Goal: Task Accomplishment & Management: Manage account settings

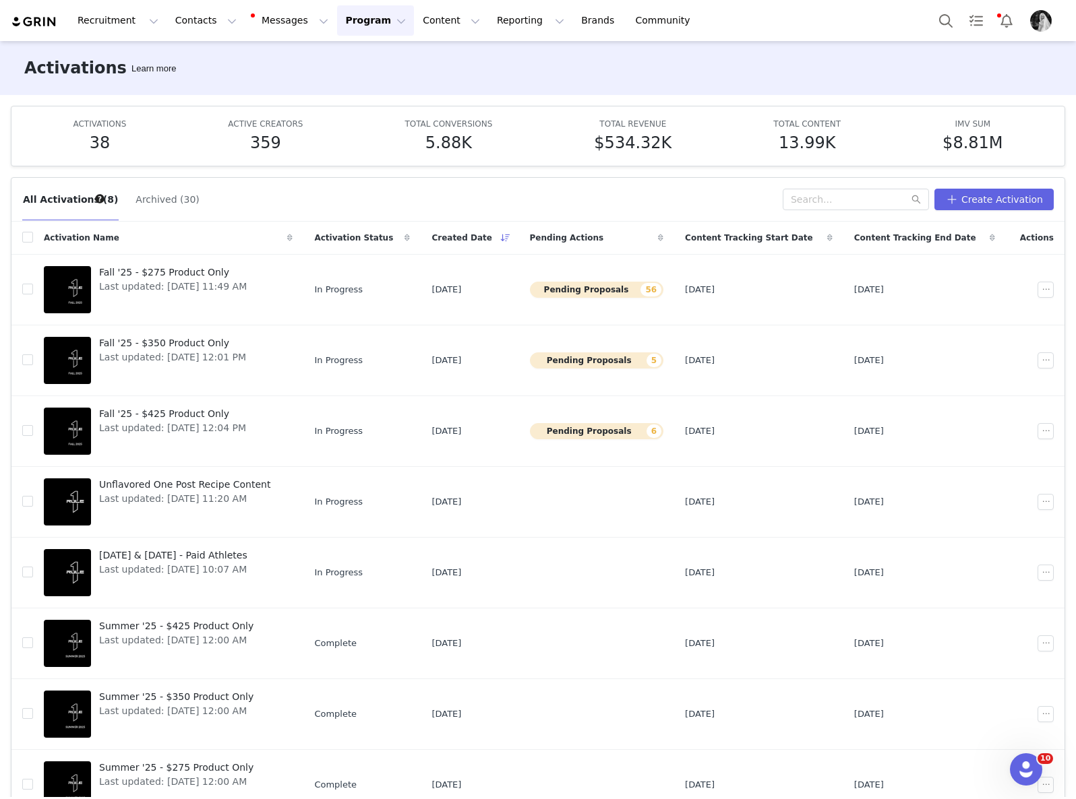
scroll to position [2, 0]
click at [187, 266] on span "Fall '25 - $275 Product Only" at bounding box center [173, 273] width 148 height 14
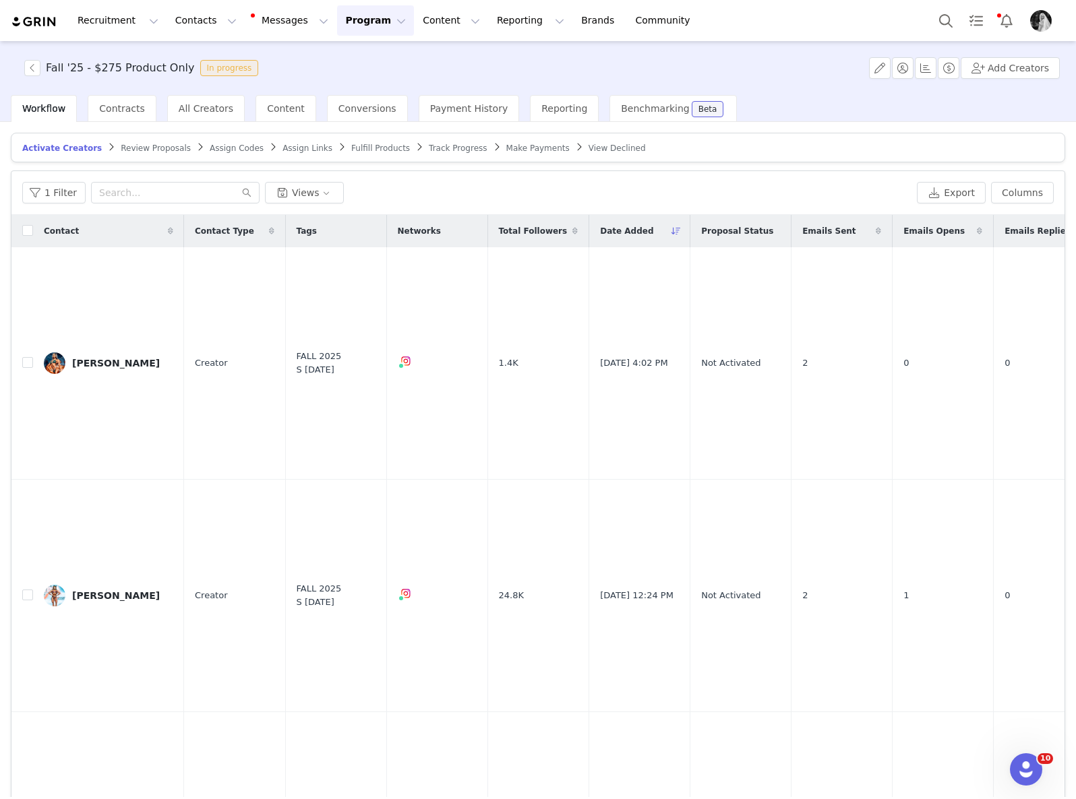
click at [156, 144] on span "Review Proposals" at bounding box center [156, 148] width 70 height 9
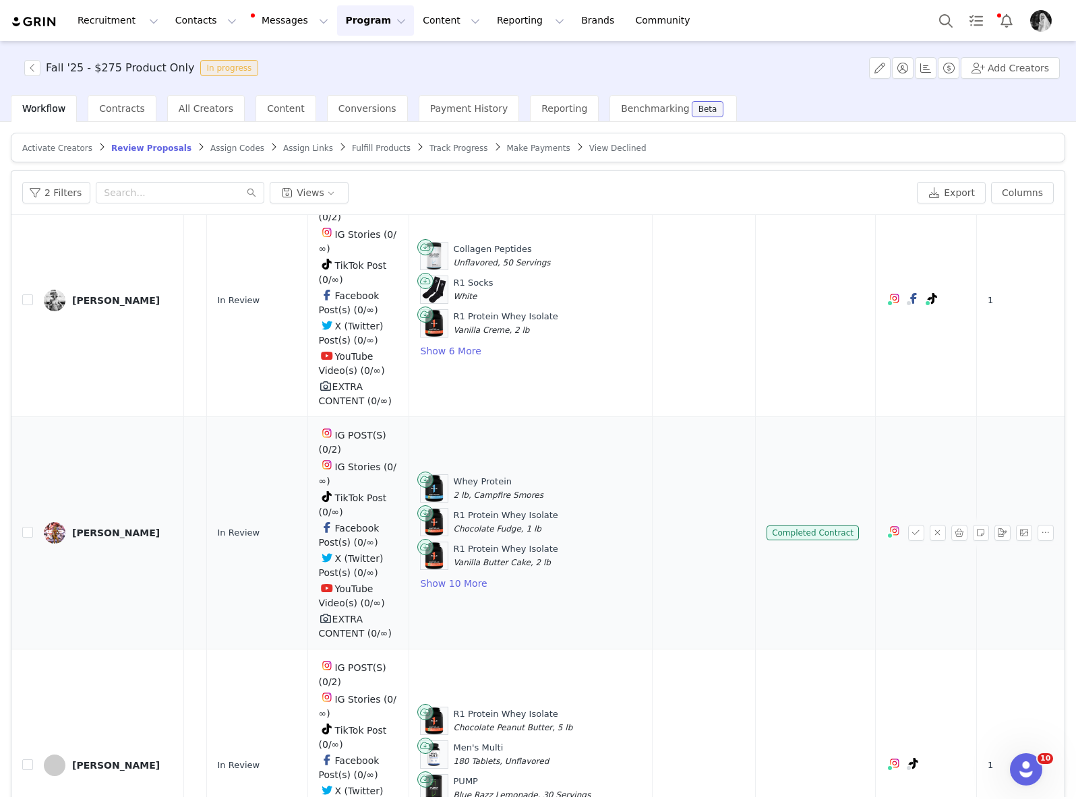
scroll to position [1791, 328]
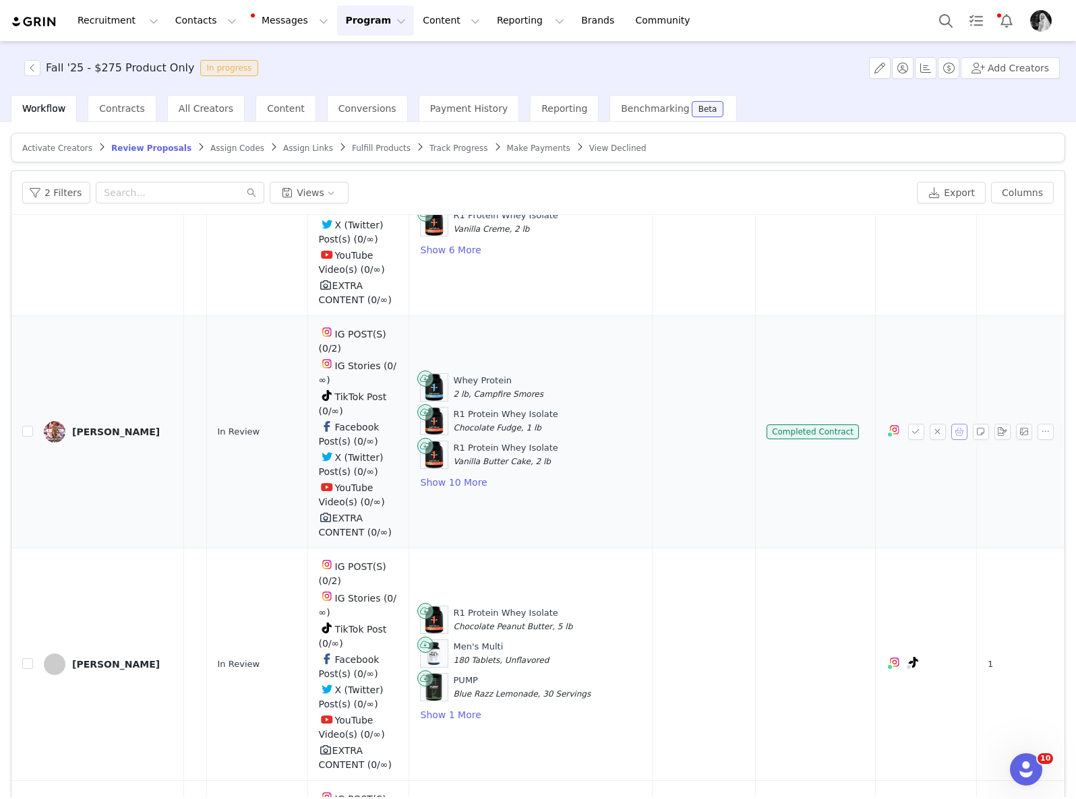
click at [951, 440] on button "button" at bounding box center [959, 432] width 16 height 16
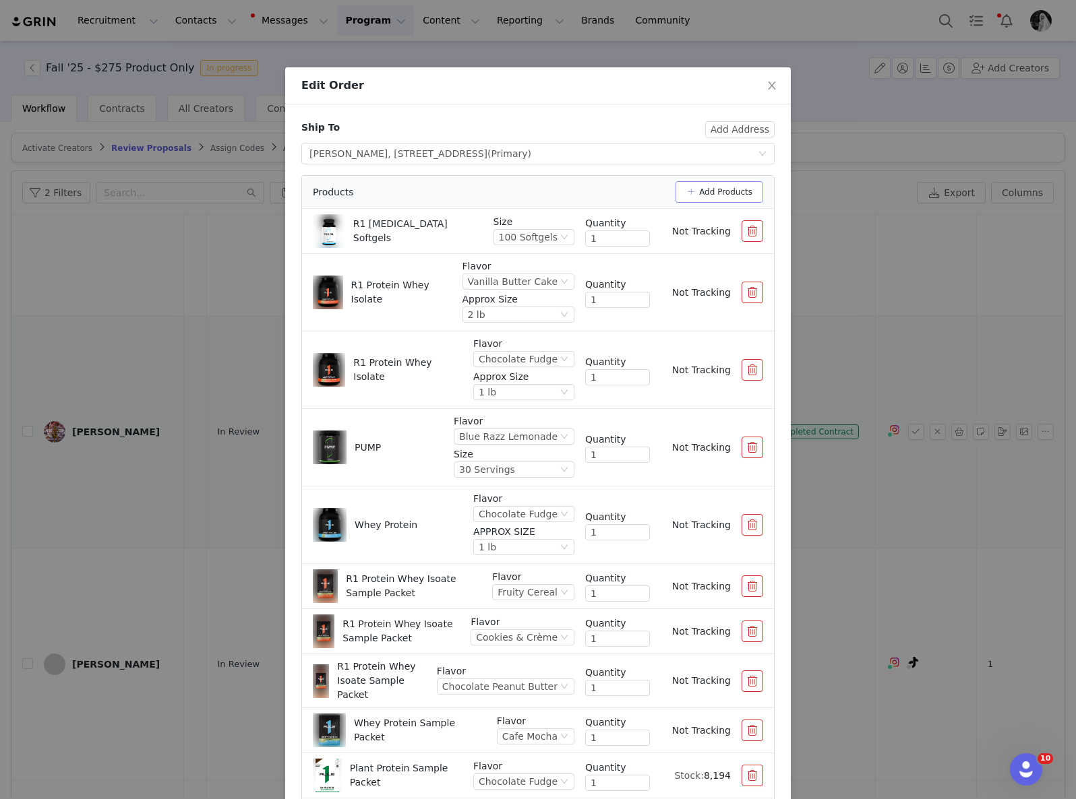
click at [711, 187] on button "Add Products" at bounding box center [719, 192] width 88 height 22
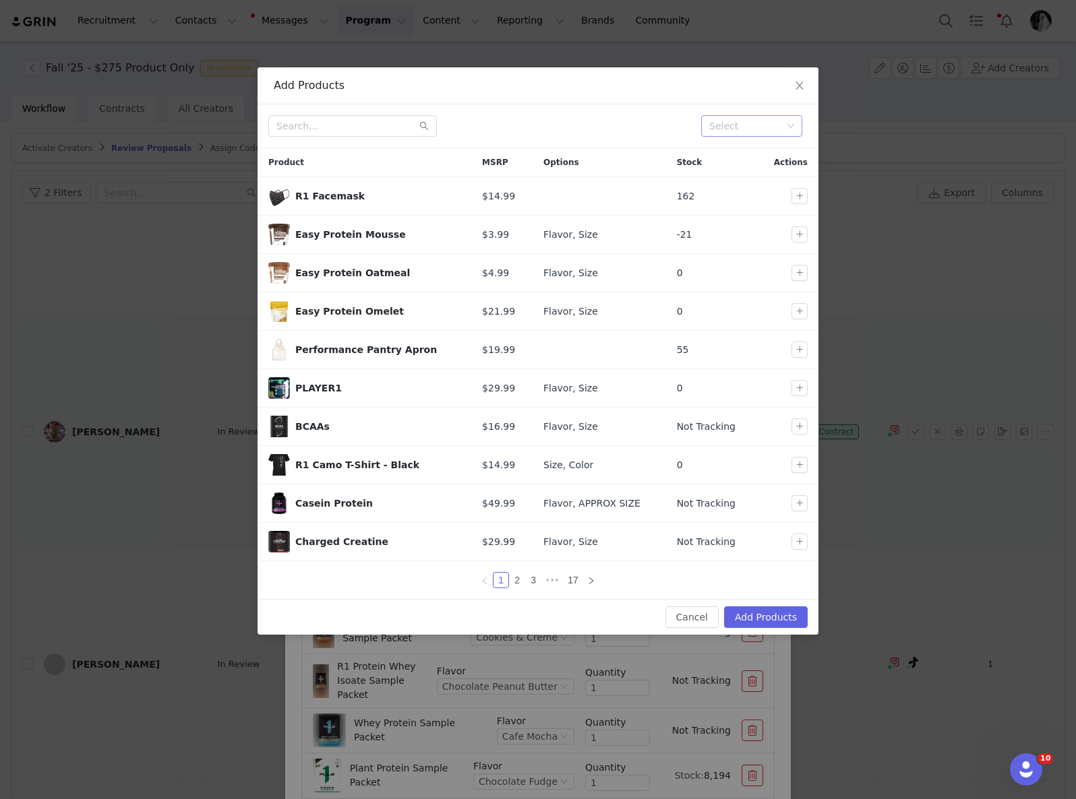
click at [761, 129] on div "Select" at bounding box center [745, 125] width 73 height 13
type input "new fall"
click at [771, 152] on li "New Fall" at bounding box center [751, 153] width 101 height 22
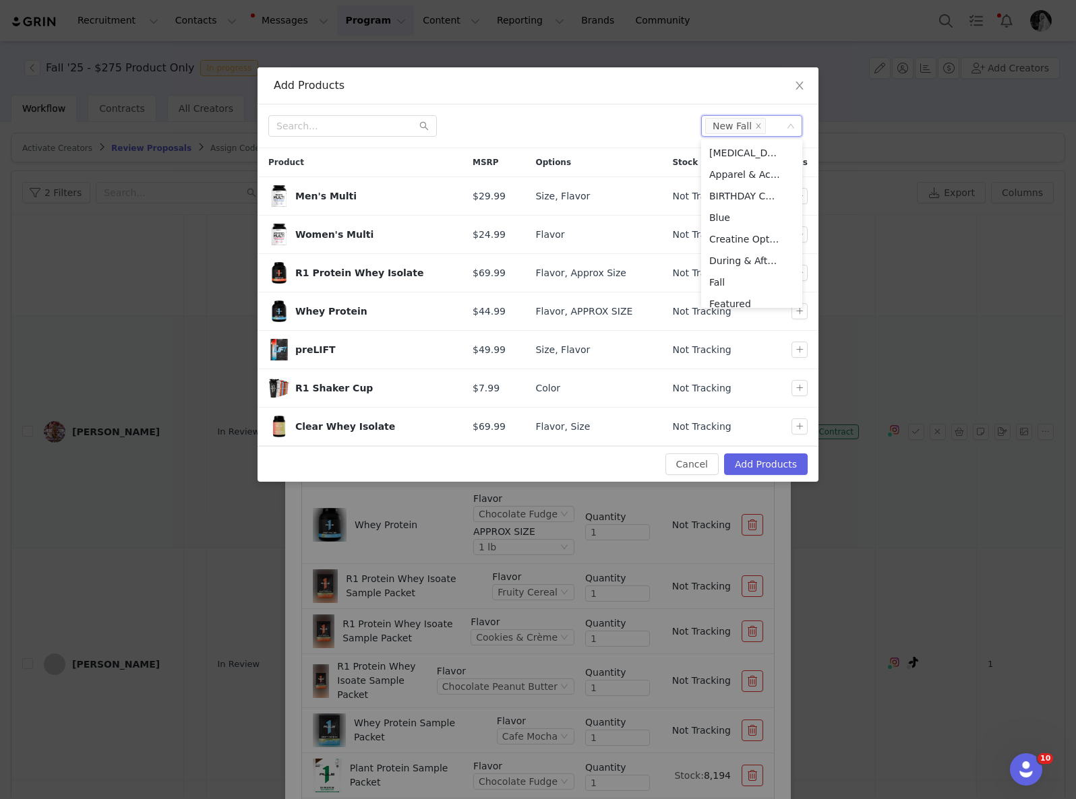
click at [588, 131] on div at bounding box center [479, 126] width 422 height 22
drag, startPoint x: 799, startPoint y: 419, endPoint x: 797, endPoint y: 397, distance: 22.3
click at [799, 419] on button "button" at bounding box center [799, 427] width 16 height 16
click at [797, 397] on td at bounding box center [786, 388] width 64 height 38
click at [799, 386] on button "button" at bounding box center [799, 388] width 16 height 16
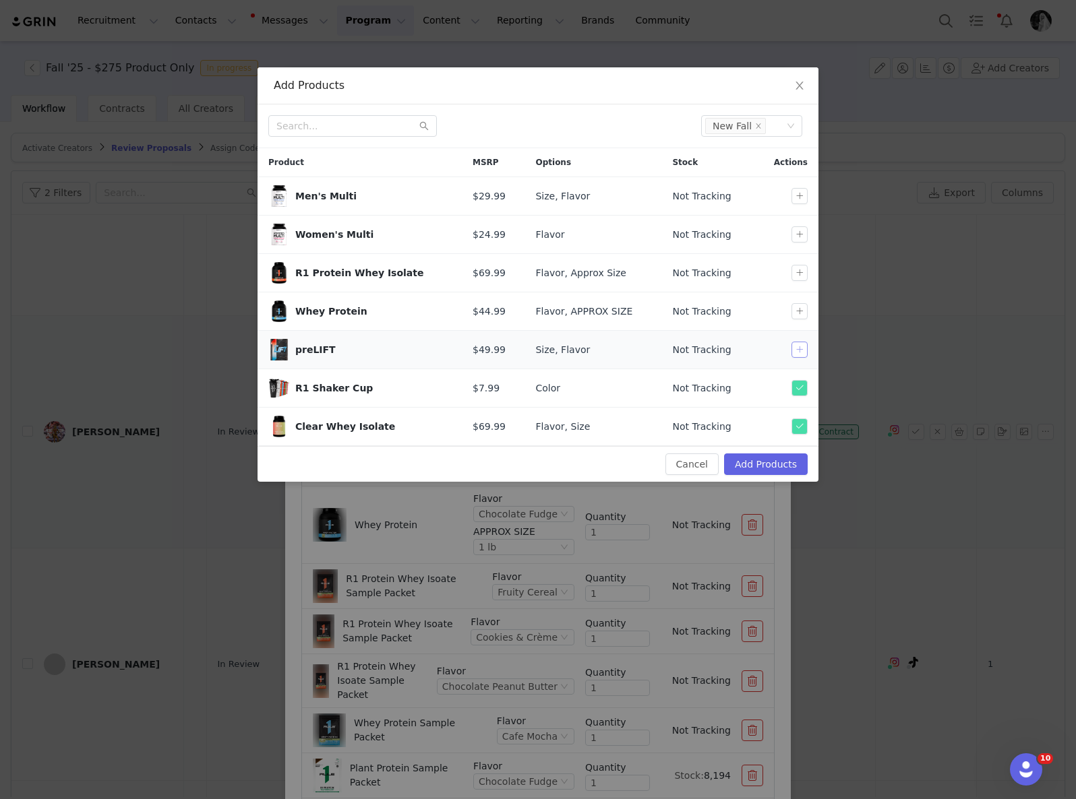
click at [803, 357] on button "button" at bounding box center [799, 350] width 16 height 16
click at [804, 308] on button "button" at bounding box center [799, 311] width 16 height 16
click at [801, 273] on button "button" at bounding box center [799, 273] width 16 height 16
click at [805, 235] on button "button" at bounding box center [799, 234] width 16 height 16
click at [771, 467] on button "Add Products" at bounding box center [766, 465] width 84 height 22
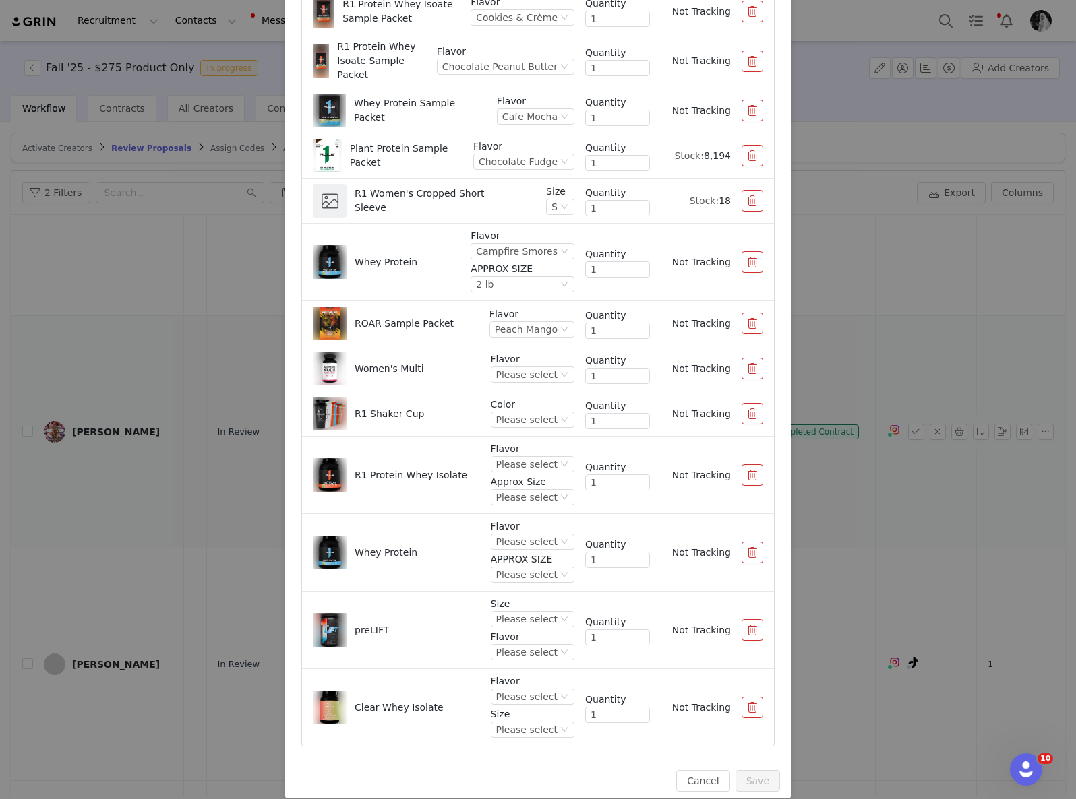
scroll to position [162, 0]
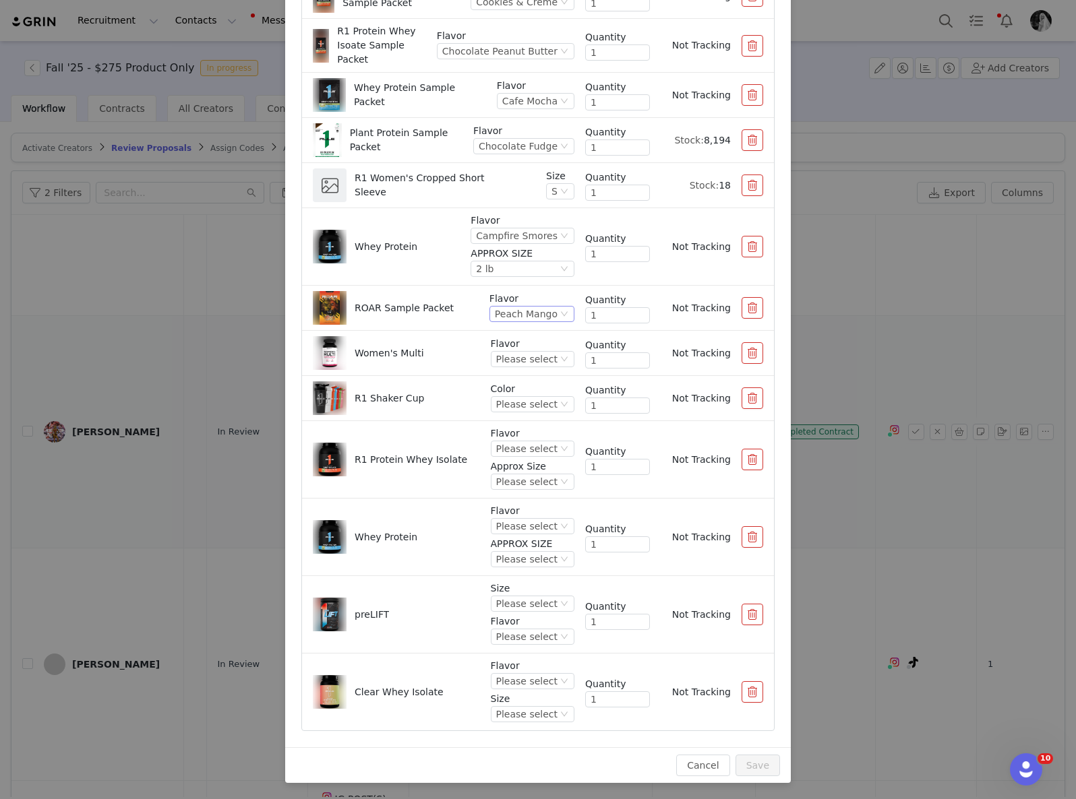
click at [514, 317] on div "Peach Mango" at bounding box center [526, 314] width 63 height 15
click at [411, 317] on div "ROAR Sample Packet" at bounding box center [403, 308] width 99 height 34
click at [517, 356] on div "Please select" at bounding box center [526, 359] width 61 height 15
click at [519, 408] on li "Unflavored" at bounding box center [519, 405] width 80 height 22
click at [530, 399] on div "Please select" at bounding box center [526, 404] width 61 height 15
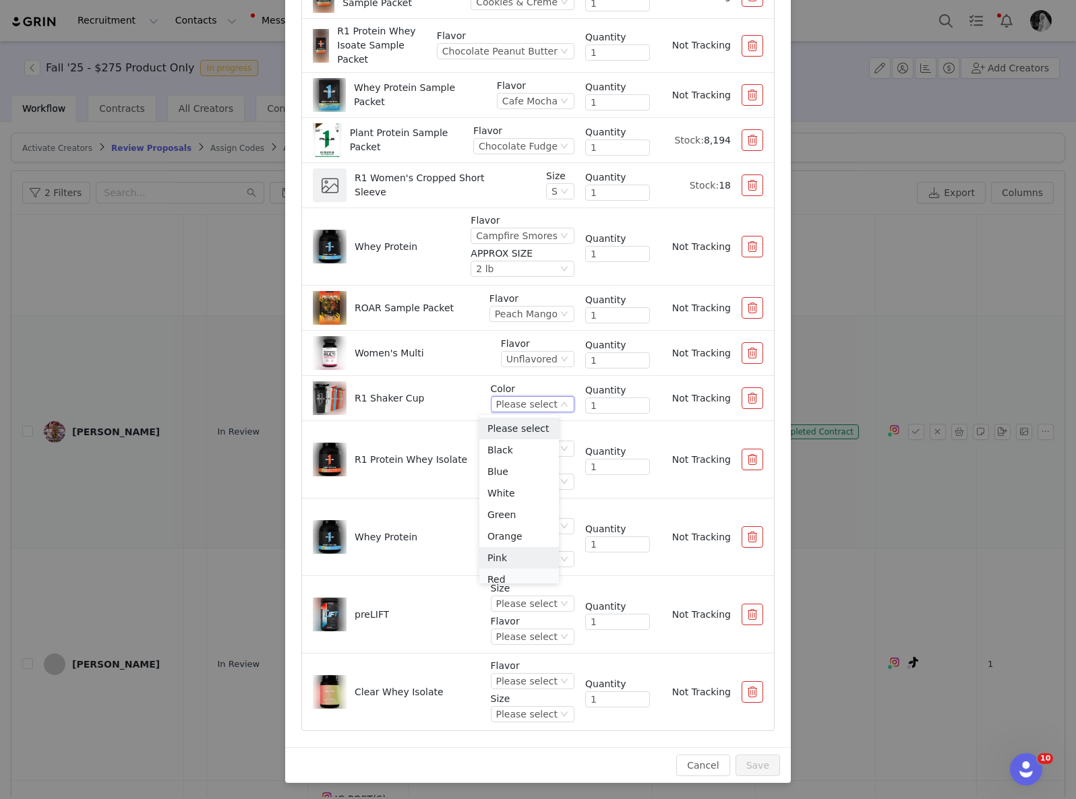
scroll to position [7, 0]
click at [512, 555] on li "Pink" at bounding box center [519, 552] width 80 height 22
click at [526, 601] on div "Please select" at bounding box center [526, 603] width 61 height 15
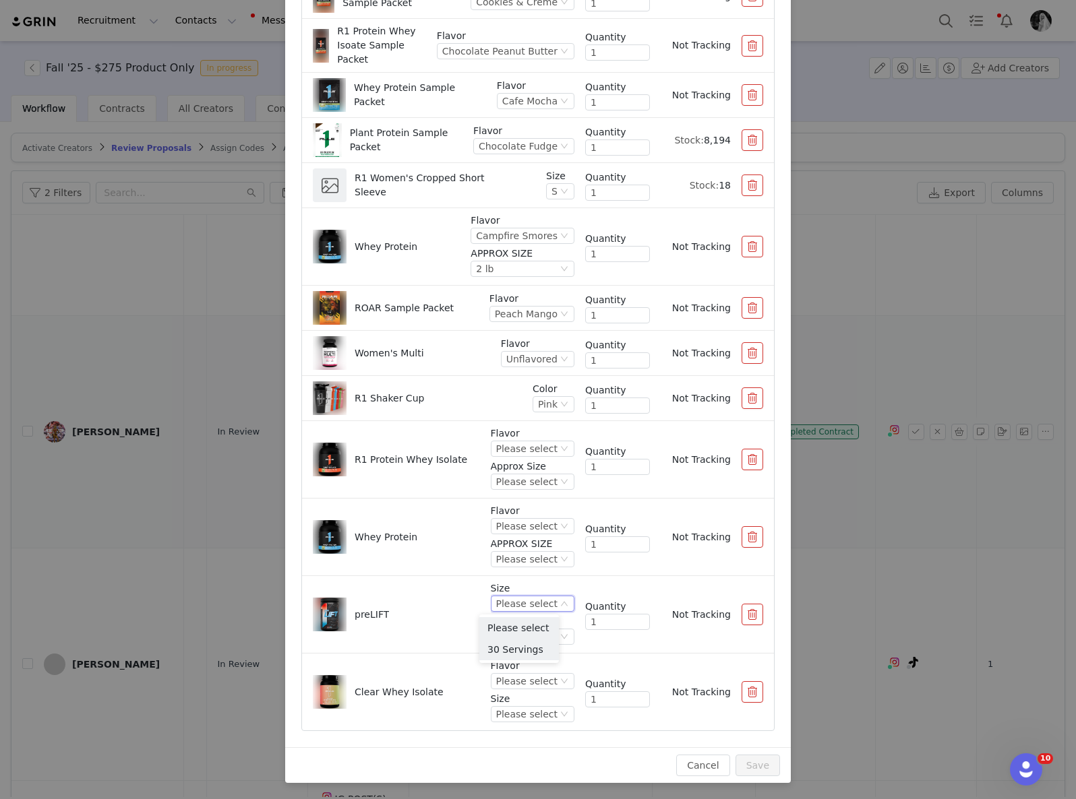
drag, startPoint x: 530, startPoint y: 656, endPoint x: 526, endPoint y: 650, distance: 8.2
click at [530, 656] on li "30 Servings" at bounding box center [519, 650] width 80 height 22
drag, startPoint x: 523, startPoint y: 634, endPoint x: 532, endPoint y: 665, distance: 32.4
click at [523, 634] on div "Please select" at bounding box center [526, 636] width 61 height 15
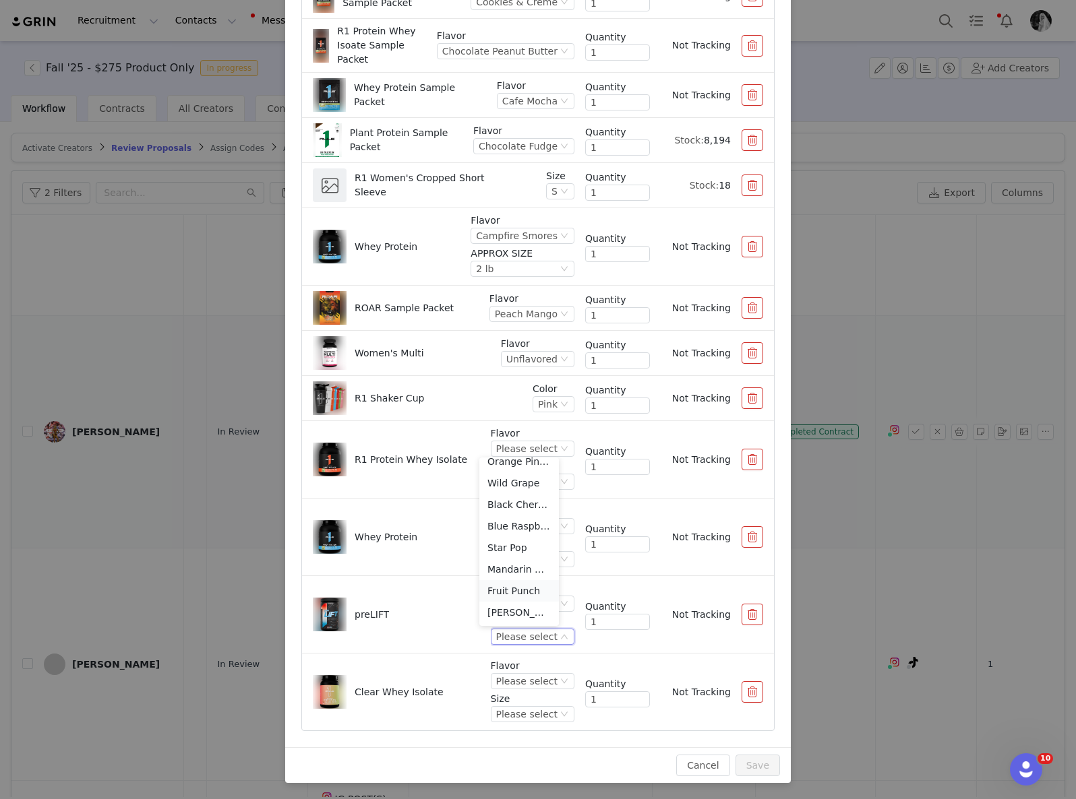
drag, startPoint x: 516, startPoint y: 588, endPoint x: 501, endPoint y: 576, distance: 18.6
click at [516, 588] on li "Fruit Punch" at bounding box center [519, 591] width 80 height 22
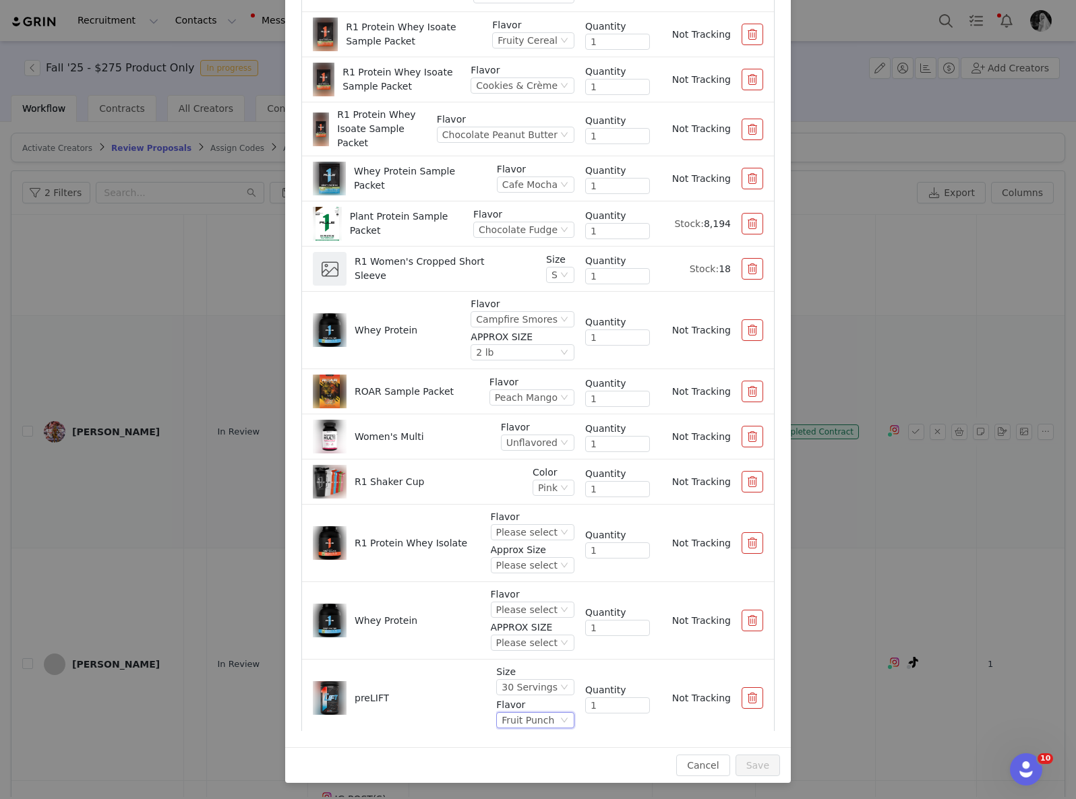
scroll to position [474, 0]
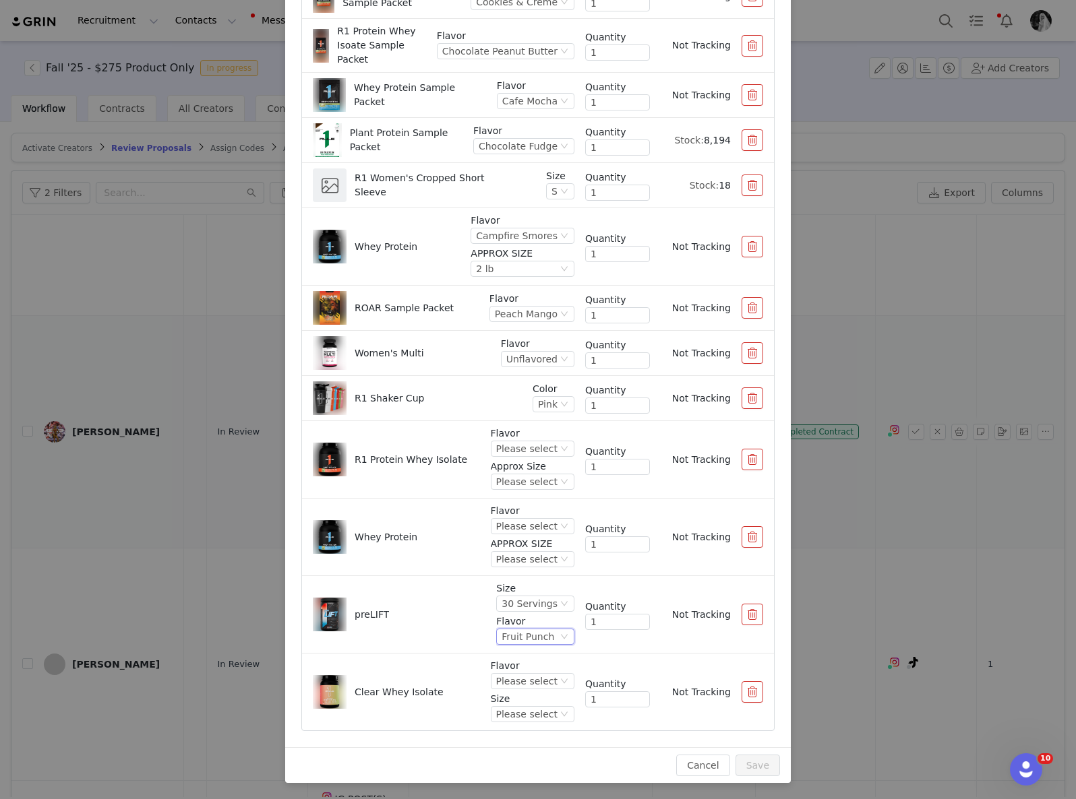
click at [518, 538] on p "APPROX SIZE" at bounding box center [533, 544] width 84 height 14
click at [523, 528] on div "Please select" at bounding box center [526, 526] width 61 height 15
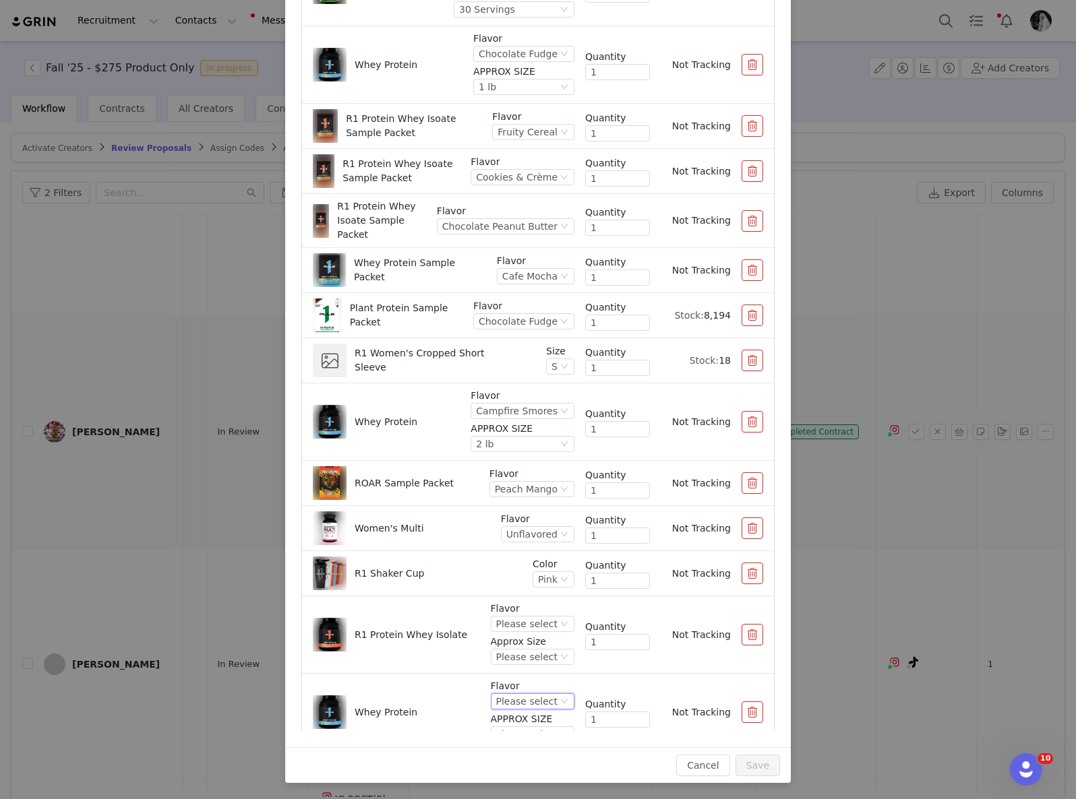
scroll to position [327, 0]
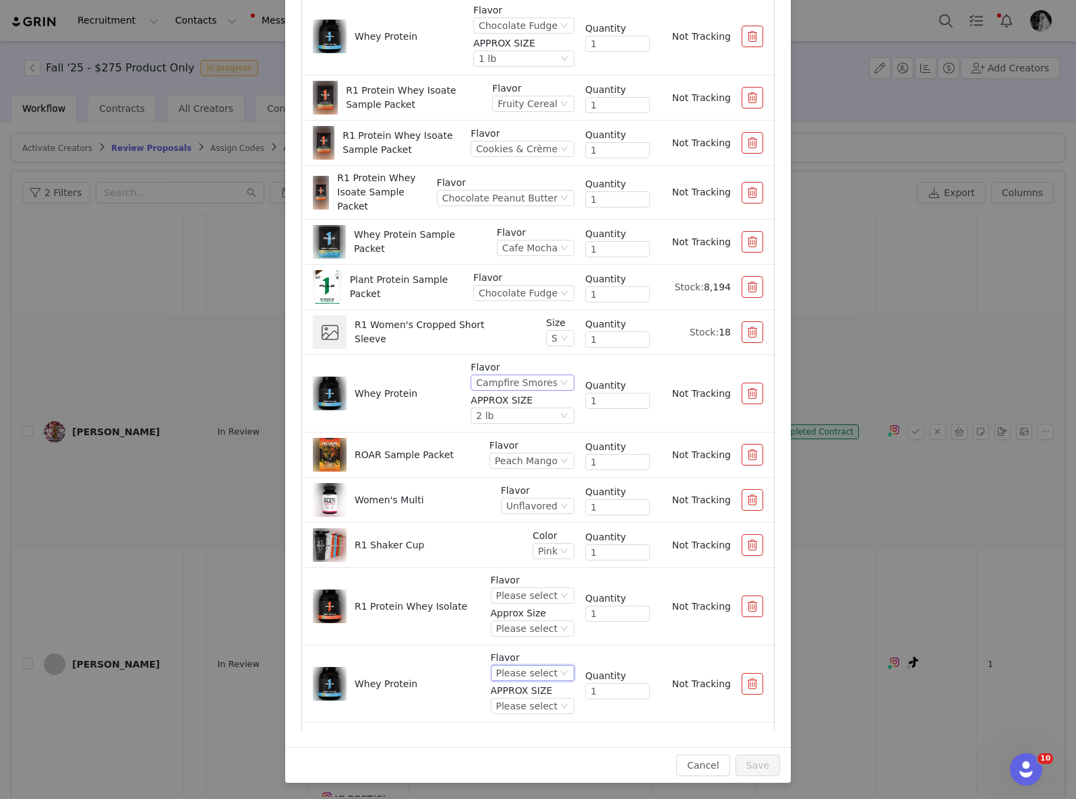
click at [493, 381] on div "Campfire Smores" at bounding box center [517, 382] width 82 height 15
click at [502, 422] on li "Chocolate Fudge" at bounding box center [511, 426] width 98 height 22
click at [522, 381] on div "Campfire Smores" at bounding box center [517, 382] width 82 height 15
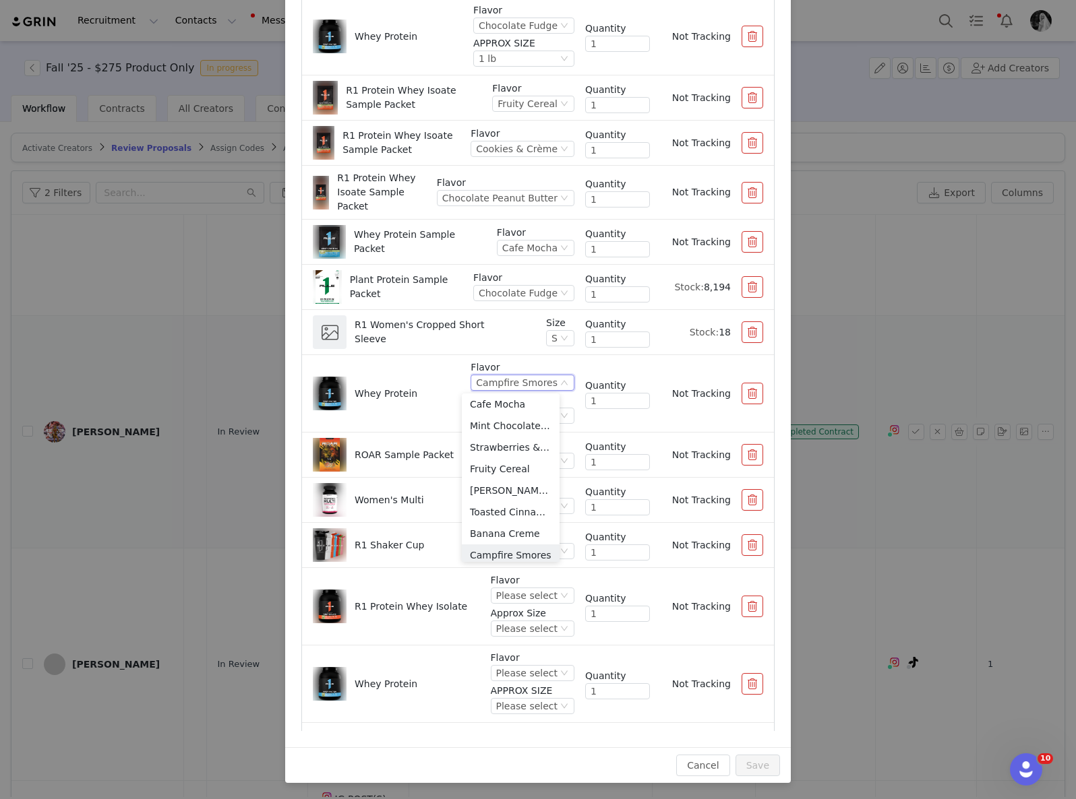
click at [741, 387] on button "button" at bounding box center [752, 394] width 22 height 22
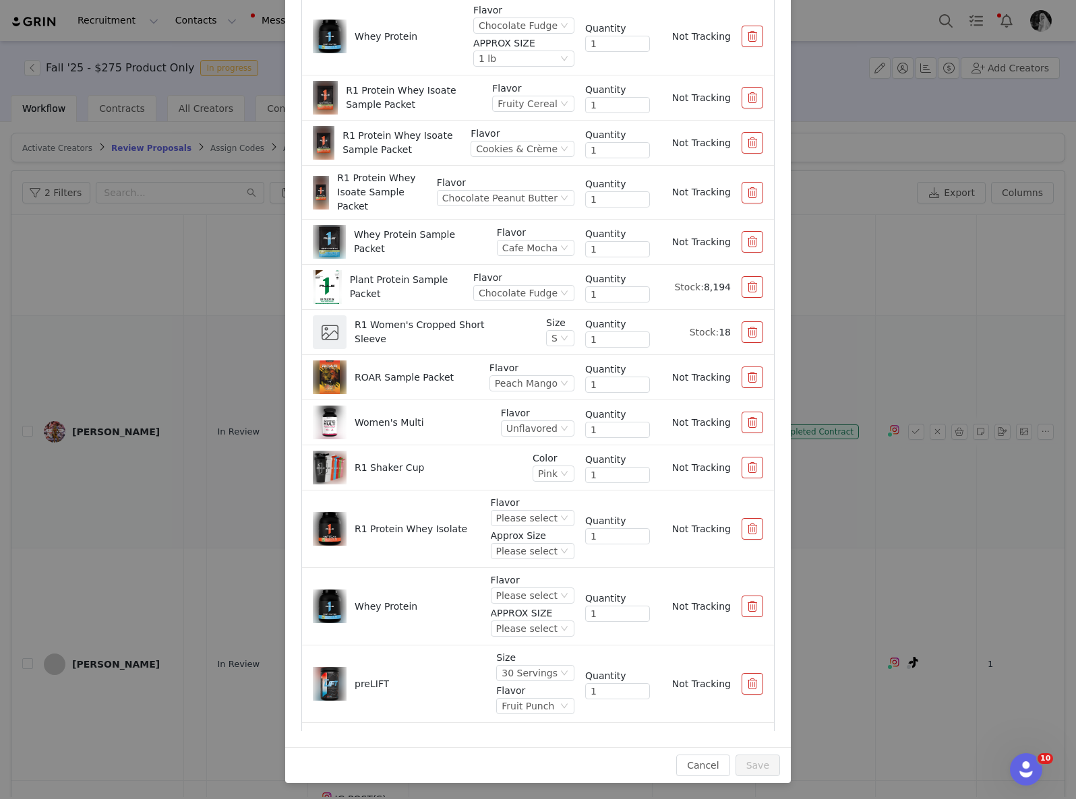
scroll to position [0, 0]
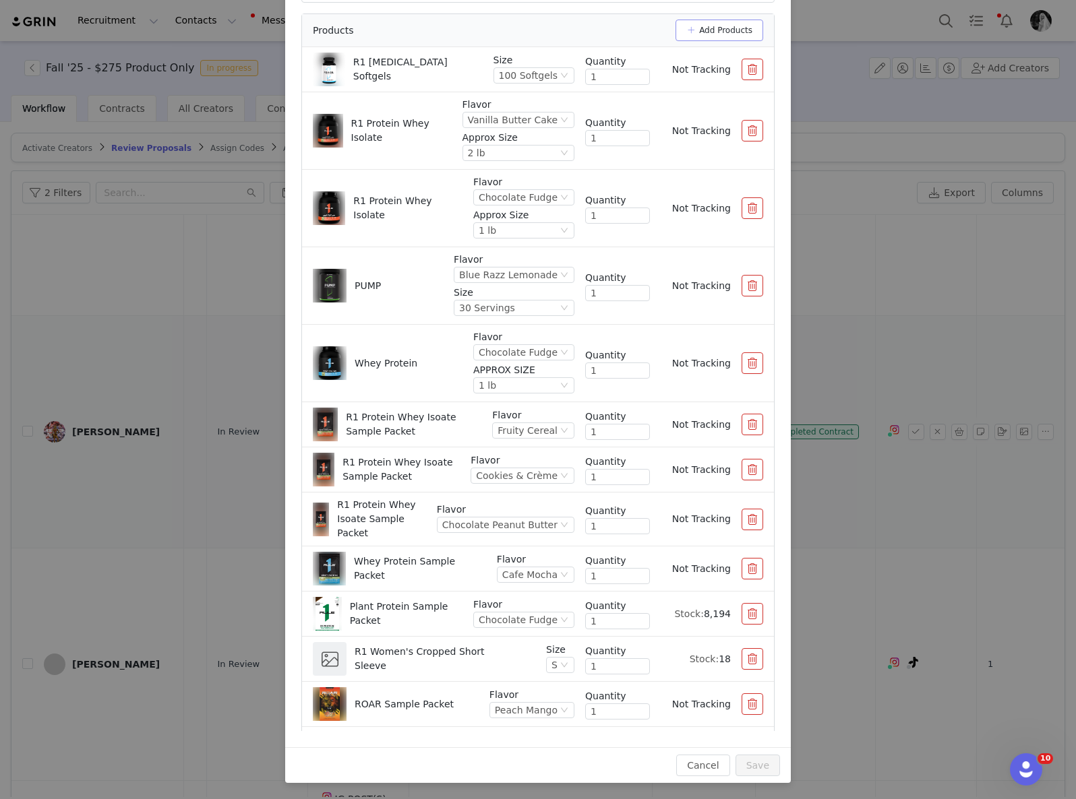
click at [708, 34] on button "Add Products" at bounding box center [719, 31] width 88 height 22
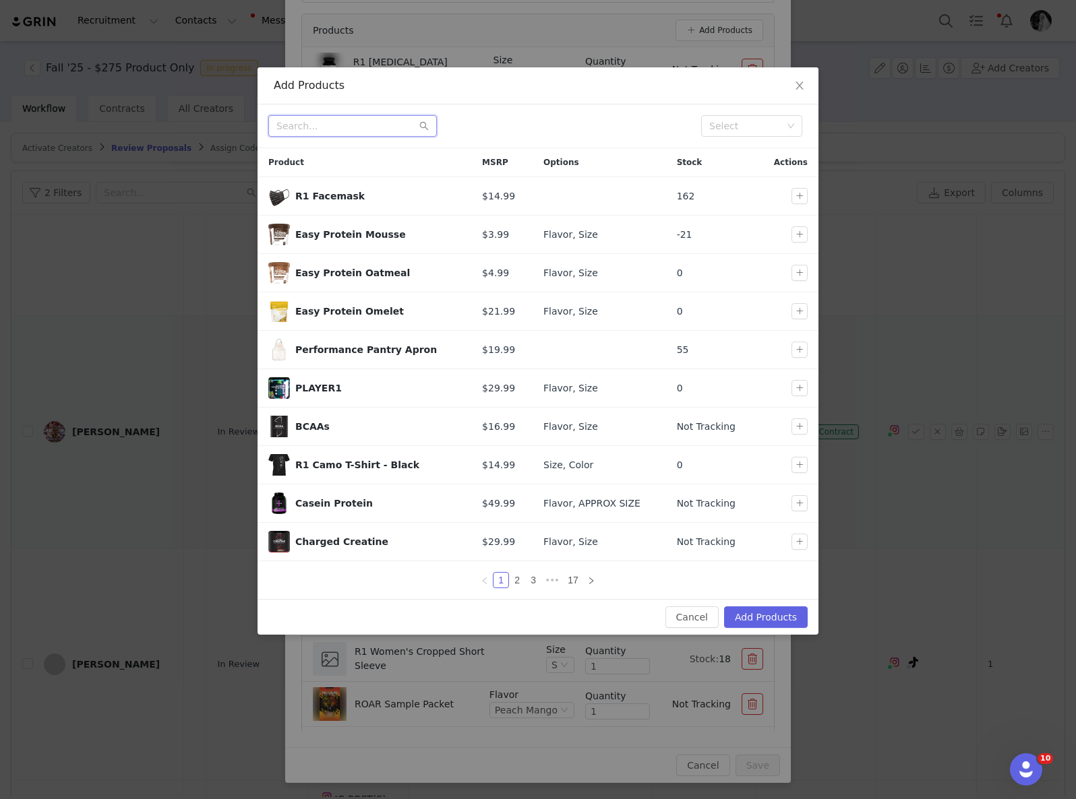
click at [367, 131] on input "text" at bounding box center [352, 126] width 168 height 22
type input "whey protein"
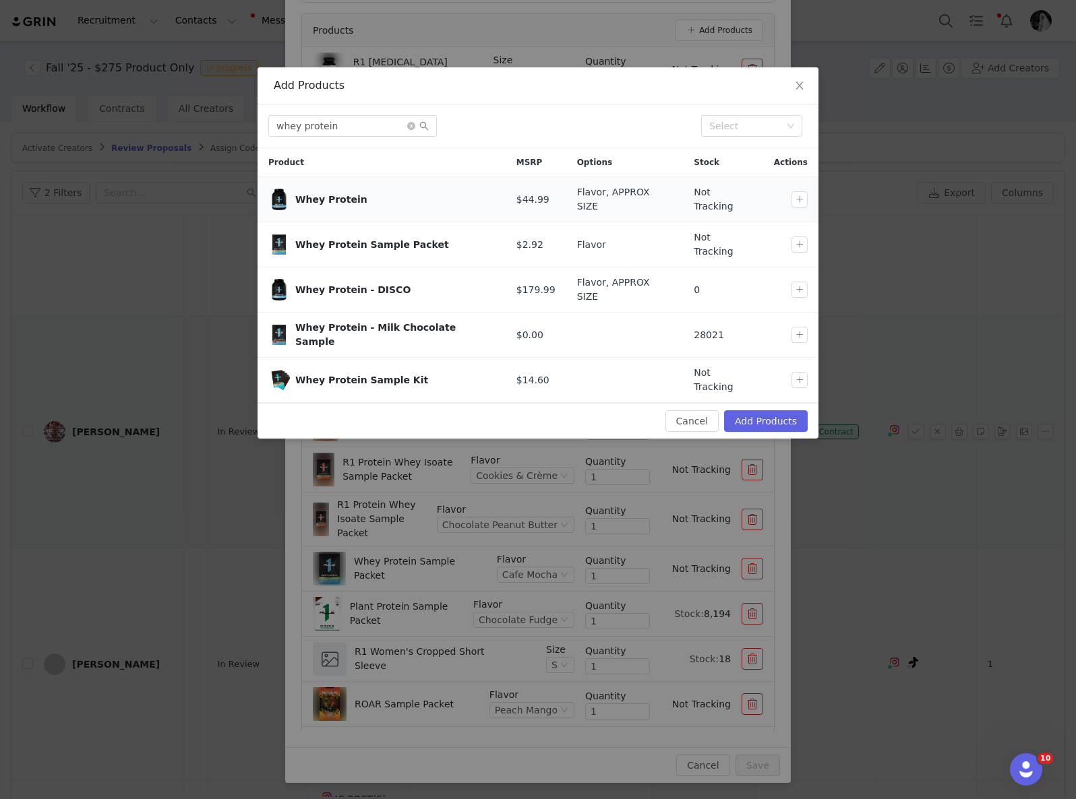
click at [798, 186] on td at bounding box center [790, 199] width 55 height 45
drag, startPoint x: 801, startPoint y: 195, endPoint x: 772, endPoint y: 344, distance: 152.4
click at [801, 195] on button "button" at bounding box center [799, 199] width 16 height 16
click at [770, 410] on button "Add Products" at bounding box center [766, 421] width 84 height 22
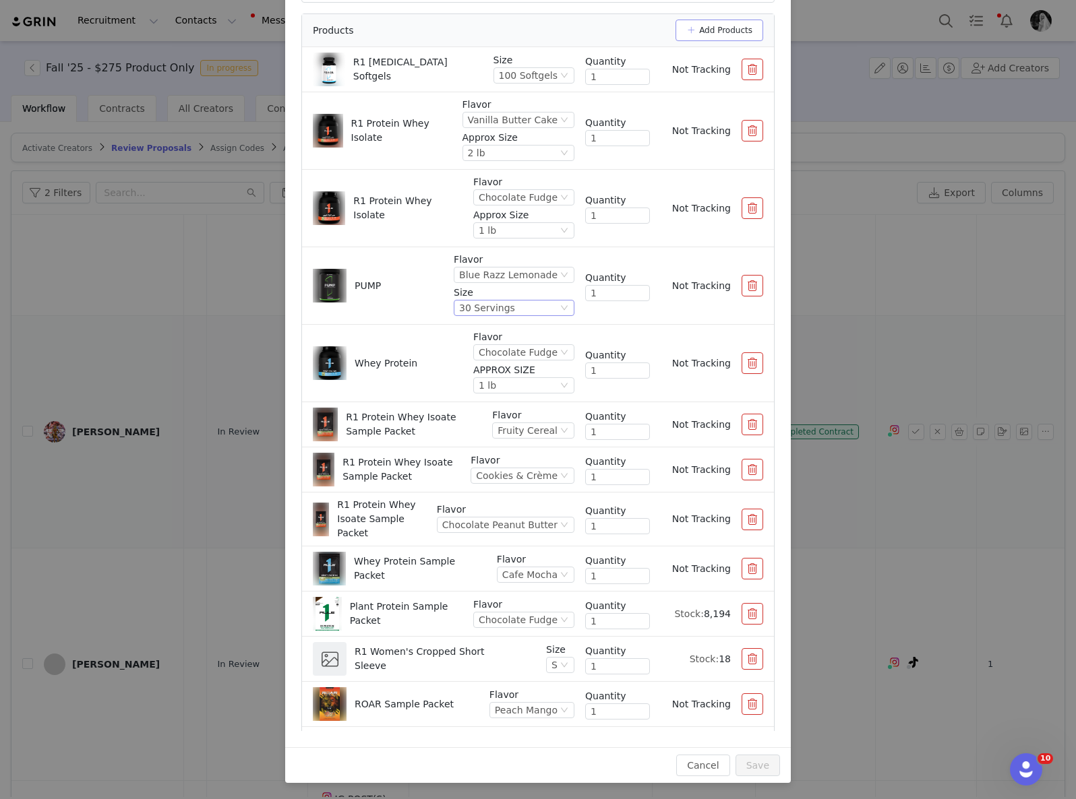
scroll to position [474, 0]
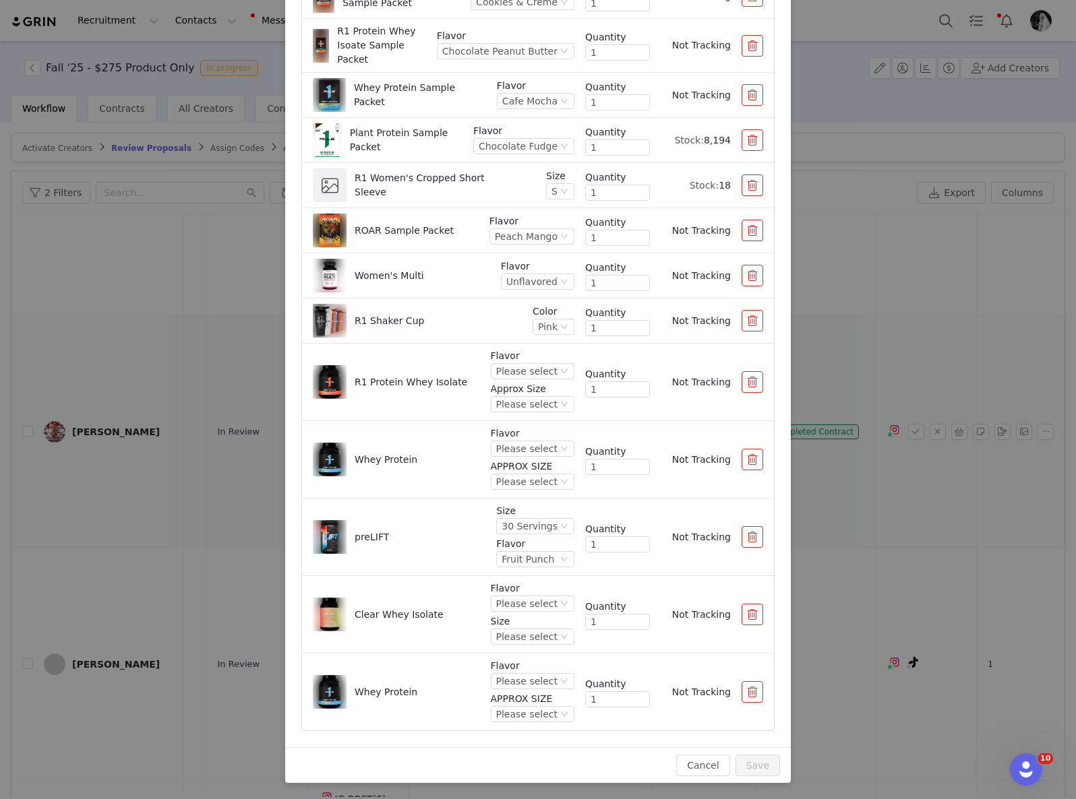
click at [520, 462] on p "APPROX SIZE" at bounding box center [533, 467] width 84 height 14
click at [523, 453] on div "Please select" at bounding box center [526, 448] width 61 height 15
click at [519, 563] on li "Chocolate Fudge" at bounding box center [519, 560] width 80 height 22
click at [499, 485] on div "Please select" at bounding box center [509, 481] width 61 height 15
click at [506, 531] on li "2 lb" at bounding box center [511, 528] width 96 height 22
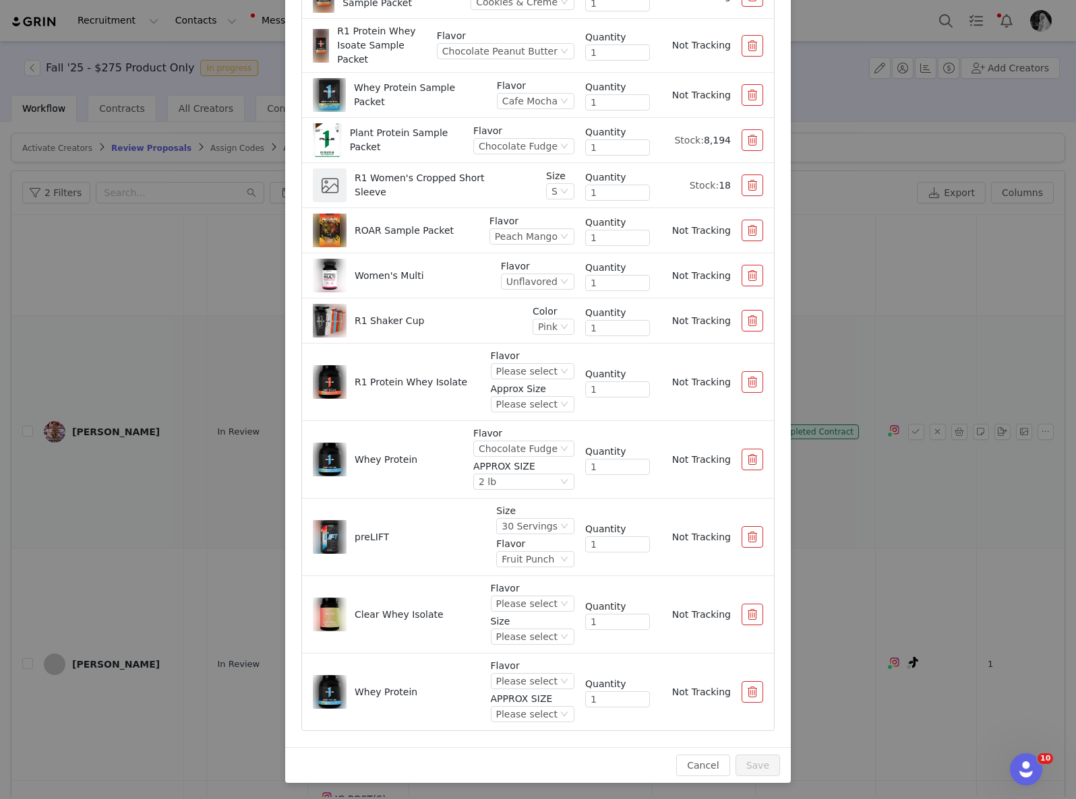
scroll to position [5526, 0]
click at [521, 603] on div "Please select" at bounding box center [526, 603] width 61 height 15
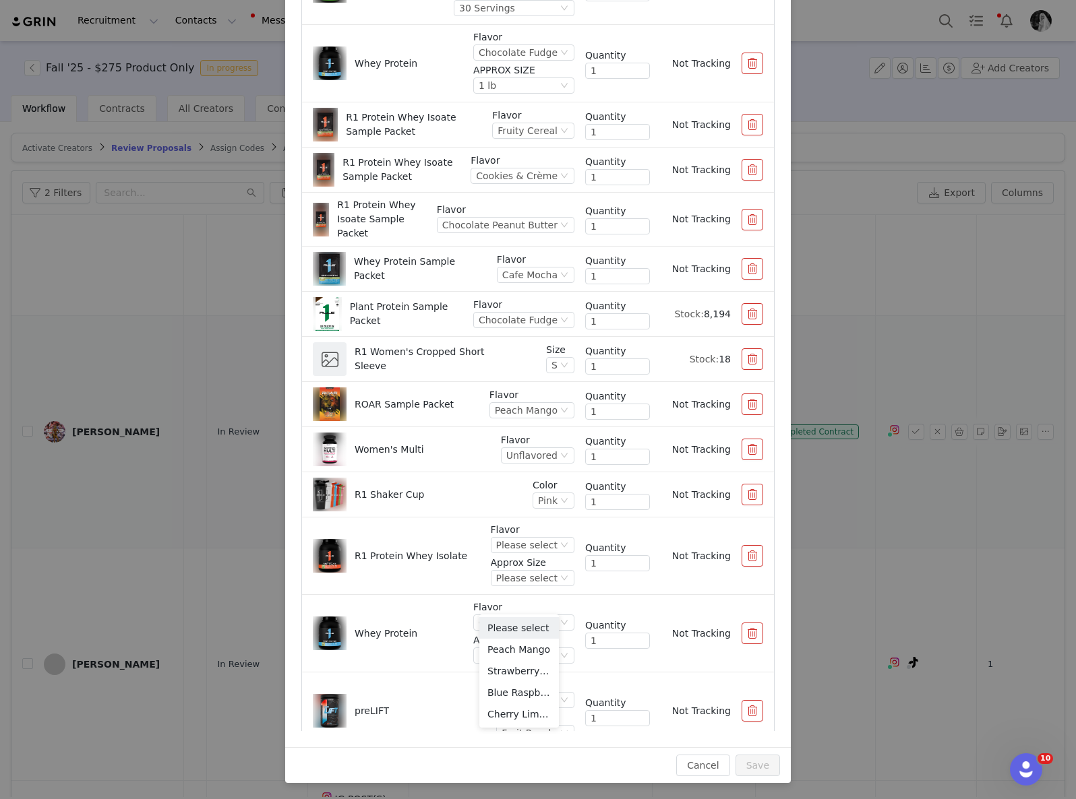
scroll to position [474, 0]
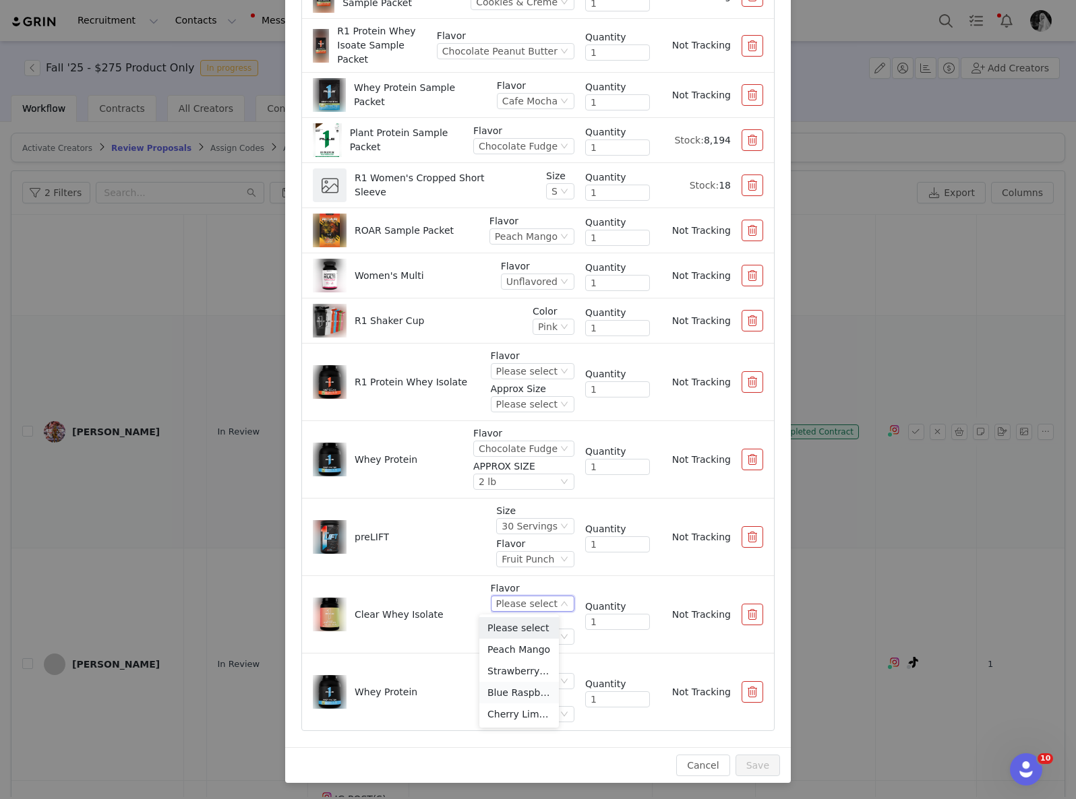
click at [532, 700] on li "Blue Raspberry" at bounding box center [519, 693] width 80 height 22
click at [504, 635] on div "Please select" at bounding box center [515, 636] width 61 height 15
click at [518, 675] on li "27 Servings" at bounding box center [514, 683] width 89 height 22
click at [509, 373] on div "Please select" at bounding box center [526, 371] width 61 height 15
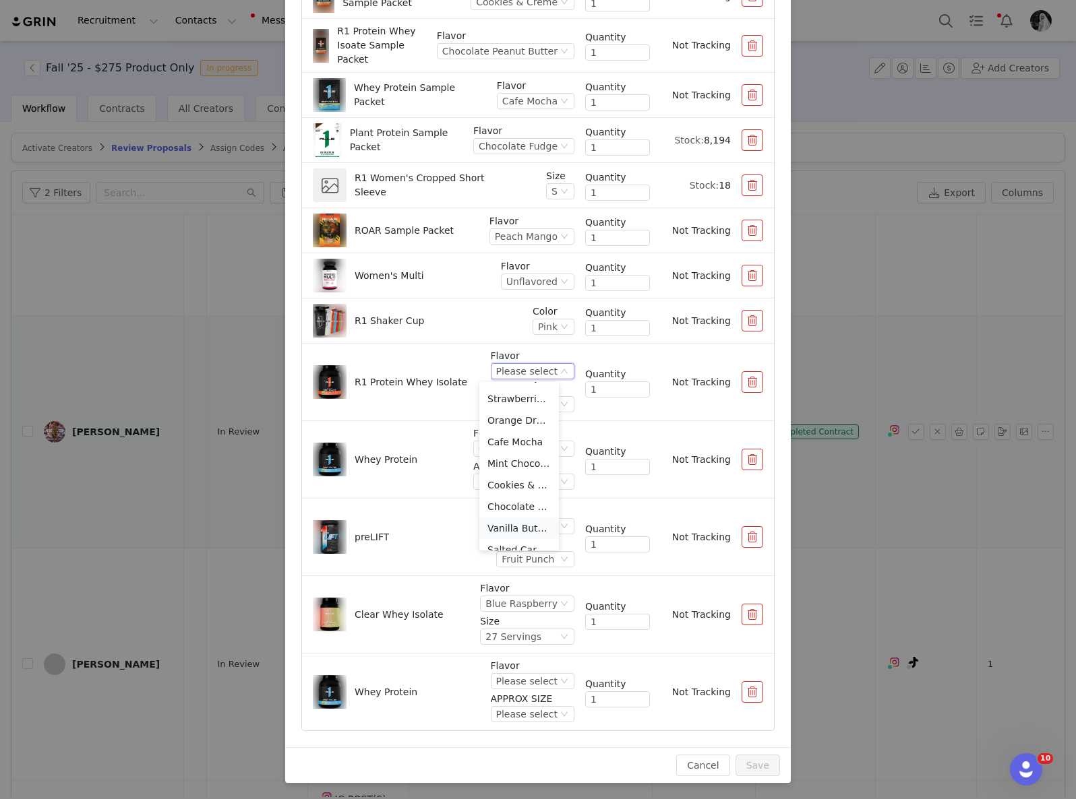
scroll to position [109, 0]
click at [504, 475] on li "Cookies & Creme" at bounding box center [519, 481] width 80 height 22
click at [503, 405] on div "Please select" at bounding box center [506, 404] width 61 height 15
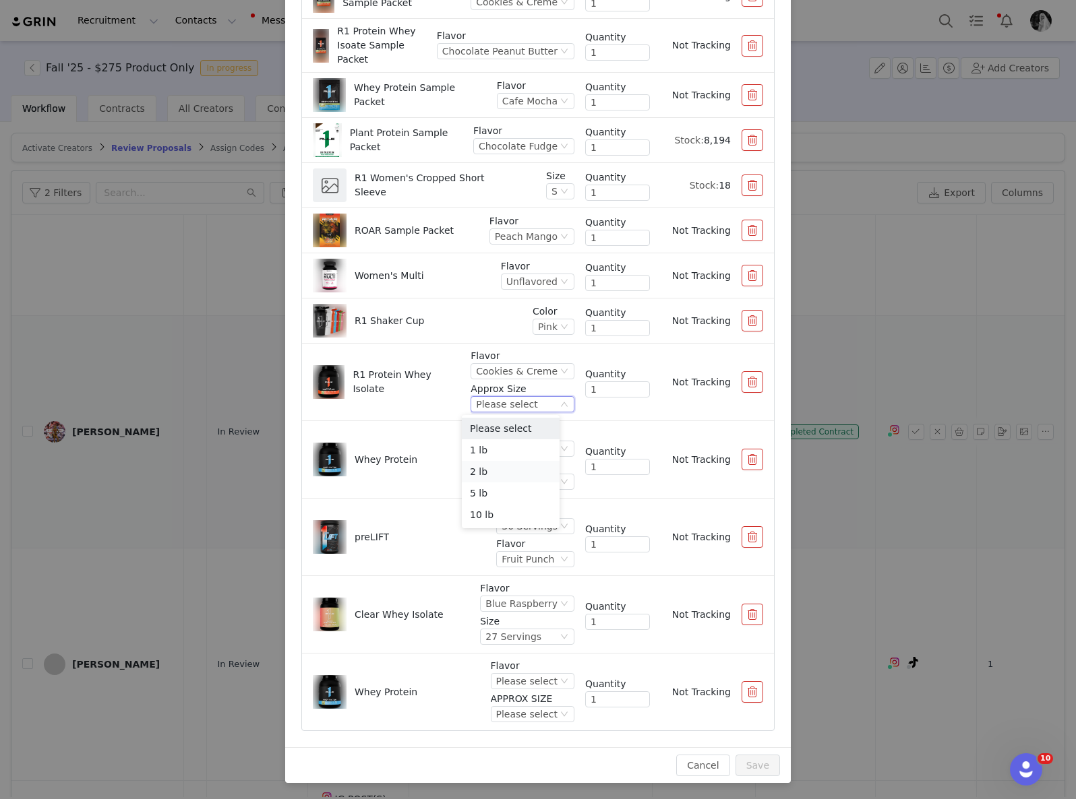
click at [483, 470] on li "2 lb" at bounding box center [511, 472] width 98 height 22
click at [521, 685] on div "Please select" at bounding box center [526, 681] width 61 height 15
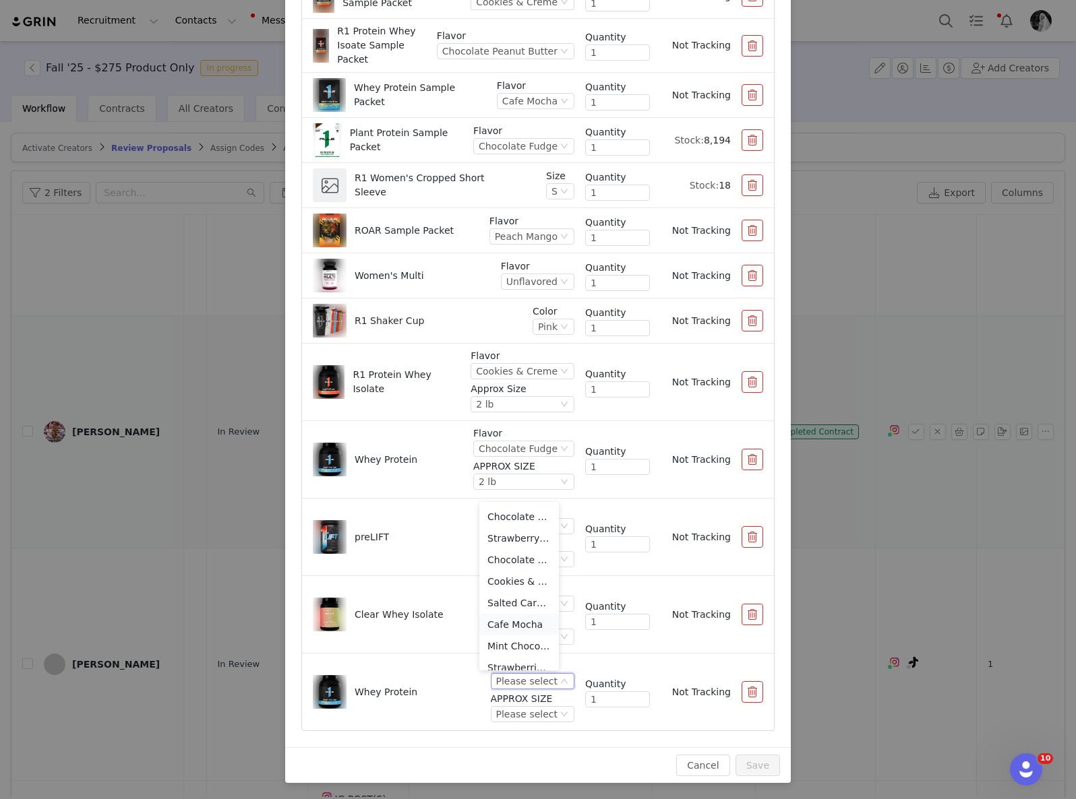
scroll to position [69, 0]
click at [512, 622] on li "Cafe Mocha" at bounding box center [519, 619] width 80 height 22
click at [545, 722] on div "Please select" at bounding box center [533, 714] width 84 height 16
click at [495, 626] on li "2 lb" at bounding box center [519, 626] width 80 height 22
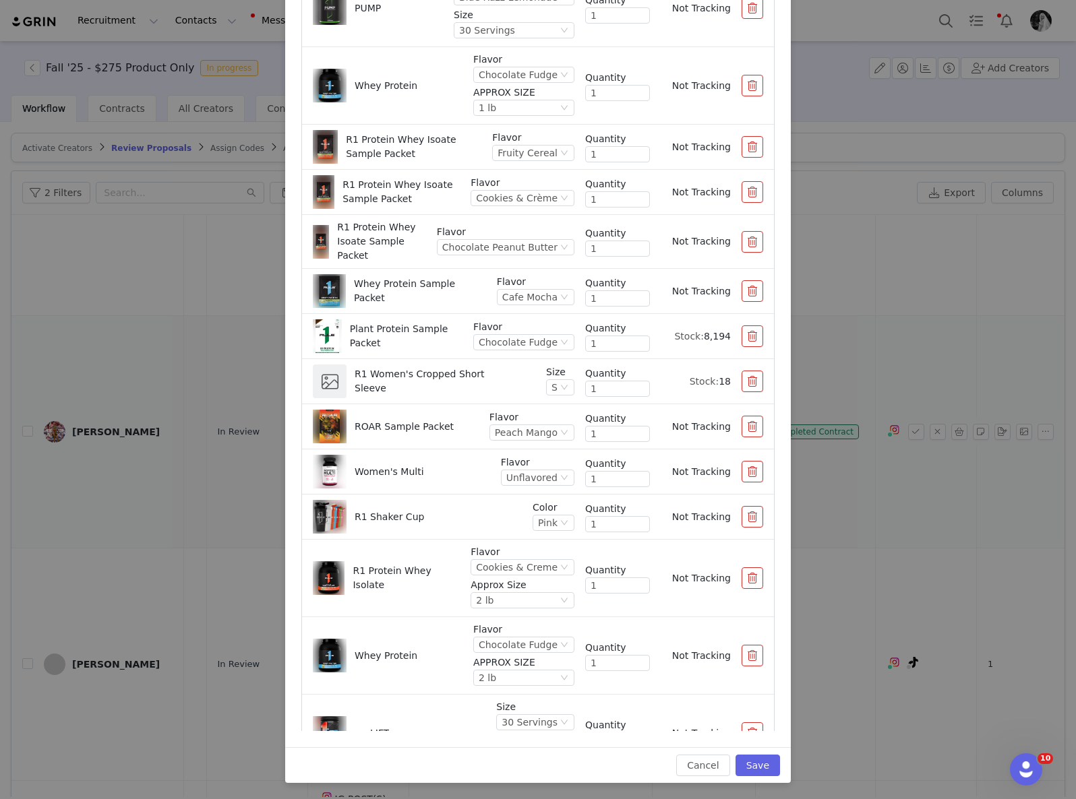
scroll to position [235, 0]
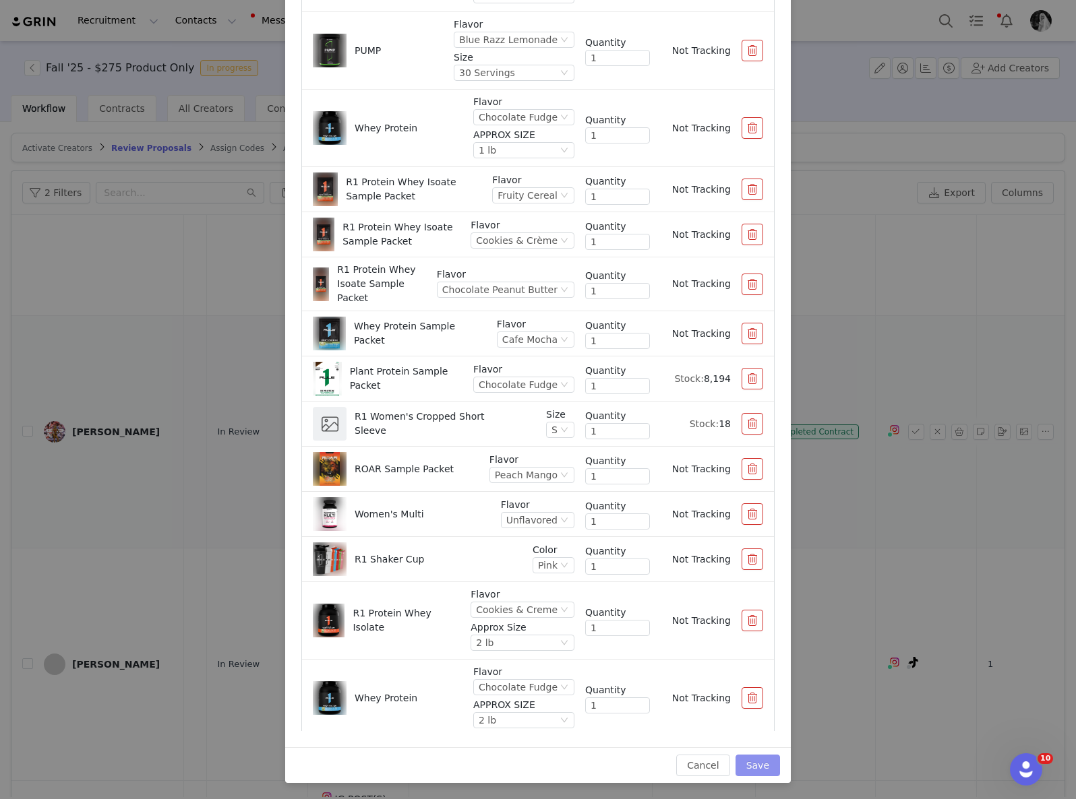
click at [765, 772] on button "Save" at bounding box center [757, 766] width 44 height 22
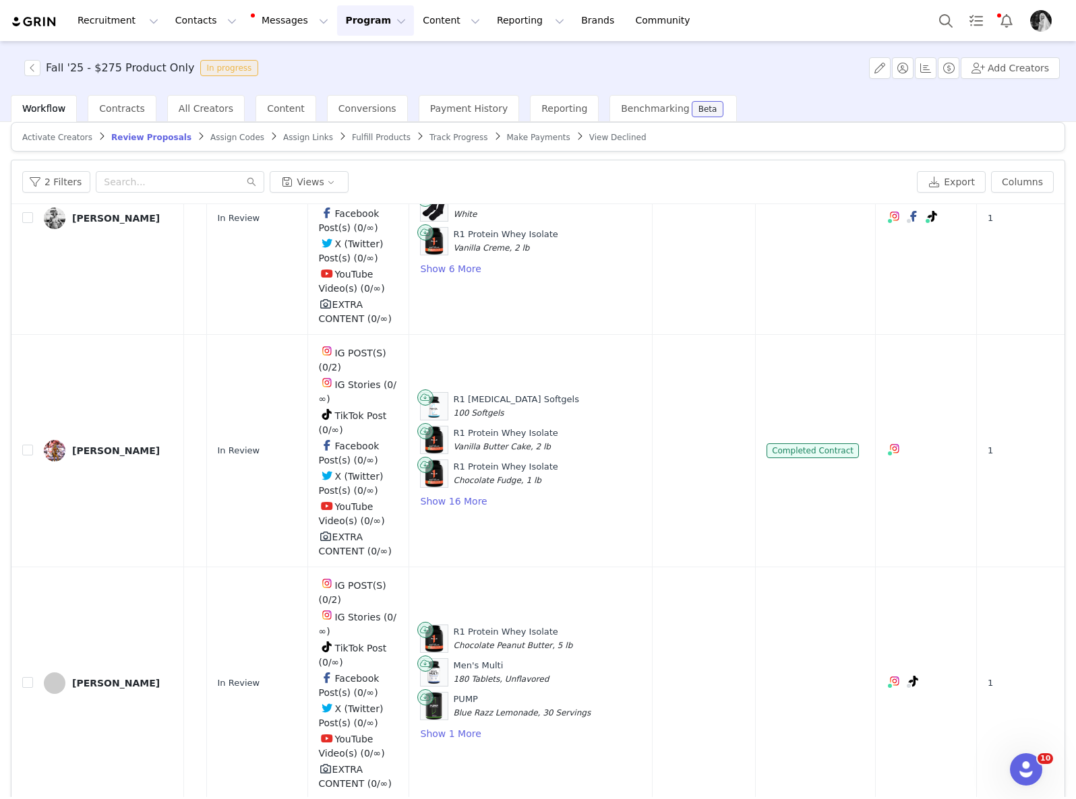
scroll to position [1773, 328]
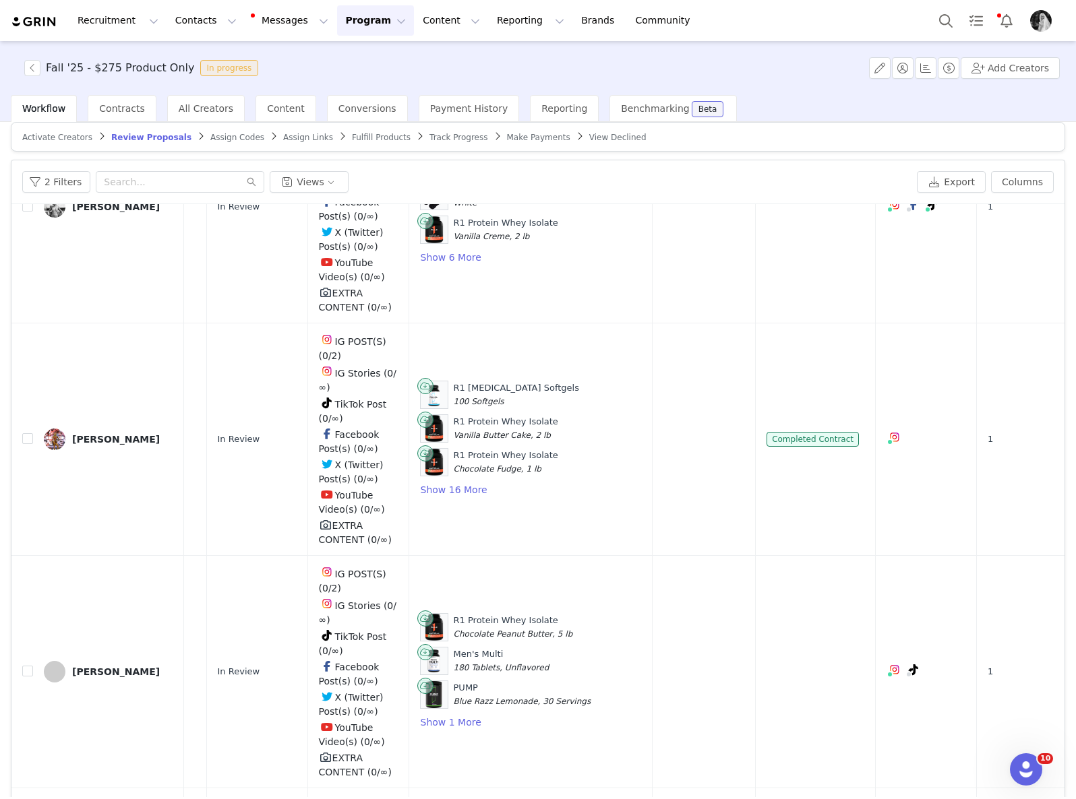
click at [908, 446] on button "button" at bounding box center [916, 439] width 16 height 16
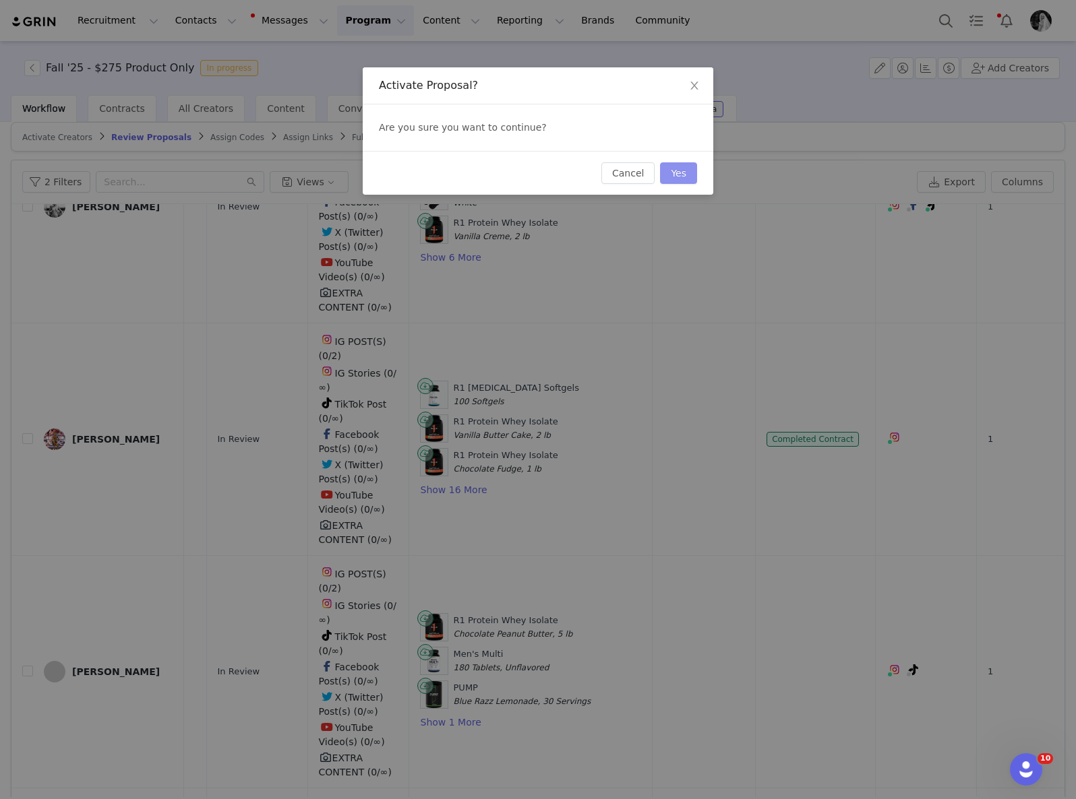
click at [693, 171] on button "Yes" at bounding box center [678, 173] width 37 height 22
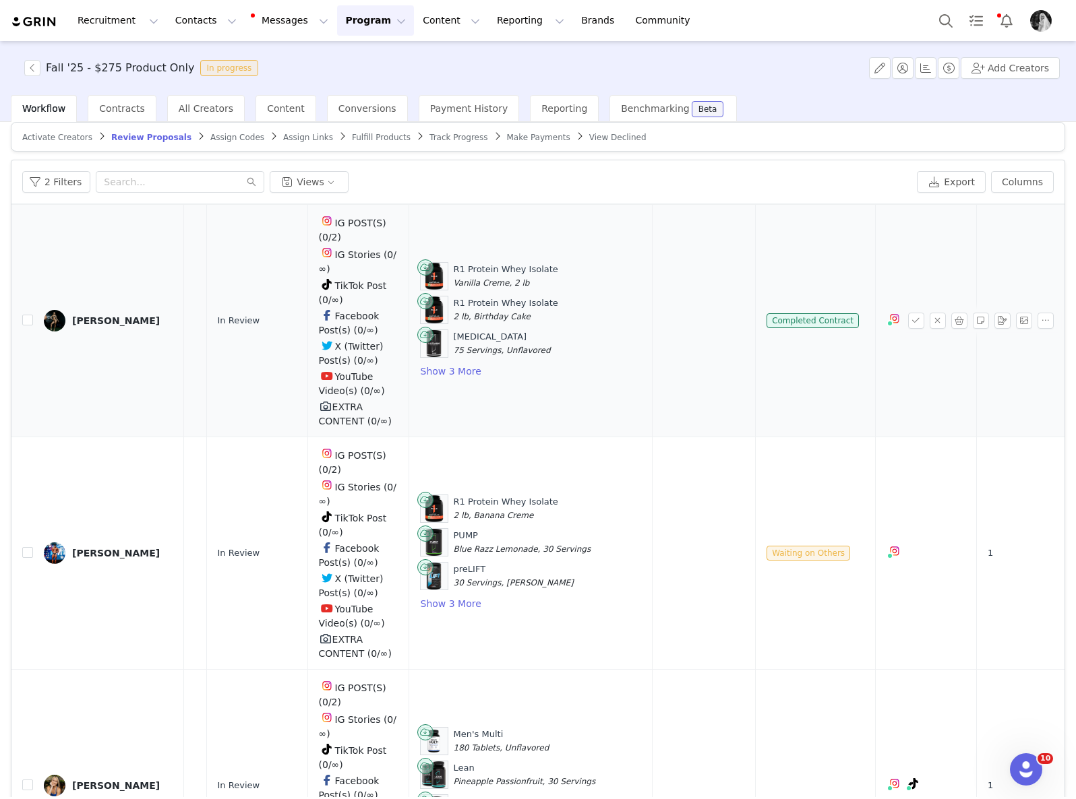
scroll to position [4216, 328]
click at [951, 330] on button "button" at bounding box center [959, 322] width 16 height 16
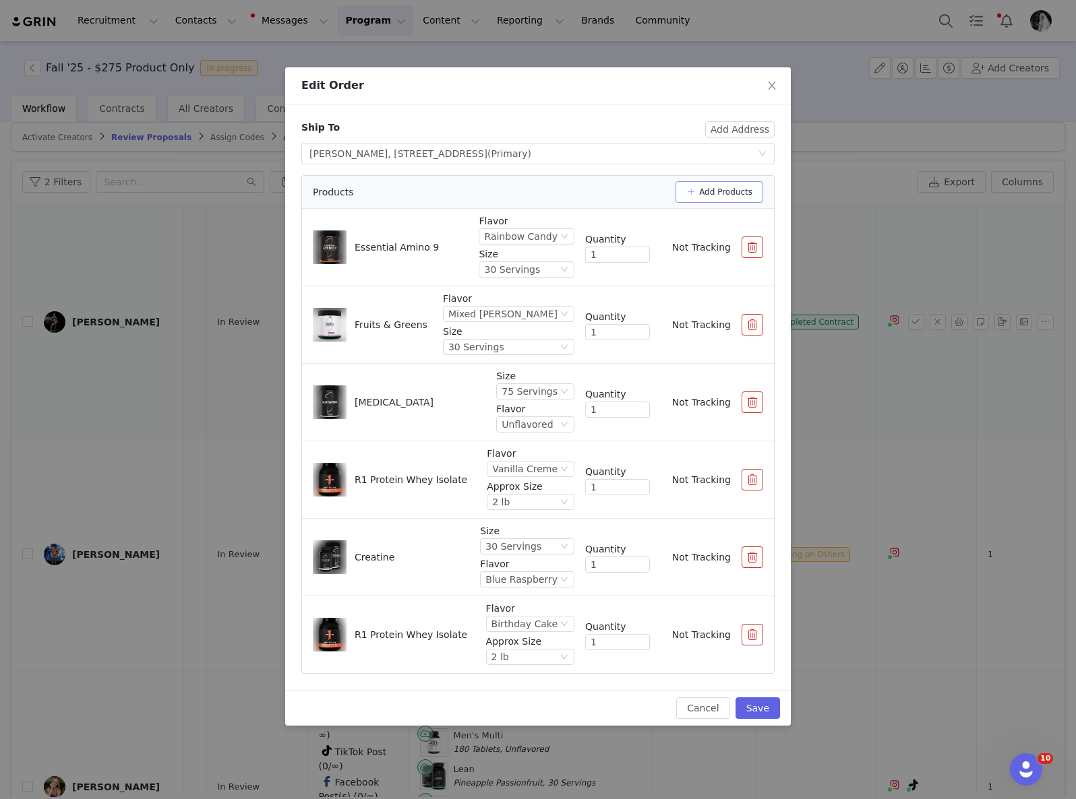
click at [726, 193] on button "Add Products" at bounding box center [719, 192] width 88 height 22
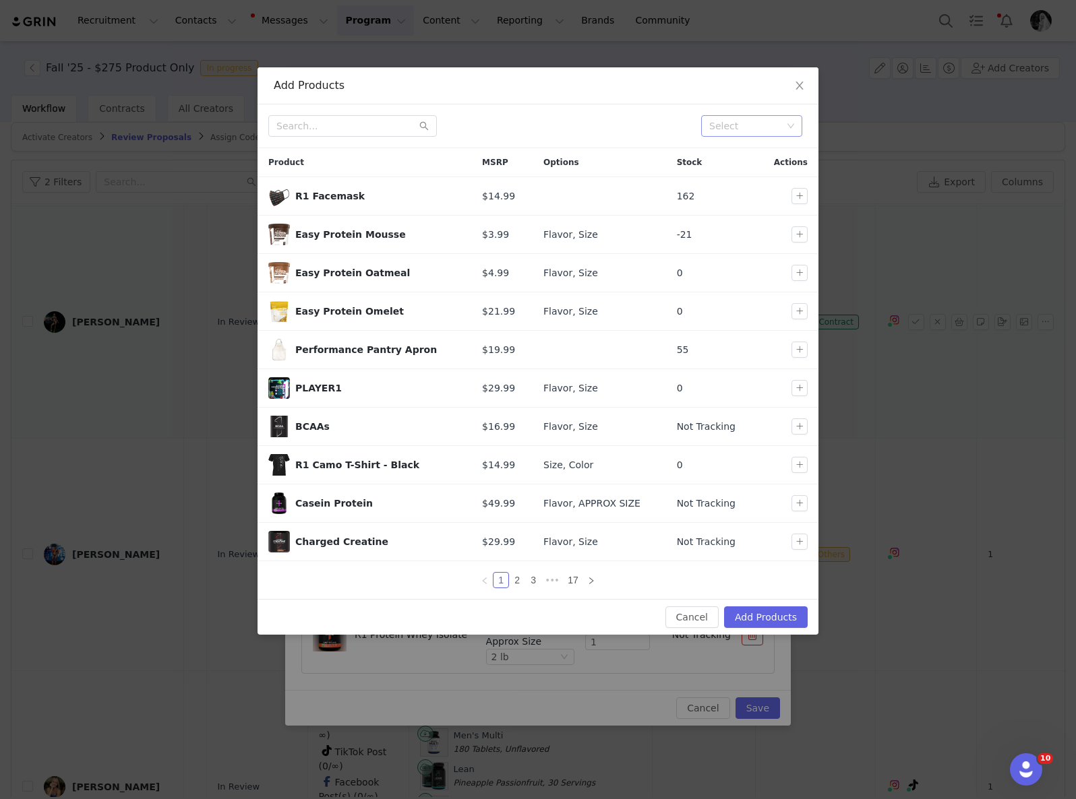
click at [744, 132] on div "Select" at bounding box center [745, 125] width 73 height 13
type input "fall"
click at [731, 169] on li "New Fall" at bounding box center [751, 175] width 101 height 22
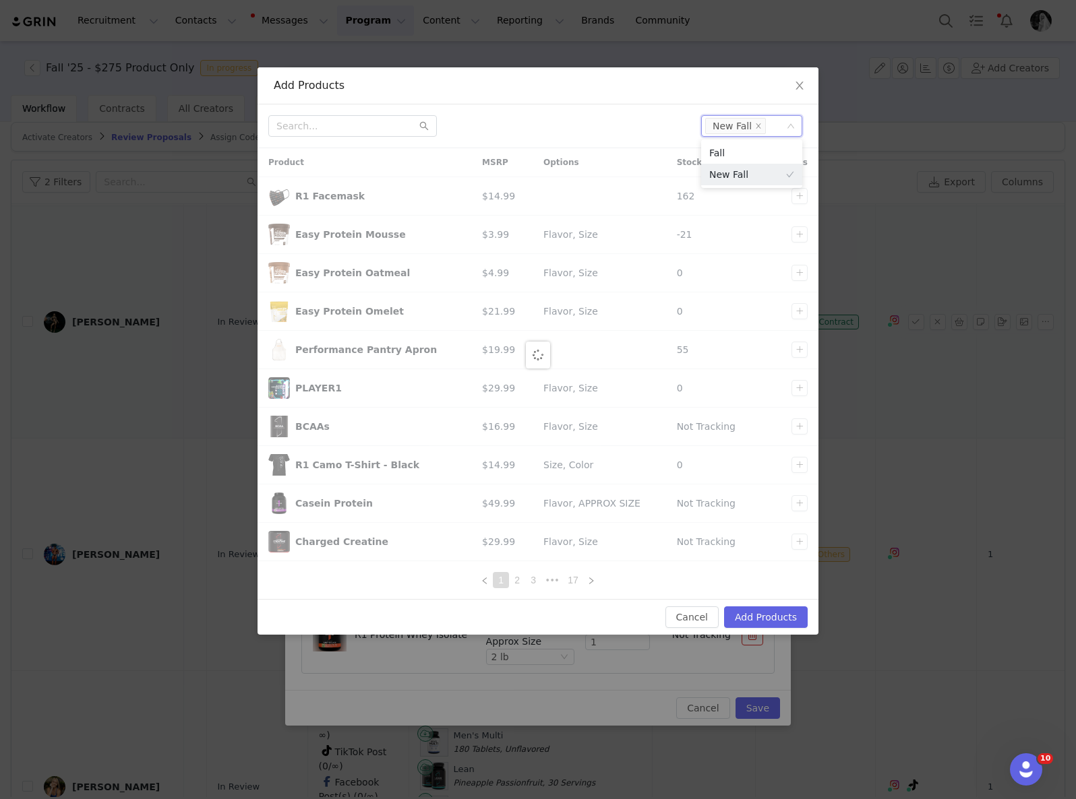
click at [573, 111] on div "Select New Fall" at bounding box center [537, 126] width 561 height 44
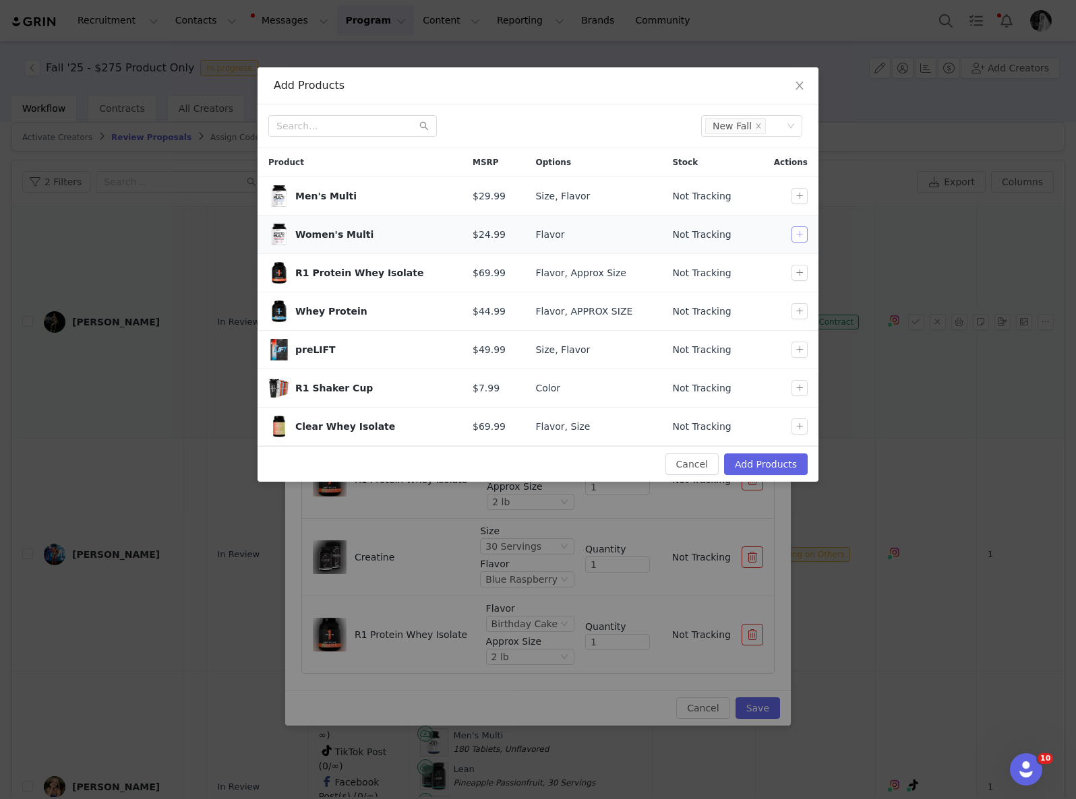
click at [798, 234] on button "button" at bounding box center [799, 234] width 16 height 16
drag, startPoint x: 795, startPoint y: 275, endPoint x: 793, endPoint y: 299, distance: 24.3
click at [795, 275] on button "button" at bounding box center [799, 273] width 16 height 16
click at [795, 306] on button "button" at bounding box center [799, 311] width 16 height 16
click at [794, 350] on button "button" at bounding box center [799, 350] width 16 height 16
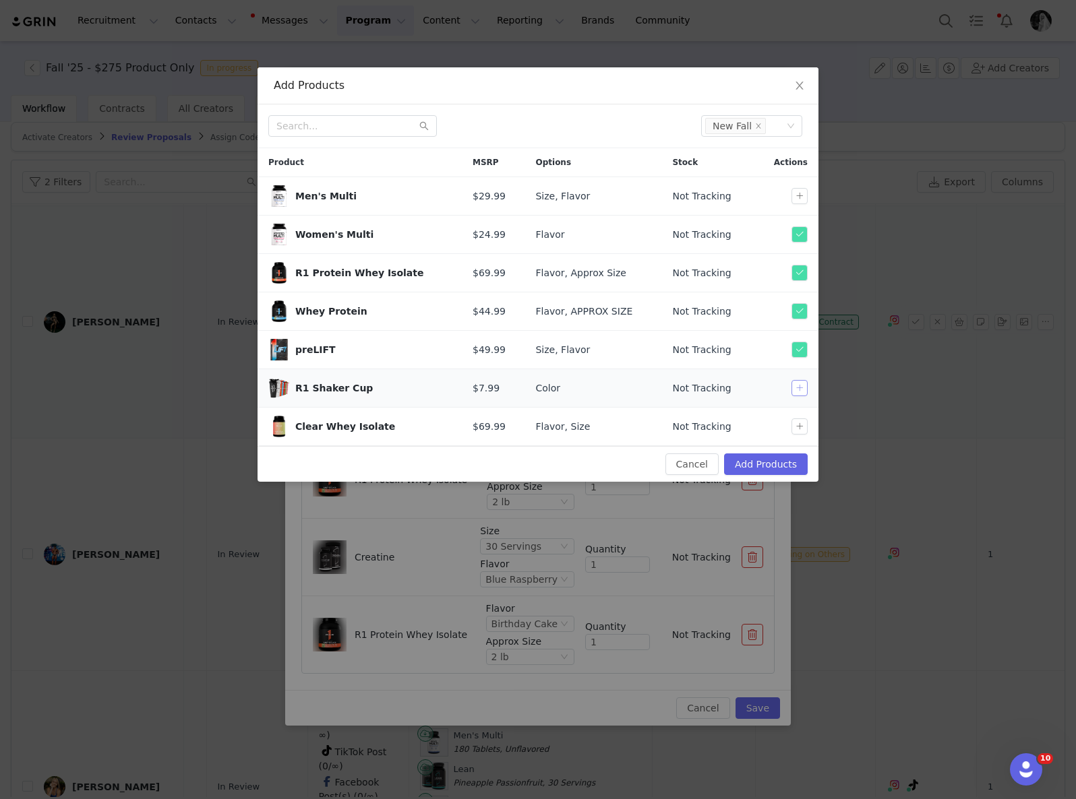
drag, startPoint x: 786, startPoint y: 392, endPoint x: 797, endPoint y: 395, distance: 11.9
click at [788, 392] on div at bounding box center [789, 388] width 48 height 16
click at [807, 397] on td at bounding box center [786, 388] width 64 height 38
drag, startPoint x: 804, startPoint y: 393, endPoint x: 804, endPoint y: 410, distance: 17.5
click at [804, 393] on button "button" at bounding box center [799, 388] width 16 height 16
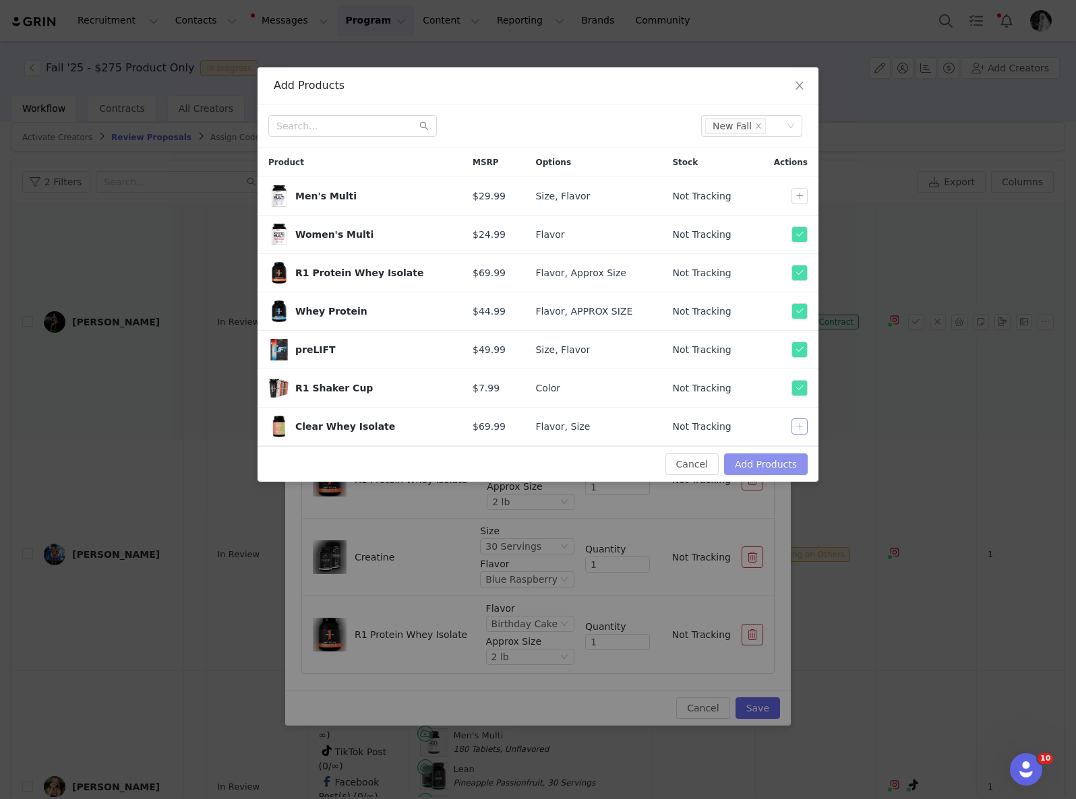
click at [798, 430] on button "button" at bounding box center [799, 427] width 16 height 16
click at [762, 470] on button "Add Products" at bounding box center [766, 465] width 84 height 22
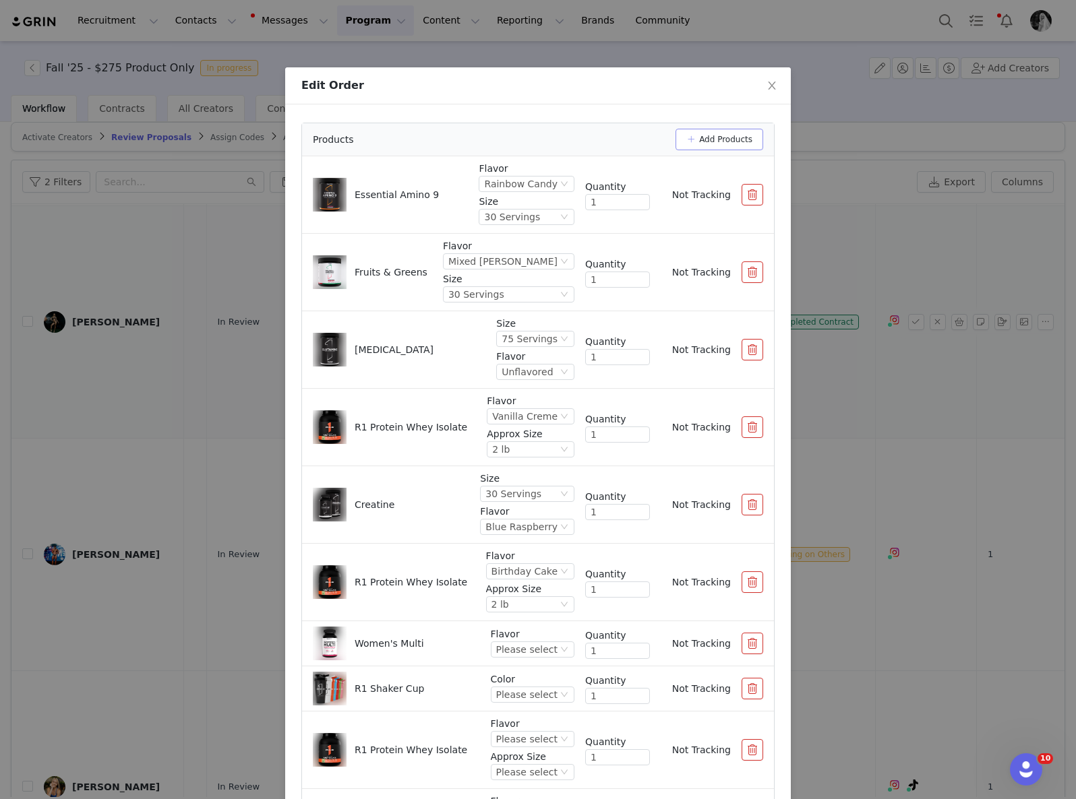
scroll to position [57, 0]
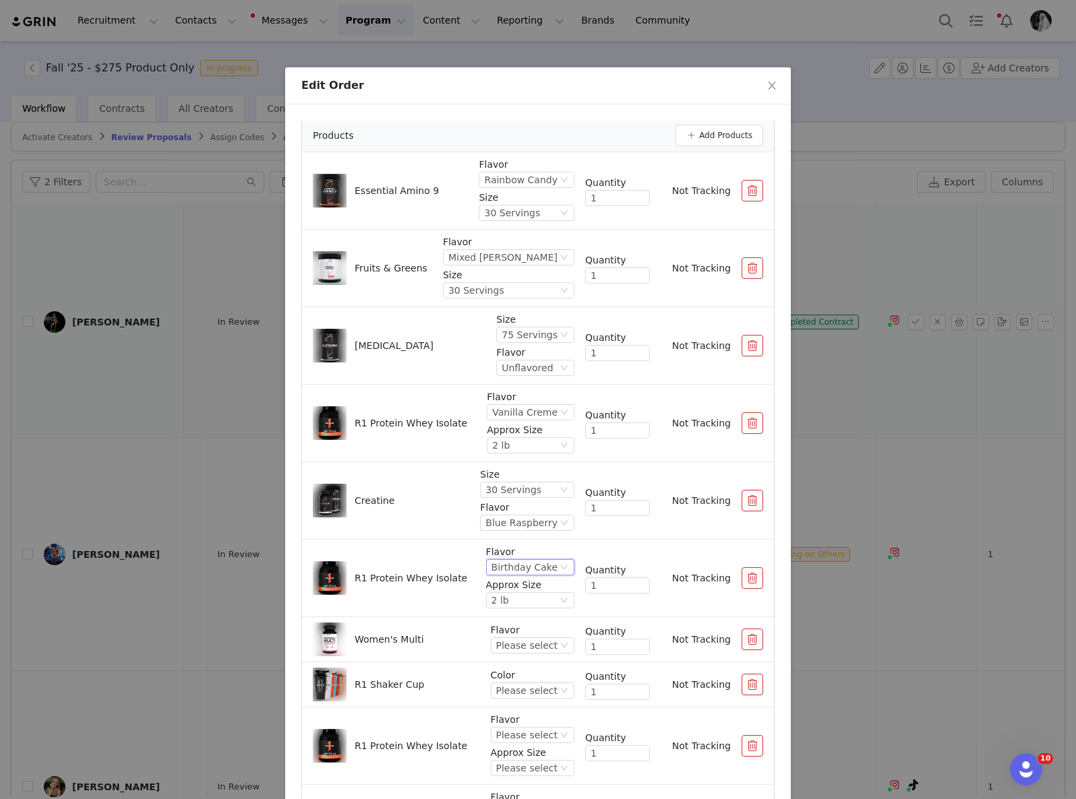
click at [526, 570] on div "Birthday Cake" at bounding box center [524, 567] width 66 height 15
click at [514, 644] on li "Vanilla Butter Cake" at bounding box center [517, 647] width 83 height 22
click at [741, 578] on button "button" at bounding box center [752, 578] width 22 height 22
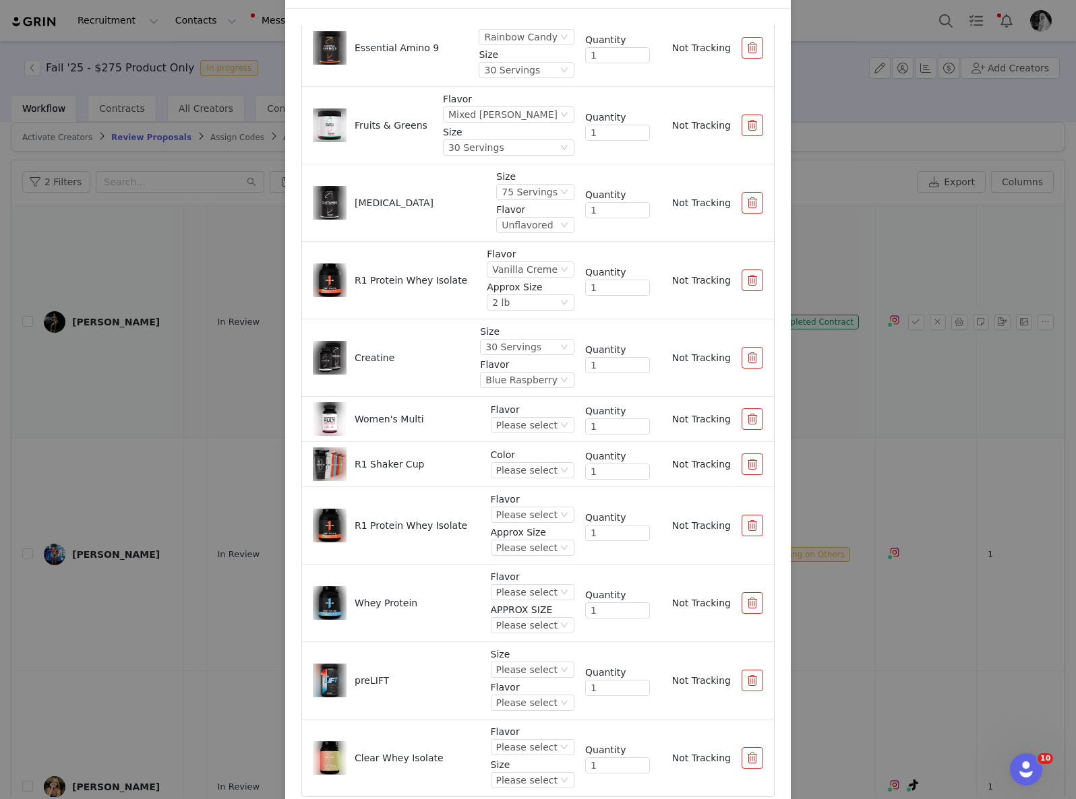
scroll to position [0, 0]
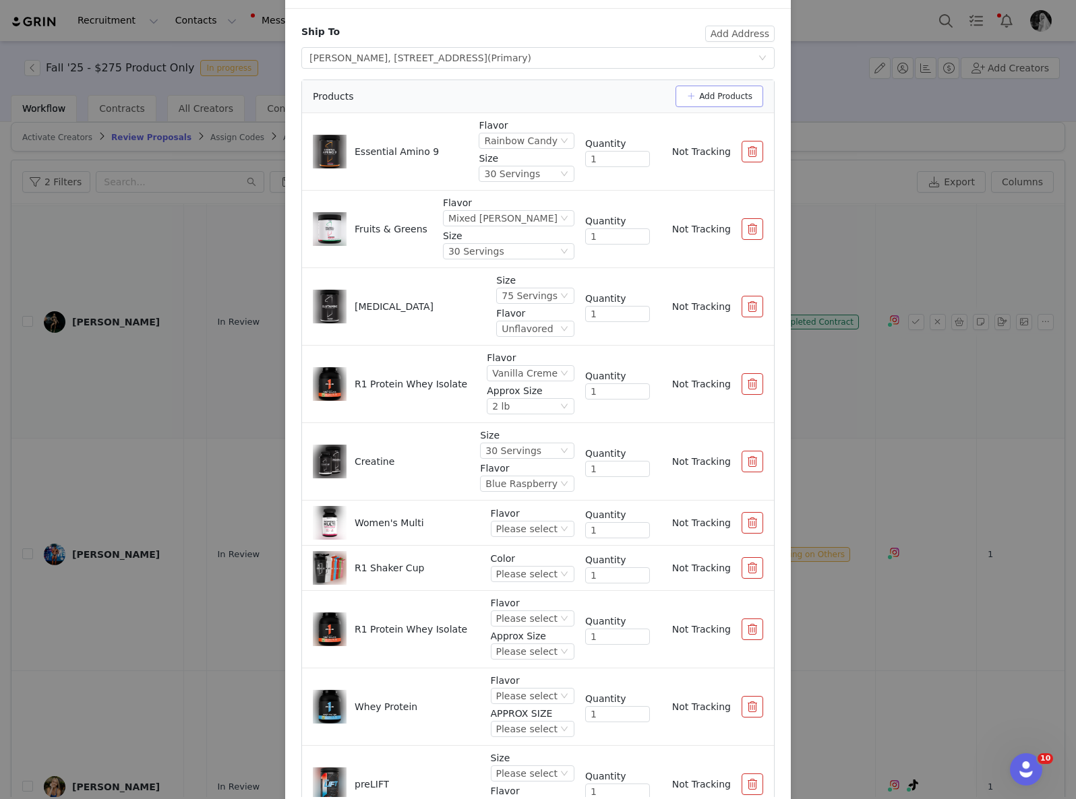
click at [711, 97] on button "Add Products" at bounding box center [719, 97] width 88 height 22
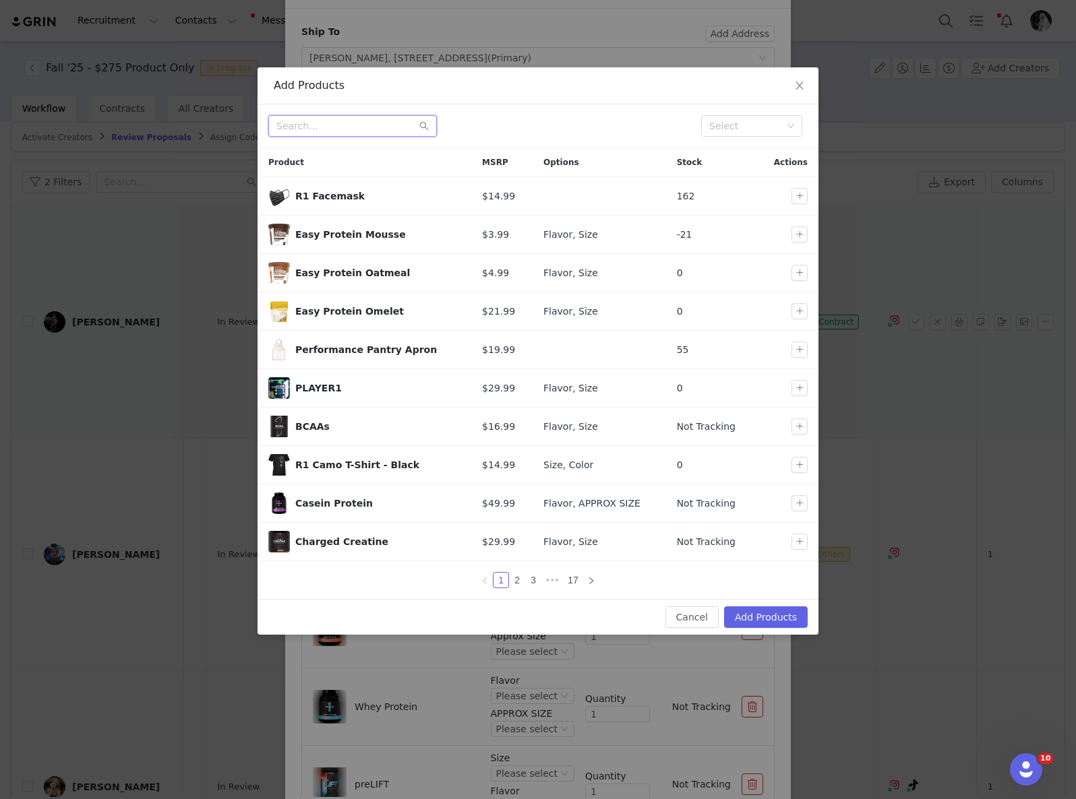
click at [338, 133] on input "text" at bounding box center [352, 126] width 168 height 22
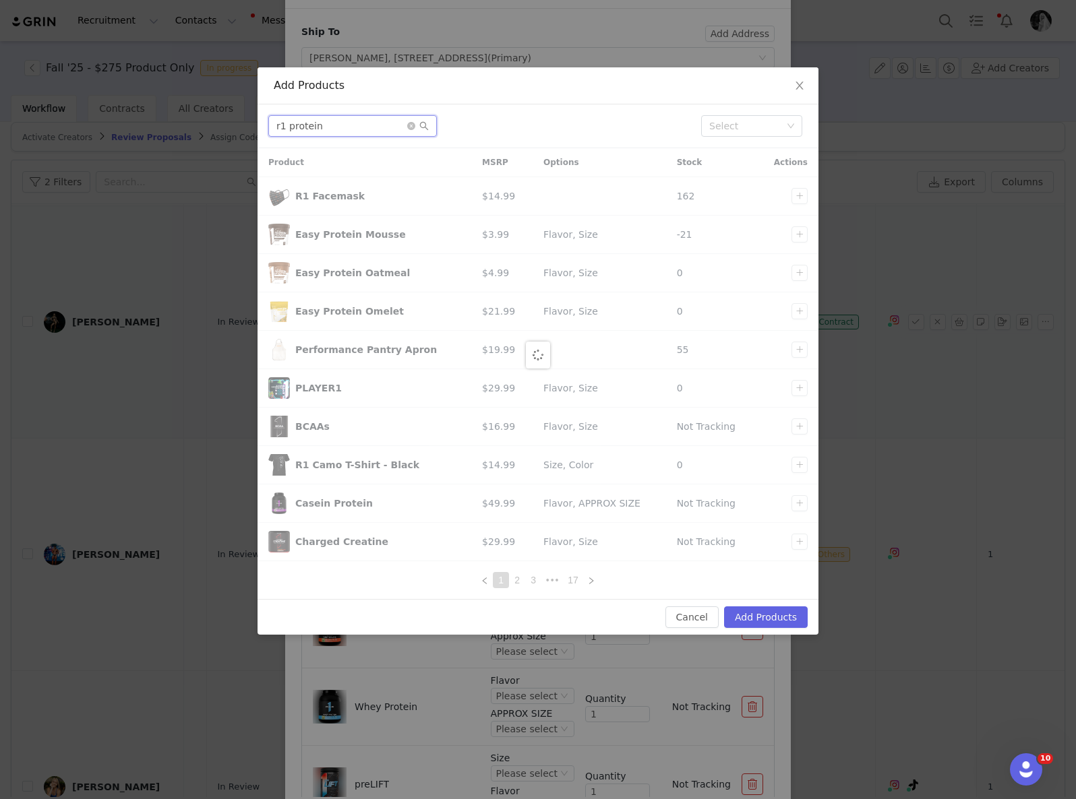
type input "r1 protein"
click at [571, 123] on div "r1 protein" at bounding box center [479, 126] width 422 height 22
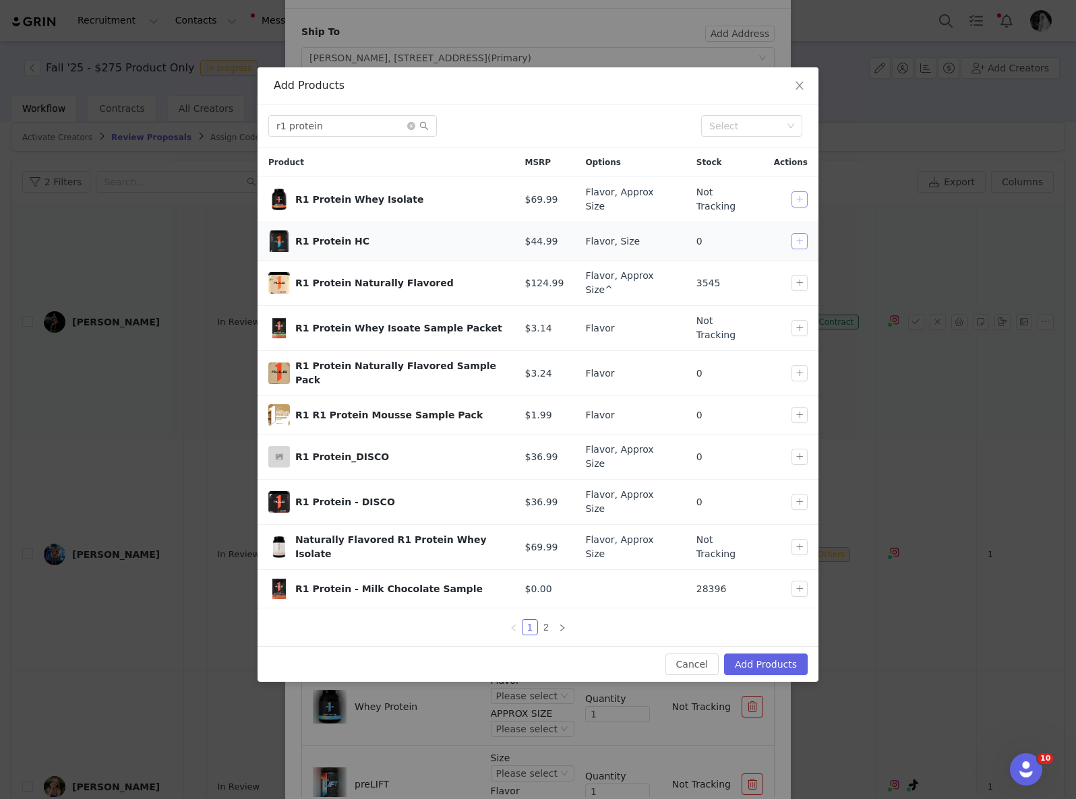
drag, startPoint x: 801, startPoint y: 197, endPoint x: 801, endPoint y: 242, distance: 44.5
click at [803, 197] on button "button" at bounding box center [799, 199] width 16 height 16
click at [789, 654] on button "Add Products" at bounding box center [766, 665] width 84 height 22
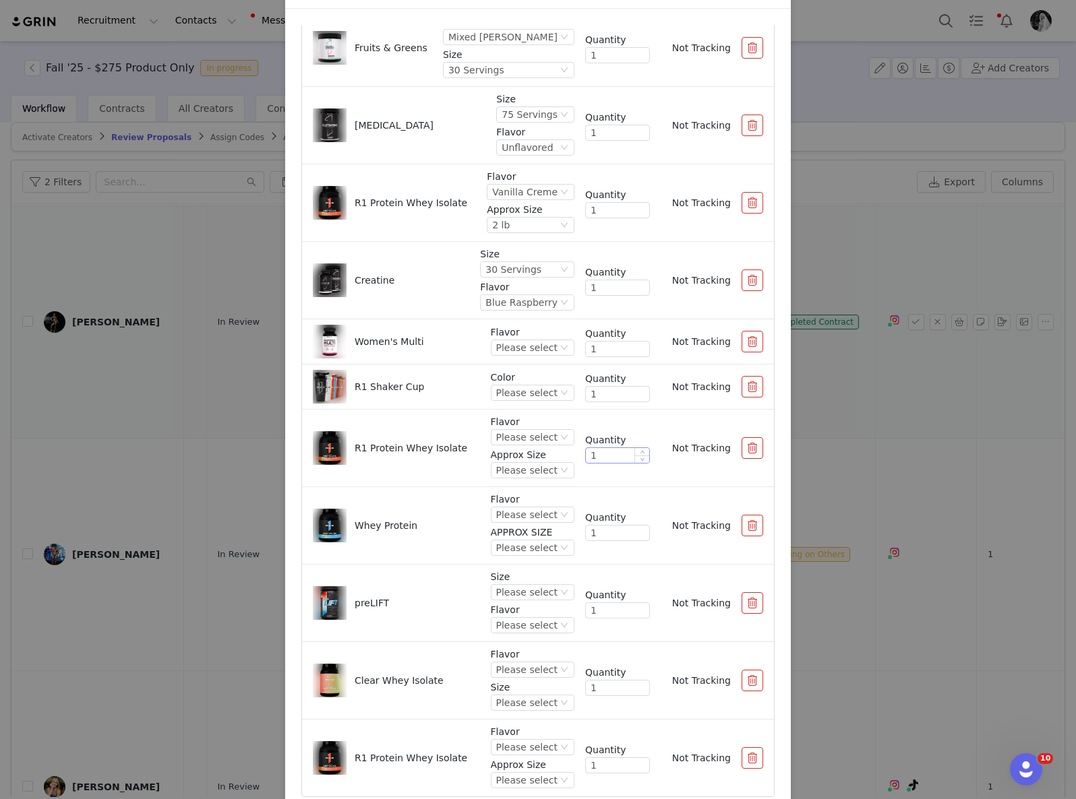
scroll to position [162, 0]
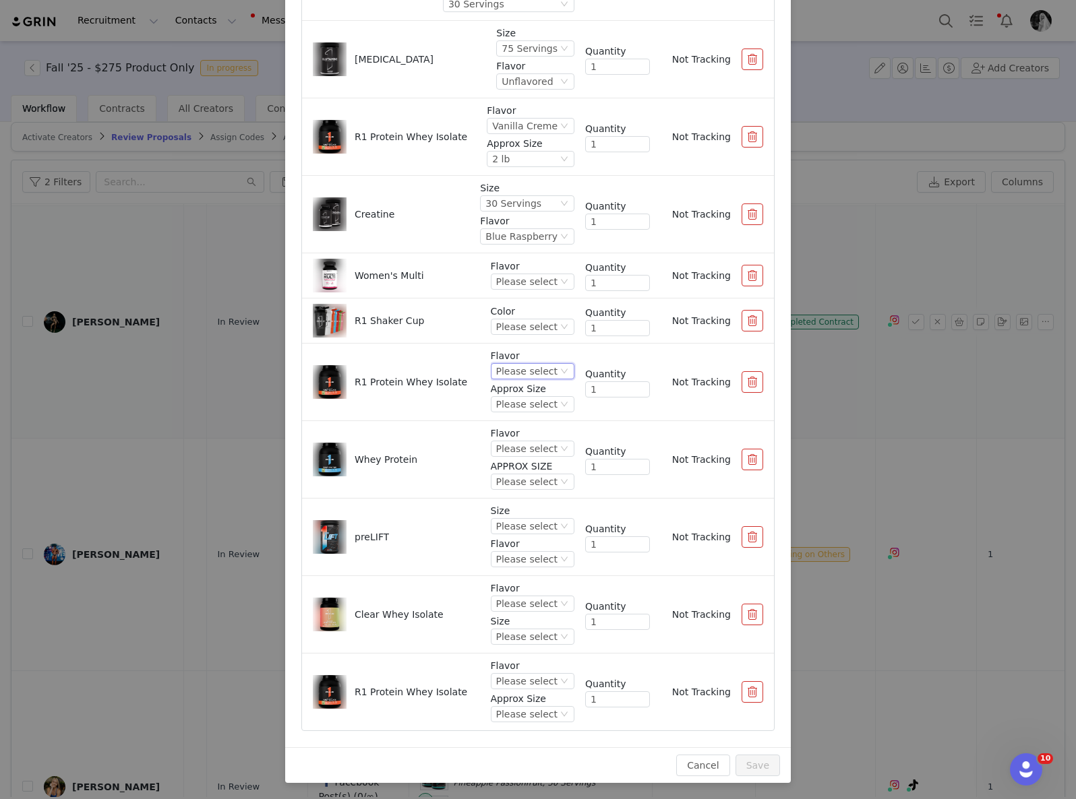
click at [527, 367] on div "Please select" at bounding box center [526, 371] width 61 height 15
click at [520, 456] on li "Vanilla Butter Cake" at bounding box center [519, 463] width 80 height 22
click at [493, 417] on li "R1 Protein Whey Isolate Flavor Vanilla Butter Cake Approx Size Please select Qu…" at bounding box center [538, 383] width 472 height 78
click at [497, 403] on div "Please select" at bounding box center [498, 404] width 61 height 15
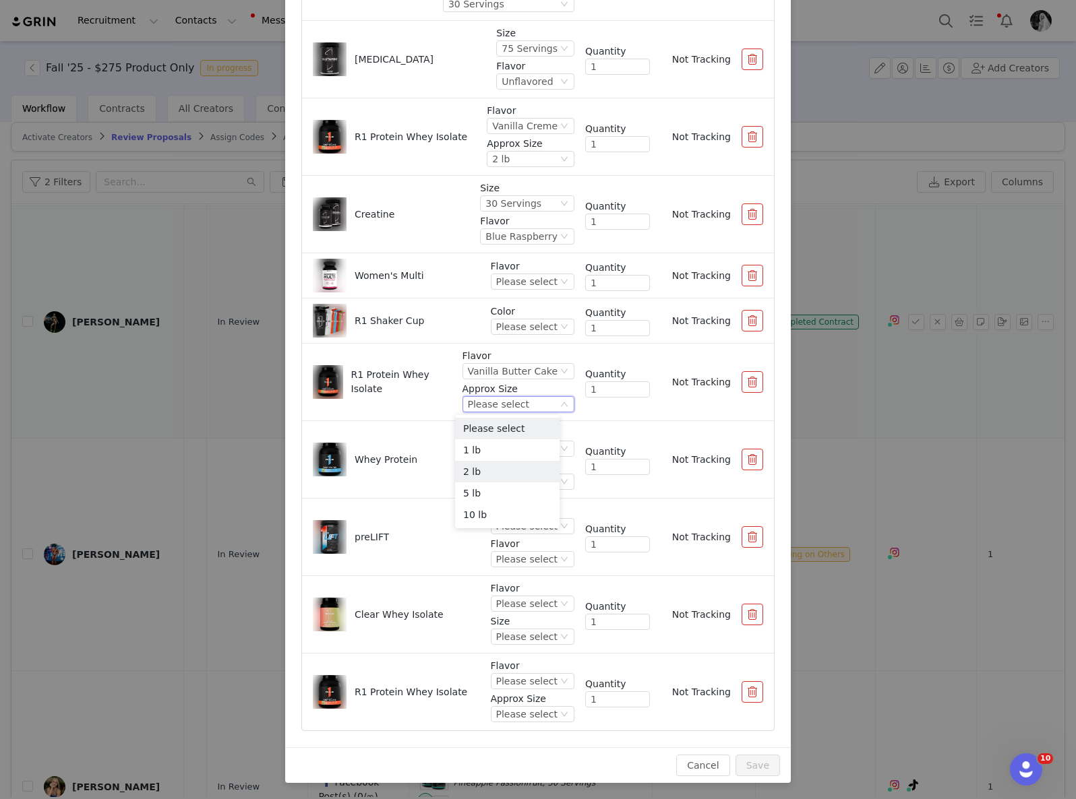
drag, startPoint x: 493, startPoint y: 465, endPoint x: 487, endPoint y: 457, distance: 10.1
click at [494, 465] on li "2 lb" at bounding box center [507, 472] width 104 height 22
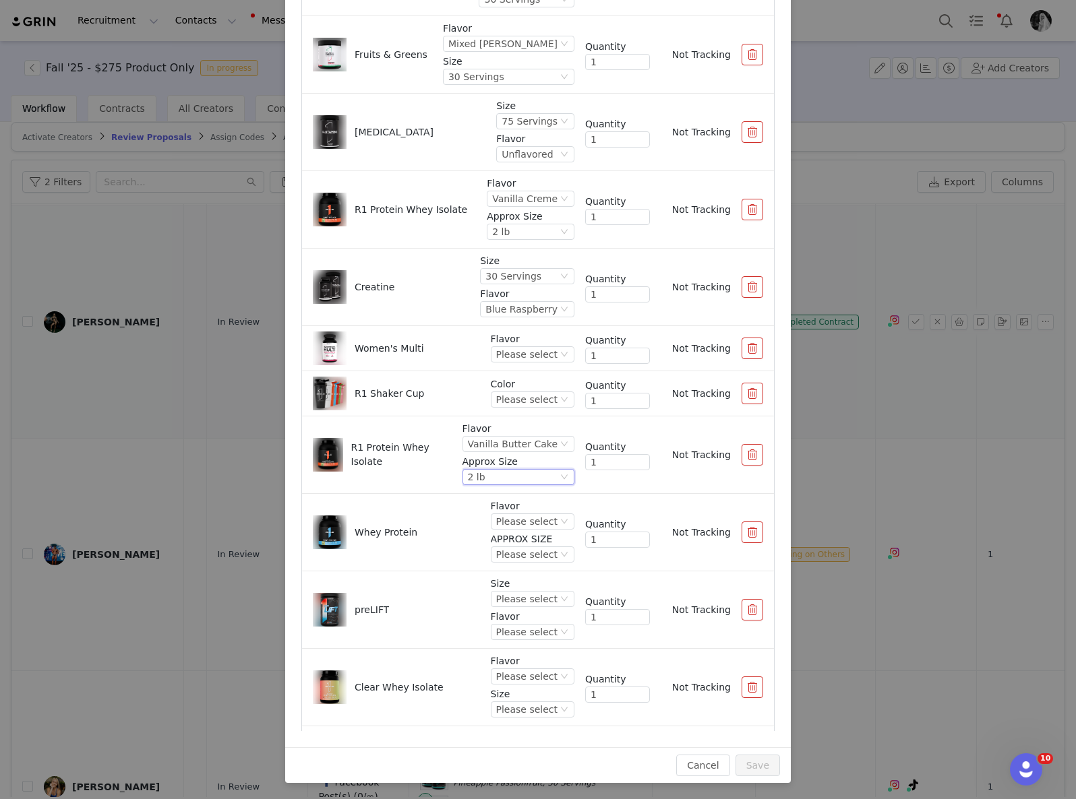
scroll to position [84, 0]
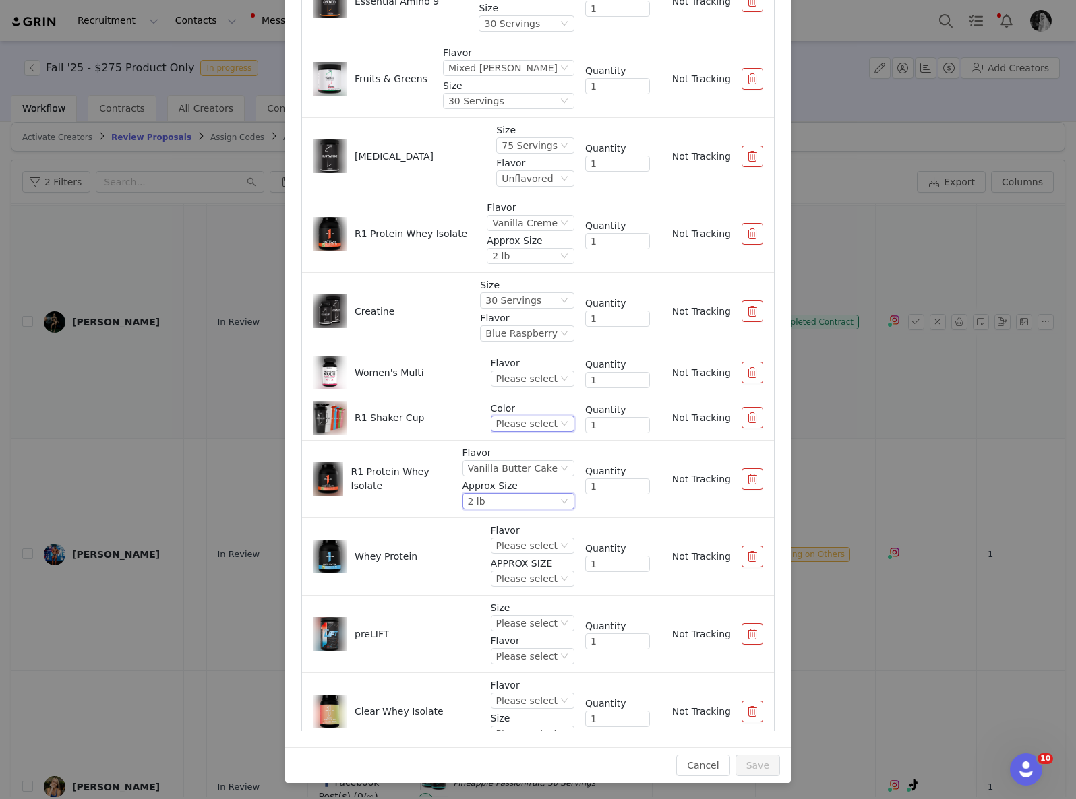
click at [508, 427] on div "Please select" at bounding box center [526, 424] width 61 height 15
click at [519, 375] on div "Please select" at bounding box center [526, 378] width 61 height 15
click at [500, 421] on li "Unflavored" at bounding box center [519, 425] width 80 height 22
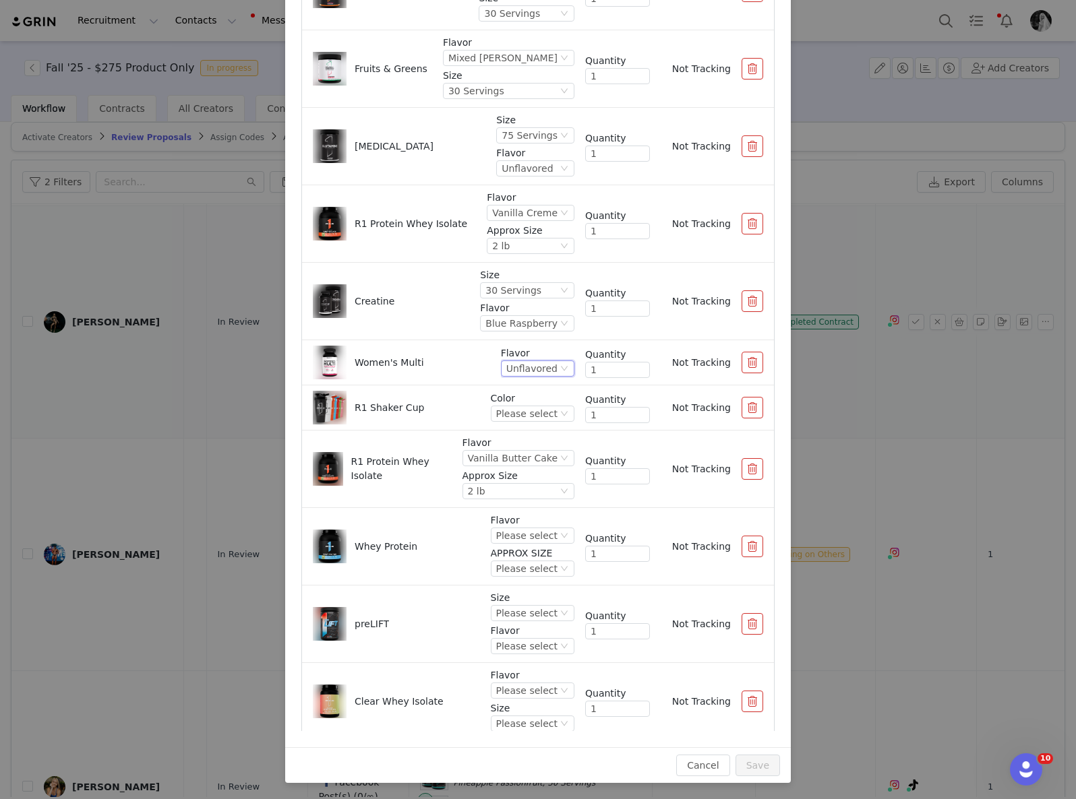
scroll to position [114, 0]
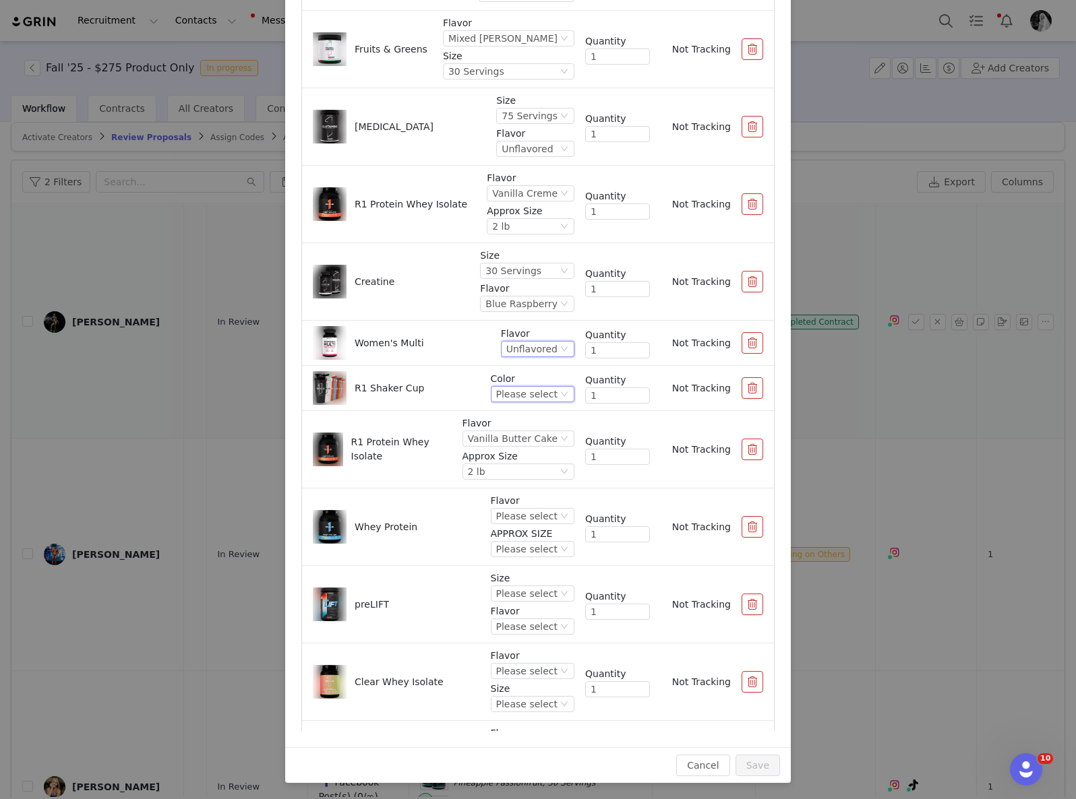
click at [547, 386] on div "Please select" at bounding box center [533, 394] width 84 height 16
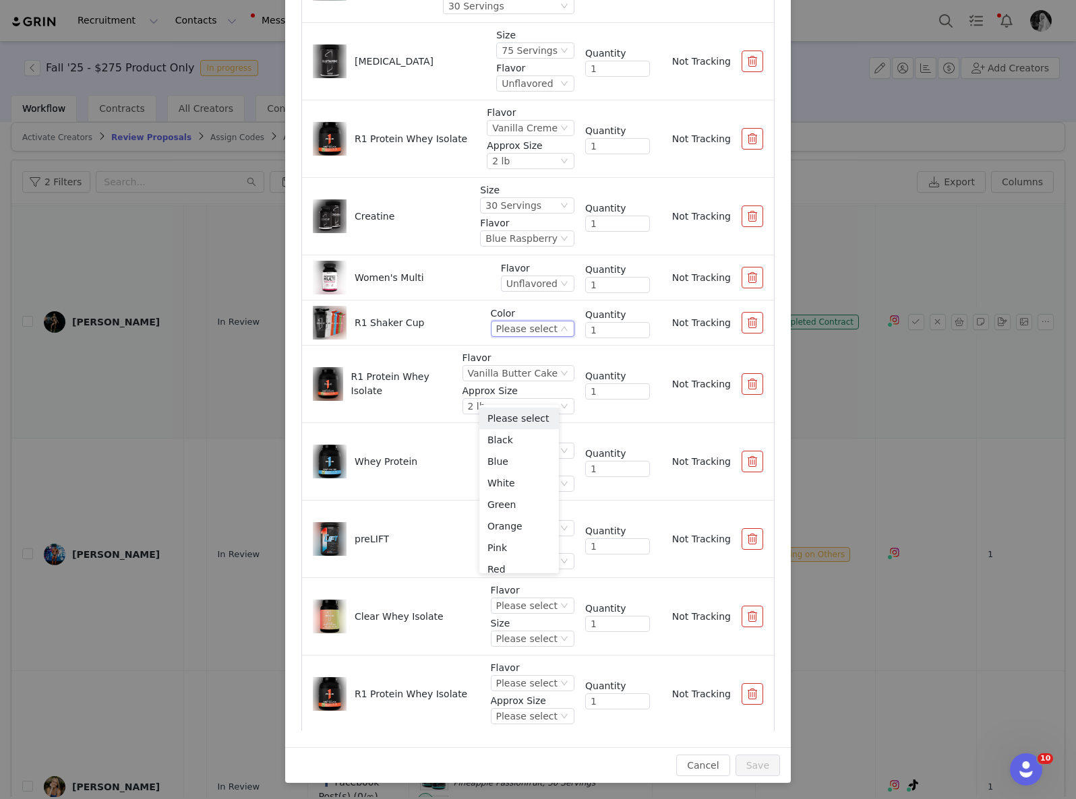
scroll to position [181, 0]
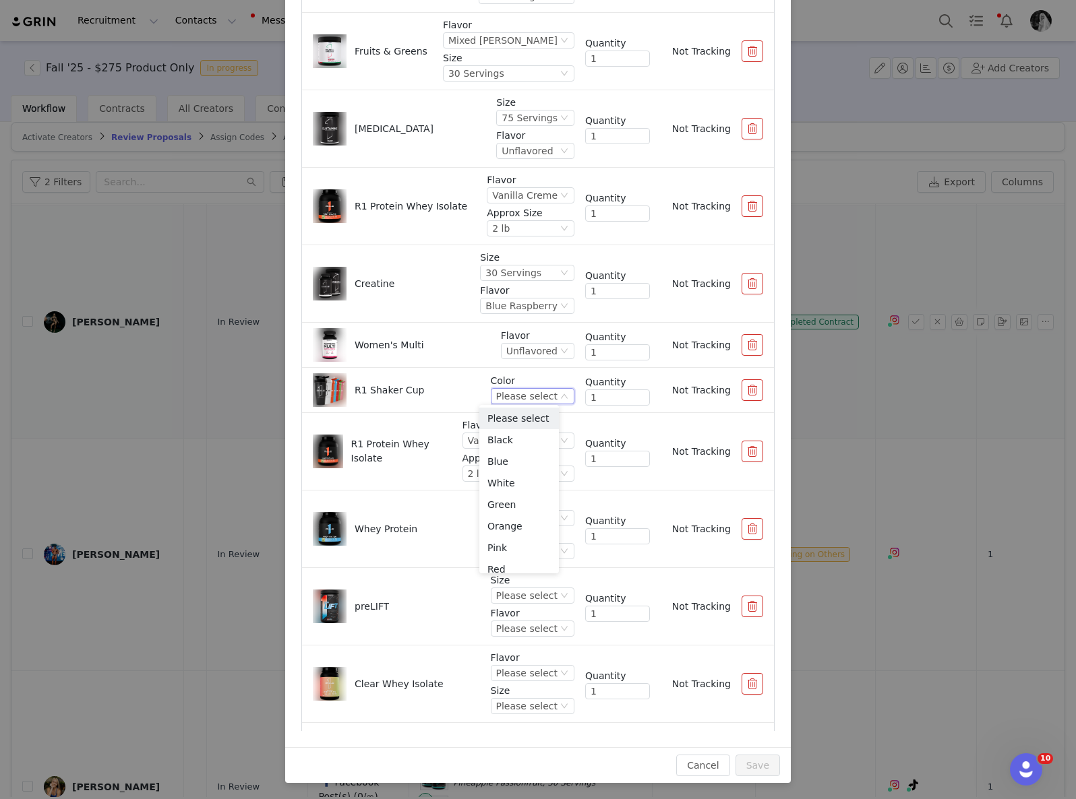
click at [389, 479] on div "R1 Protein Whey Isolate Flavor Vanilla Butter Cake Approx Size 2 lb Quantity 1 …" at bounding box center [538, 452] width 450 height 66
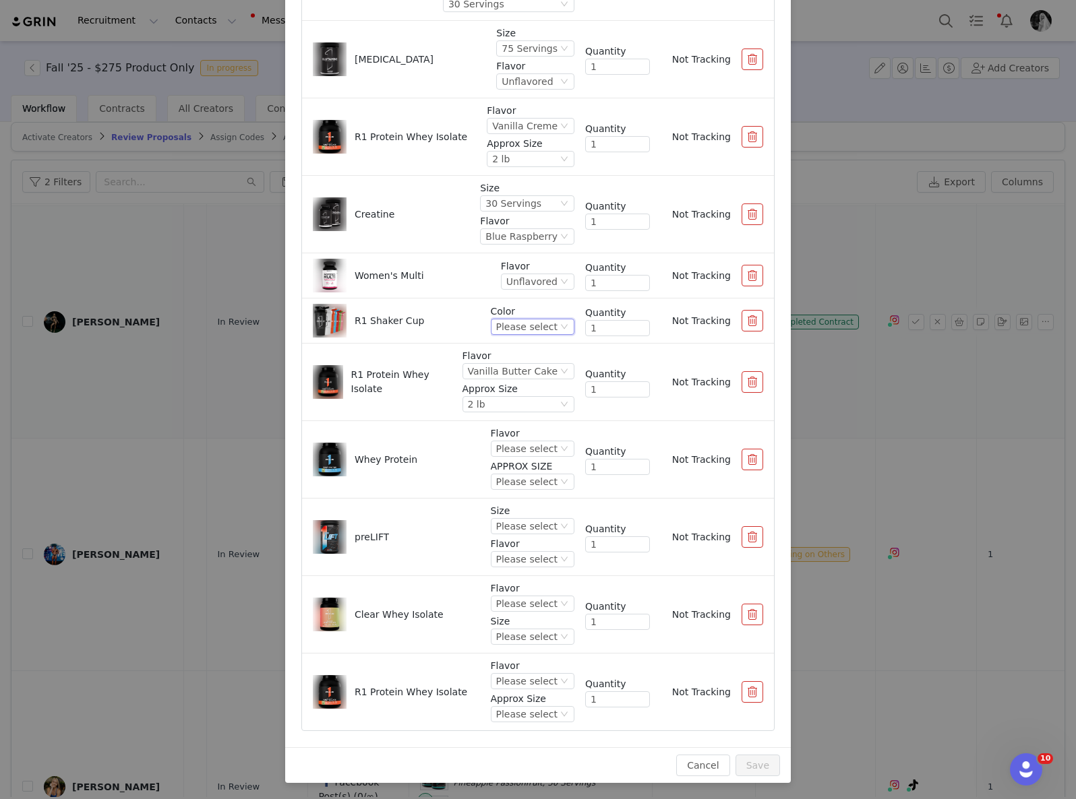
click at [535, 325] on div "Please select" at bounding box center [526, 326] width 61 height 15
click at [528, 412] on li "White" at bounding box center [519, 416] width 80 height 22
click at [527, 454] on div "Please select" at bounding box center [526, 448] width 61 height 15
click at [520, 486] on li "Birthday Cake" at bounding box center [519, 485] width 80 height 22
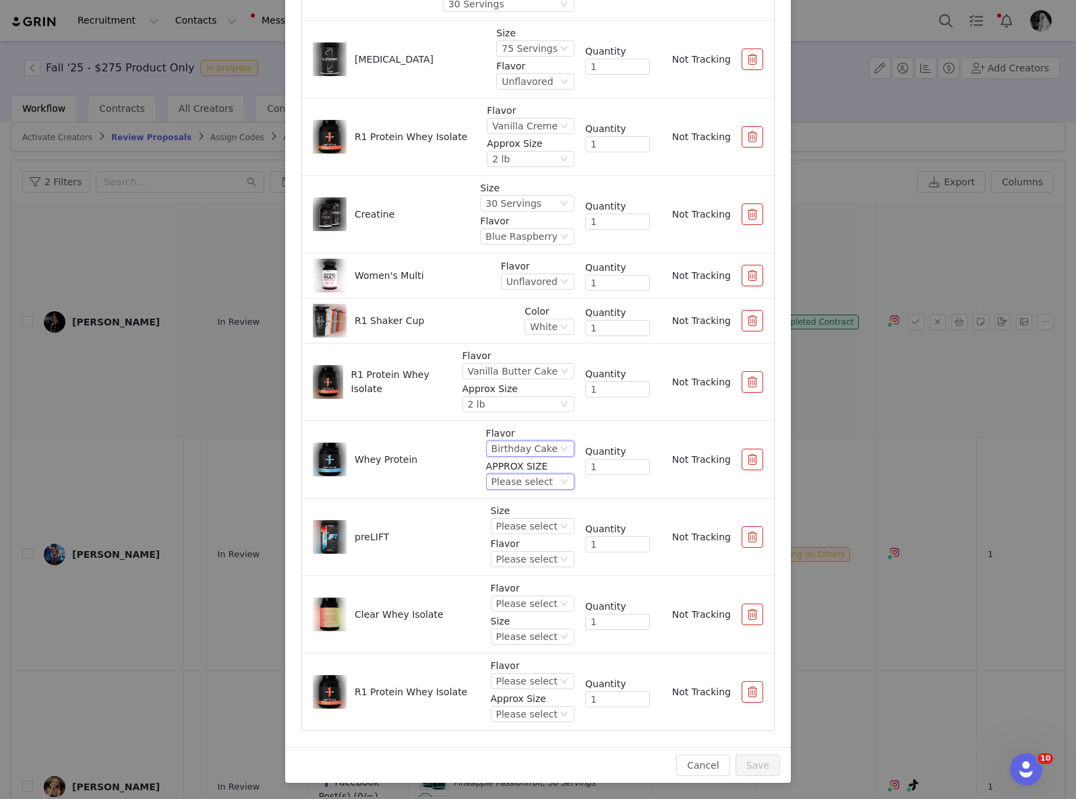
click at [496, 481] on div "Please select" at bounding box center [521, 481] width 61 height 15
click at [512, 528] on li "2 lb" at bounding box center [517, 528] width 83 height 22
click at [519, 686] on div "Please select" at bounding box center [526, 681] width 61 height 15
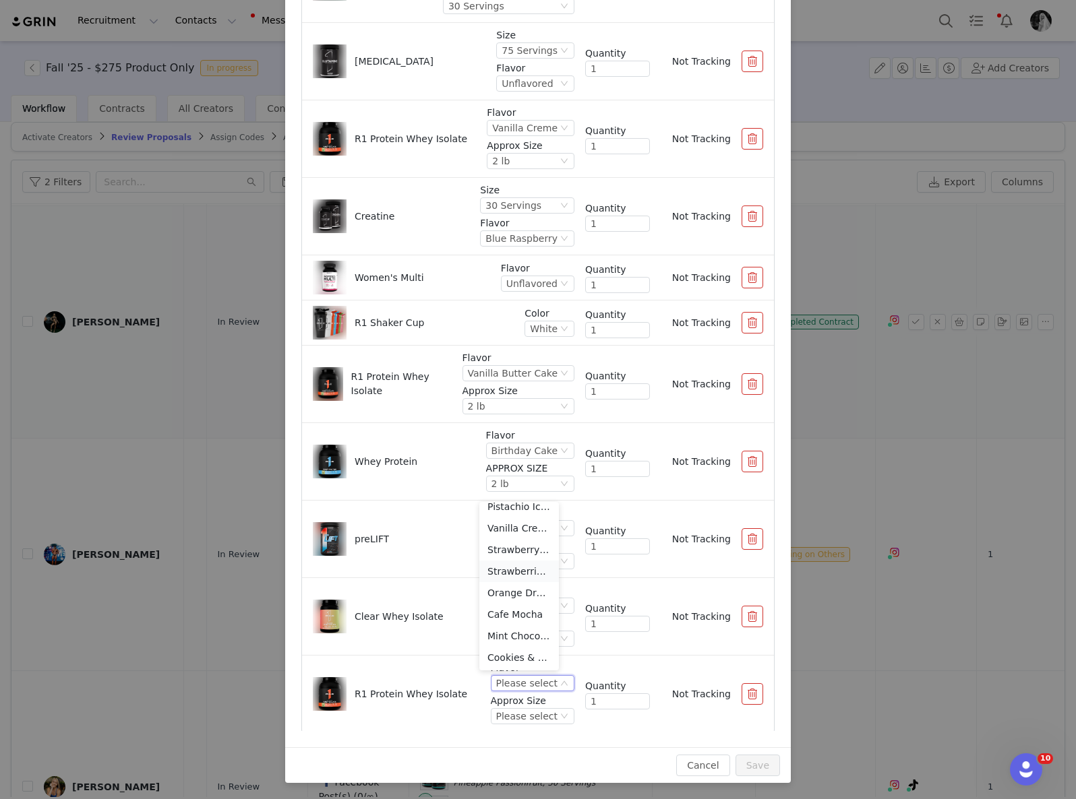
scroll to position [65, 0]
click at [518, 557] on li "Strawberries & Creme" at bounding box center [519, 558] width 80 height 22
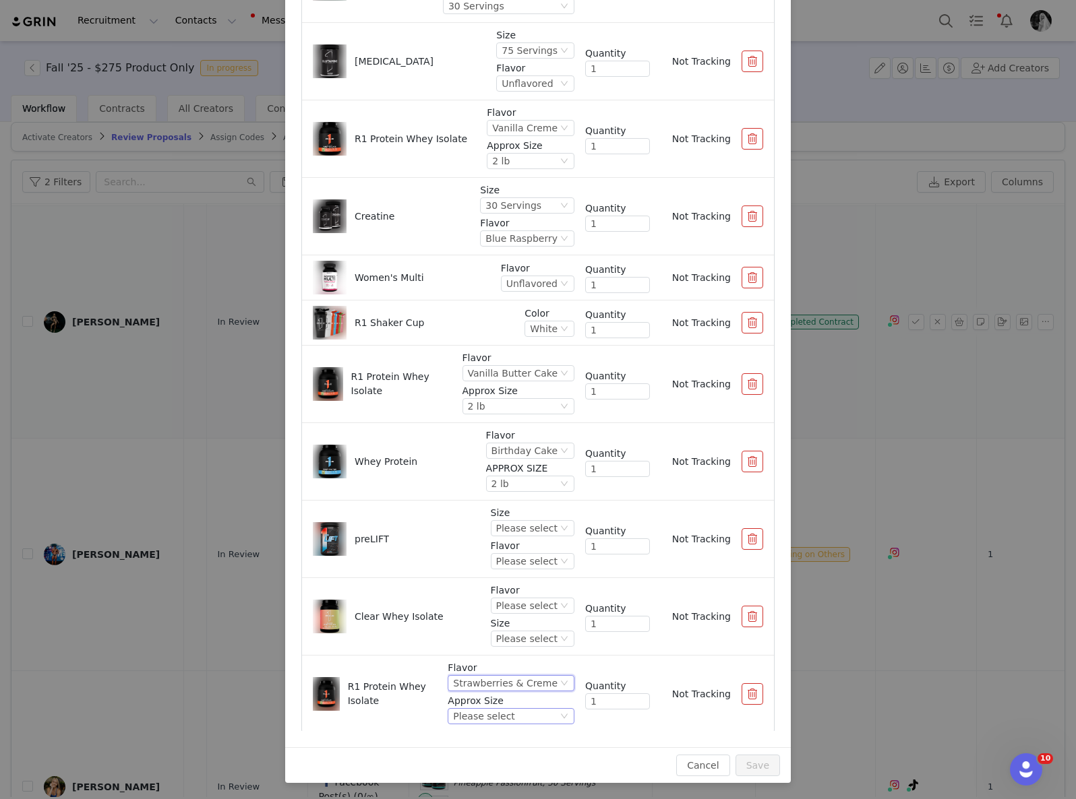
click at [489, 712] on div "Please select" at bounding box center [483, 716] width 61 height 15
click at [458, 648] on li "2 lb" at bounding box center [500, 649] width 118 height 22
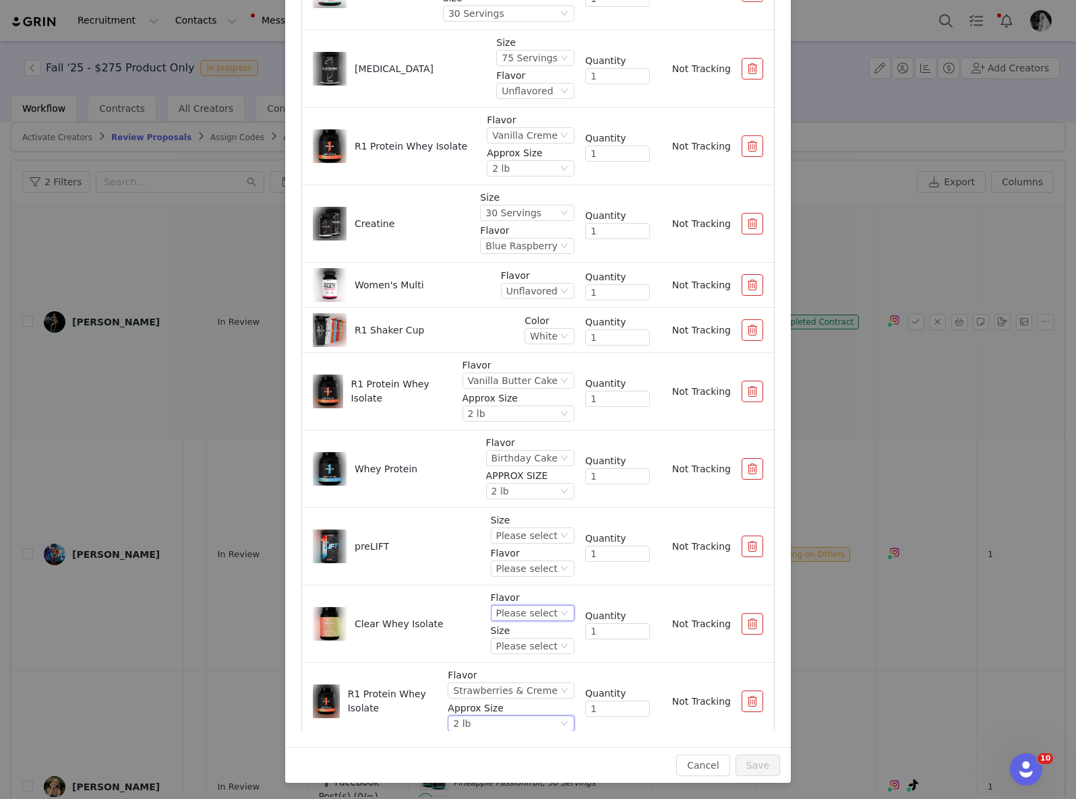
click at [503, 606] on div "Please select" at bounding box center [526, 613] width 61 height 15
click at [503, 539] on div "Please select" at bounding box center [526, 535] width 61 height 15
click at [512, 580] on li "30 Servings" at bounding box center [519, 582] width 80 height 22
click at [503, 563] on div "Please select" at bounding box center [526, 568] width 61 height 15
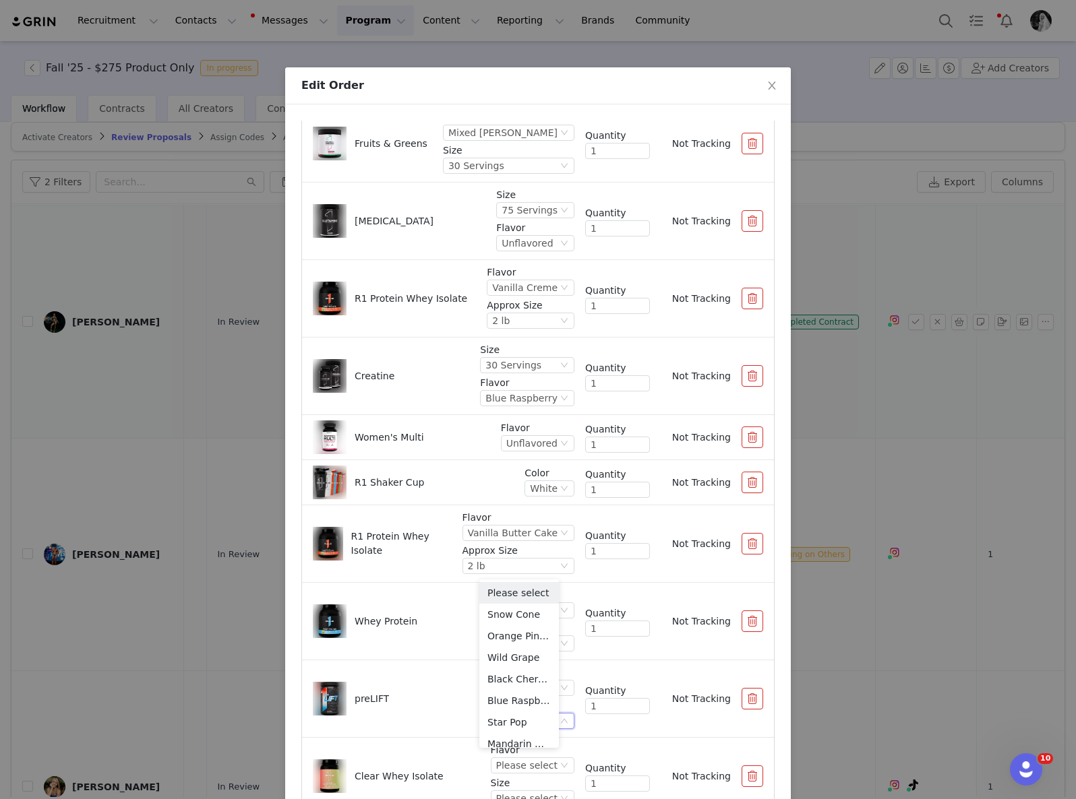
scroll to position [162, 0]
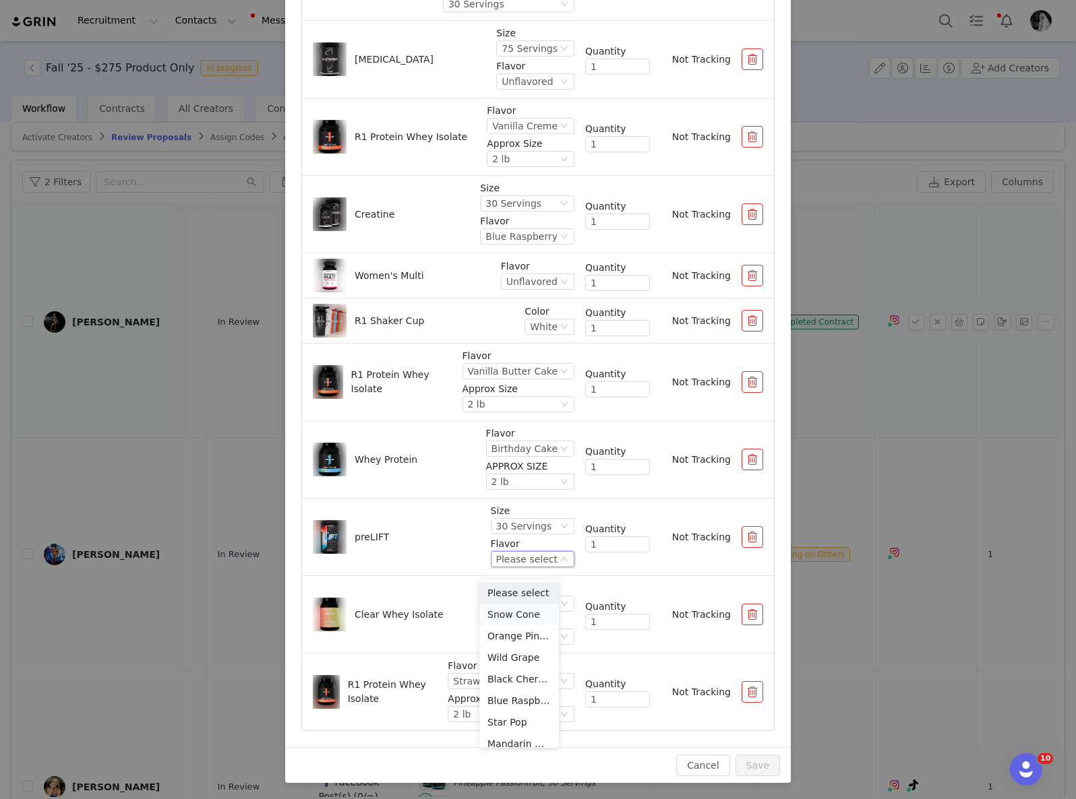
click at [514, 622] on li "Snow Cone" at bounding box center [519, 615] width 80 height 22
click at [508, 599] on div "Please select" at bounding box center [526, 603] width 61 height 15
click at [528, 651] on li "Peach Mango" at bounding box center [519, 650] width 80 height 22
click at [499, 599] on div "Peach Mango" at bounding box center [526, 603] width 63 height 15
click at [541, 720] on li "Cherry Limeade" at bounding box center [519, 715] width 82 height 22
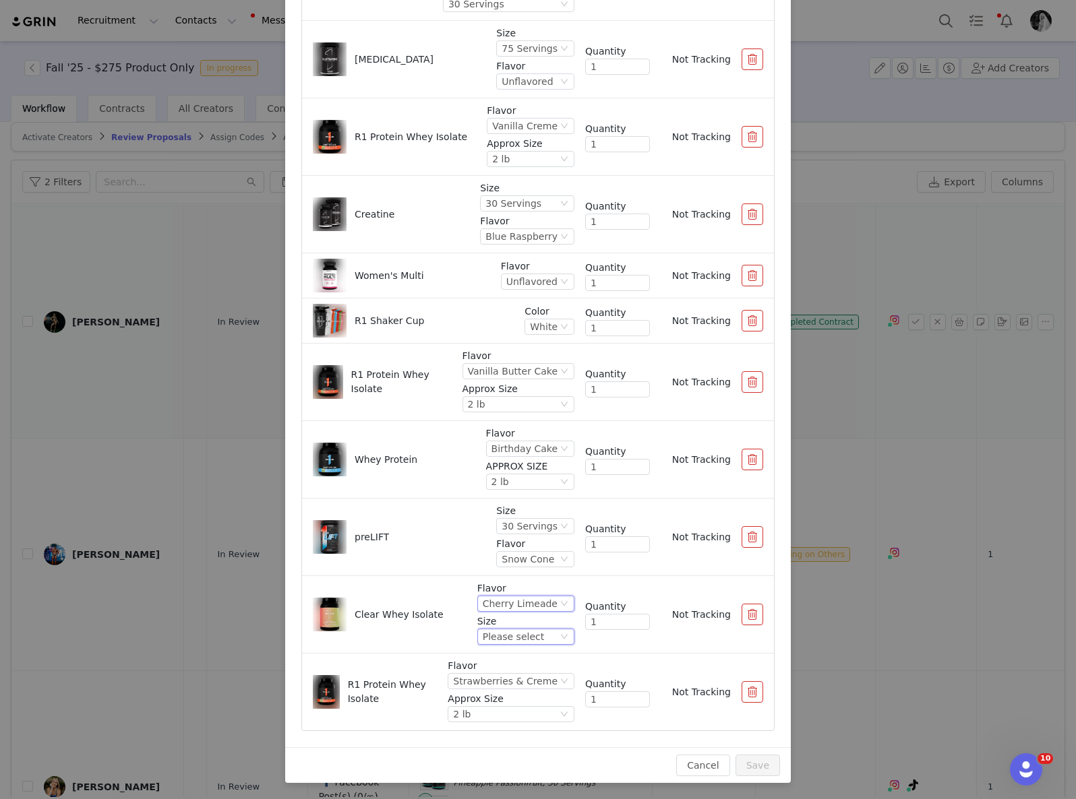
click at [530, 636] on div "Please select" at bounding box center [520, 636] width 75 height 15
click at [529, 683] on li "27 Servings" at bounding box center [513, 683] width 91 height 22
click at [762, 761] on button "Save" at bounding box center [757, 766] width 44 height 22
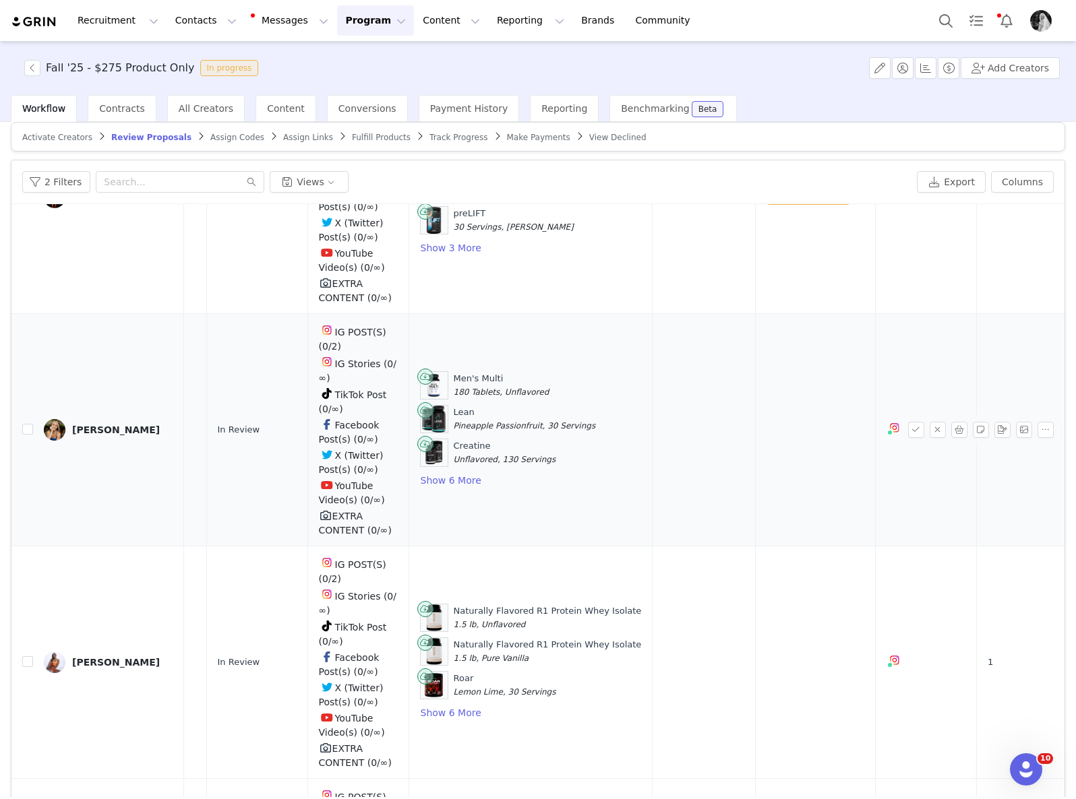
scroll to position [4216, 328]
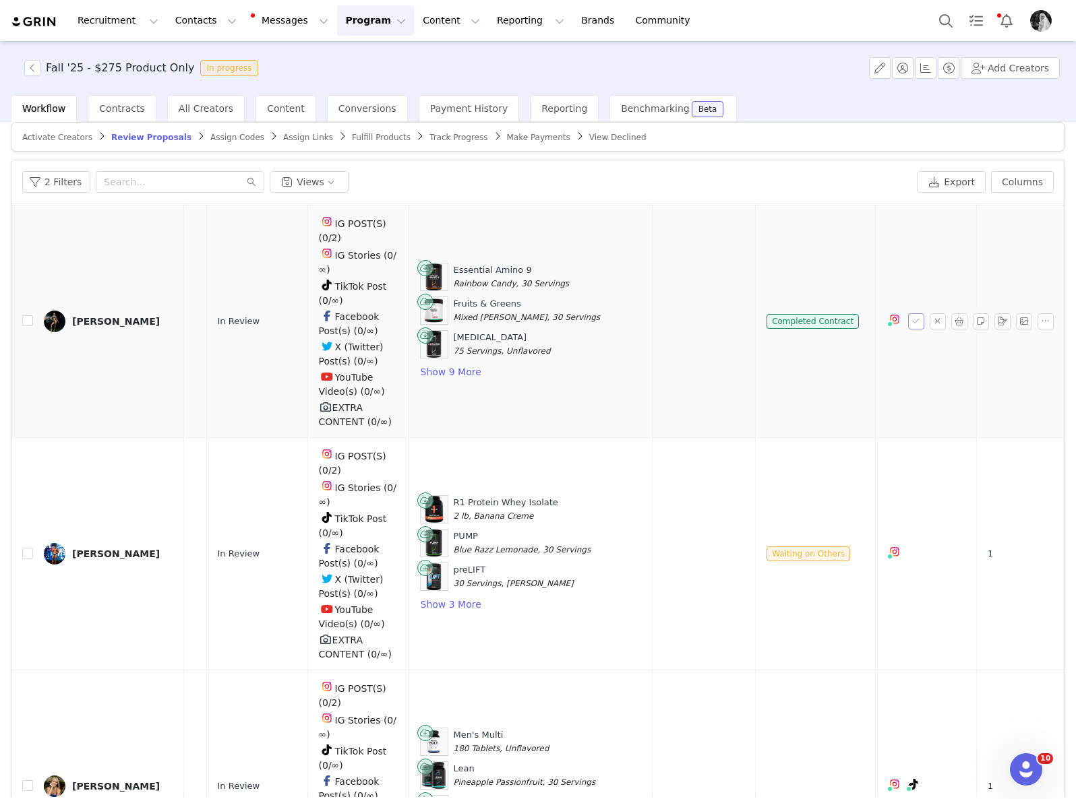
click at [908, 330] on button "button" at bounding box center [916, 321] width 16 height 16
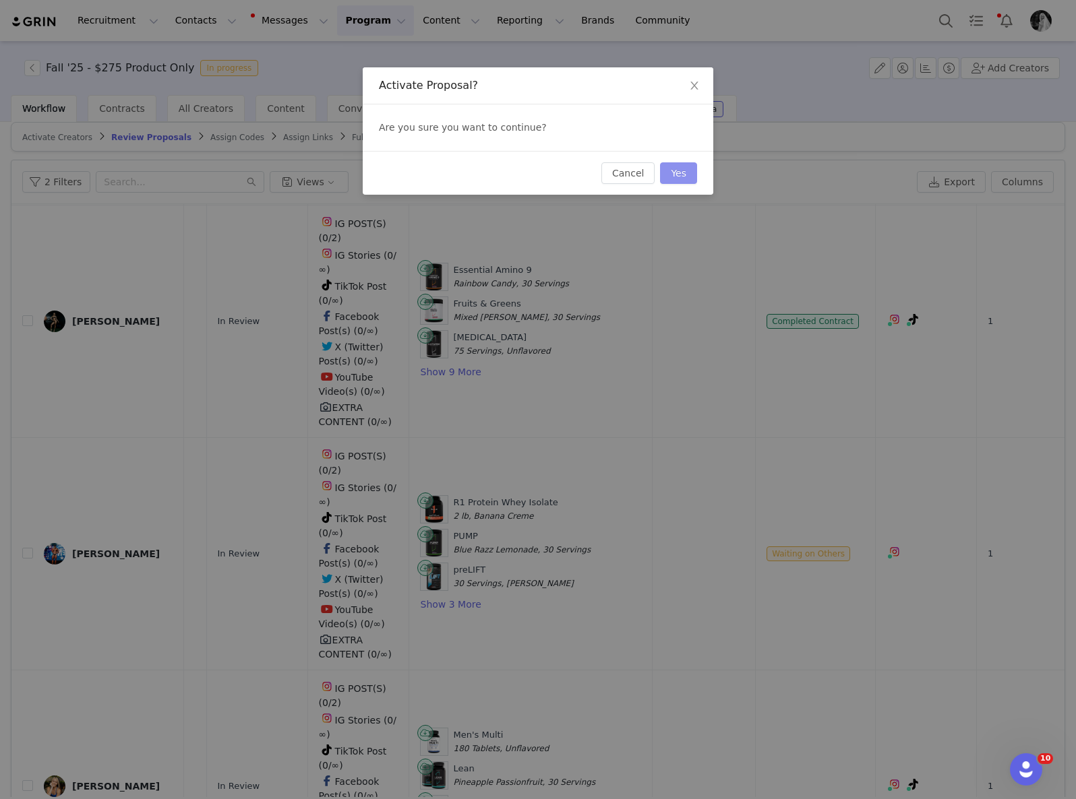
click at [693, 169] on button "Yes" at bounding box center [678, 173] width 37 height 22
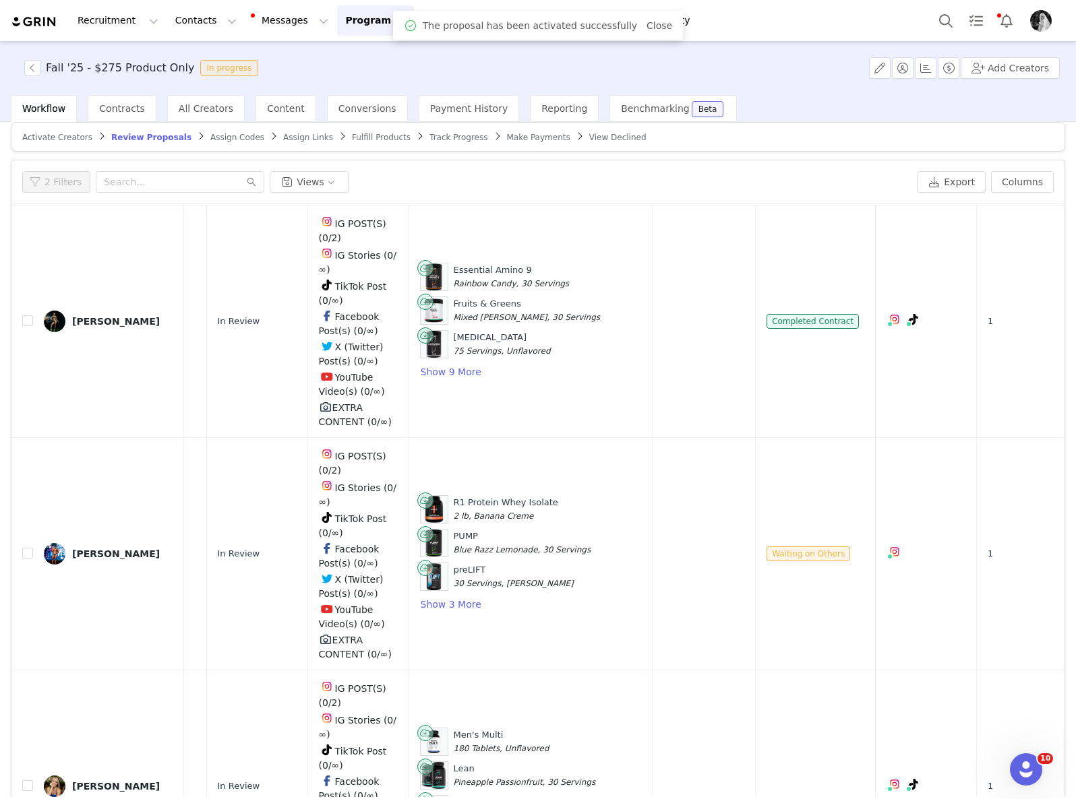
scroll to position [65, 0]
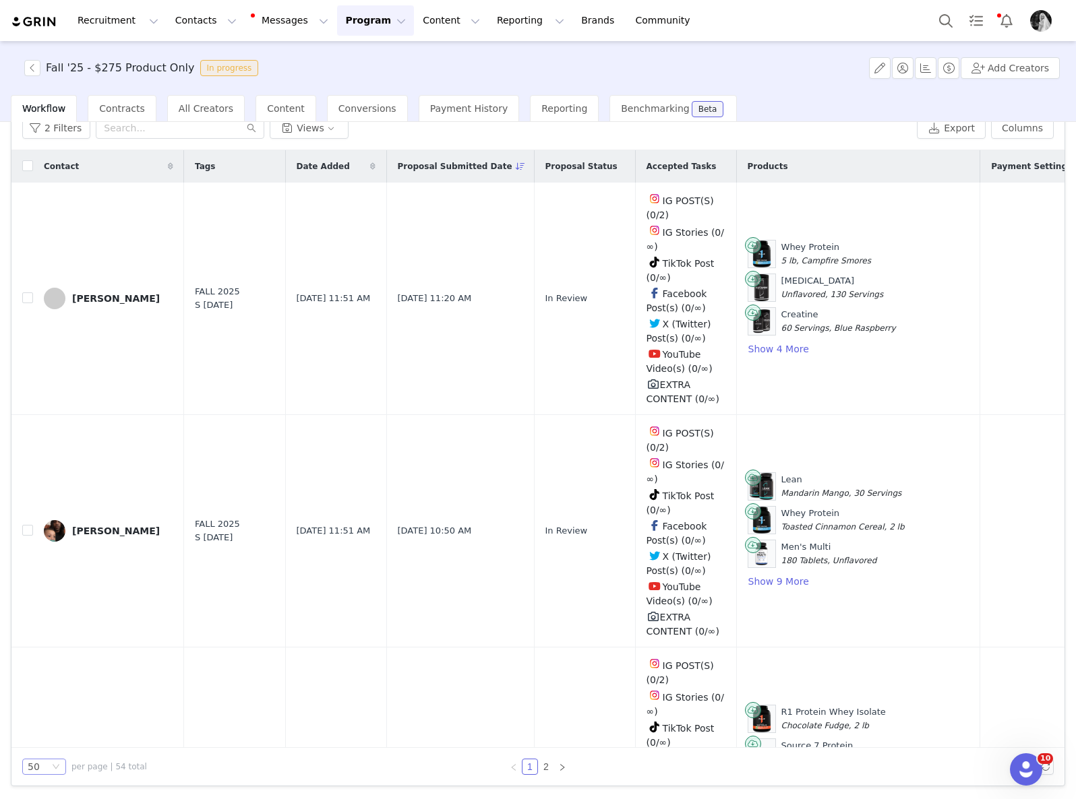
click at [40, 772] on div "50" at bounding box center [39, 767] width 22 height 15
click at [38, 741] on li "100" at bounding box center [44, 743] width 44 height 22
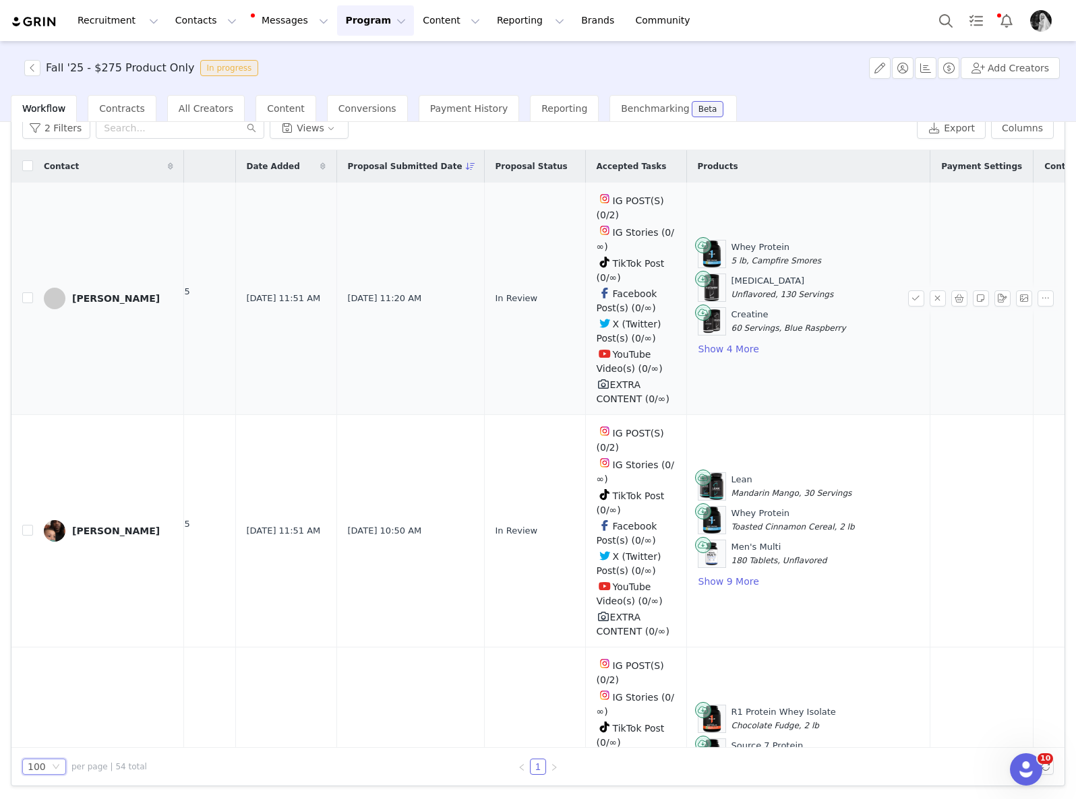
scroll to position [0, 0]
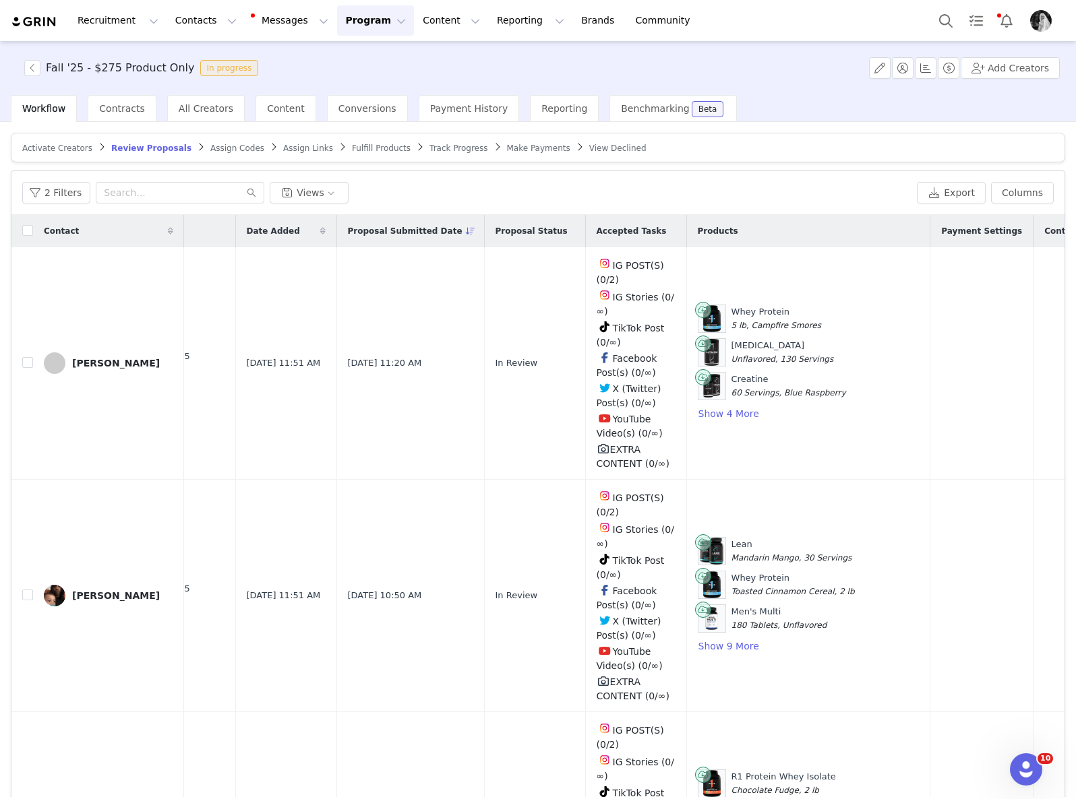
click at [229, 152] on span "Assign Codes" at bounding box center [237, 148] width 54 height 9
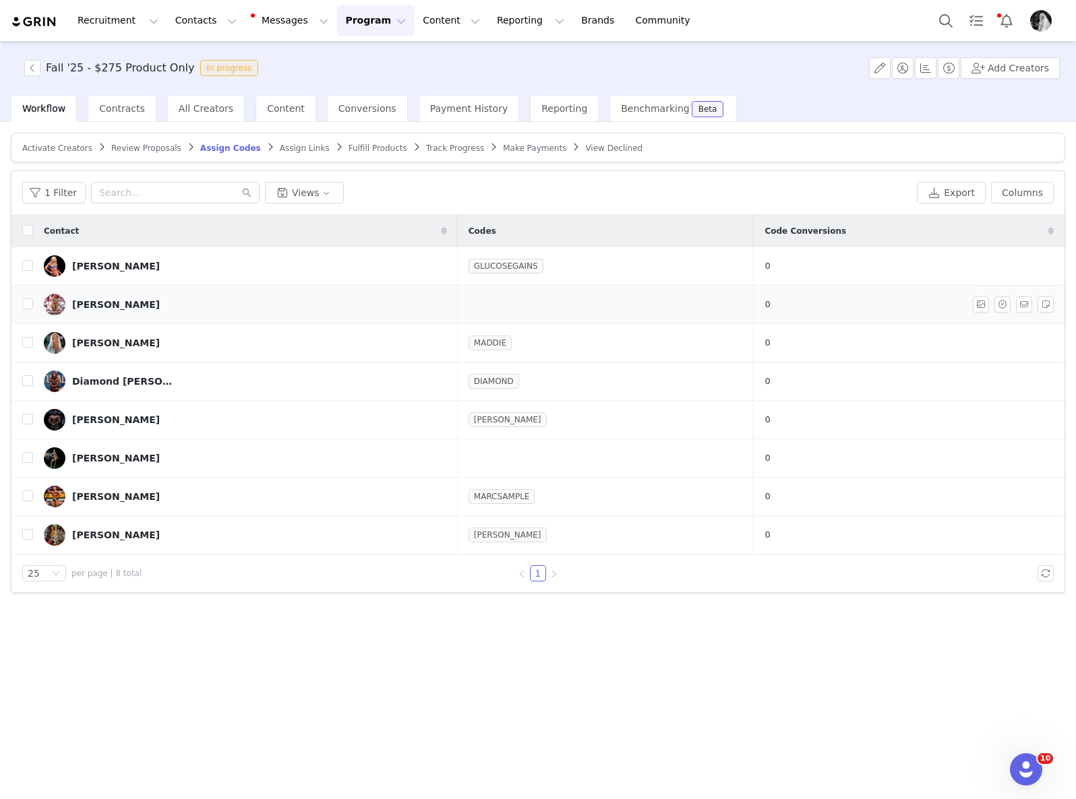
click at [102, 309] on div "[PERSON_NAME]" at bounding box center [116, 304] width 88 height 11
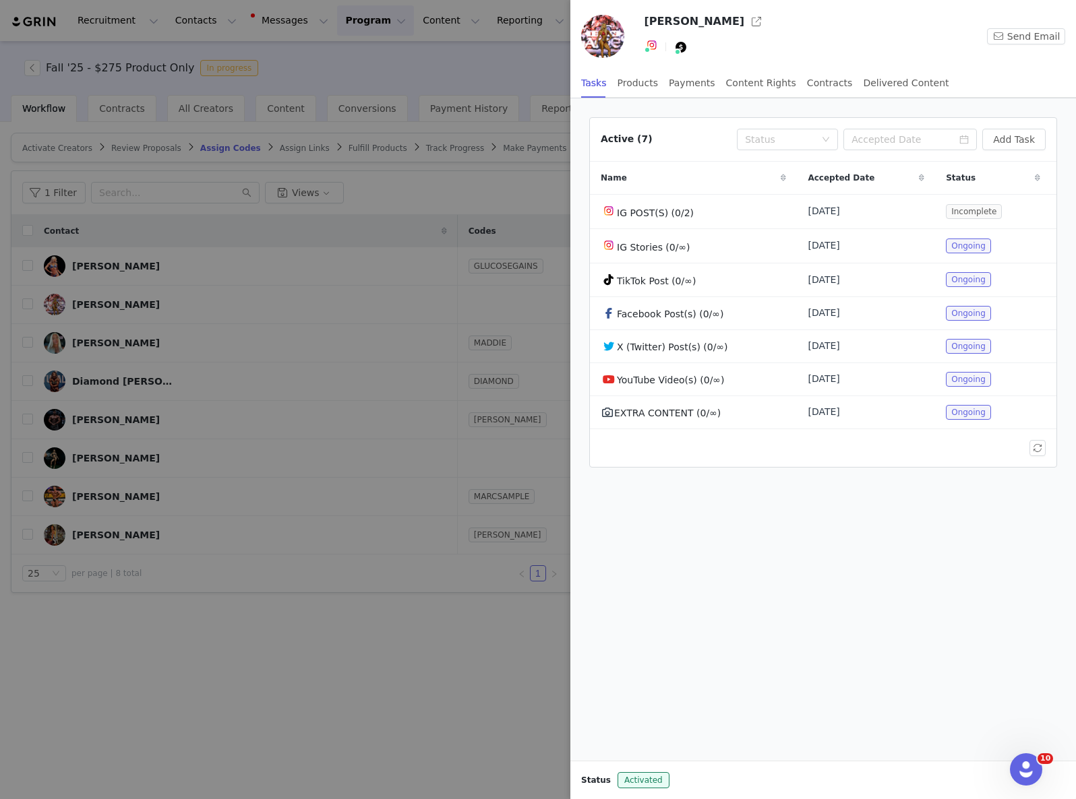
click at [396, 212] on div at bounding box center [538, 399] width 1076 height 799
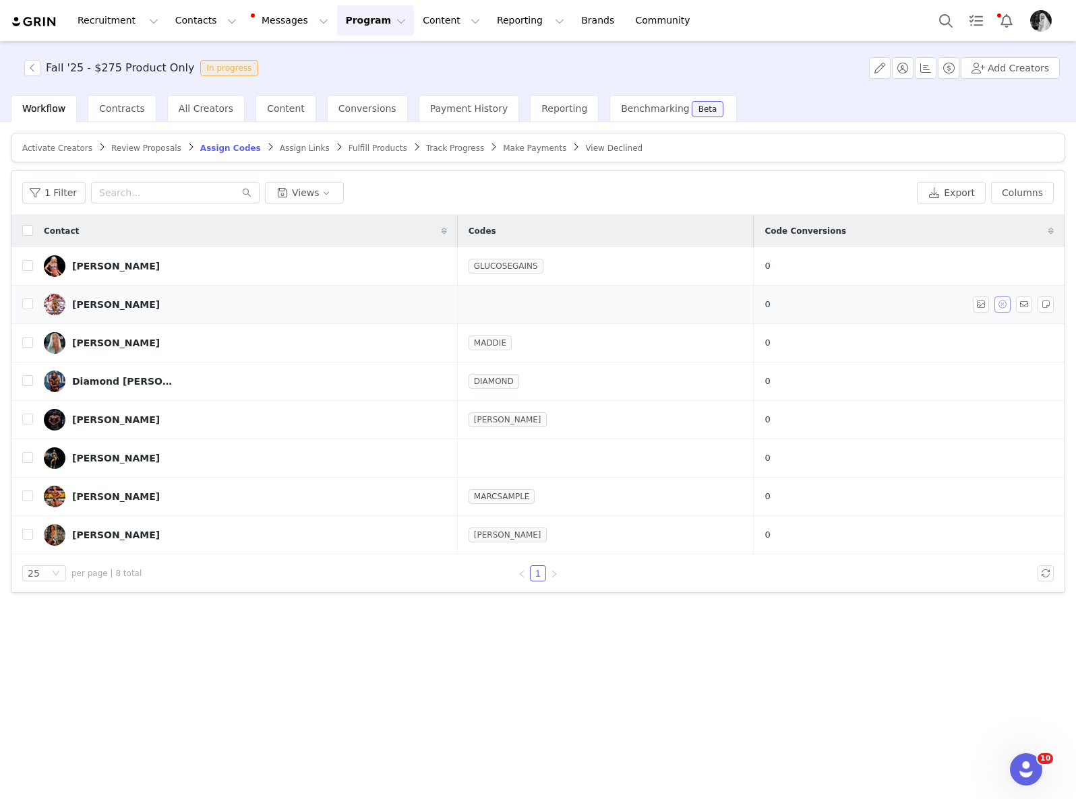
click at [1001, 305] on button "button" at bounding box center [1002, 305] width 16 height 16
click at [914, 352] on input "ASHLEY" at bounding box center [926, 347] width 156 height 22
type input "MINTZ"
click at [903, 379] on button "Assign Codes" at bounding box center [890, 380] width 84 height 22
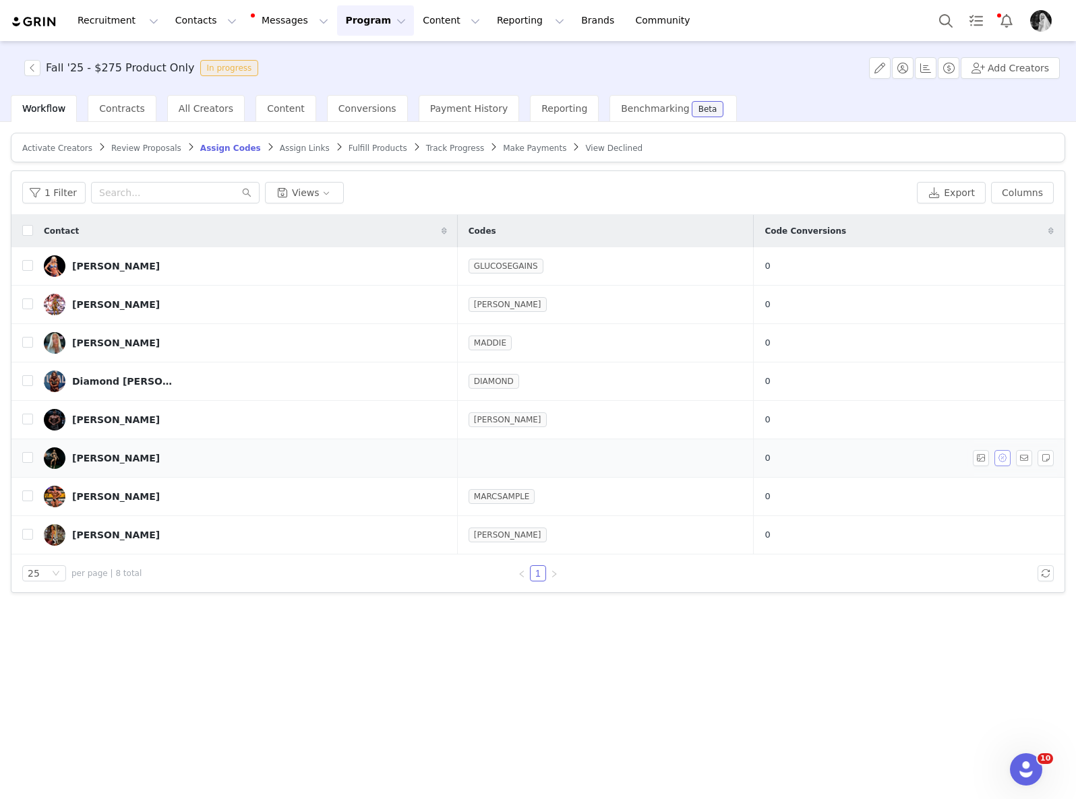
click at [1007, 460] on button "button" at bounding box center [1002, 458] width 16 height 16
click at [890, 532] on button "Assign Codes" at bounding box center [890, 533] width 84 height 22
click at [136, 453] on div "[PERSON_NAME]" at bounding box center [116, 458] width 88 height 11
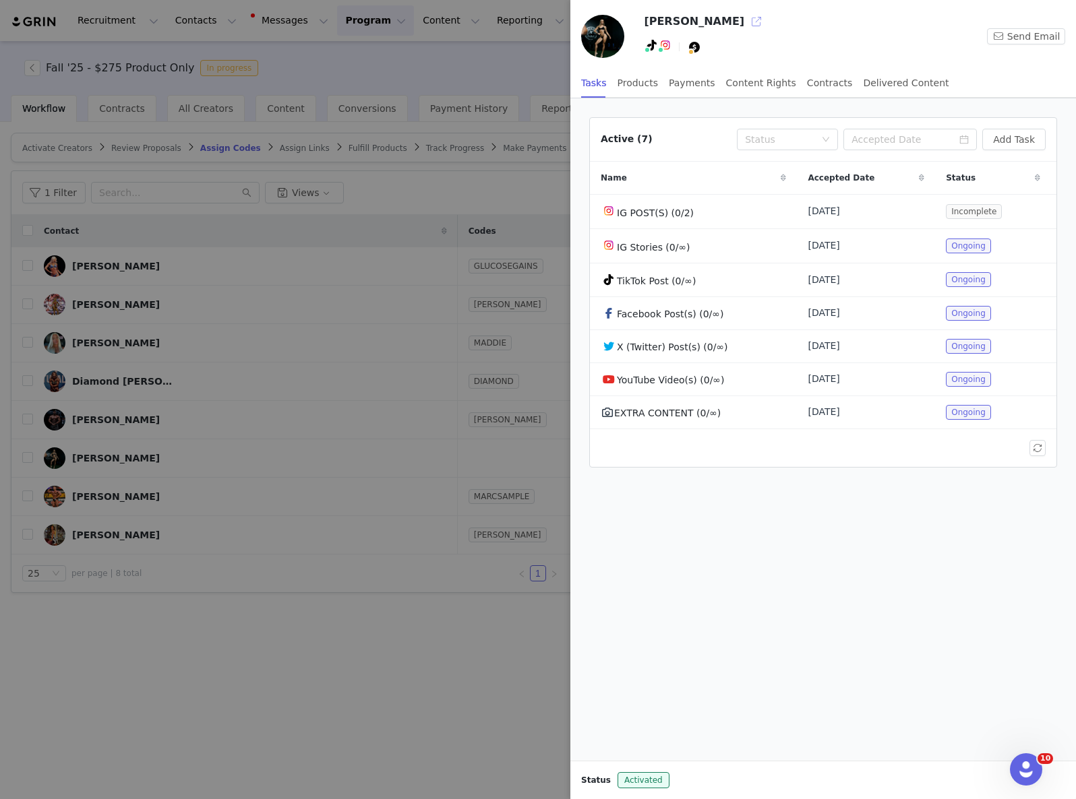
click at [745, 24] on button "button" at bounding box center [756, 22] width 22 height 22
click at [358, 314] on div at bounding box center [538, 399] width 1076 height 799
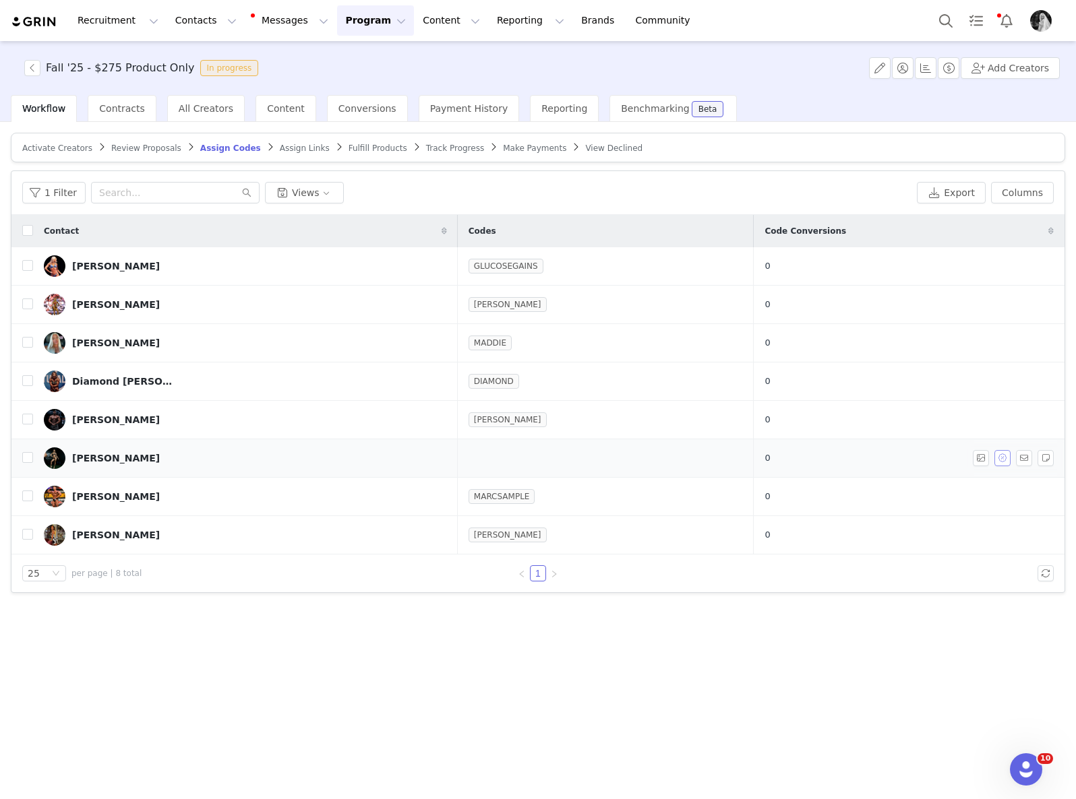
click at [1004, 464] on button "button" at bounding box center [1002, 458] width 16 height 16
drag, startPoint x: 893, startPoint y: 498, endPoint x: 875, endPoint y: 495, distance: 17.8
click at [875, 495] on input "LAUREN" at bounding box center [926, 500] width 156 height 22
type input "LAU"
click at [874, 532] on button "Assign Codes" at bounding box center [890, 533] width 84 height 22
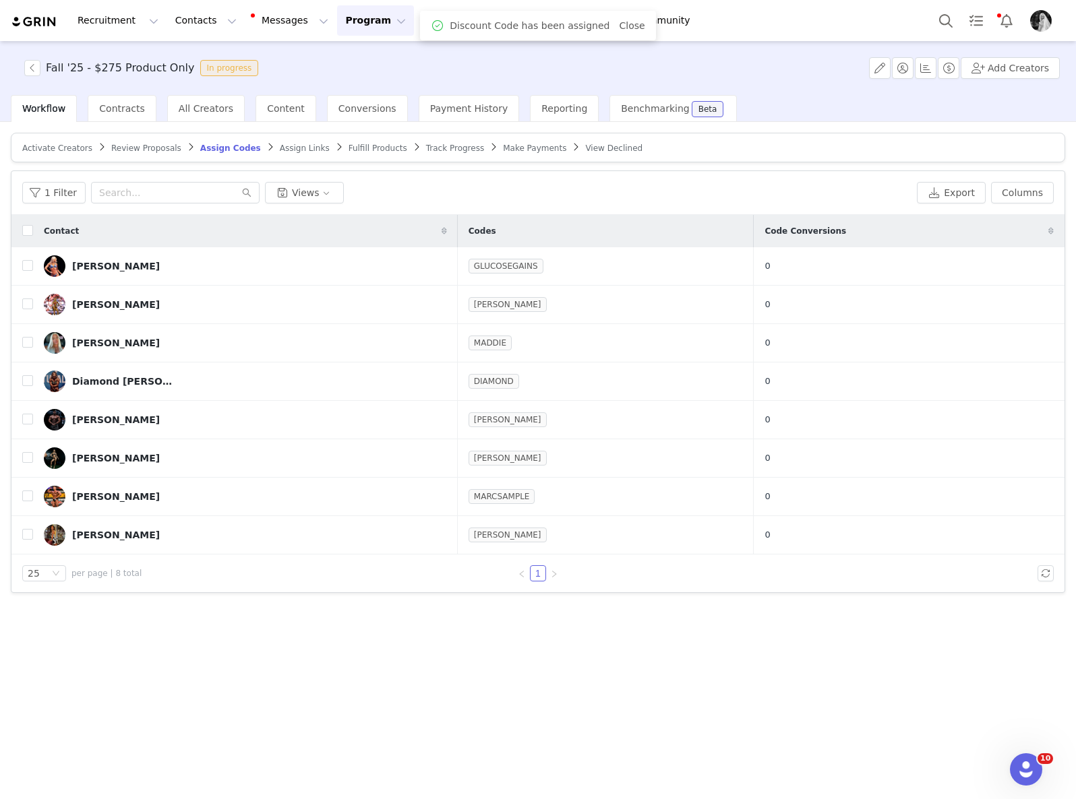
click at [296, 146] on span "Assign Links" at bounding box center [305, 148] width 50 height 9
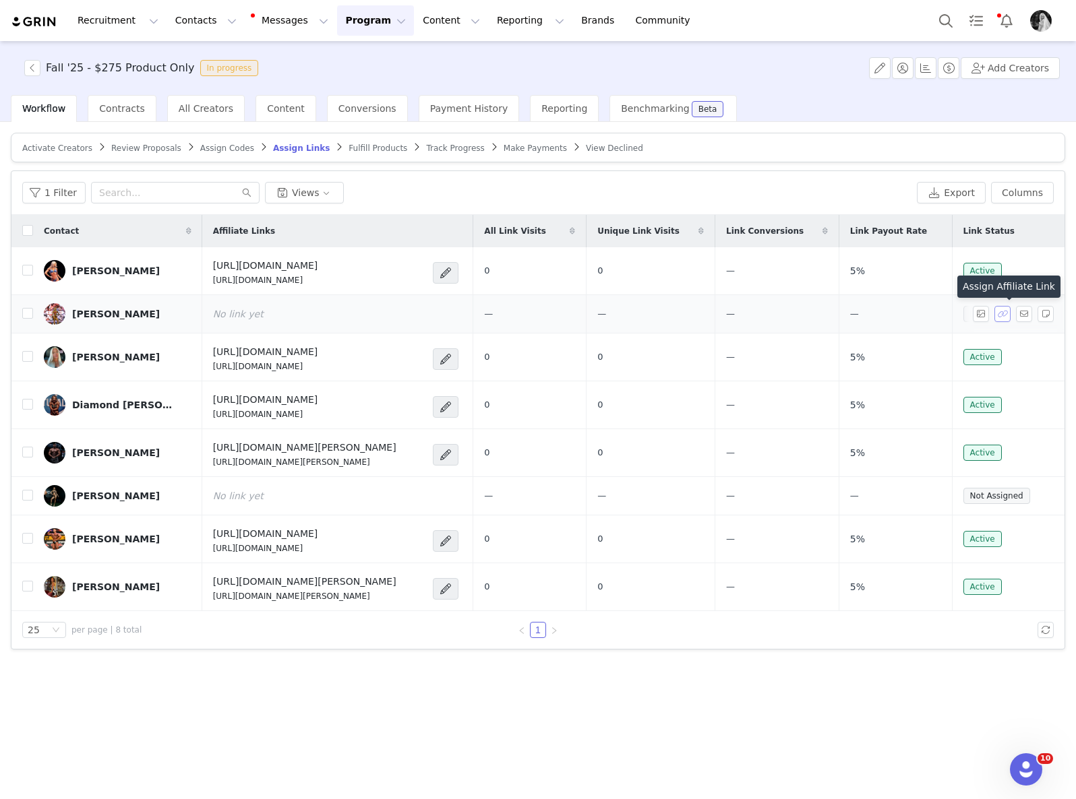
click at [1005, 311] on button "button" at bounding box center [1002, 314] width 16 height 16
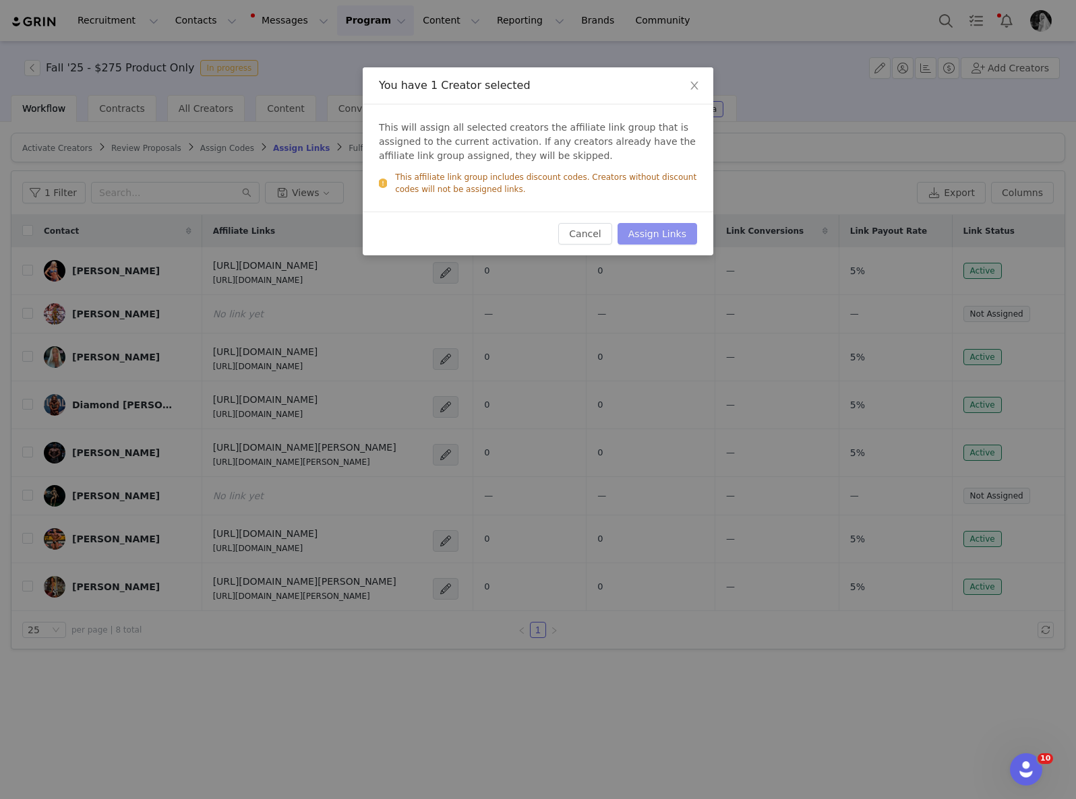
click at [667, 231] on button "Assign Links" at bounding box center [657, 234] width 80 height 22
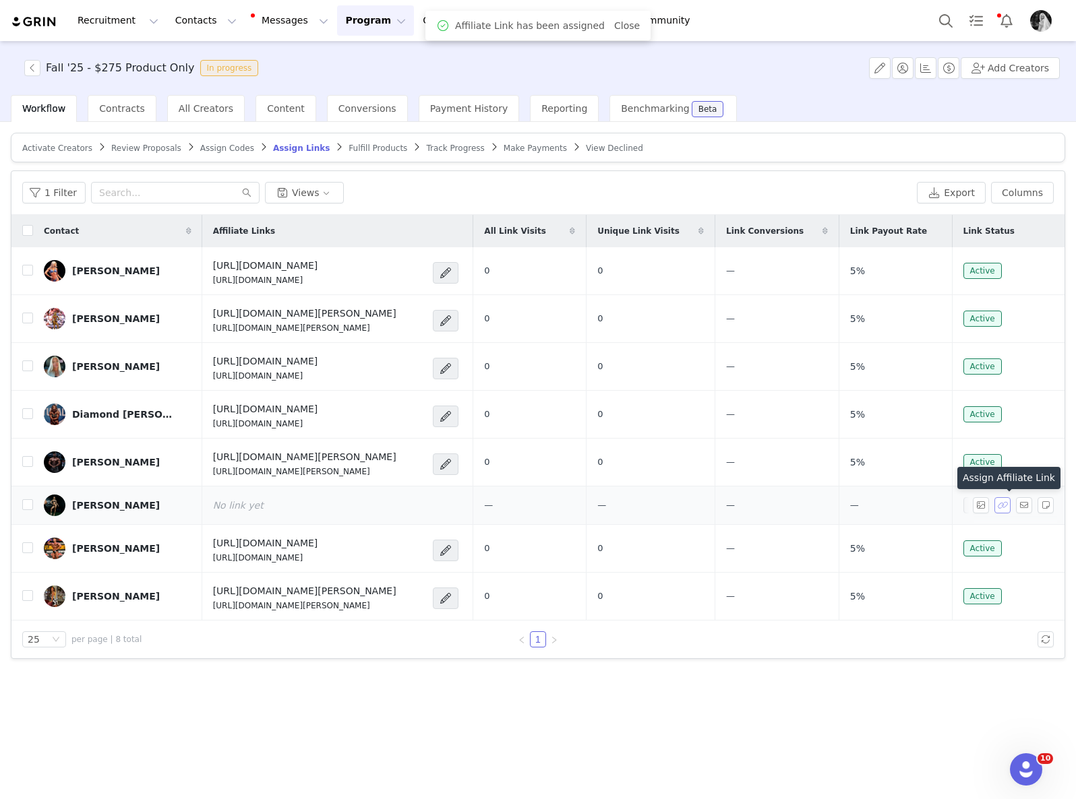
click at [1000, 504] on button "button" at bounding box center [1002, 505] width 16 height 16
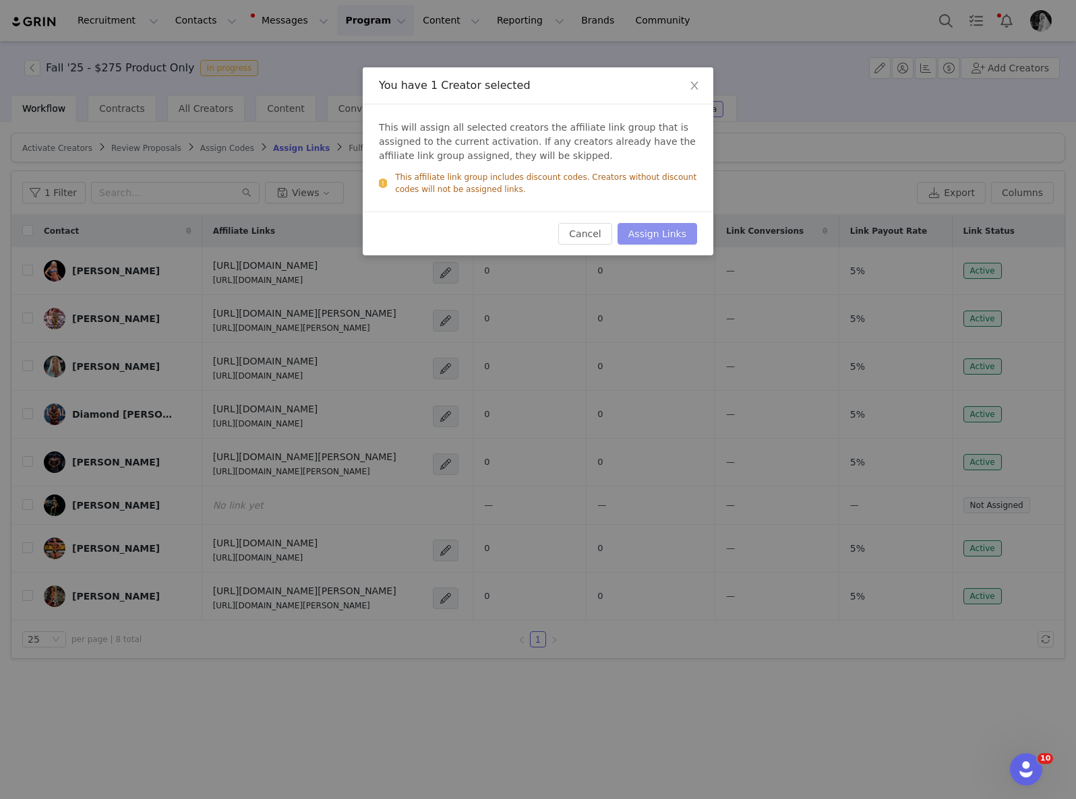
click at [681, 229] on button "Assign Links" at bounding box center [657, 234] width 80 height 22
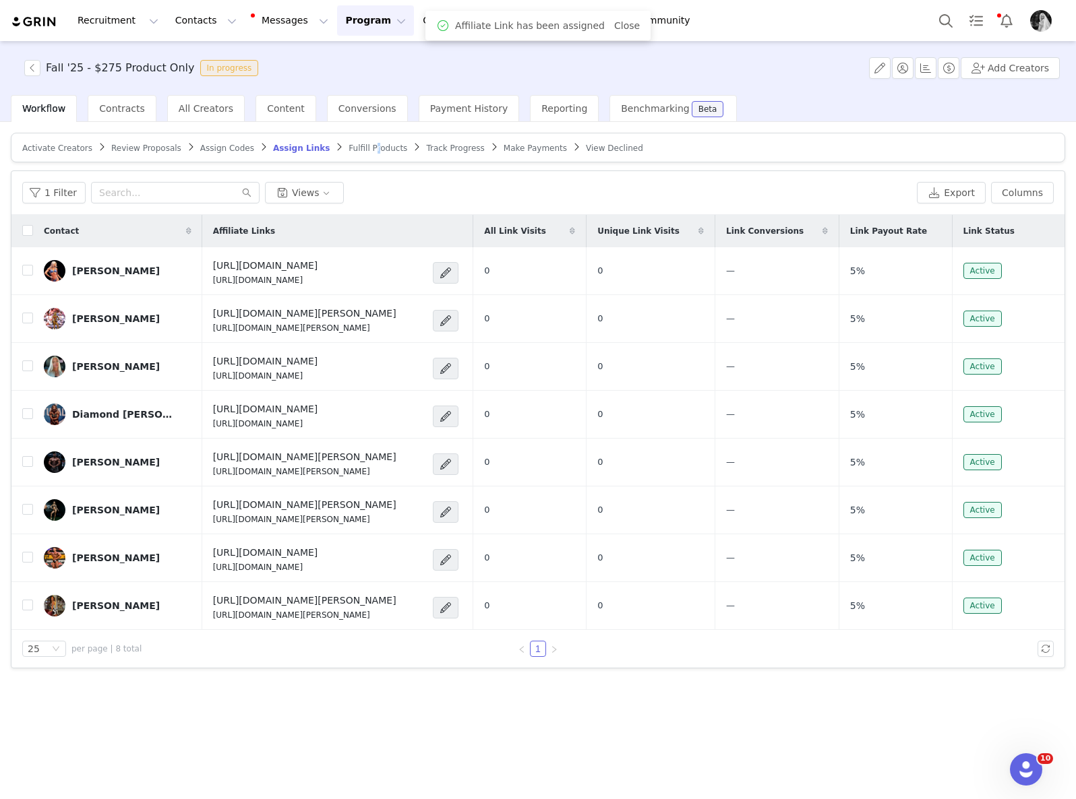
click at [361, 149] on span "Fulfill Products" at bounding box center [377, 148] width 59 height 9
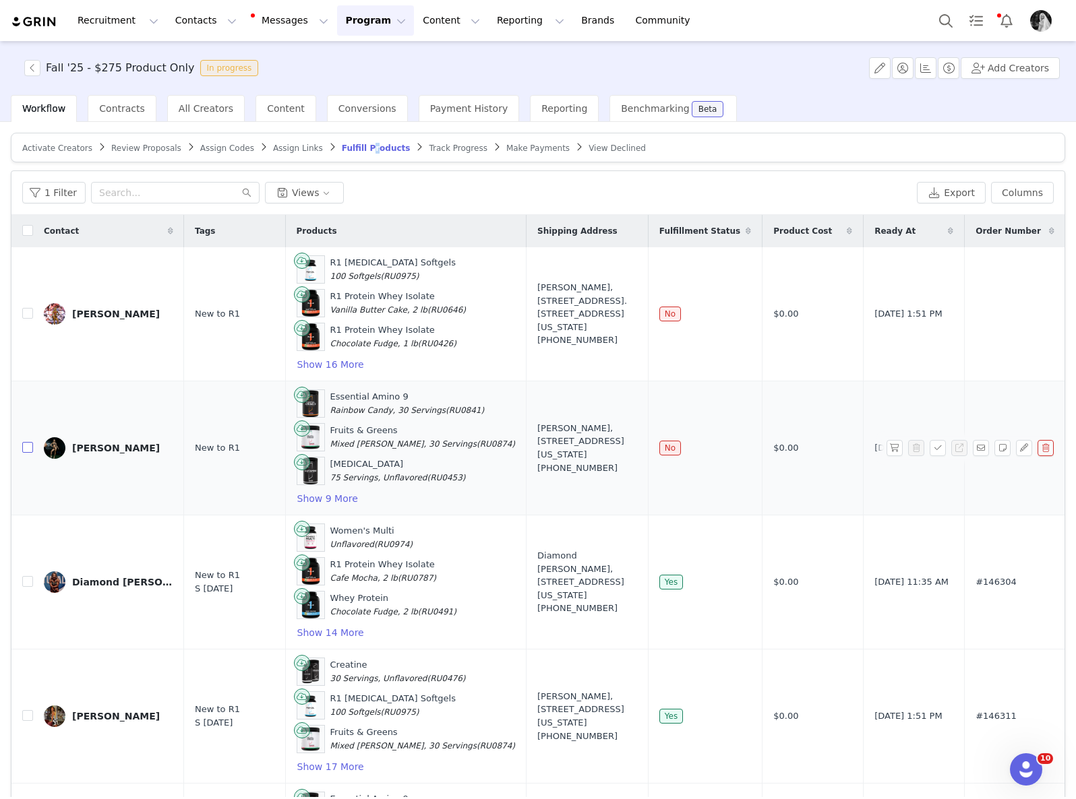
click at [25, 445] on input "checkbox" at bounding box center [27, 447] width 11 height 11
checkbox input "true"
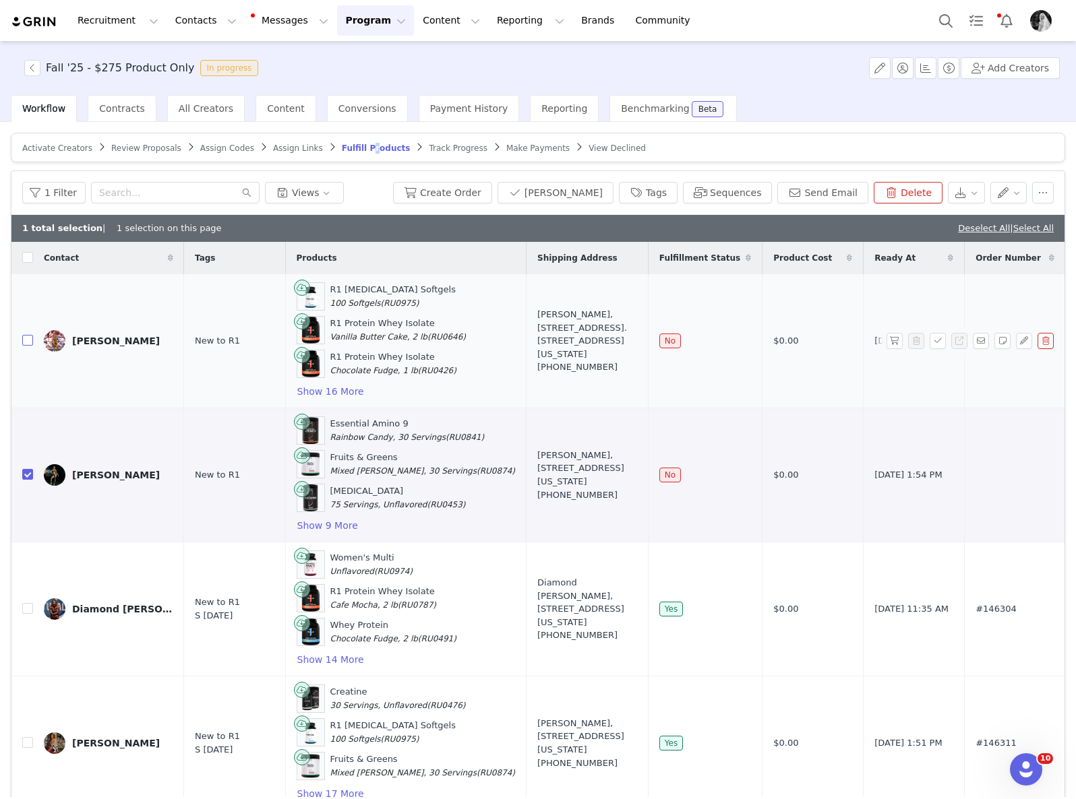
click at [26, 342] on input "checkbox" at bounding box center [27, 340] width 11 height 11
checkbox input "true"
click at [640, 191] on button "Tags" at bounding box center [648, 193] width 59 height 22
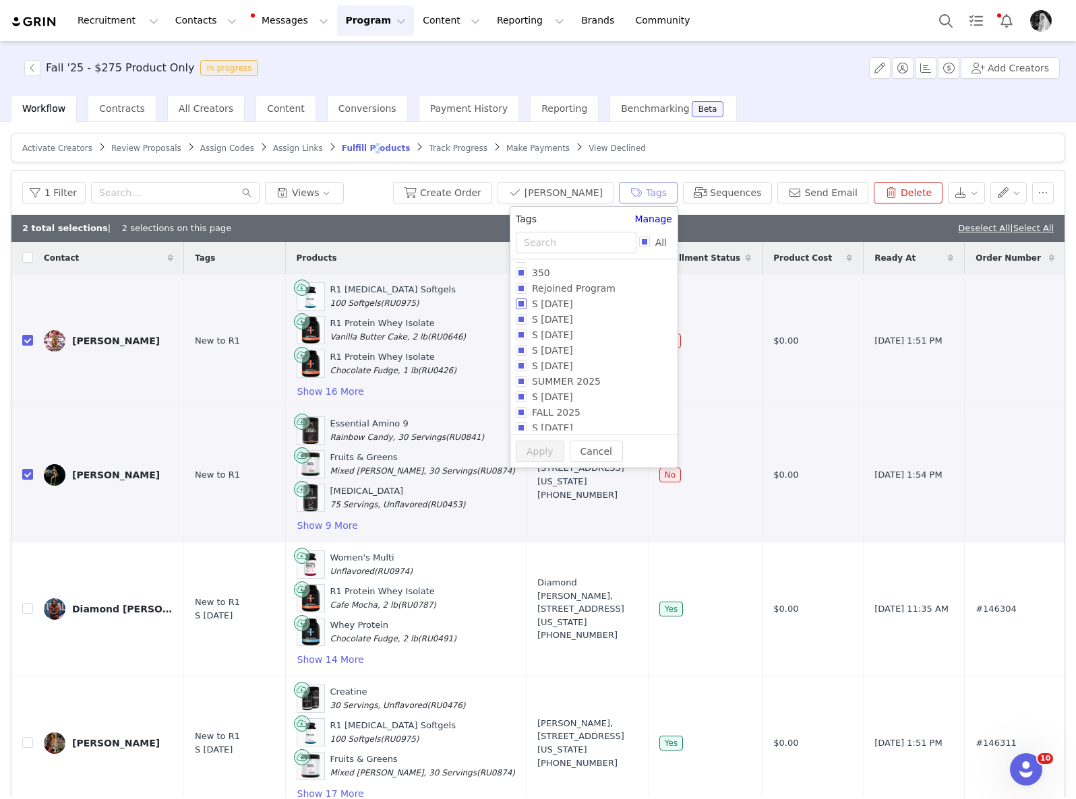
scroll to position [113, 0]
click at [532, 406] on span "S October 25" at bounding box center [552, 406] width 52 height 11
click at [526, 406] on input "S October 25" at bounding box center [521, 406] width 11 height 11
checkbox input "true"
click at [530, 483] on button "Apply" at bounding box center [540, 477] width 49 height 22
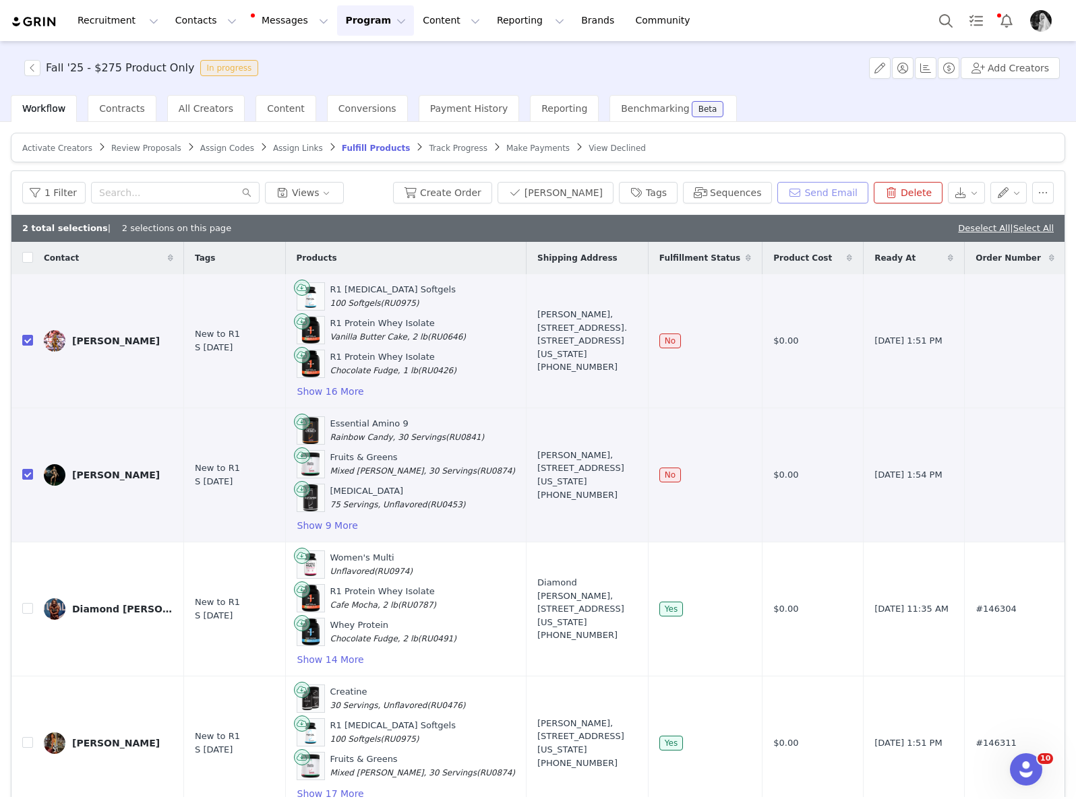
click at [805, 198] on button "Send Email" at bounding box center [822, 193] width 91 height 22
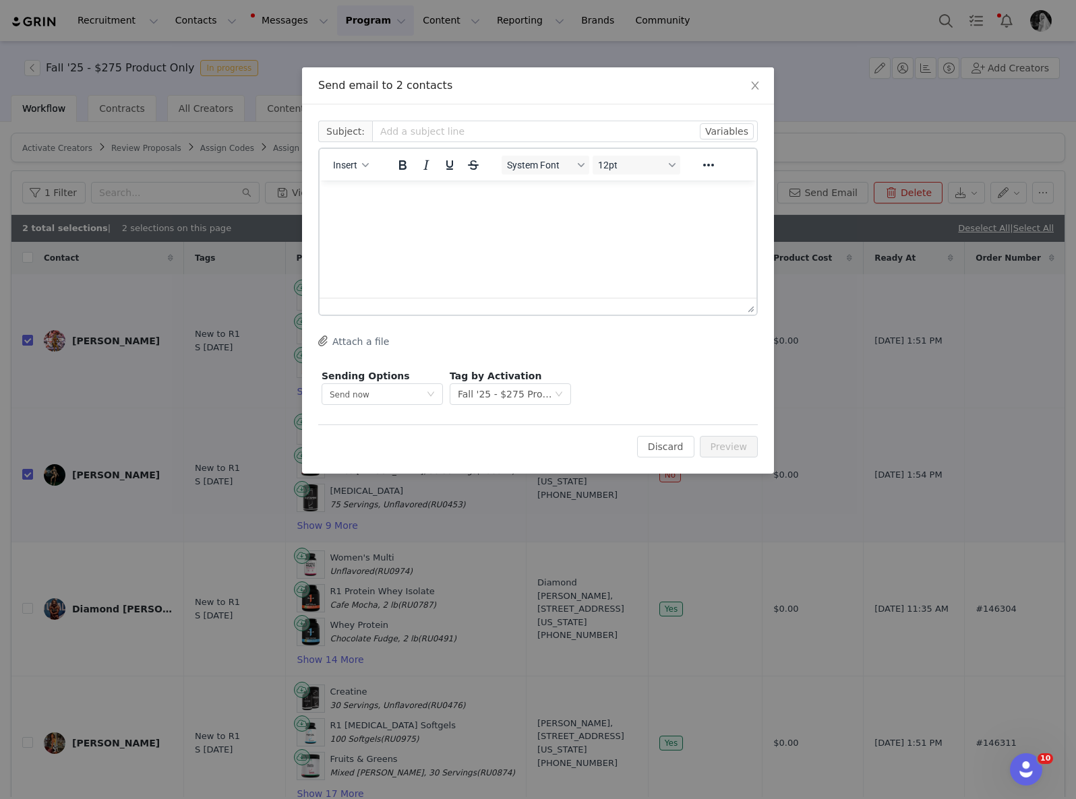
scroll to position [0, 0]
click at [352, 175] on div "Insert" at bounding box center [350, 165] width 63 height 26
click at [356, 167] on span "Insert" at bounding box center [345, 165] width 24 height 11
click at [390, 181] on div "Insert Template" at bounding box center [399, 189] width 121 height 16
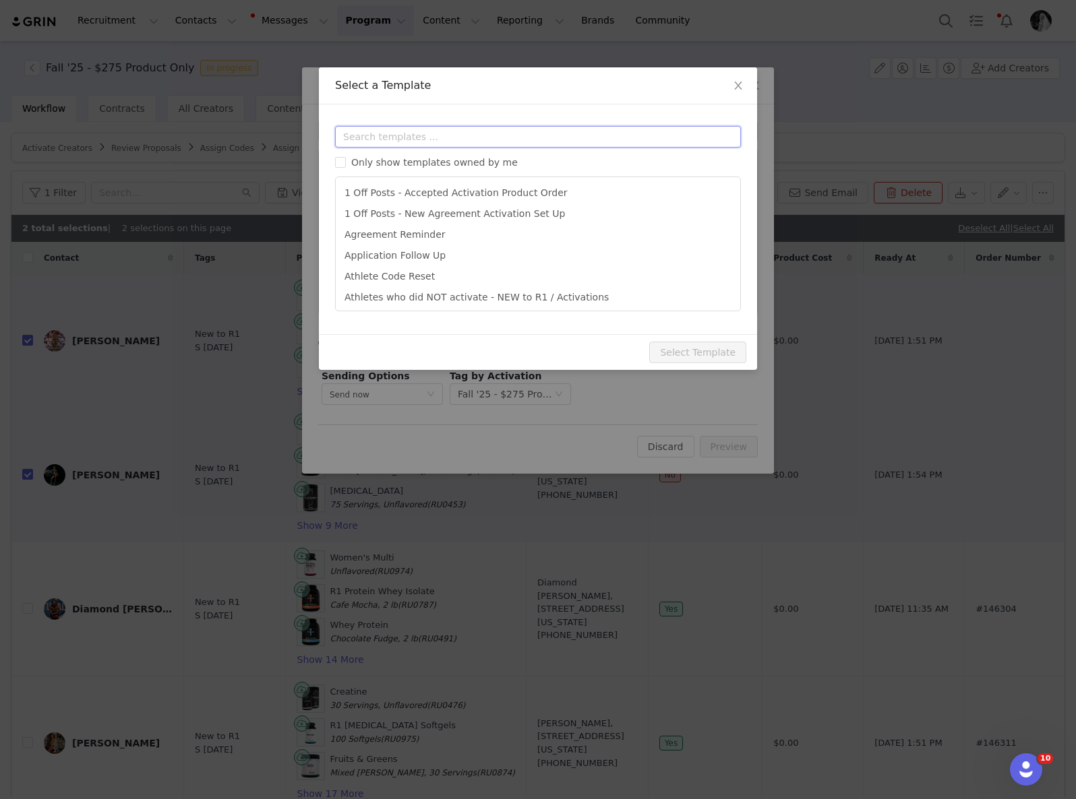
drag, startPoint x: 450, startPoint y: 127, endPoint x: 459, endPoint y: 121, distance: 11.2
click at [452, 126] on input "text" at bounding box center [538, 137] width 406 height 22
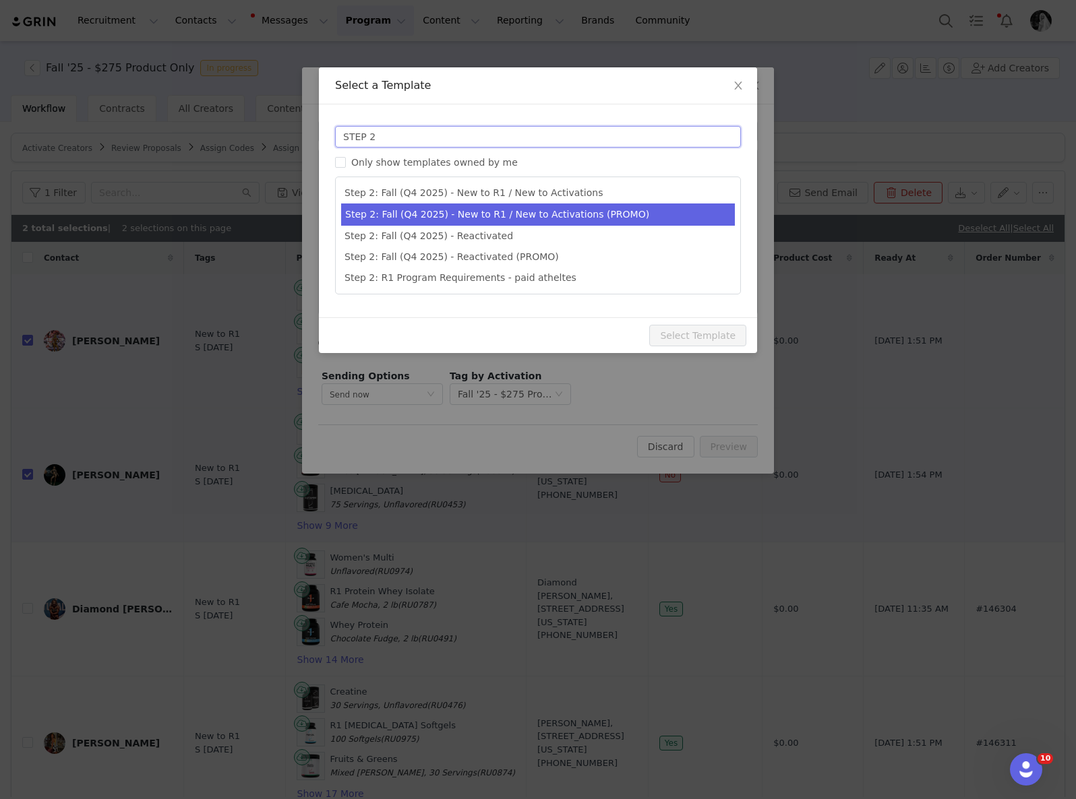
type input "STEP 2"
type input "Next Steps for R1 Fall 2025 Athlete Program"
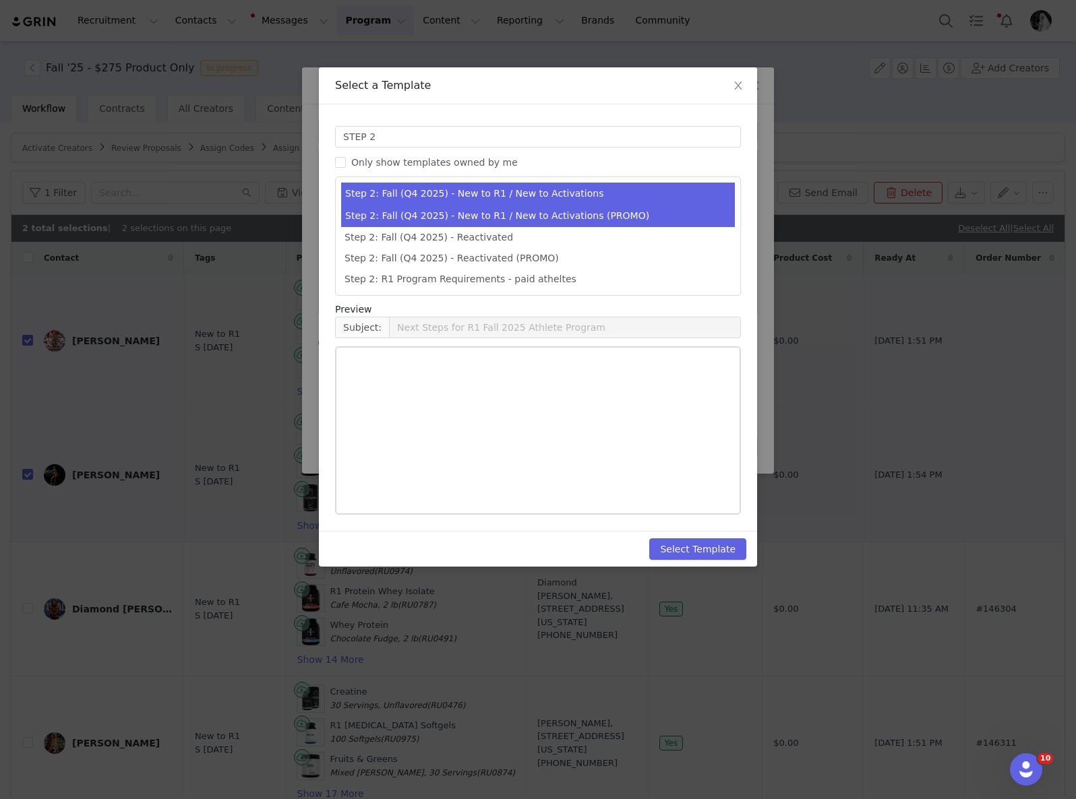
click at [601, 208] on li "Step 2: Fall (Q4 2025) - New to R1 / New to Activations (PROMO)" at bounding box center [538, 216] width 394 height 22
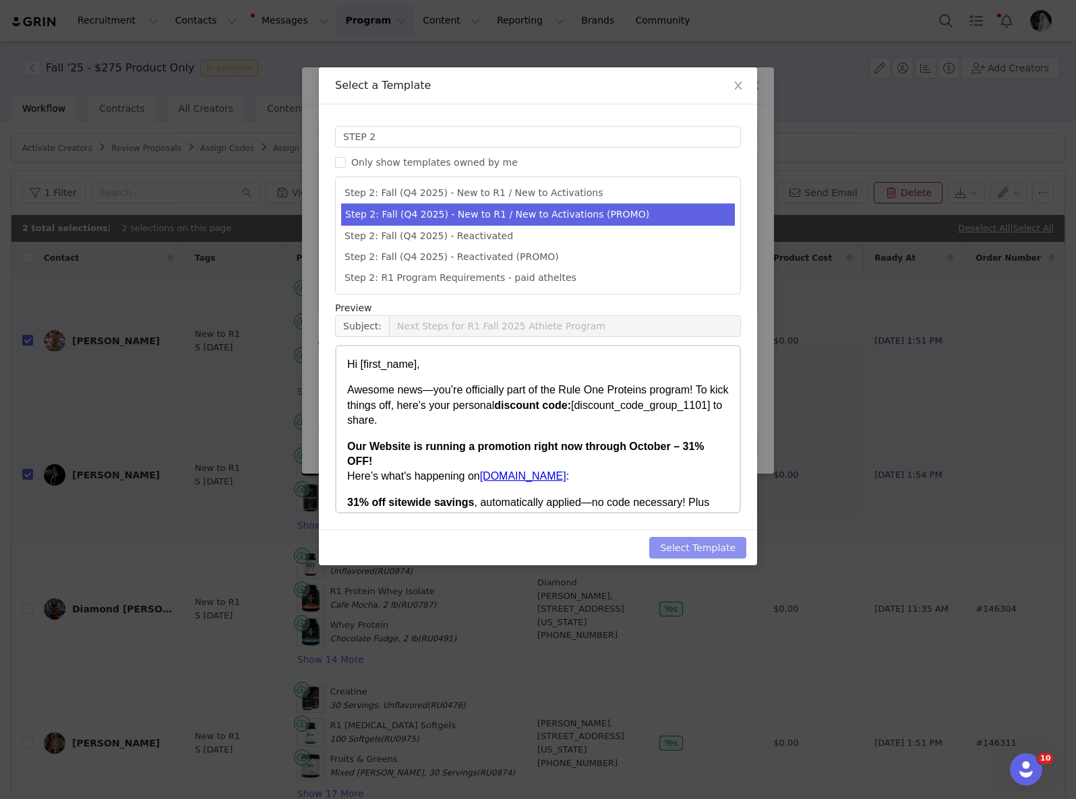
click at [687, 553] on button "Select Template" at bounding box center [697, 548] width 97 height 22
type input "Next Steps for R1 Fall 2025 Athlete Program"
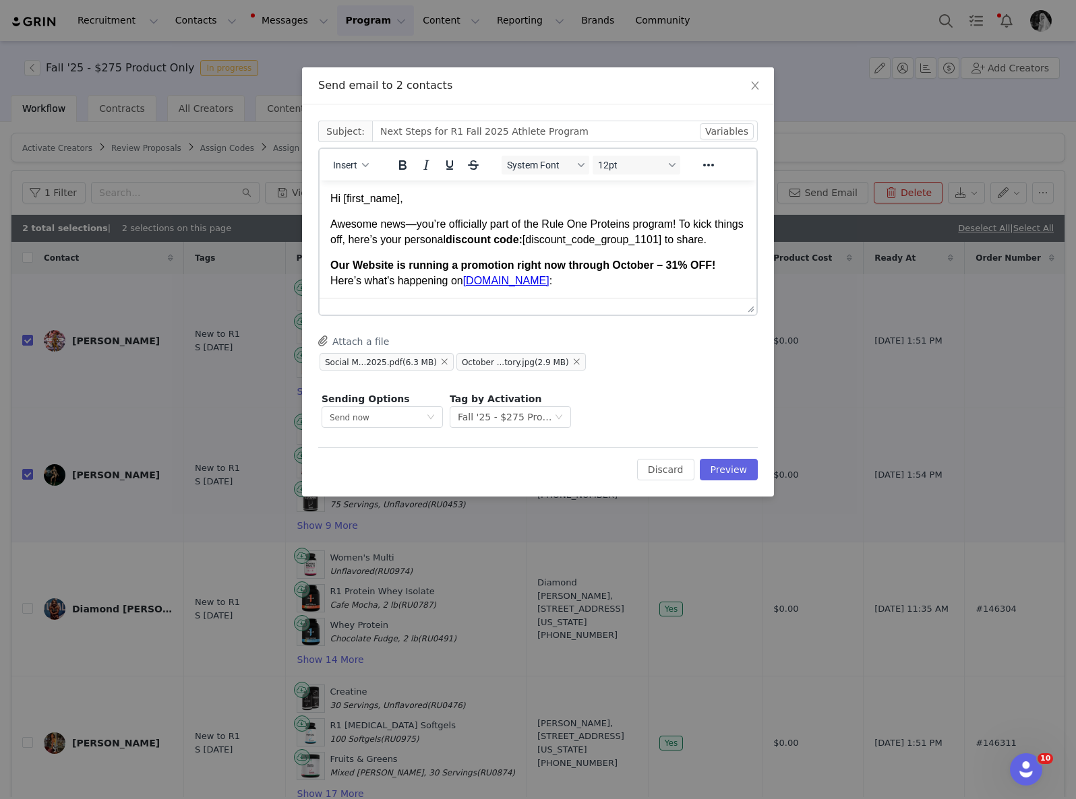
click at [375, 197] on p "Hi [first_name]," at bounding box center [537, 198] width 415 height 15
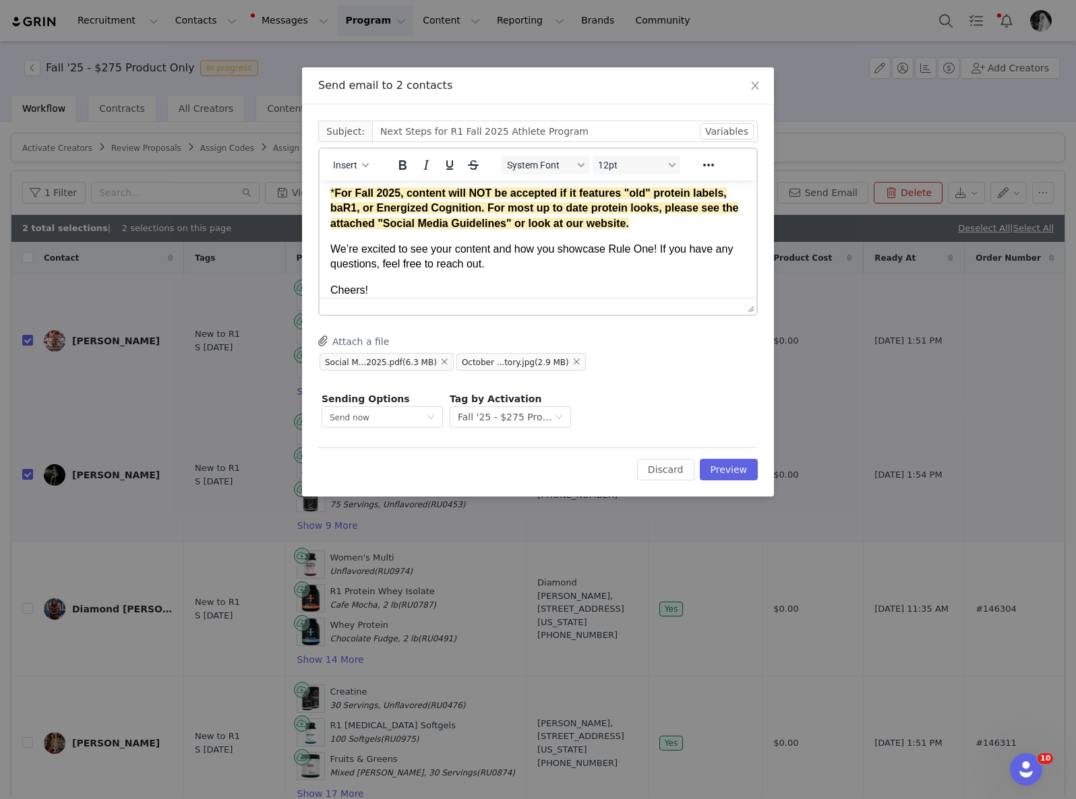
scroll to position [962, 0]
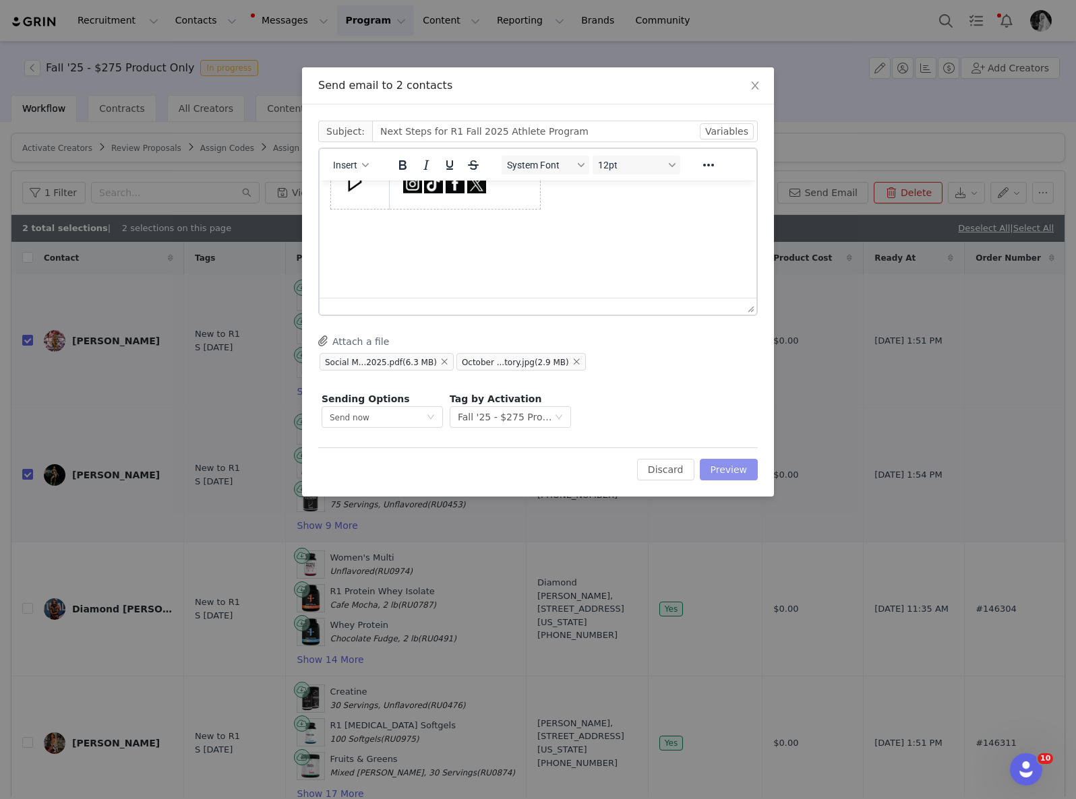
click at [731, 464] on button "Preview" at bounding box center [729, 470] width 59 height 22
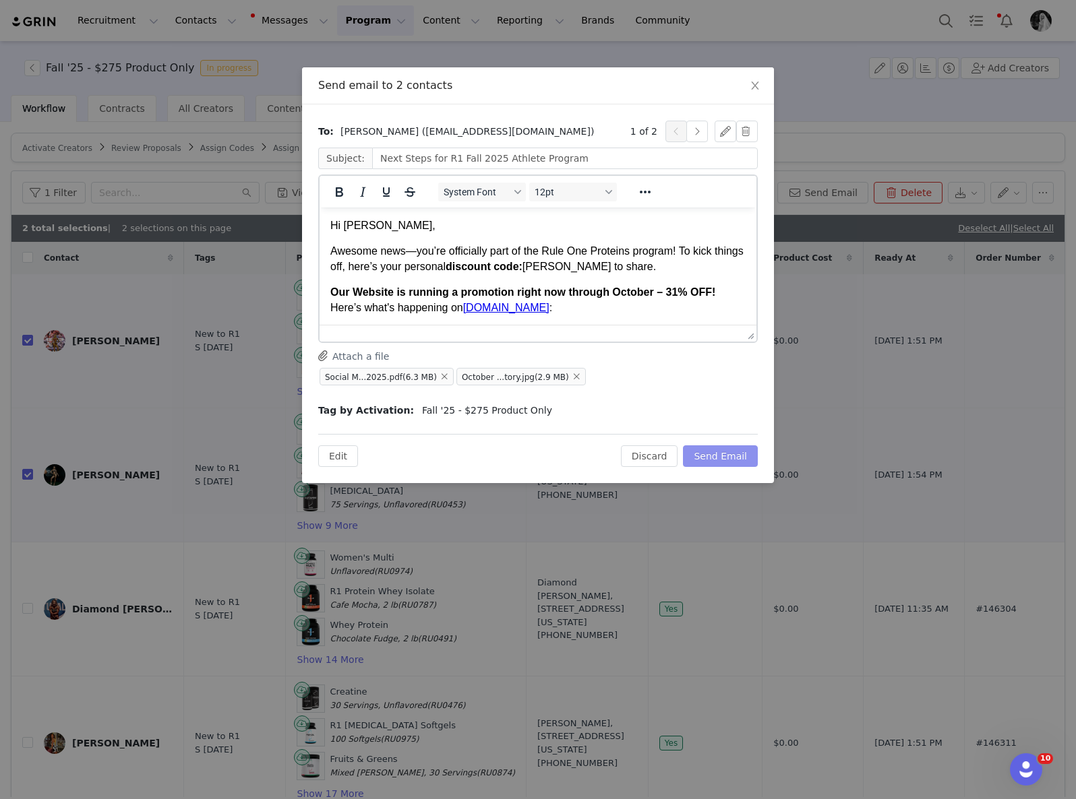
scroll to position [0, 0]
click at [725, 451] on button "Send Email" at bounding box center [720, 456] width 75 height 22
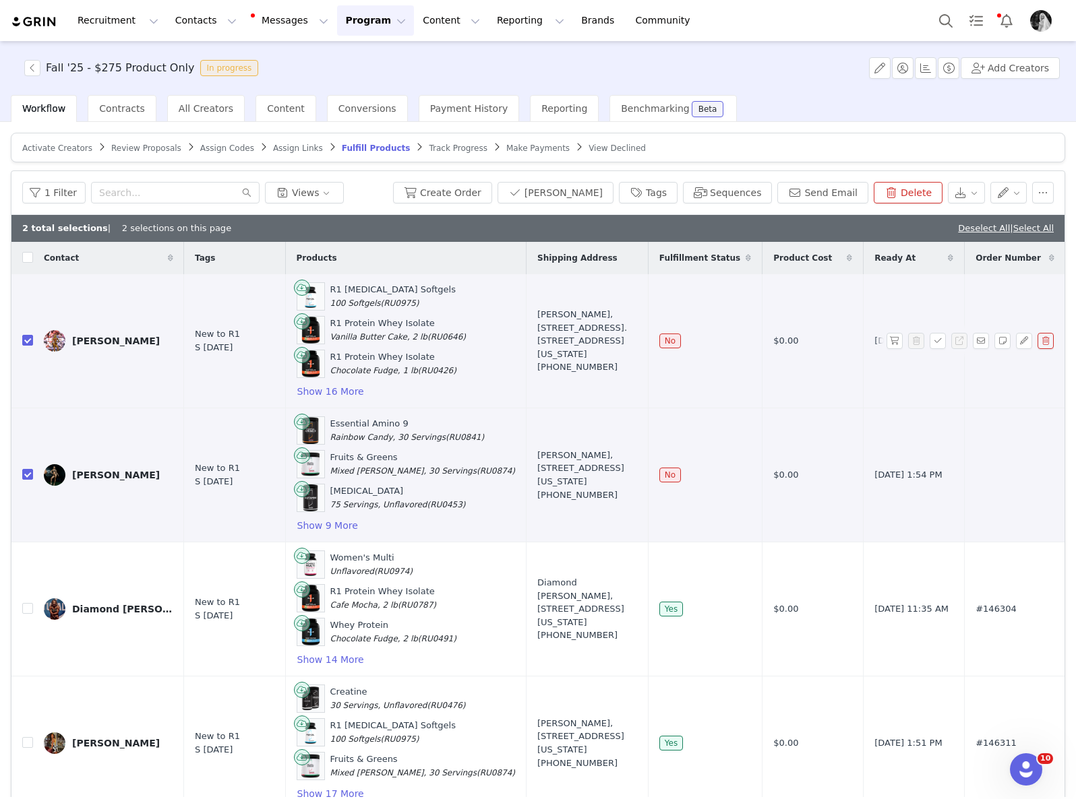
click at [109, 344] on div "[PERSON_NAME]" at bounding box center [116, 341] width 88 height 11
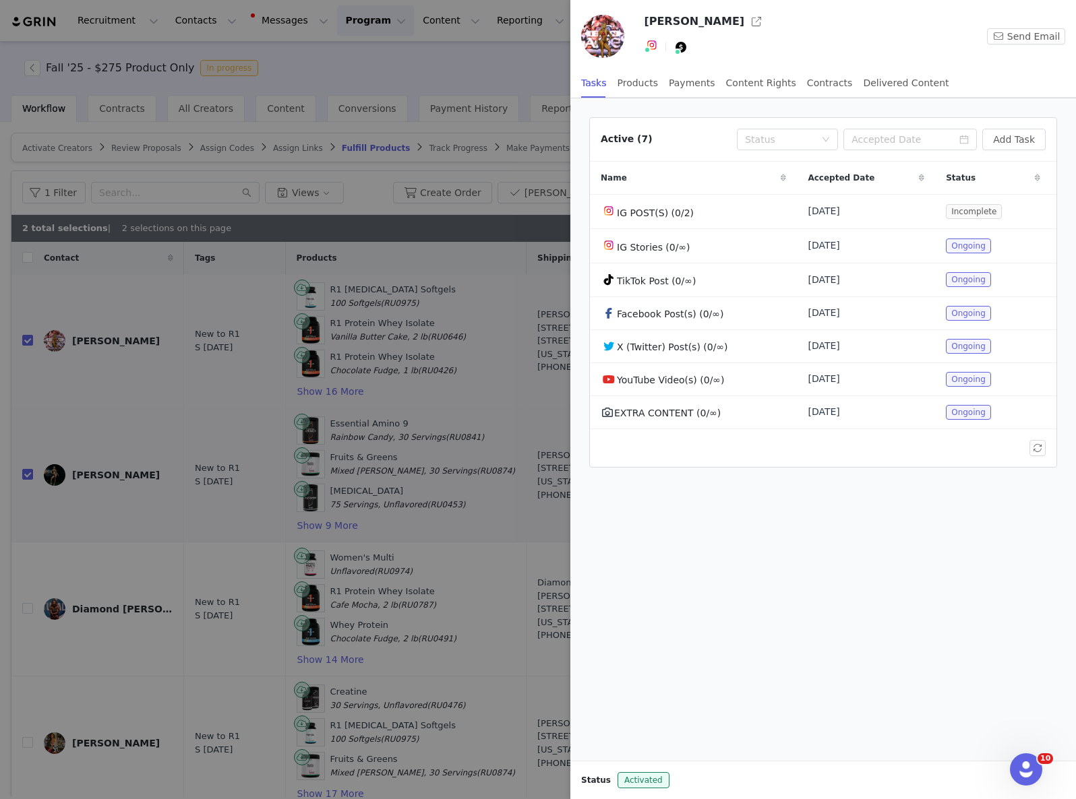
click at [412, 74] on div at bounding box center [538, 399] width 1076 height 799
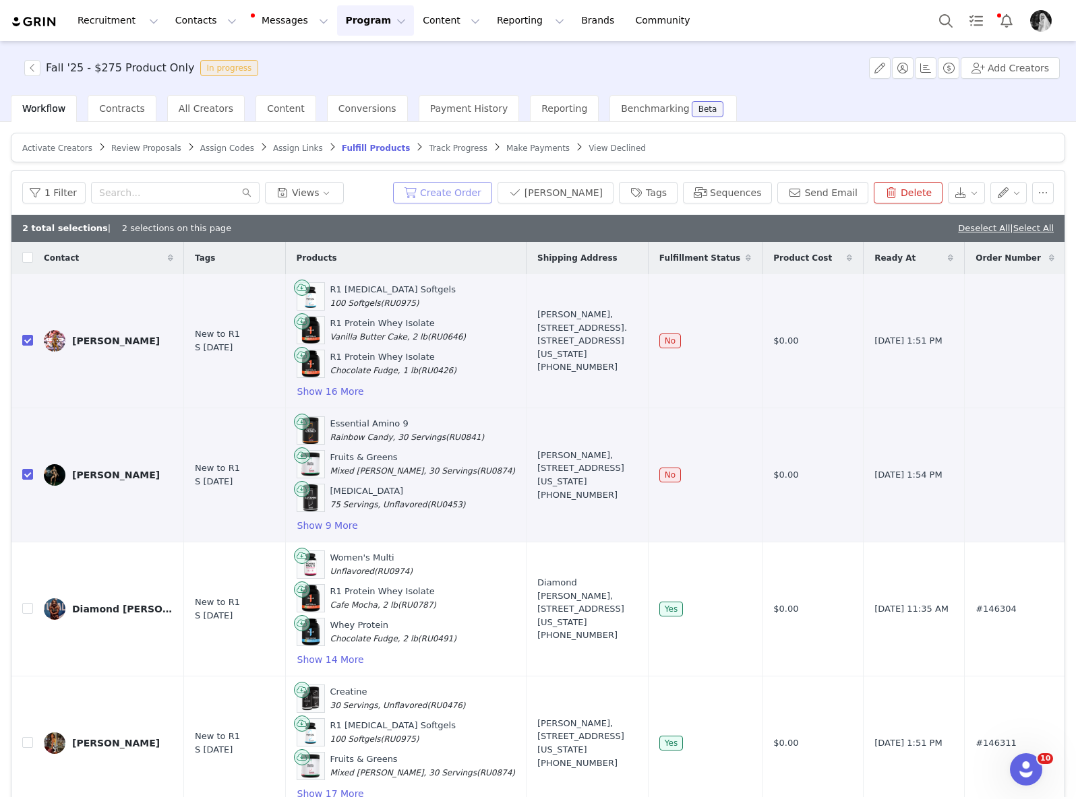
click at [492, 187] on button "Create Order" at bounding box center [442, 193] width 99 height 22
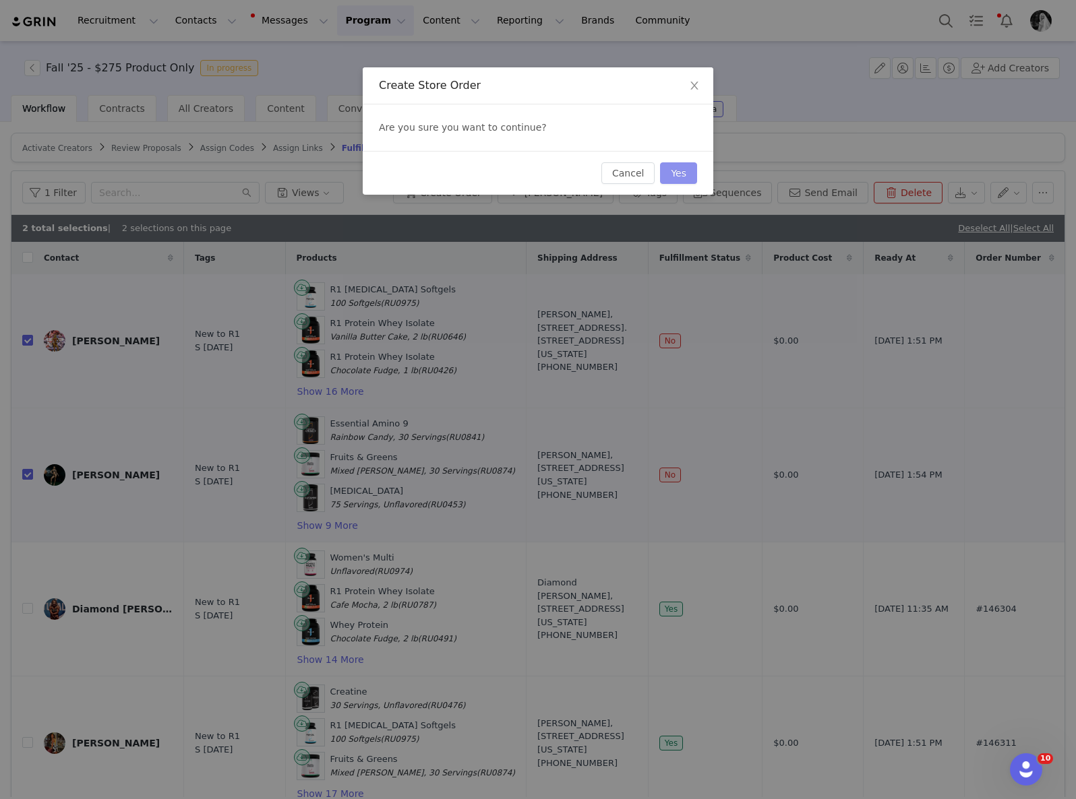
click at [677, 175] on button "Yes" at bounding box center [678, 173] width 37 height 22
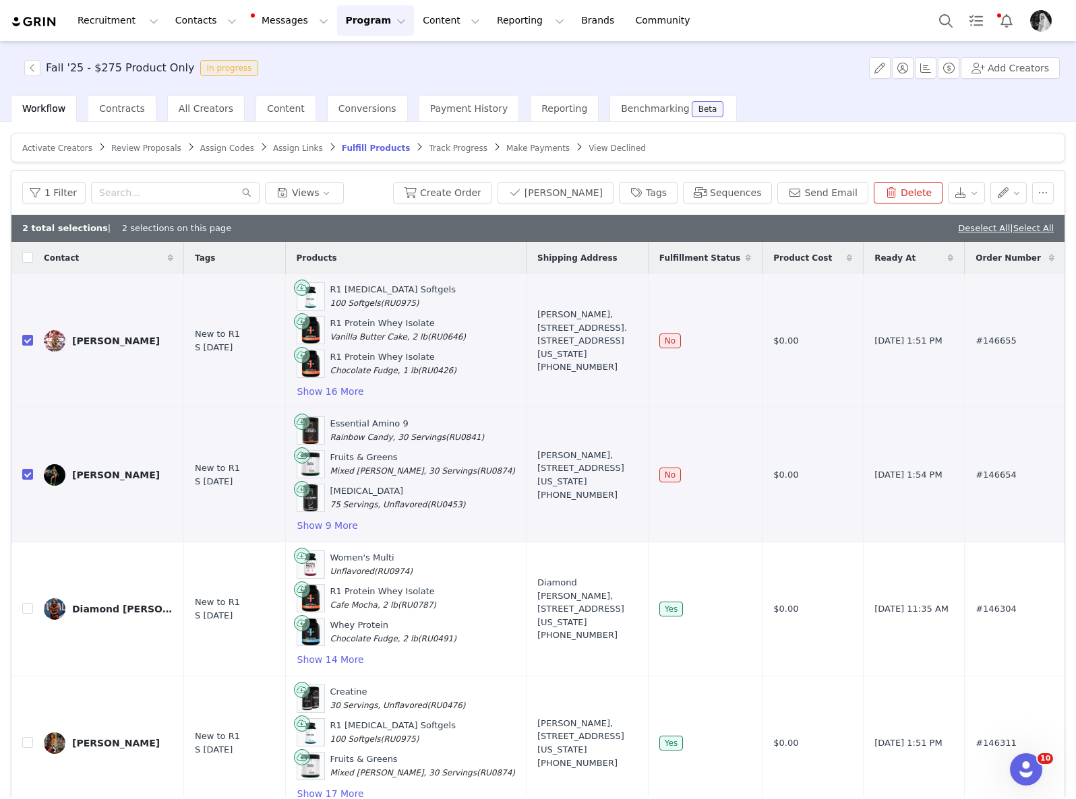
click at [1010, 230] on span "| Select All" at bounding box center [1032, 228] width 44 height 10
click at [965, 224] on link "Deselect All" at bounding box center [984, 228] width 52 height 10
checkbox input "false"
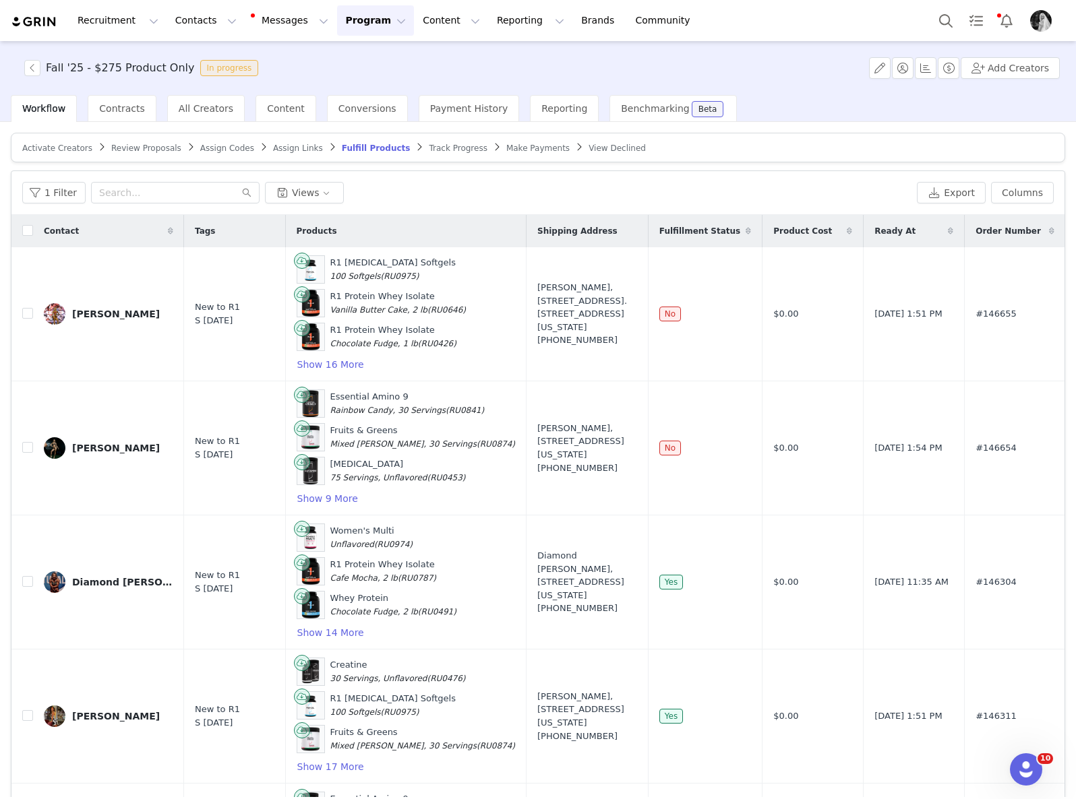
click at [126, 146] on span "Review Proposals" at bounding box center [146, 148] width 70 height 9
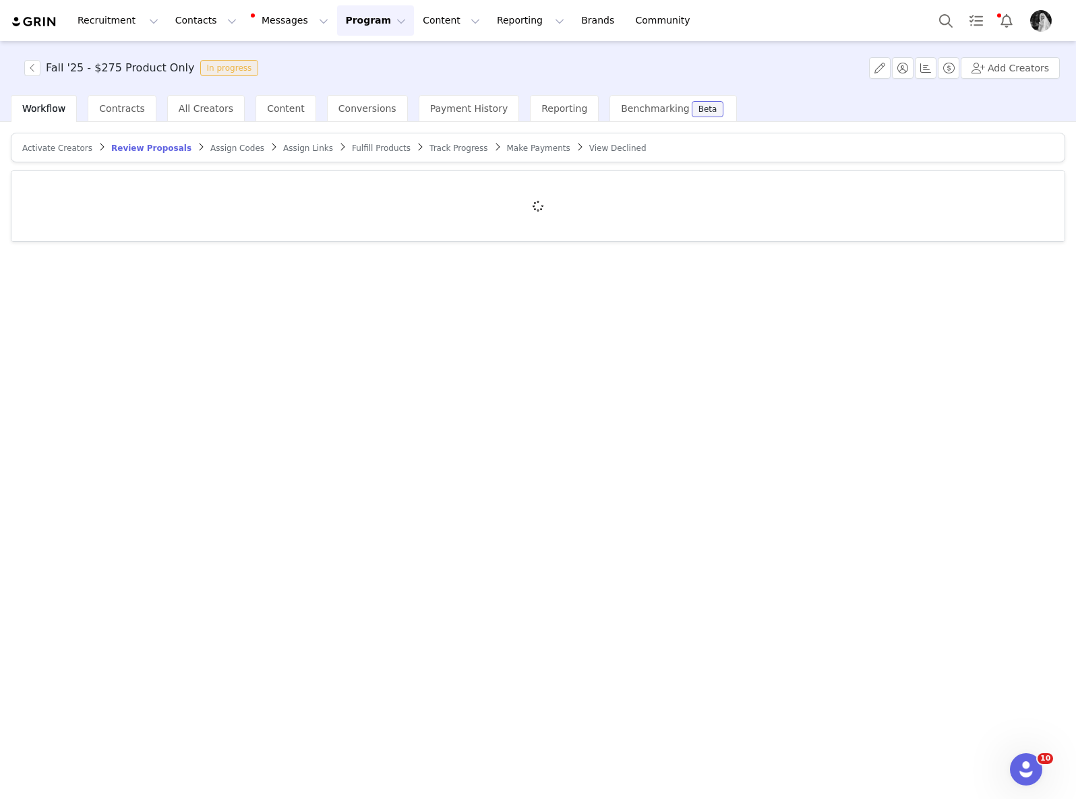
click at [337, 23] on button "Program Program" at bounding box center [375, 20] width 77 height 30
click at [343, 55] on p "Activations" at bounding box center [353, 60] width 52 height 14
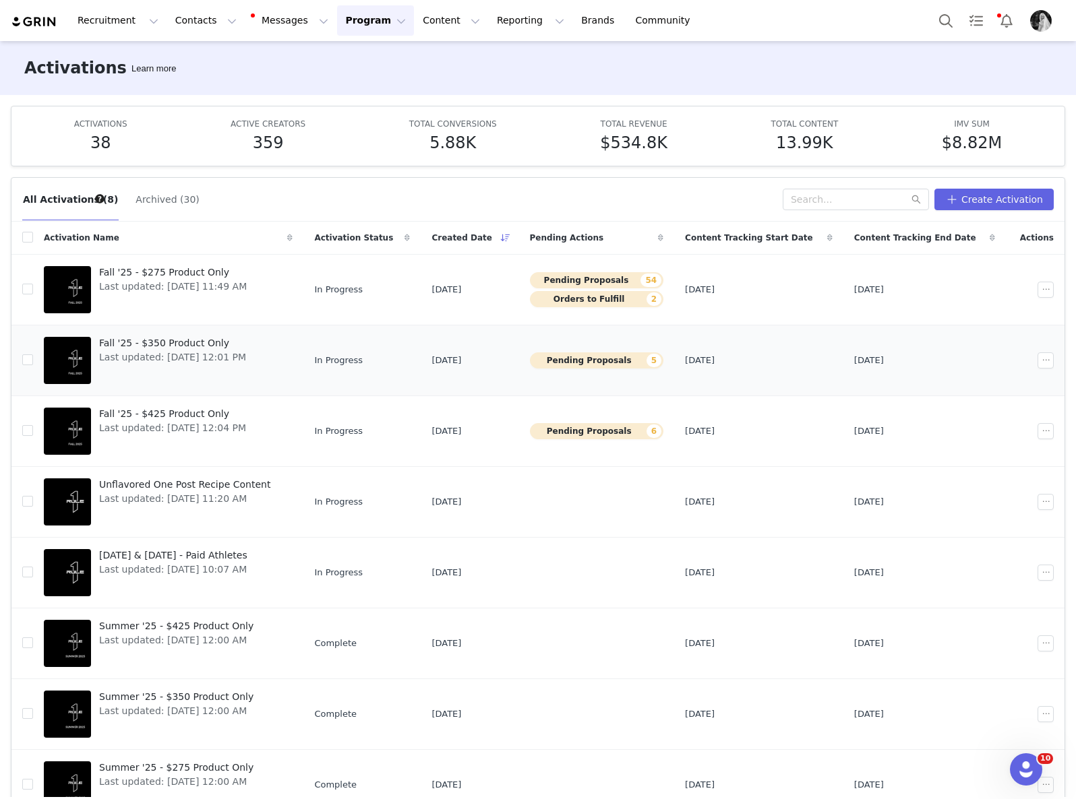
click at [213, 385] on div "Fall '25 - $350 Product Only Last updated: [DATE] 12:01 PM" at bounding box center [172, 361] width 163 height 54
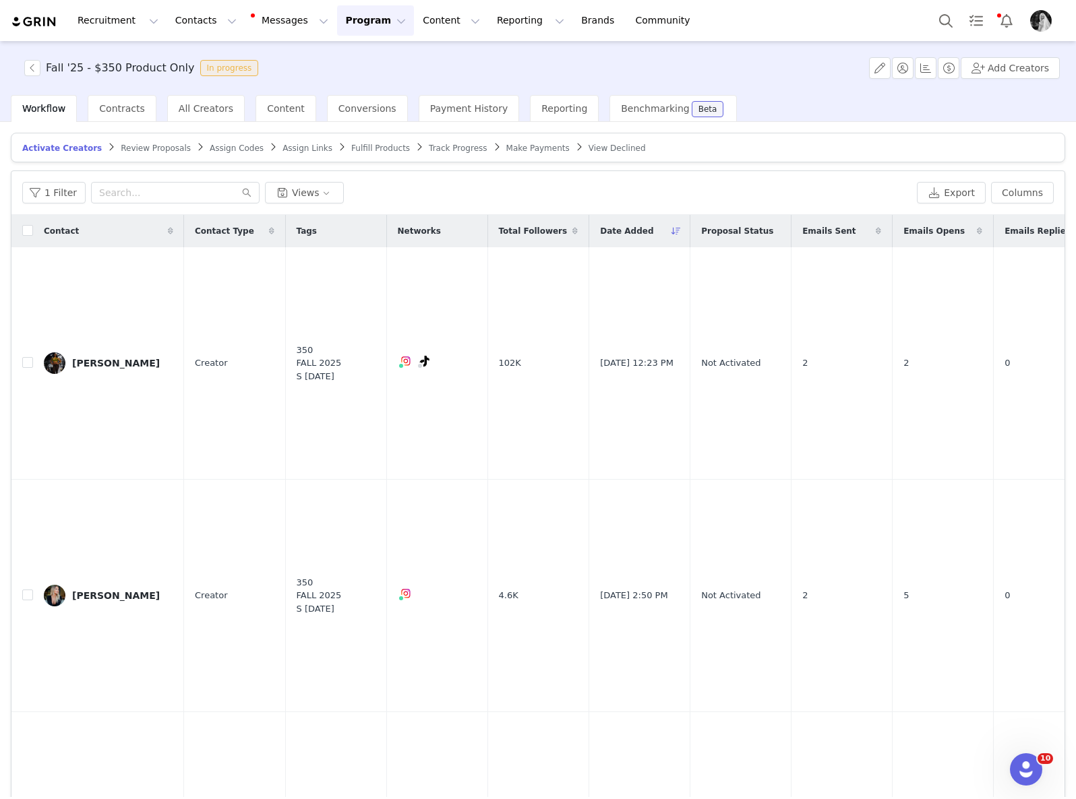
click at [150, 144] on span "Review Proposals" at bounding box center [156, 148] width 70 height 9
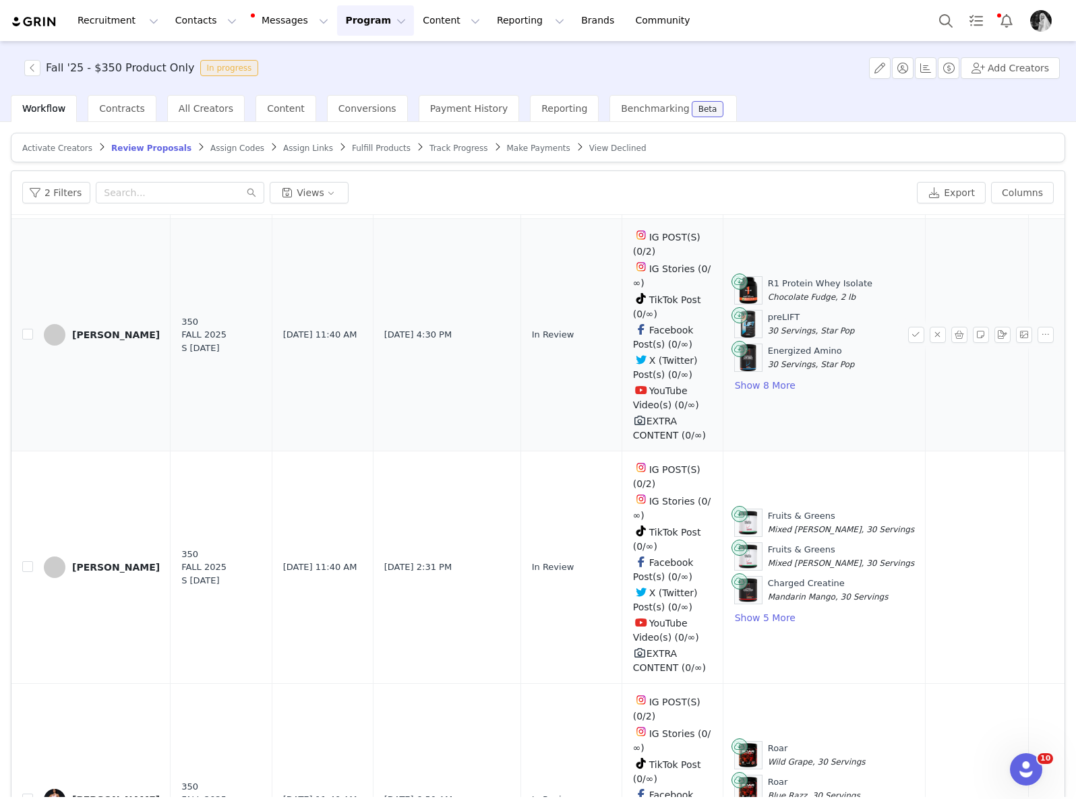
scroll to position [615, 0]
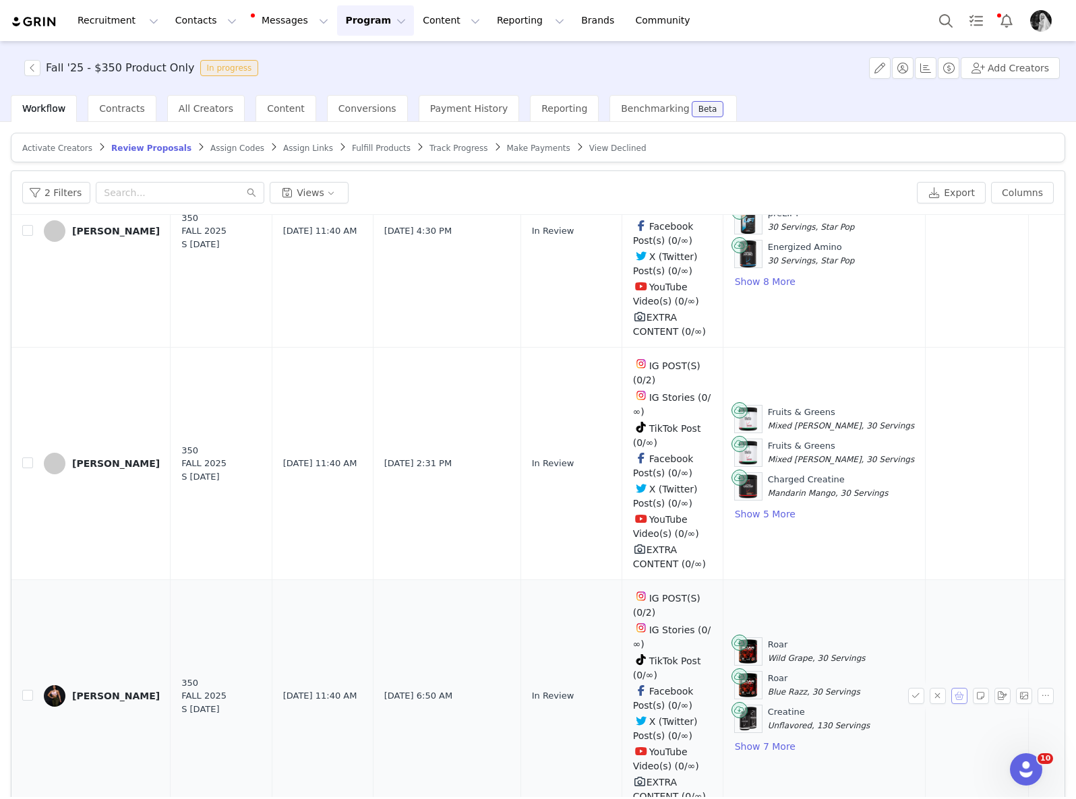
click at [951, 688] on button "button" at bounding box center [959, 696] width 16 height 16
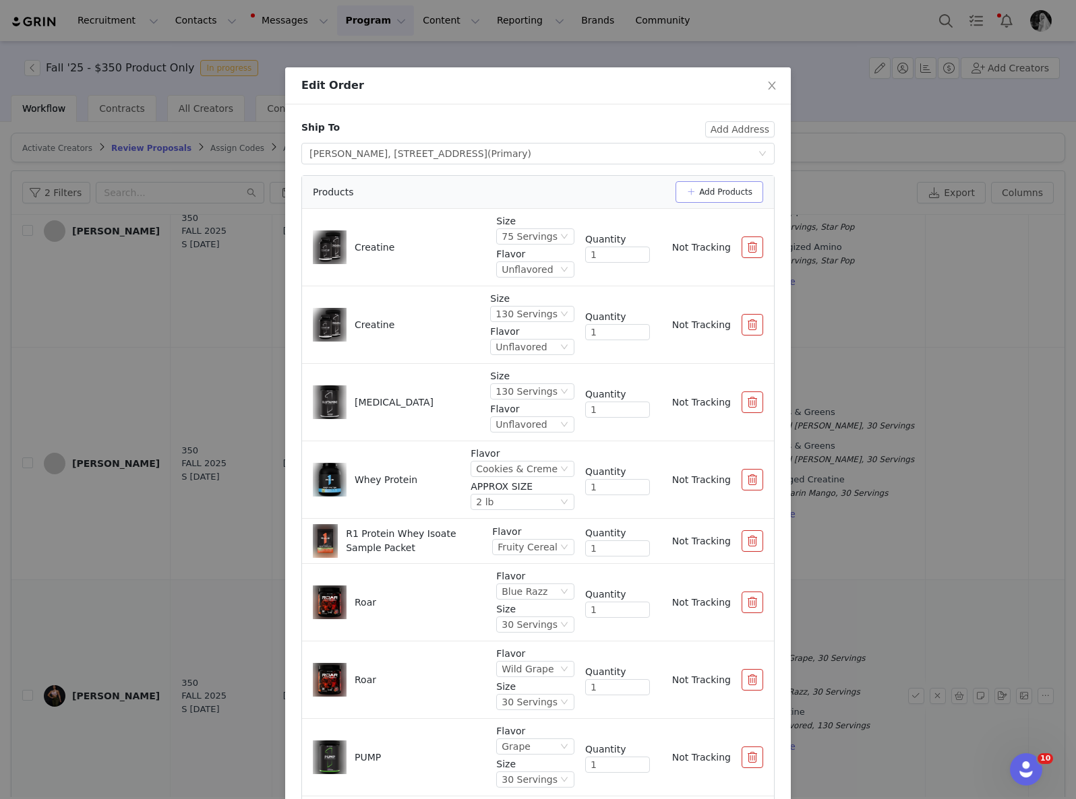
click at [698, 196] on button "Add Products" at bounding box center [719, 192] width 88 height 22
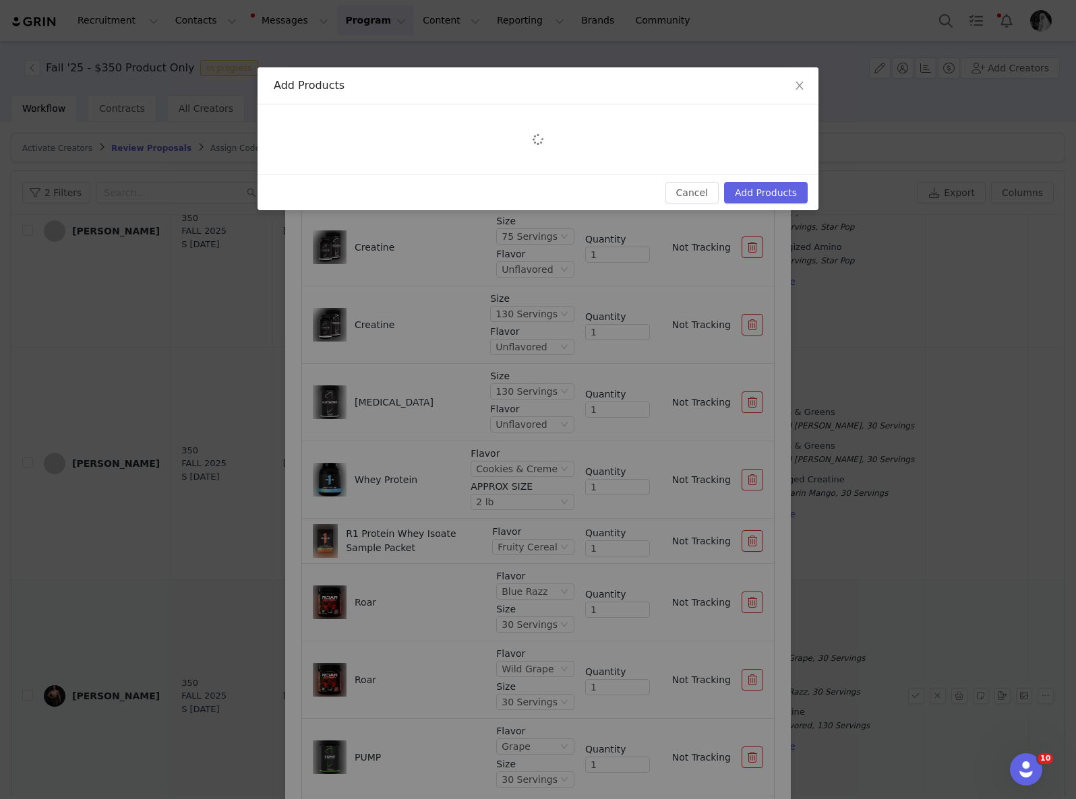
click at [741, 123] on div at bounding box center [537, 139] width 561 height 70
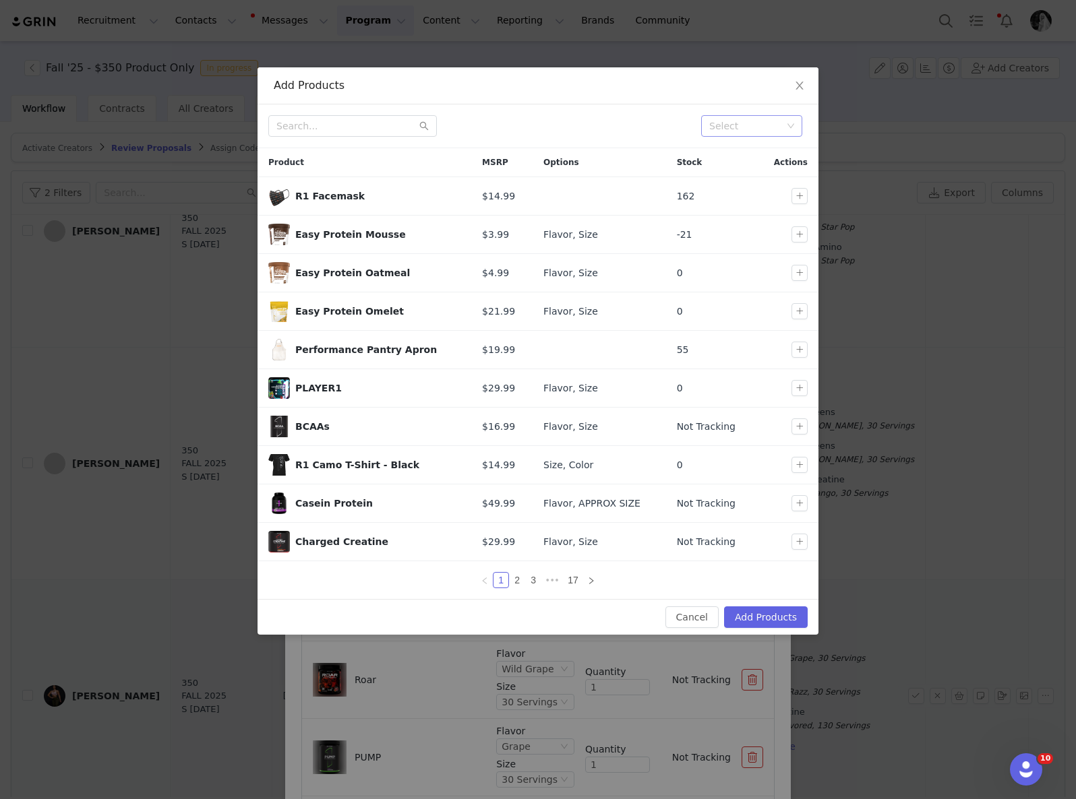
drag, startPoint x: 728, startPoint y: 127, endPoint x: 741, endPoint y: 125, distance: 13.6
click at [733, 125] on div "Select" at bounding box center [745, 125] width 73 height 13
type input "fall"
click at [727, 152] on li "Fall" at bounding box center [751, 153] width 101 height 22
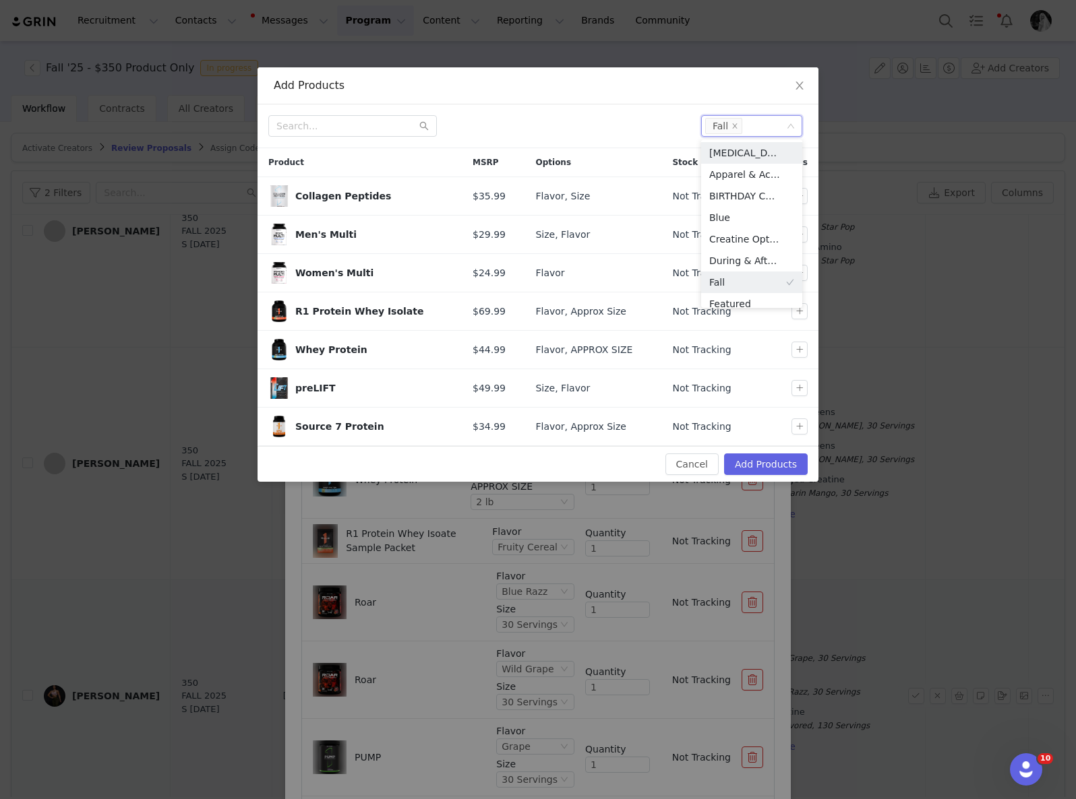
click at [601, 115] on div at bounding box center [479, 126] width 422 height 22
click at [798, 199] on button "button" at bounding box center [799, 196] width 16 height 16
click at [799, 276] on button "button" at bounding box center [799, 273] width 16 height 16
click at [802, 318] on button "button" at bounding box center [799, 311] width 16 height 16
drag, startPoint x: 796, startPoint y: 350, endPoint x: 802, endPoint y: 386, distance: 36.2
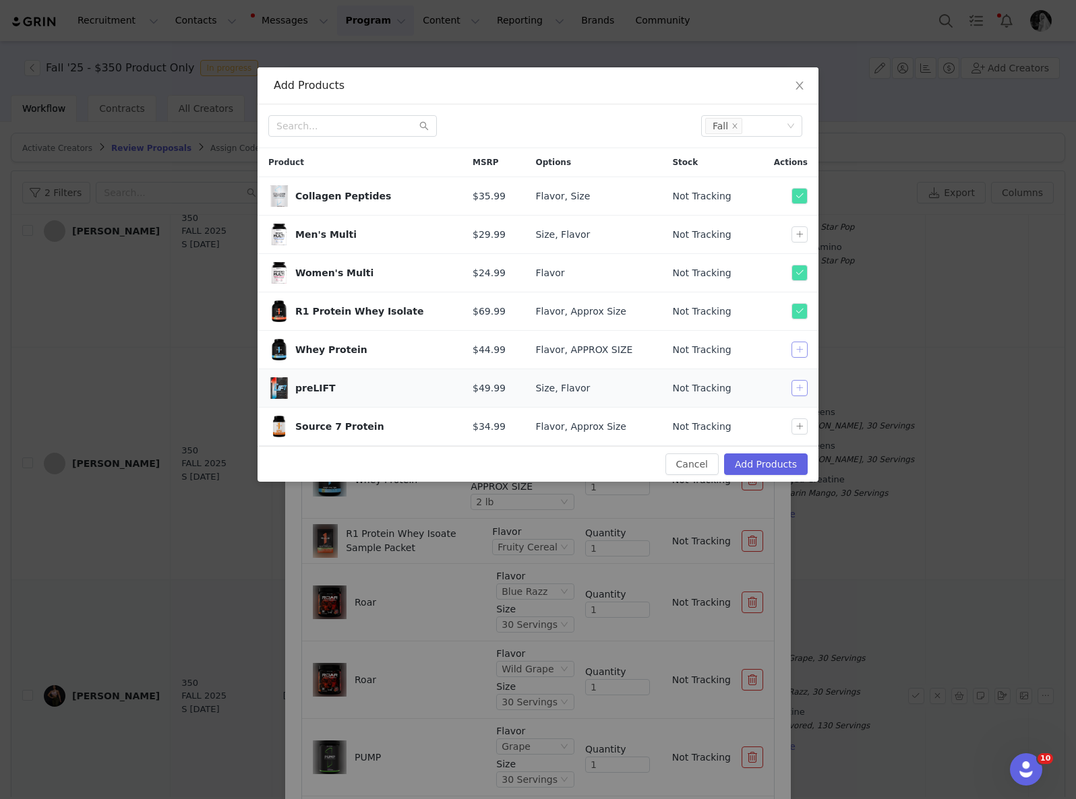
click at [797, 350] on button "button" at bounding box center [799, 350] width 16 height 16
click at [800, 388] on button "button" at bounding box center [799, 388] width 16 height 16
drag, startPoint x: 796, startPoint y: 429, endPoint x: 793, endPoint y: 437, distance: 8.8
click at [796, 429] on button "button" at bounding box center [799, 427] width 16 height 16
click at [780, 447] on div "Cancel Add Products" at bounding box center [537, 464] width 561 height 36
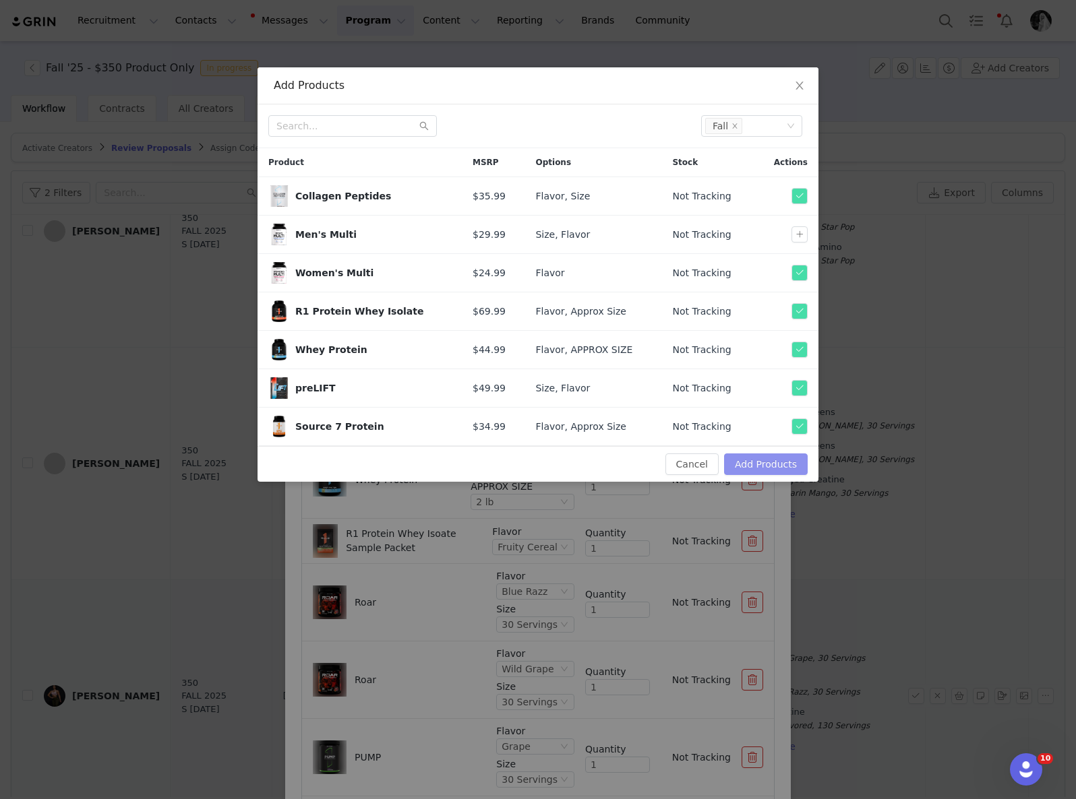
click at [781, 460] on button "Add Products" at bounding box center [766, 465] width 84 height 22
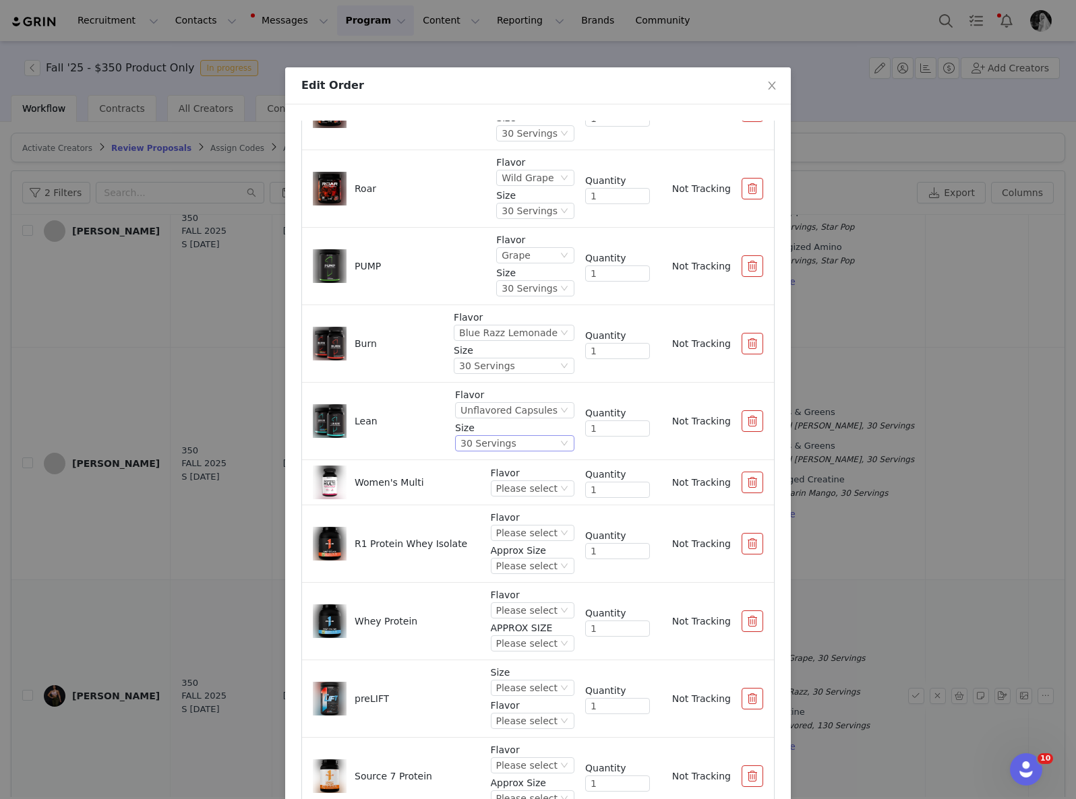
scroll to position [91, 0]
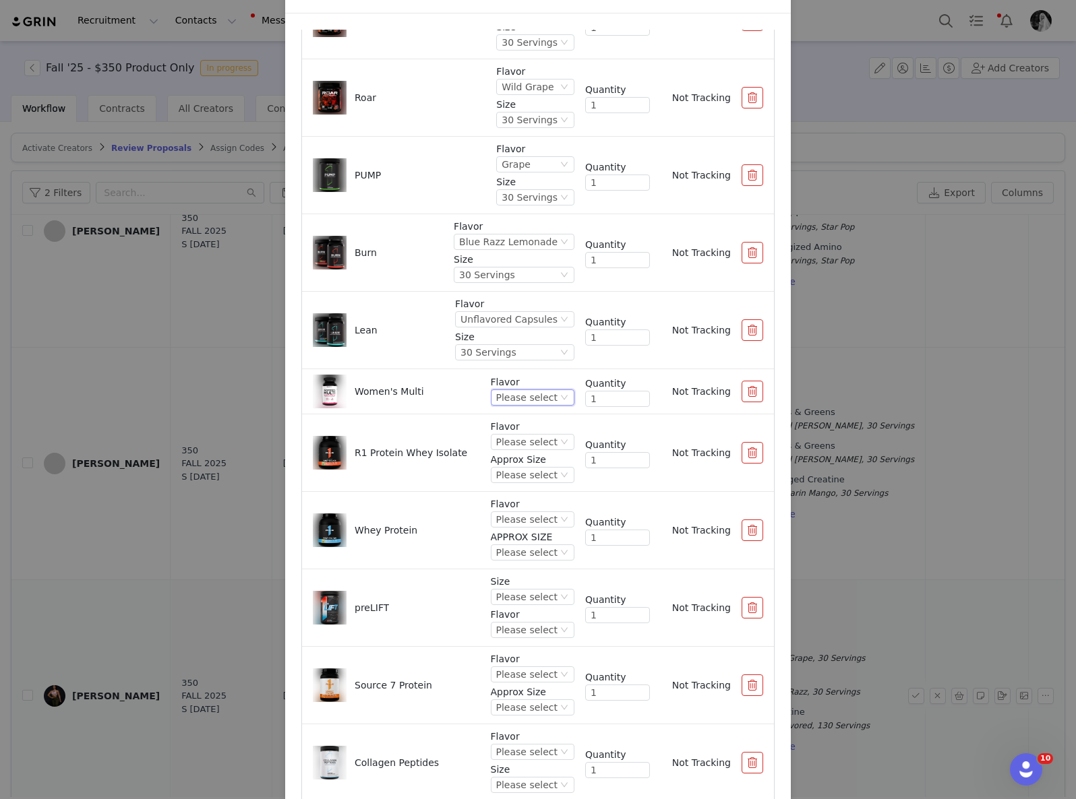
click at [516, 390] on div "Please select" at bounding box center [526, 397] width 61 height 15
click at [534, 443] on li "Unflavored" at bounding box center [519, 444] width 80 height 22
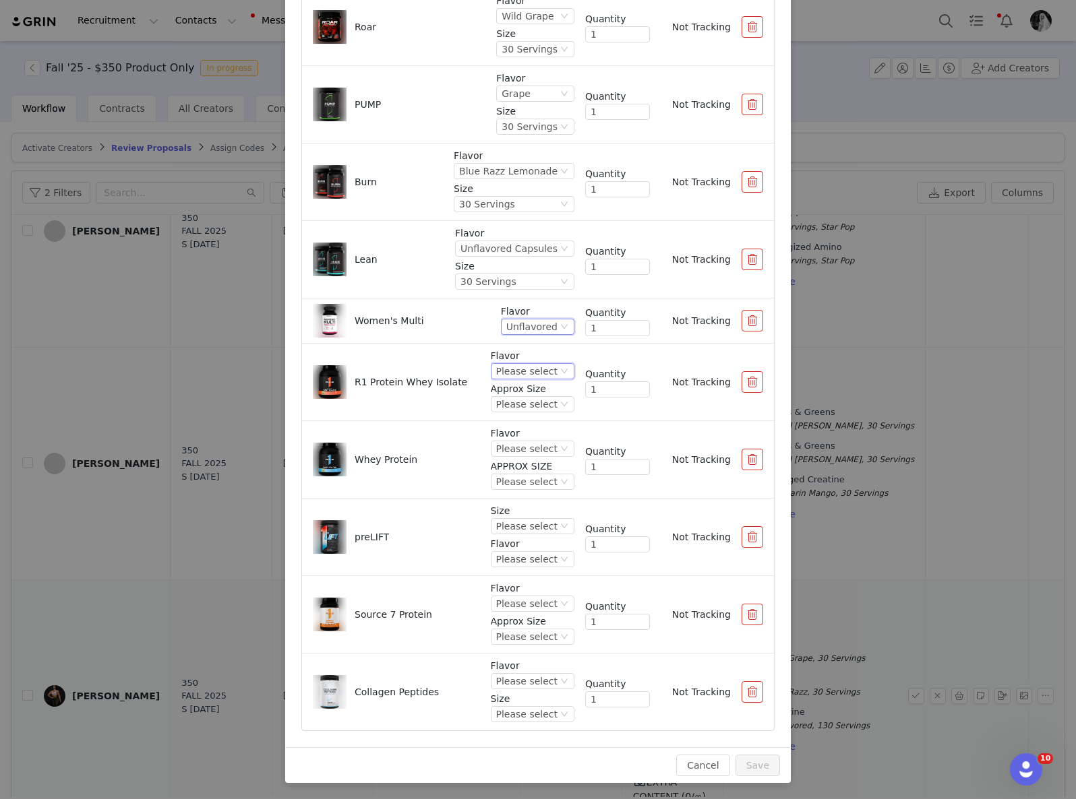
click at [539, 373] on div "Please select" at bounding box center [526, 371] width 61 height 15
click at [518, 455] on li "Vanilla Butter Cake" at bounding box center [519, 451] width 80 height 22
click at [531, 366] on div "Vanilla Butter Cake" at bounding box center [513, 371] width 90 height 15
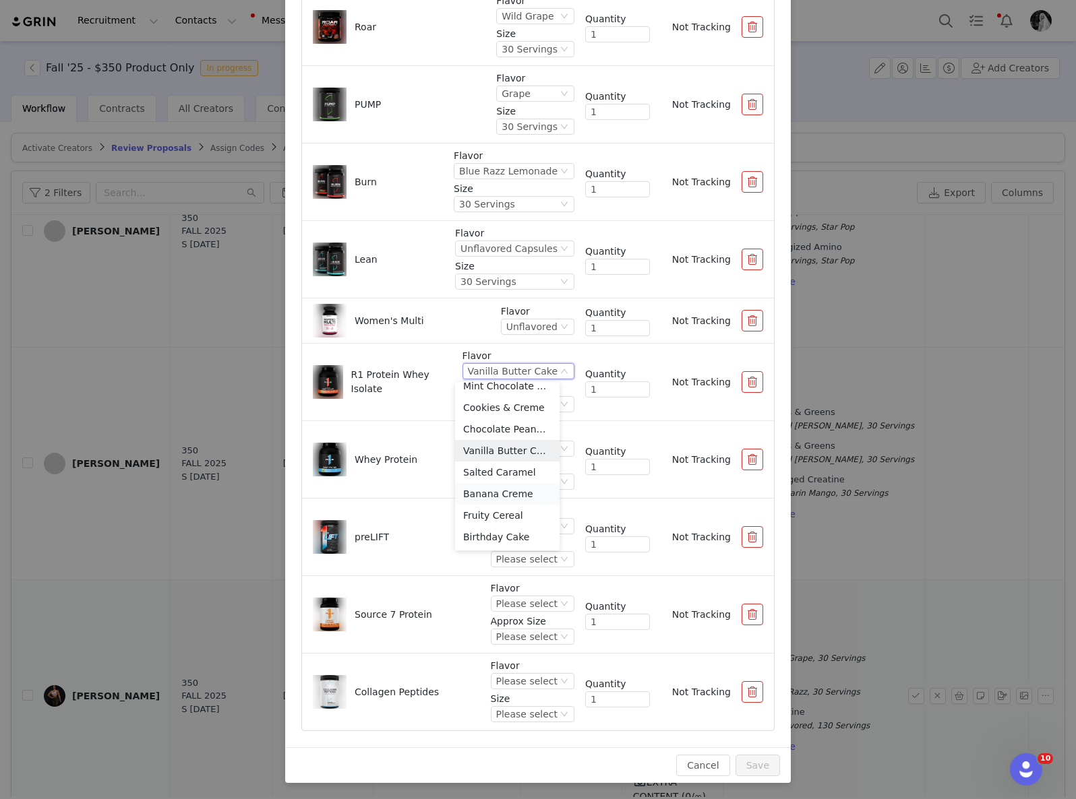
click at [524, 492] on li "Banana Creme" at bounding box center [507, 494] width 104 height 22
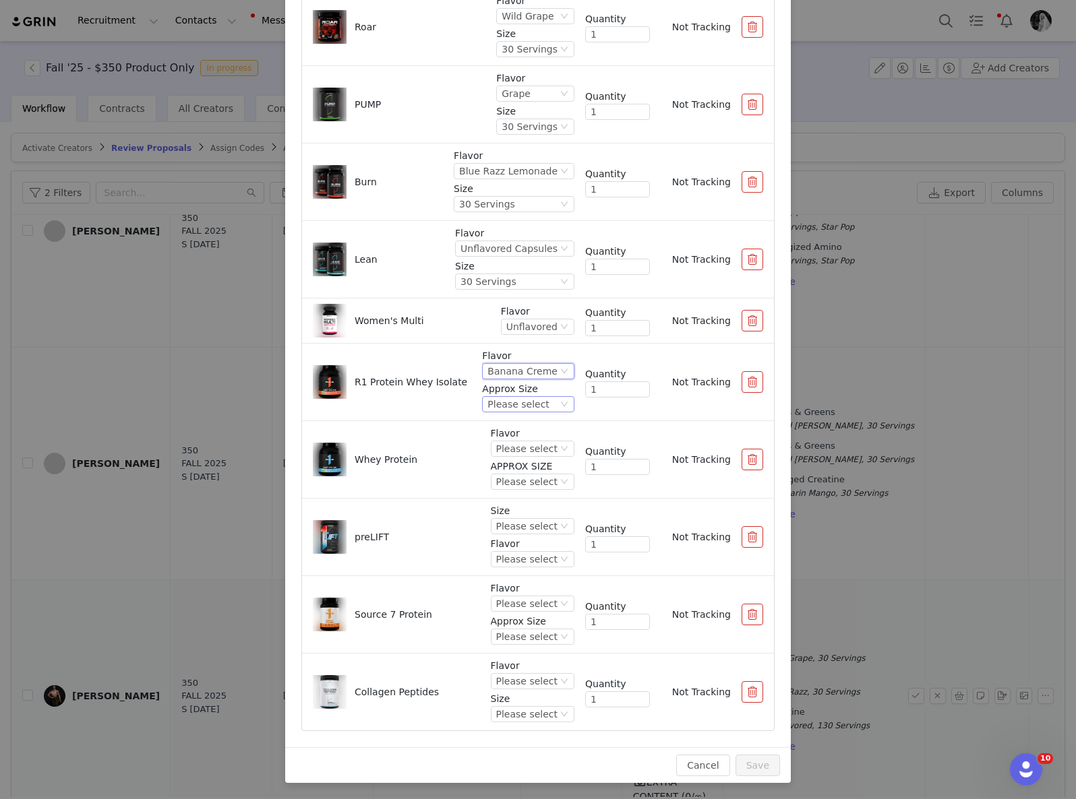
click at [511, 407] on div "Please select" at bounding box center [517, 404] width 61 height 15
click at [520, 466] on li "2 lb" at bounding box center [516, 472] width 86 height 22
click at [536, 445] on div "Please select" at bounding box center [526, 448] width 61 height 15
click at [507, 599] on li "Banana Creme" at bounding box center [519, 600] width 80 height 22
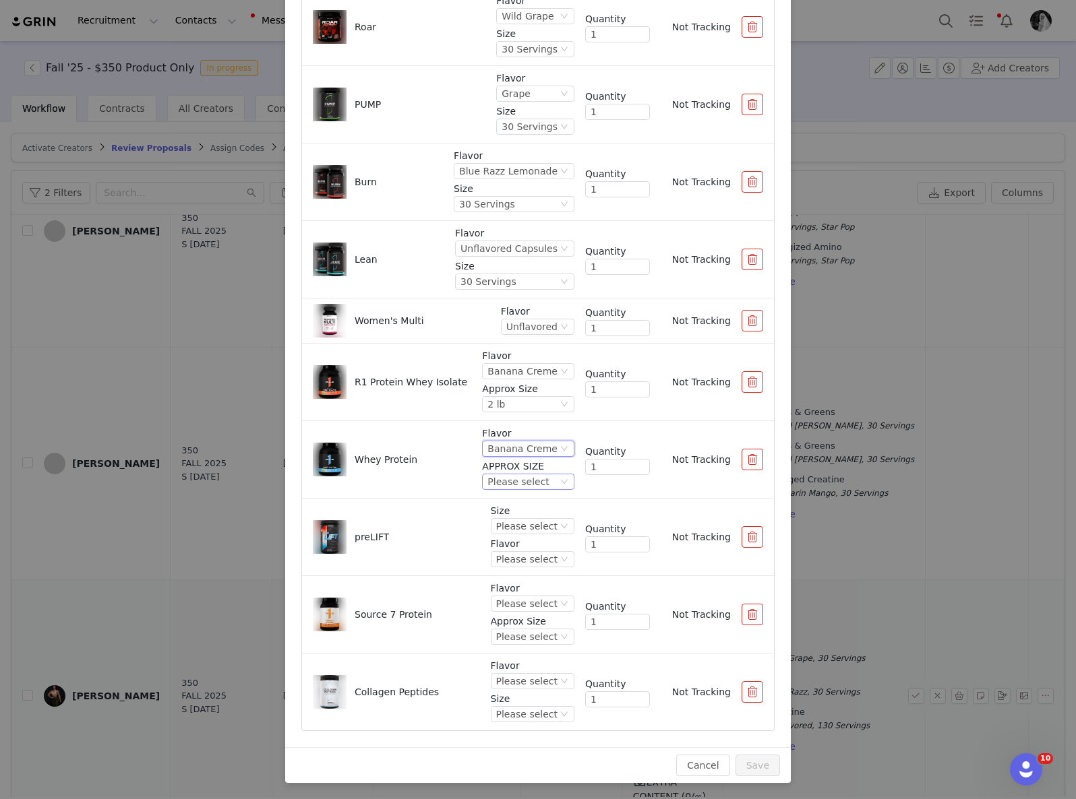
click at [498, 481] on div "Please select" at bounding box center [517, 481] width 61 height 15
click at [497, 542] on li "5 lb" at bounding box center [516, 549] width 86 height 22
click at [502, 488] on div "5 lb" at bounding box center [522, 481] width 70 height 15
click at [500, 521] on li "2 lb" at bounding box center [516, 528] width 86 height 22
click at [526, 371] on div "Banana Creme" at bounding box center [522, 371] width 70 height 15
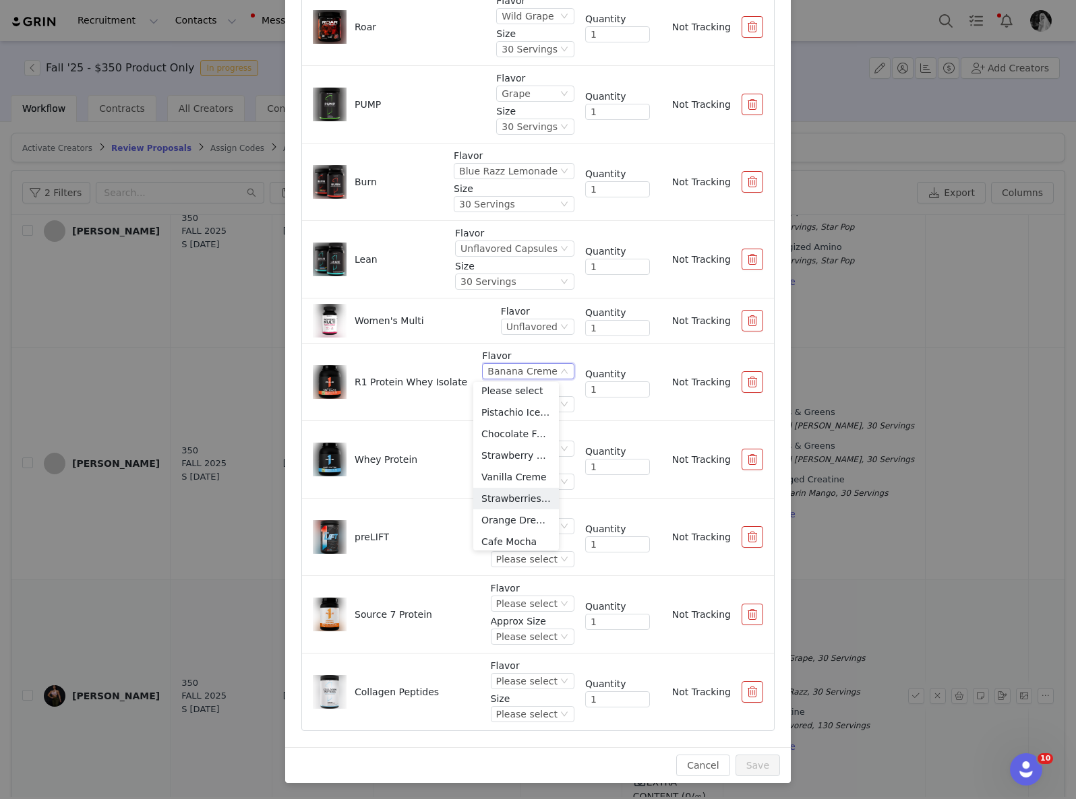
scroll to position [0, 0]
click at [515, 485] on li "Vanilla Creme" at bounding box center [516, 482] width 86 height 22
click at [516, 519] on div "Please select" at bounding box center [526, 526] width 61 height 15
click at [538, 565] on li "30 Servings" at bounding box center [519, 572] width 80 height 22
click at [506, 553] on div "Please select" at bounding box center [526, 559] width 61 height 15
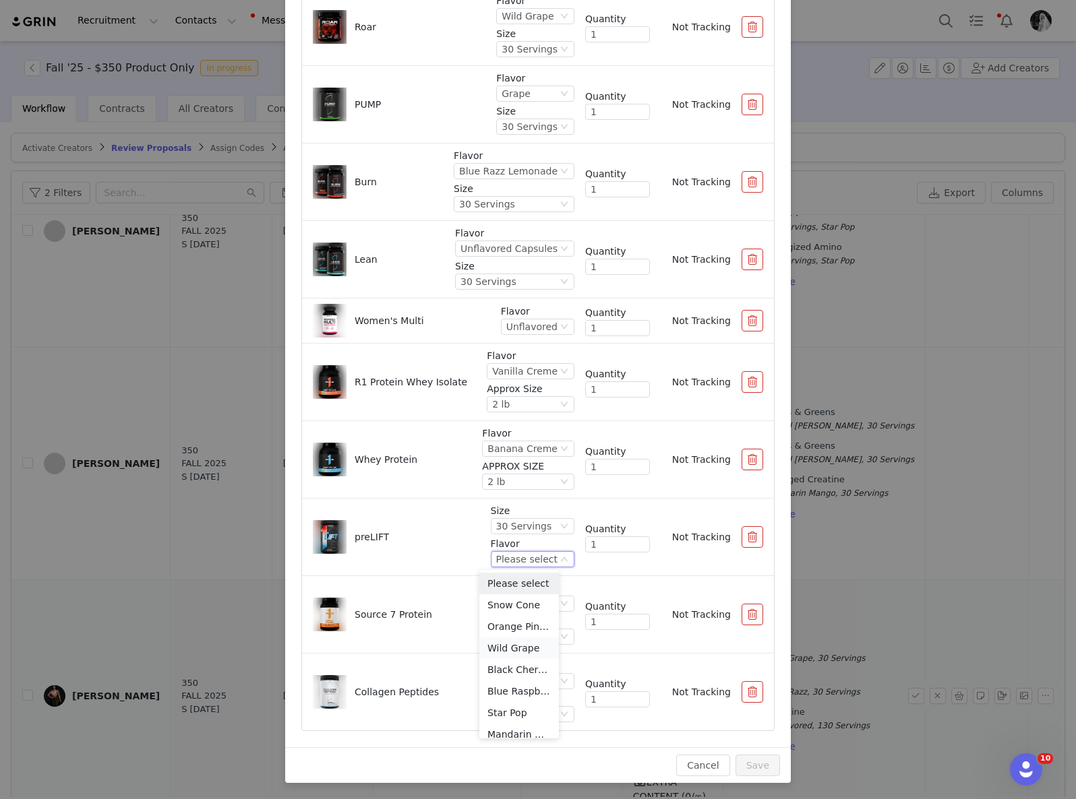
click at [518, 647] on li "Wild Grape" at bounding box center [519, 649] width 80 height 22
click at [512, 601] on div "Please select" at bounding box center [526, 603] width 61 height 15
click at [506, 677] on li "[PERSON_NAME] Cream" at bounding box center [519, 684] width 80 height 22
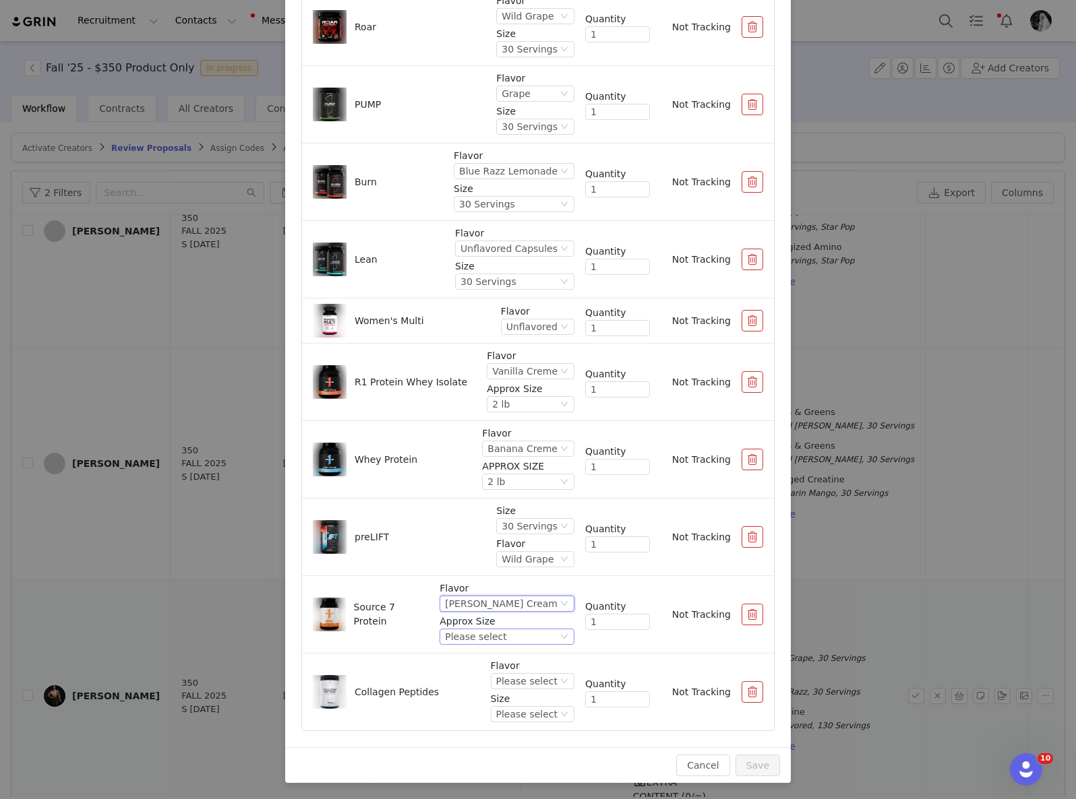
click at [493, 634] on div "Please select" at bounding box center [475, 636] width 61 height 15
click at [499, 683] on li "1.8 lb" at bounding box center [510, 683] width 97 height 22
click at [518, 675] on div "Please select" at bounding box center [526, 681] width 61 height 15
click at [513, 586] on li "Unflavored" at bounding box center [519, 593] width 80 height 22
click at [524, 707] on div "Please select" at bounding box center [526, 714] width 61 height 15
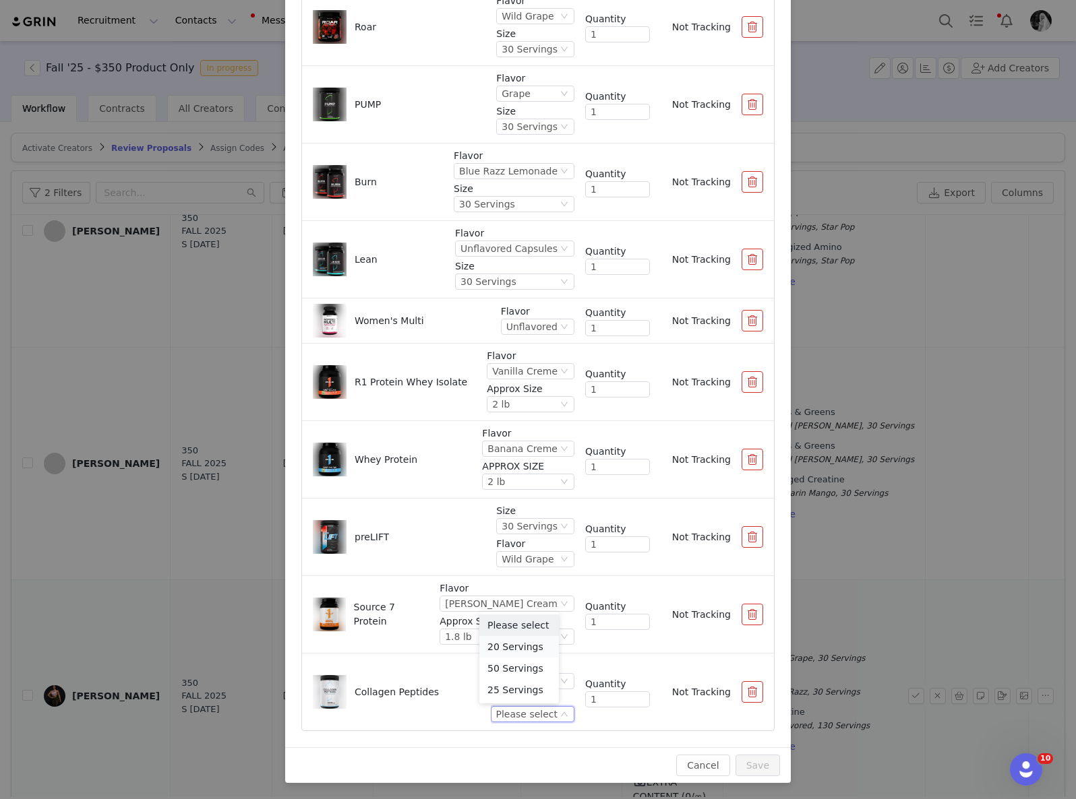
click at [517, 646] on li "20 Servings" at bounding box center [519, 647] width 80 height 22
click at [514, 718] on div "20 Servings" at bounding box center [529, 714] width 56 height 15
click at [516, 688] on li "25 Servings" at bounding box center [522, 690] width 74 height 22
click at [772, 776] on button "Save" at bounding box center [757, 766] width 44 height 22
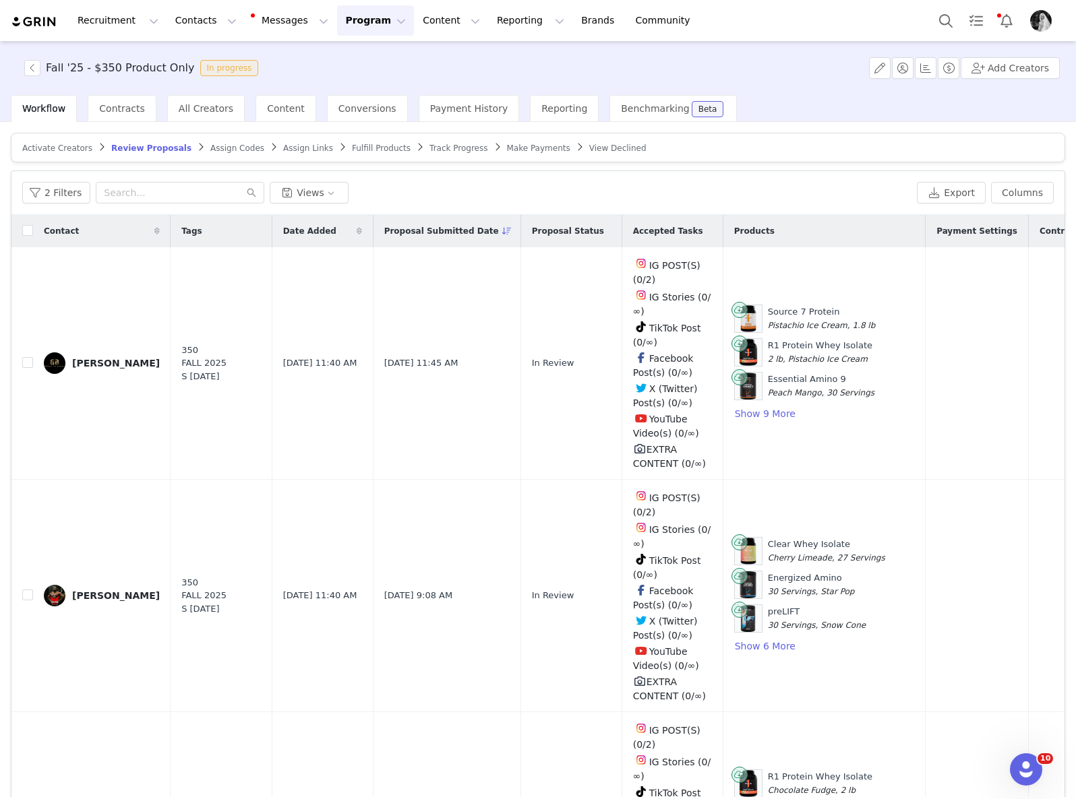
scroll to position [615, 0]
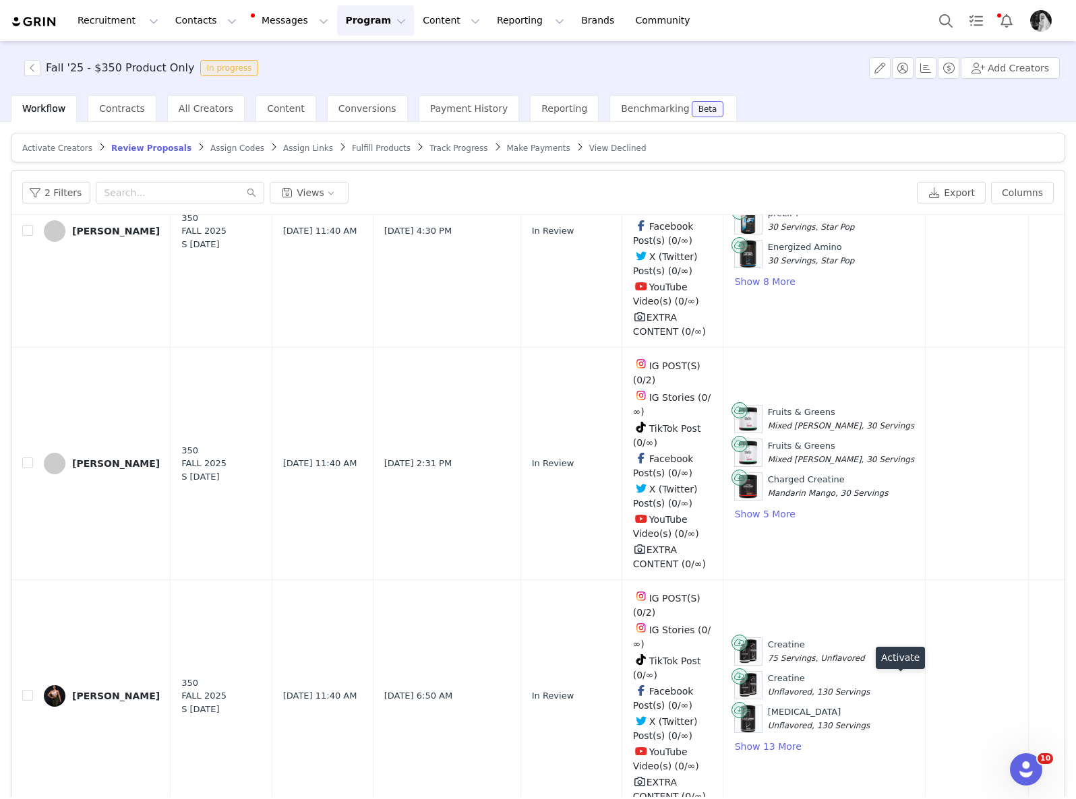
click at [908, 688] on button "button" at bounding box center [916, 696] width 16 height 16
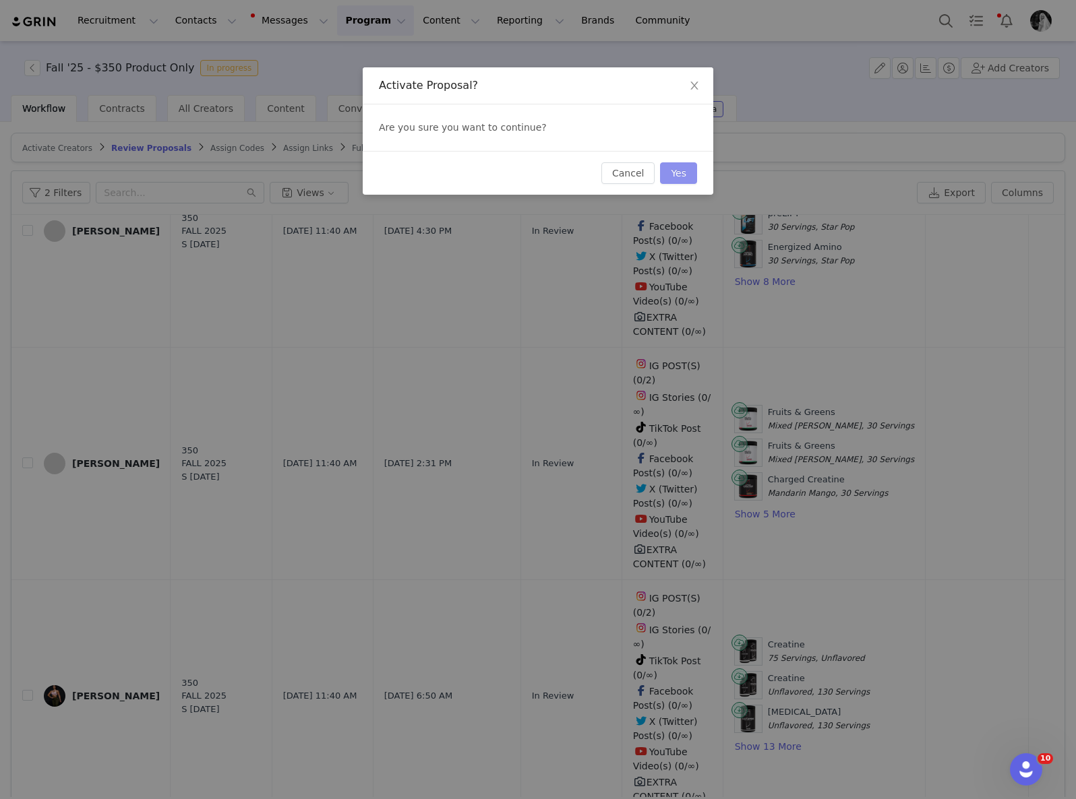
click at [677, 174] on button "Yes" at bounding box center [678, 173] width 37 height 22
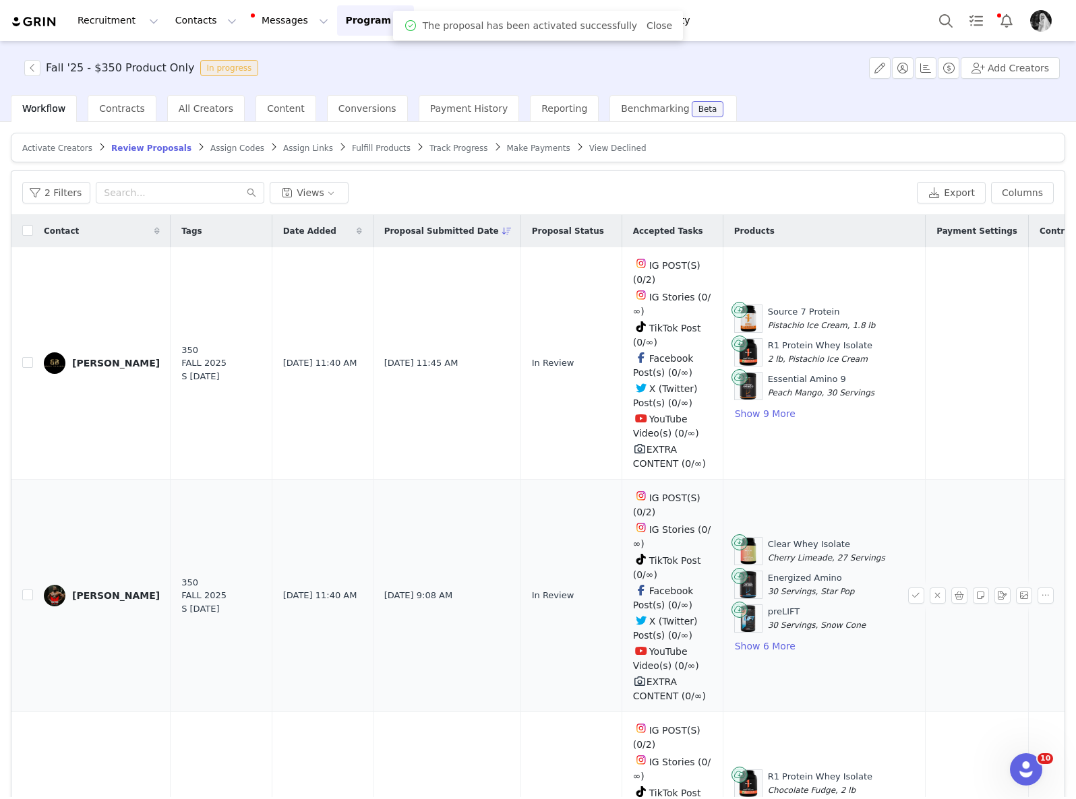
scroll to position [381, 0]
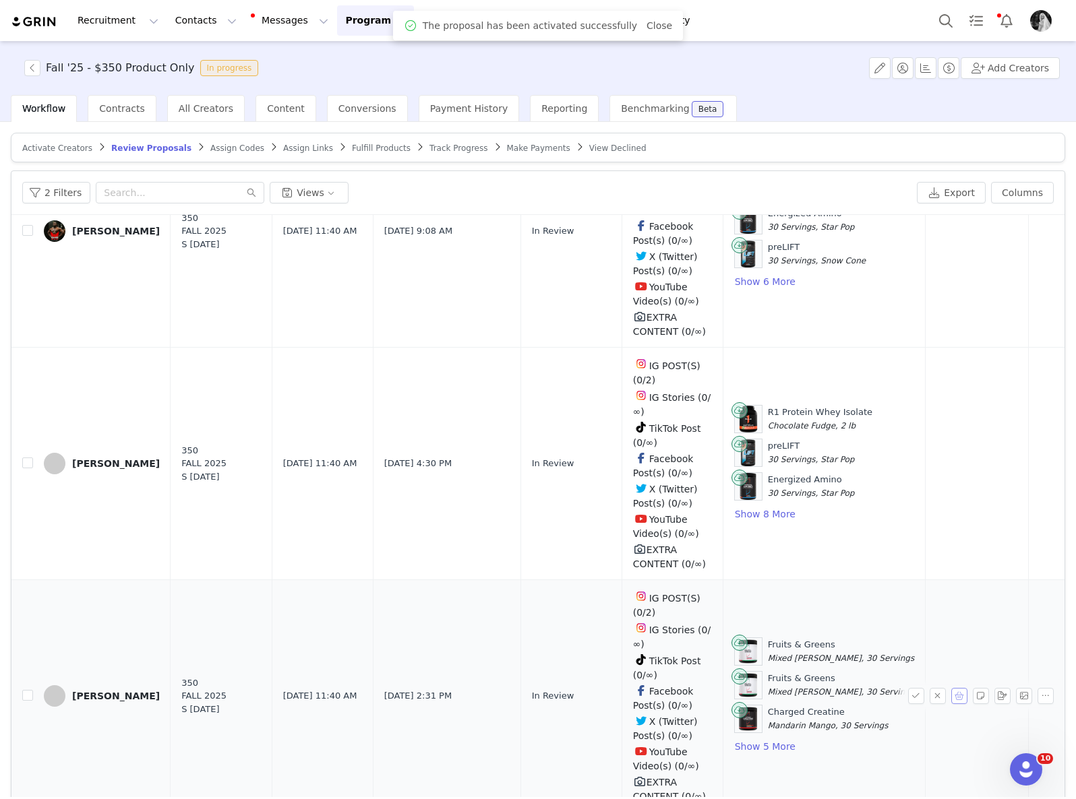
click at [951, 688] on button "button" at bounding box center [959, 696] width 16 height 16
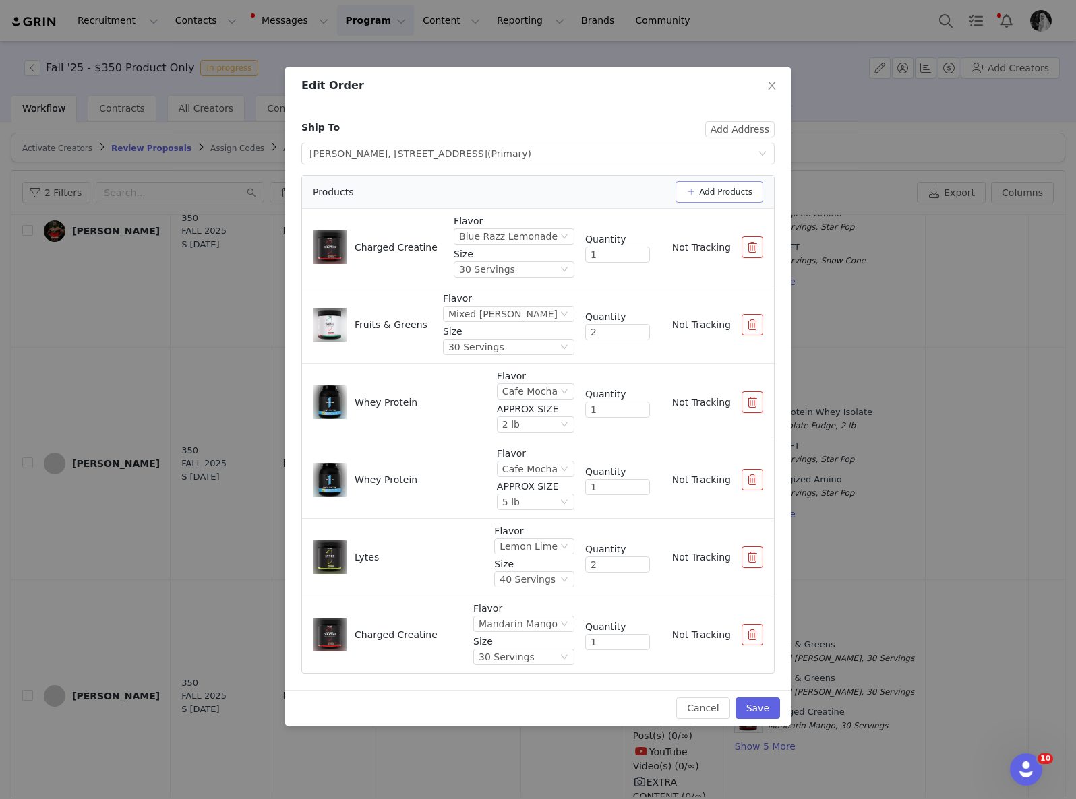
click at [696, 199] on button "Add Products" at bounding box center [719, 192] width 88 height 22
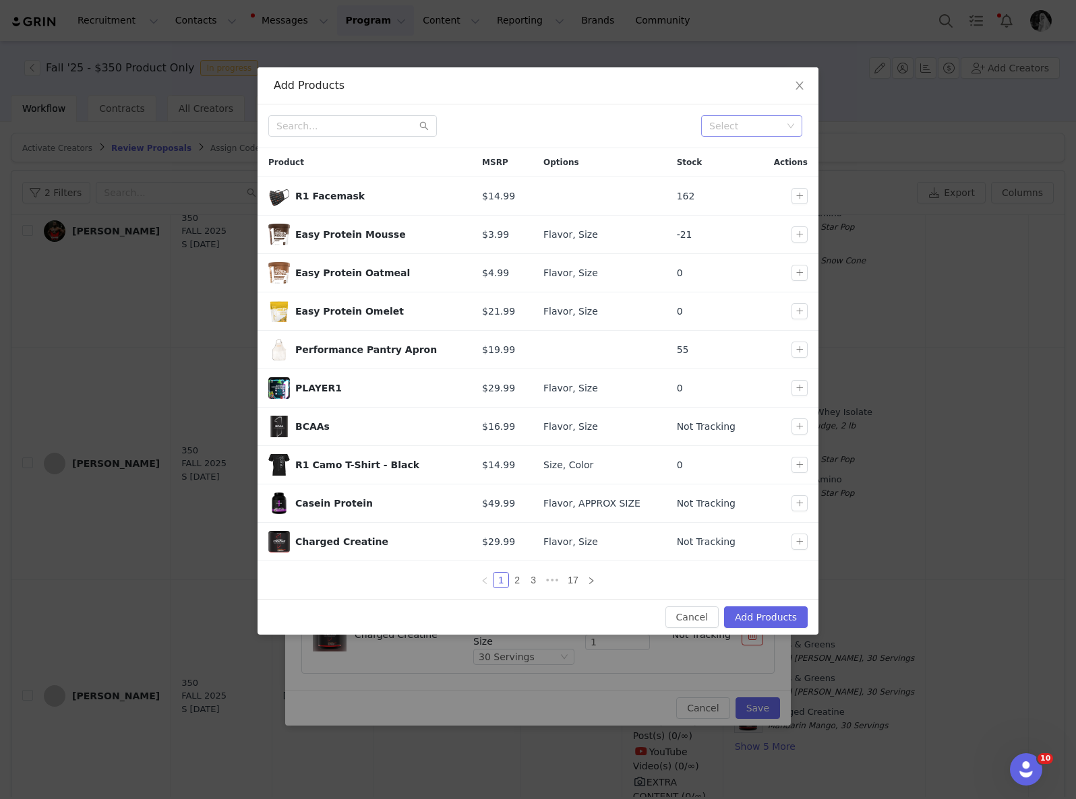
click at [743, 135] on div "Select" at bounding box center [746, 126] width 83 height 20
type input "fall"
click at [736, 151] on li "Fall" at bounding box center [751, 153] width 101 height 22
click at [590, 146] on div "Select Fall" at bounding box center [537, 126] width 561 height 44
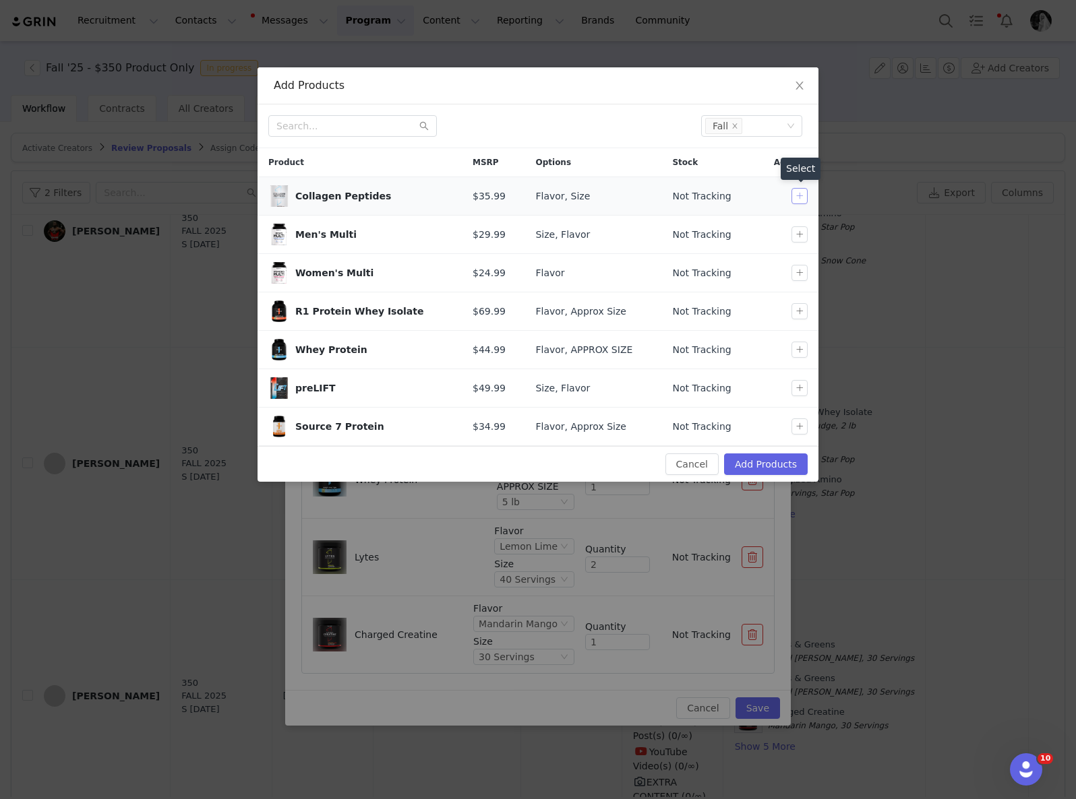
click at [800, 196] on button "button" at bounding box center [799, 196] width 16 height 16
click at [800, 226] on button "button" at bounding box center [799, 234] width 16 height 16
click at [795, 309] on button "button" at bounding box center [799, 311] width 16 height 16
drag, startPoint x: 801, startPoint y: 349, endPoint x: 795, endPoint y: 415, distance: 66.4
click at [802, 352] on button "button" at bounding box center [799, 350] width 16 height 16
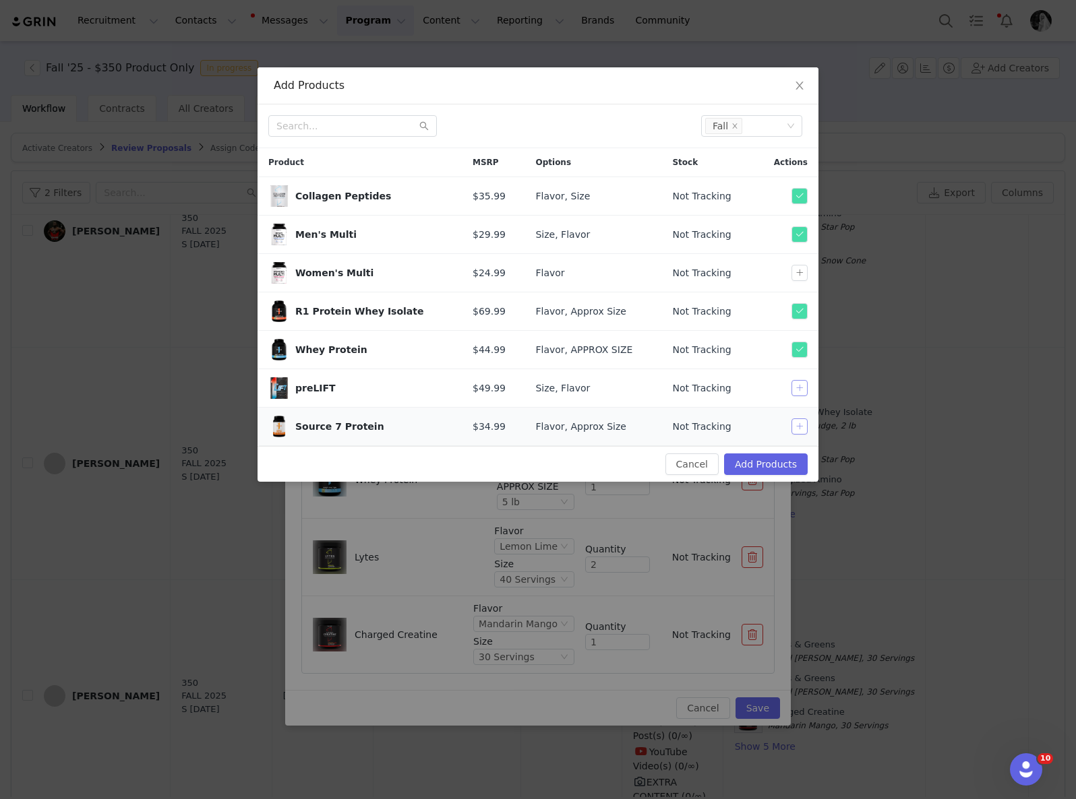
drag, startPoint x: 799, startPoint y: 391, endPoint x: 800, endPoint y: 426, distance: 35.1
click at [799, 391] on button "button" at bounding box center [799, 388] width 16 height 16
drag, startPoint x: 800, startPoint y: 429, endPoint x: 793, endPoint y: 462, distance: 34.4
click at [800, 429] on button "button" at bounding box center [799, 427] width 16 height 16
click at [793, 462] on button "Add Products" at bounding box center [766, 465] width 84 height 22
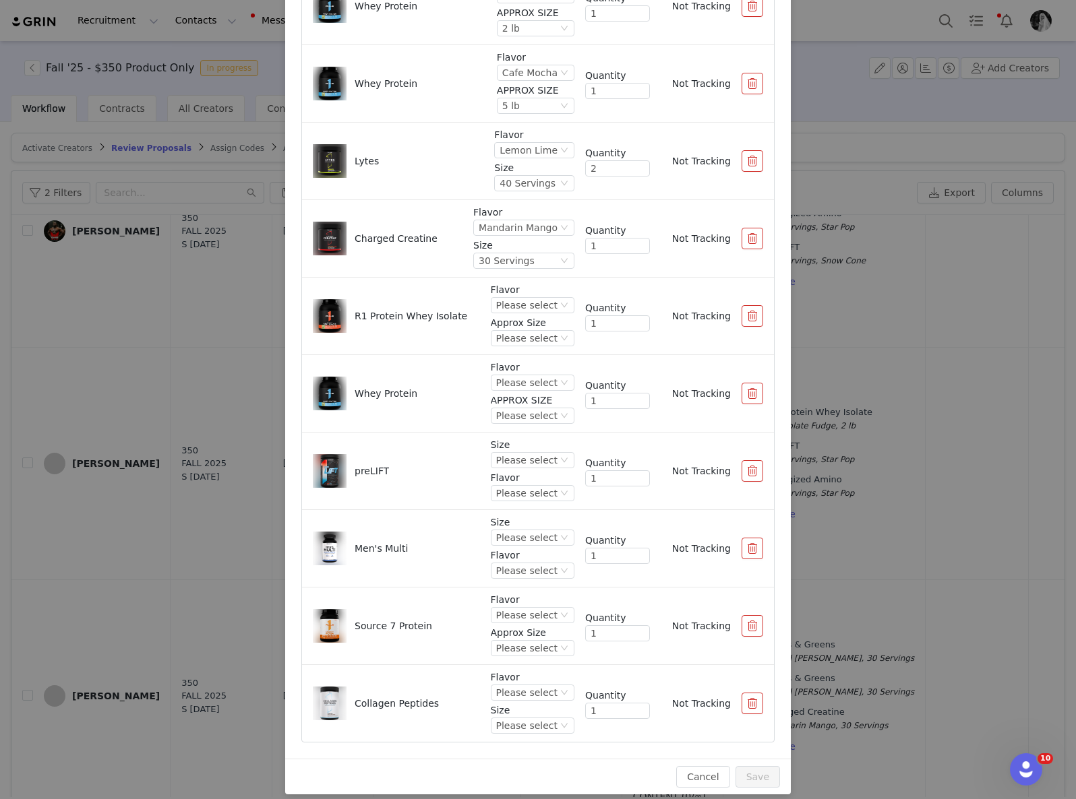
scroll to position [156, 0]
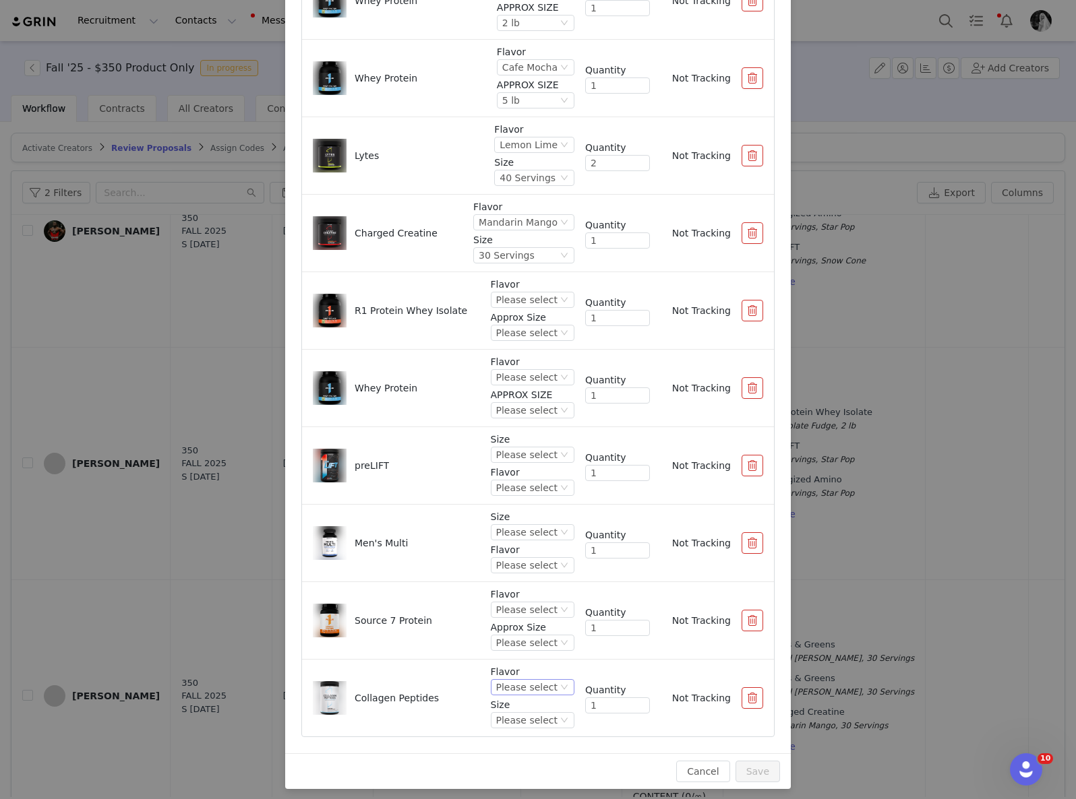
click at [518, 687] on div "Please select" at bounding box center [526, 687] width 61 height 15
click at [509, 603] on li "Unflavored" at bounding box center [519, 599] width 80 height 22
click at [518, 721] on div "Please select" at bounding box center [526, 720] width 61 height 15
click at [513, 699] on li "25 Servings" at bounding box center [519, 696] width 80 height 22
click at [512, 610] on div "Please select" at bounding box center [526, 610] width 61 height 15
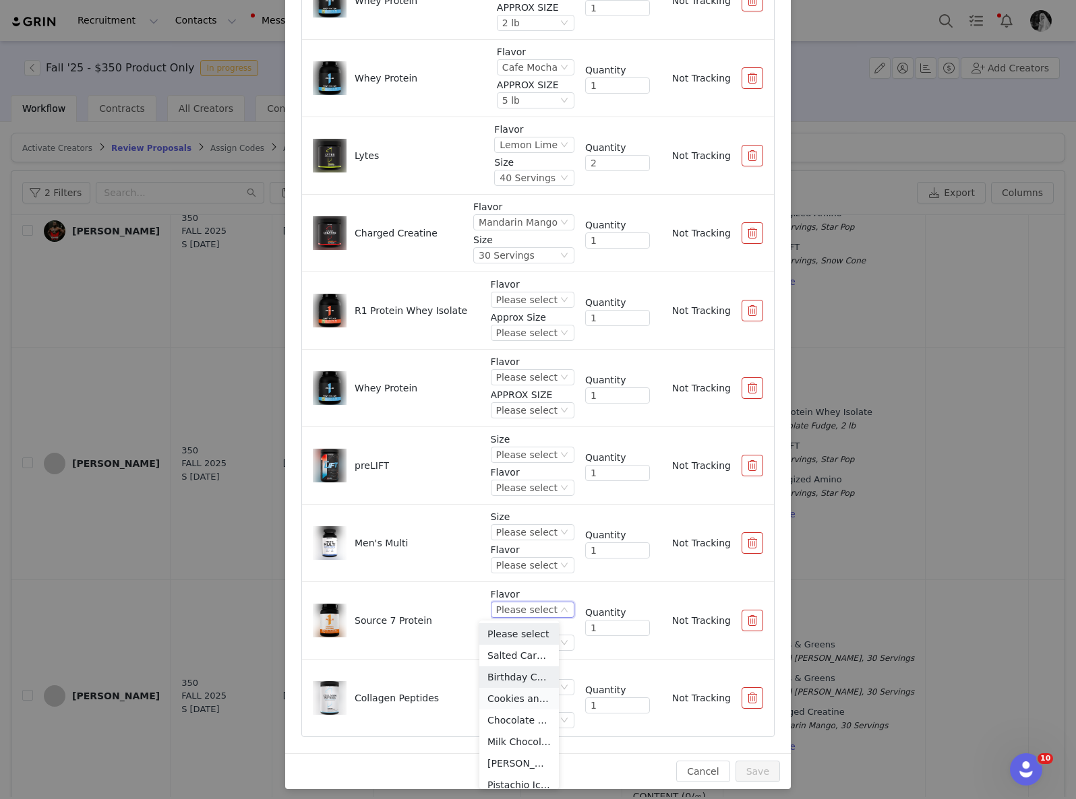
scroll to position [74, 0]
click at [507, 607] on div "Please select" at bounding box center [526, 610] width 61 height 15
click at [503, 777] on li "Pistachio Ice Cream" at bounding box center [519, 779] width 80 height 22
click at [492, 642] on div "Please select" at bounding box center [494, 643] width 61 height 15
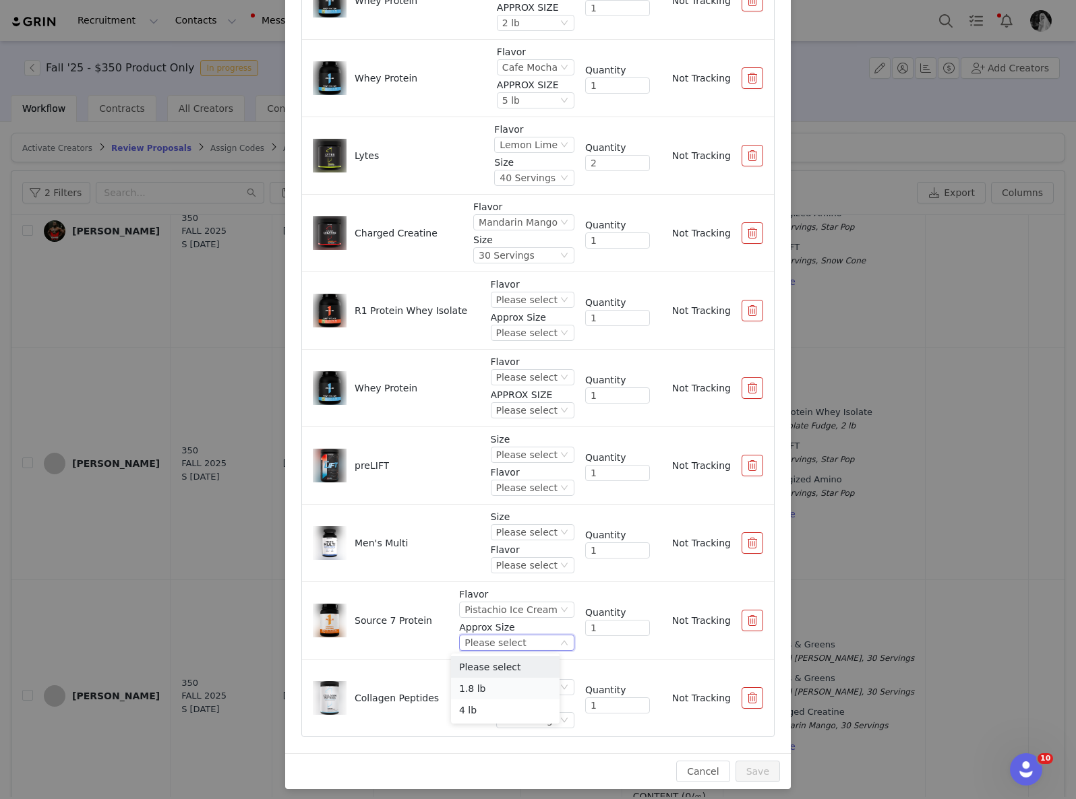
click at [495, 689] on li "1.8 lb" at bounding box center [505, 689] width 109 height 22
click at [532, 527] on div "Please select" at bounding box center [526, 532] width 61 height 15
drag, startPoint x: 532, startPoint y: 581, endPoint x: 524, endPoint y: 548, distance: 33.8
click at [532, 580] on li "90 Tablets" at bounding box center [519, 578] width 80 height 22
click at [513, 560] on div "Please select" at bounding box center [526, 565] width 61 height 15
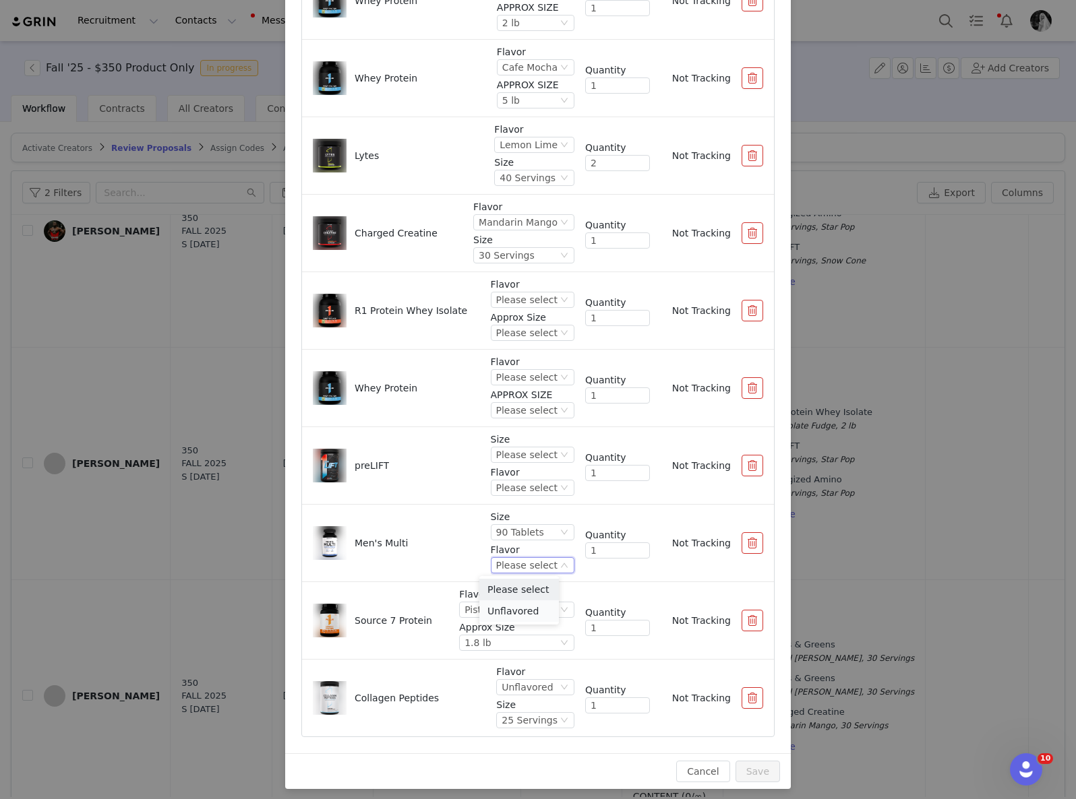
click at [526, 611] on li "Unflavored" at bounding box center [519, 611] width 80 height 22
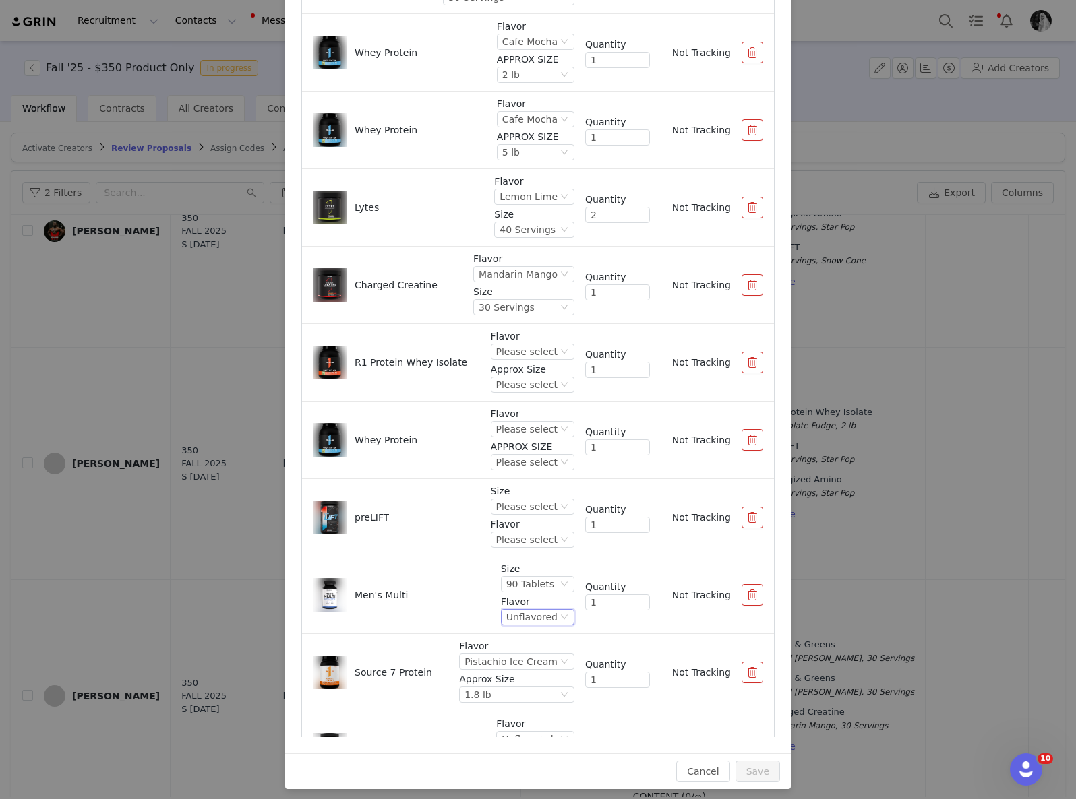
scroll to position [246, 0]
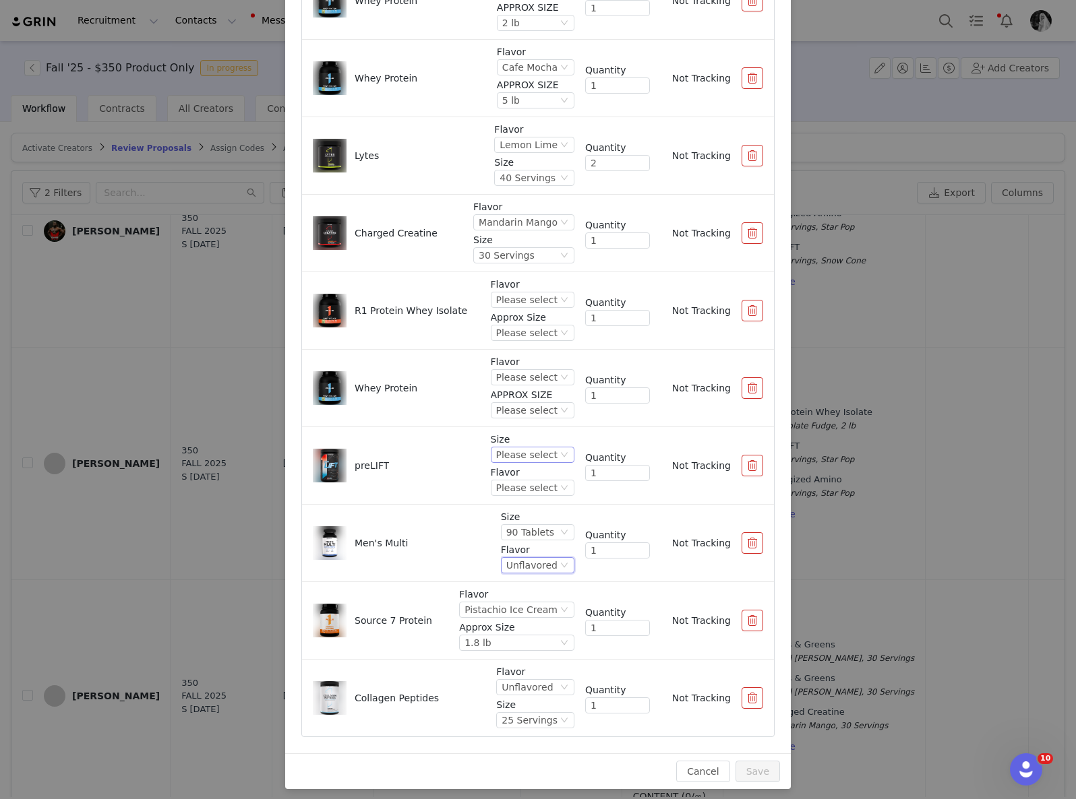
click at [510, 461] on div "Please select" at bounding box center [526, 455] width 61 height 15
click at [512, 498] on li "30 Servings" at bounding box center [519, 501] width 80 height 22
click at [523, 483] on div "Please select" at bounding box center [526, 488] width 61 height 15
click at [505, 605] on li "Mandarin Mango" at bounding box center [519, 611] width 80 height 22
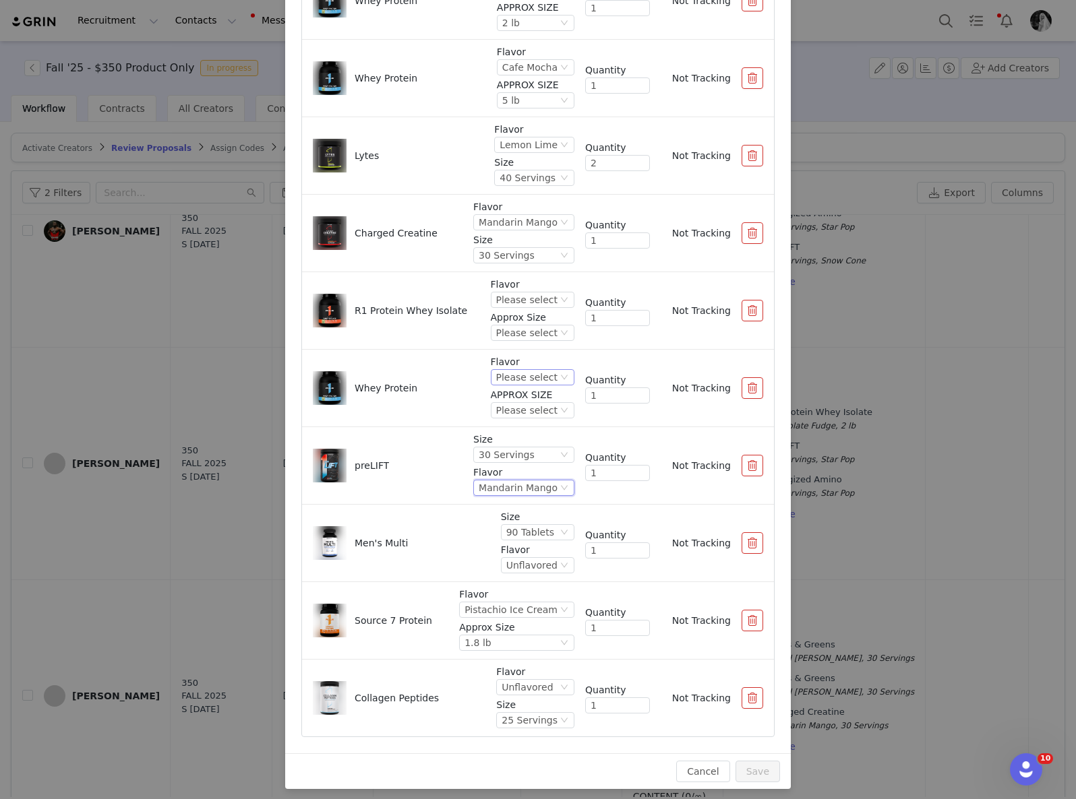
click at [510, 382] on div "Please select" at bounding box center [526, 377] width 61 height 15
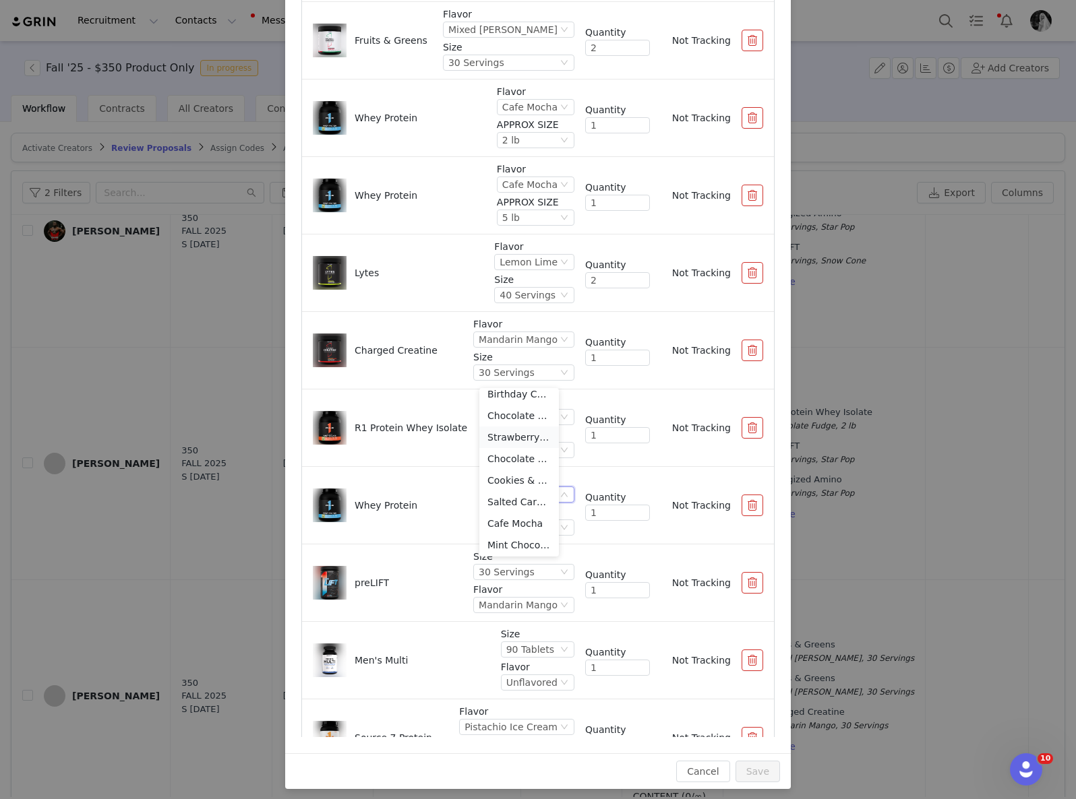
scroll to position [45, 0]
click at [510, 465] on li "Chocolate Peanut Butter" at bounding box center [519, 465] width 80 height 22
click at [495, 516] on p "APPROX SIZE" at bounding box center [505, 512] width 137 height 14
click at [492, 527] on div "Please select" at bounding box center [472, 527] width 61 height 15
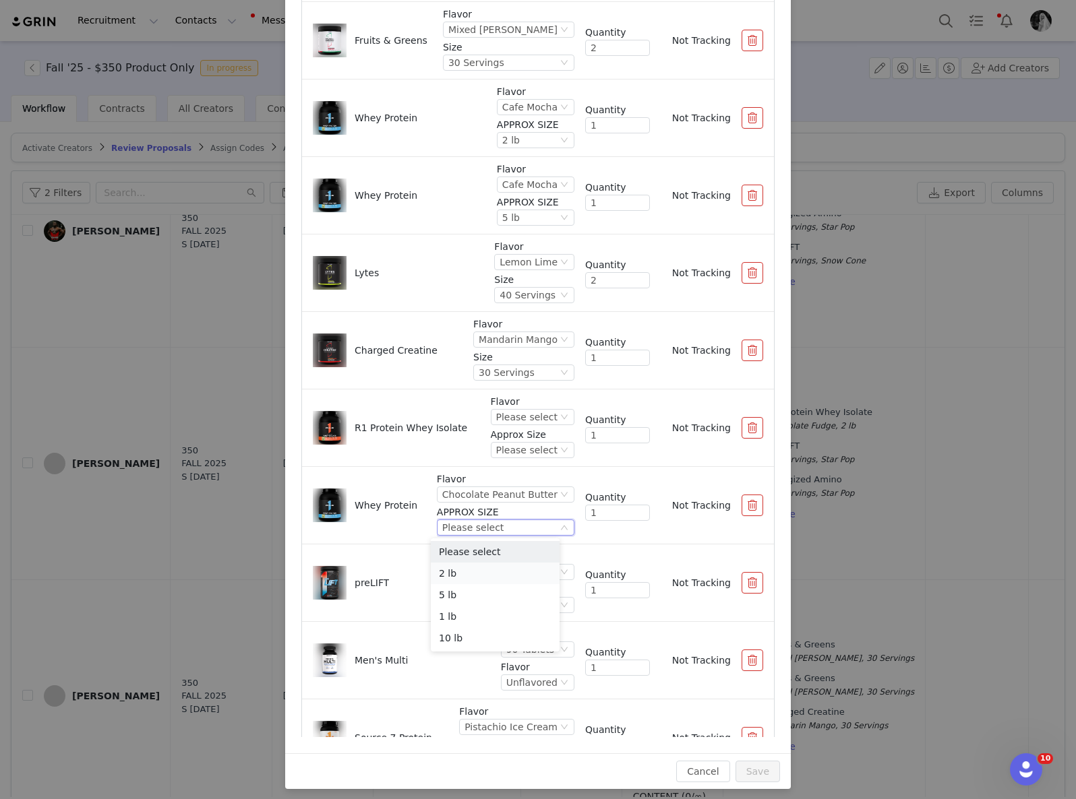
click at [474, 578] on li "2 lb" at bounding box center [495, 574] width 129 height 22
click at [534, 413] on div "Please select" at bounding box center [526, 417] width 61 height 15
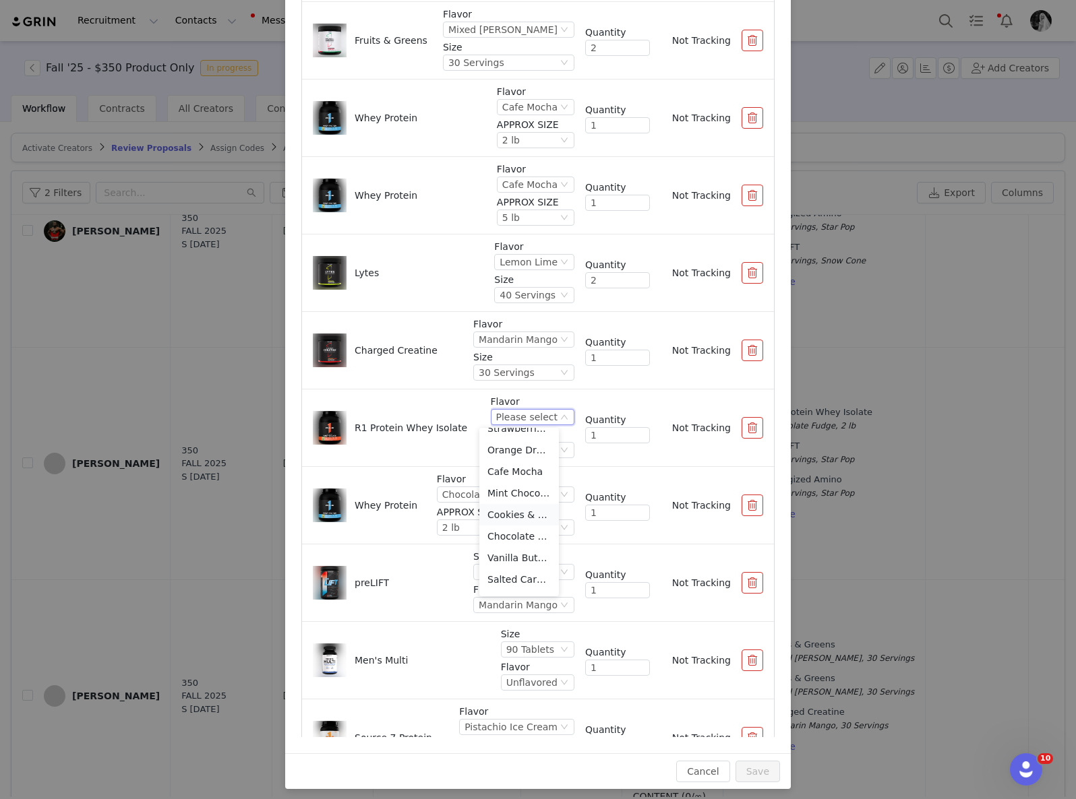
scroll to position [129, 0]
click at [520, 502] on li "Cookies & Creme" at bounding box center [519, 507] width 80 height 22
click at [512, 458] on div "Please select" at bounding box center [522, 450] width 104 height 16
click at [493, 510] on li "2 lb" at bounding box center [511, 518] width 98 height 22
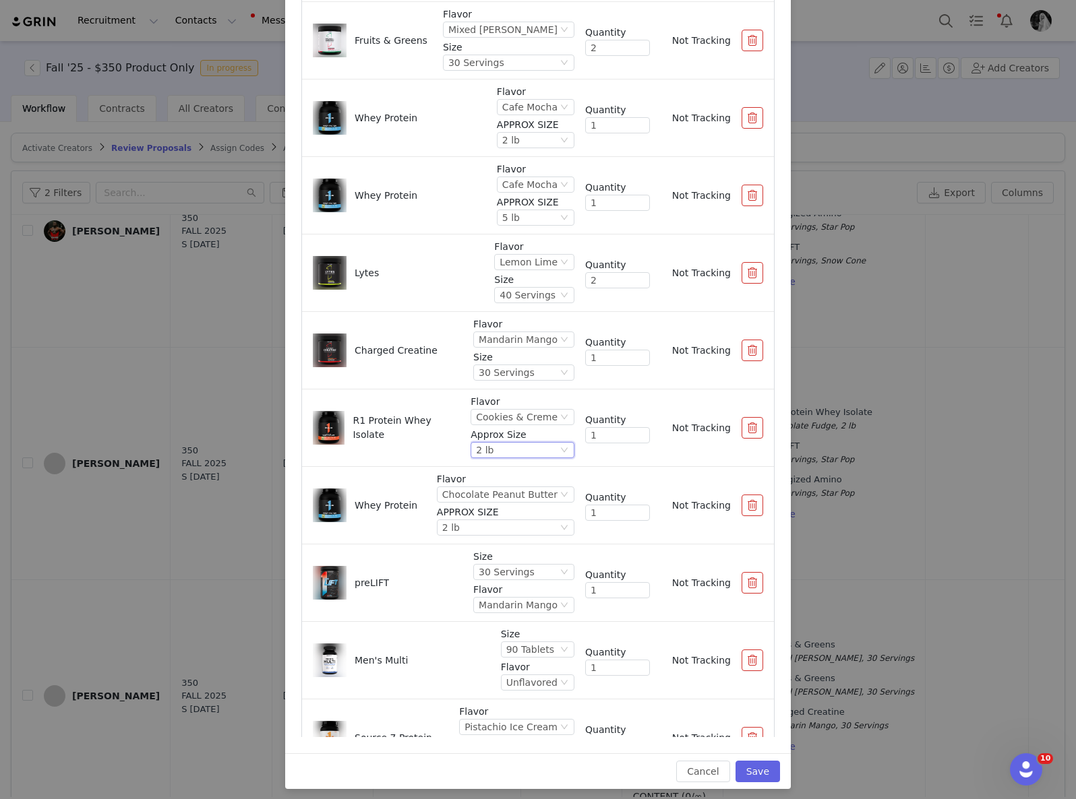
scroll to position [246, 0]
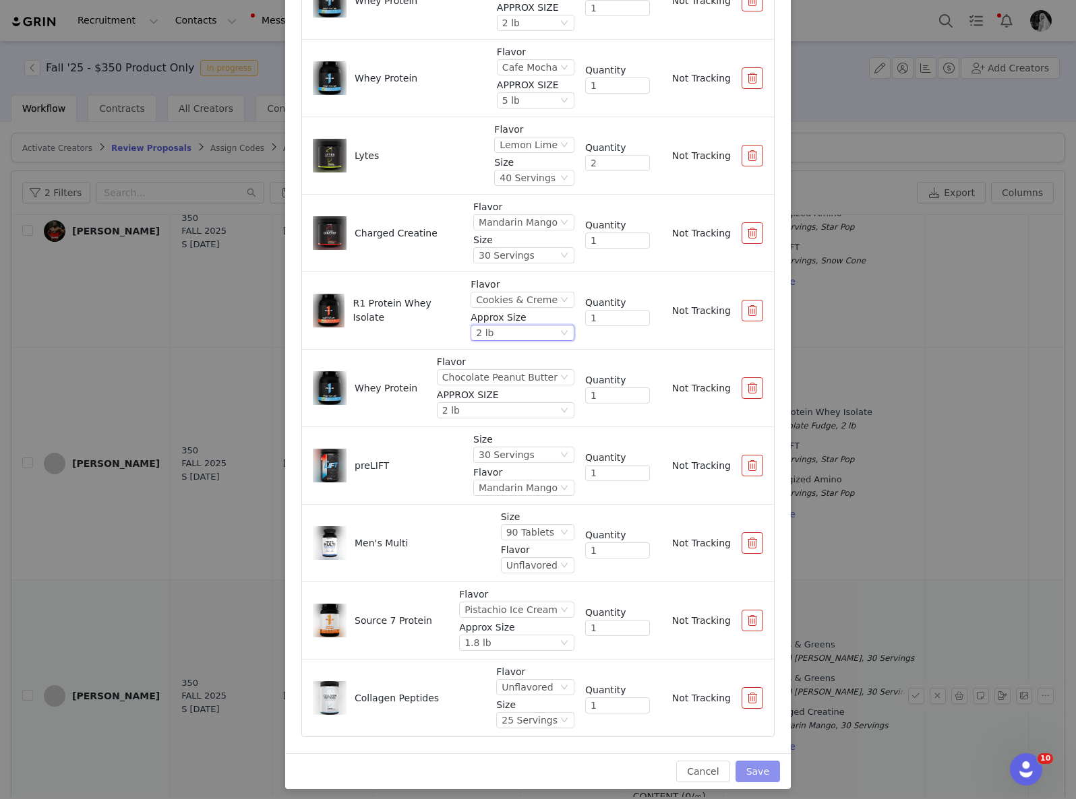
click at [762, 770] on button "Save" at bounding box center [757, 772] width 44 height 22
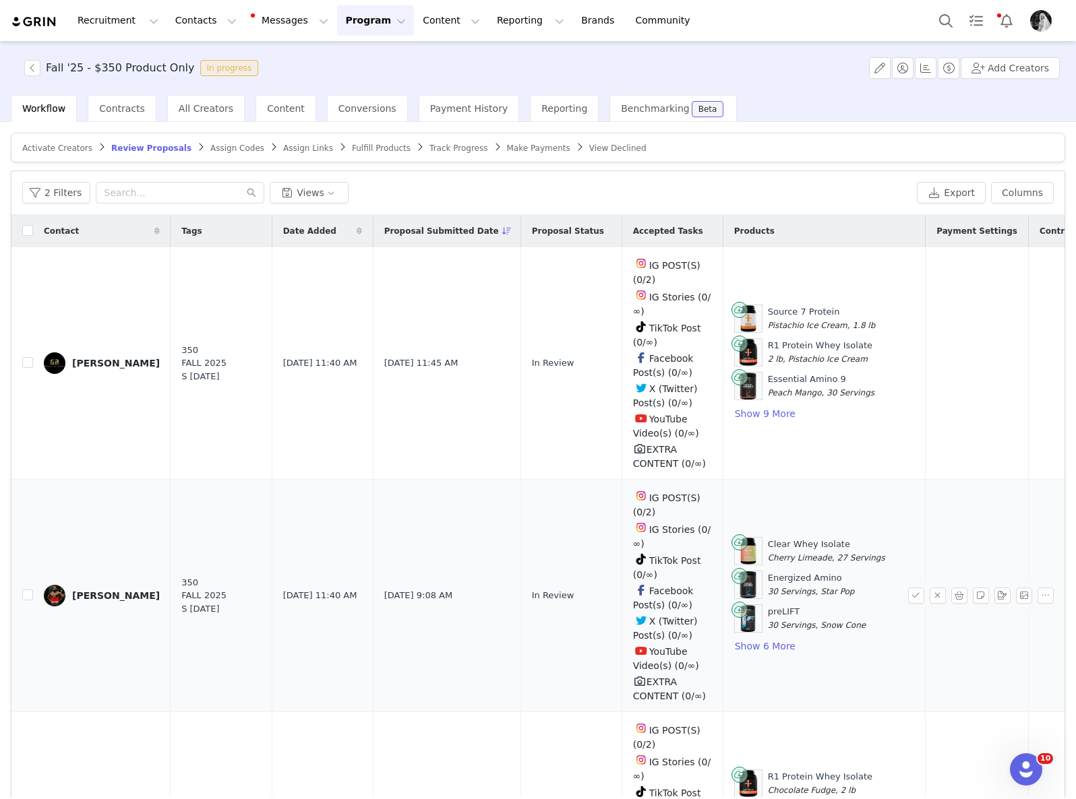
scroll to position [381, 0]
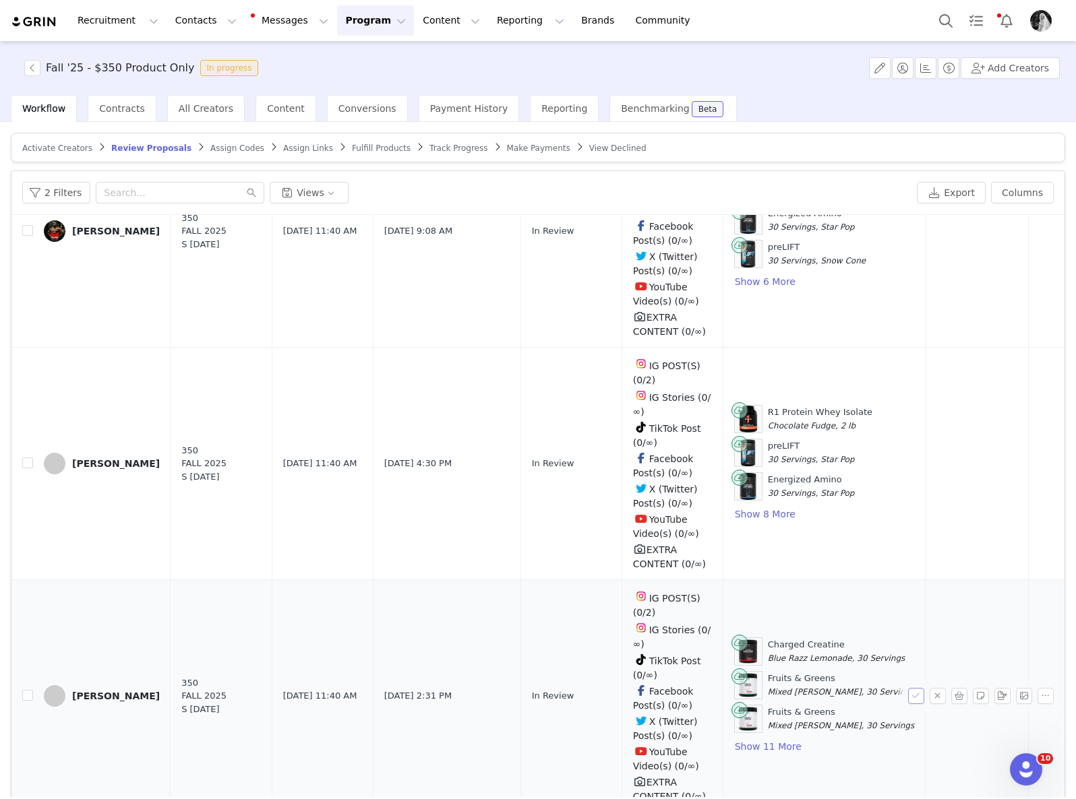
click at [908, 688] on button "button" at bounding box center [916, 696] width 16 height 16
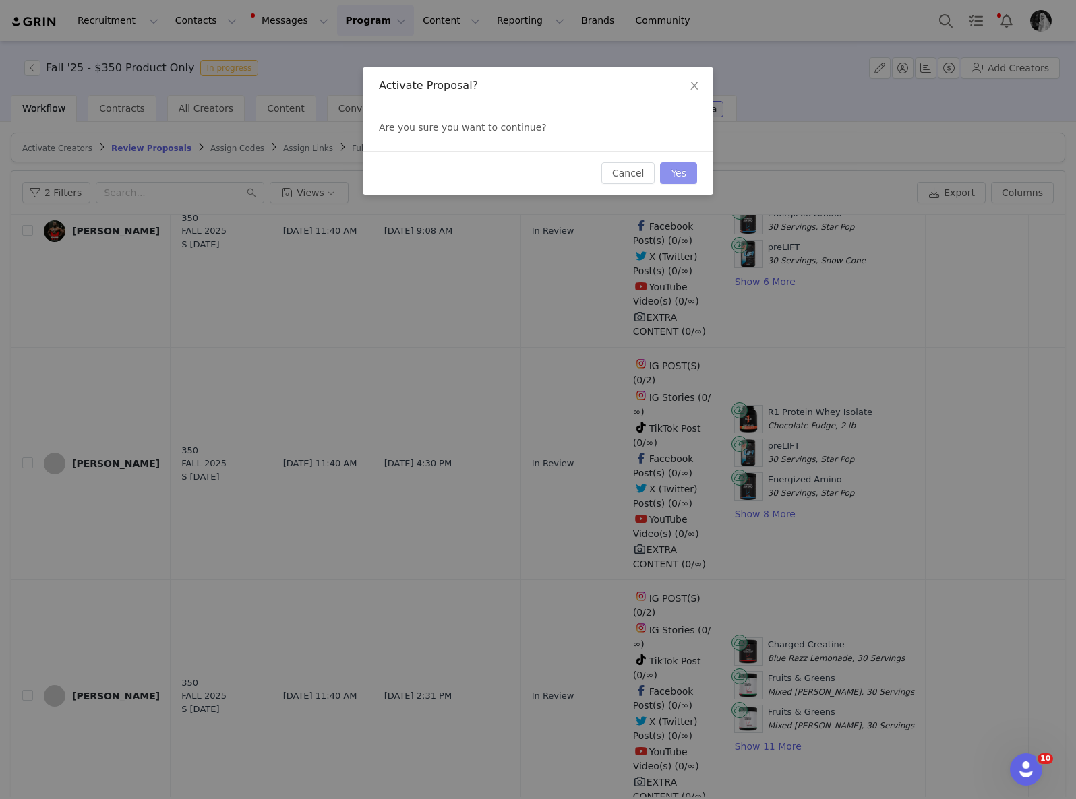
click at [673, 173] on button "Yes" at bounding box center [678, 173] width 37 height 22
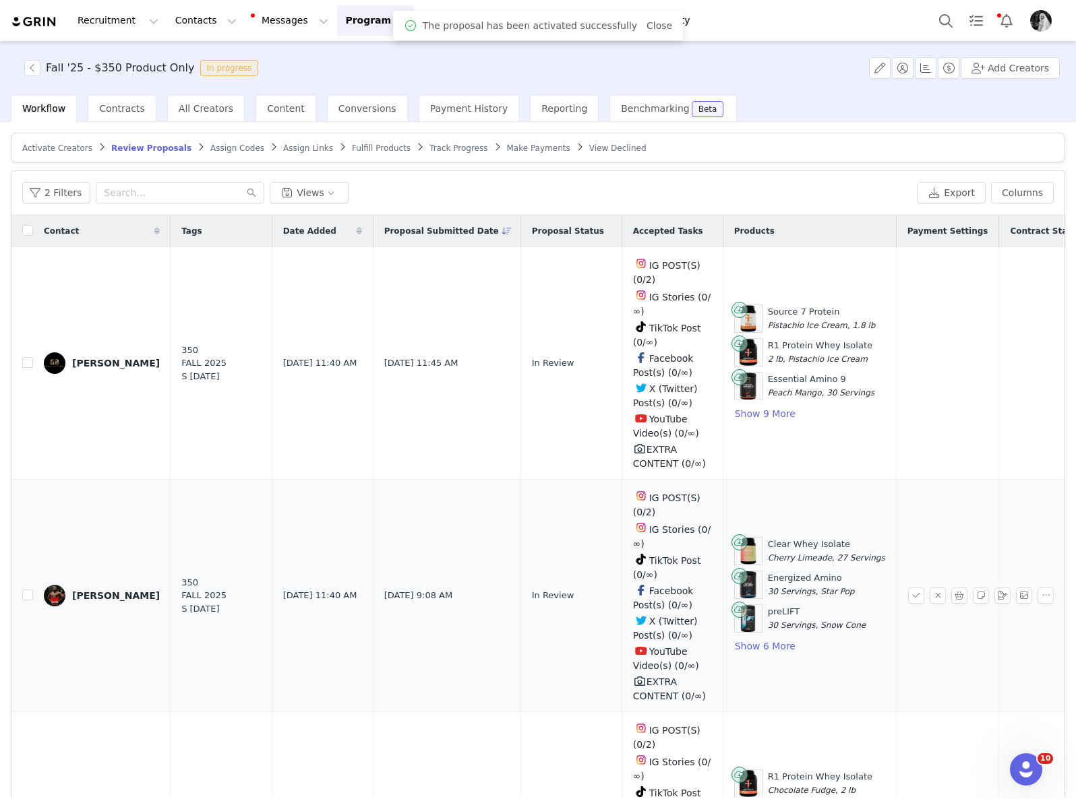
scroll to position [146, 0]
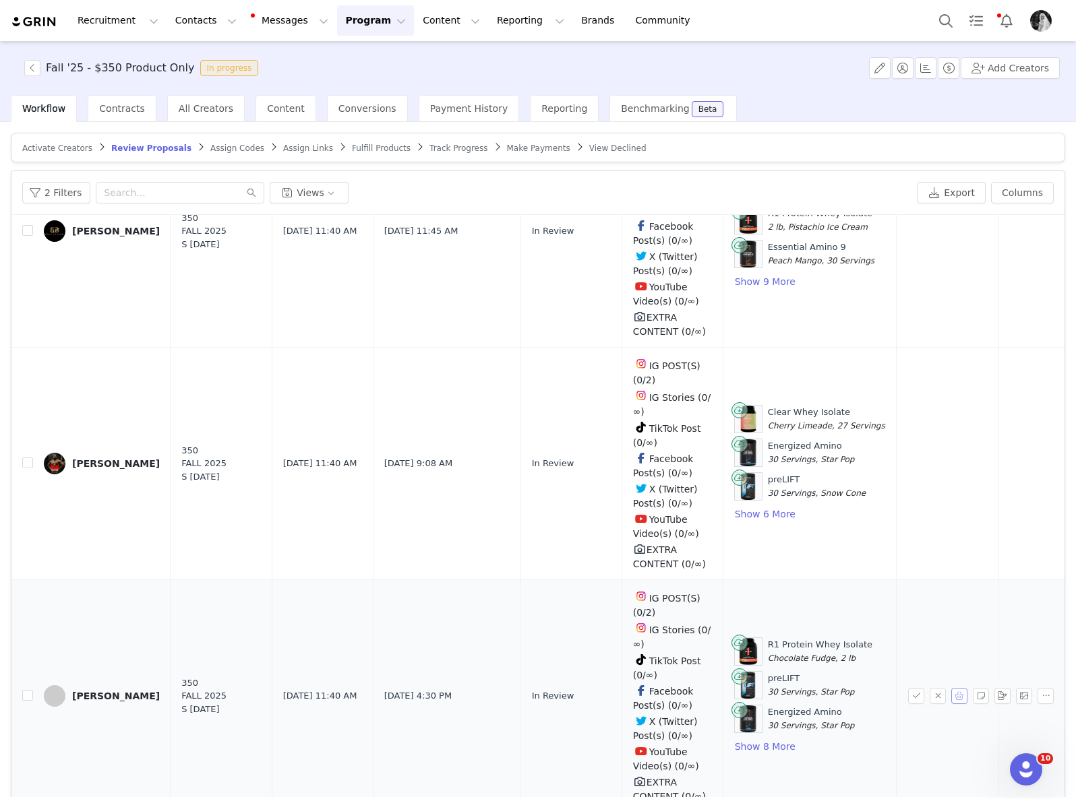
click at [951, 688] on button "button" at bounding box center [959, 696] width 16 height 16
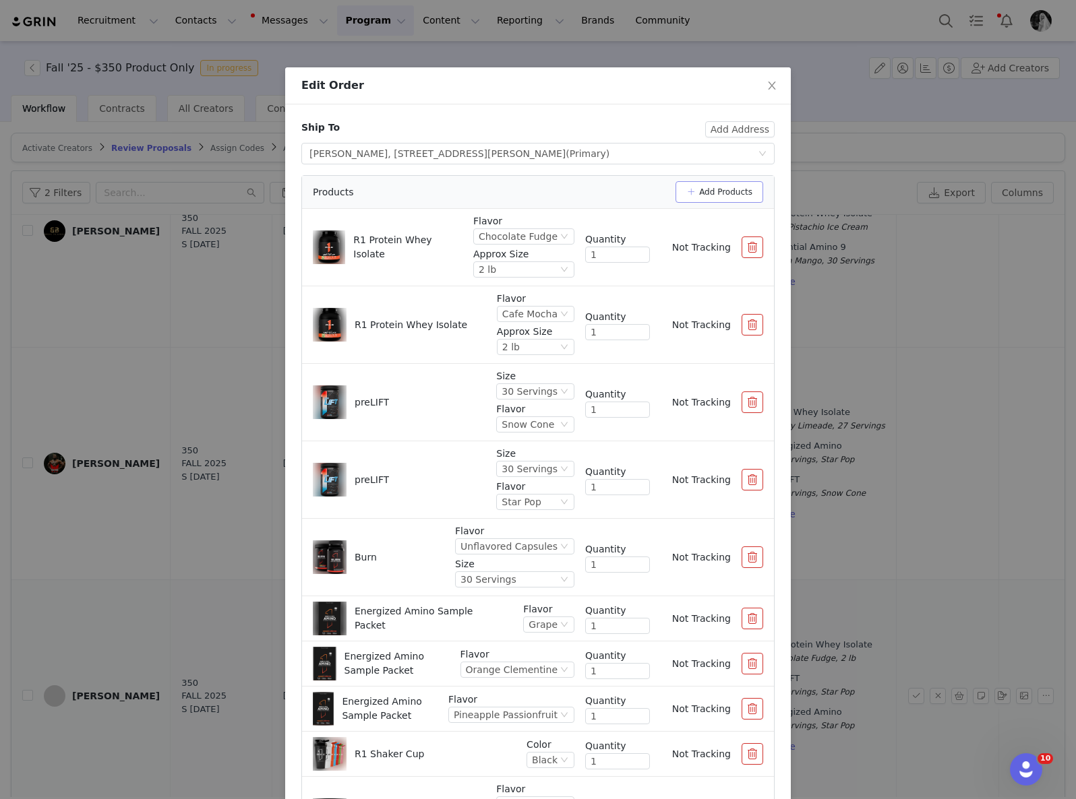
click at [706, 189] on button "Add Products" at bounding box center [719, 192] width 88 height 22
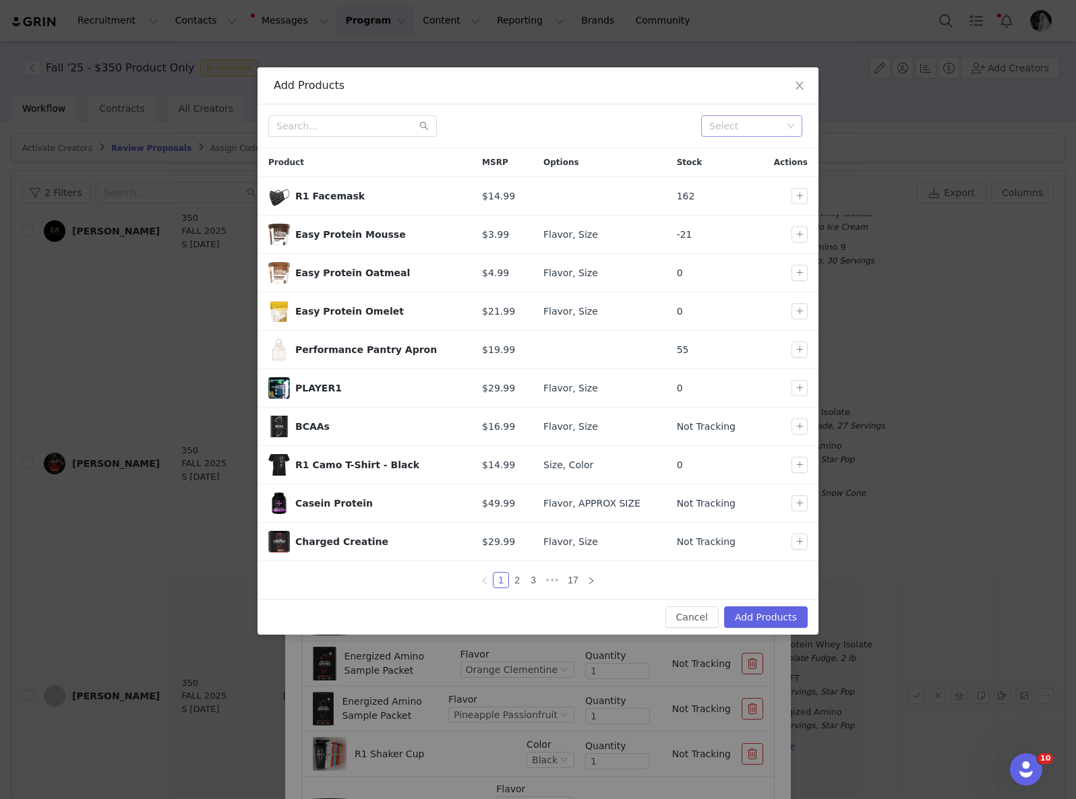
click at [719, 128] on div "Select" at bounding box center [745, 125] width 73 height 13
type input "fall"
click at [715, 147] on li "Fall" at bounding box center [751, 153] width 101 height 22
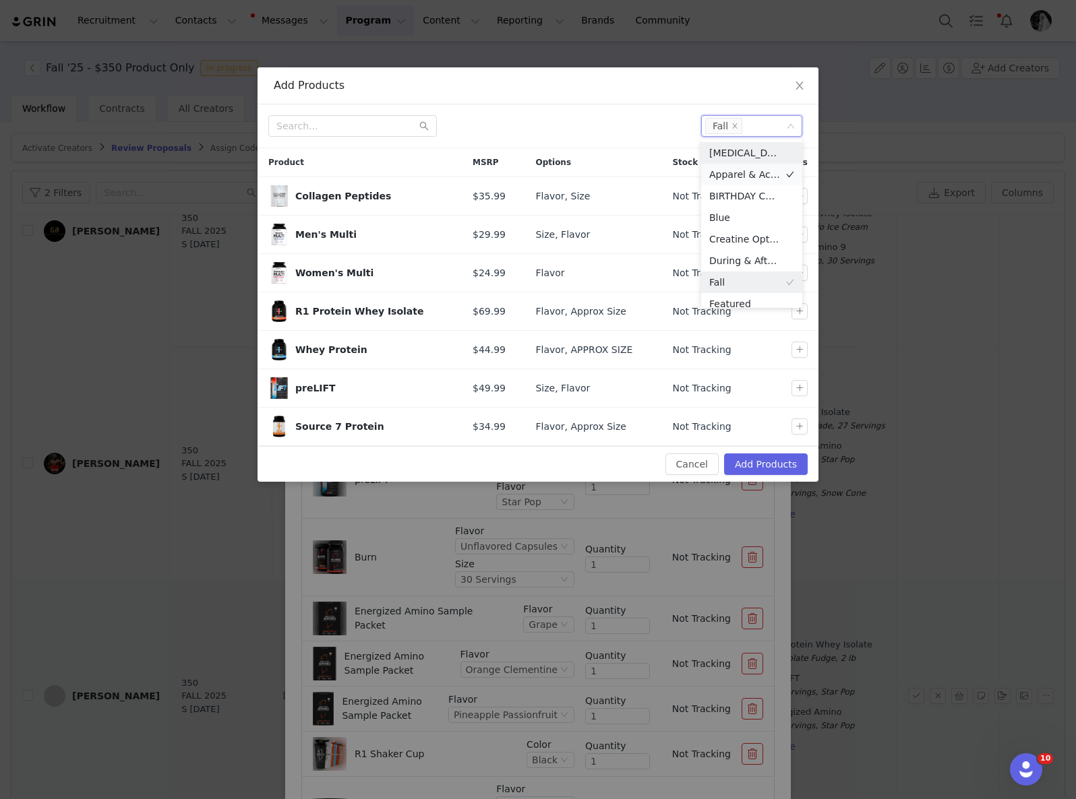
drag, startPoint x: 588, startPoint y: 131, endPoint x: 728, endPoint y: 174, distance: 146.5
click at [589, 131] on div at bounding box center [479, 126] width 422 height 22
click at [800, 191] on button "button" at bounding box center [799, 196] width 16 height 16
click at [800, 237] on button "button" at bounding box center [799, 234] width 16 height 16
drag, startPoint x: 801, startPoint y: 307, endPoint x: 799, endPoint y: 324, distance: 17.1
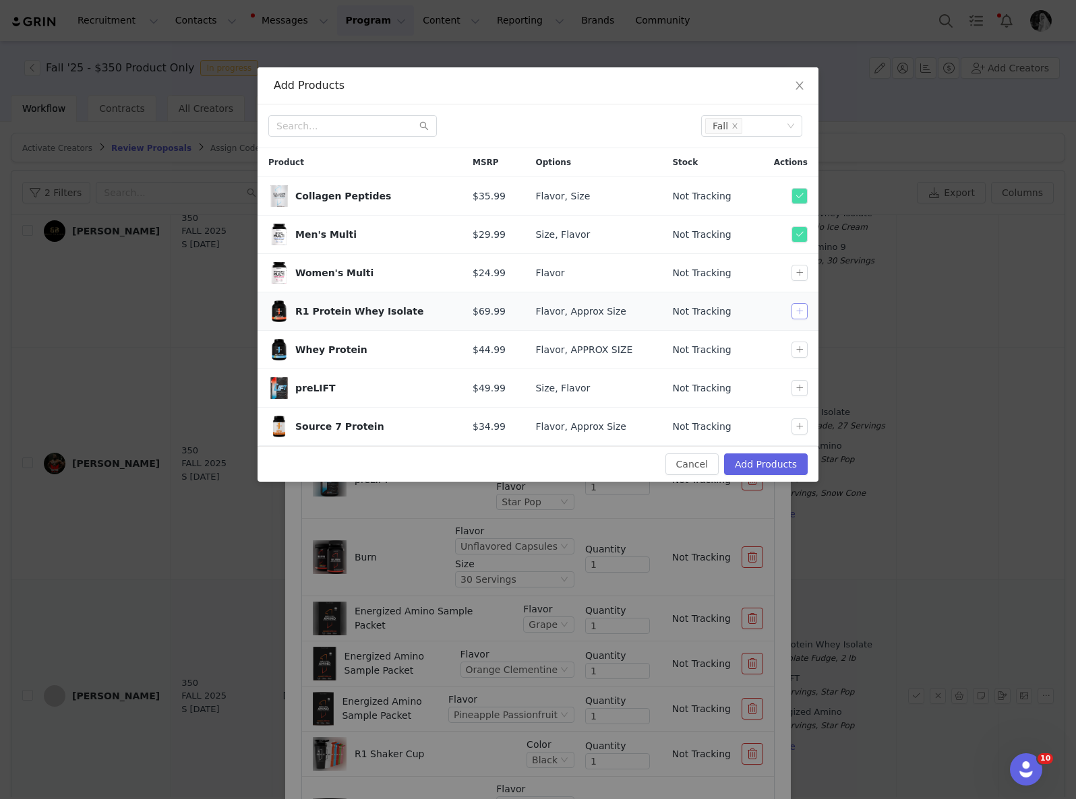
click at [801, 307] on button "button" at bounding box center [799, 311] width 16 height 16
click at [797, 352] on button "button" at bounding box center [799, 350] width 16 height 16
click at [800, 392] on button "button" at bounding box center [799, 388] width 16 height 16
click at [798, 428] on button "button" at bounding box center [799, 427] width 16 height 16
click at [769, 461] on button "Add Products" at bounding box center [766, 465] width 84 height 22
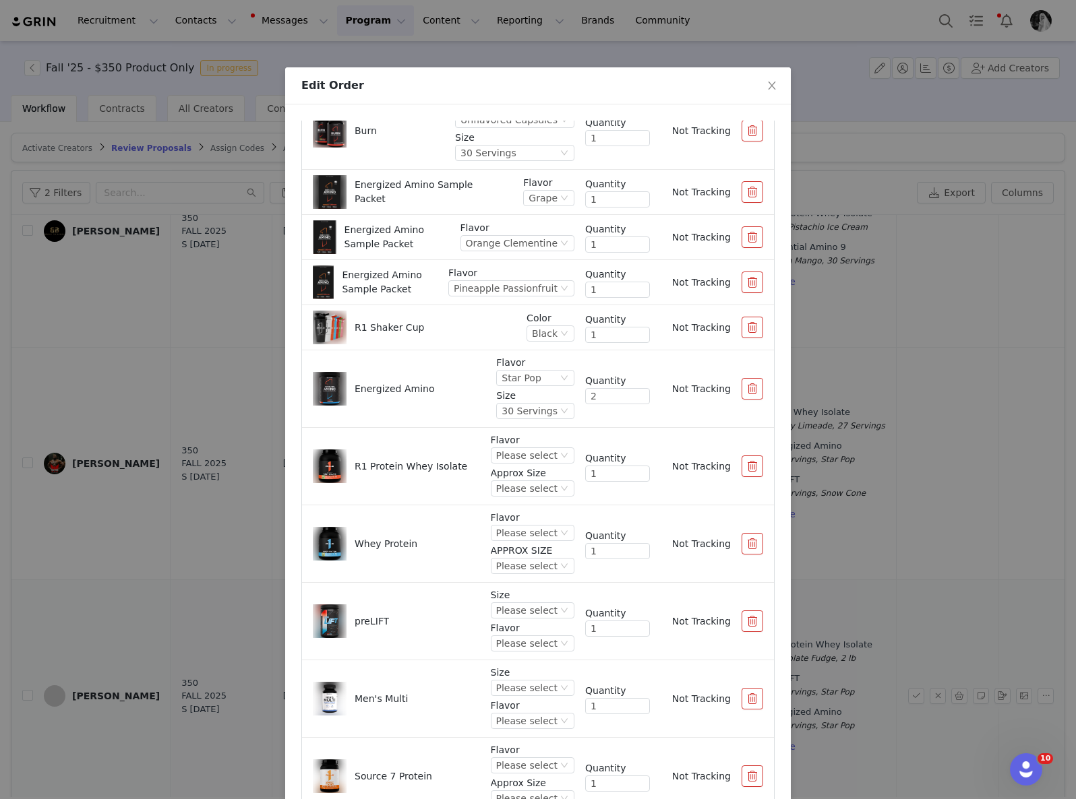
scroll to position [162, 0]
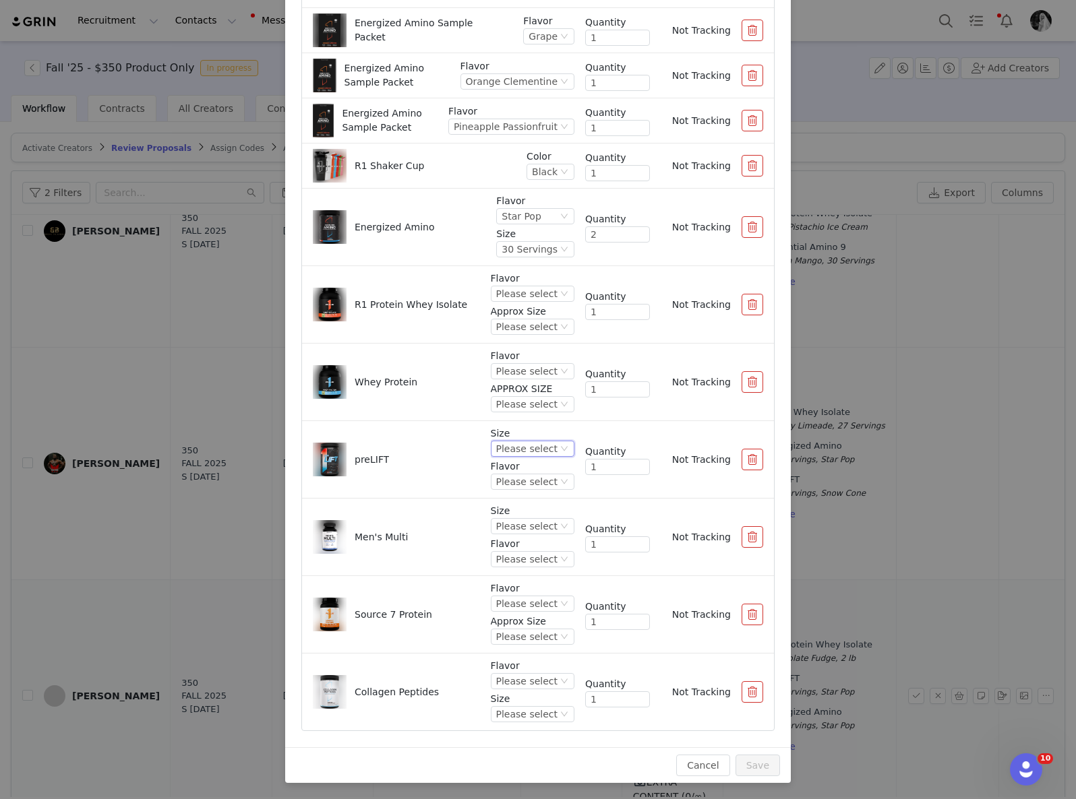
click at [520, 446] on div "Please select" at bounding box center [526, 448] width 61 height 15
drag, startPoint x: 495, startPoint y: 497, endPoint x: 505, endPoint y: 485, distance: 16.2
click at [495, 497] on li "30 Servings" at bounding box center [519, 495] width 80 height 22
click at [512, 472] on p "Flavor" at bounding box center [533, 467] width 84 height 14
click at [505, 481] on div "Please select" at bounding box center [526, 481] width 61 height 15
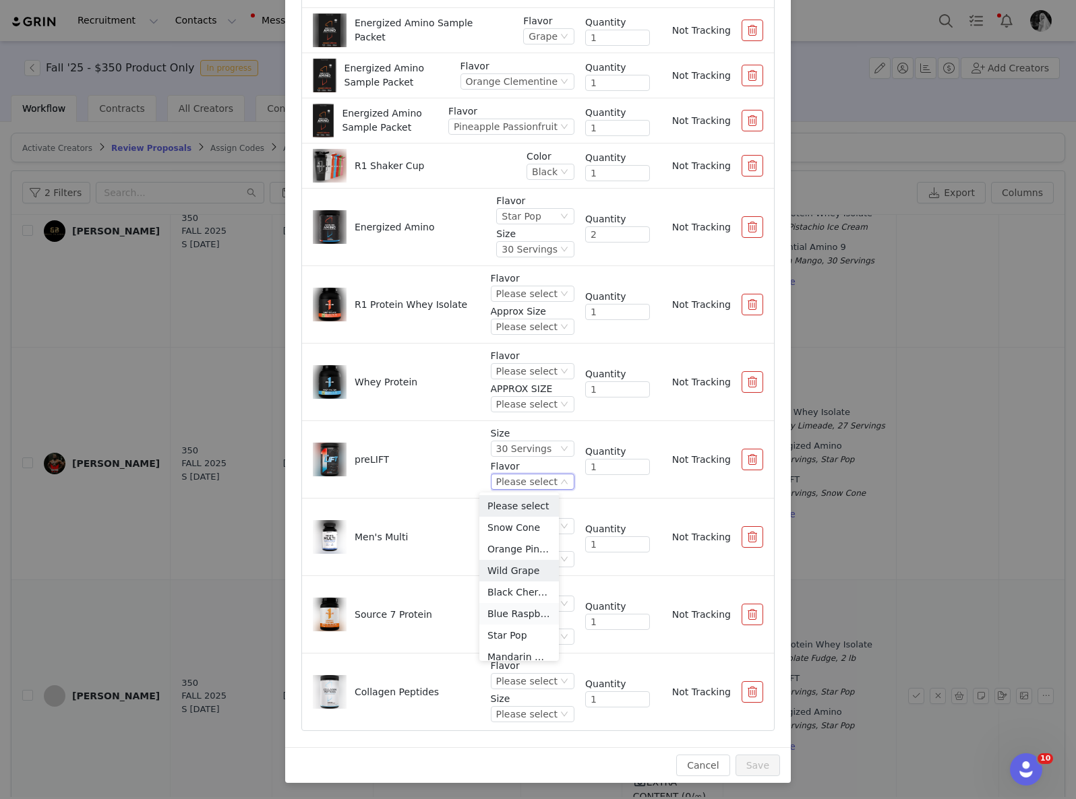
scroll to position [53, 0]
click at [526, 607] on li "Mandarin Mango" at bounding box center [519, 605] width 80 height 22
click at [509, 527] on div "Please select" at bounding box center [526, 526] width 61 height 15
click at [536, 574] on li "90 Tablets" at bounding box center [519, 572] width 80 height 22
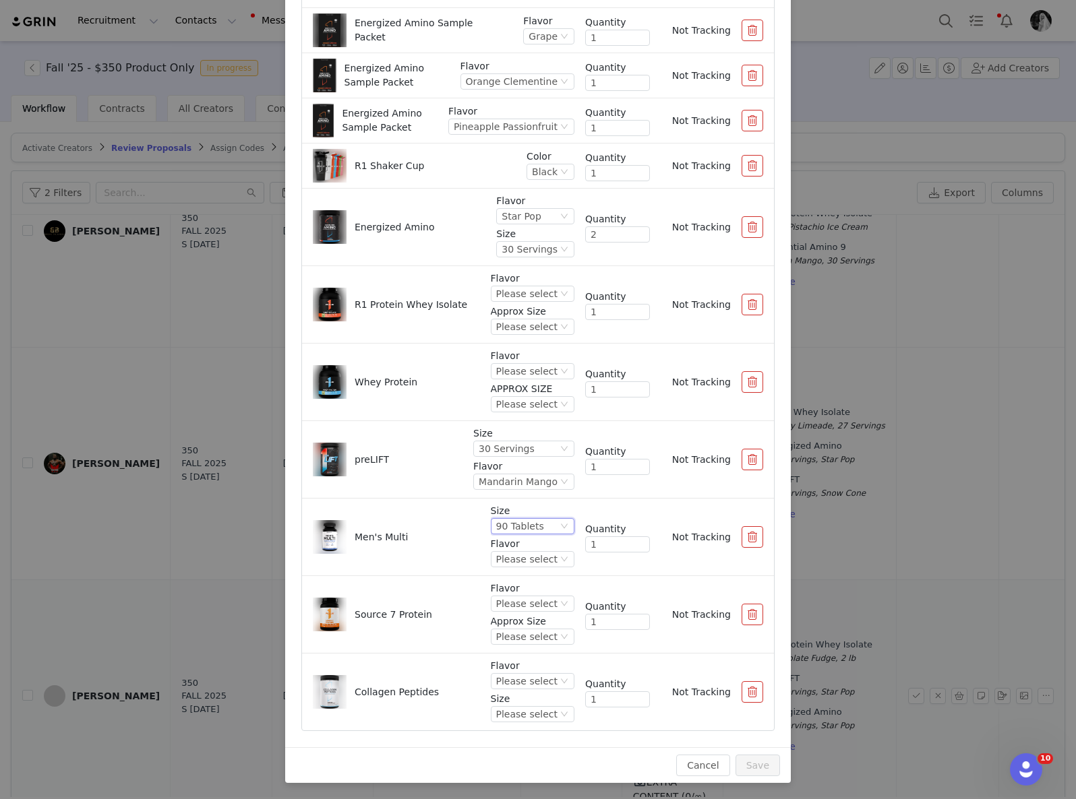
click at [497, 549] on p "Flavor" at bounding box center [533, 544] width 84 height 14
click at [497, 560] on div "Please select" at bounding box center [526, 559] width 61 height 15
drag, startPoint x: 507, startPoint y: 604, endPoint x: 506, endPoint y: 573, distance: 31.0
click at [507, 604] on li "Unflavored" at bounding box center [519, 605] width 80 height 22
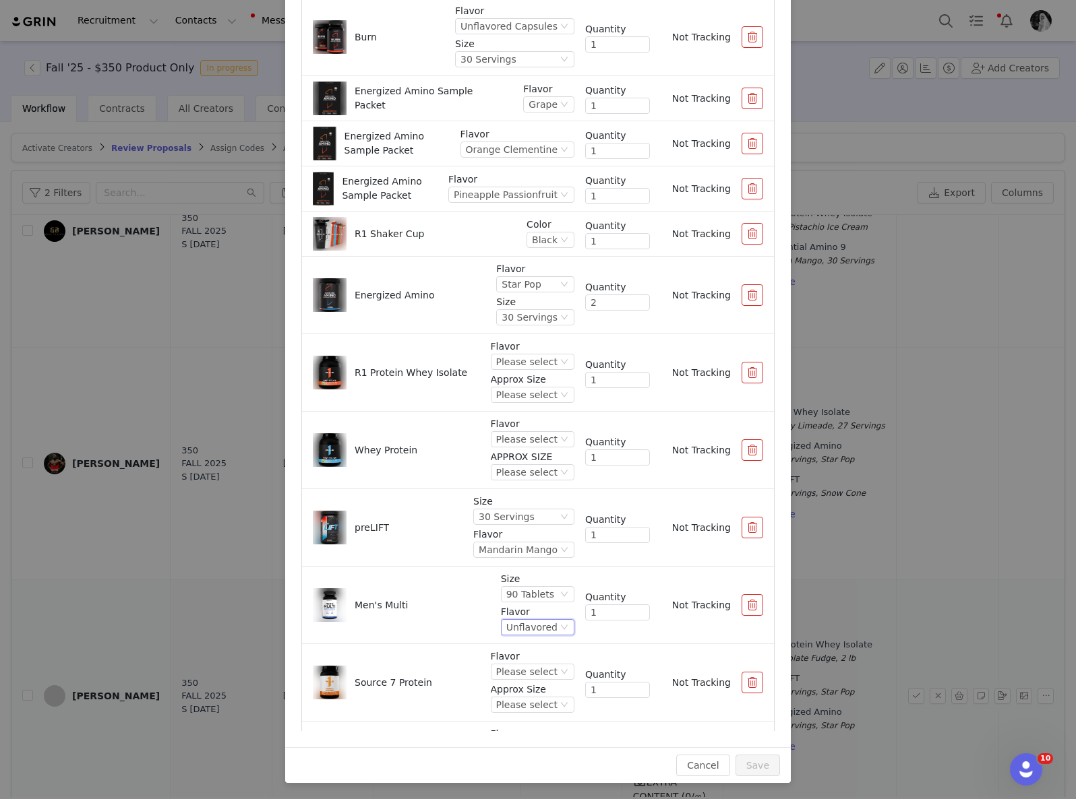
scroll to position [427, 0]
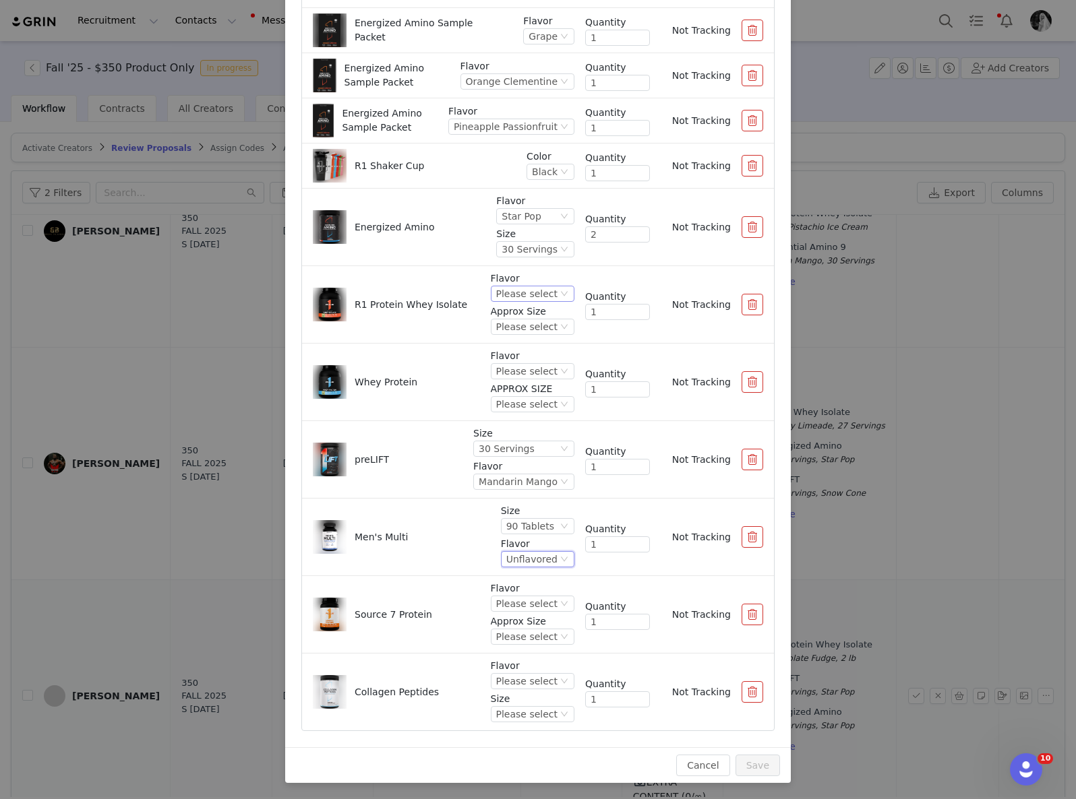
click at [560, 293] on icon "icon: down" at bounding box center [564, 294] width 8 height 8
click at [519, 377] on li "Mint Chocolate Chip" at bounding box center [519, 376] width 80 height 22
click at [508, 326] on div "Please select" at bounding box center [492, 326] width 61 height 15
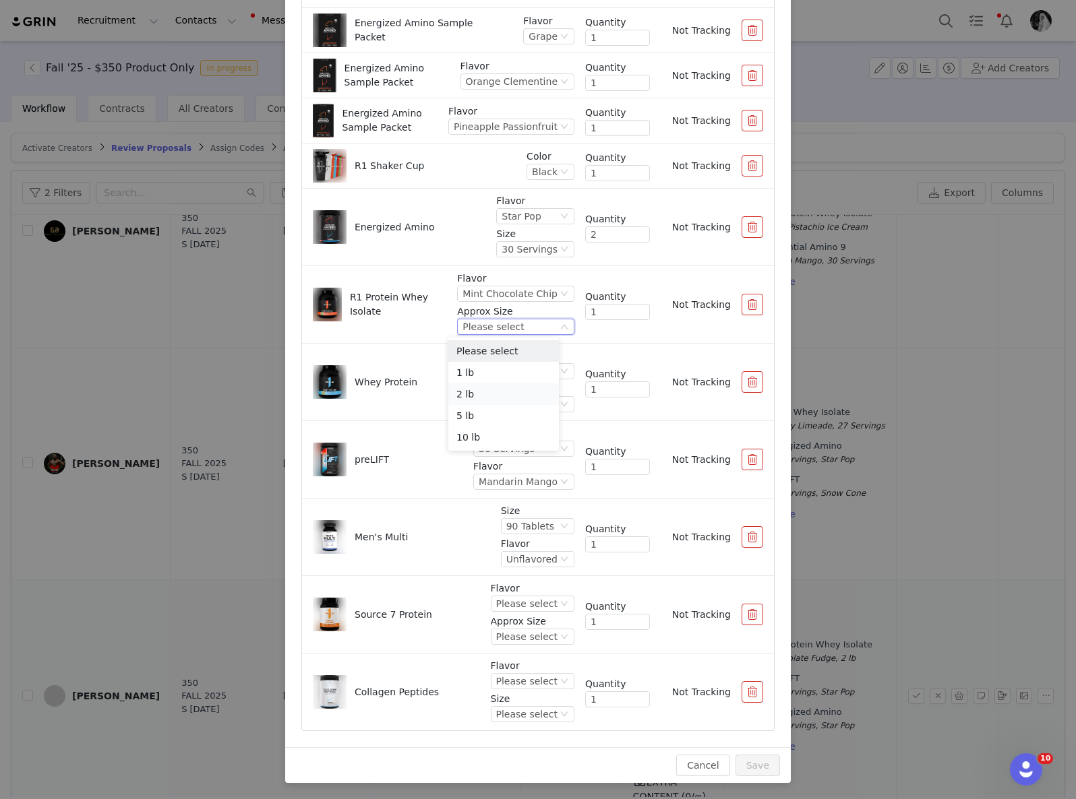
click at [483, 390] on li "2 lb" at bounding box center [503, 394] width 111 height 22
click at [508, 377] on div "Please select" at bounding box center [526, 371] width 61 height 15
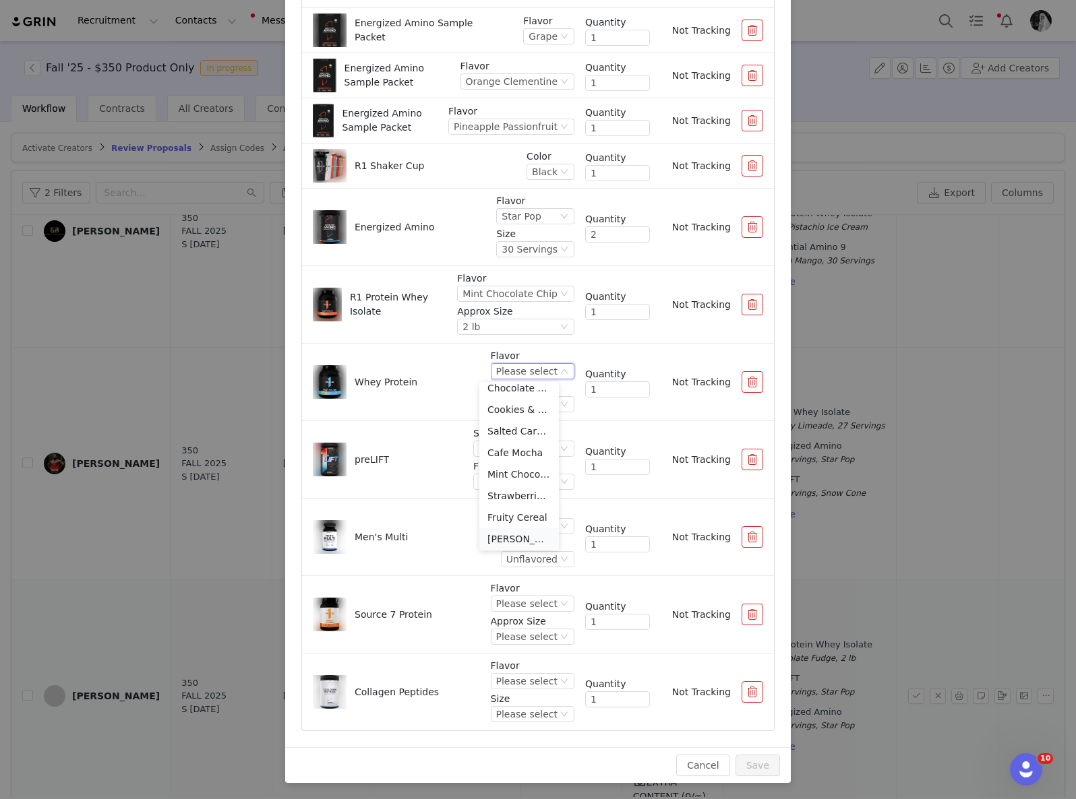
click at [507, 538] on li "[PERSON_NAME] Cream" at bounding box center [519, 539] width 80 height 22
click at [493, 401] on div "Please select" at bounding box center [475, 404] width 61 height 15
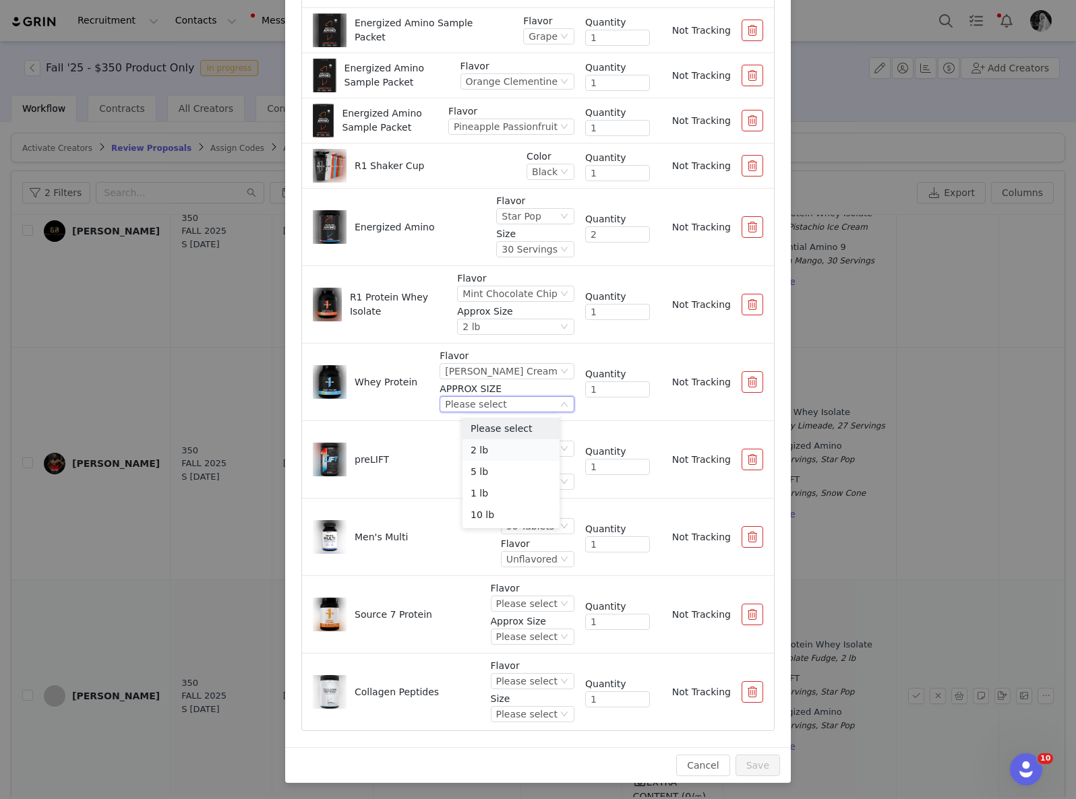
click at [504, 451] on li "2 lb" at bounding box center [510, 450] width 97 height 22
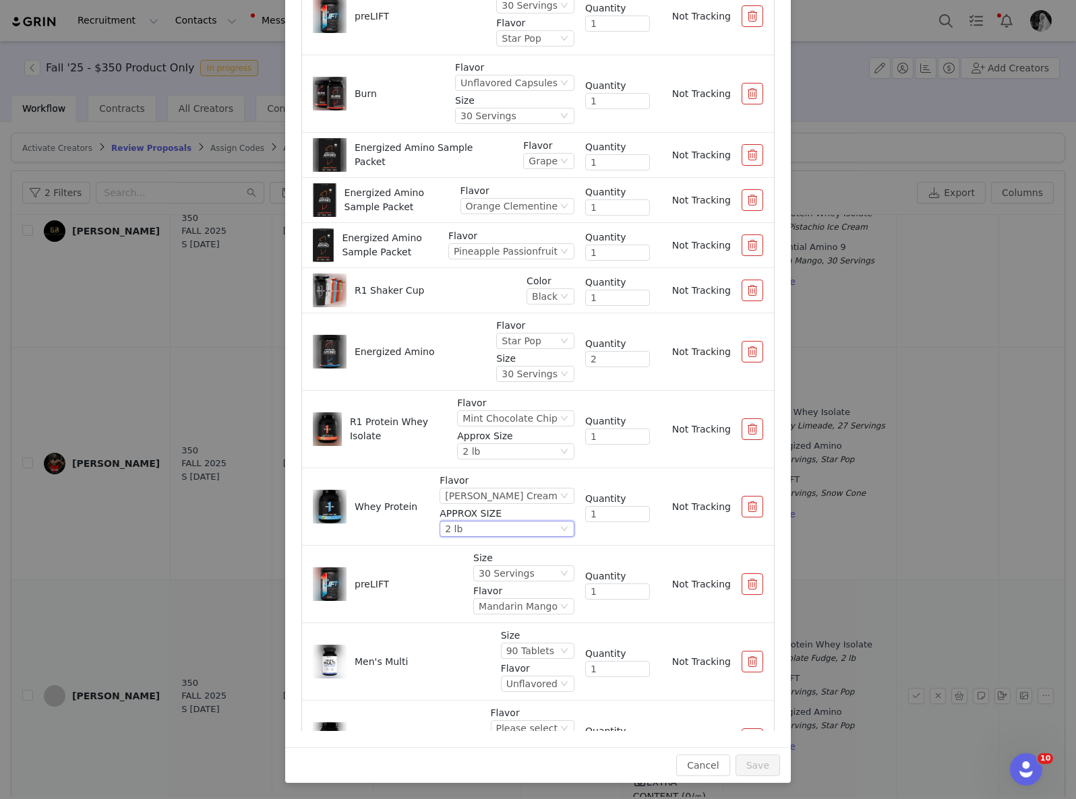
scroll to position [427, 0]
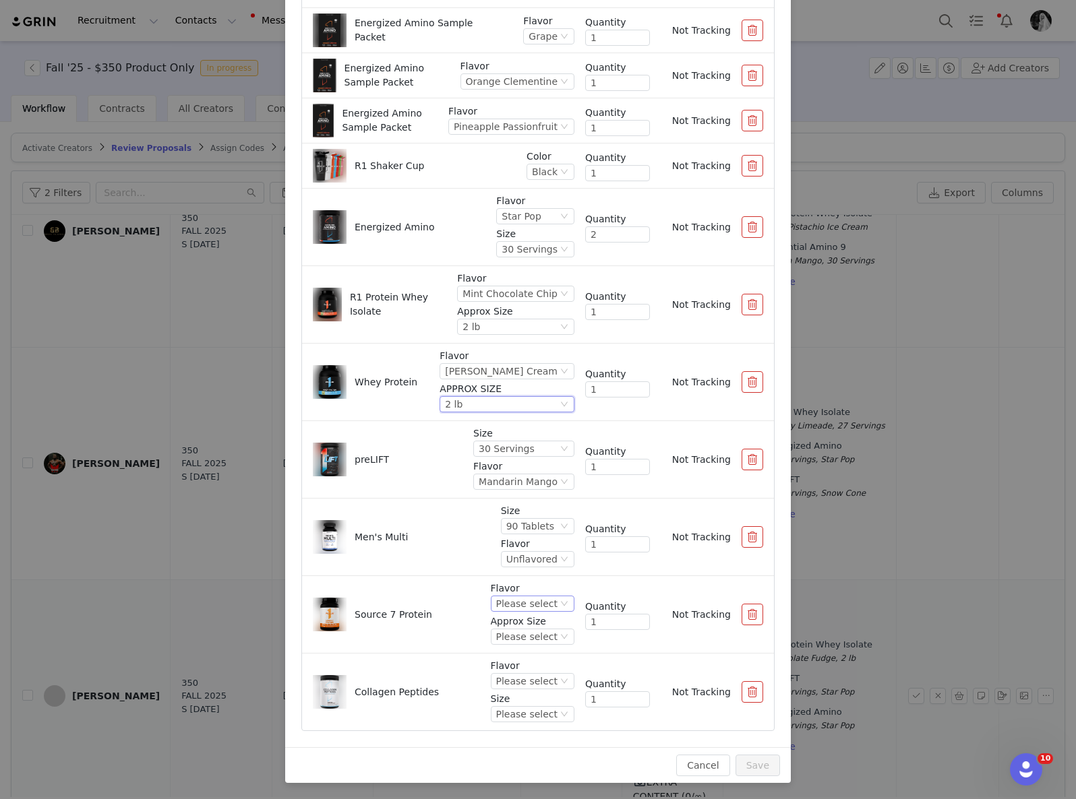
click at [516, 600] on div "Please select" at bounding box center [526, 603] width 61 height 15
click at [511, 667] on li "Birthday Cake" at bounding box center [519, 667] width 80 height 22
click at [505, 629] on div "Please select" at bounding box center [521, 636] width 61 height 15
click at [507, 687] on li "1.8 lb" at bounding box center [517, 683] width 83 height 22
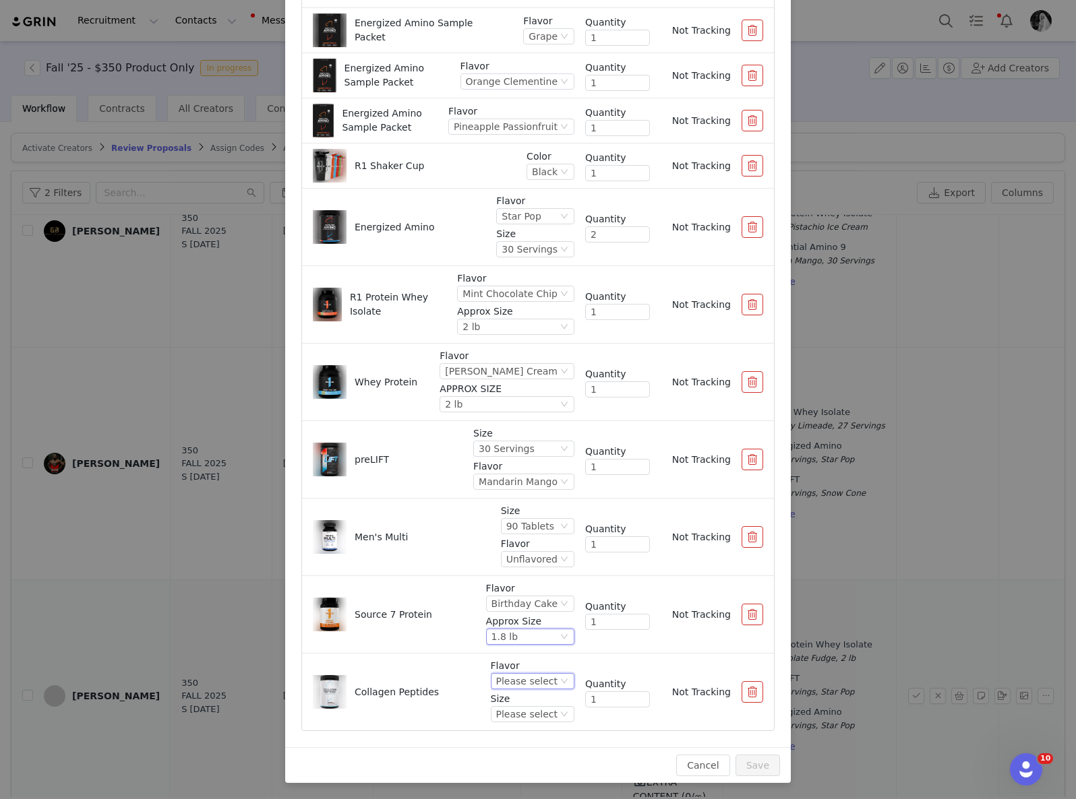
click at [532, 674] on div "Please select" at bounding box center [526, 681] width 61 height 15
click at [532, 590] on li "Unflavored" at bounding box center [519, 593] width 80 height 22
click at [502, 719] on div "Please select" at bounding box center [526, 714] width 61 height 15
click at [505, 690] on li "25 Servings" at bounding box center [519, 690] width 80 height 22
click at [741, 759] on button "Save" at bounding box center [757, 766] width 44 height 22
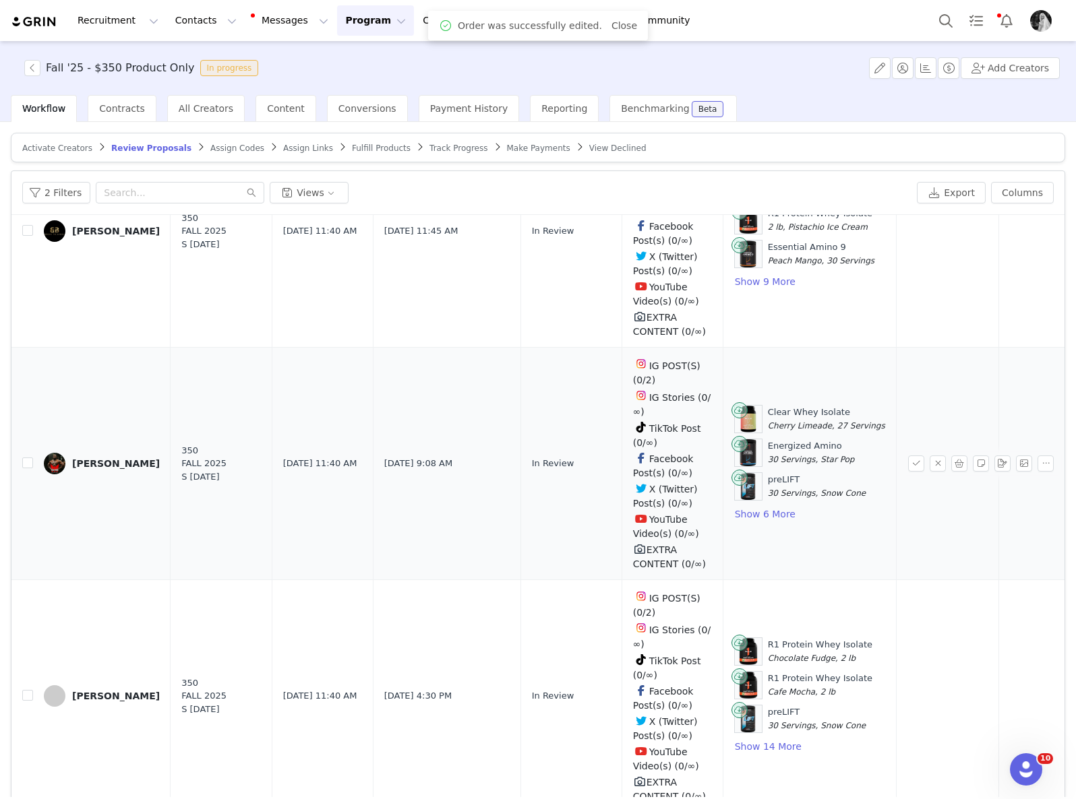
scroll to position [65, 0]
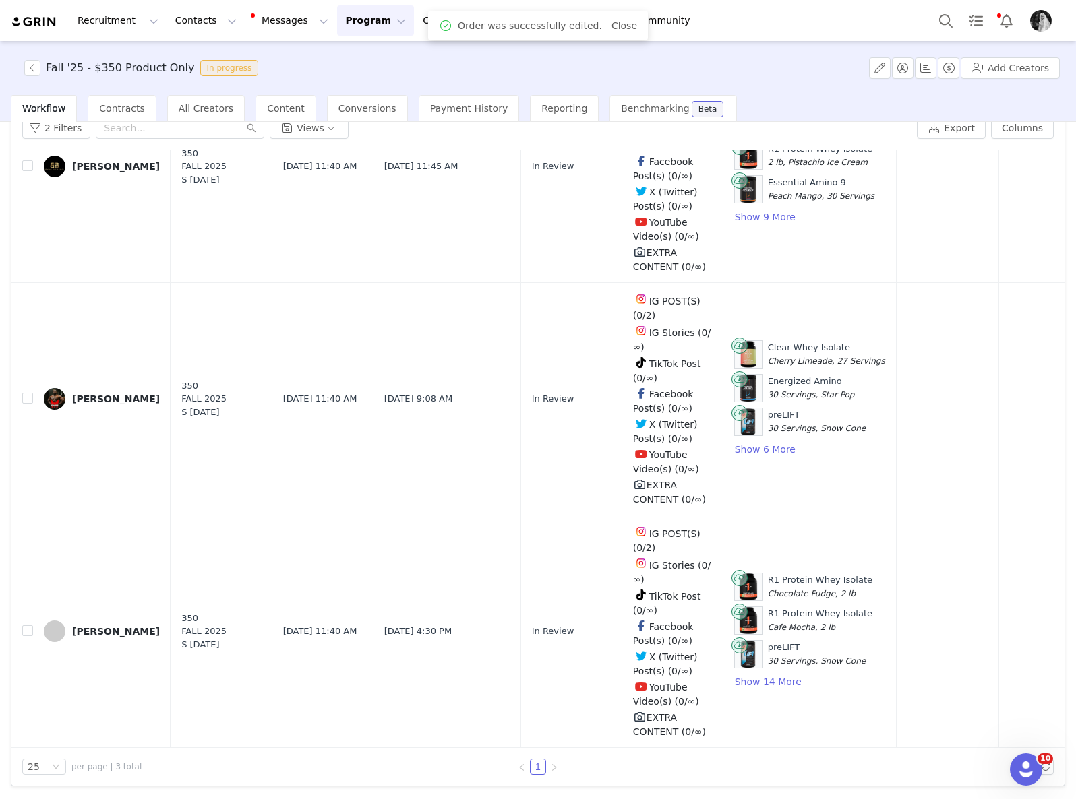
click at [908, 623] on button "button" at bounding box center [916, 631] width 16 height 16
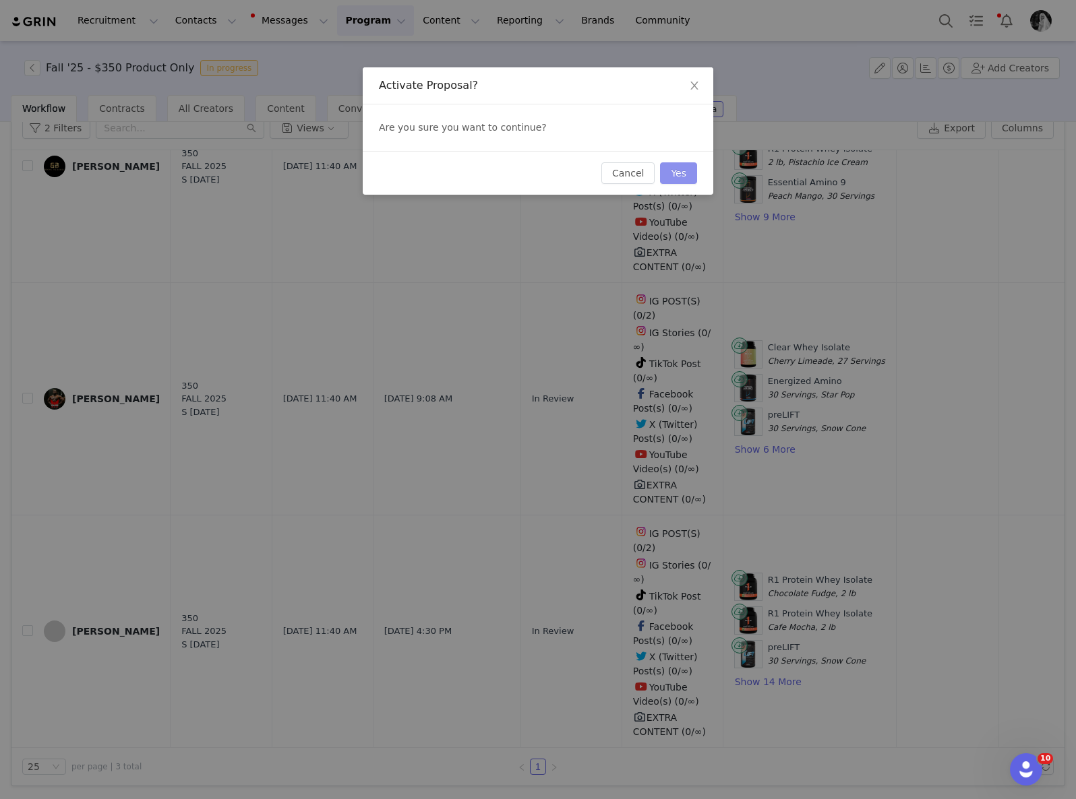
click at [676, 166] on button "Yes" at bounding box center [678, 173] width 37 height 22
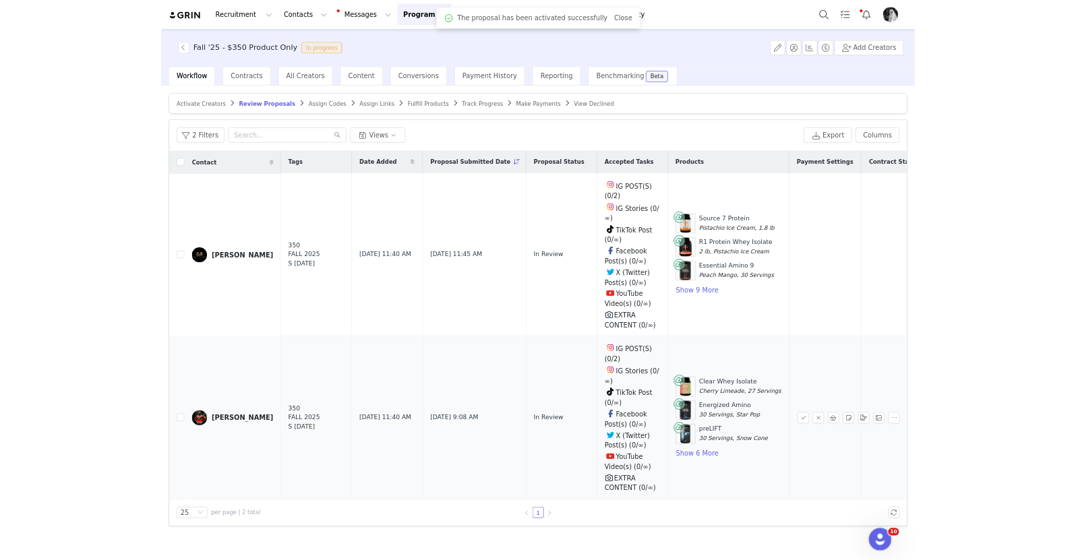
scroll to position [0, 0]
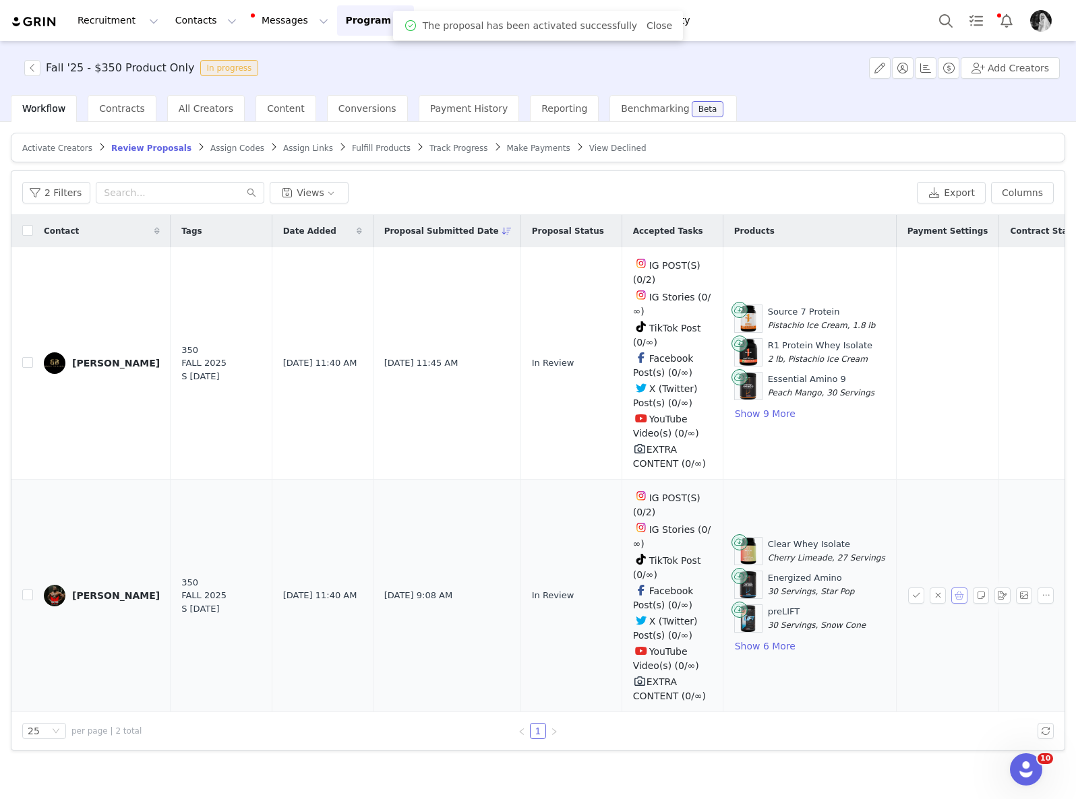
click at [958, 599] on button "button" at bounding box center [959, 596] width 16 height 16
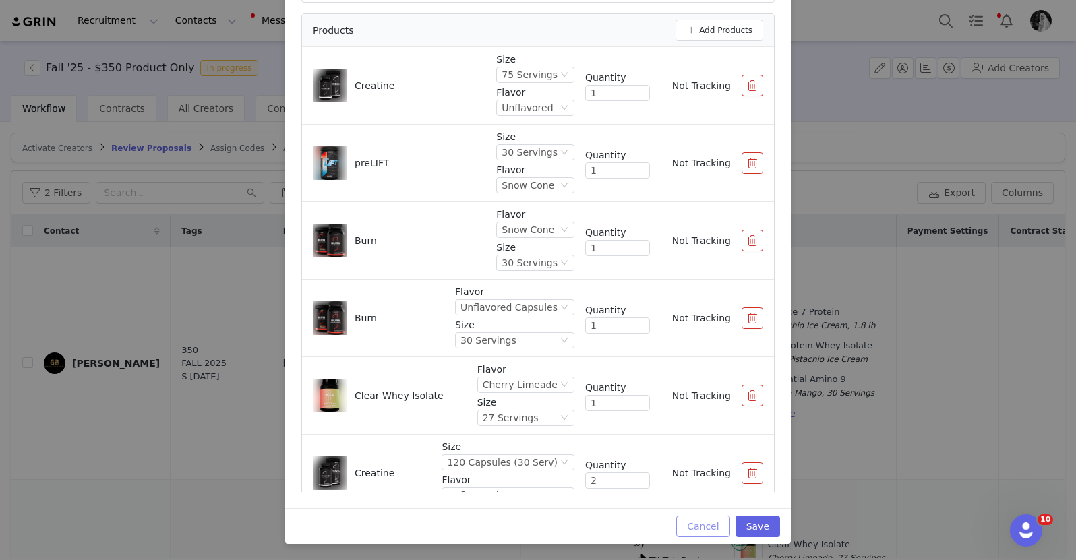
click at [706, 520] on button "Cancel" at bounding box center [702, 527] width 53 height 22
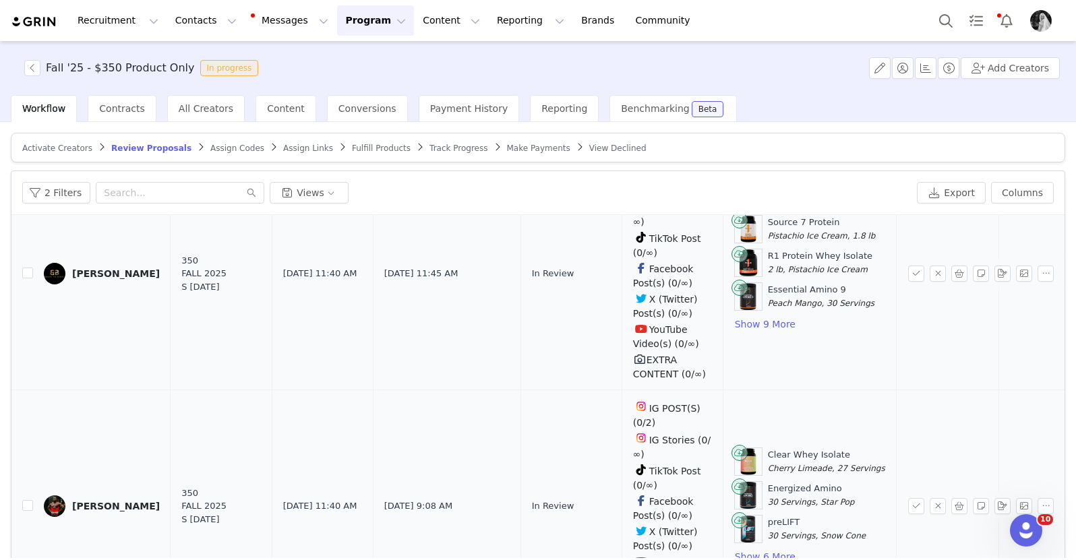
scroll to position [147, 0]
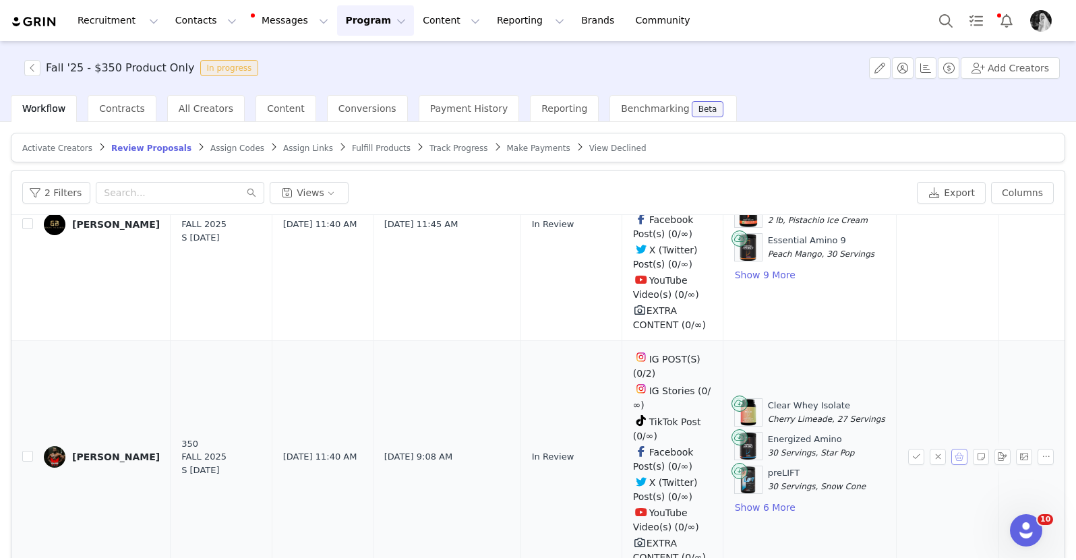
click at [951, 449] on button "button" at bounding box center [959, 457] width 16 height 16
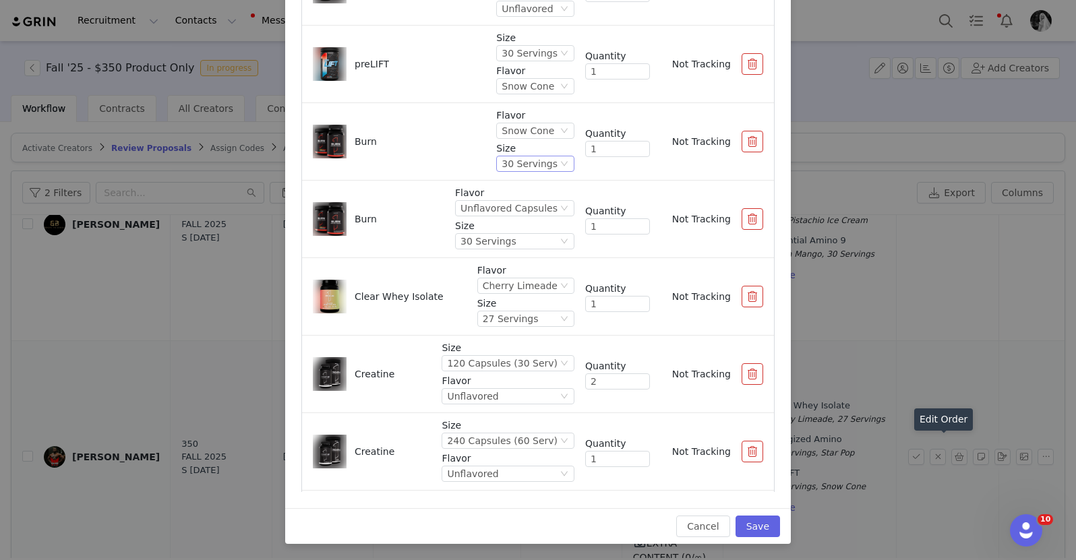
scroll to position [0, 0]
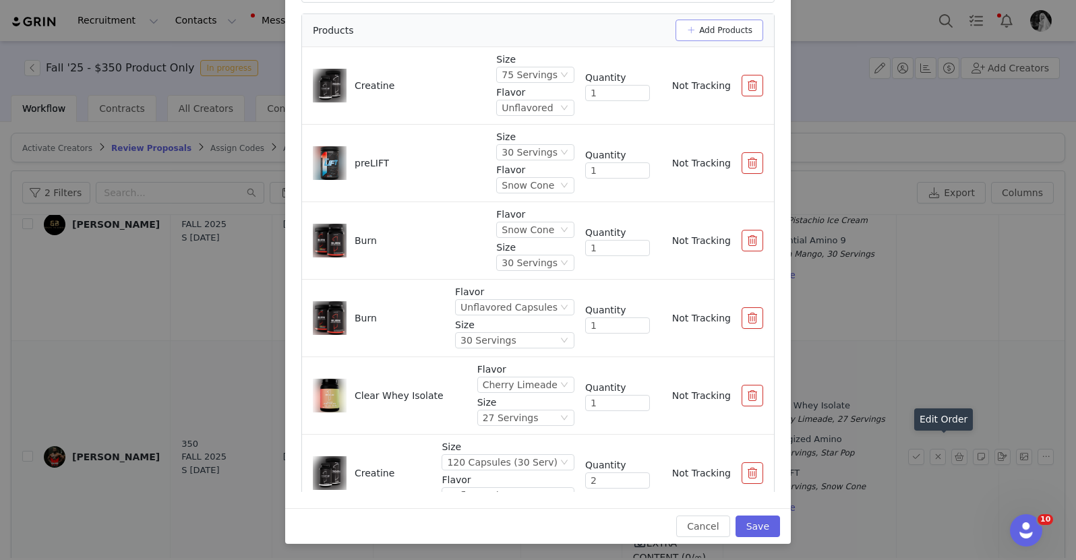
click at [693, 28] on button "Add Products" at bounding box center [719, 31] width 88 height 22
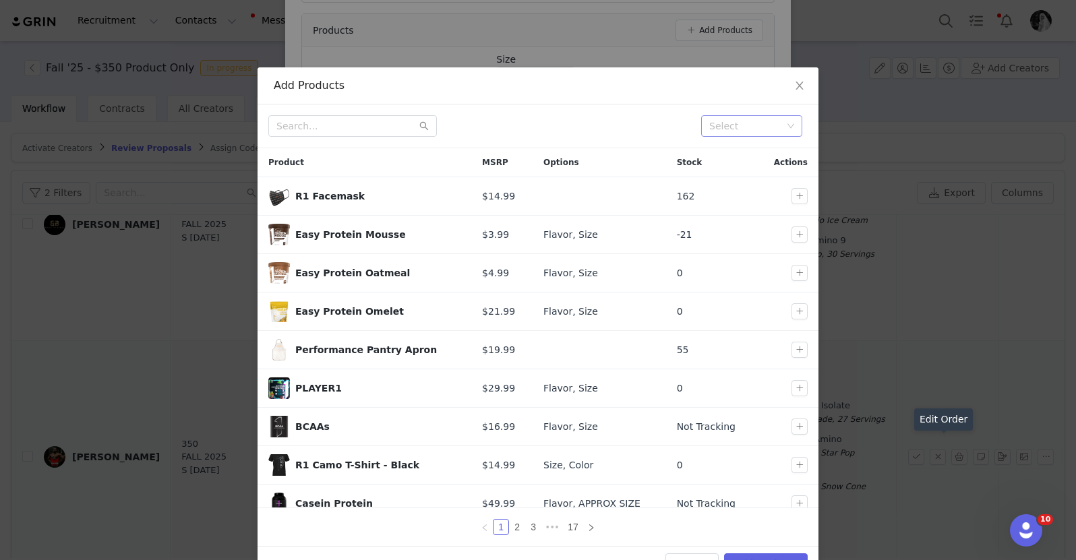
click at [741, 129] on div "Select" at bounding box center [745, 125] width 73 height 13
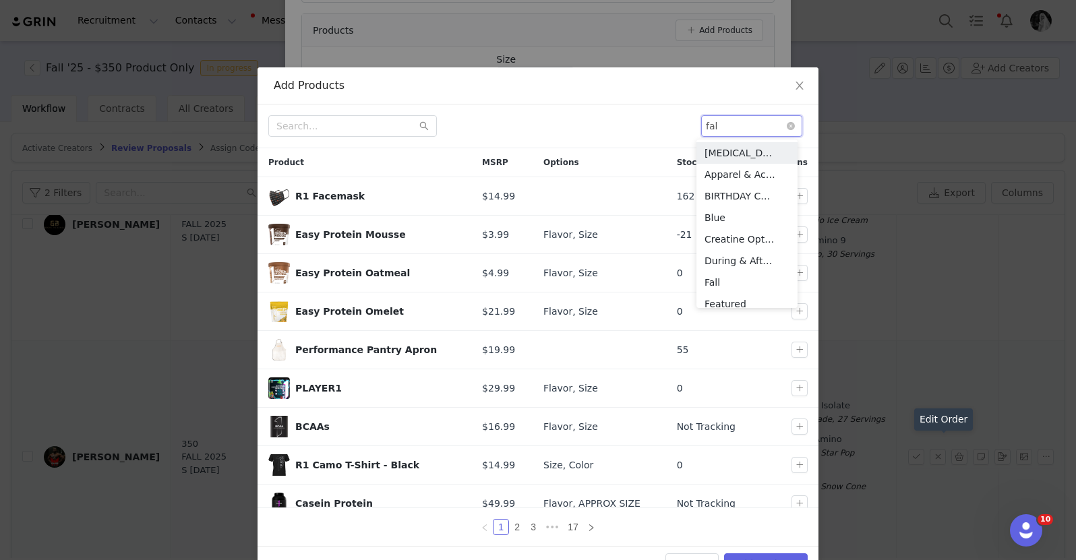
type input "fall"
click at [746, 148] on li "Fall" at bounding box center [746, 153] width 101 height 22
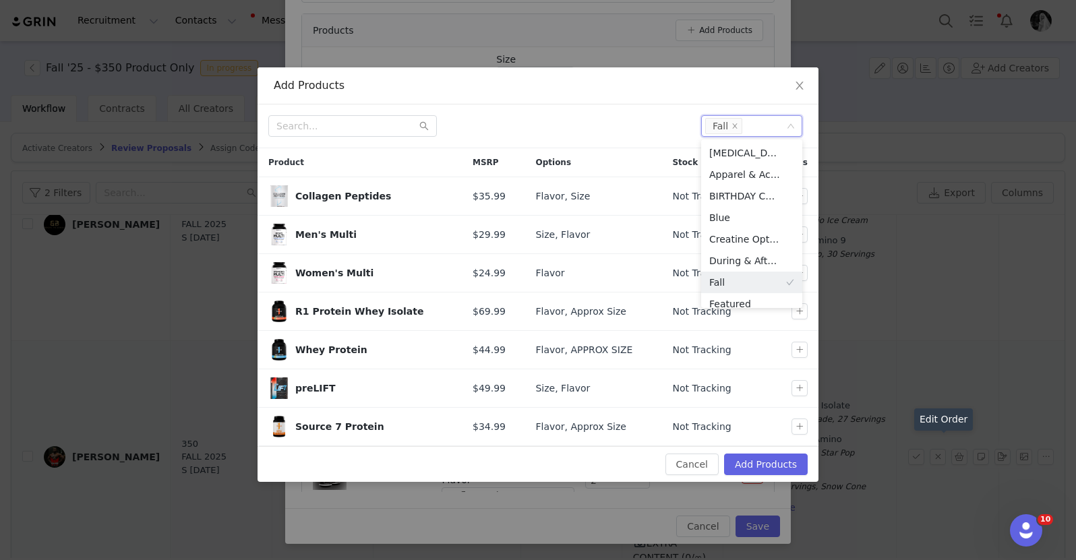
click at [528, 138] on div "Select Fall" at bounding box center [537, 126] width 561 height 44
click at [799, 192] on button "button" at bounding box center [799, 196] width 16 height 16
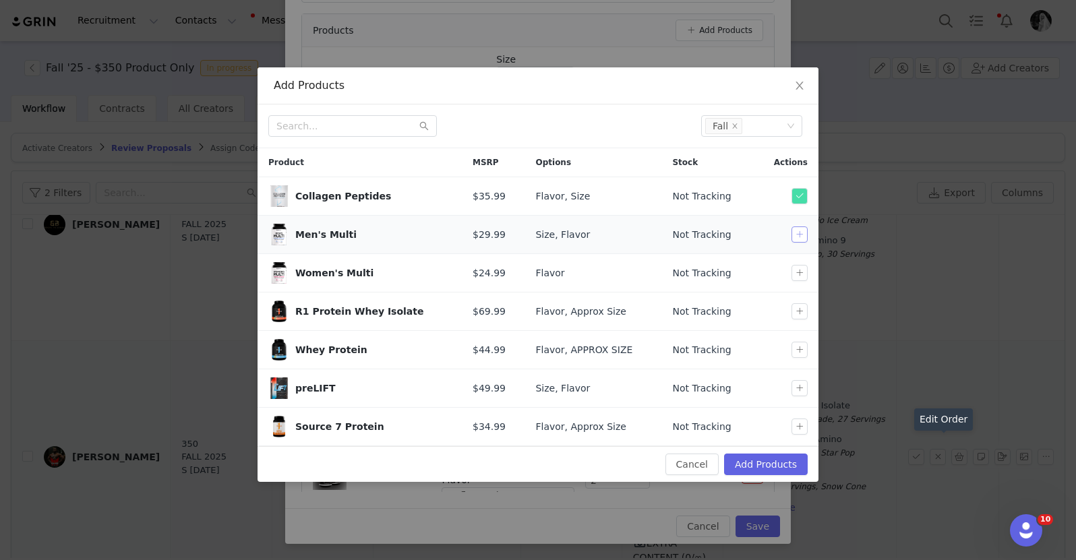
click at [801, 239] on button "button" at bounding box center [799, 234] width 16 height 16
click at [805, 307] on button "button" at bounding box center [799, 311] width 16 height 16
click at [792, 360] on td at bounding box center [786, 350] width 64 height 38
click at [797, 356] on button "button" at bounding box center [799, 350] width 16 height 16
click at [799, 390] on button "button" at bounding box center [799, 388] width 16 height 16
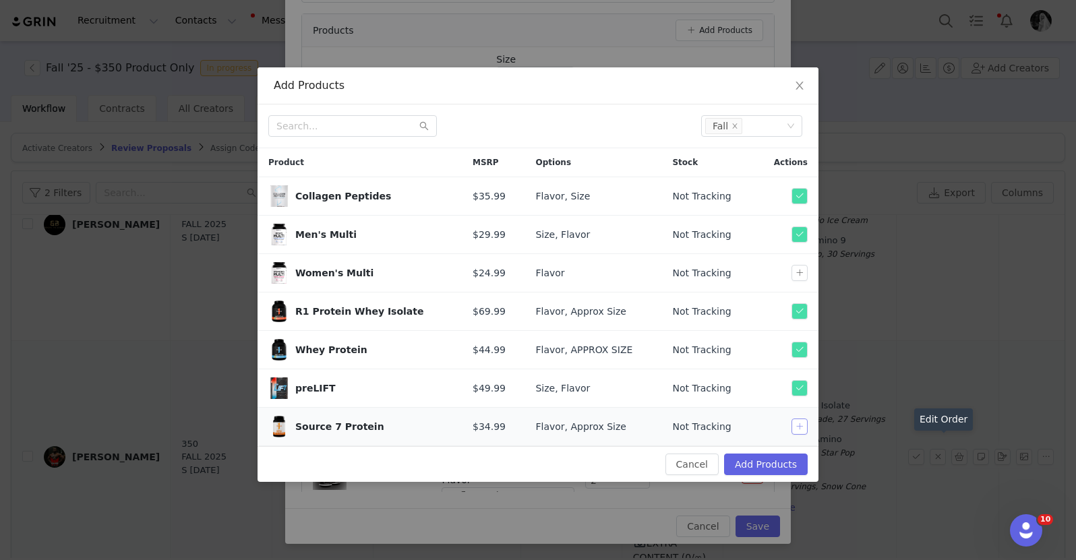
click at [795, 427] on button "button" at bounding box center [799, 427] width 16 height 16
click at [755, 460] on button "Add Products" at bounding box center [766, 465] width 84 height 22
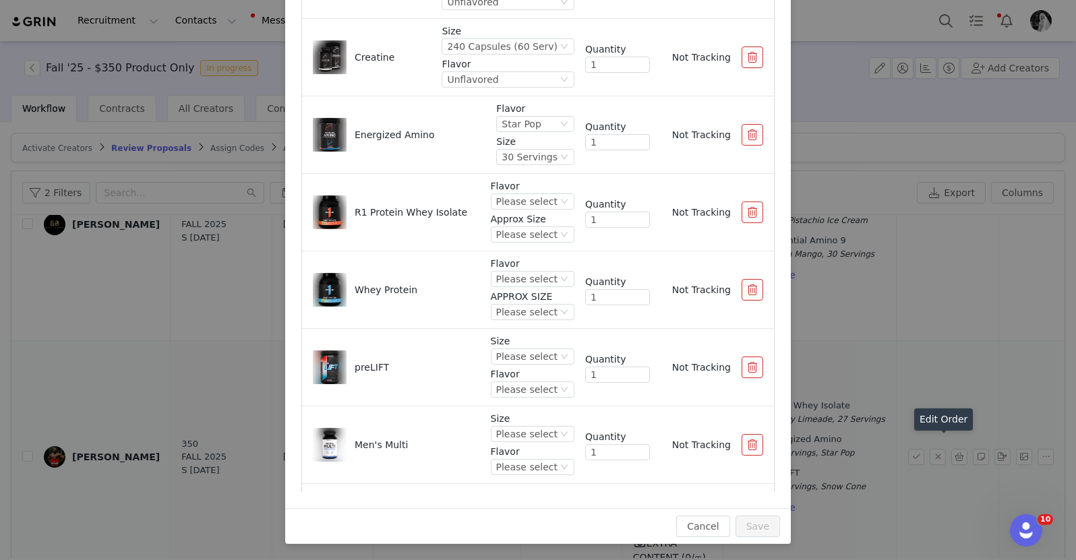
scroll to position [526, 0]
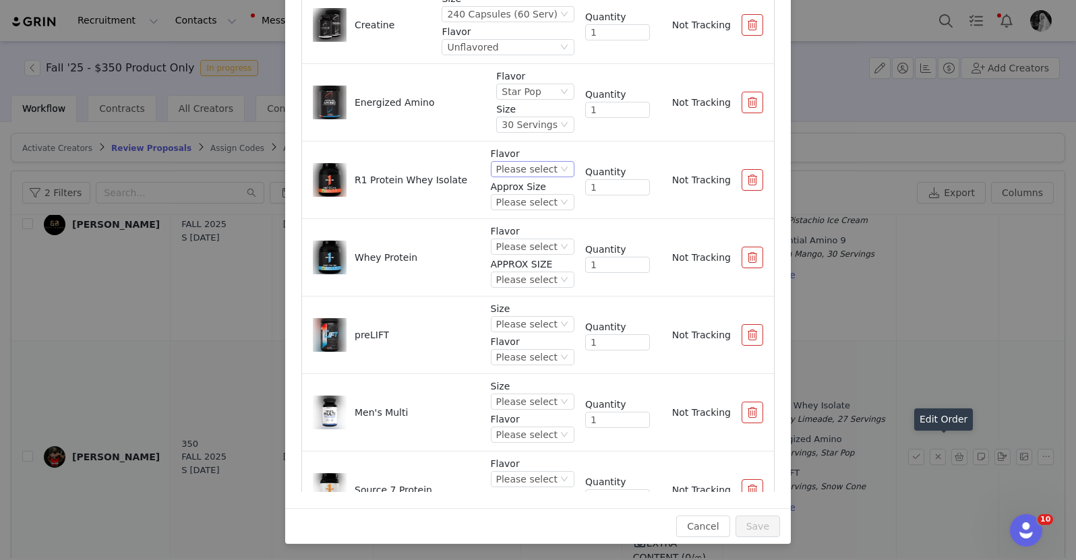
click at [499, 176] on div "Please select" at bounding box center [533, 169] width 84 height 16
click at [433, 208] on div "R1 Protein Whey Isolate Flavor Please select Approx Size Please select Quantity…" at bounding box center [538, 180] width 450 height 66
click at [517, 210] on div "Flavor Please select Approx Size Please select" at bounding box center [533, 180] width 84 height 66
click at [514, 197] on div "Please select" at bounding box center [526, 202] width 61 height 15
click at [506, 266] on li "2 lb" at bounding box center [519, 270] width 80 height 22
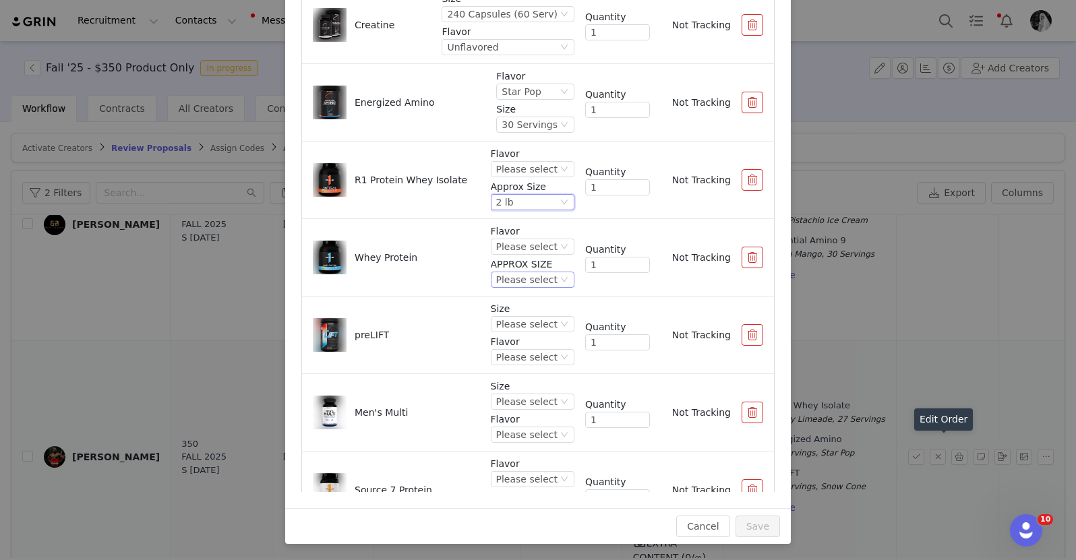
click at [518, 284] on div "Please select" at bounding box center [526, 279] width 61 height 15
click at [507, 322] on li "2 lb" at bounding box center [519, 326] width 80 height 22
click at [519, 237] on p "Flavor" at bounding box center [533, 231] width 84 height 14
click at [516, 245] on div "Please select" at bounding box center [526, 246] width 61 height 15
click at [517, 289] on li "Pistachio Ice Cream" at bounding box center [519, 293] width 80 height 22
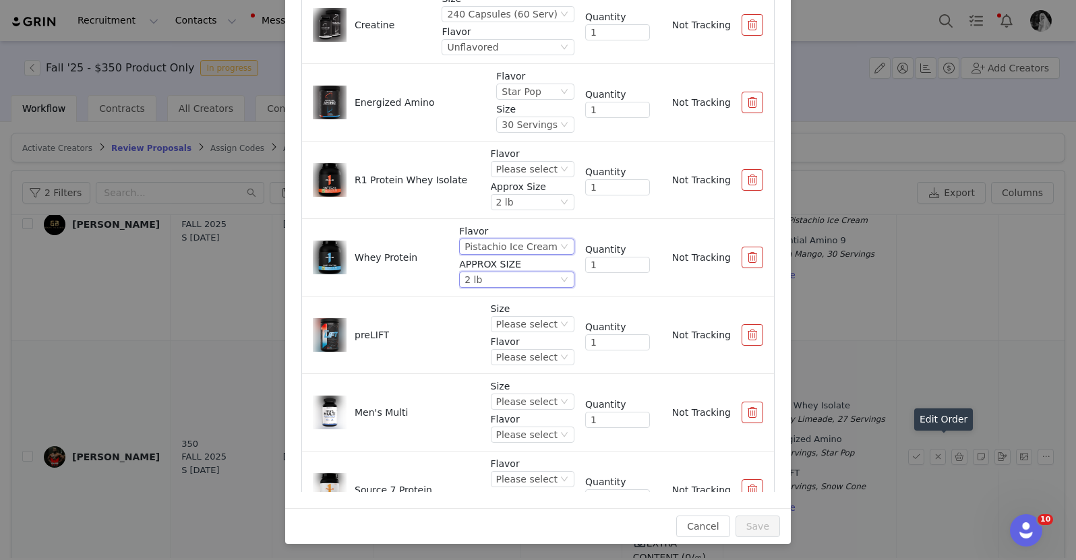
click at [516, 278] on div "2 lb" at bounding box center [510, 279] width 93 height 15
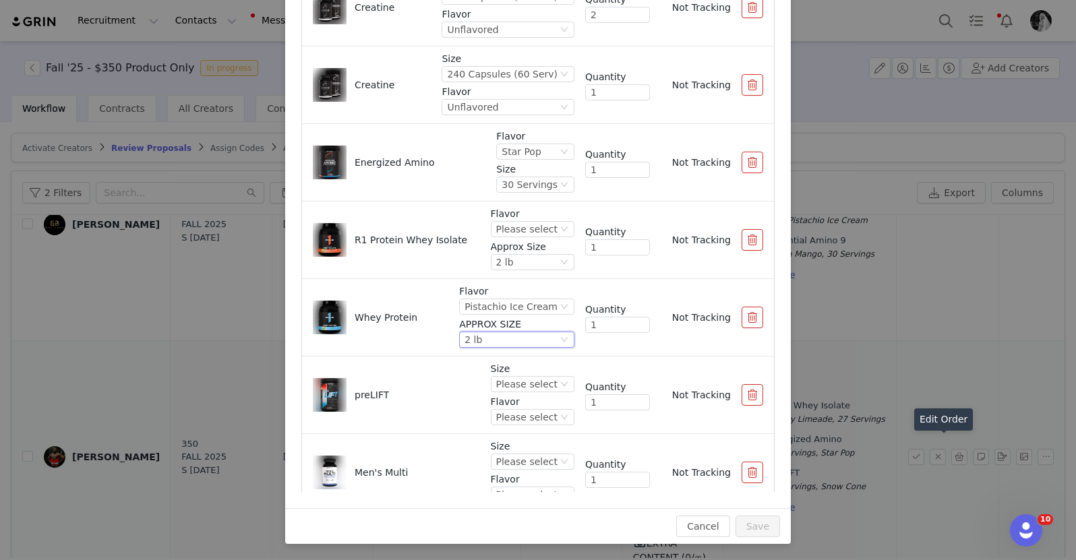
scroll to position [640, 0]
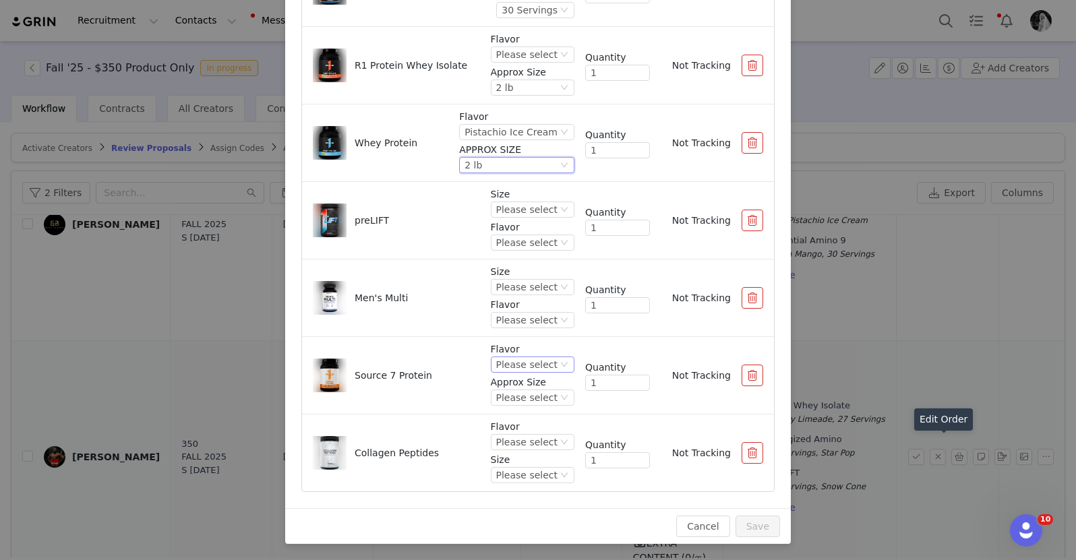
click at [505, 367] on div "Please select" at bounding box center [526, 364] width 61 height 15
click at [526, 363] on div "Please select" at bounding box center [526, 364] width 61 height 15
click at [508, 516] on li "Banana Creme" at bounding box center [519, 509] width 80 height 22
click at [491, 401] on div "Please select" at bounding box center [517, 397] width 61 height 15
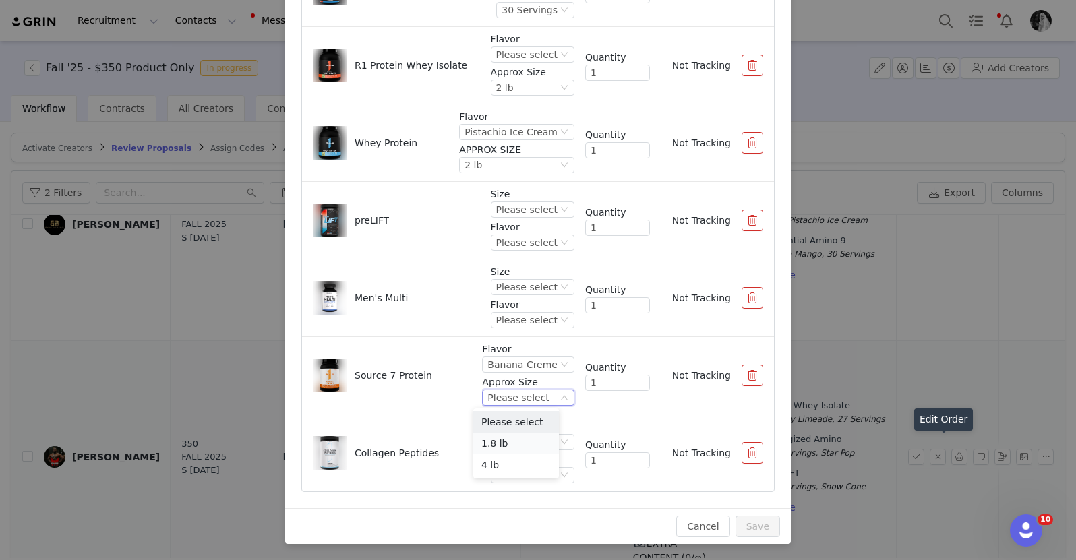
click at [491, 448] on li "1.8 lb" at bounding box center [516, 444] width 86 height 22
click at [498, 53] on div "Please select" at bounding box center [526, 54] width 61 height 15
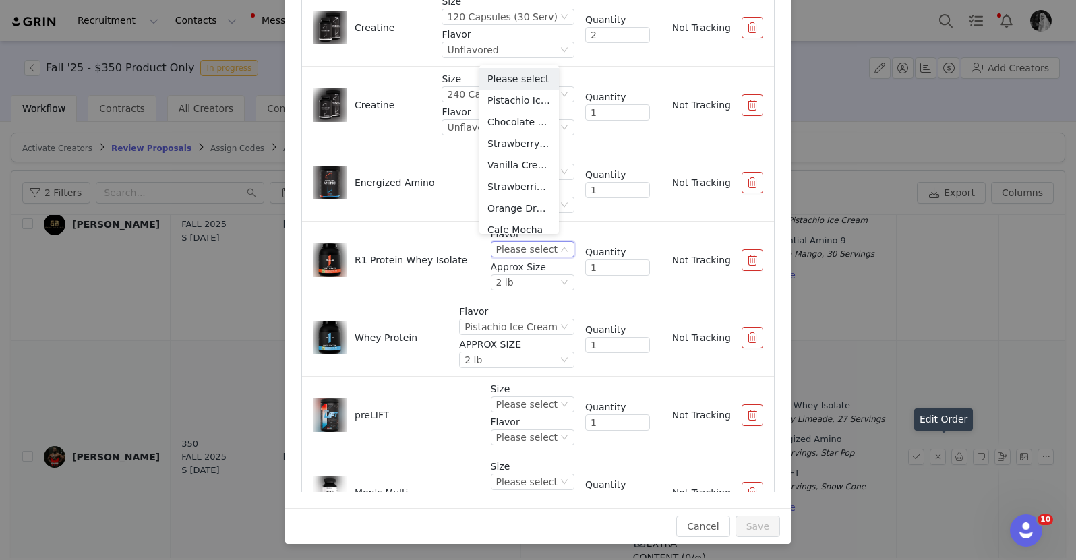
scroll to position [444, 0]
click at [503, 127] on li "Chocolate Fudge" at bounding box center [519, 122] width 80 height 22
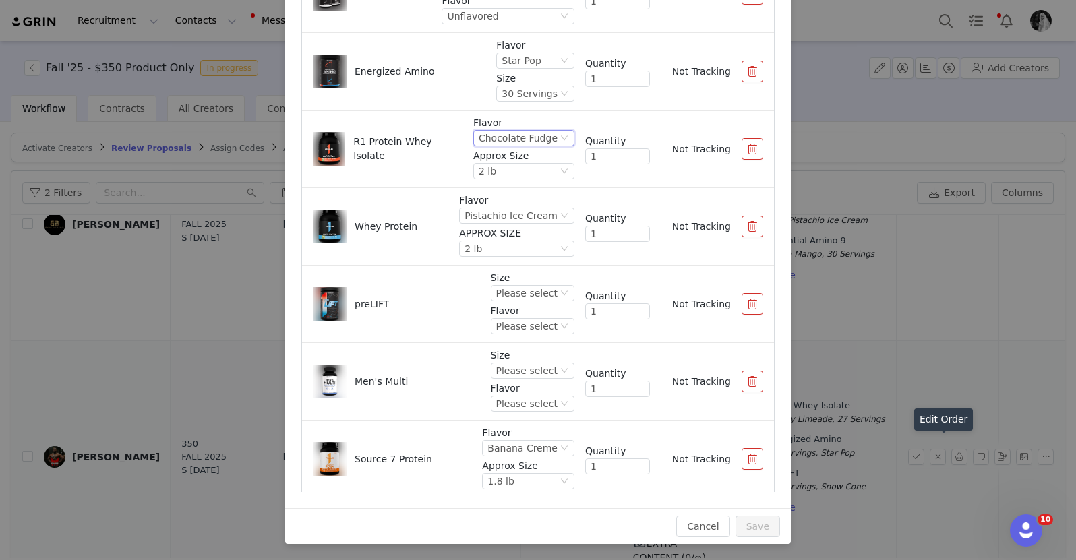
scroll to position [640, 0]
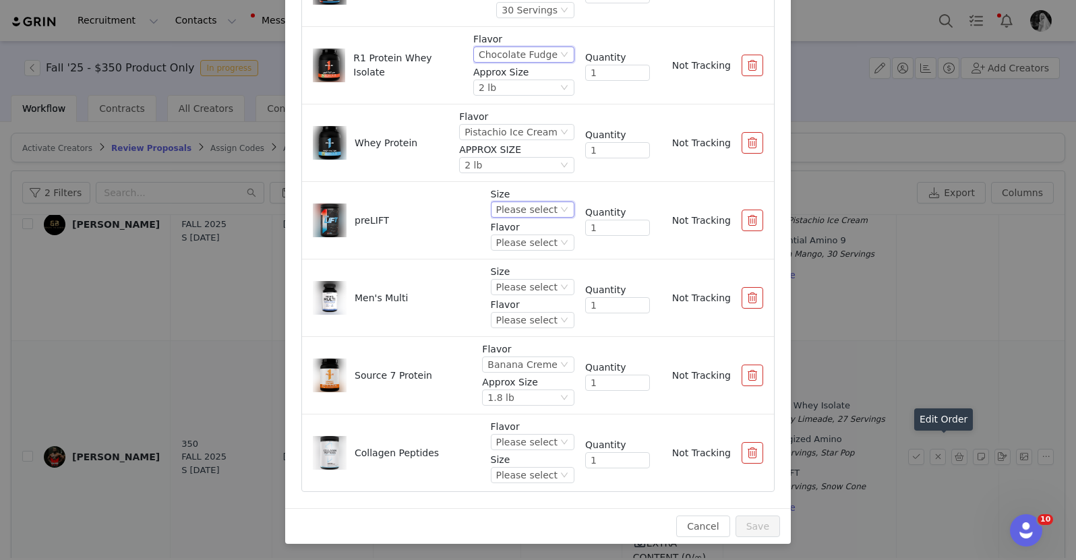
click at [506, 210] on div "Please select" at bounding box center [526, 209] width 61 height 15
click at [504, 264] on li "30 Servings" at bounding box center [519, 256] width 80 height 22
click at [512, 240] on div "Please select" at bounding box center [526, 242] width 61 height 15
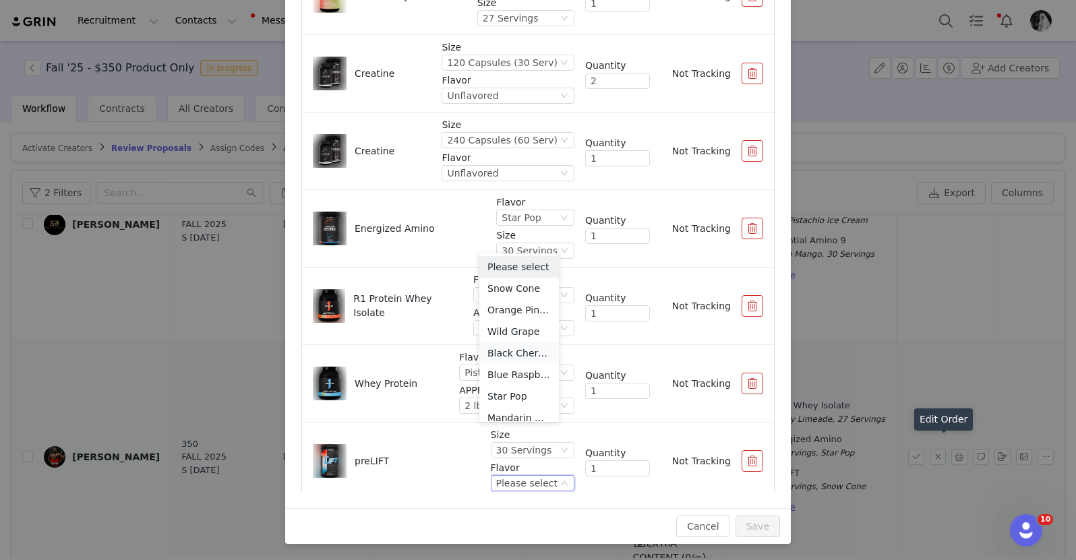
scroll to position [53, 0]
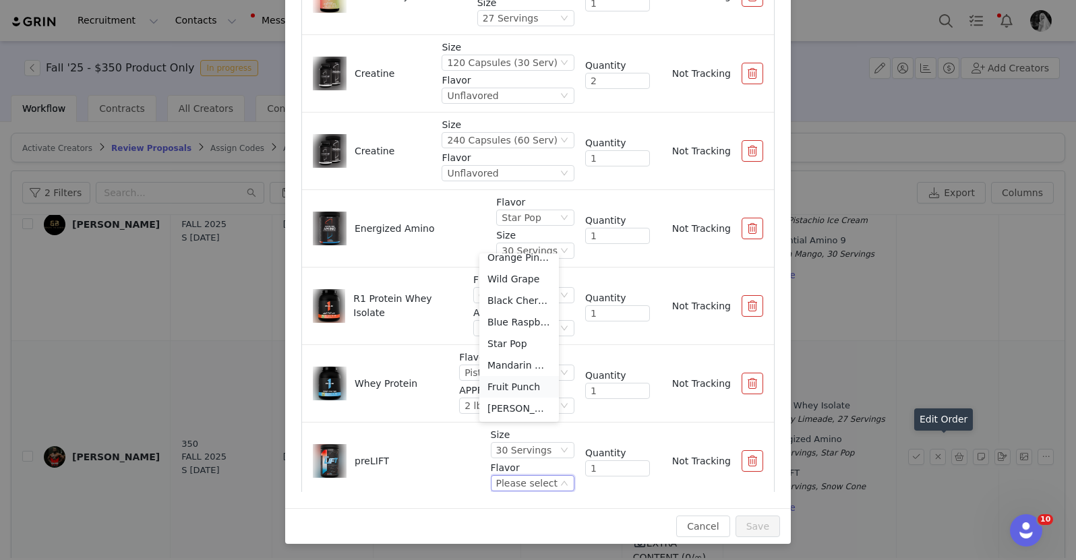
click at [511, 391] on li "Fruit Punch" at bounding box center [519, 387] width 80 height 22
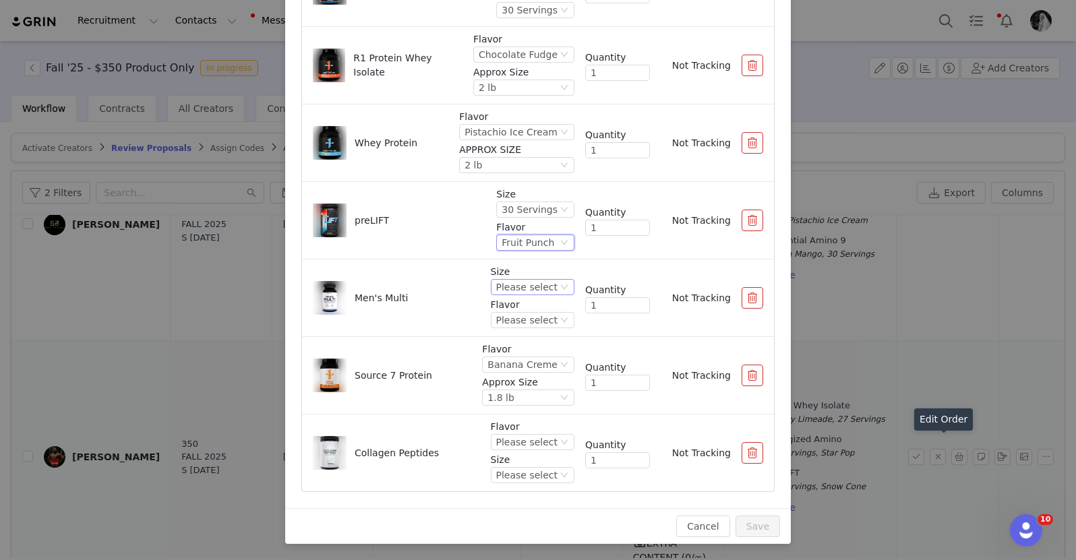
click at [510, 285] on div "Please select" at bounding box center [526, 287] width 61 height 15
click at [510, 332] on li "90 Tablets" at bounding box center [519, 333] width 80 height 22
click at [507, 318] on div "Please select" at bounding box center [526, 320] width 61 height 15
click at [512, 372] on li "Unflavored" at bounding box center [519, 366] width 80 height 22
click at [516, 443] on div "Please select" at bounding box center [526, 442] width 61 height 15
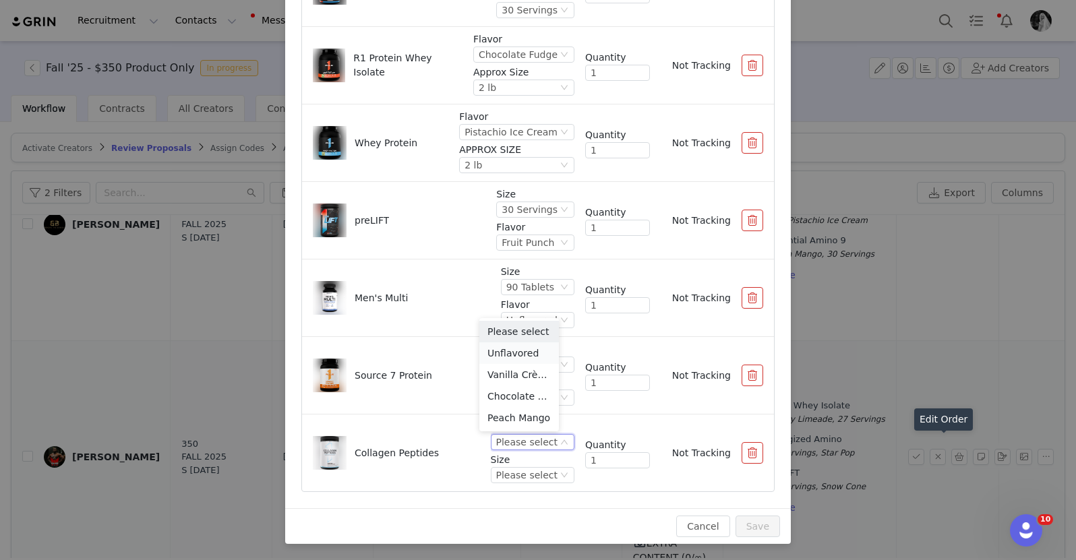
click at [508, 348] on li "Unflavored" at bounding box center [519, 353] width 80 height 22
click at [505, 464] on p "Size" at bounding box center [533, 460] width 84 height 14
click at [503, 474] on div "Please select" at bounding box center [526, 475] width 61 height 15
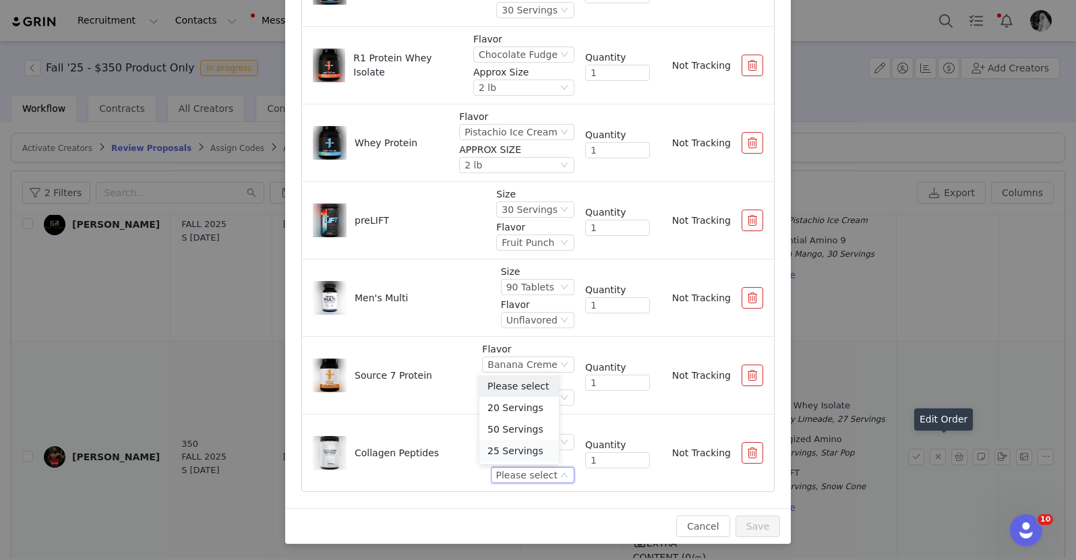
click at [505, 445] on li "25 Servings" at bounding box center [519, 451] width 80 height 22
click at [743, 518] on button "Save" at bounding box center [757, 527] width 44 height 22
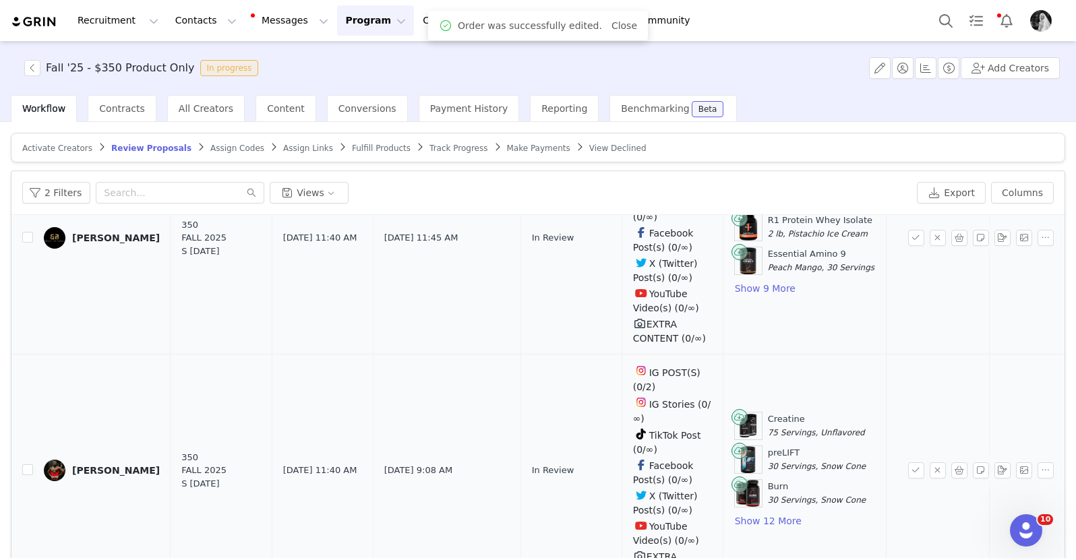
scroll to position [147, 0]
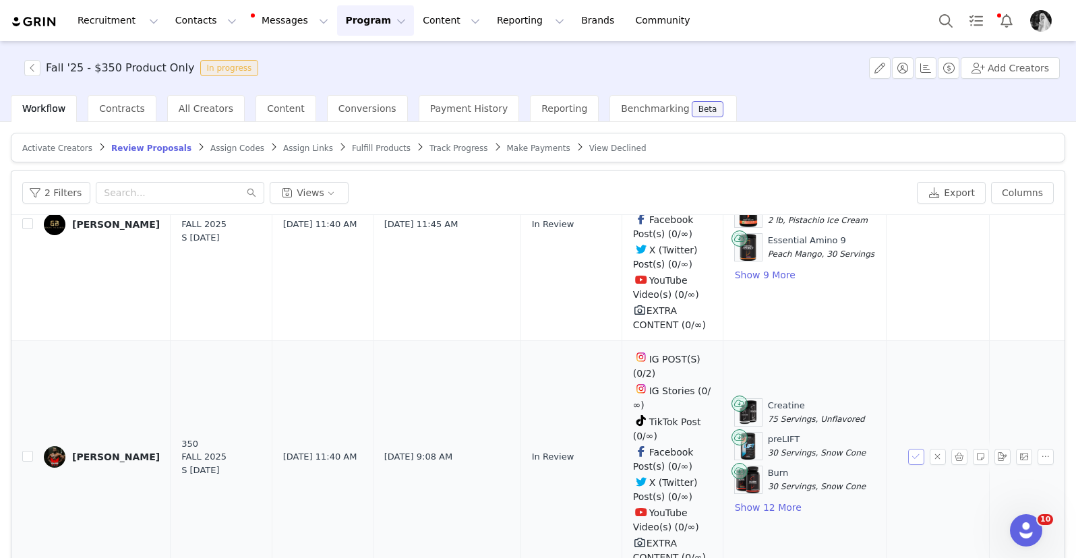
click at [908, 452] on button "button" at bounding box center [916, 457] width 16 height 16
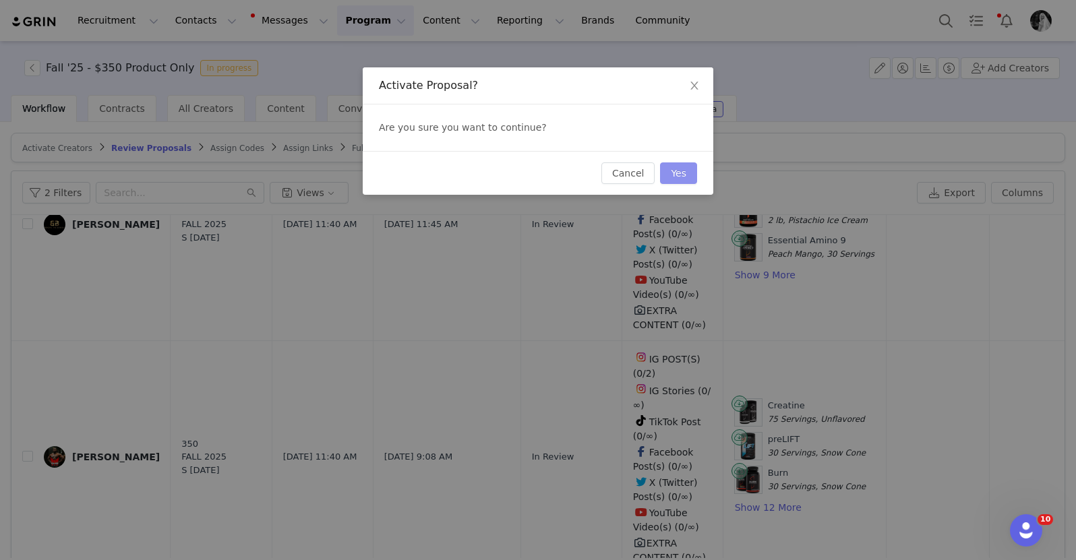
click at [684, 177] on button "Yes" at bounding box center [678, 173] width 37 height 22
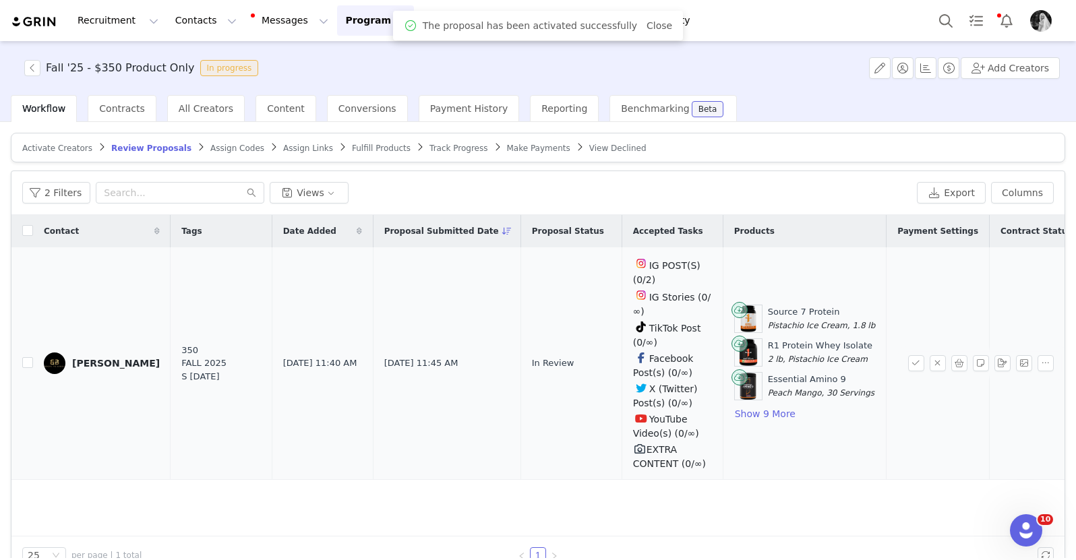
scroll to position [27, 0]
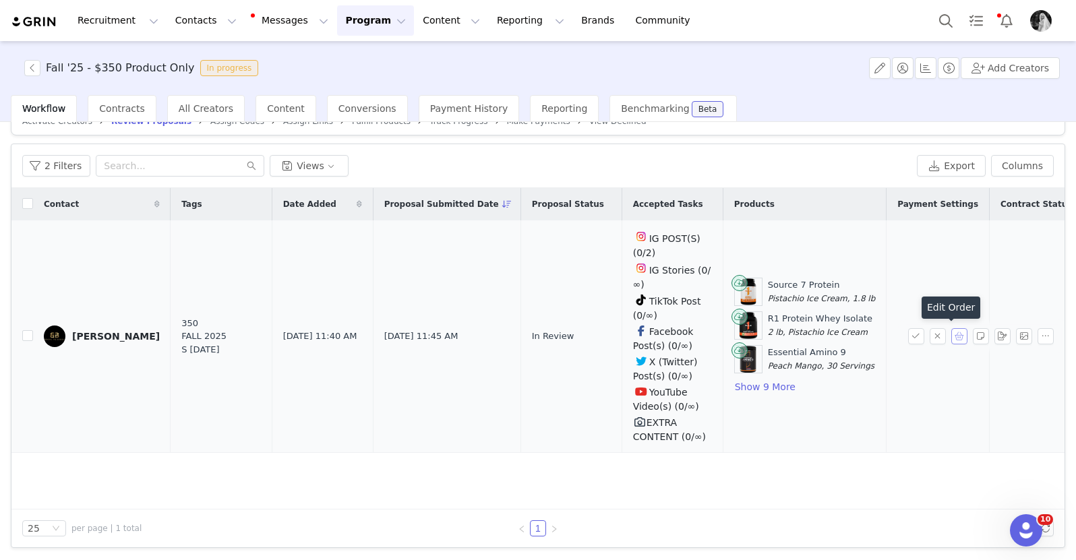
click at [951, 334] on button "button" at bounding box center [959, 336] width 16 height 16
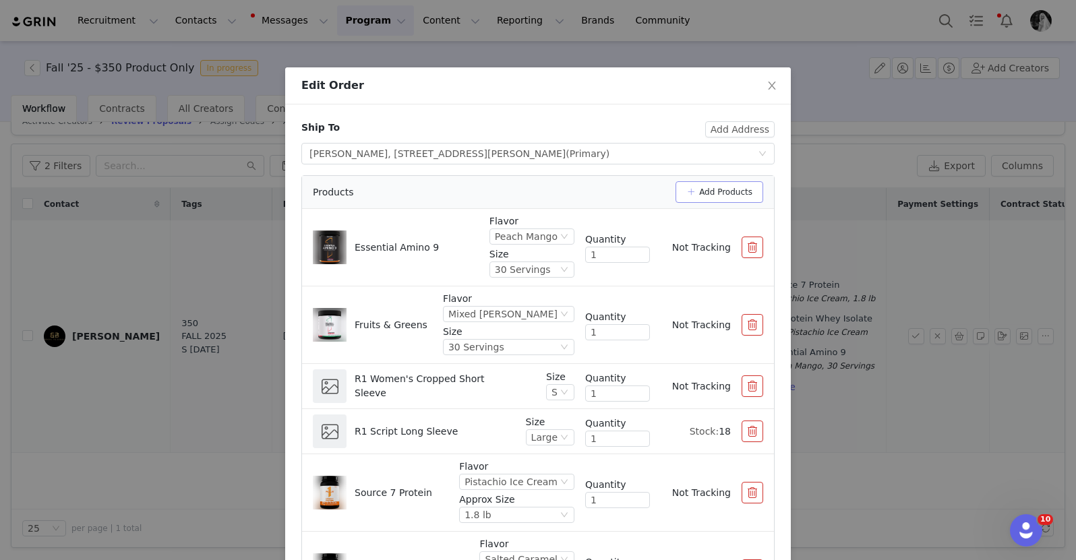
click at [690, 192] on button "Add Products" at bounding box center [719, 192] width 88 height 22
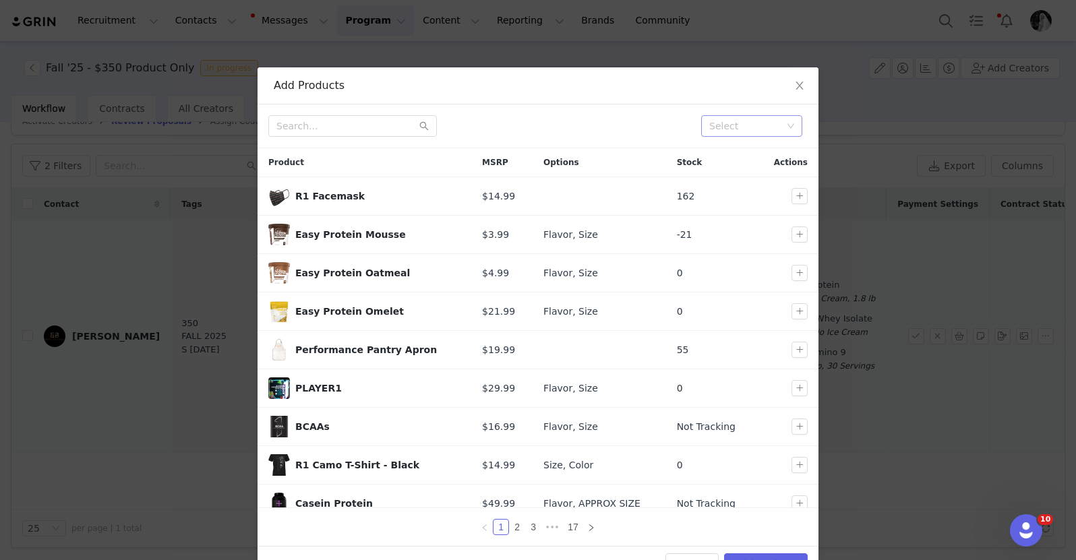
click at [724, 122] on div "Select" at bounding box center [745, 125] width 73 height 13
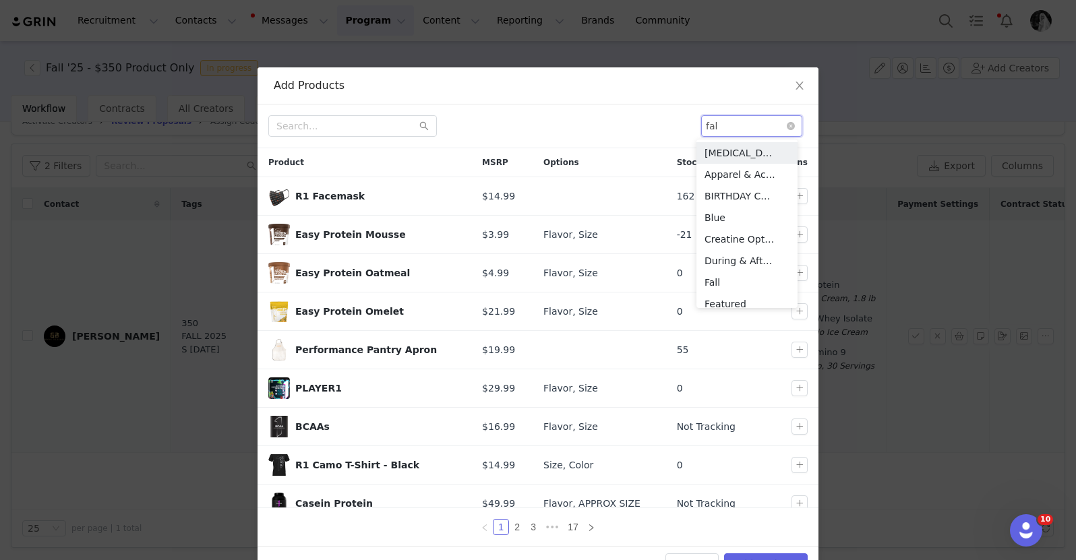
type input "fall"
click at [743, 158] on li "Fall" at bounding box center [746, 153] width 101 height 22
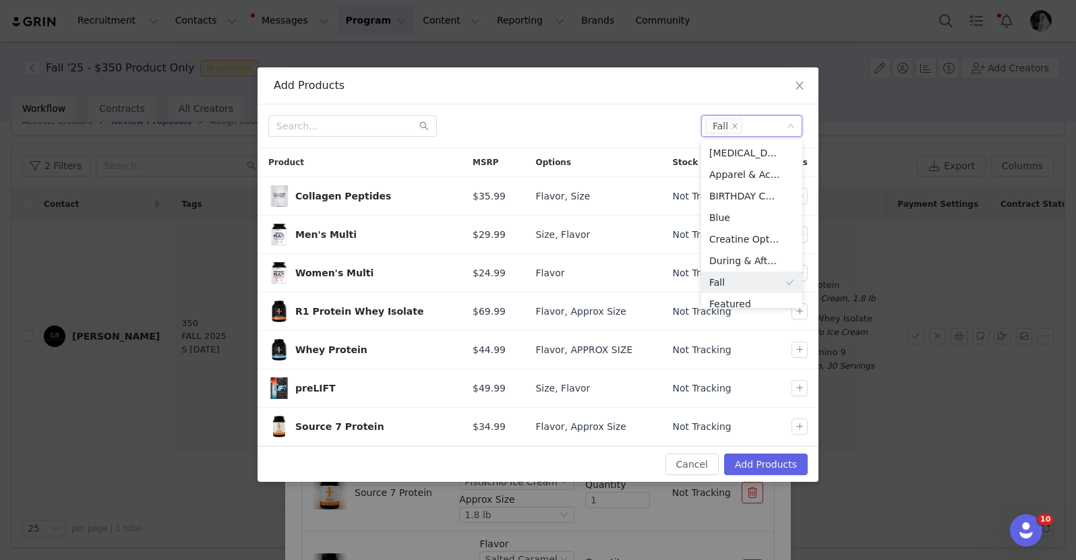
click at [528, 110] on div "Select Fall" at bounding box center [537, 126] width 561 height 44
click at [797, 197] on button "button" at bounding box center [799, 196] width 16 height 16
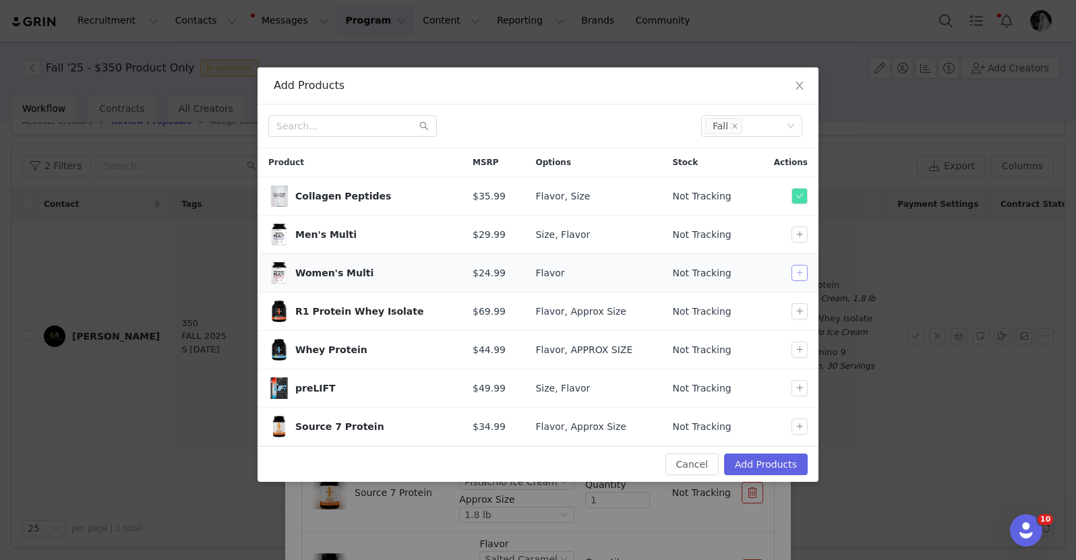
click at [797, 268] on button "button" at bounding box center [799, 273] width 16 height 16
click at [797, 311] on button "button" at bounding box center [799, 311] width 16 height 16
click at [797, 359] on td at bounding box center [786, 350] width 64 height 38
click at [797, 352] on button "button" at bounding box center [799, 350] width 16 height 16
click at [797, 394] on button "button" at bounding box center [799, 388] width 16 height 16
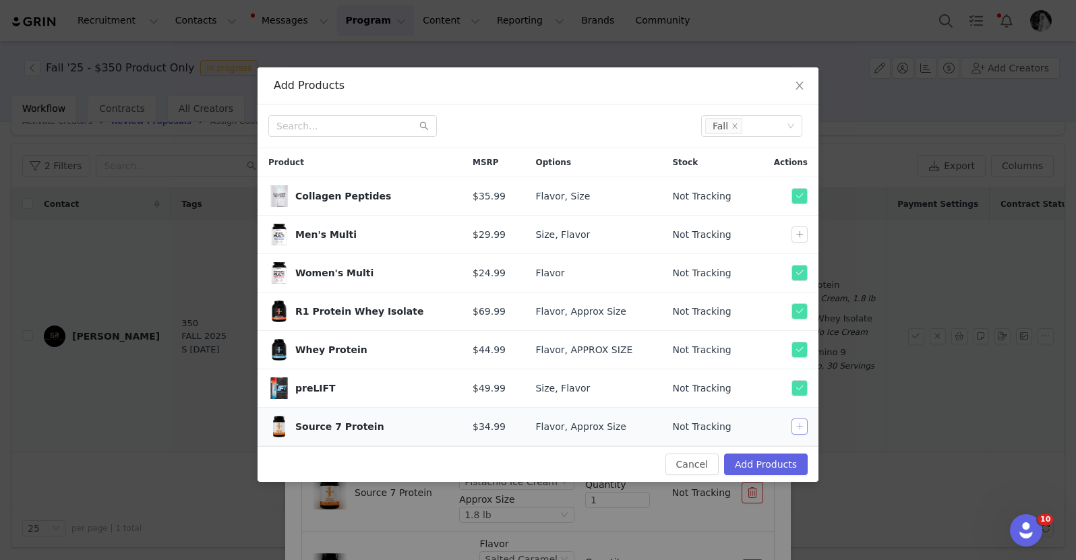
click at [797, 426] on button "button" at bounding box center [799, 427] width 16 height 16
click at [770, 466] on button "Add Products" at bounding box center [766, 465] width 84 height 22
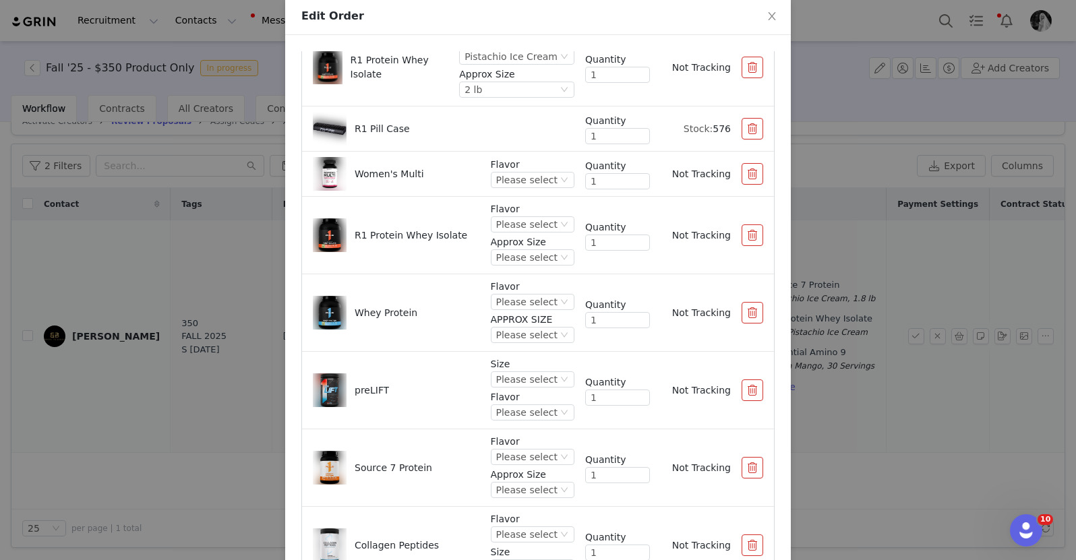
scroll to position [121, 0]
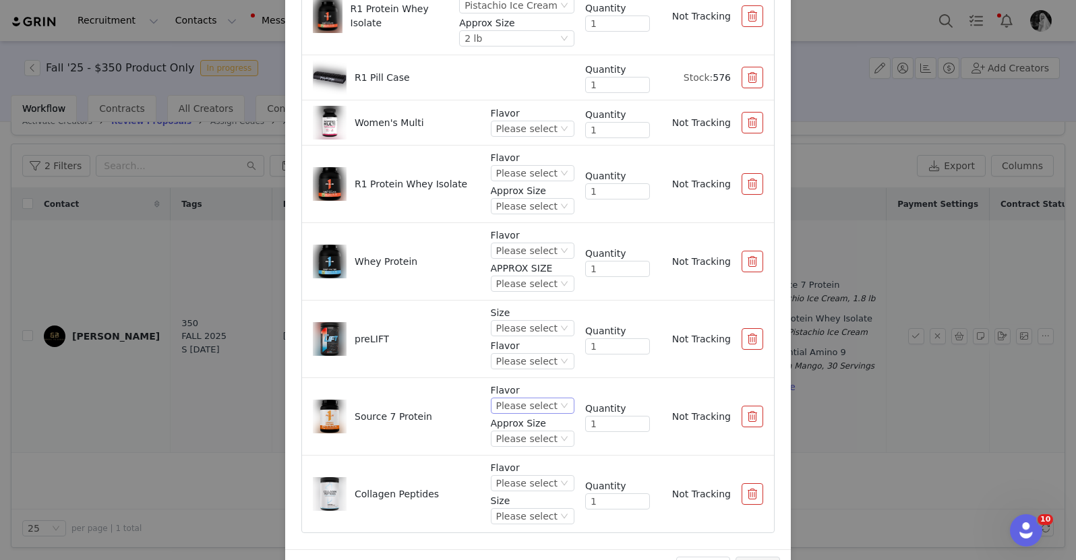
click at [497, 404] on div "Please select" at bounding box center [526, 405] width 61 height 15
click at [514, 317] on li "[PERSON_NAME] Cream" at bounding box center [519, 320] width 80 height 22
click at [506, 435] on div "Please select" at bounding box center [475, 438] width 61 height 15
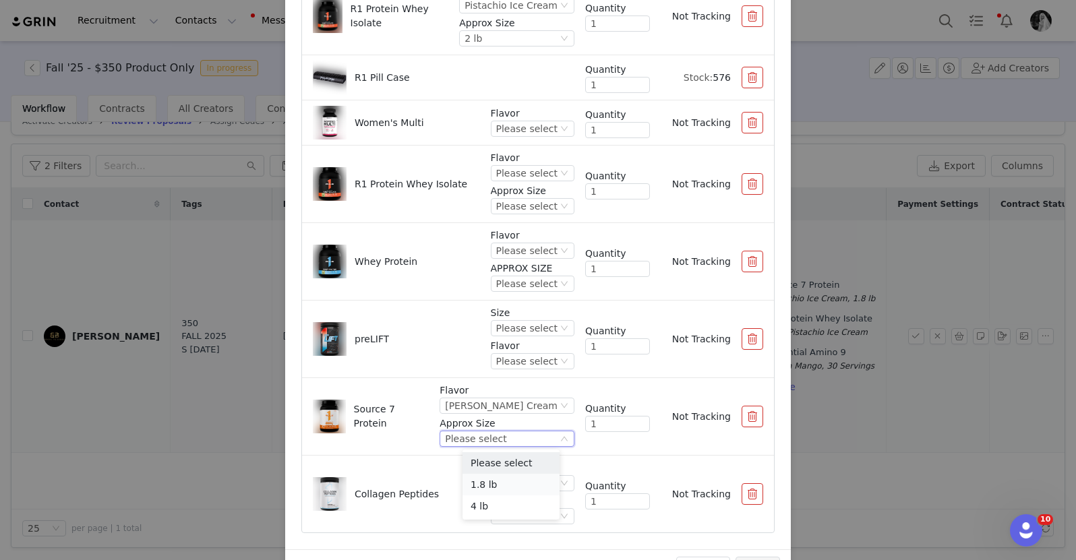
click at [483, 475] on li "1.8 lb" at bounding box center [510, 485] width 97 height 22
click at [510, 483] on div "Please select" at bounding box center [526, 483] width 61 height 15
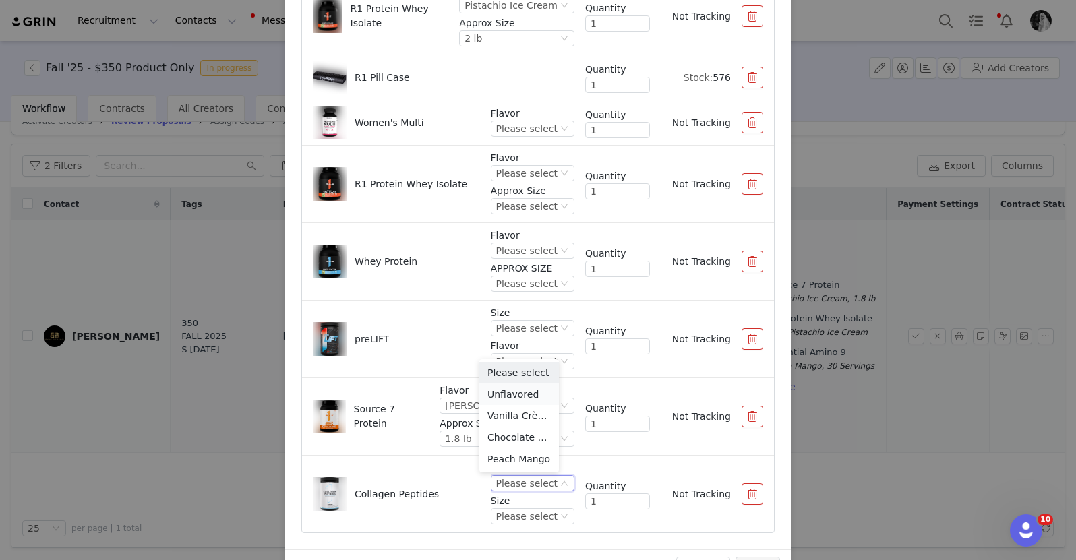
click at [516, 391] on li "Unflavored" at bounding box center [519, 394] width 80 height 22
click at [503, 520] on div "Please select" at bounding box center [526, 516] width 61 height 15
click at [503, 495] on li "25 Servings" at bounding box center [519, 492] width 80 height 22
click at [504, 326] on div "Please select" at bounding box center [526, 328] width 61 height 15
click at [504, 375] on li "30 Servings" at bounding box center [519, 374] width 80 height 22
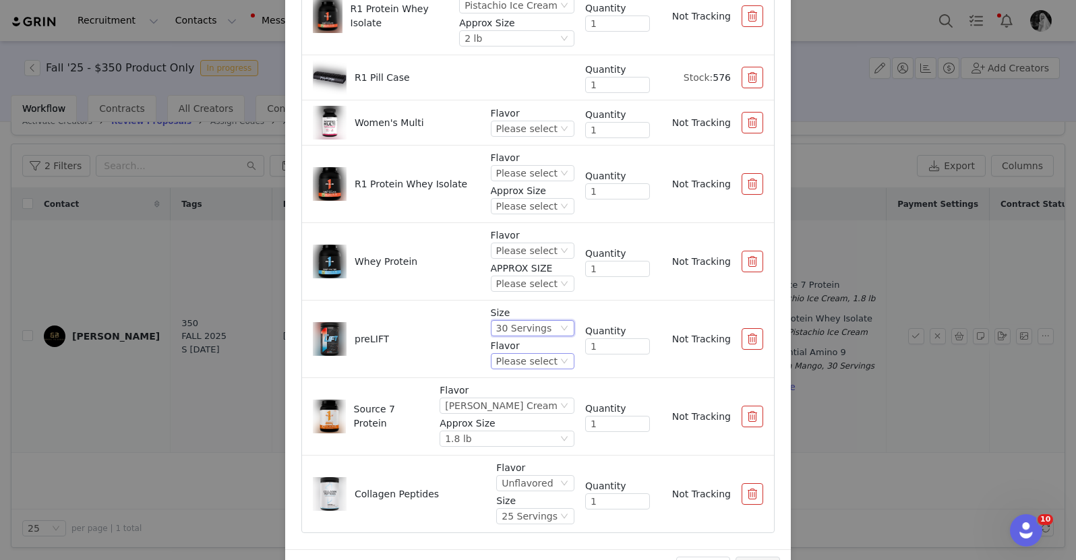
click at [502, 362] on div "Please select" at bounding box center [526, 361] width 61 height 15
click at [508, 435] on li "Orange Pineapple" at bounding box center [519, 429] width 80 height 22
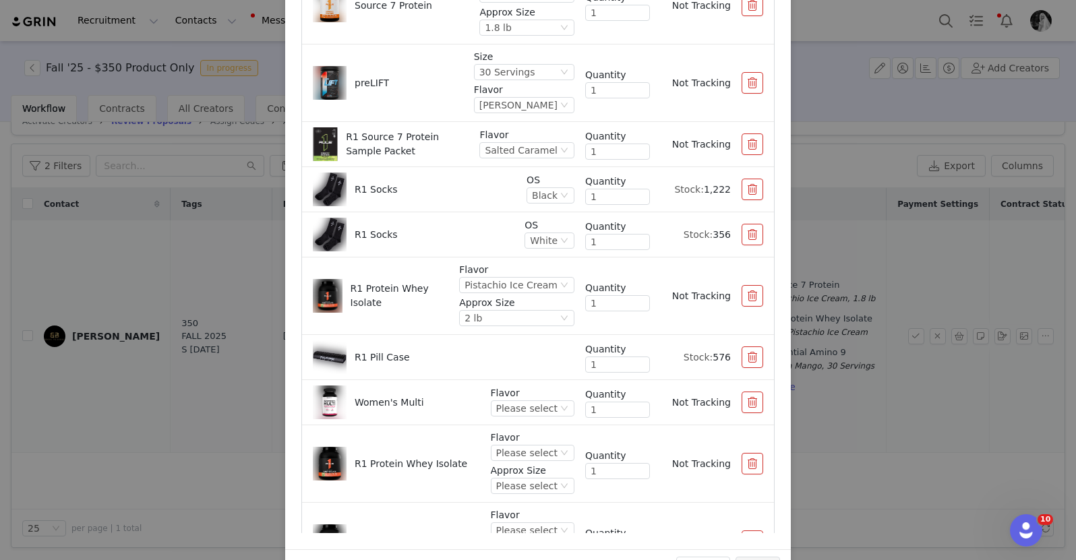
scroll to position [439, 0]
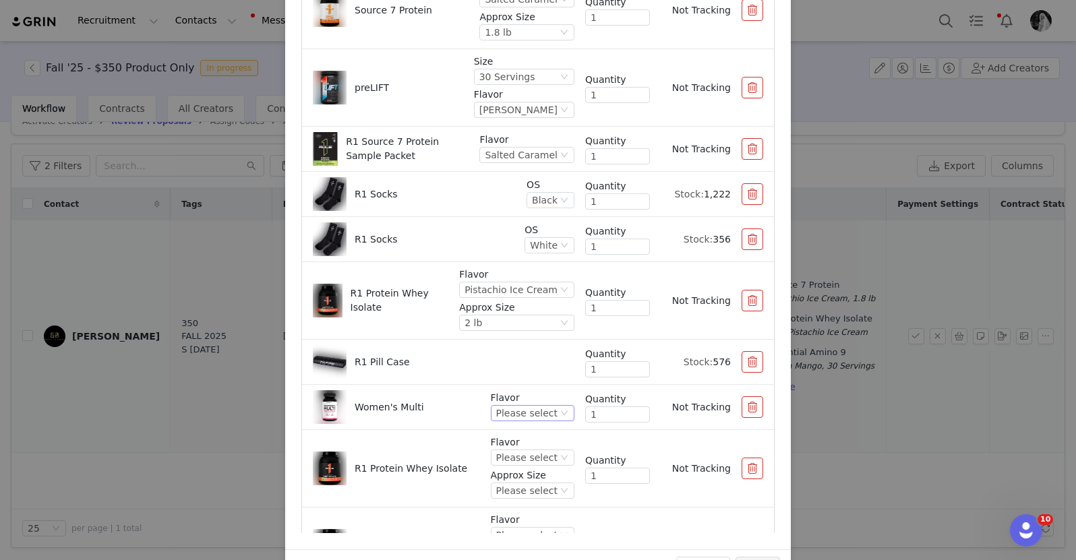
click at [500, 419] on div "Please select" at bounding box center [526, 413] width 61 height 15
click at [497, 461] on li "Unflavored" at bounding box center [519, 459] width 80 height 22
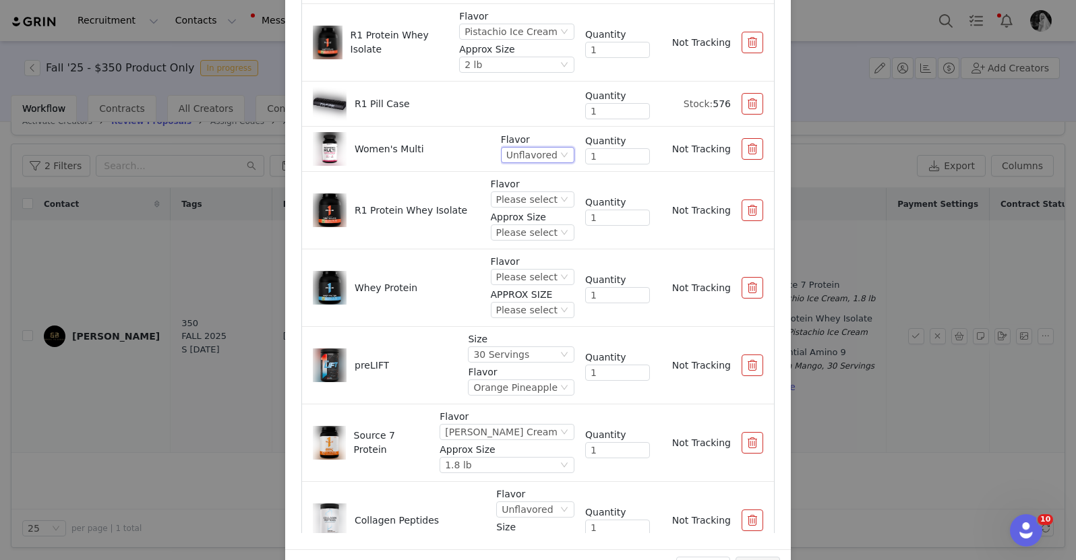
scroll to position [724, 0]
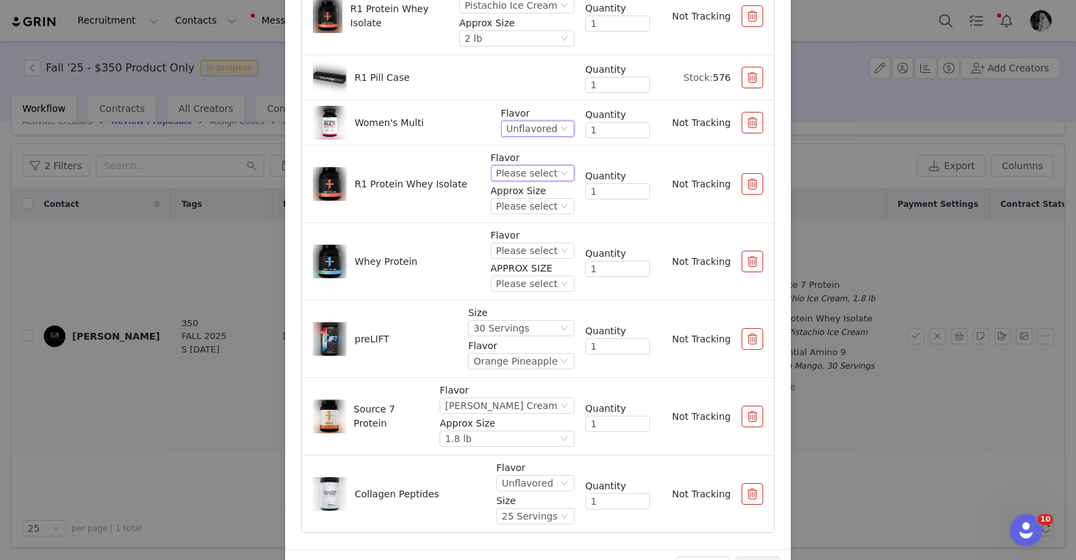
click at [518, 166] on div "Please select" at bounding box center [526, 173] width 61 height 15
click at [514, 236] on li "Orange Dreamsicle" at bounding box center [519, 241] width 80 height 22
click at [502, 194] on p "Approx Size" at bounding box center [517, 191] width 113 height 14
click at [505, 211] on div "Please select" at bounding box center [496, 206] width 61 height 15
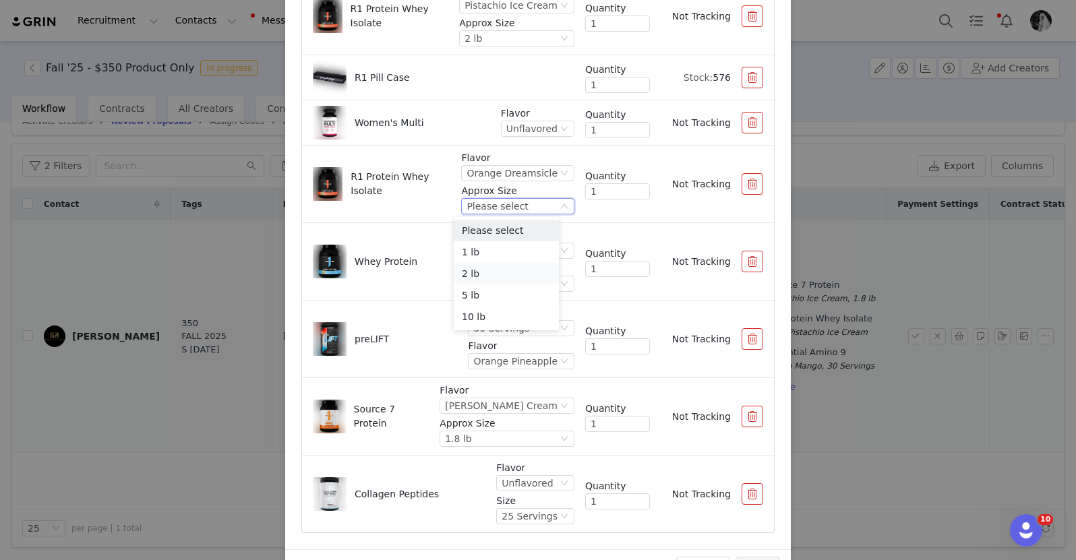
click at [487, 269] on li "2 lb" at bounding box center [506, 274] width 105 height 22
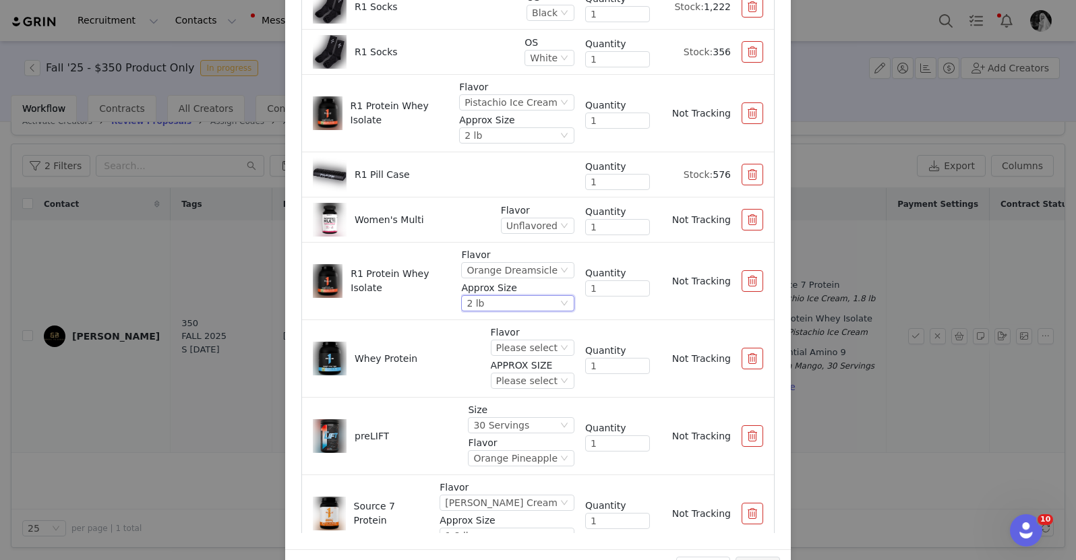
scroll to position [634, 0]
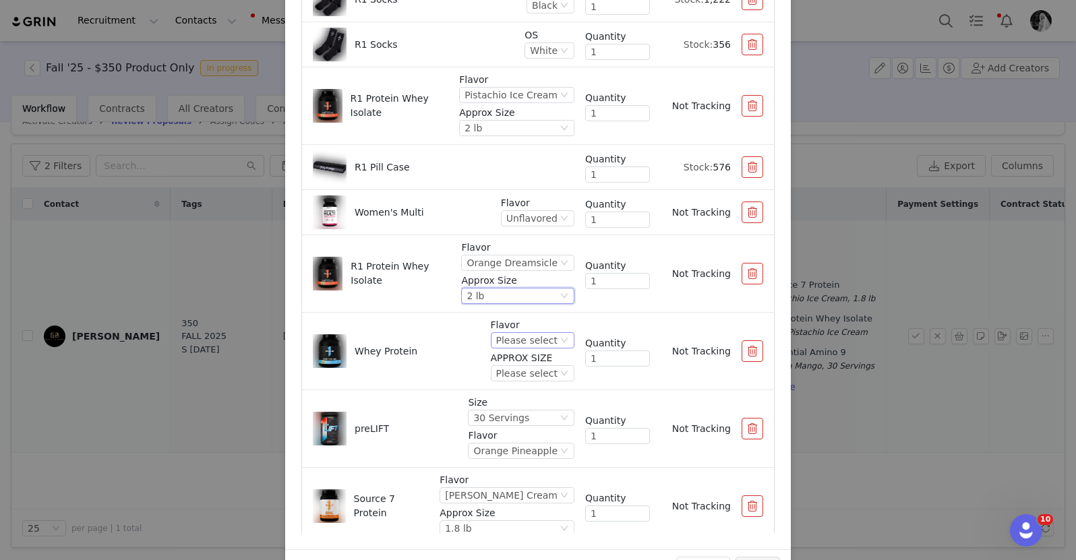
click at [521, 345] on div "Please select" at bounding box center [526, 340] width 61 height 15
click at [517, 477] on li "[PERSON_NAME] Cream" at bounding box center [519, 481] width 80 height 22
click at [497, 380] on div "Please select" at bounding box center [475, 373] width 61 height 15
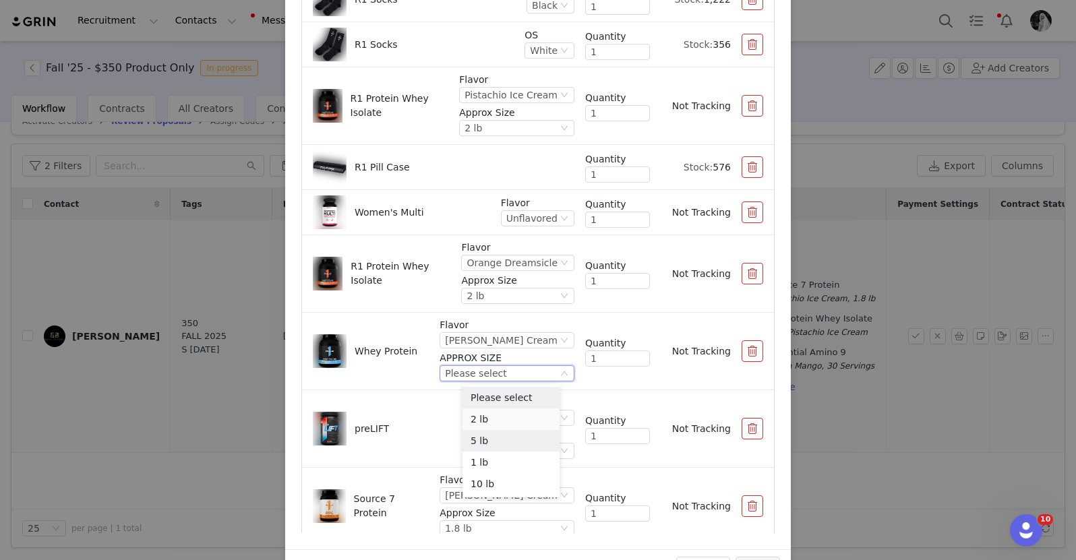
click at [487, 419] on li "2 lb" at bounding box center [510, 419] width 97 height 22
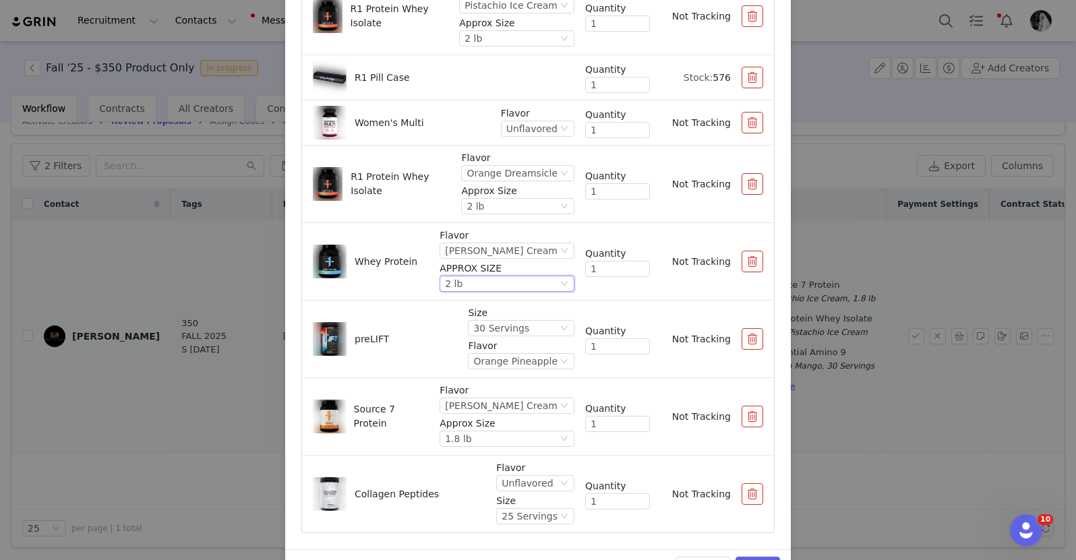
scroll to position [162, 0]
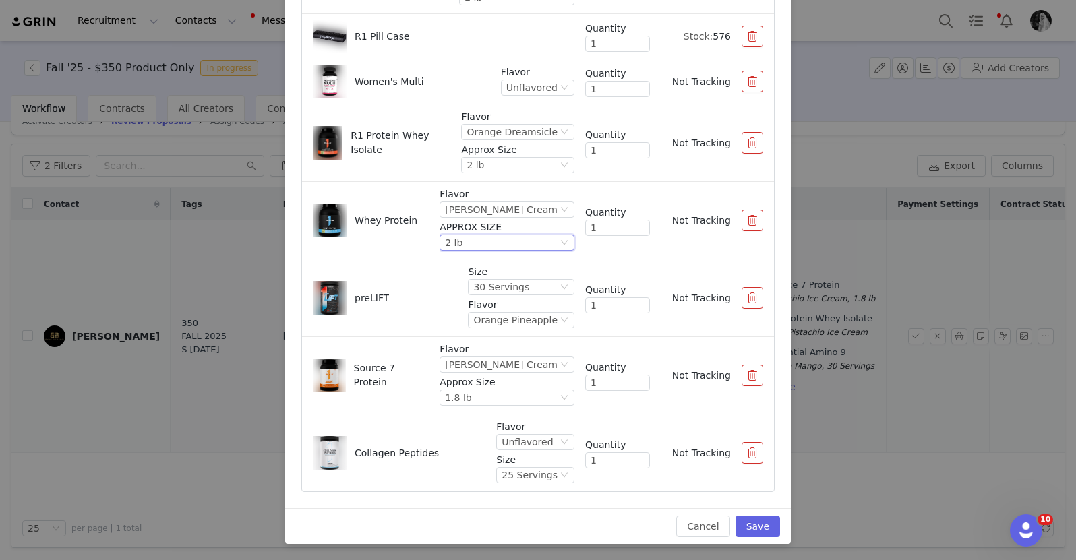
click at [749, 538] on div "Cancel Save" at bounding box center [537, 526] width 505 height 36
click at [749, 529] on button "Save" at bounding box center [757, 527] width 44 height 22
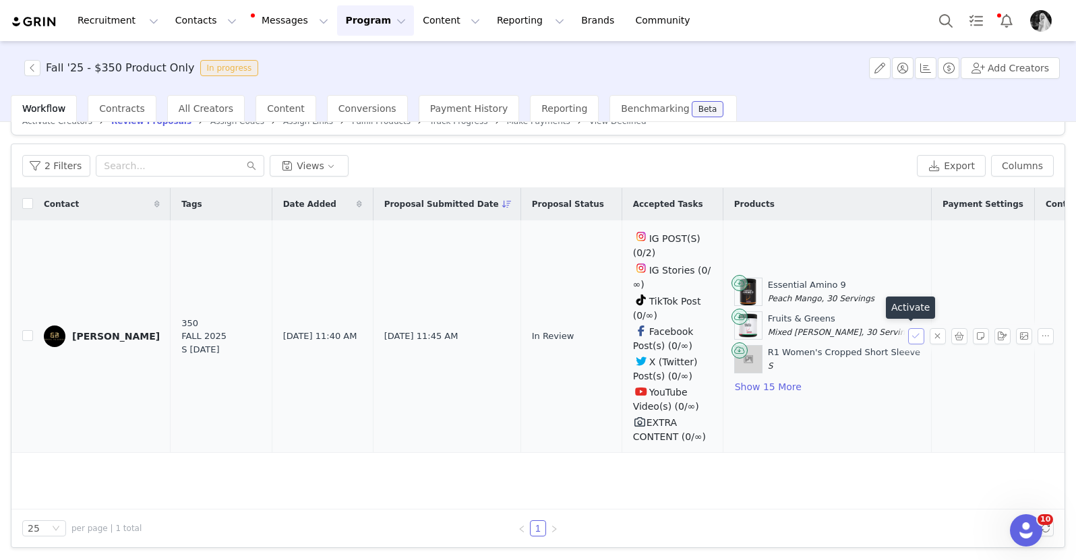
click at [908, 336] on button "button" at bounding box center [916, 336] width 16 height 16
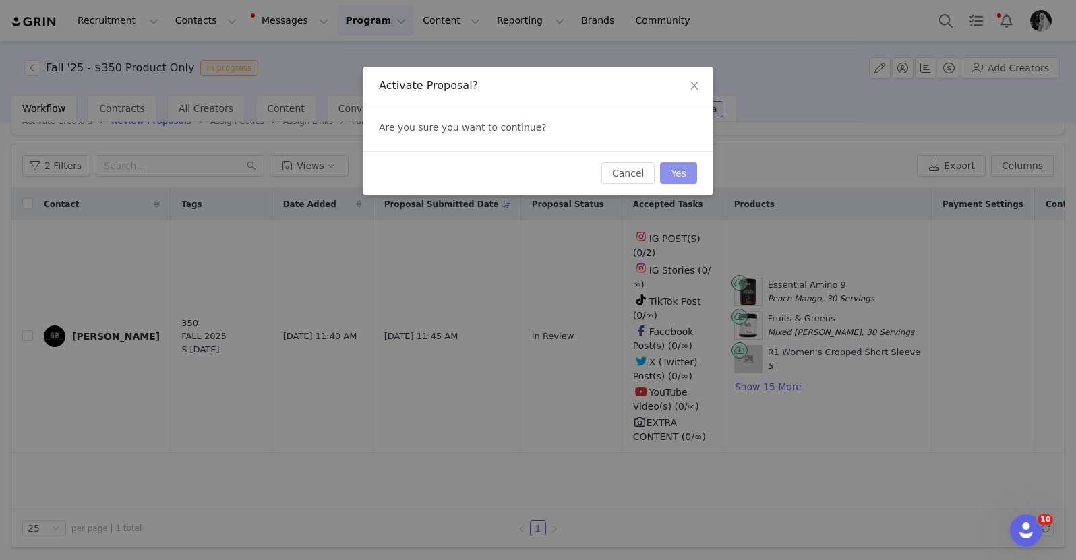
click at [678, 177] on button "Yes" at bounding box center [678, 173] width 37 height 22
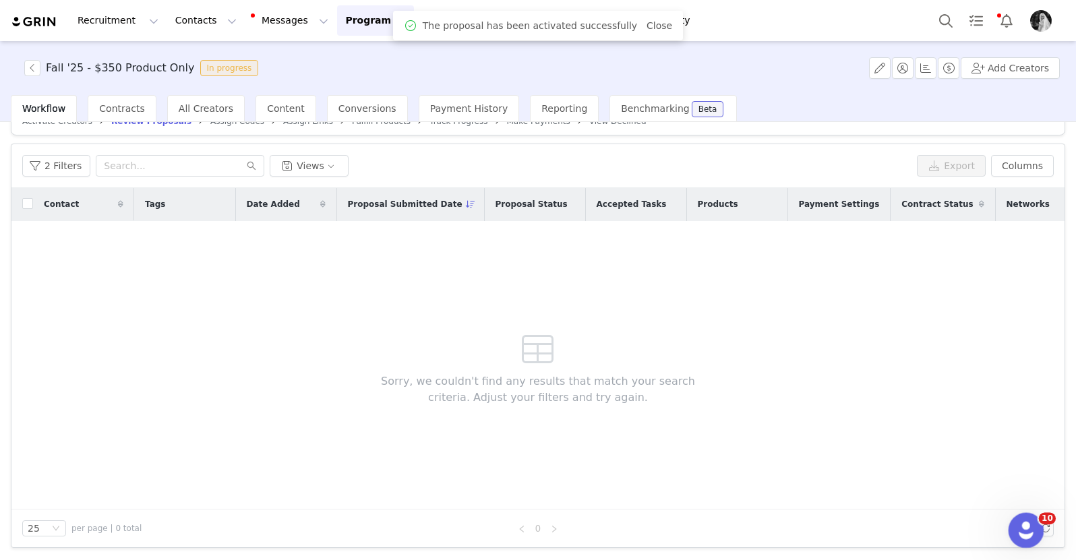
click at [1030, 524] on icon "Open Intercom Messenger" at bounding box center [1024, 529] width 22 height 22
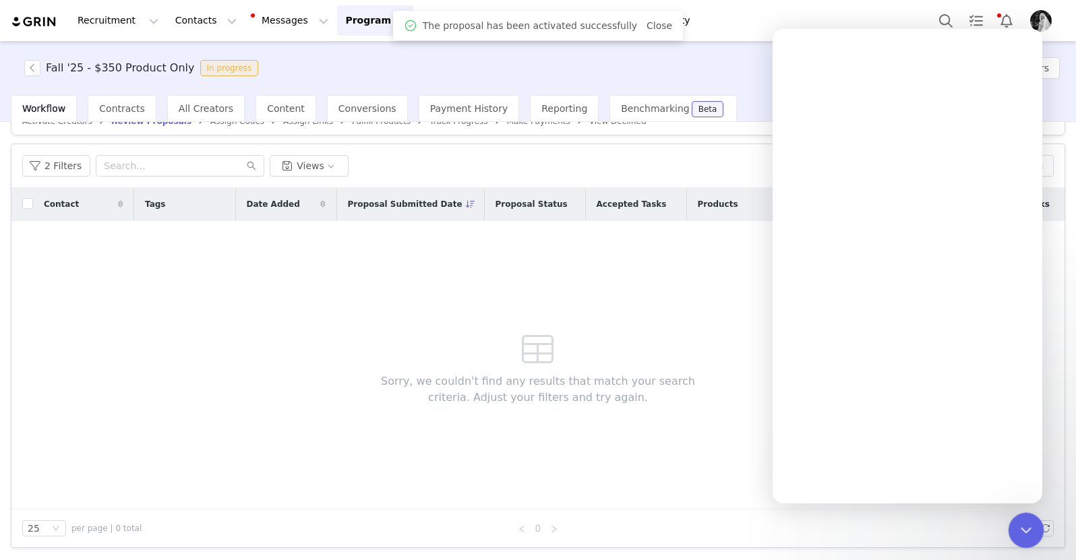
scroll to position [0, 0]
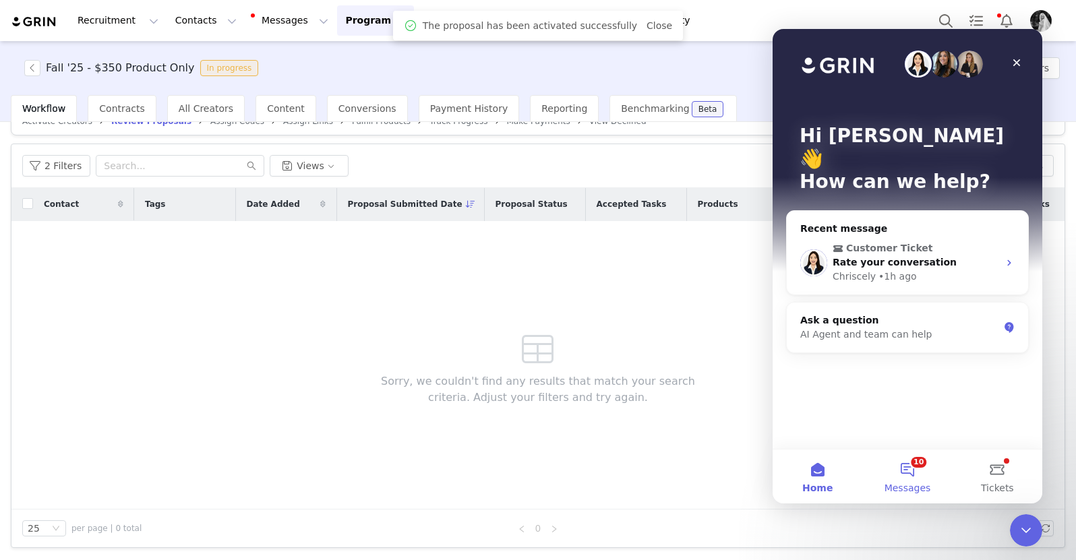
click at [913, 479] on button "10 Messages" at bounding box center [907, 477] width 90 height 54
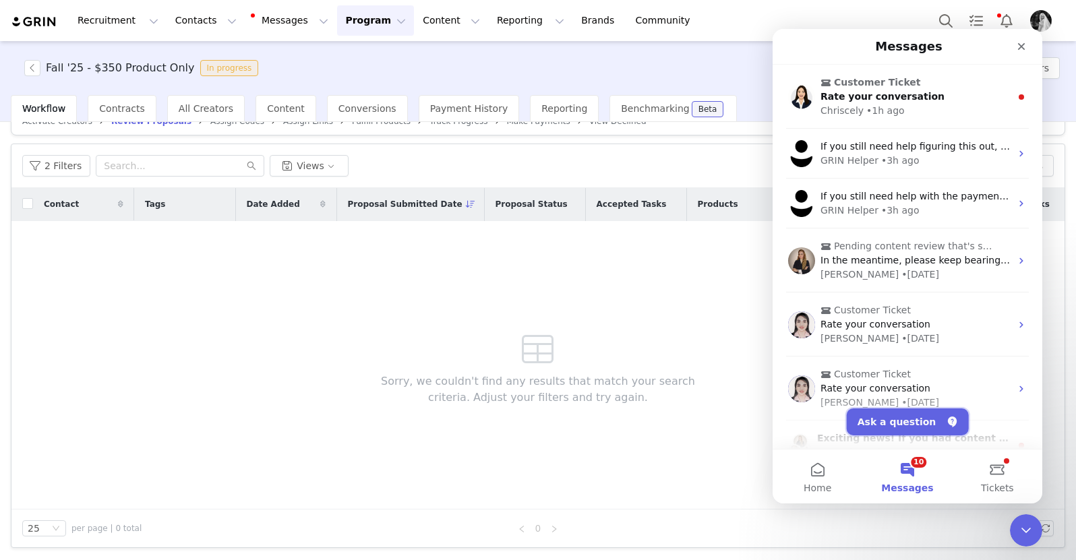
click at [893, 420] on button "Ask a question" at bounding box center [907, 421] width 122 height 27
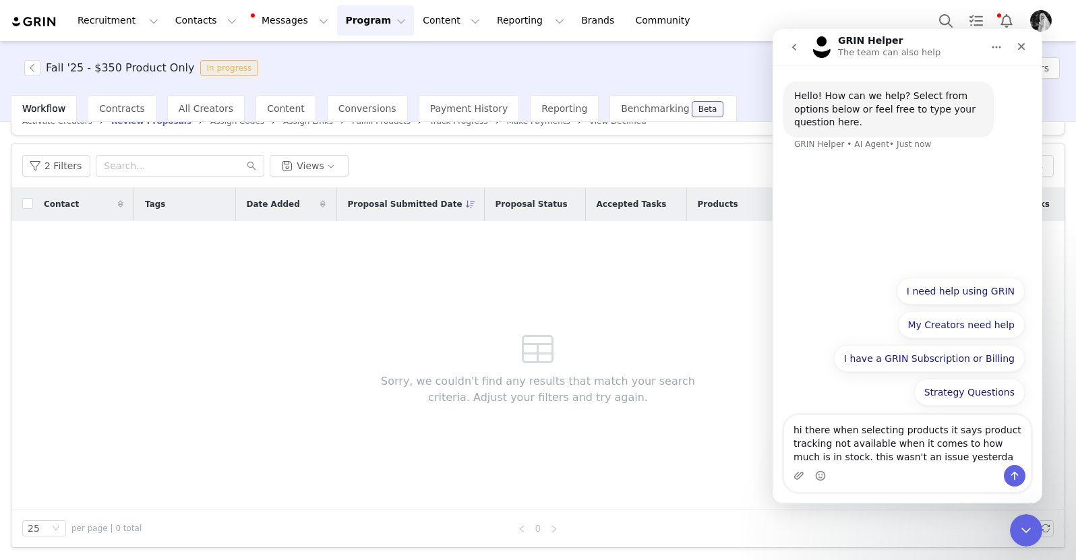
type textarea "hi there when selecting products it says product tracking not available when it…"
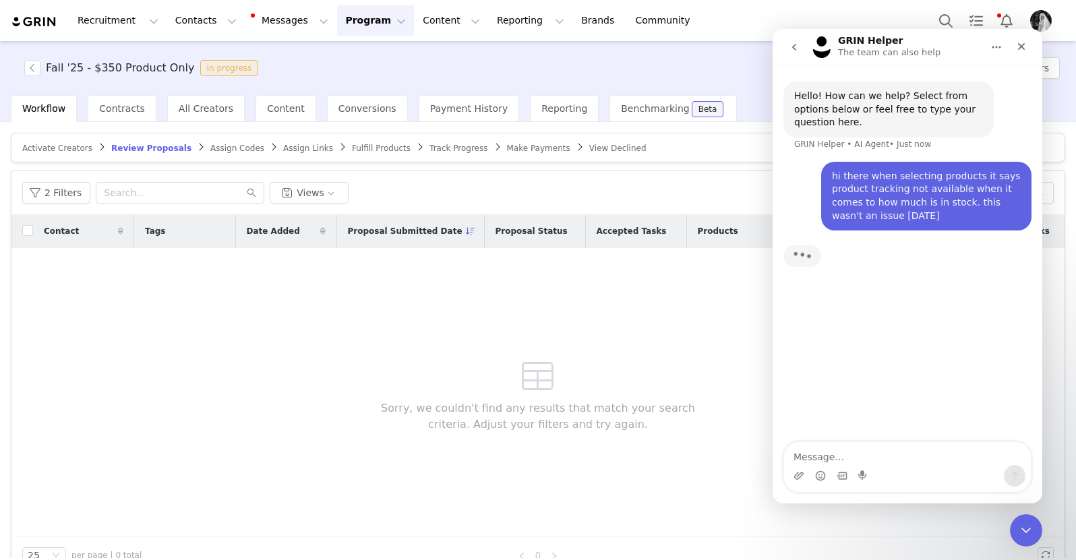
click at [356, 150] on span "Fulfill Products" at bounding box center [381, 148] width 59 height 9
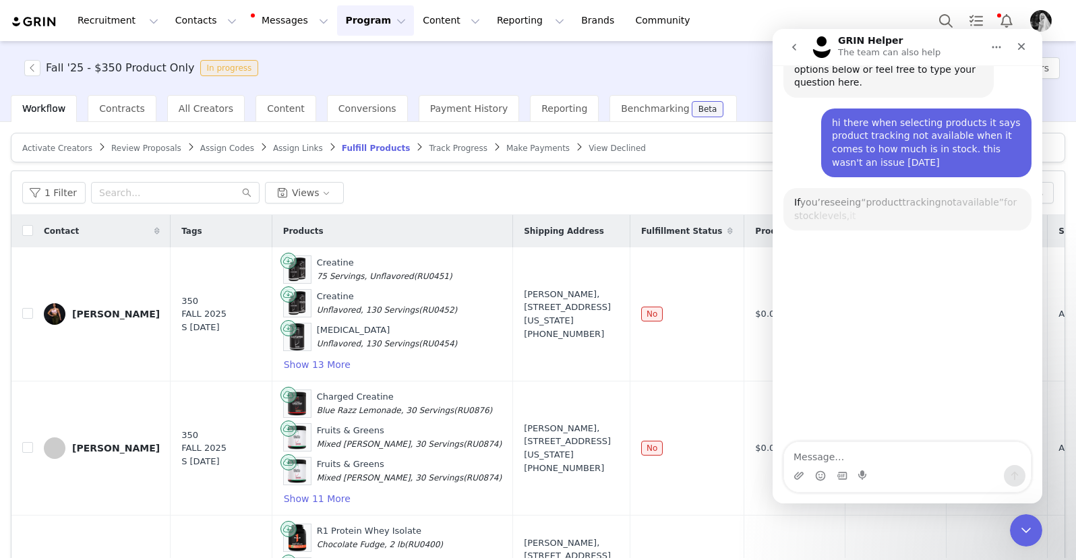
scroll to position [86, 0]
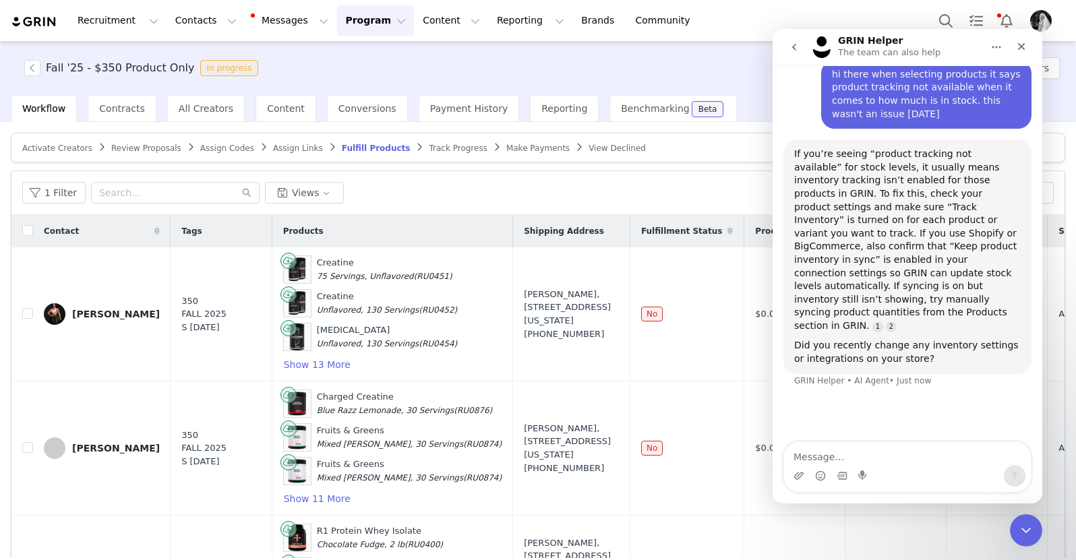
click at [710, 187] on div "1 Filter Views" at bounding box center [466, 193] width 889 height 22
click at [705, 187] on div "1 Filter Views" at bounding box center [466, 193] width 889 height 22
click at [1020, 520] on icon "Close Intercom Messenger" at bounding box center [1024, 528] width 16 height 16
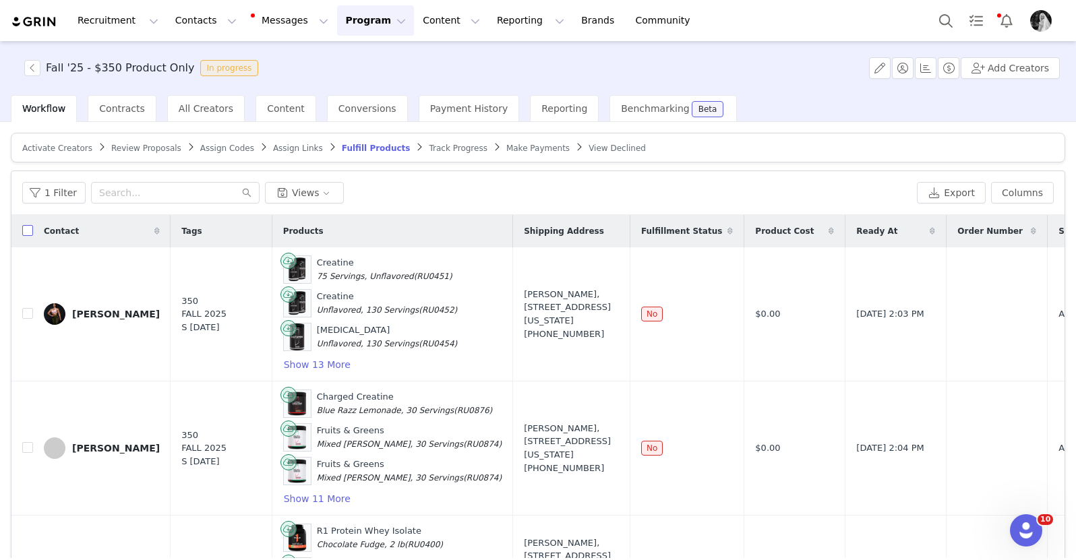
click at [30, 229] on input "checkbox" at bounding box center [27, 230] width 11 height 11
checkbox input "true"
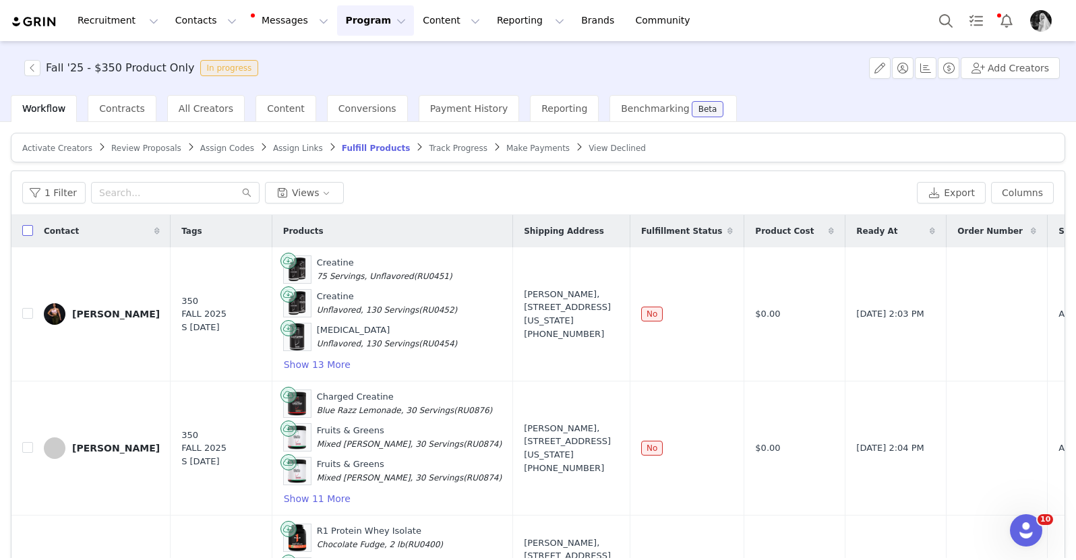
checkbox input "true"
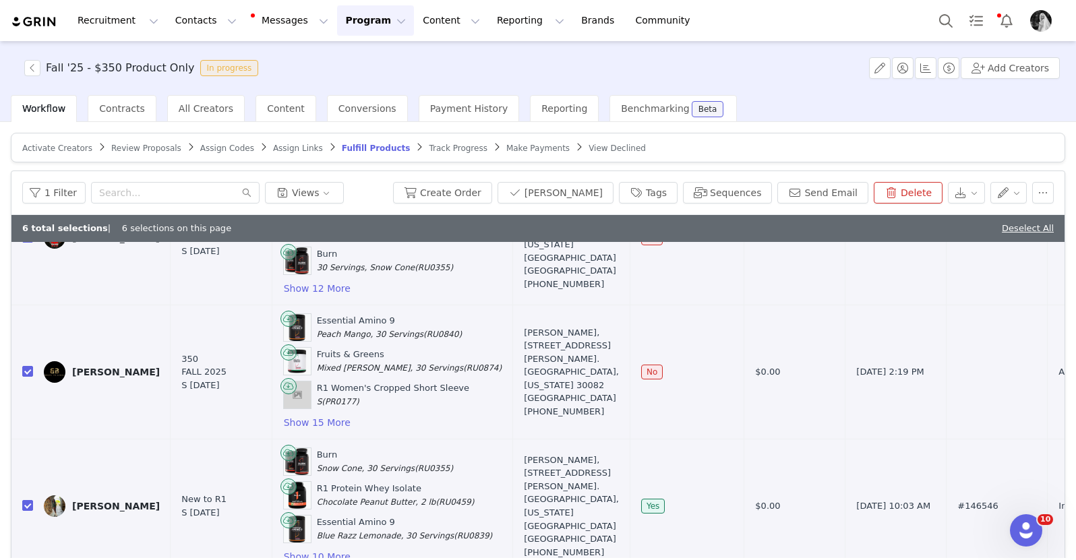
scroll to position [64, 0]
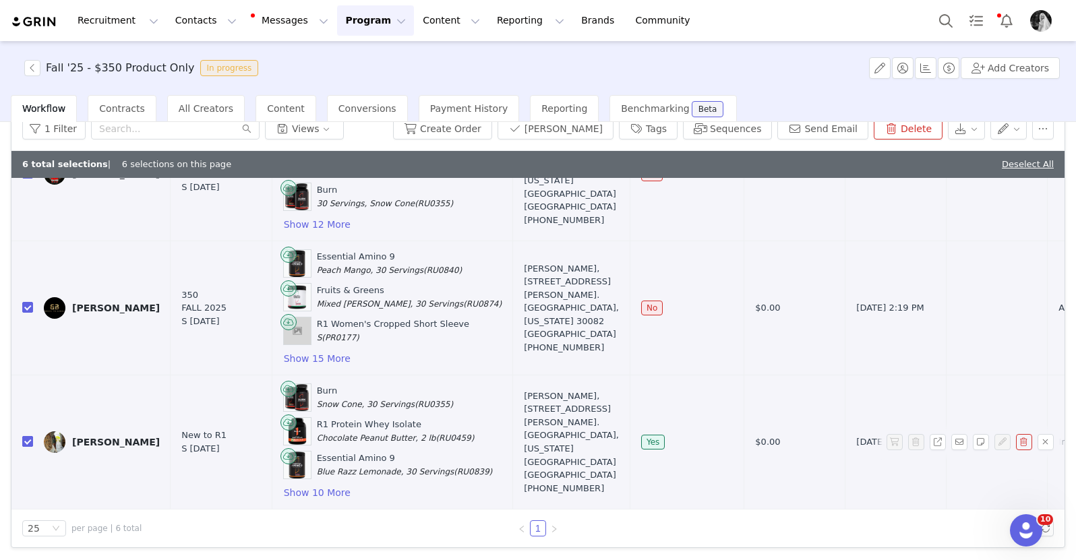
click at [28, 436] on input "checkbox" at bounding box center [27, 441] width 11 height 11
checkbox input "false"
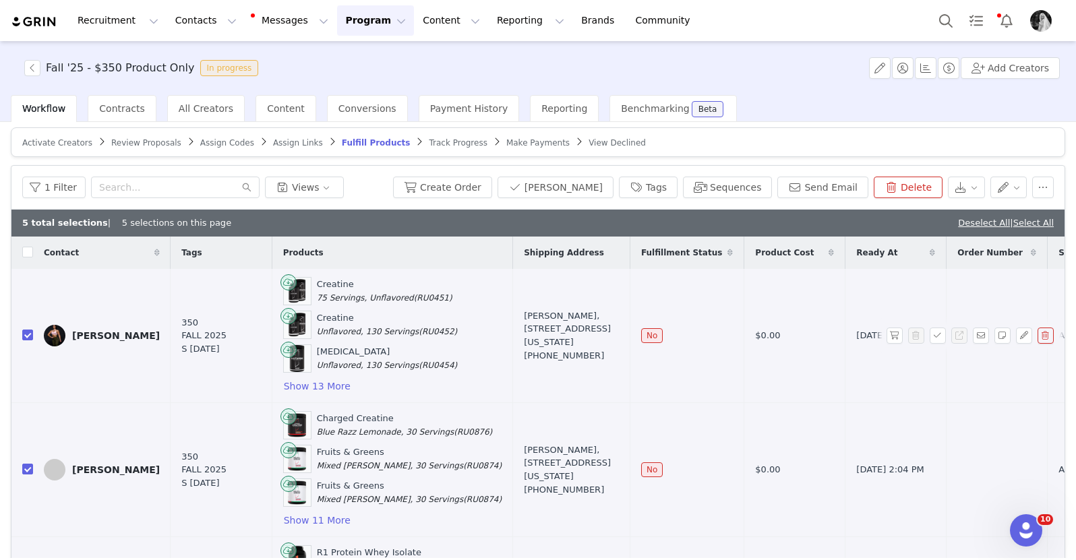
scroll to position [0, 0]
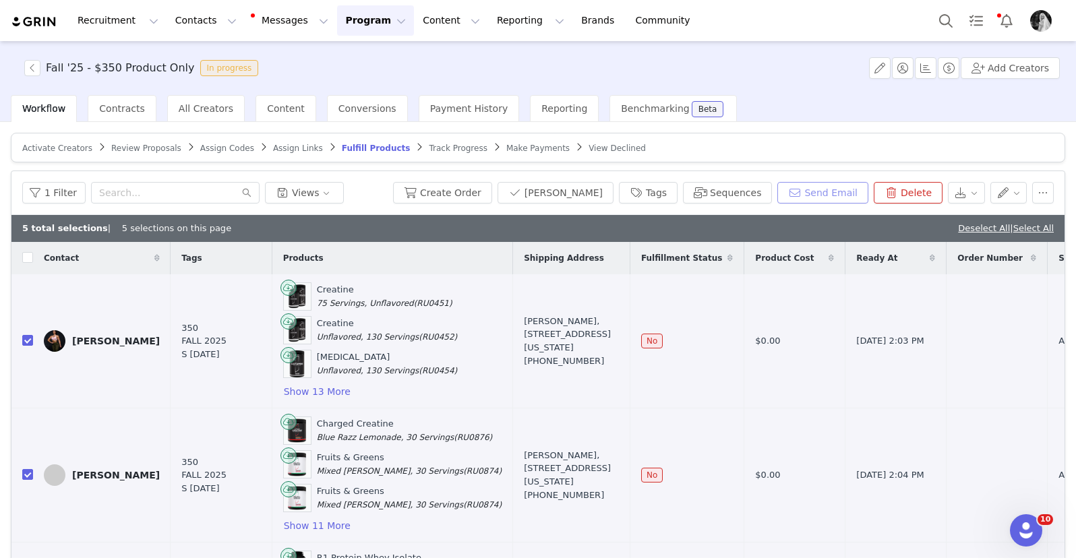
click at [810, 190] on button "Send Email" at bounding box center [822, 193] width 91 height 22
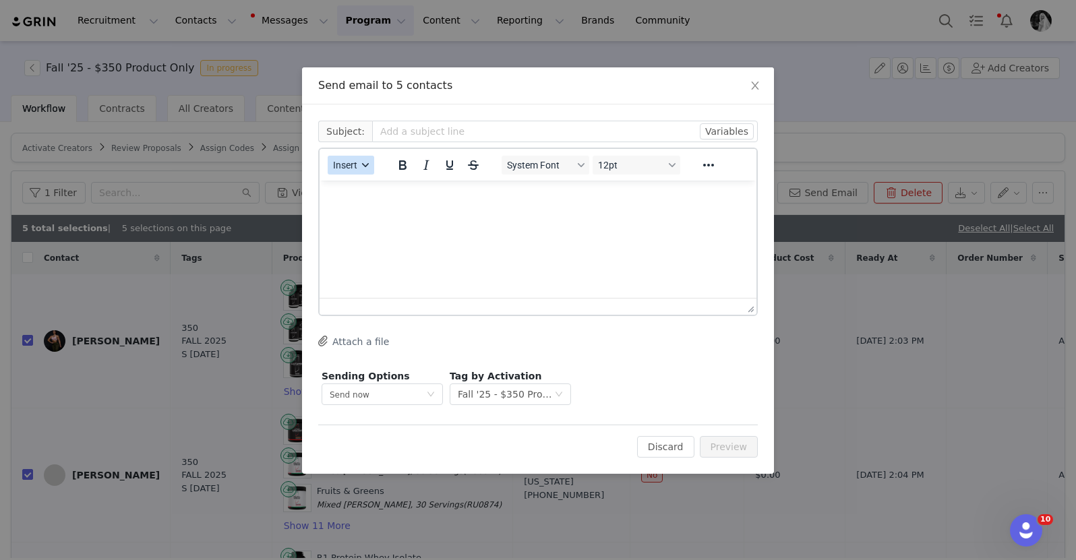
click at [364, 171] on button "Insert" at bounding box center [351, 165] width 47 height 19
click at [357, 189] on div "Insert Template" at bounding box center [399, 189] width 121 height 16
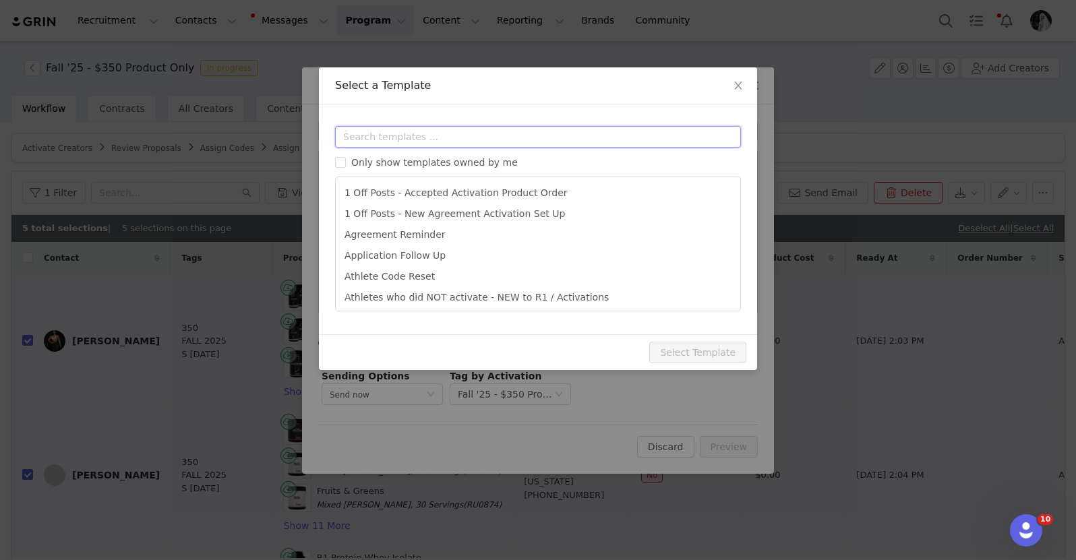
click at [408, 131] on input "text" at bounding box center [538, 137] width 406 height 22
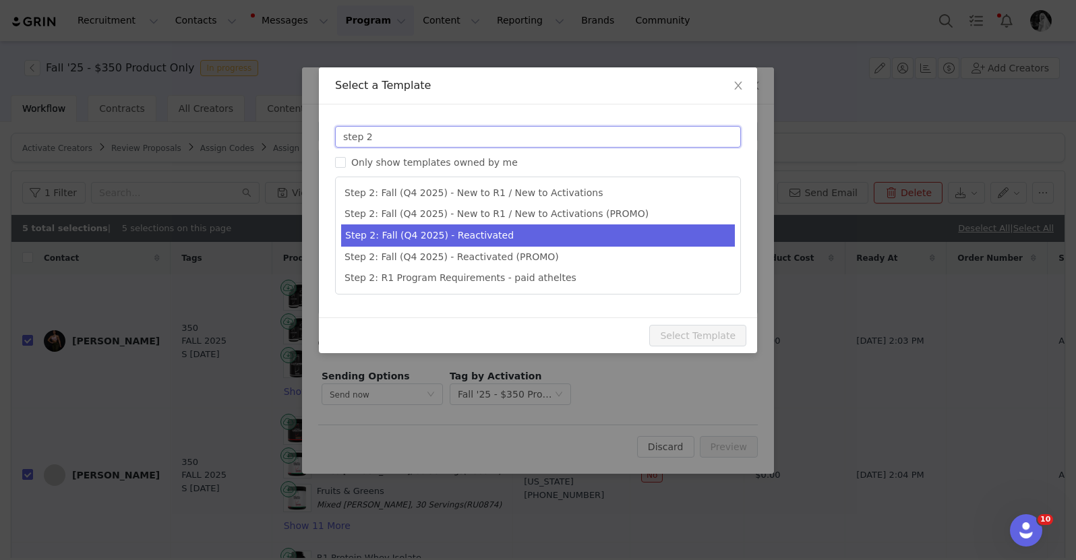
type input "step 2"
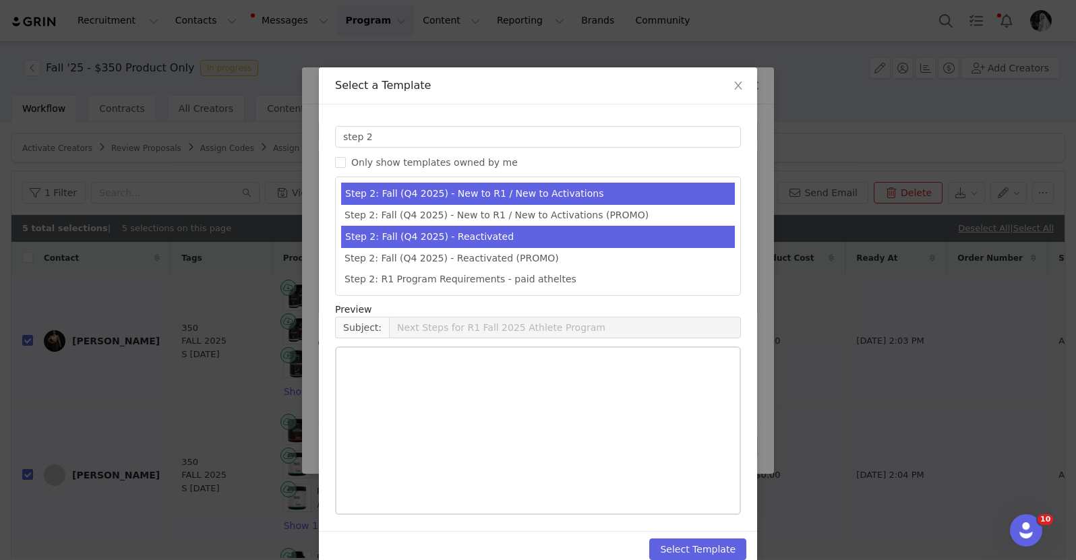
click at [463, 232] on li "Step 2: Fall (Q4 2025) - Reactivated" at bounding box center [538, 237] width 394 height 22
type input "Next Steps for R1's Fall 2025 Athlete Program"
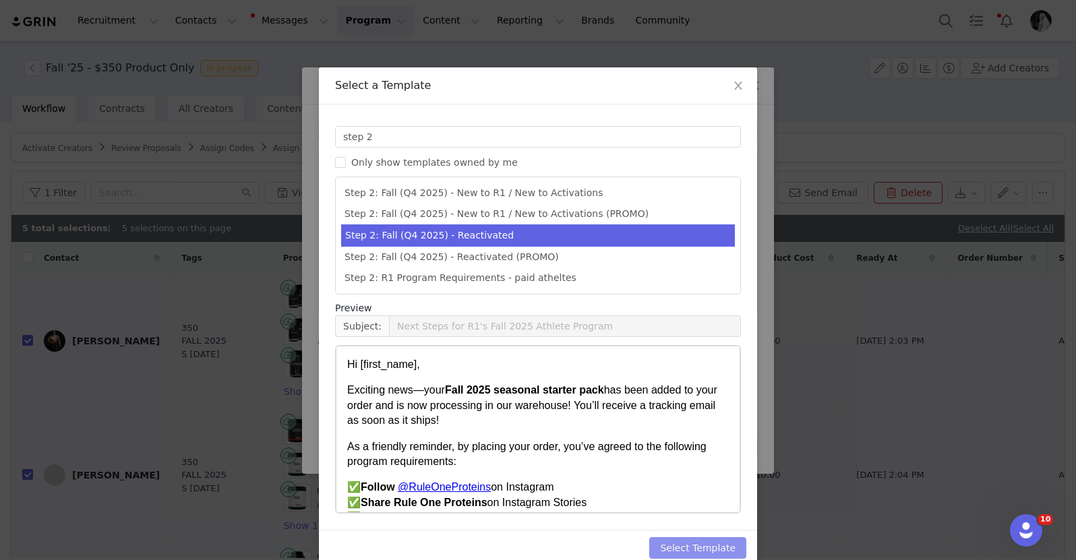
click at [671, 538] on button "Select Template" at bounding box center [697, 548] width 97 height 22
type input "Next Steps for R1's Fall 2025 Athlete Program"
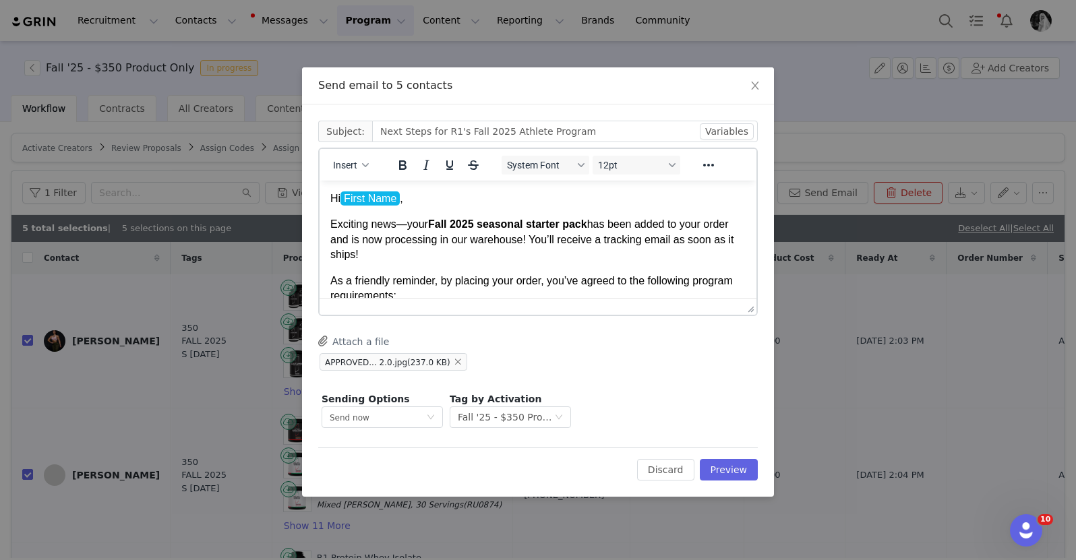
click at [375, 199] on p "Hi First Name ﻿ ," at bounding box center [537, 198] width 415 height 15
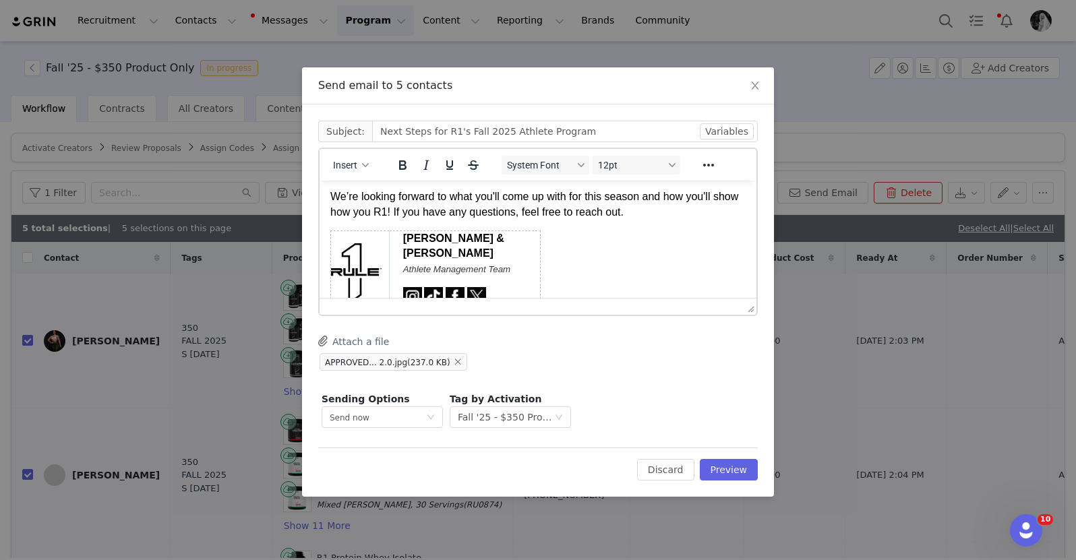
scroll to position [573, 0]
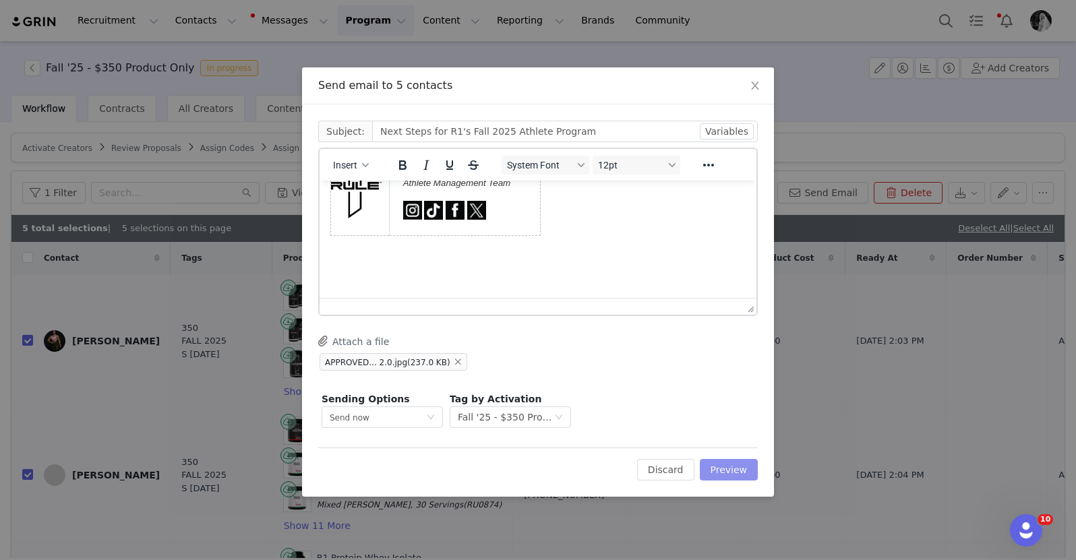
click at [731, 466] on button "Preview" at bounding box center [729, 470] width 59 height 22
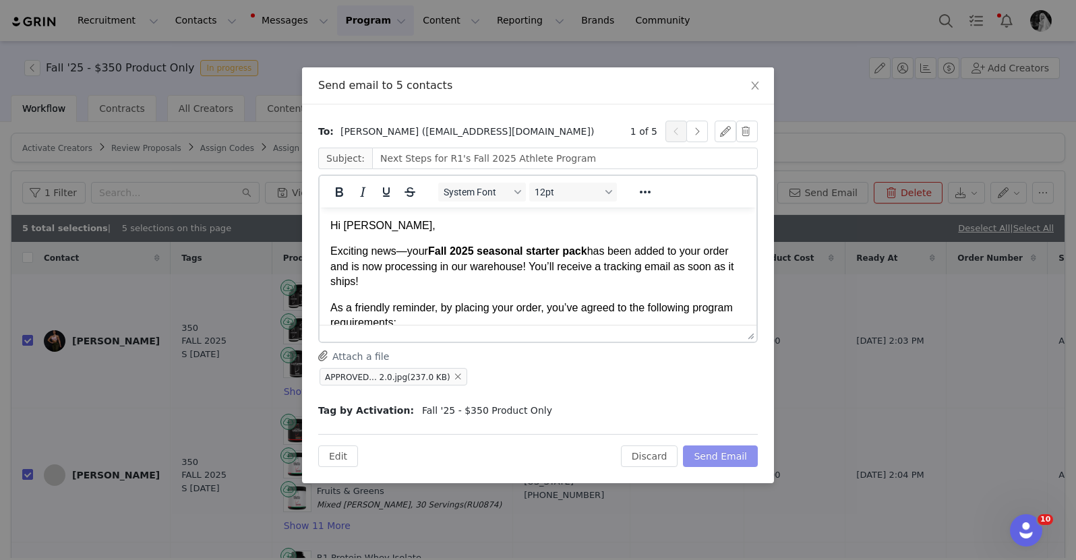
scroll to position [0, 0]
click at [717, 458] on button "Send Email" at bounding box center [720, 456] width 75 height 22
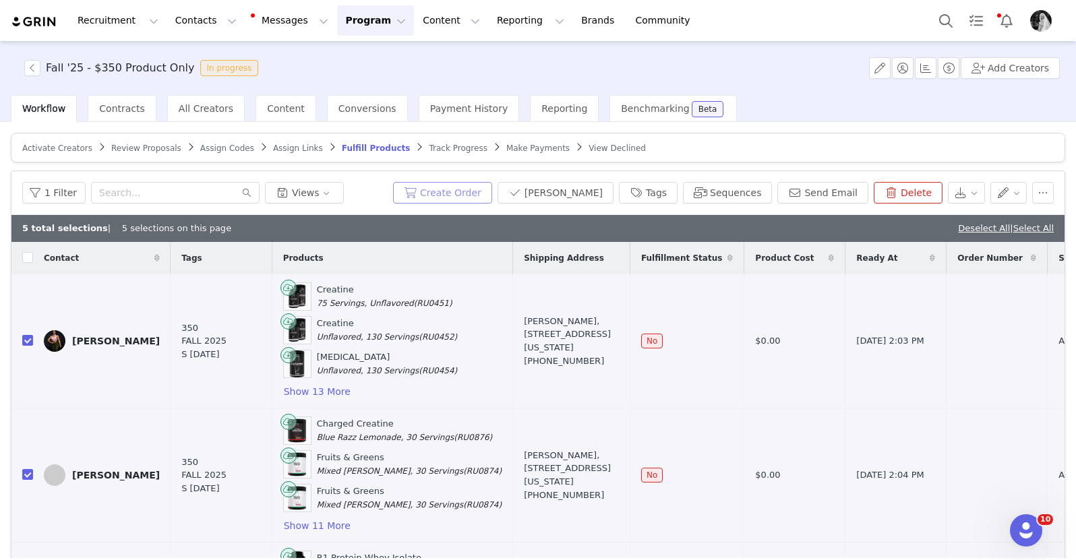
click at [460, 192] on button "Create Order" at bounding box center [442, 193] width 99 height 22
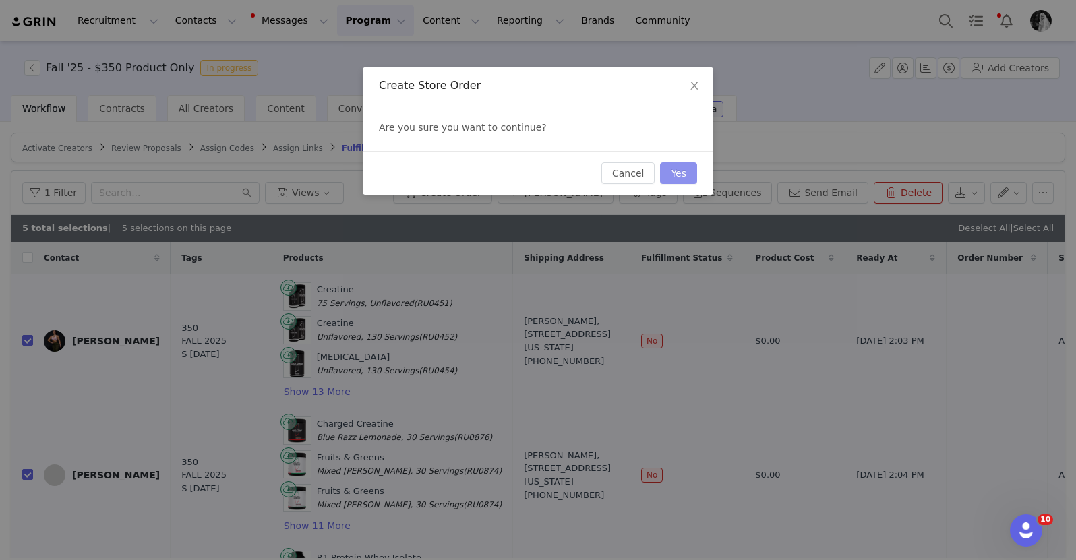
click at [686, 166] on button "Yes" at bounding box center [678, 173] width 37 height 22
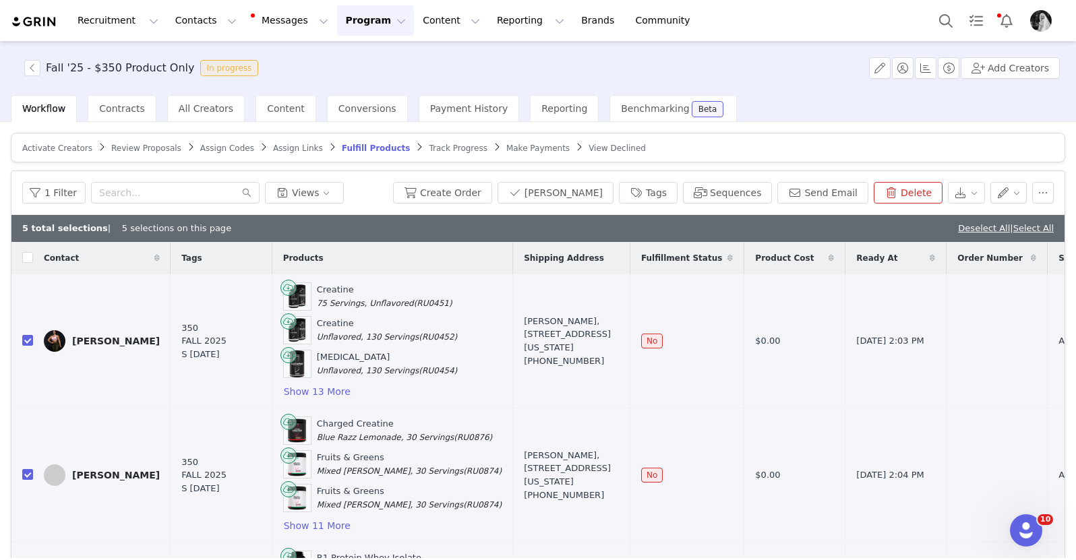
click at [115, 145] on span "Review Proposals" at bounding box center [146, 148] width 70 height 9
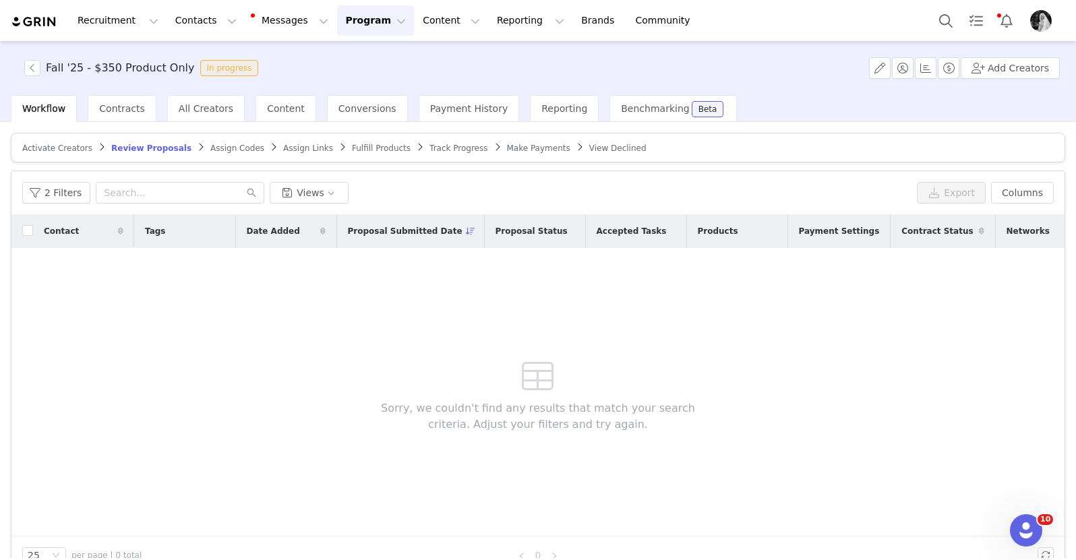
click at [356, 25] on button "Program Program" at bounding box center [375, 20] width 77 height 30
click at [350, 66] on p "Activations" at bounding box center [353, 60] width 52 height 14
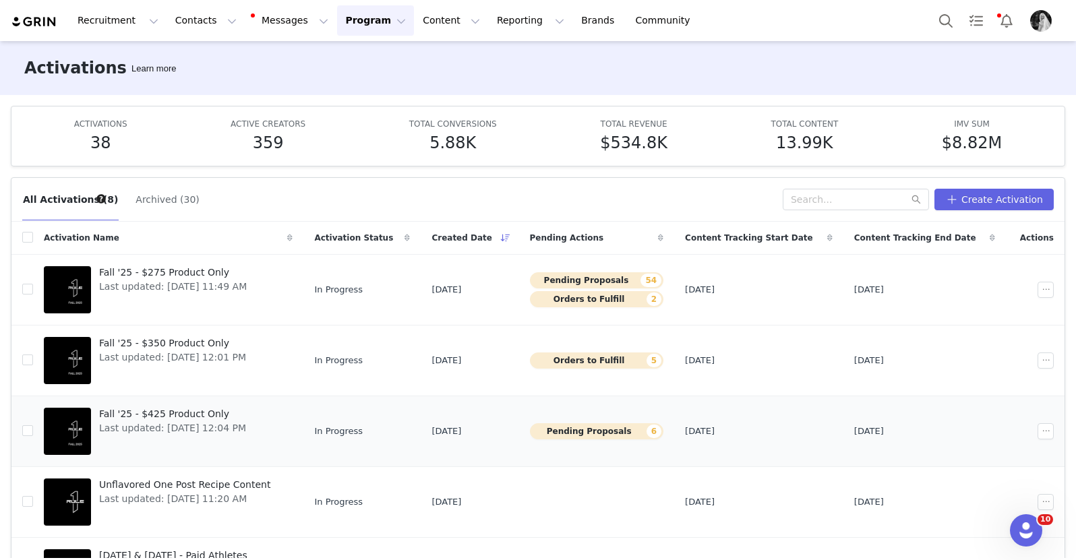
click at [168, 414] on span "Fall '25 - $425 Product Only" at bounding box center [172, 414] width 147 height 14
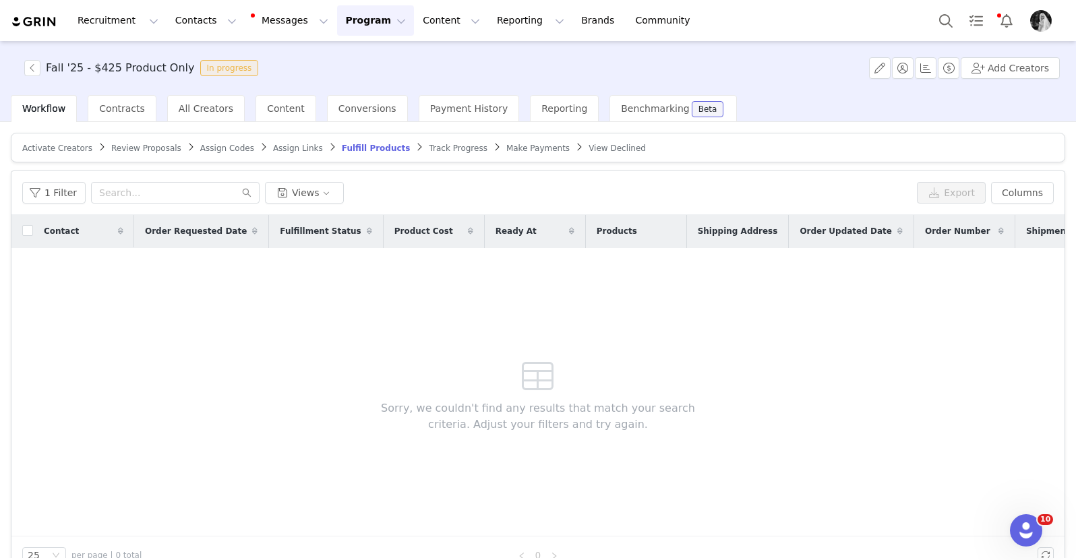
click at [133, 144] on span "Review Proposals" at bounding box center [146, 148] width 70 height 9
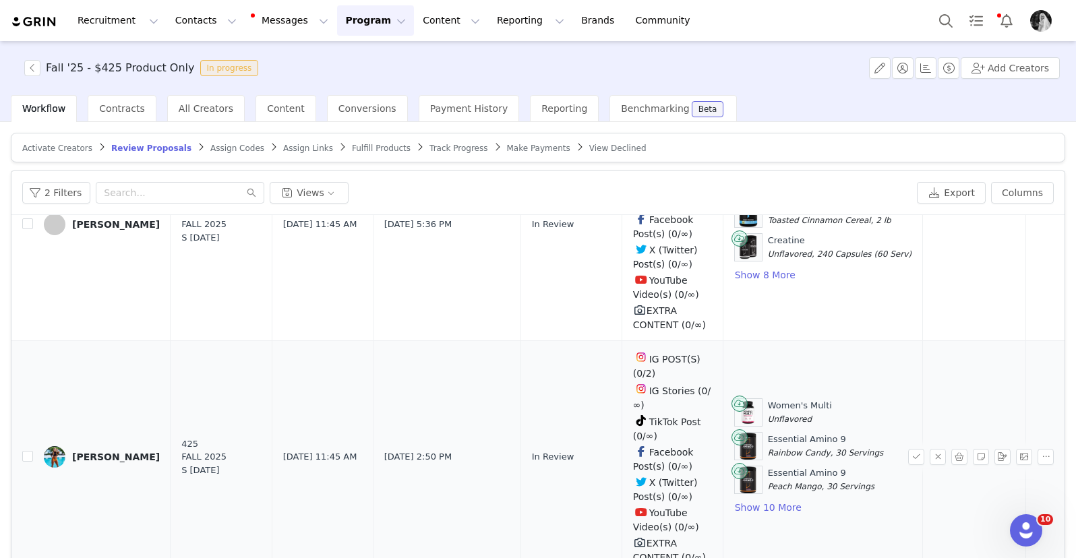
scroll to position [64, 0]
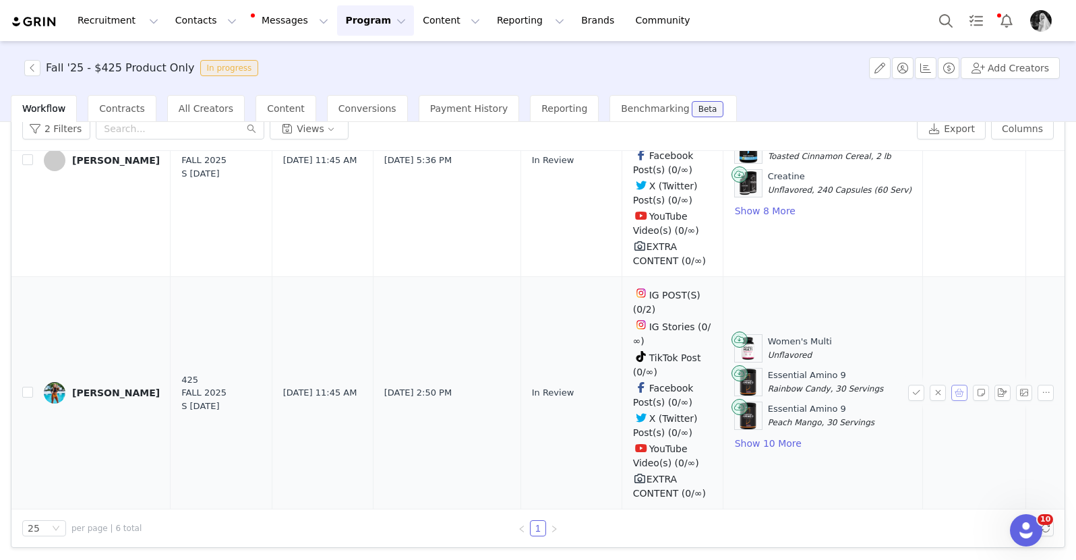
click at [951, 388] on button "button" at bounding box center [959, 393] width 16 height 16
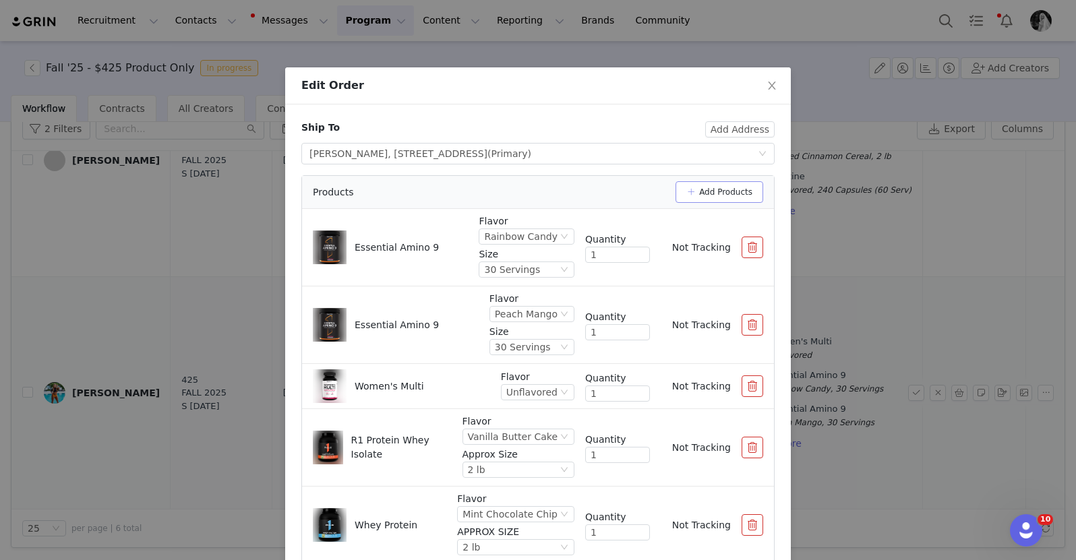
click at [712, 193] on button "Add Products" at bounding box center [719, 192] width 88 height 22
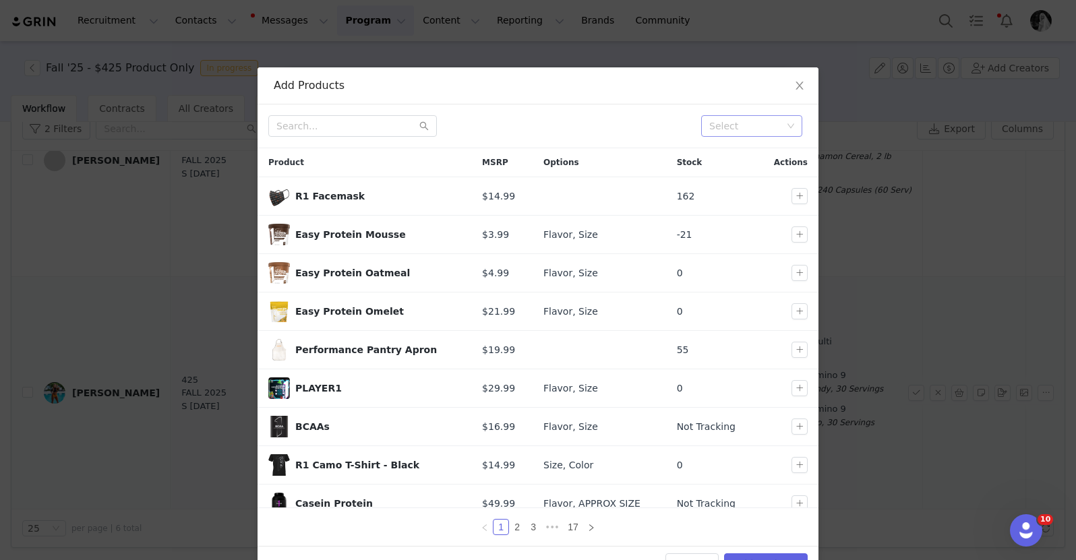
click at [718, 123] on div "Select" at bounding box center [745, 125] width 73 height 13
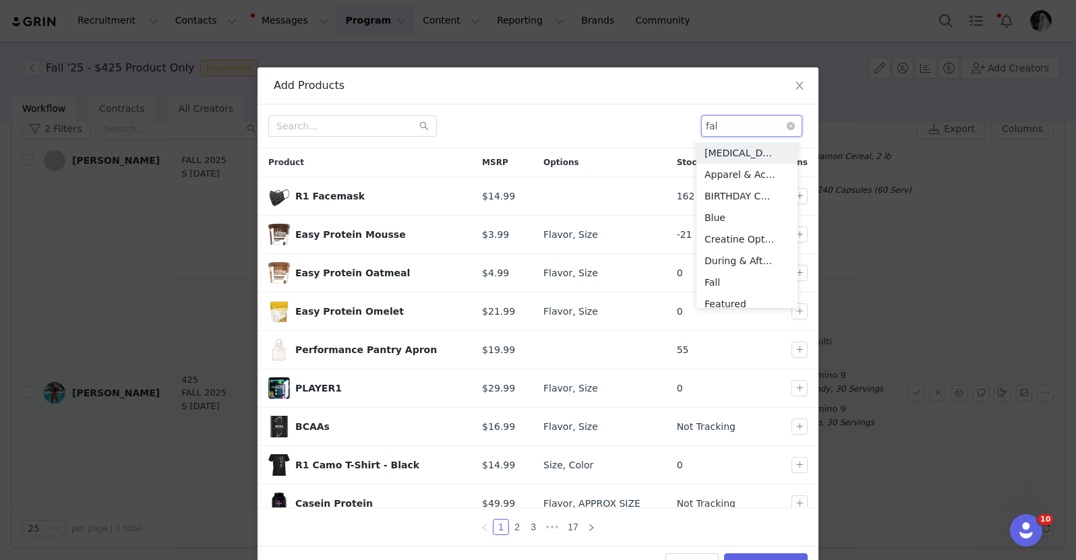
type input "fall"
click at [721, 150] on li "Fall" at bounding box center [746, 153] width 101 height 22
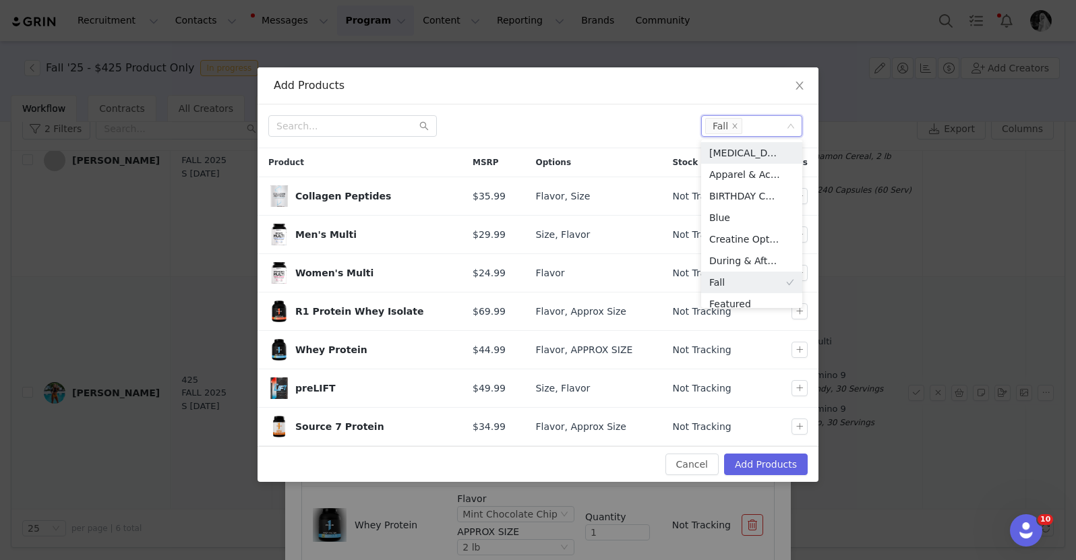
click at [590, 140] on div "Select Fall" at bounding box center [537, 126] width 561 height 44
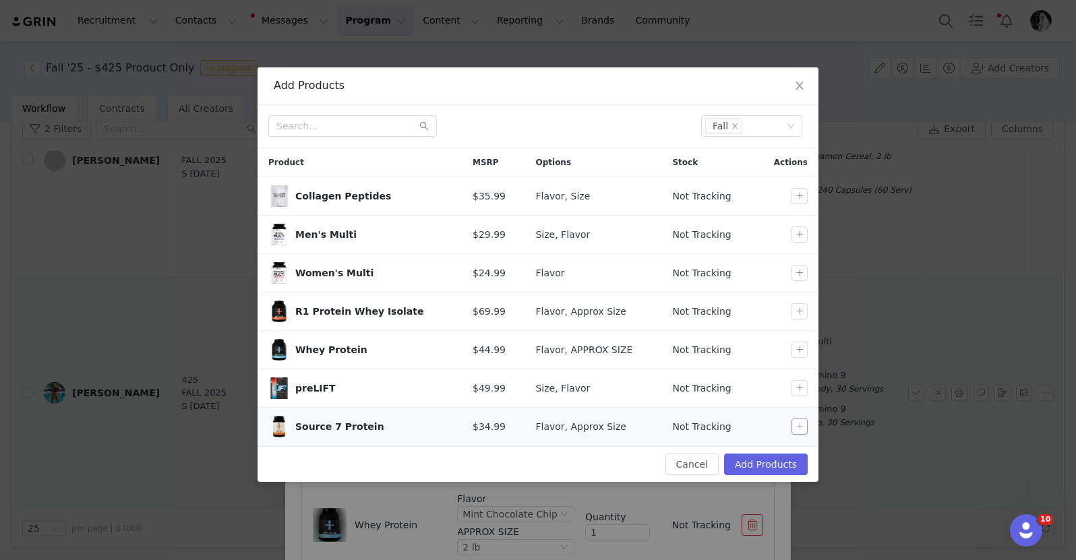
click at [799, 425] on button "button" at bounding box center [799, 427] width 16 height 16
click at [796, 382] on button "button" at bounding box center [799, 388] width 16 height 16
click at [800, 346] on button "button" at bounding box center [799, 350] width 16 height 16
click at [799, 318] on div "Select" at bounding box center [800, 322] width 40 height 22
click at [799, 303] on button "button" at bounding box center [799, 311] width 16 height 16
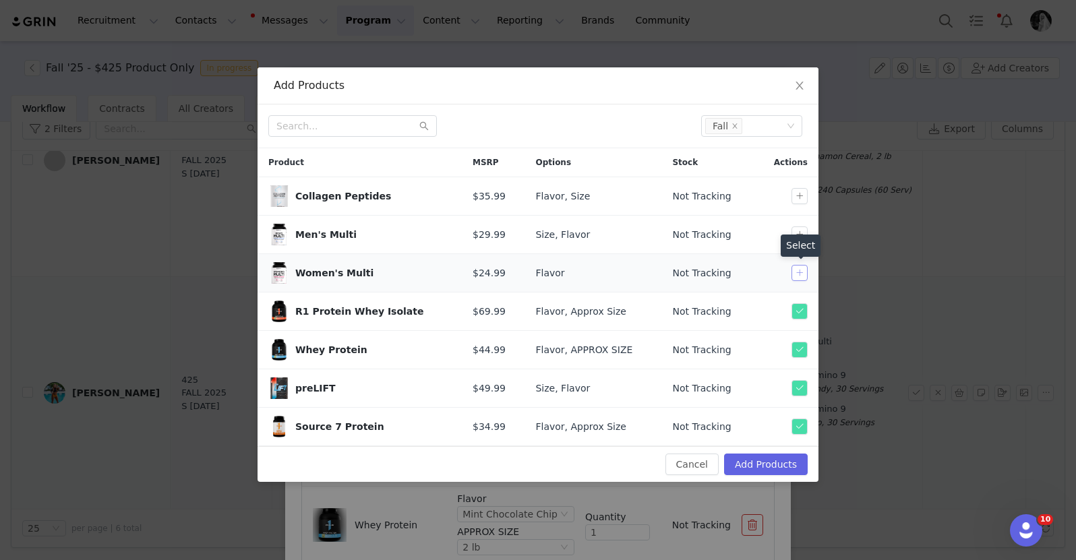
click at [796, 270] on button "button" at bounding box center [799, 273] width 16 height 16
click at [801, 195] on button "button" at bounding box center [799, 196] width 16 height 16
click at [760, 466] on button "Add Products" at bounding box center [766, 465] width 84 height 22
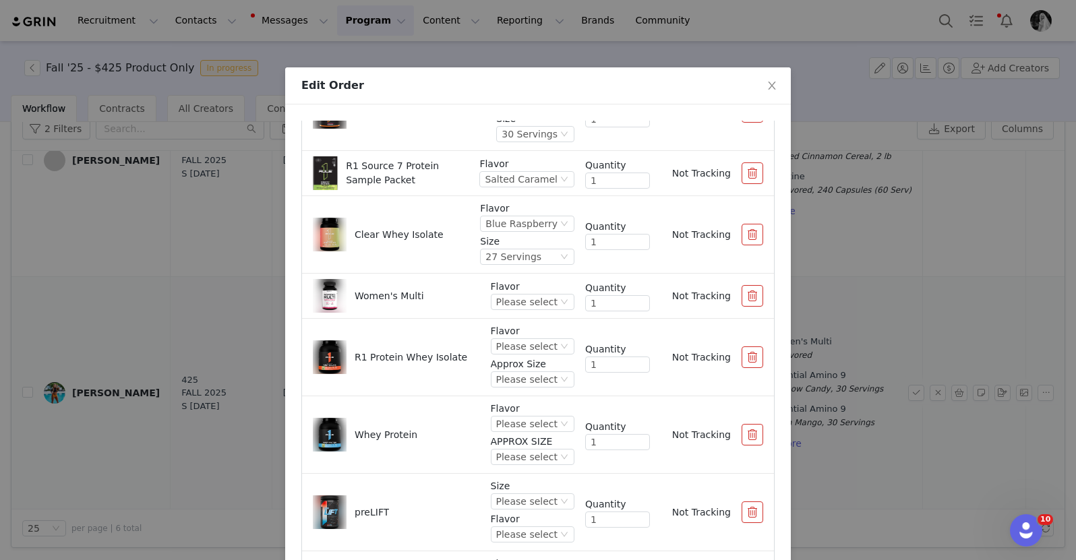
scroll to position [866, 0]
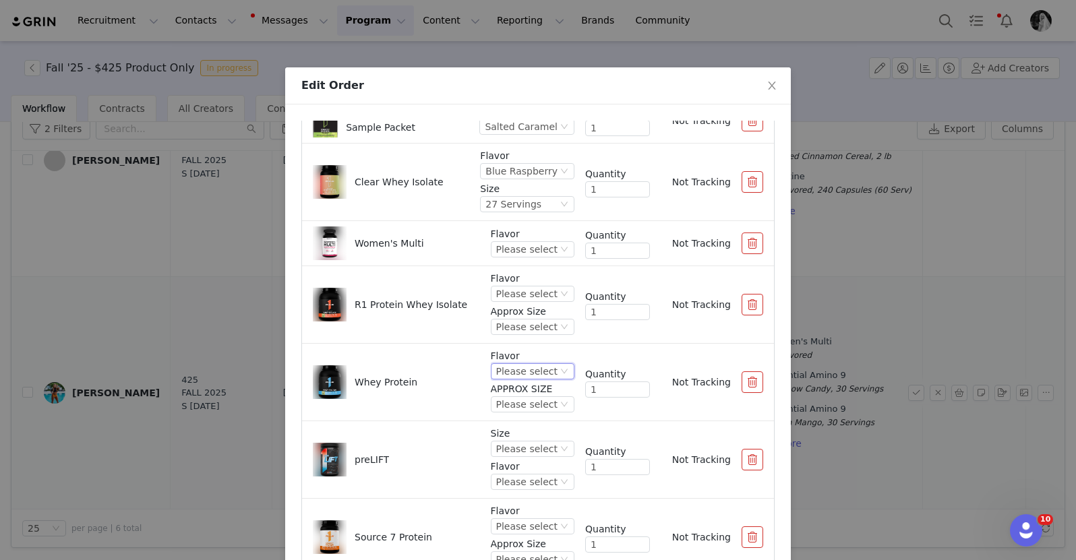
click at [503, 365] on div "Please select" at bounding box center [526, 371] width 61 height 15
click at [503, 419] on li "Pistachio Ice Cream" at bounding box center [519, 417] width 80 height 22
click at [500, 400] on div "Please select" at bounding box center [494, 404] width 61 height 15
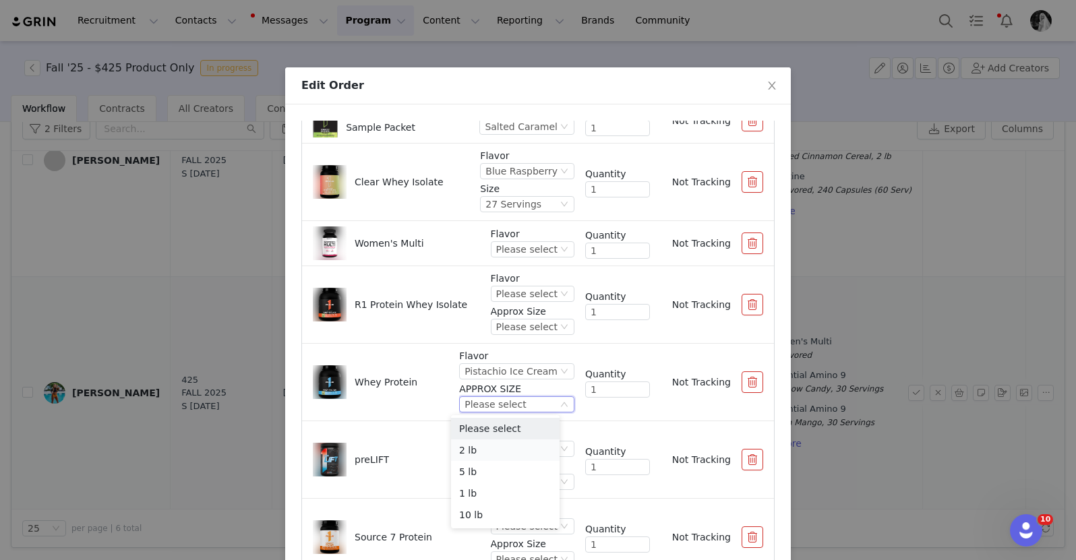
click at [498, 443] on li "2 lb" at bounding box center [505, 450] width 109 height 22
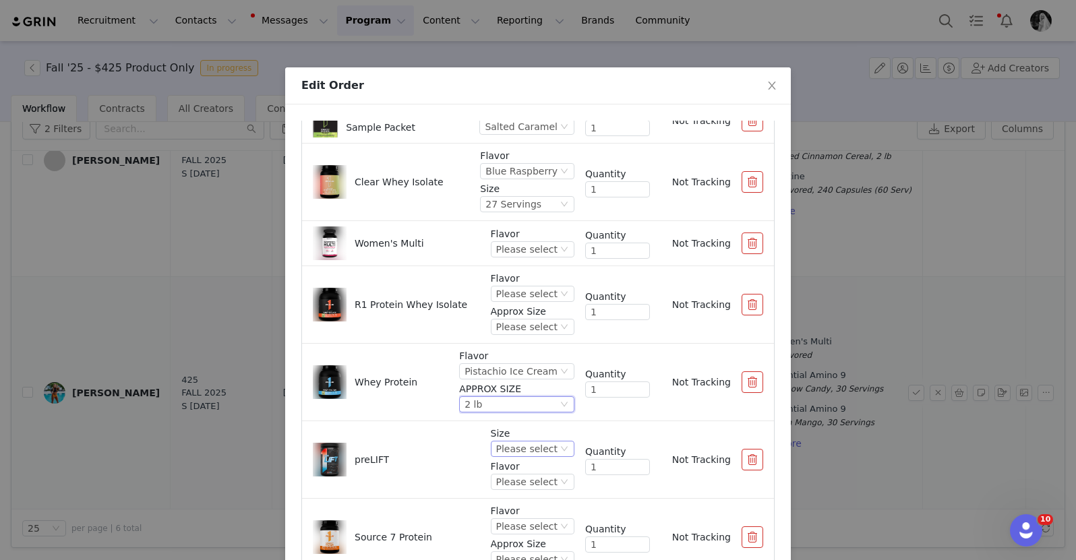
click at [505, 443] on div "Please select" at bounding box center [526, 448] width 61 height 15
click at [513, 502] on li "30 Servings" at bounding box center [519, 495] width 80 height 22
click at [511, 479] on div "Please select" at bounding box center [526, 481] width 61 height 15
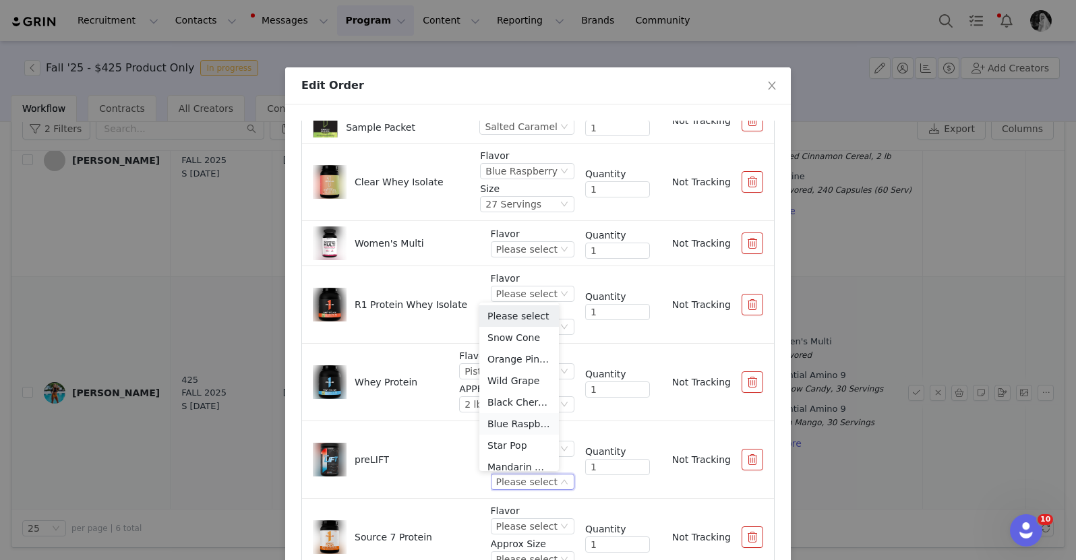
scroll to position [7, 0]
click at [506, 389] on li "Black Cherry Limeade" at bounding box center [519, 396] width 80 height 22
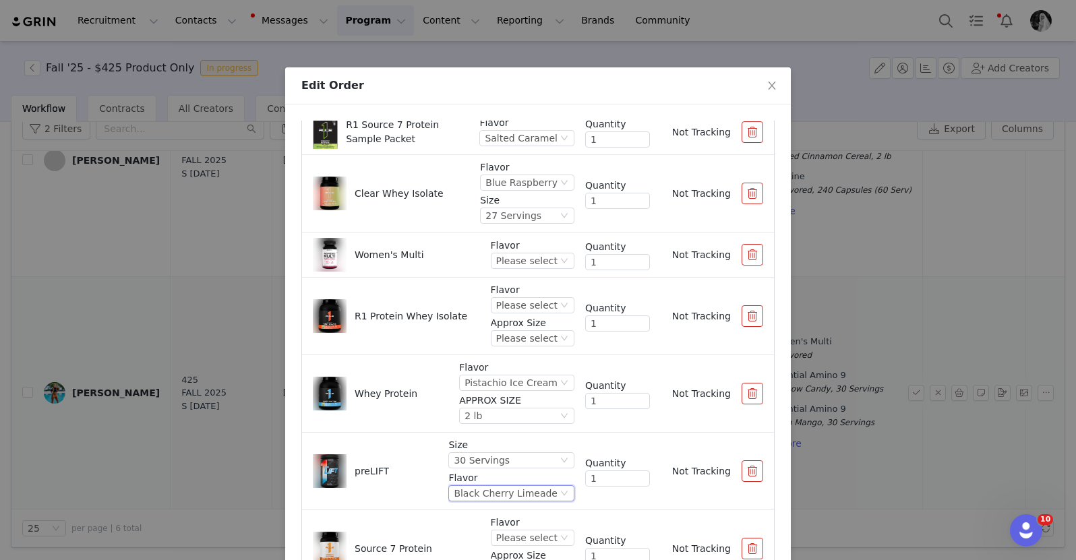
scroll to position [866, 0]
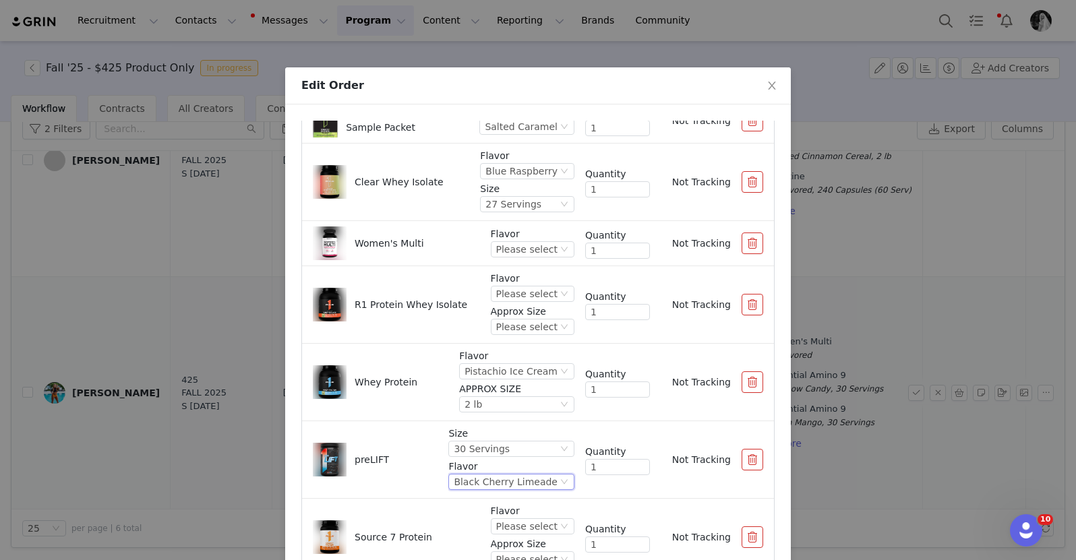
click at [476, 487] on div "Black Cherry Limeade" at bounding box center [506, 481] width 104 height 15
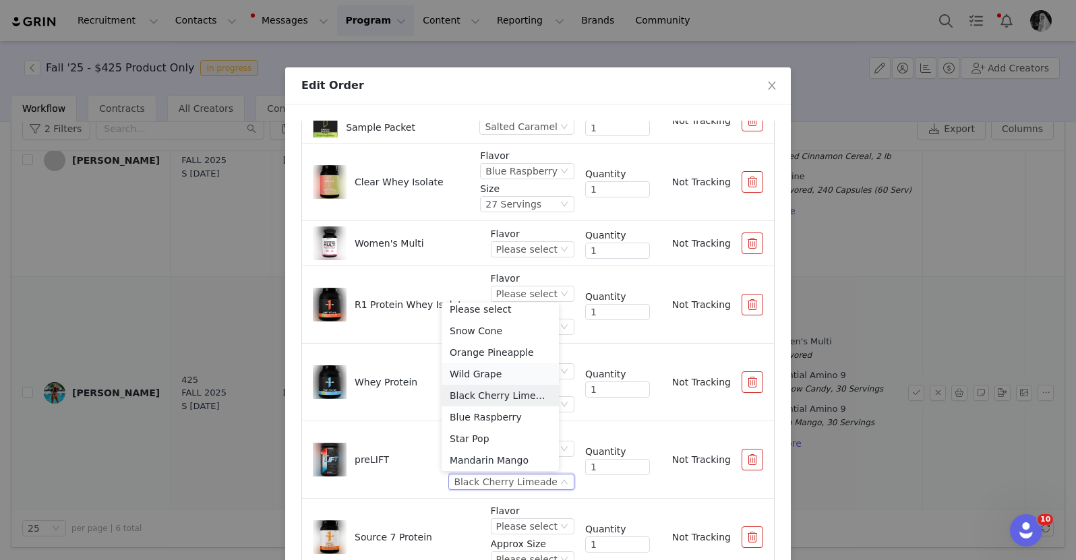
click at [493, 366] on li "Wild Grape" at bounding box center [499, 374] width 117 height 22
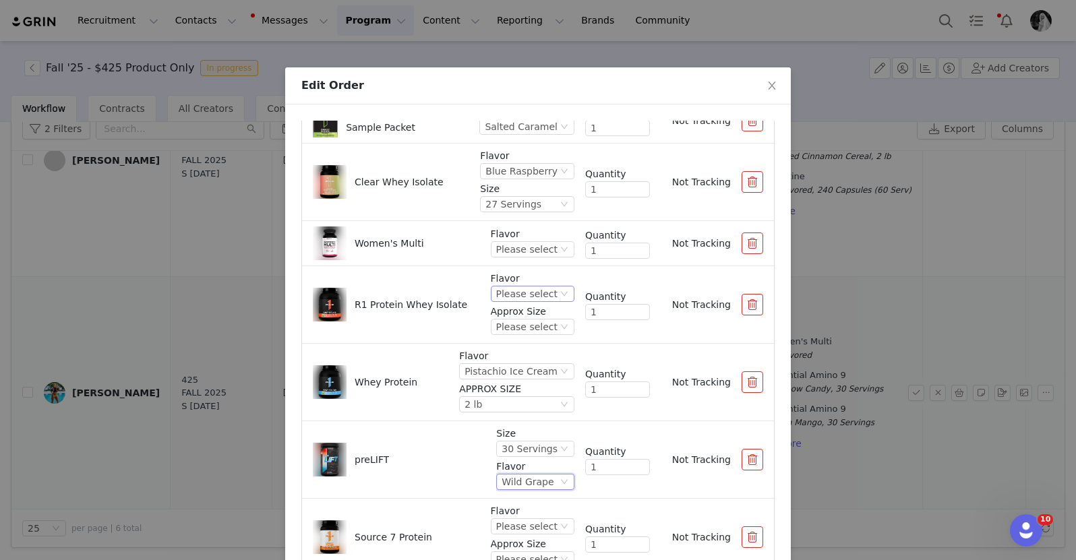
click at [520, 290] on div "Please select" at bounding box center [526, 293] width 61 height 15
click at [520, 385] on li "Strawberry Banana" at bounding box center [519, 383] width 80 height 22
click at [496, 339] on li "R1 Protein Whey Isolate Flavor Strawberry Banana Approx Size Please select Quan…" at bounding box center [538, 305] width 472 height 78
click at [496, 332] on div "Please select" at bounding box center [496, 326] width 61 height 15
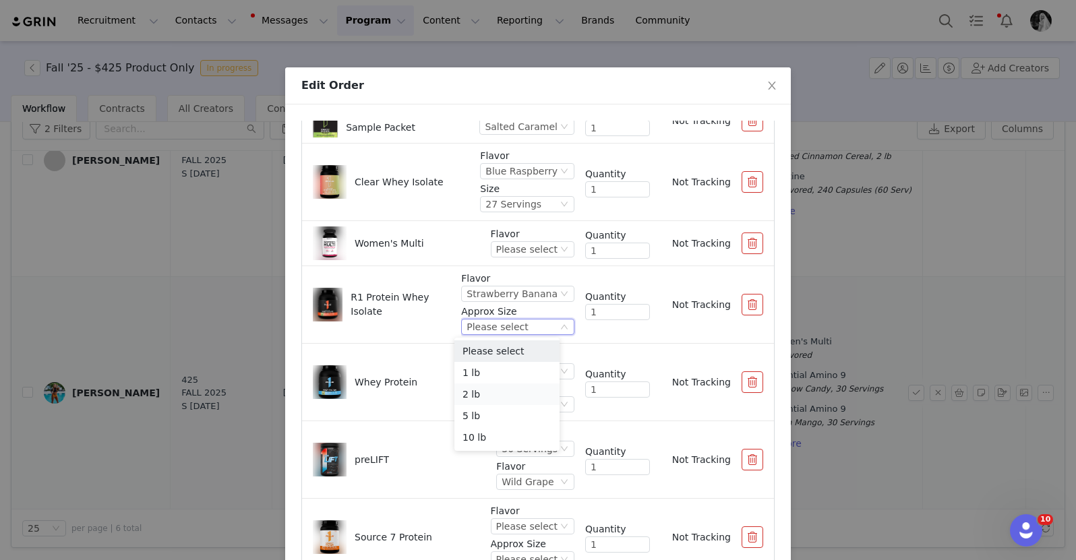
click at [480, 393] on li "2 lb" at bounding box center [506, 394] width 105 height 22
click at [516, 257] on div "Flavor Please select" at bounding box center [533, 243] width 84 height 33
click at [517, 248] on div "Please select" at bounding box center [526, 249] width 61 height 15
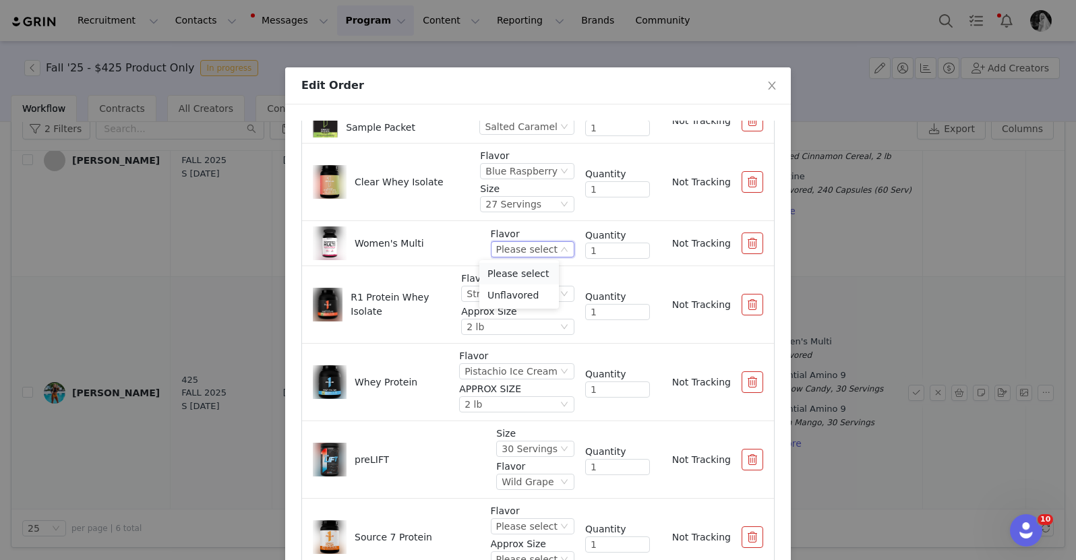
click at [512, 282] on li "Please select" at bounding box center [519, 274] width 80 height 22
click at [516, 248] on div "Please select" at bounding box center [526, 249] width 61 height 15
click at [505, 300] on li "Unflavored" at bounding box center [519, 295] width 80 height 22
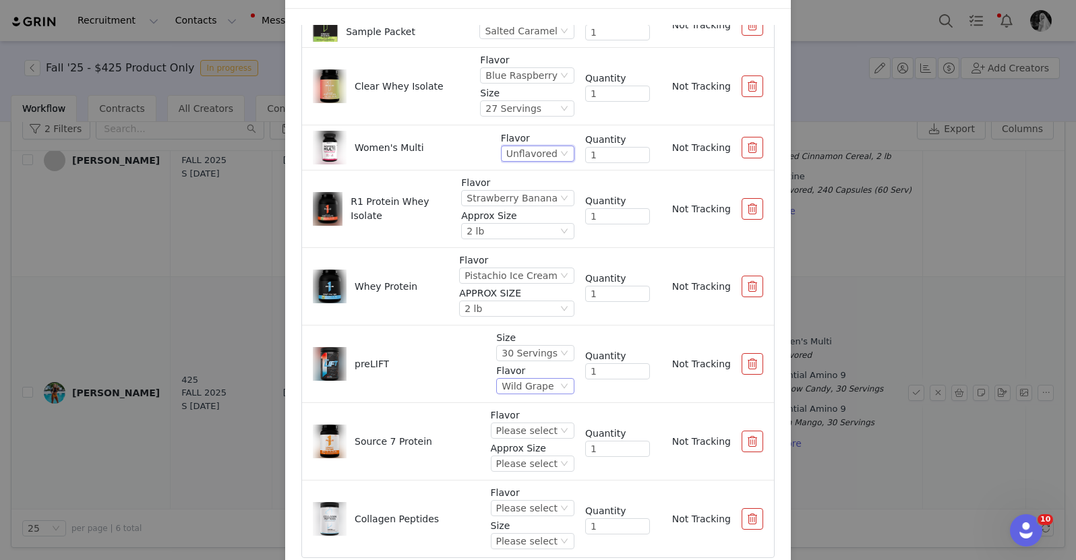
scroll to position [162, 0]
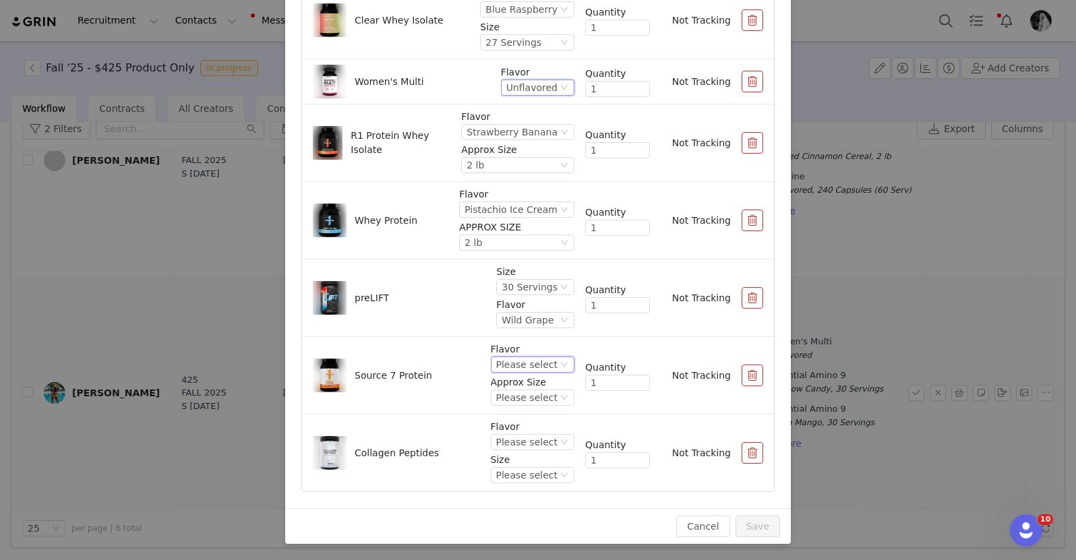
click at [534, 357] on div "Please select" at bounding box center [533, 365] width 84 height 16
click at [524, 365] on div "Please select" at bounding box center [526, 364] width 61 height 15
click at [524, 364] on div "Please select" at bounding box center [526, 364] width 61 height 15
click at [507, 495] on li "Pumpkin Spice" at bounding box center [519, 487] width 80 height 22
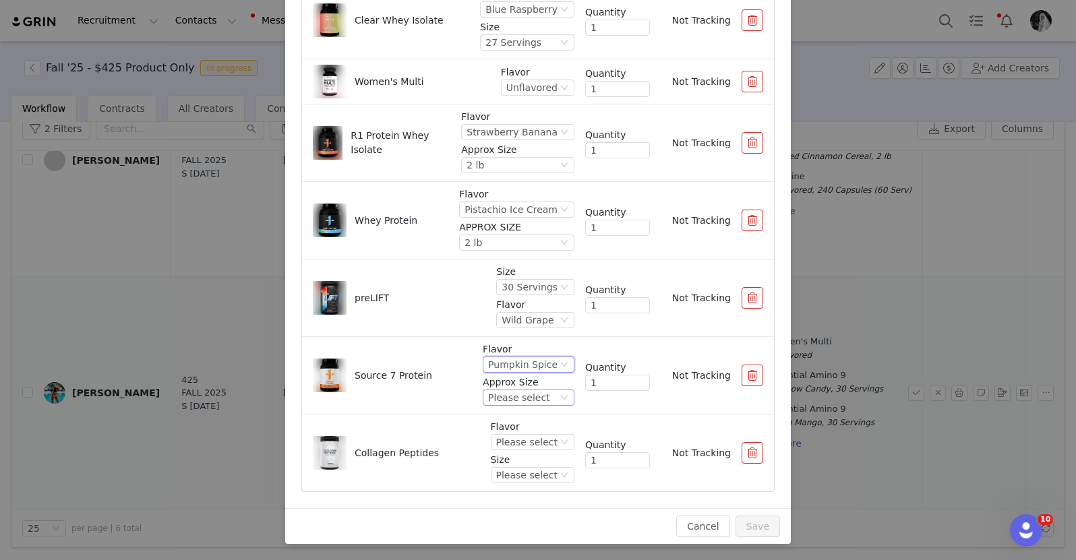
click at [502, 393] on div "Please select" at bounding box center [518, 397] width 61 height 15
click at [501, 443] on li "1.8 lb" at bounding box center [515, 444] width 87 height 22
click at [501, 443] on div "Please select" at bounding box center [526, 442] width 61 height 15
click at [518, 353] on li "Unflavored" at bounding box center [519, 353] width 80 height 22
click at [513, 478] on div "Please select" at bounding box center [526, 475] width 61 height 15
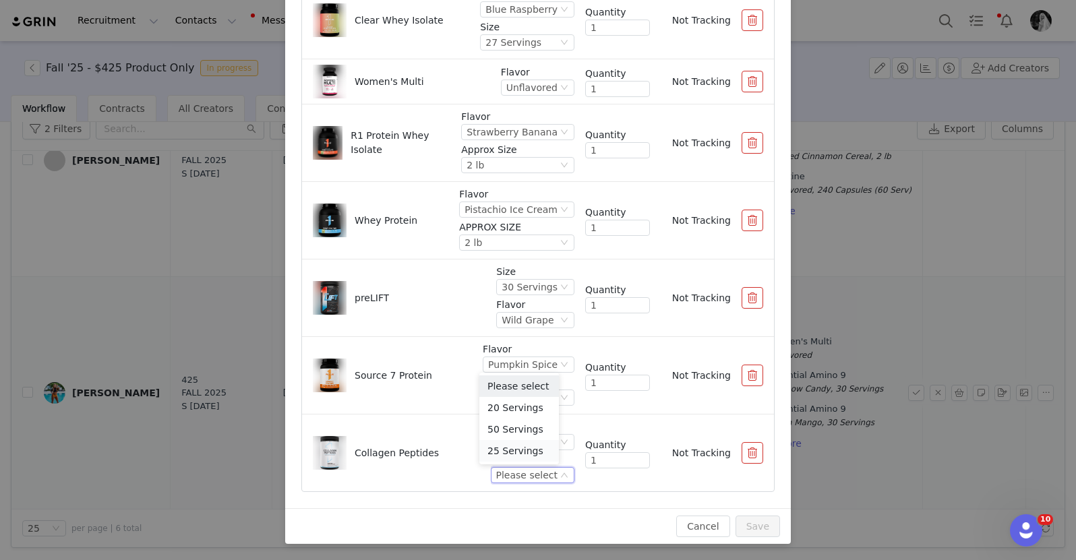
click at [515, 447] on li "25 Servings" at bounding box center [519, 451] width 80 height 22
click at [749, 526] on button "Save" at bounding box center [757, 527] width 44 height 22
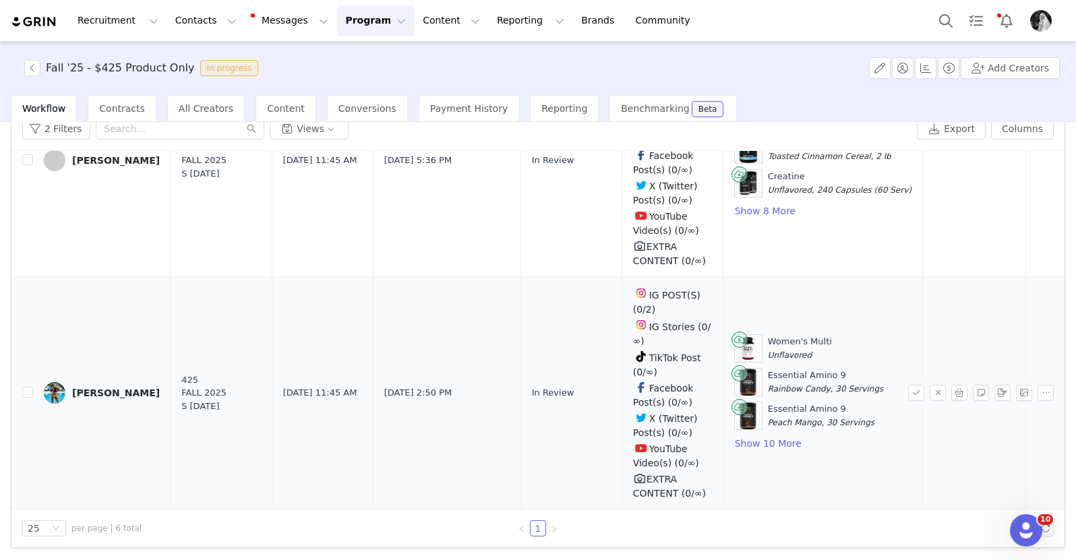
scroll to position [0, 0]
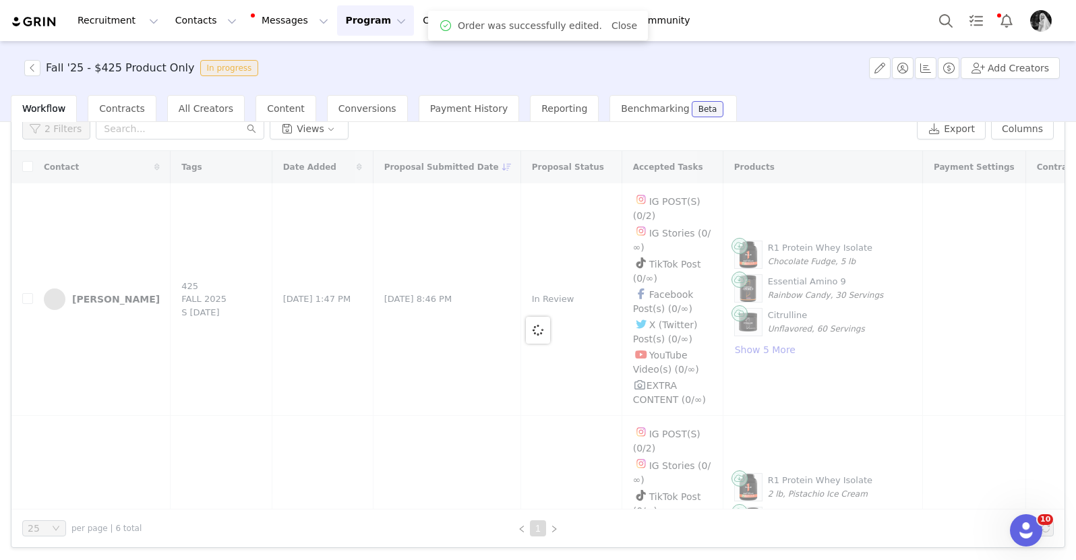
click at [744, 520] on div "1" at bounding box center [538, 528] width 430 height 16
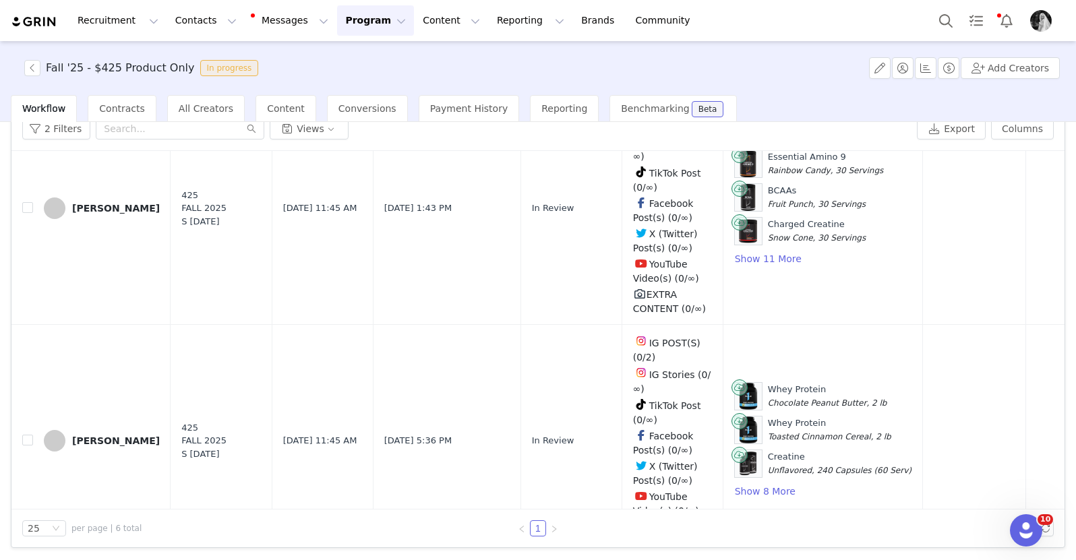
scroll to position [1073, 0]
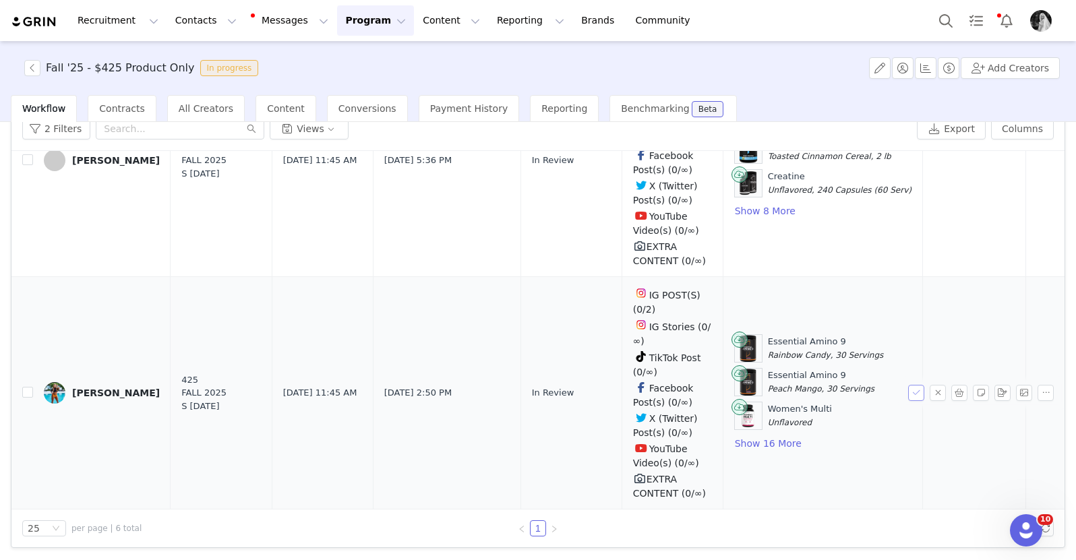
click at [908, 385] on button "button" at bounding box center [916, 393] width 16 height 16
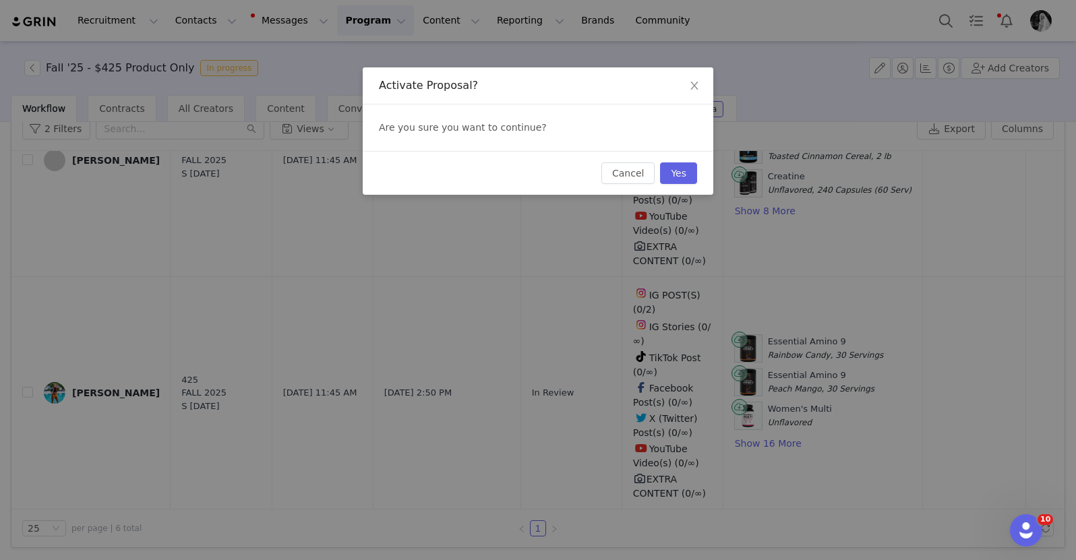
click at [679, 161] on div "Cancel Yes" at bounding box center [538, 173] width 350 height 44
click at [678, 166] on button "Yes" at bounding box center [678, 173] width 37 height 22
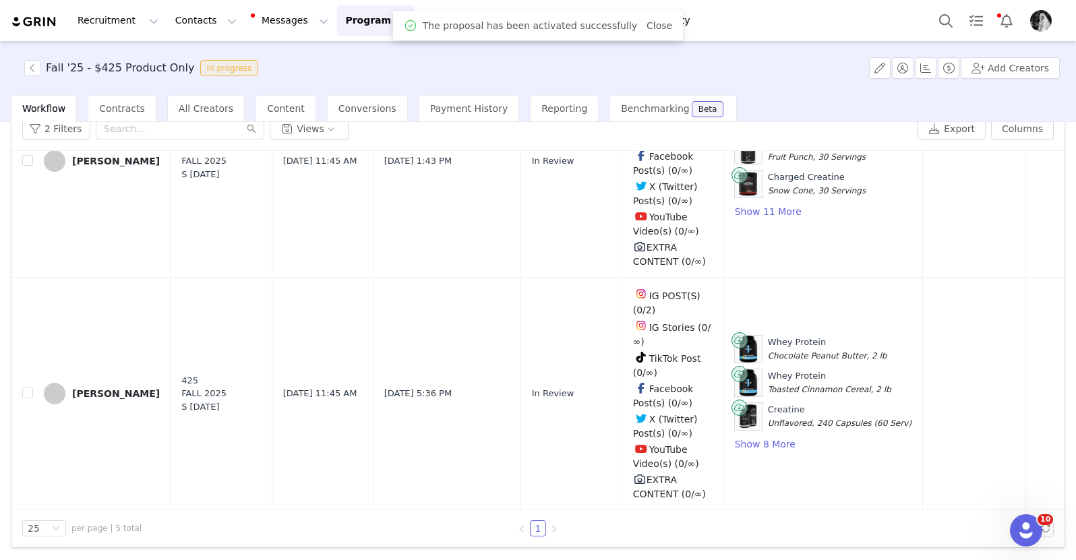
scroll to position [841, 0]
click at [951, 388] on button "button" at bounding box center [959, 393] width 16 height 16
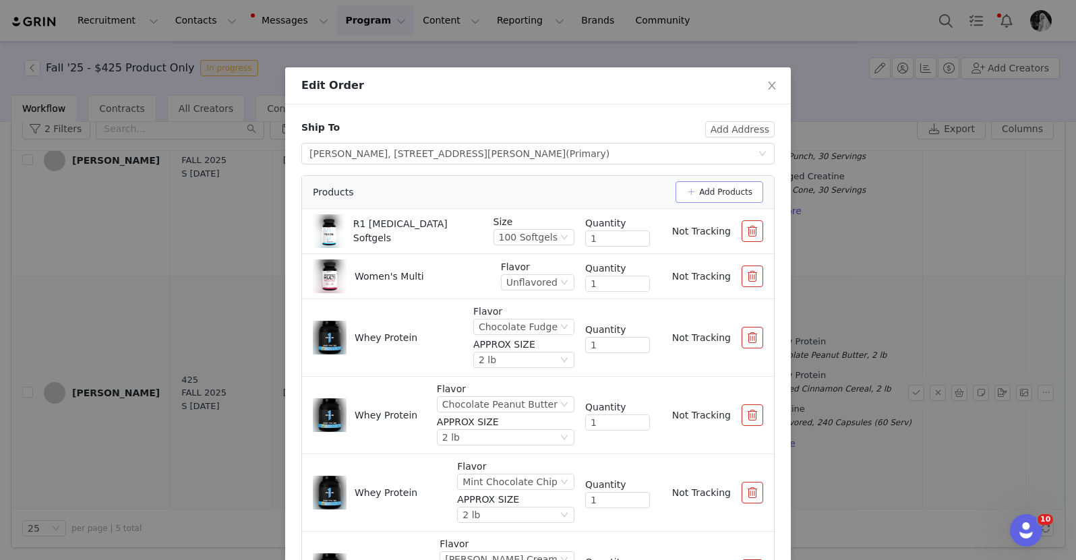
click at [689, 193] on button "Add Products" at bounding box center [719, 192] width 88 height 22
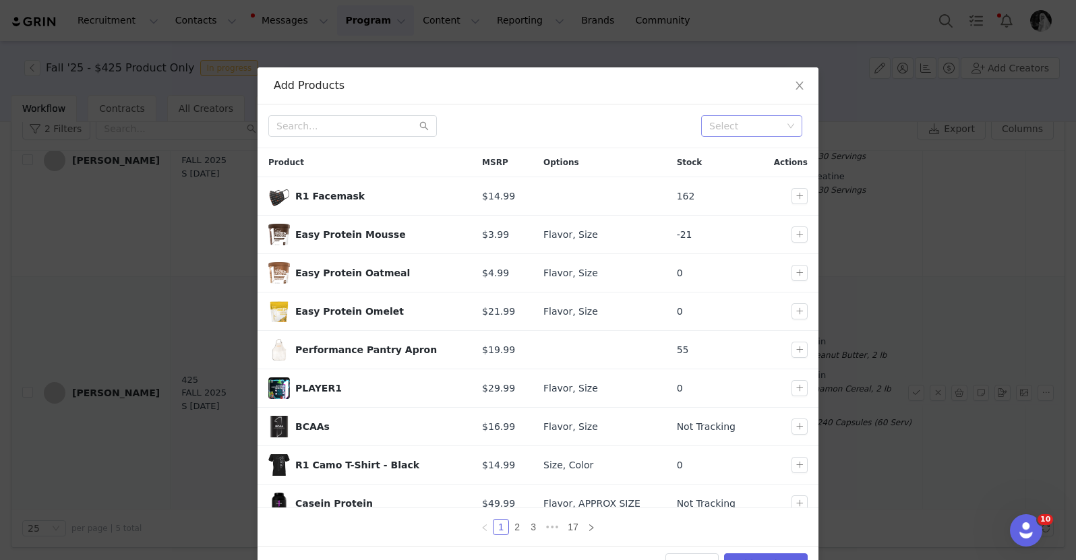
click at [701, 123] on div "Select" at bounding box center [751, 126] width 101 height 22
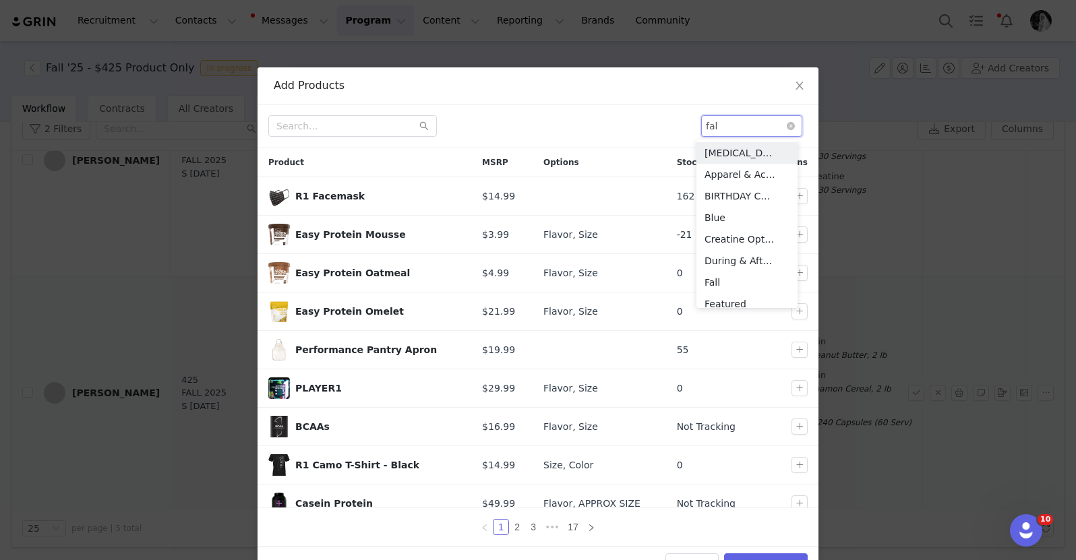
type input "fall"
click at [720, 157] on li "Fall" at bounding box center [746, 153] width 101 height 22
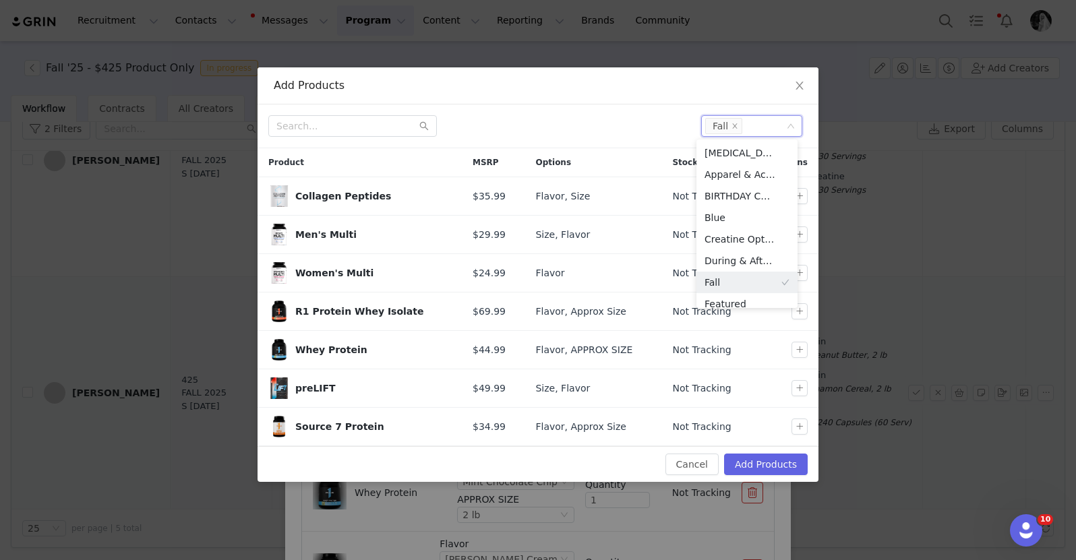
click at [632, 125] on div at bounding box center [479, 126] width 422 height 22
click at [798, 198] on button "button" at bounding box center [799, 196] width 16 height 16
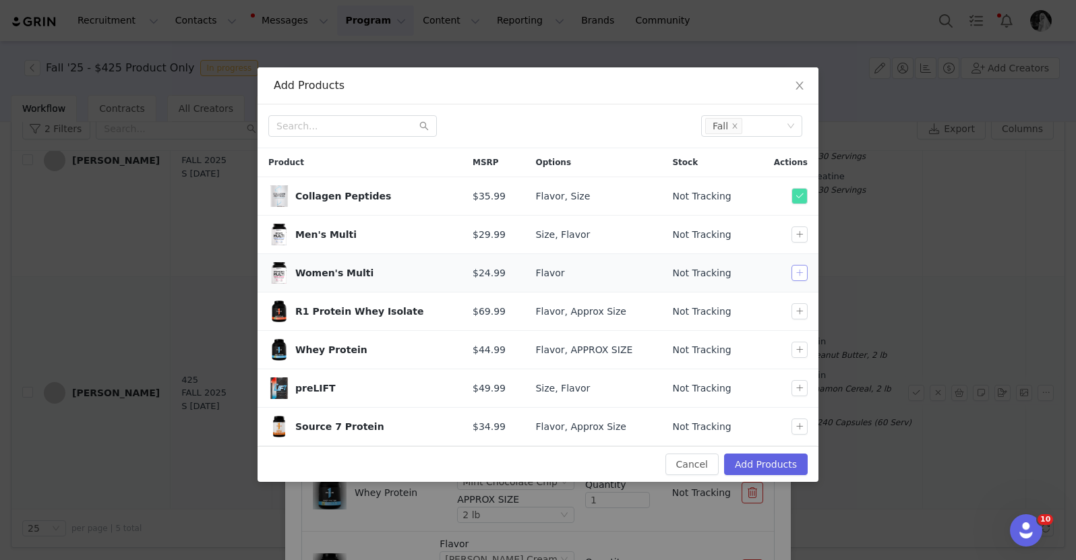
click at [797, 276] on button "button" at bounding box center [799, 273] width 16 height 16
click at [799, 313] on button "button" at bounding box center [799, 311] width 16 height 16
click at [797, 344] on button "button" at bounding box center [799, 350] width 16 height 16
click at [797, 386] on button "button" at bounding box center [799, 388] width 16 height 16
click at [798, 427] on button "button" at bounding box center [799, 427] width 16 height 16
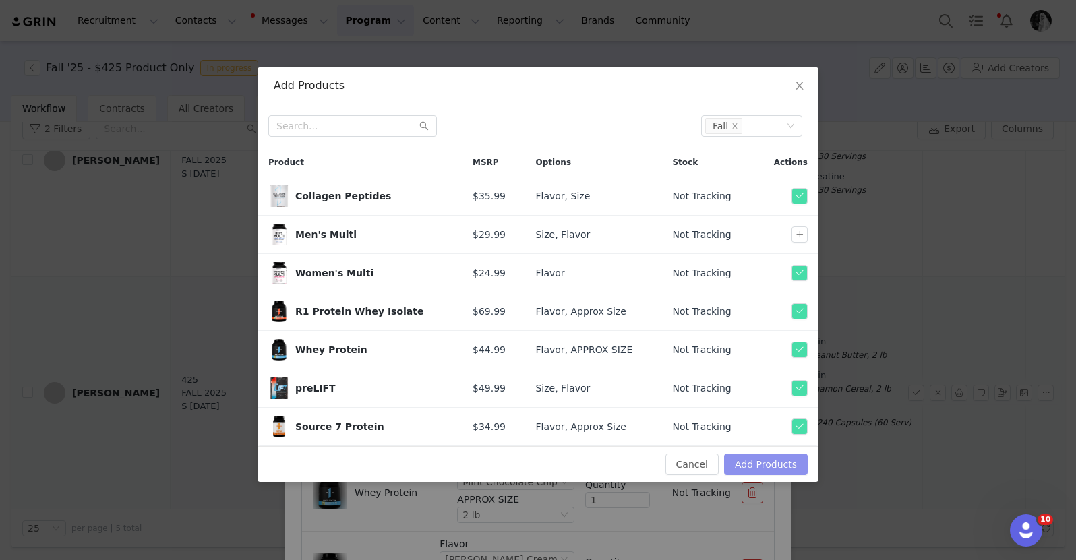
click at [766, 467] on button "Add Products" at bounding box center [766, 465] width 84 height 22
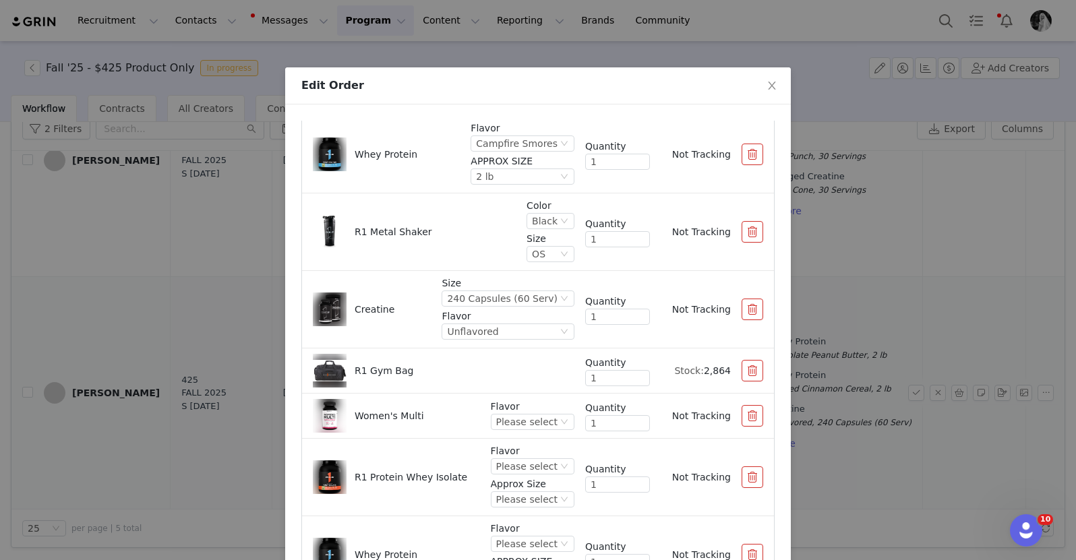
scroll to position [743, 0]
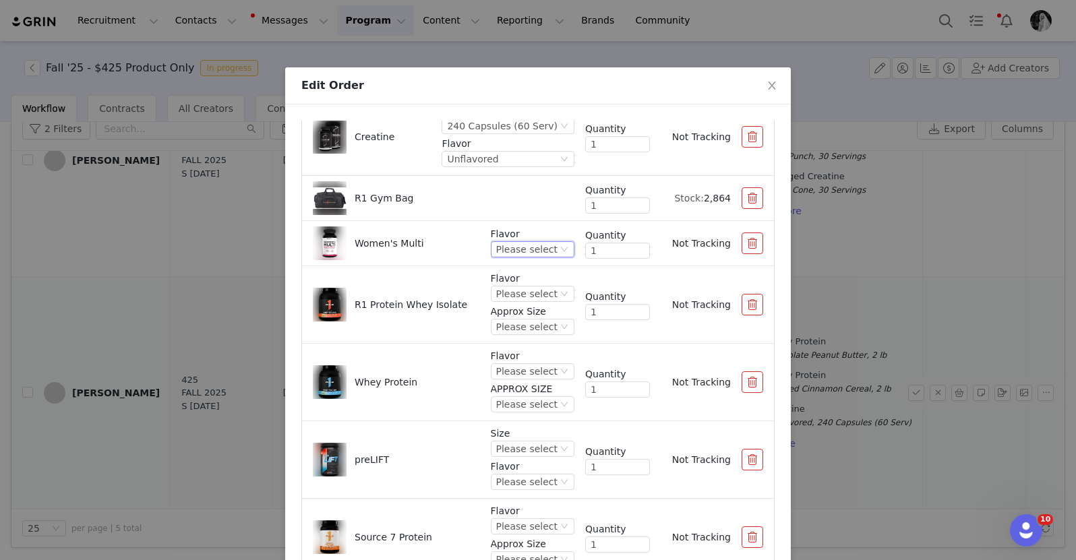
click at [513, 247] on div "Please select" at bounding box center [526, 249] width 61 height 15
click at [514, 297] on li "Unflavored" at bounding box center [519, 295] width 80 height 22
click at [510, 287] on div "Please select" at bounding box center [526, 293] width 61 height 15
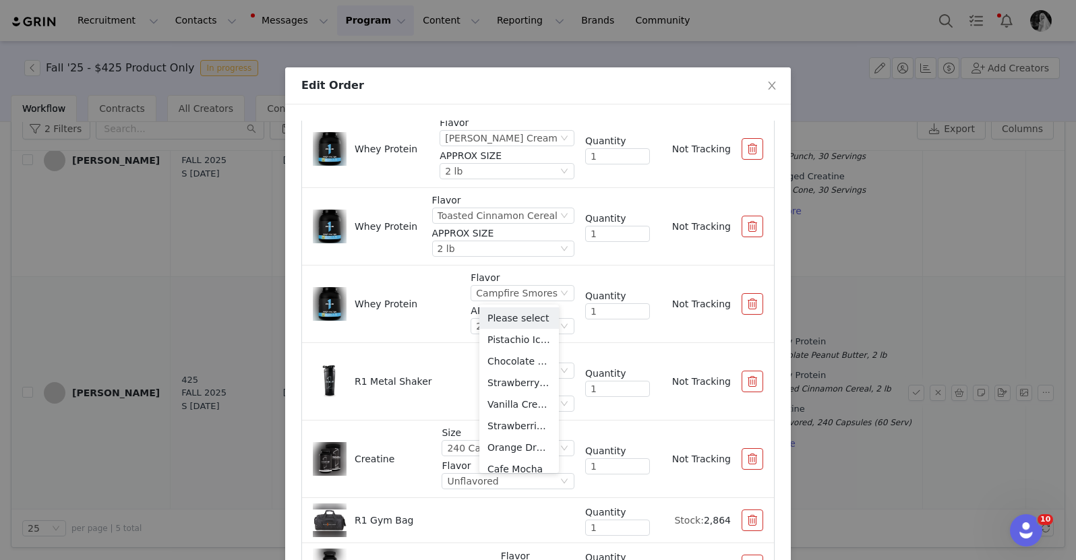
scroll to position [428, 0]
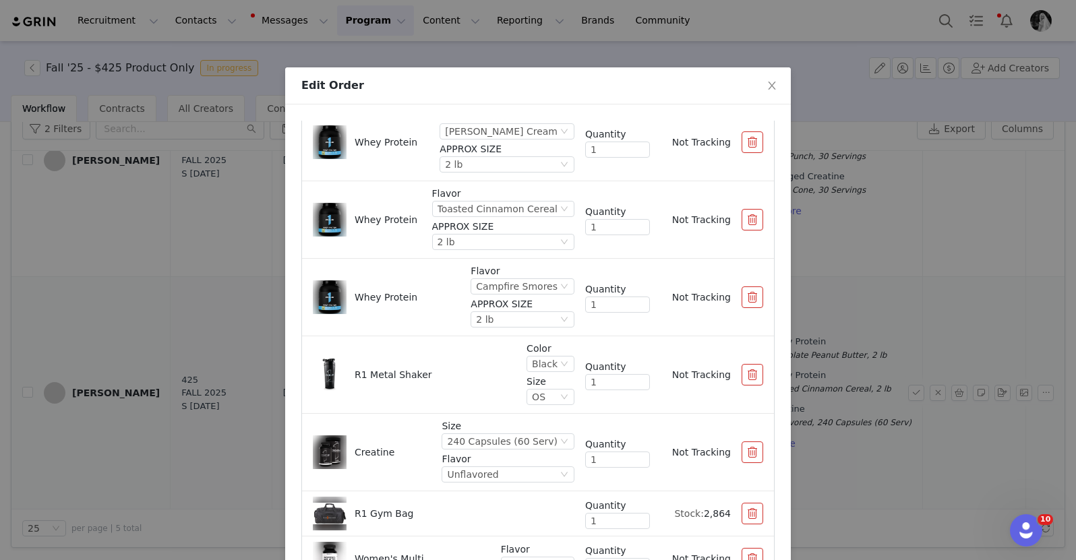
click at [491, 270] on p "Flavor" at bounding box center [522, 271] width 104 height 14
click at [741, 290] on button "button" at bounding box center [752, 297] width 22 height 22
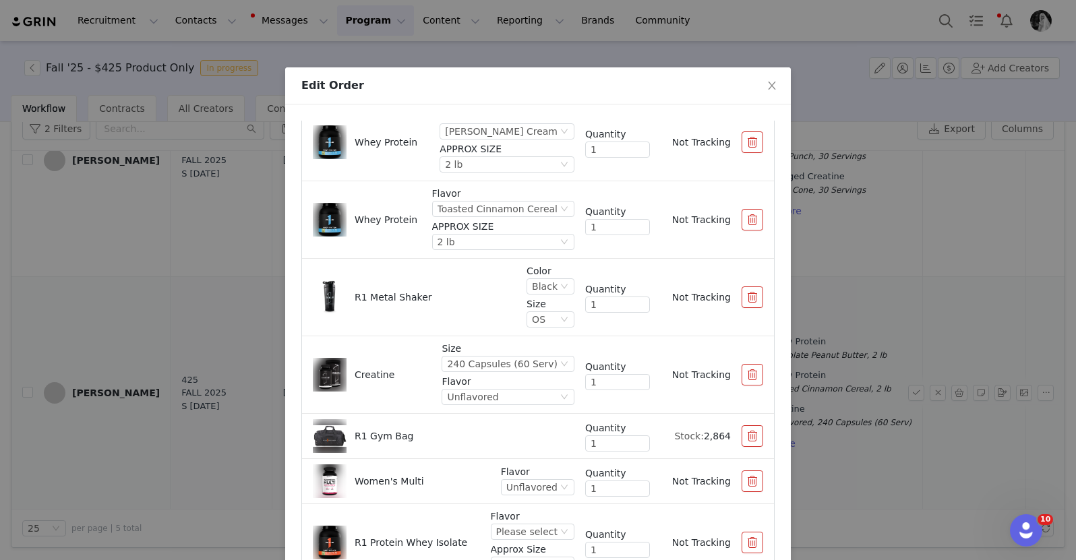
click at [741, 220] on button "button" at bounding box center [752, 220] width 22 height 22
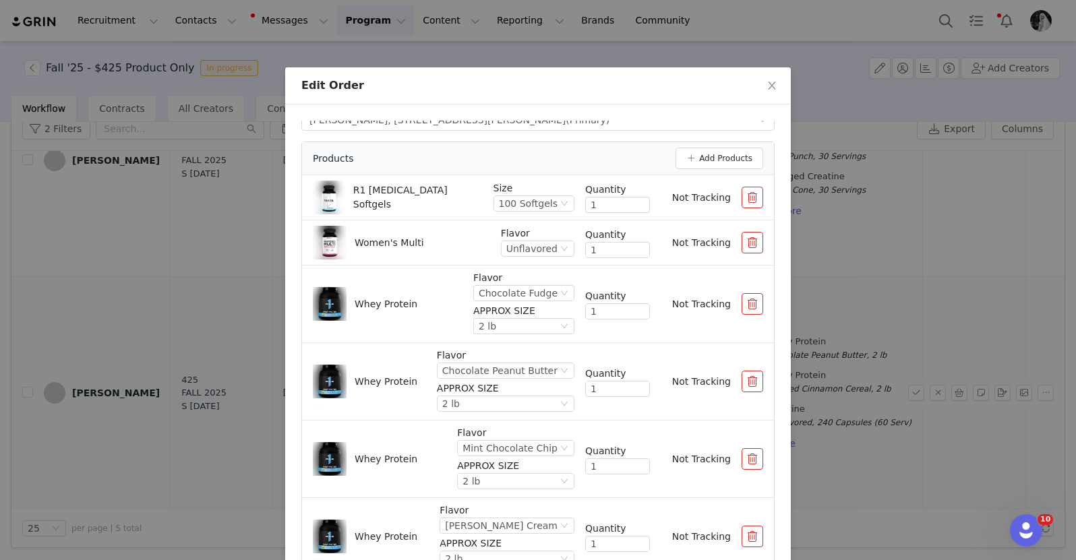
scroll to position [36, 0]
click at [717, 153] on button "Add Products" at bounding box center [719, 157] width 88 height 22
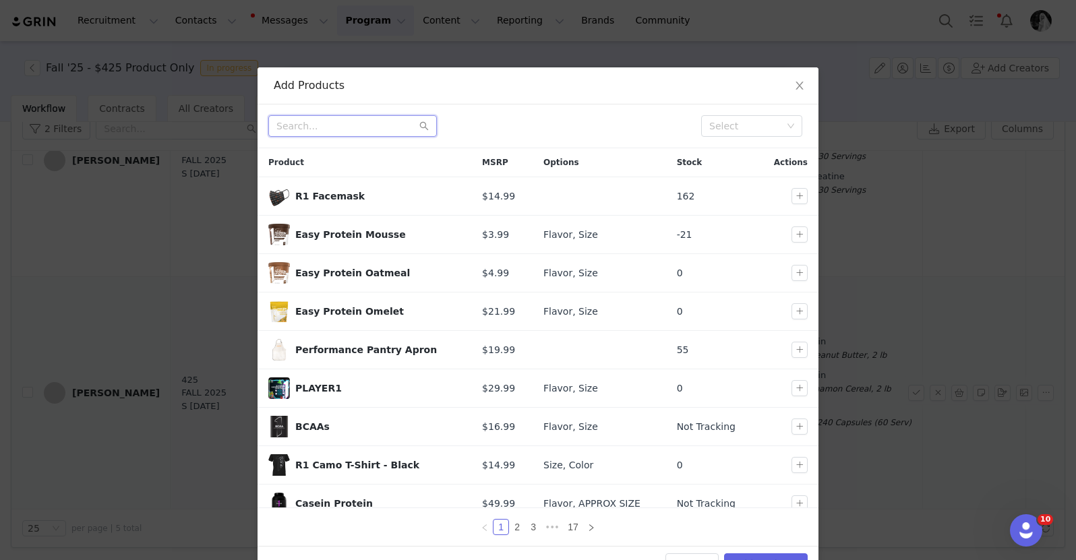
click at [328, 123] on input "text" at bounding box center [352, 126] width 168 height 22
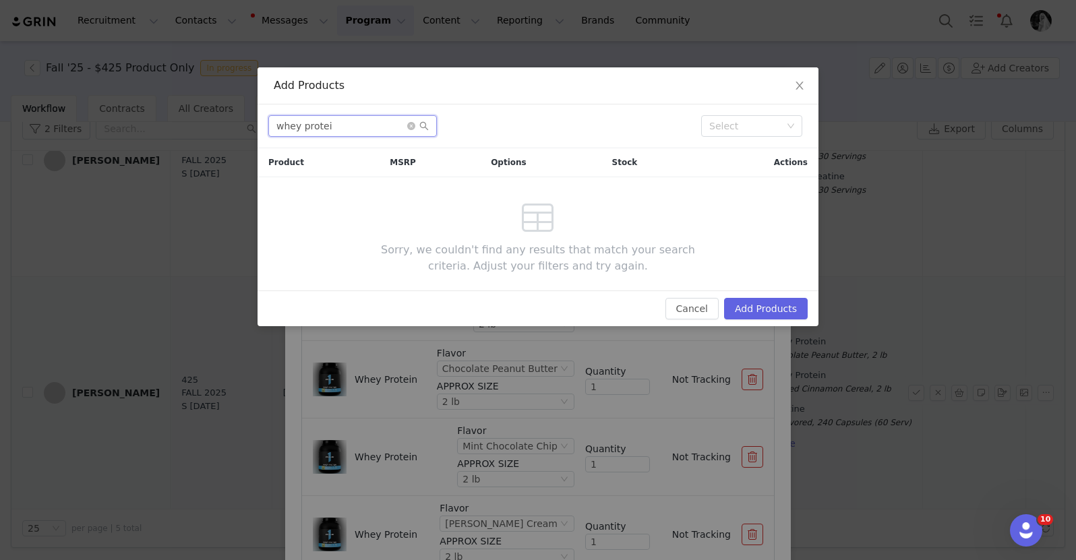
type input "whey protein"
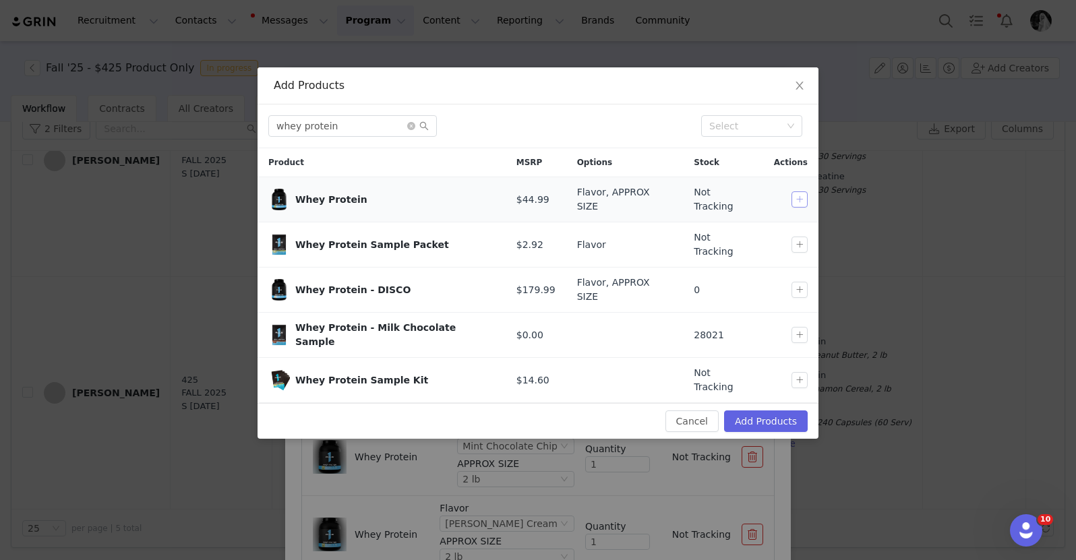
type input "whey protein"
click at [795, 192] on button "button" at bounding box center [799, 199] width 16 height 16
click at [764, 410] on button "Add Products" at bounding box center [766, 421] width 84 height 22
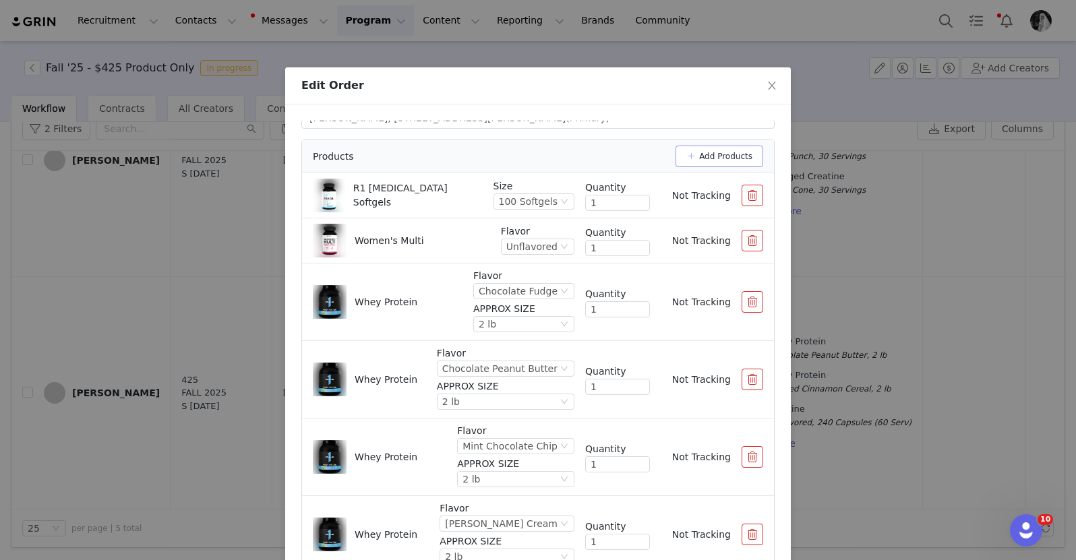
click at [707, 151] on button "Add Products" at bounding box center [719, 157] width 88 height 22
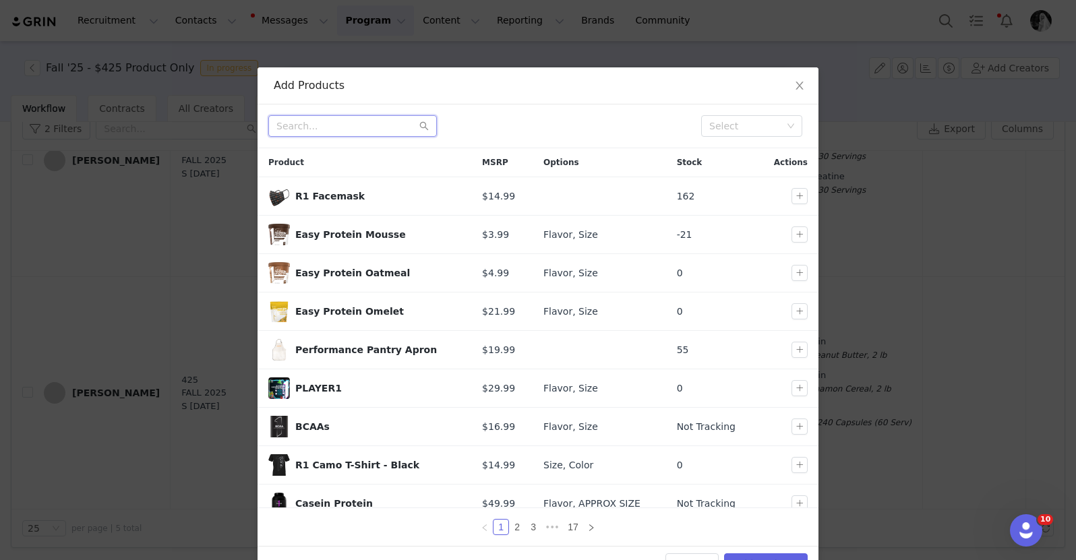
click at [303, 129] on input "text" at bounding box center [352, 126] width 168 height 22
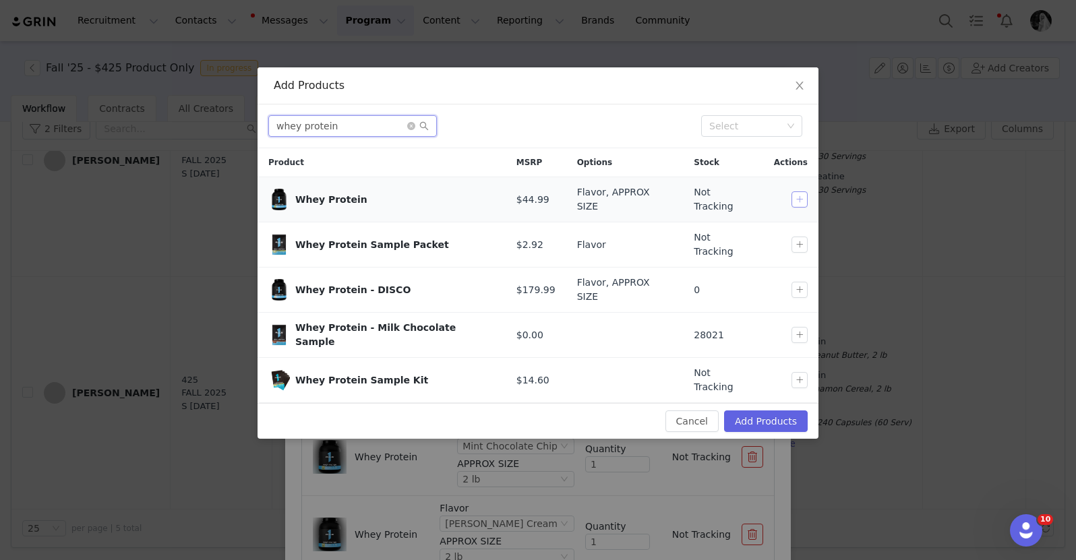
type input "whey protein"
click at [801, 197] on button "button" at bounding box center [799, 199] width 16 height 16
click at [756, 410] on button "Add Products" at bounding box center [766, 421] width 84 height 22
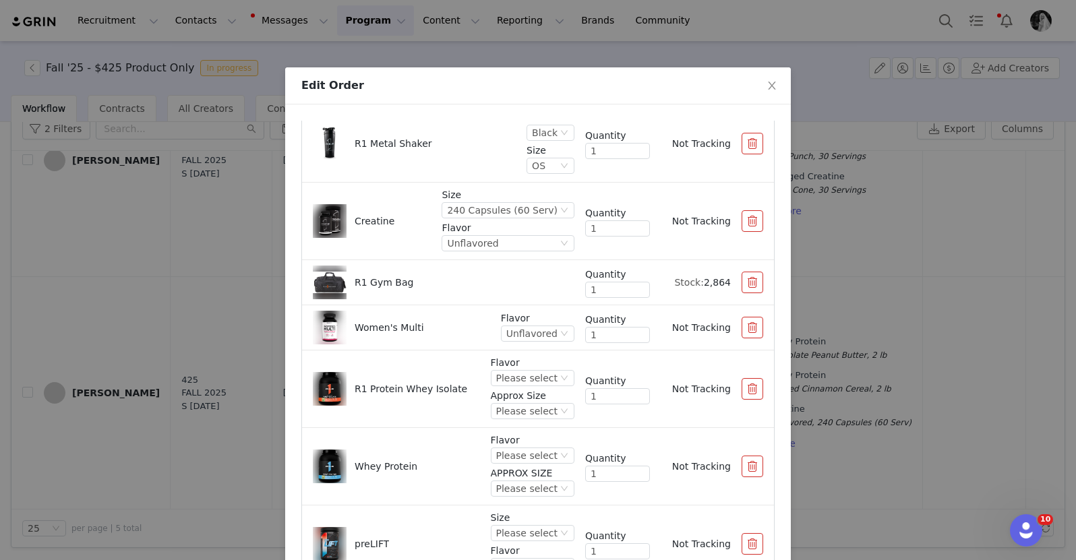
scroll to position [743, 0]
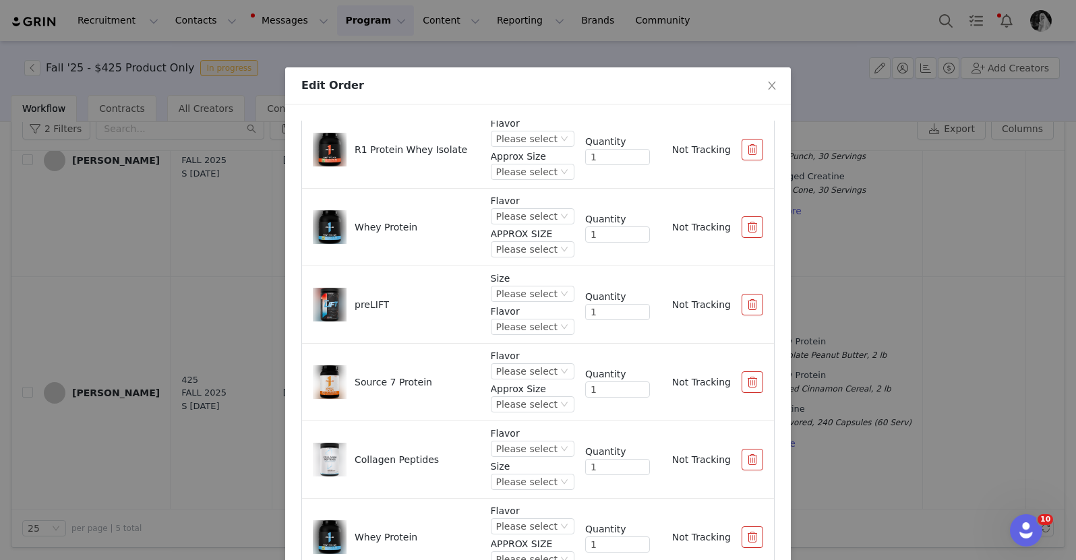
click at [530, 226] on div "Flavor Please select APPROX SIZE Please select" at bounding box center [533, 227] width 84 height 66
click at [530, 216] on div "Please select" at bounding box center [526, 216] width 61 height 15
click at [507, 264] on li "Pistachio Ice Cream" at bounding box center [519, 262] width 80 height 22
click at [501, 249] on div "Please select" at bounding box center [494, 249] width 61 height 15
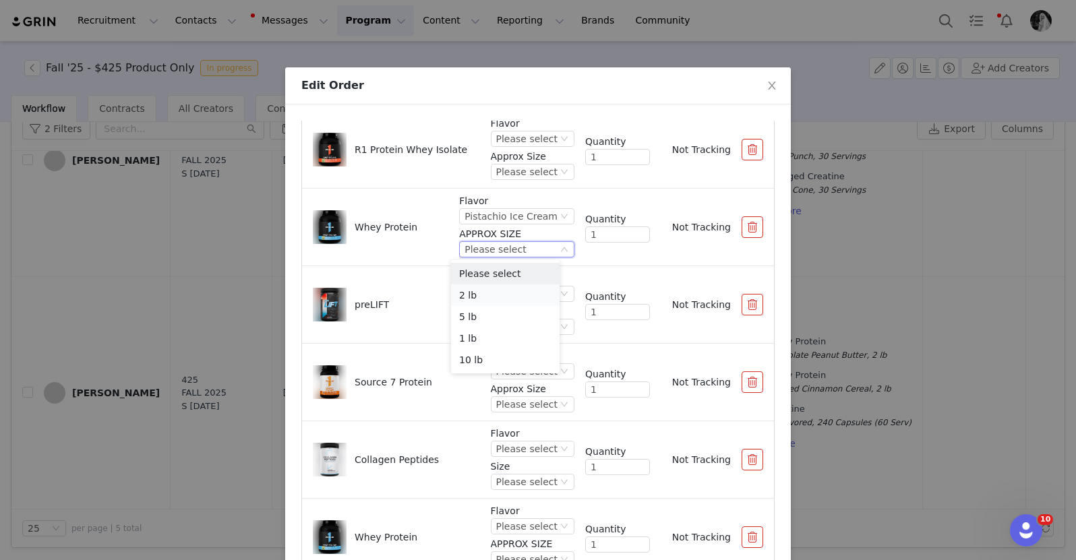
click at [482, 298] on li "2 lb" at bounding box center [505, 295] width 109 height 22
click at [526, 528] on div "Please select" at bounding box center [526, 526] width 61 height 15
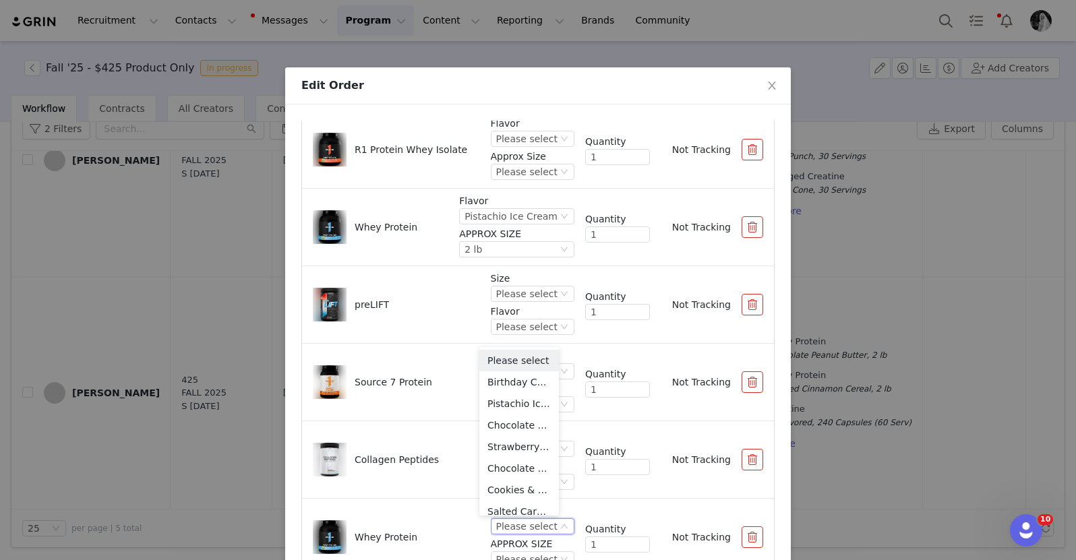
scroll to position [162, 0]
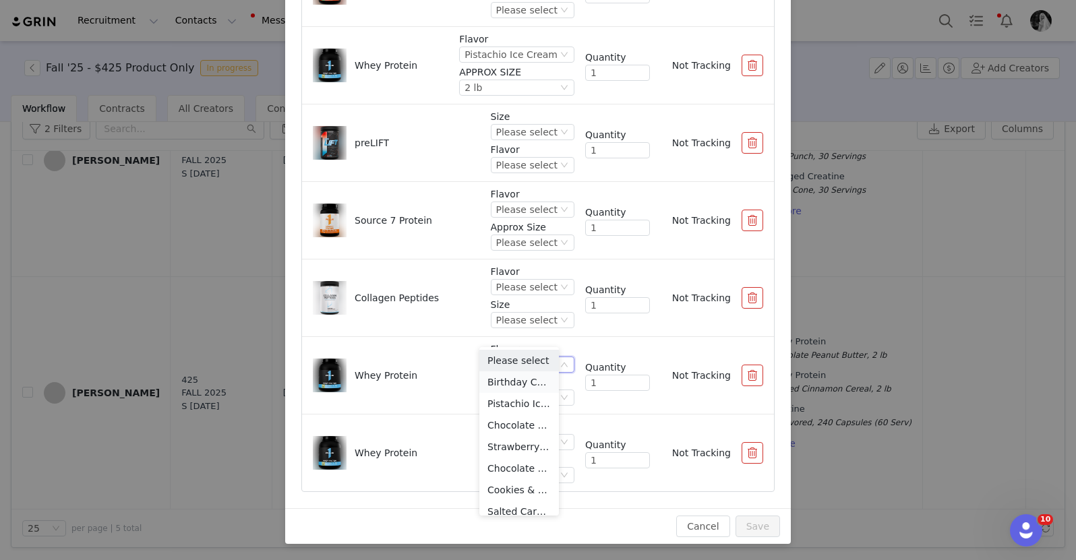
click at [524, 380] on li "Birthday Cake" at bounding box center [519, 382] width 80 height 22
click at [499, 395] on div "Please select" at bounding box center [521, 397] width 61 height 15
click at [497, 443] on li "2 lb" at bounding box center [517, 444] width 83 height 22
click at [513, 449] on div "Please select" at bounding box center [526, 442] width 61 height 15
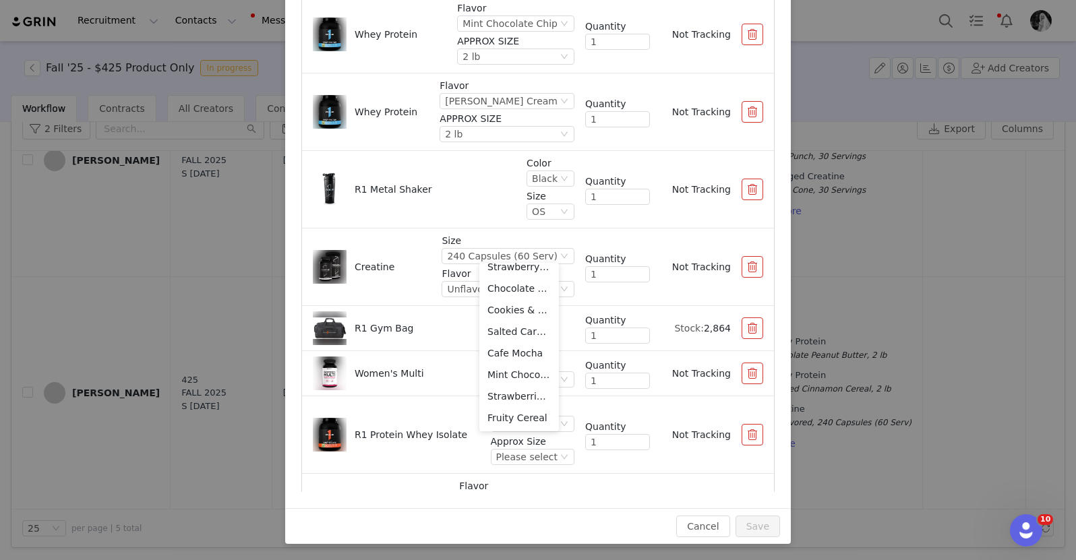
scroll to position [303, 0]
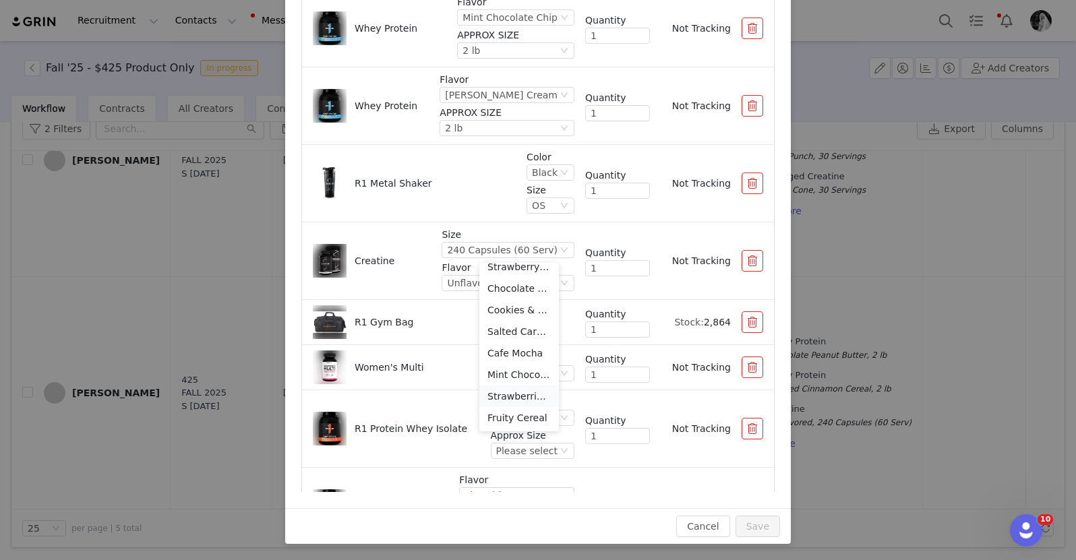
click at [511, 398] on li "Strawberries & Creme" at bounding box center [519, 397] width 80 height 22
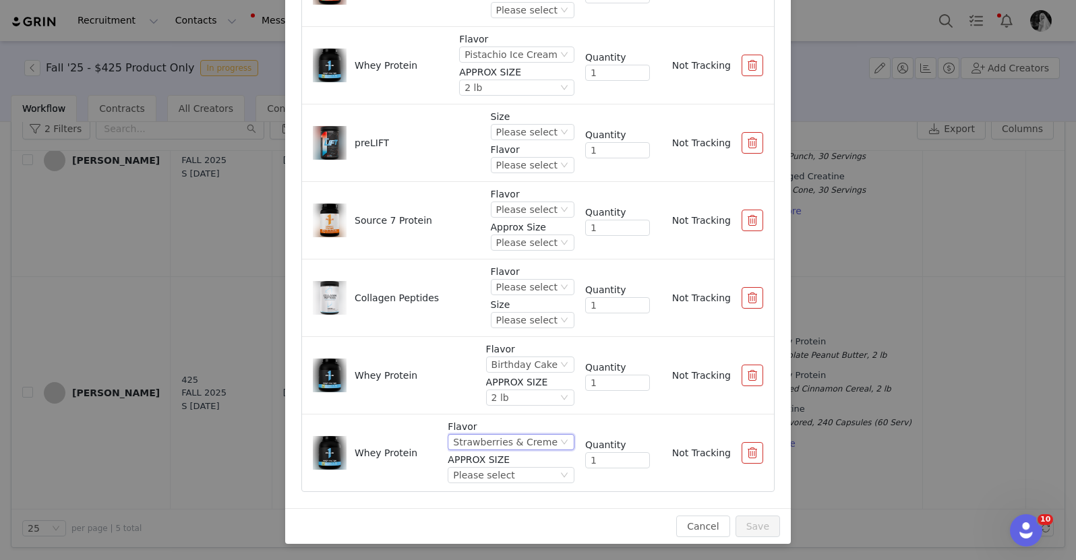
click at [472, 494] on div "Ship To Add Address Select shipping address [PERSON_NAME], [STREET_ADDRESS][PER…" at bounding box center [537, 225] width 505 height 565
click at [474, 479] on div "Please select" at bounding box center [483, 475] width 61 height 15
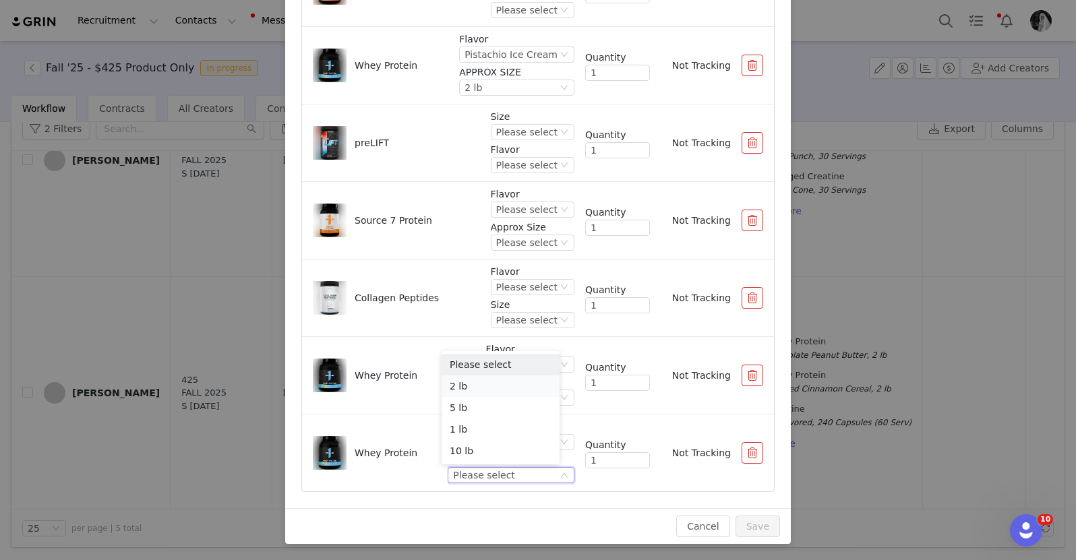
click at [476, 386] on li "2 lb" at bounding box center [500, 386] width 118 height 22
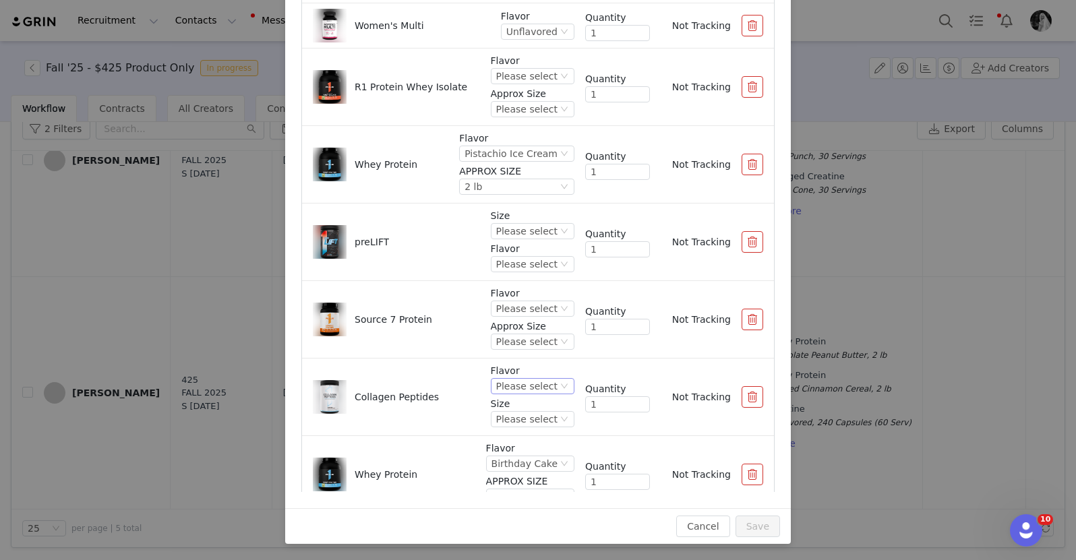
scroll to position [590, 0]
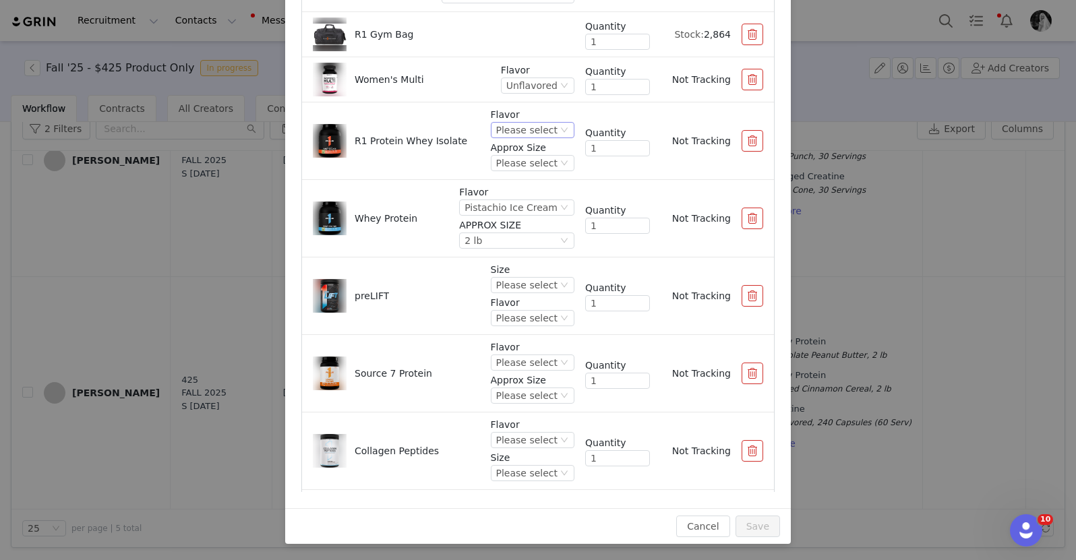
click at [520, 131] on div "Please select" at bounding box center [526, 130] width 61 height 15
click at [516, 236] on li "Vanilla Creme" at bounding box center [519, 241] width 80 height 22
click at [508, 162] on div "Please select" at bounding box center [522, 163] width 61 height 15
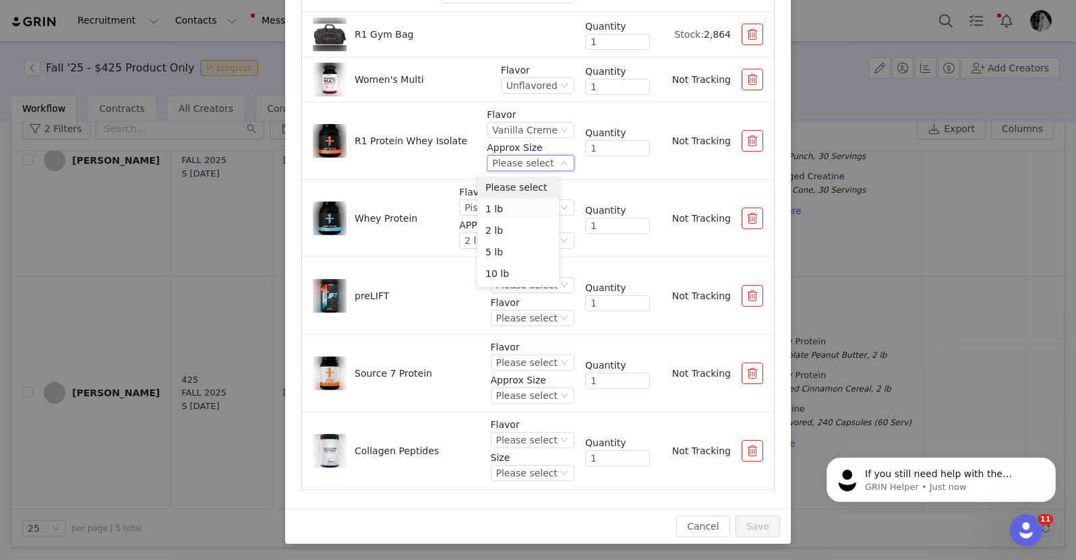
scroll to position [0, 0]
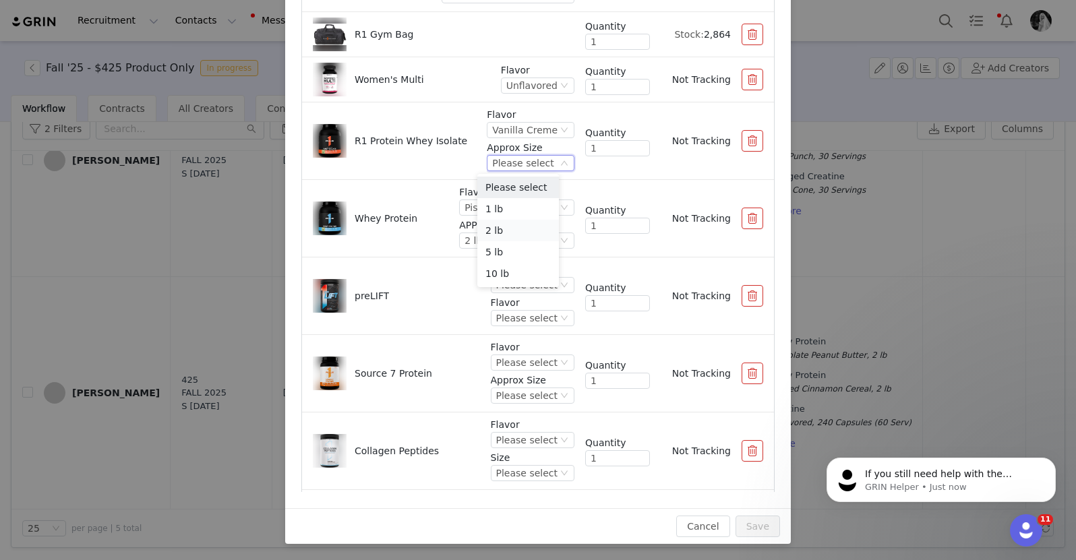
click at [495, 225] on li "2 lb" at bounding box center [518, 231] width 82 height 22
click at [526, 286] on div "Please select" at bounding box center [526, 285] width 61 height 15
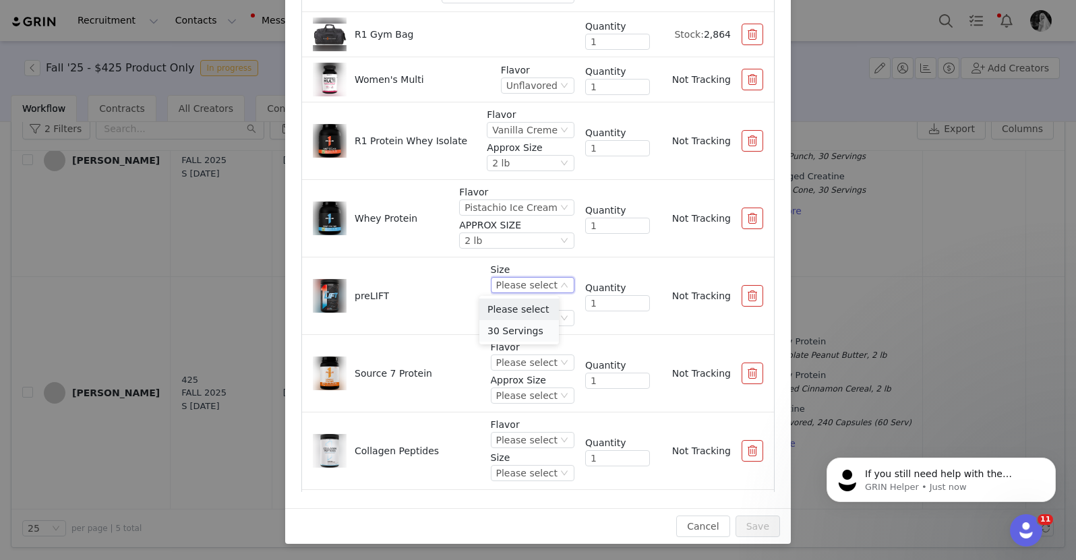
click at [512, 330] on li "30 Servings" at bounding box center [519, 331] width 80 height 22
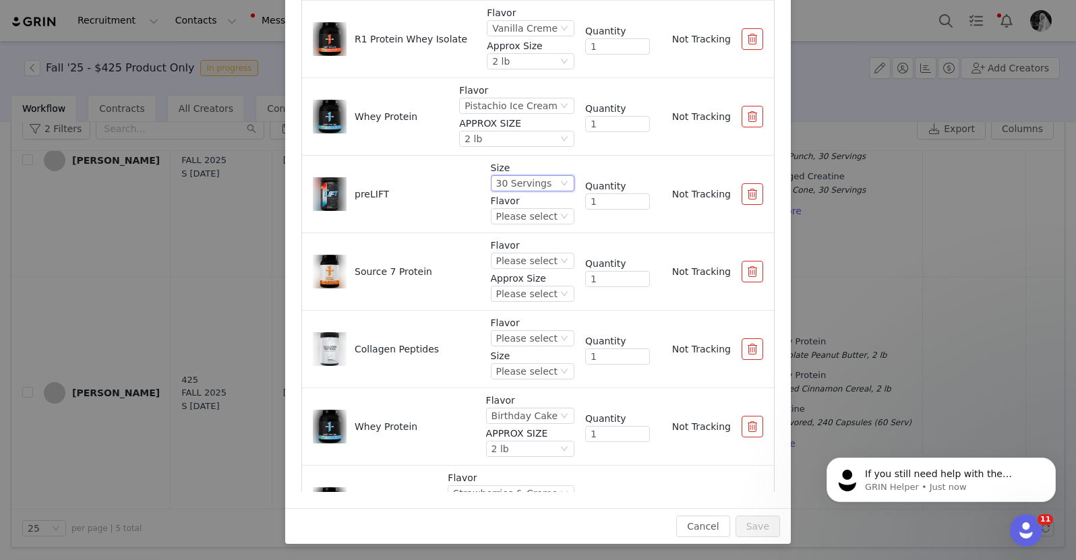
scroll to position [692, 0]
click at [514, 217] on div "Please select" at bounding box center [526, 216] width 61 height 15
click at [516, 285] on li "Orange Pineapple" at bounding box center [519, 284] width 80 height 22
click at [512, 259] on div "Please select" at bounding box center [526, 260] width 61 height 15
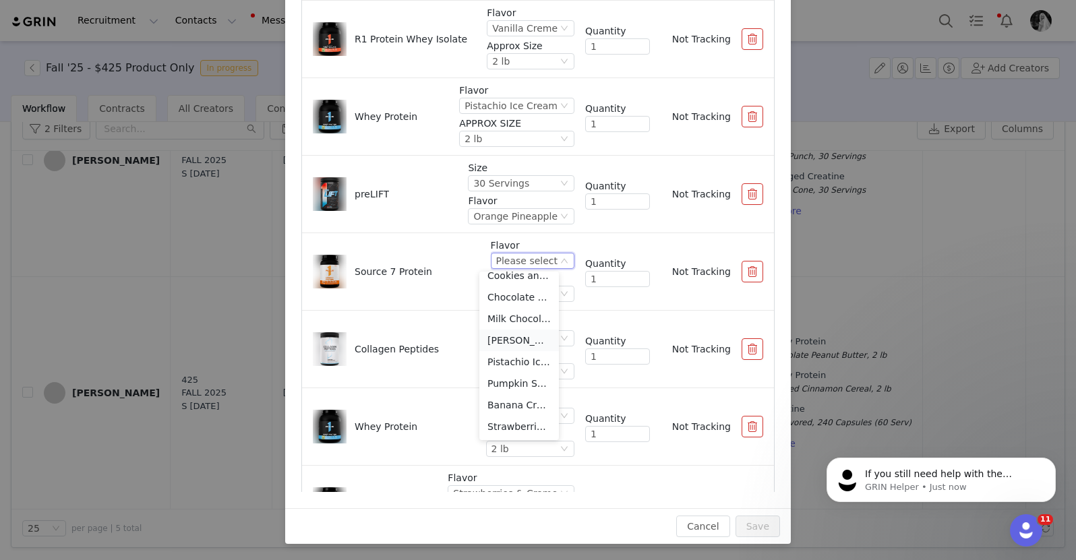
scroll to position [0, 0]
click at [512, 309] on li "Salted Caramel" at bounding box center [519, 307] width 80 height 22
click at [489, 299] on div "Please select" at bounding box center [515, 293] width 61 height 15
click at [495, 336] on li "1.8 lb" at bounding box center [514, 340] width 88 height 22
click at [514, 334] on div "Please select" at bounding box center [526, 338] width 61 height 15
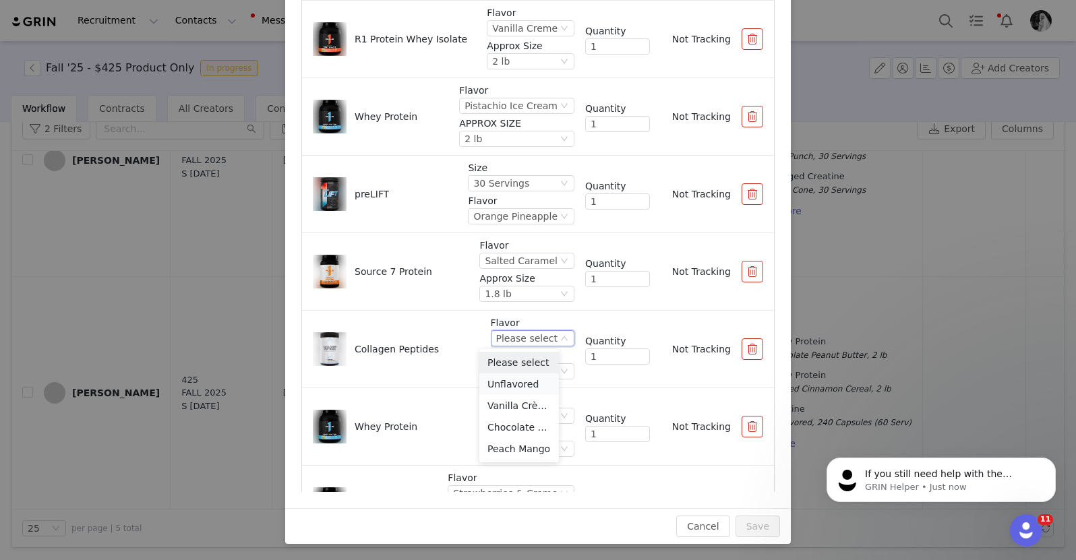
click at [510, 386] on li "Unflavored" at bounding box center [519, 384] width 80 height 22
click at [503, 364] on div "Please select" at bounding box center [526, 371] width 61 height 15
click at [501, 454] on li "25 Servings" at bounding box center [519, 461] width 80 height 22
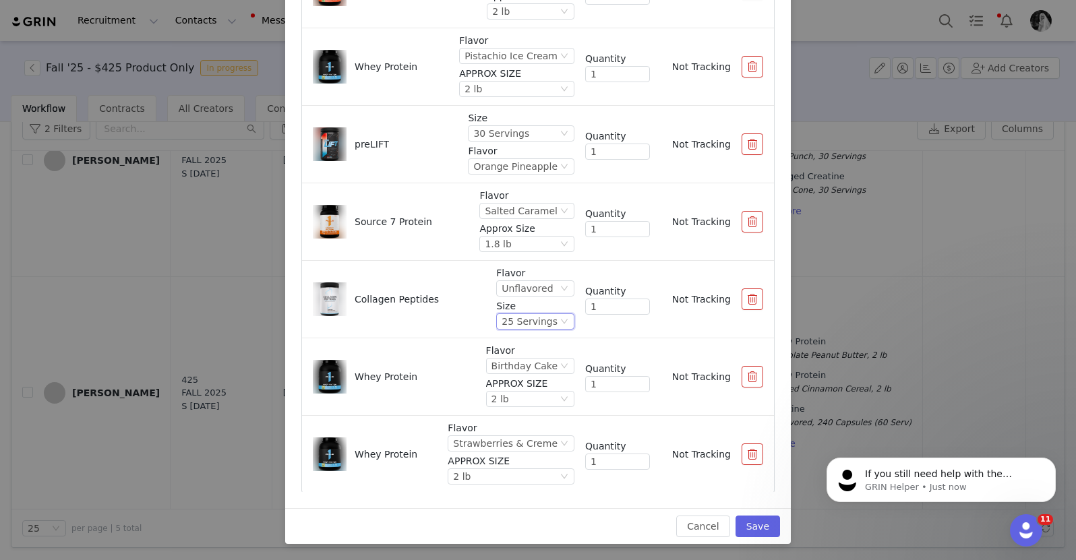
scroll to position [743, 0]
click at [745, 529] on button "Save" at bounding box center [757, 527] width 44 height 22
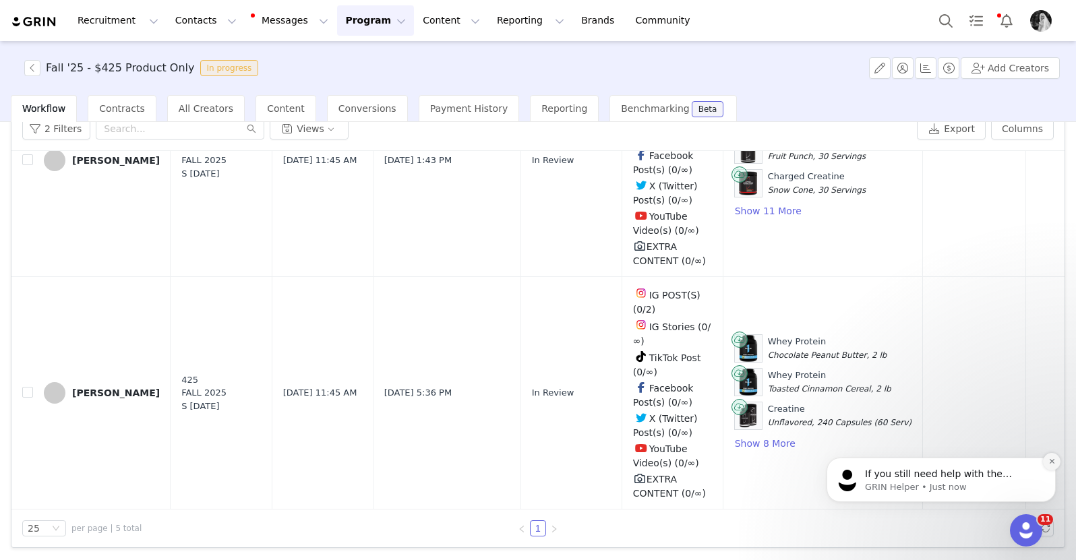
click at [1052, 458] on icon "Dismiss notification" at bounding box center [1051, 461] width 7 height 7
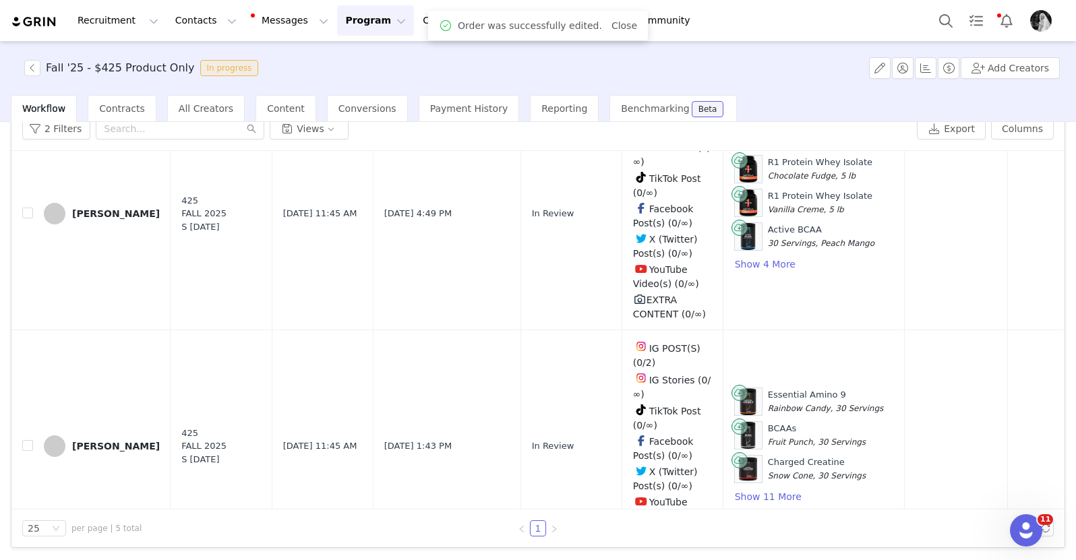
scroll to position [841, 0]
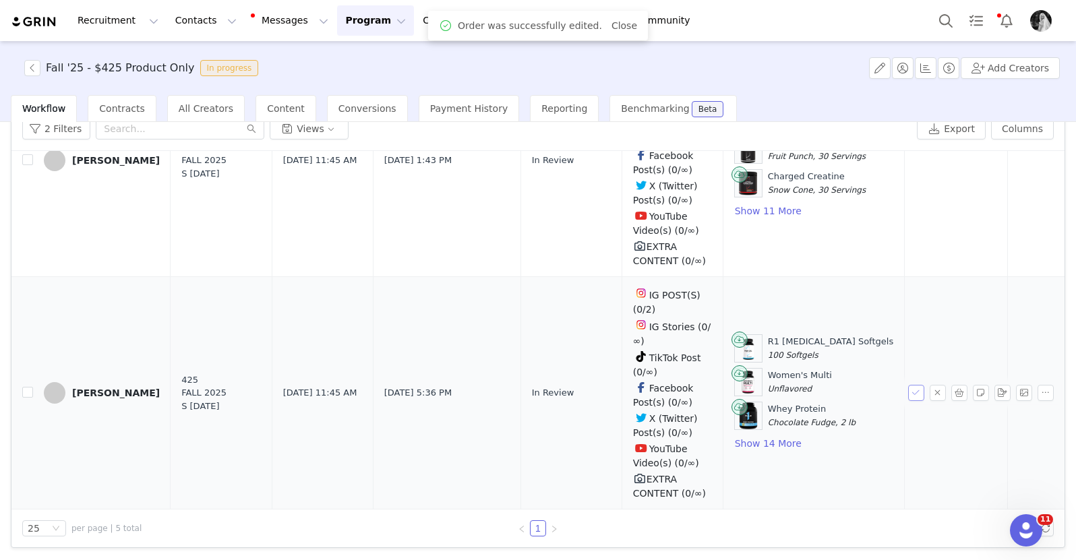
click at [908, 385] on button "button" at bounding box center [916, 393] width 16 height 16
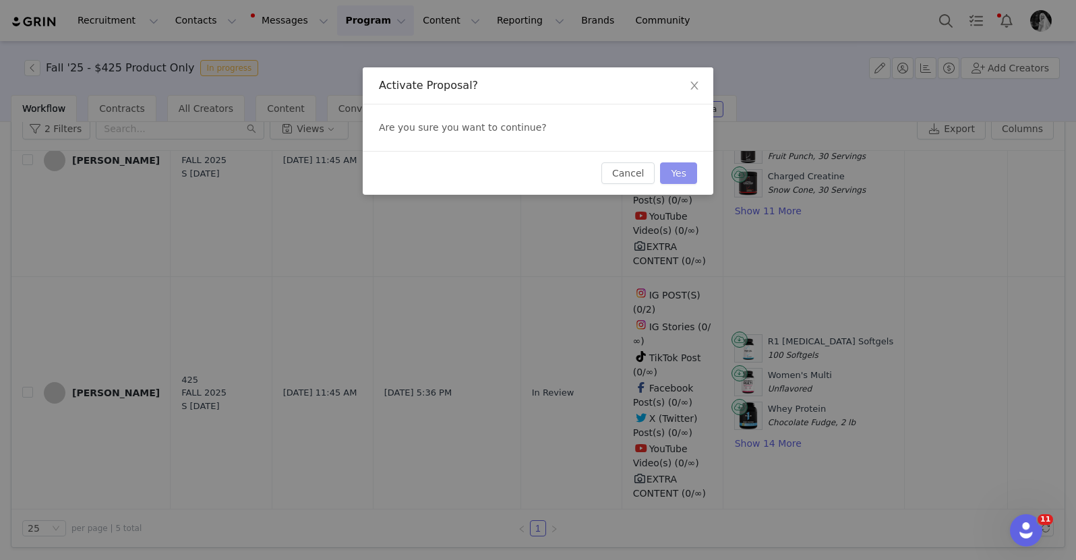
click at [690, 180] on button "Yes" at bounding box center [678, 173] width 37 height 22
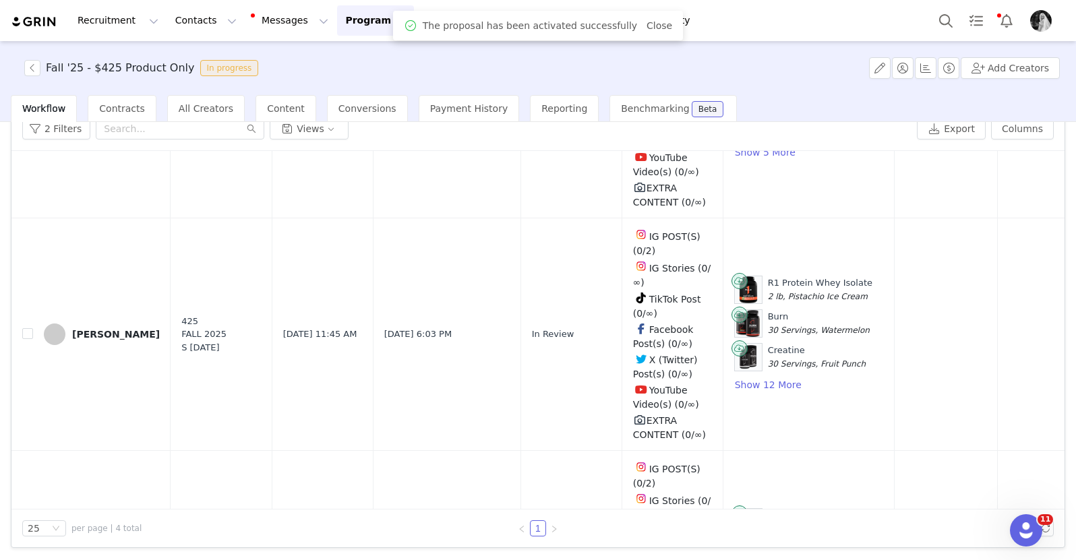
scroll to position [610, 0]
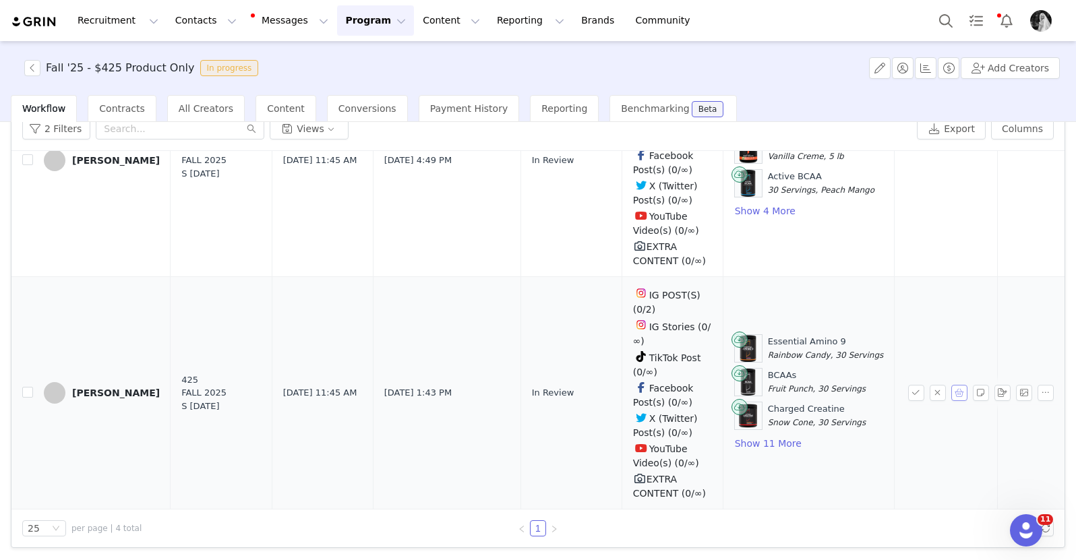
click at [951, 385] on button "button" at bounding box center [959, 393] width 16 height 16
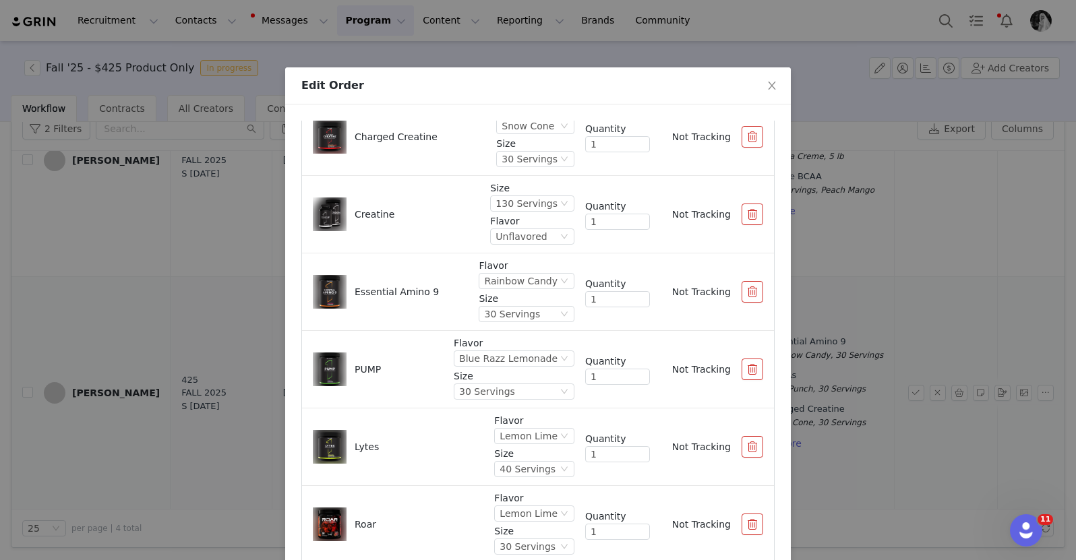
scroll to position [0, 0]
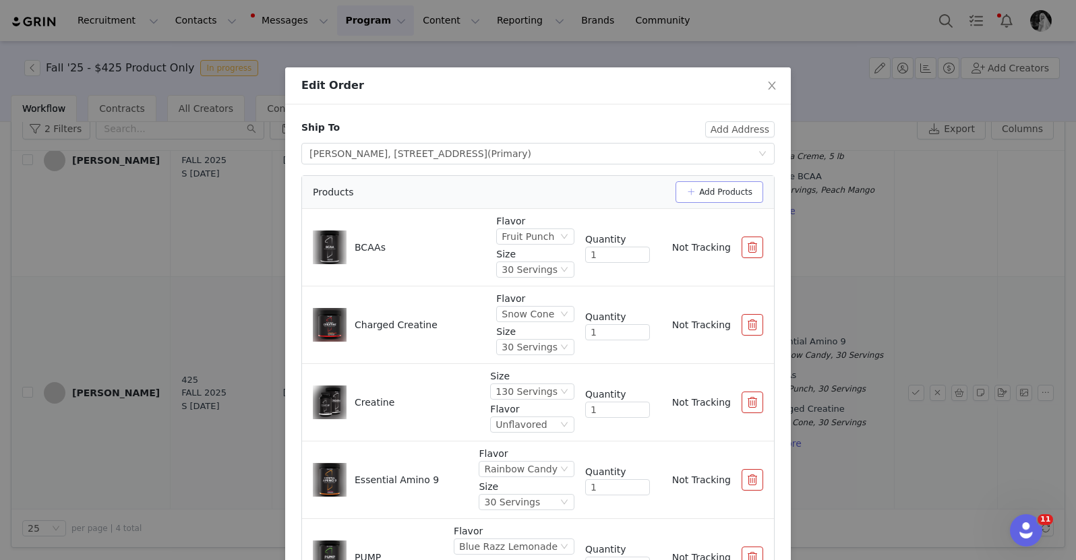
click at [705, 192] on button "Add Products" at bounding box center [719, 192] width 88 height 22
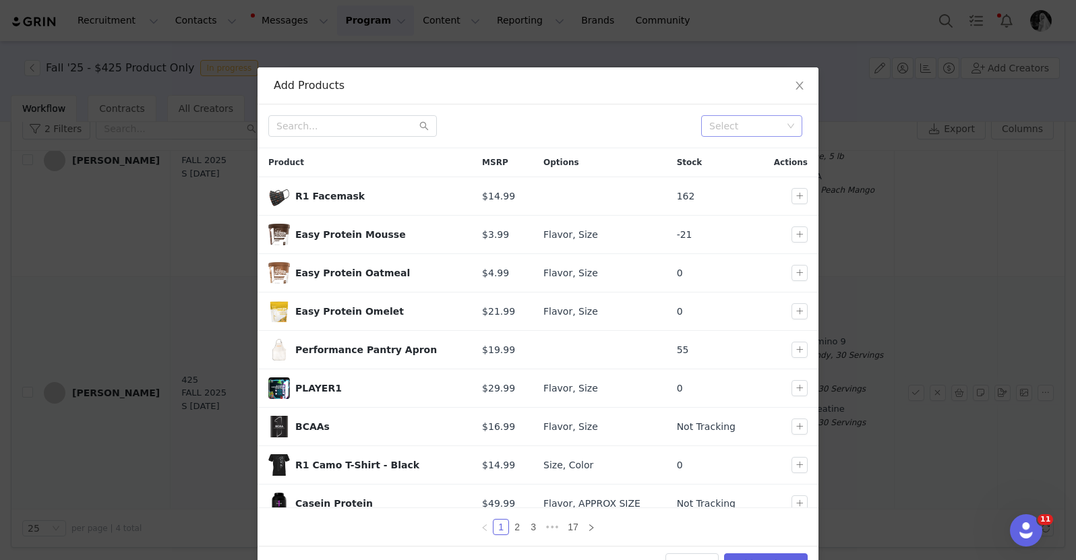
click at [741, 127] on div "Select" at bounding box center [745, 125] width 73 height 13
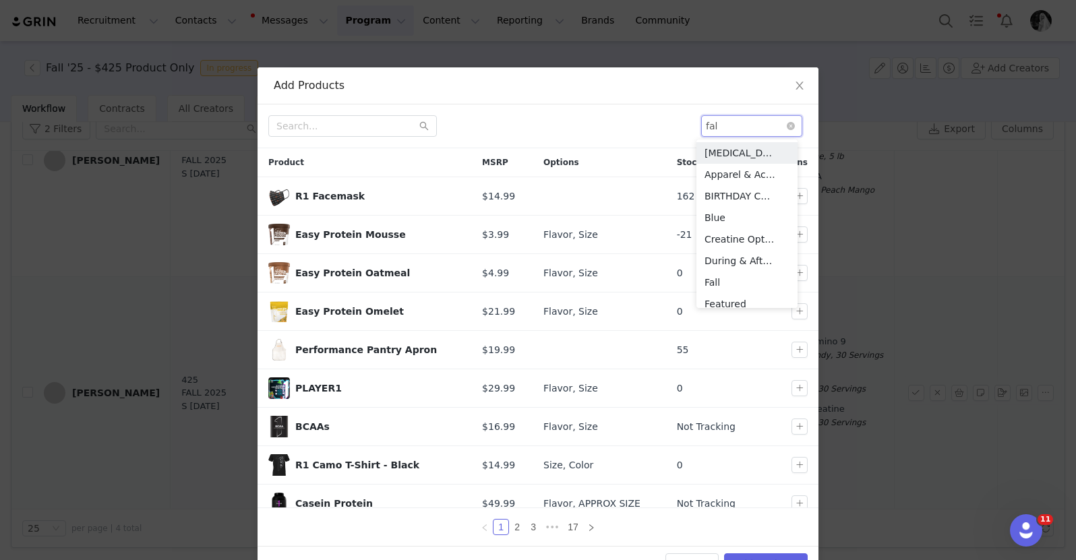
type input "fall"
click at [755, 155] on li "Fall" at bounding box center [746, 153] width 101 height 22
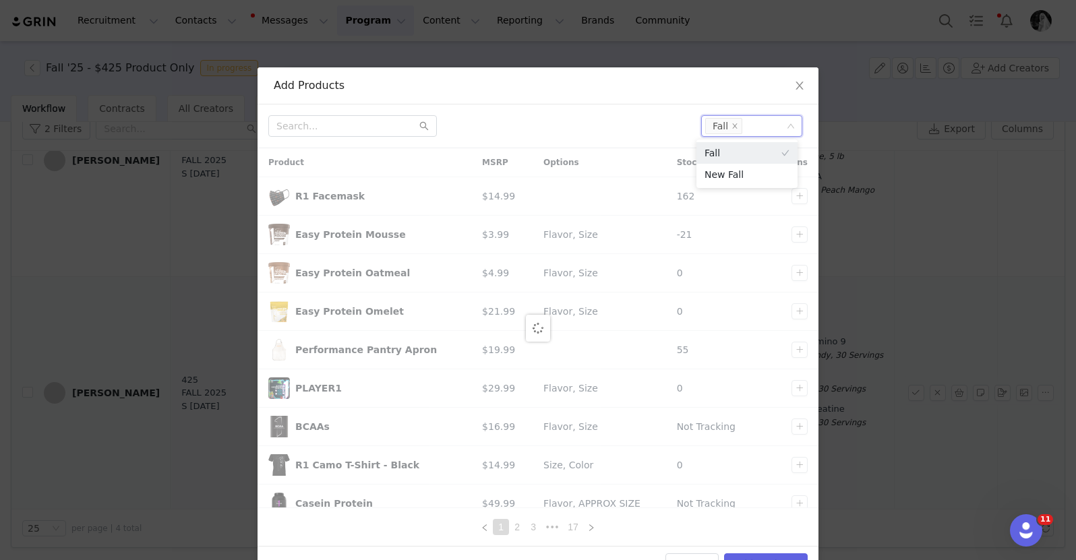
click at [626, 130] on div at bounding box center [479, 126] width 422 height 22
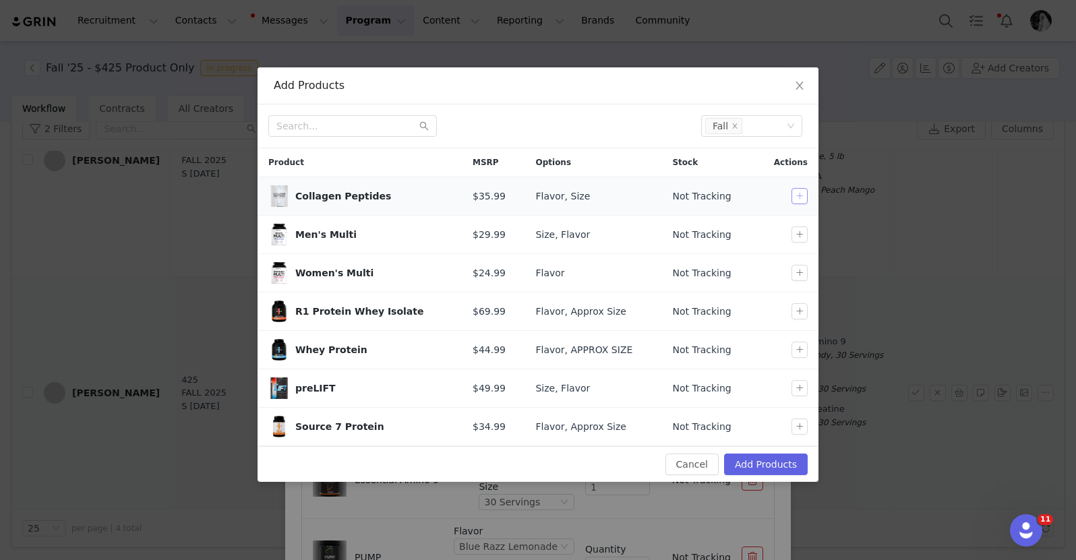
click at [799, 199] on button "button" at bounding box center [799, 196] width 16 height 16
click at [797, 233] on button "button" at bounding box center [799, 234] width 16 height 16
click at [798, 308] on button "button" at bounding box center [799, 311] width 16 height 16
click at [798, 343] on button "button" at bounding box center [799, 350] width 16 height 16
click at [801, 392] on button "button" at bounding box center [799, 388] width 16 height 16
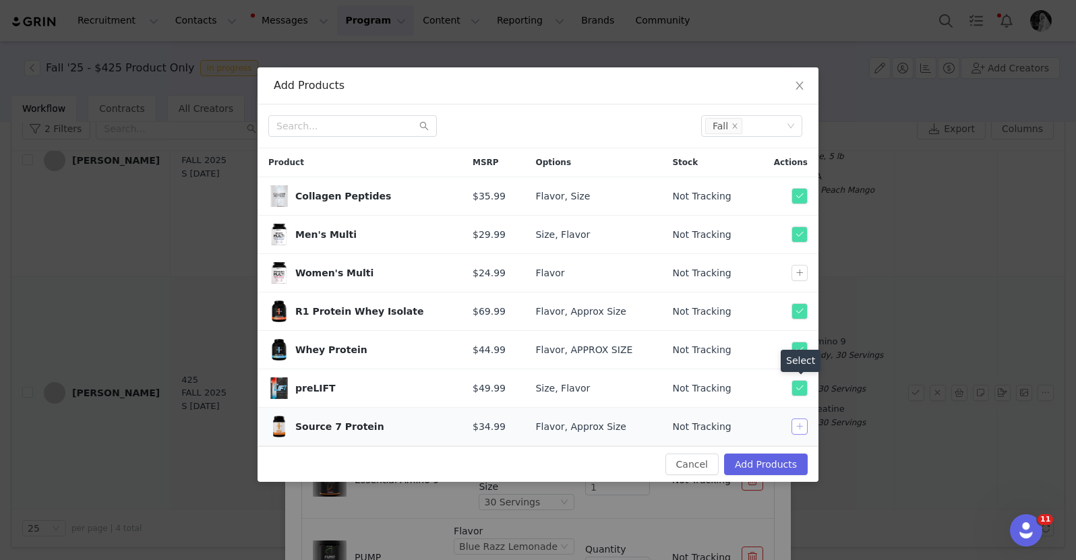
click at [797, 421] on button "button" at bounding box center [799, 427] width 16 height 16
click at [763, 476] on div "Cancel Add Products" at bounding box center [537, 464] width 561 height 36
click at [763, 467] on button "Add Products" at bounding box center [766, 465] width 84 height 22
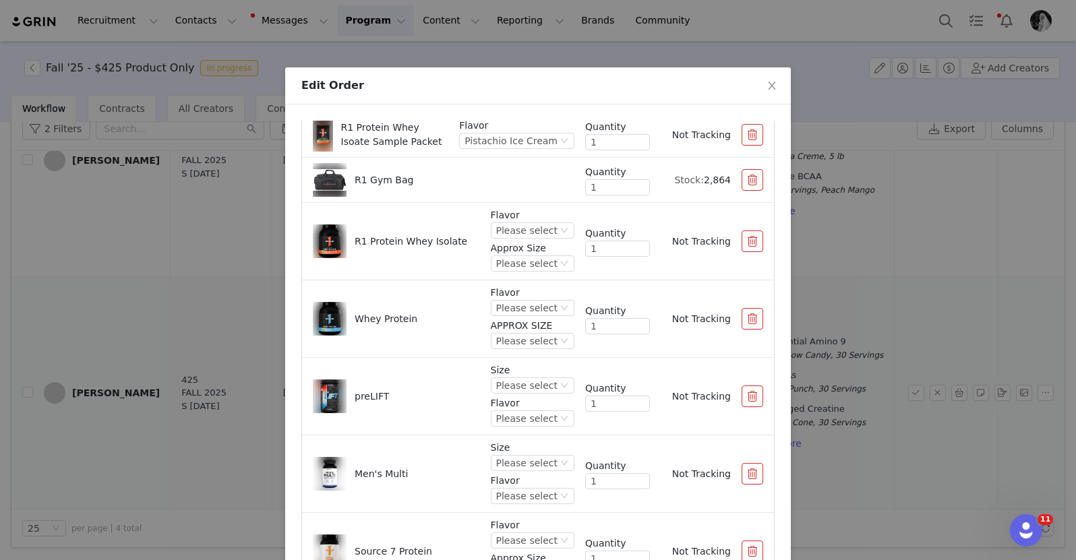
scroll to position [1008, 0]
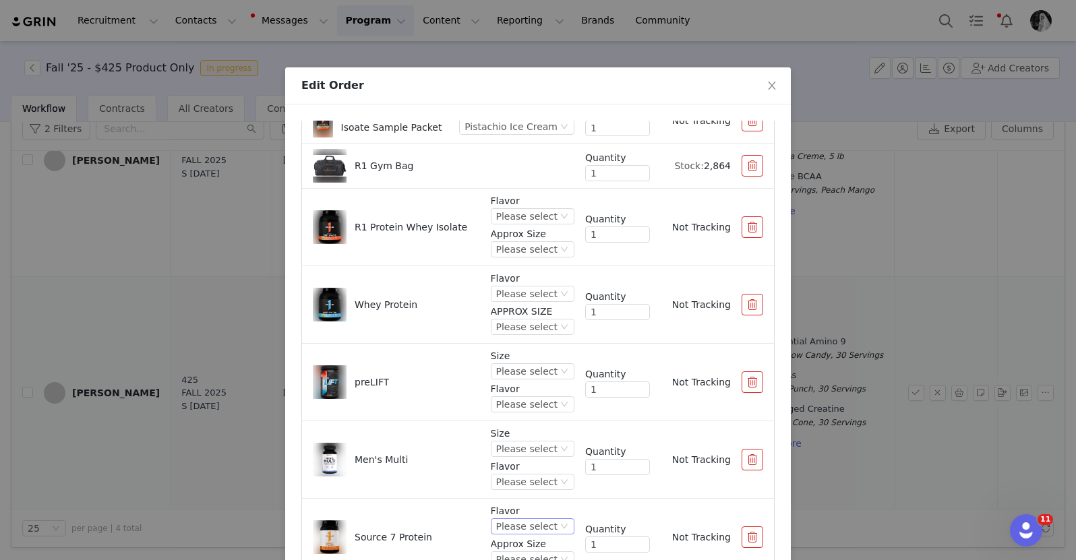
click at [502, 528] on div "Please select" at bounding box center [526, 526] width 61 height 15
click at [507, 401] on li "Birthday Cake" at bounding box center [519, 402] width 80 height 22
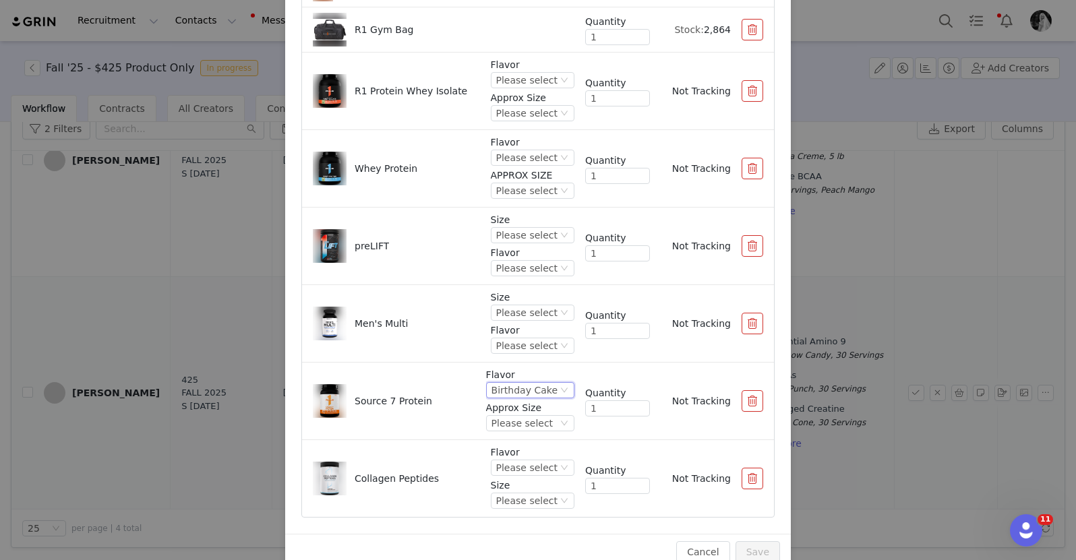
scroll to position [158, 0]
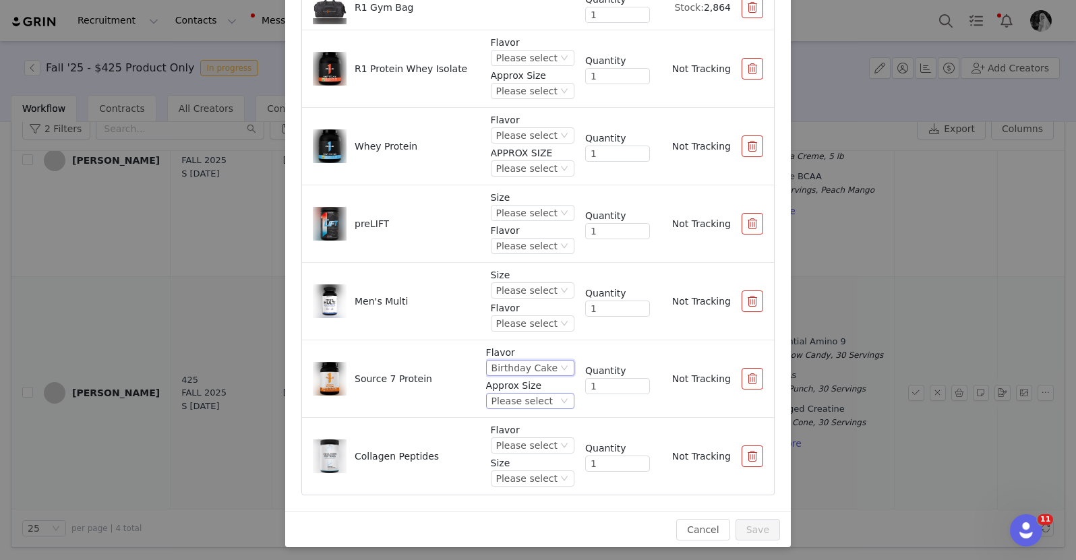
click at [501, 399] on div "Please select" at bounding box center [521, 401] width 61 height 15
click at [504, 455] on li "1.8 lb" at bounding box center [517, 447] width 83 height 22
click at [505, 446] on div "Please select" at bounding box center [526, 445] width 61 height 15
click at [511, 357] on li "Unflavored" at bounding box center [519, 357] width 80 height 22
click at [497, 477] on div "Please select" at bounding box center [526, 478] width 61 height 15
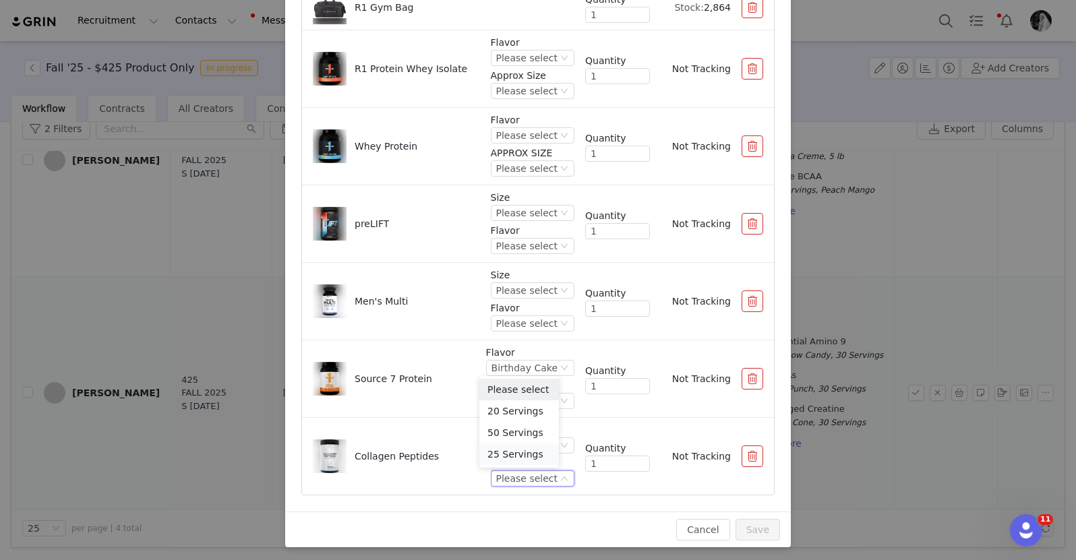
click at [497, 457] on li "25 Servings" at bounding box center [519, 454] width 80 height 22
click at [503, 274] on p "Size" at bounding box center [533, 275] width 84 height 14
click at [503, 280] on p "Size" at bounding box center [533, 275] width 84 height 14
click at [501, 286] on div "Please select" at bounding box center [526, 290] width 61 height 15
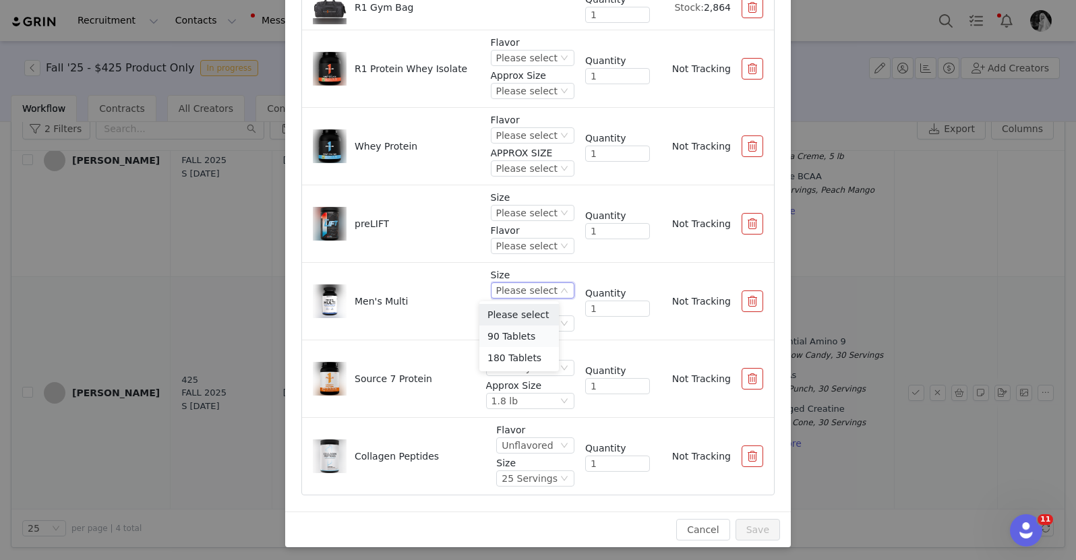
click at [503, 328] on li "90 Tablets" at bounding box center [519, 337] width 80 height 22
click at [503, 325] on div "Please select" at bounding box center [526, 323] width 61 height 15
click at [499, 363] on li "Unflavored" at bounding box center [519, 370] width 80 height 22
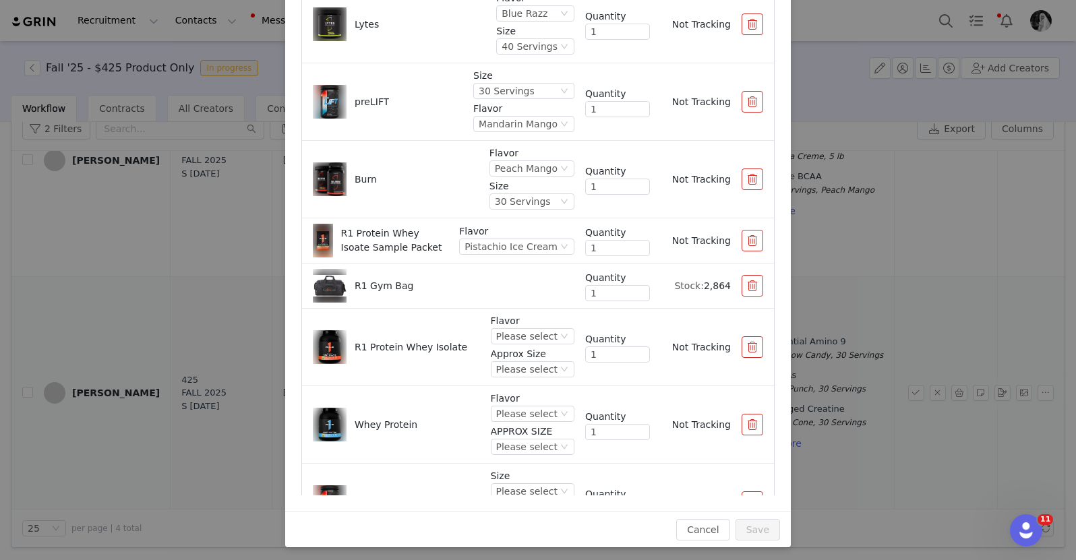
scroll to position [1008, 0]
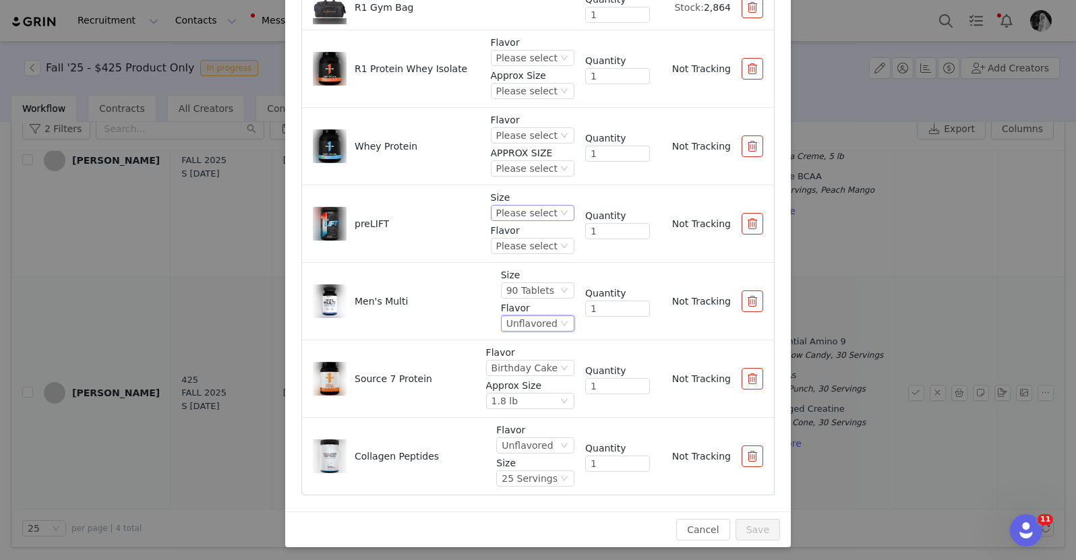
click at [502, 206] on div "Please select" at bounding box center [526, 213] width 61 height 15
click at [511, 255] on li "30 Servings" at bounding box center [519, 259] width 80 height 22
click at [509, 234] on p "Flavor" at bounding box center [533, 231] width 84 height 14
click at [499, 253] on div "Please select" at bounding box center [526, 246] width 61 height 15
click at [504, 383] on li "Blue Raspberry" at bounding box center [519, 378] width 80 height 22
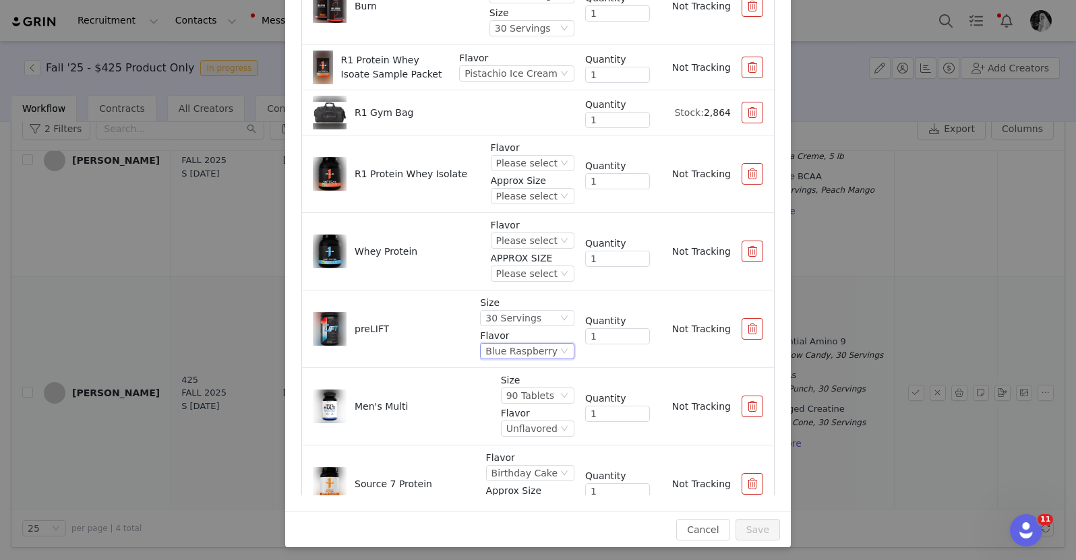
scroll to position [906, 0]
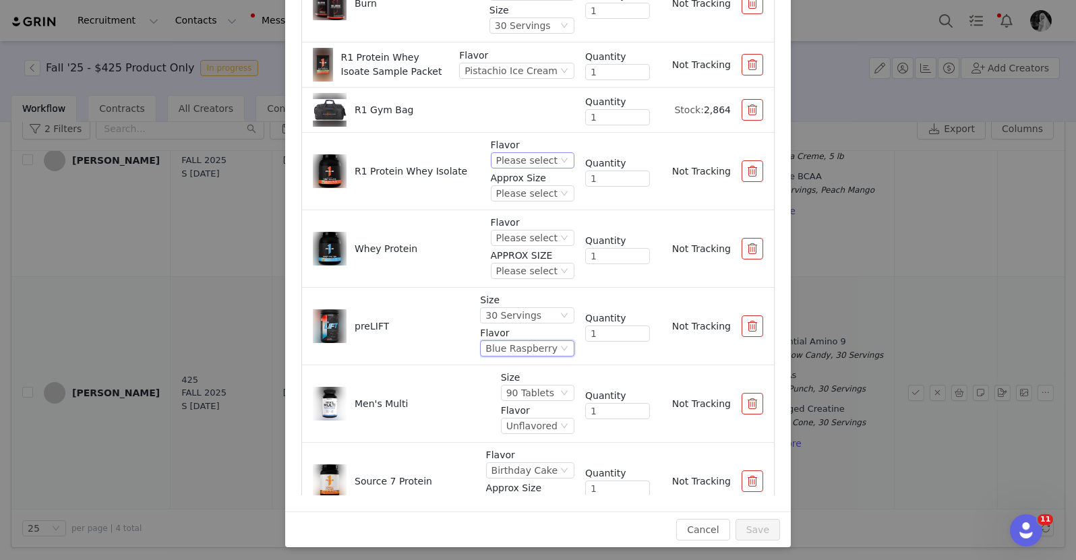
click at [514, 158] on div "Please select" at bounding box center [526, 160] width 61 height 15
click at [524, 204] on li "Pistachio Ice Cream" at bounding box center [519, 206] width 80 height 22
click at [516, 190] on div "Please select" at bounding box center [510, 193] width 93 height 15
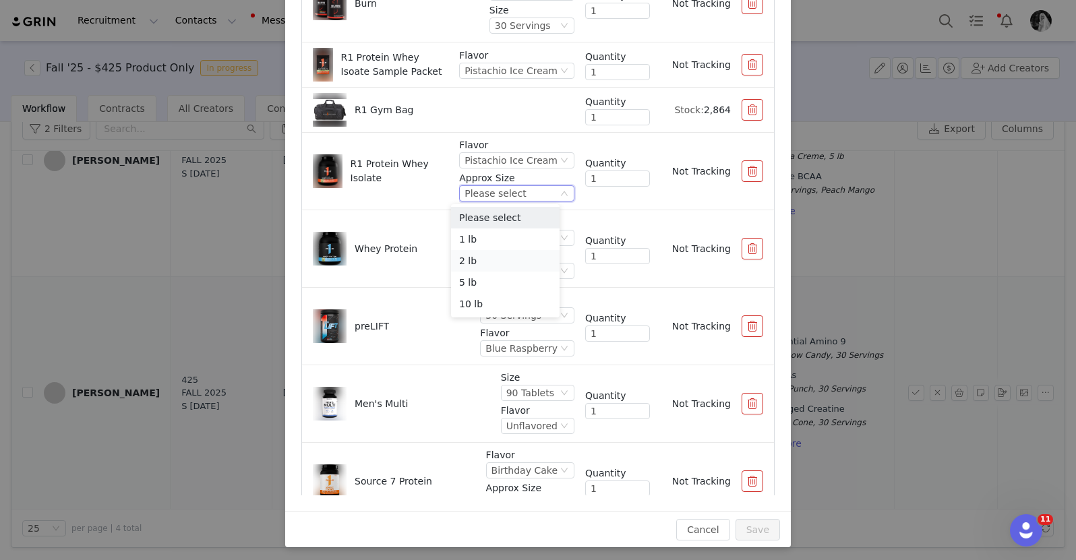
click at [498, 259] on li "2 lb" at bounding box center [505, 261] width 109 height 22
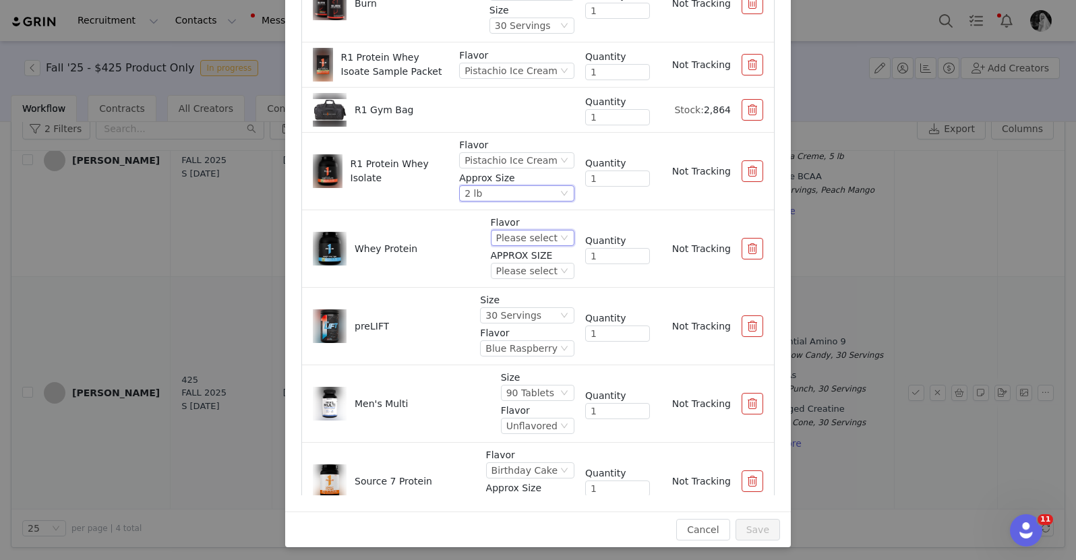
click at [507, 237] on div "Please select" at bounding box center [526, 237] width 61 height 15
click at [518, 304] on li "Cookies & Creme" at bounding box center [519, 302] width 80 height 22
click at [501, 281] on div "Flavor Cookies & Creme APPROX SIZE Please select" at bounding box center [522, 249] width 104 height 66
click at [501, 277] on div "Please select" at bounding box center [506, 271] width 61 height 15
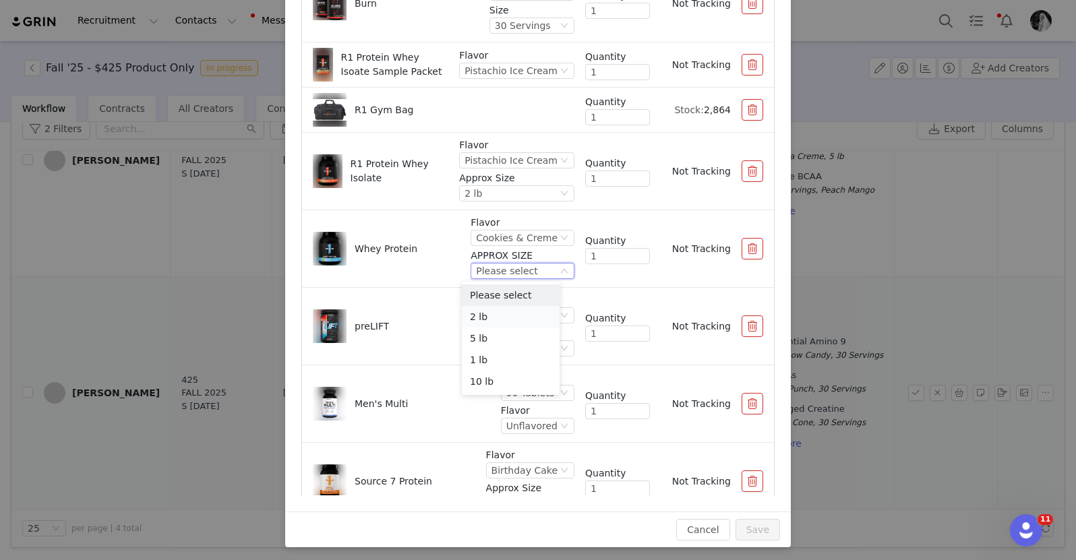
click at [503, 316] on li "2 lb" at bounding box center [511, 317] width 98 height 22
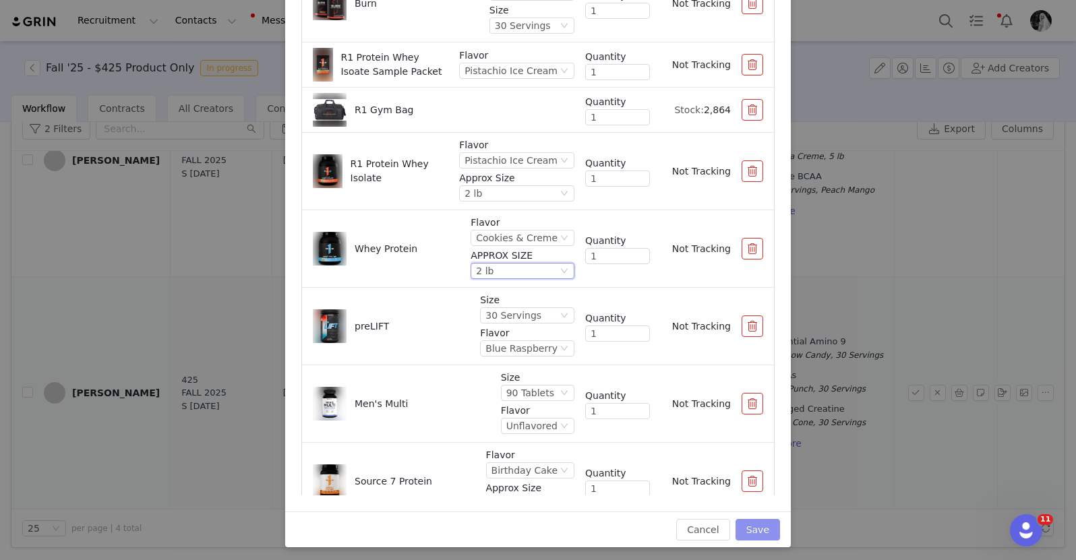
click at [760, 528] on button "Save" at bounding box center [757, 530] width 44 height 22
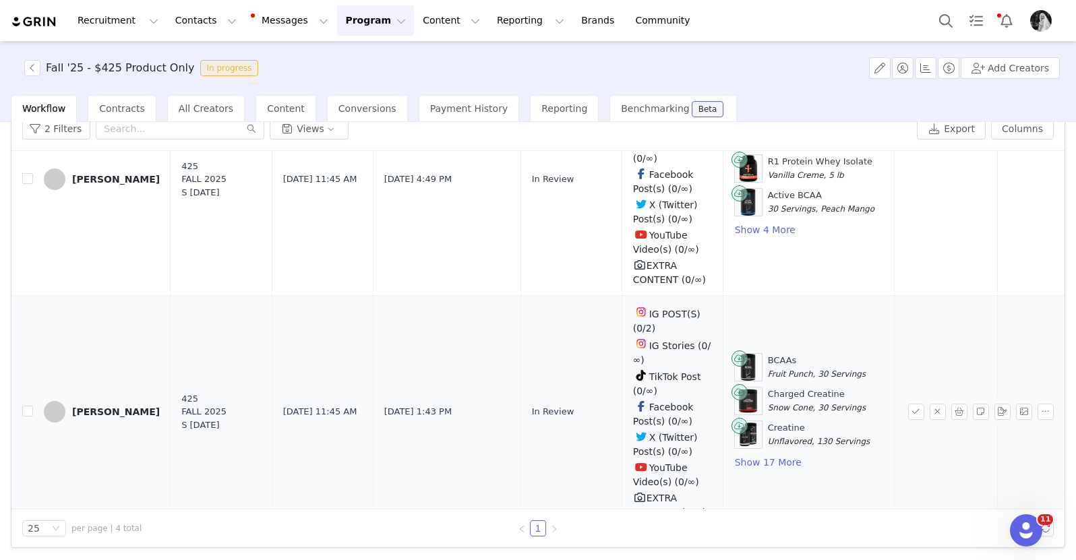
scroll to position [610, 0]
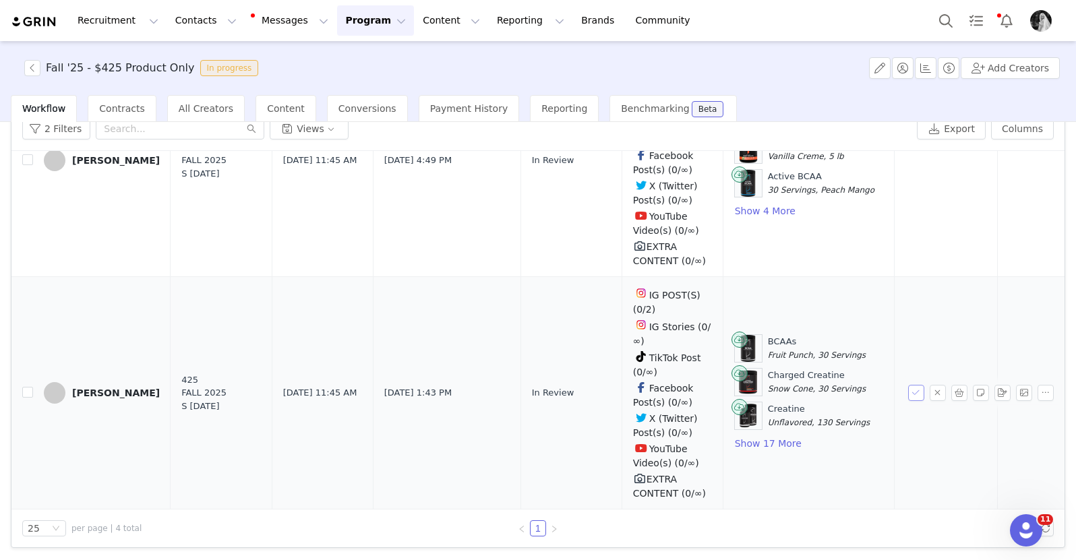
click at [908, 385] on button "button" at bounding box center [916, 393] width 16 height 16
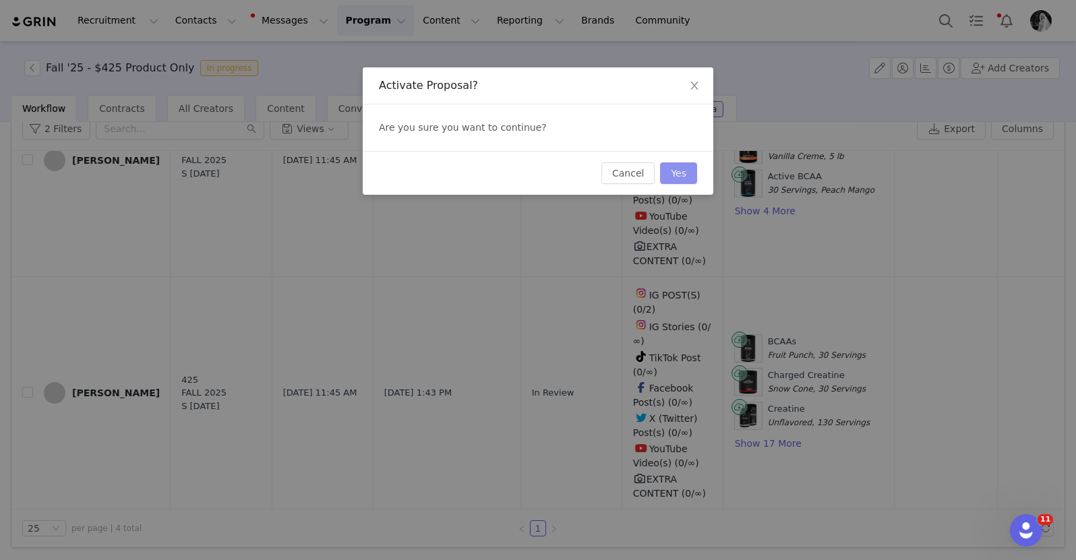
click at [686, 168] on button "Yes" at bounding box center [678, 173] width 37 height 22
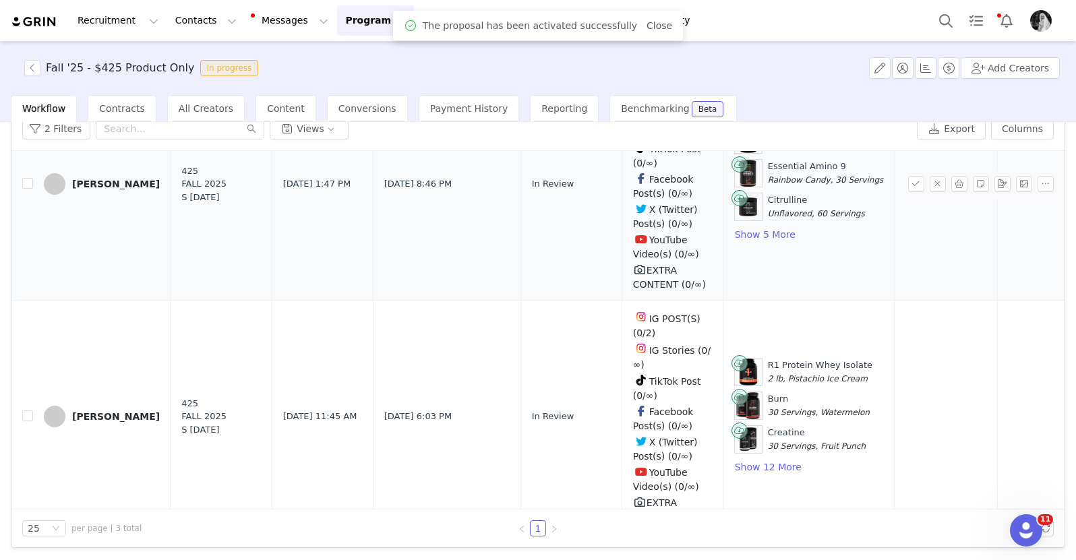
scroll to position [378, 0]
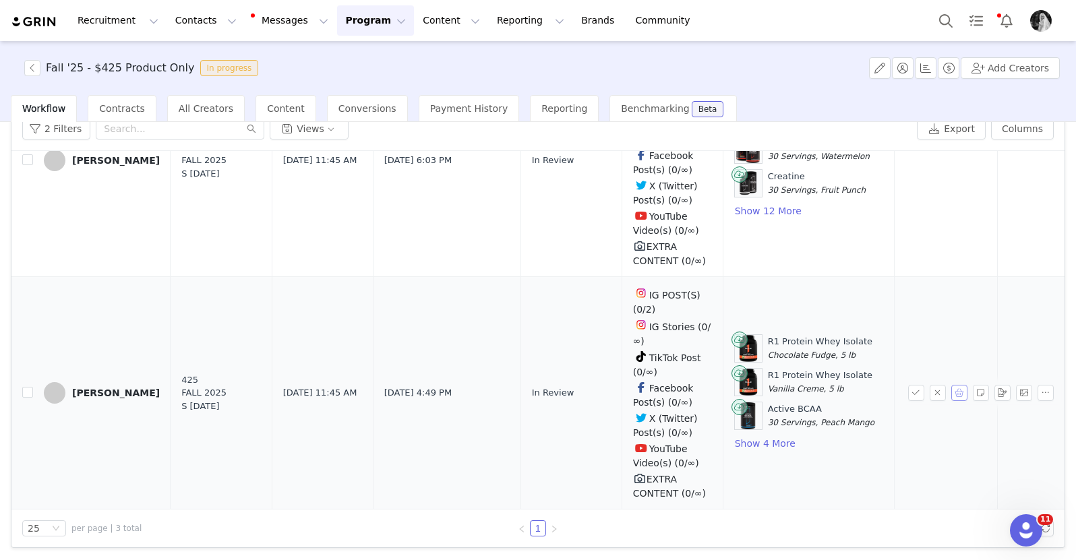
click at [951, 385] on button "button" at bounding box center [959, 393] width 16 height 16
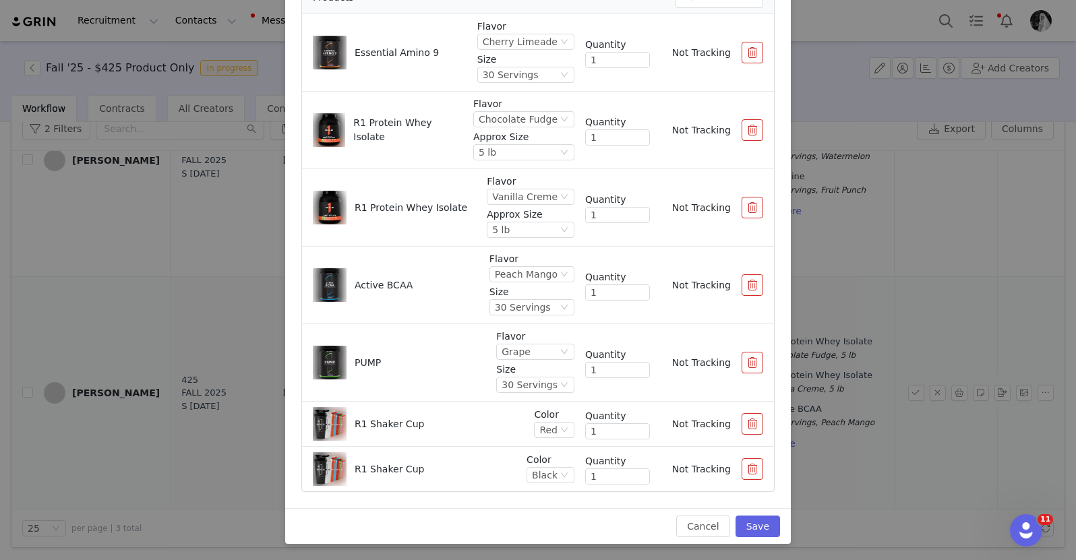
scroll to position [0, 0]
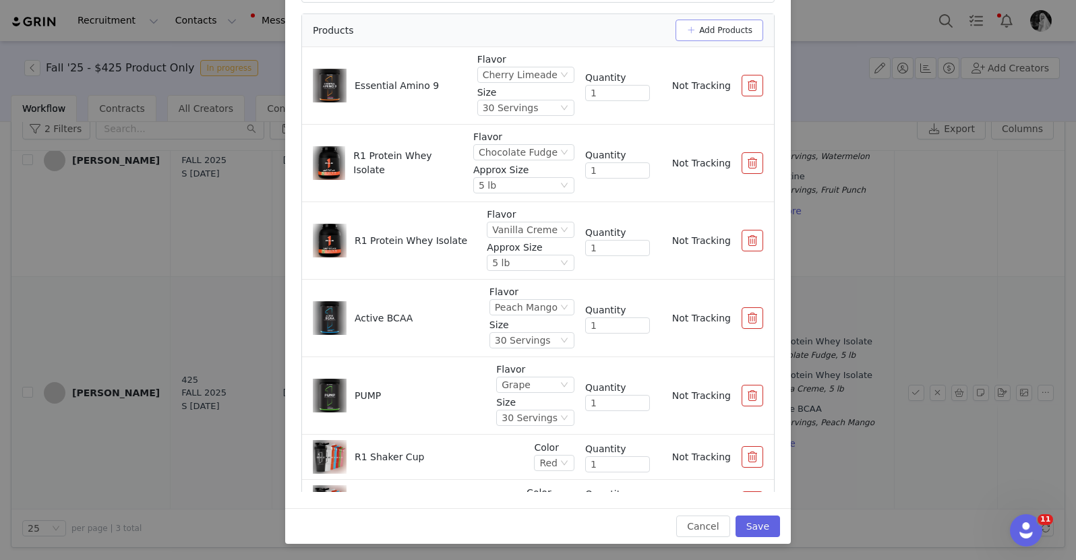
click at [713, 36] on button "Add Products" at bounding box center [719, 31] width 88 height 22
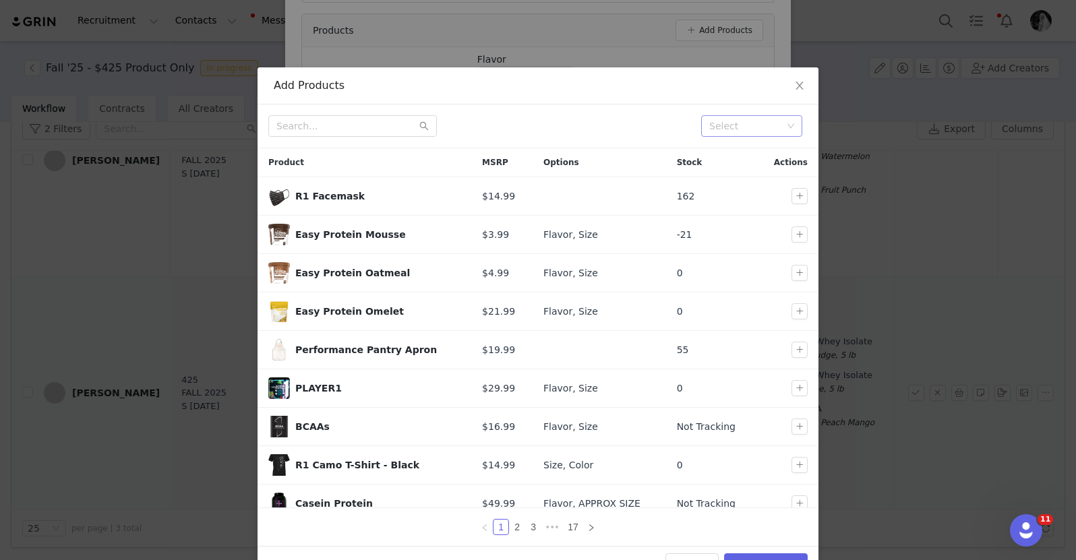
click at [741, 128] on div "Select" at bounding box center [745, 125] width 73 height 13
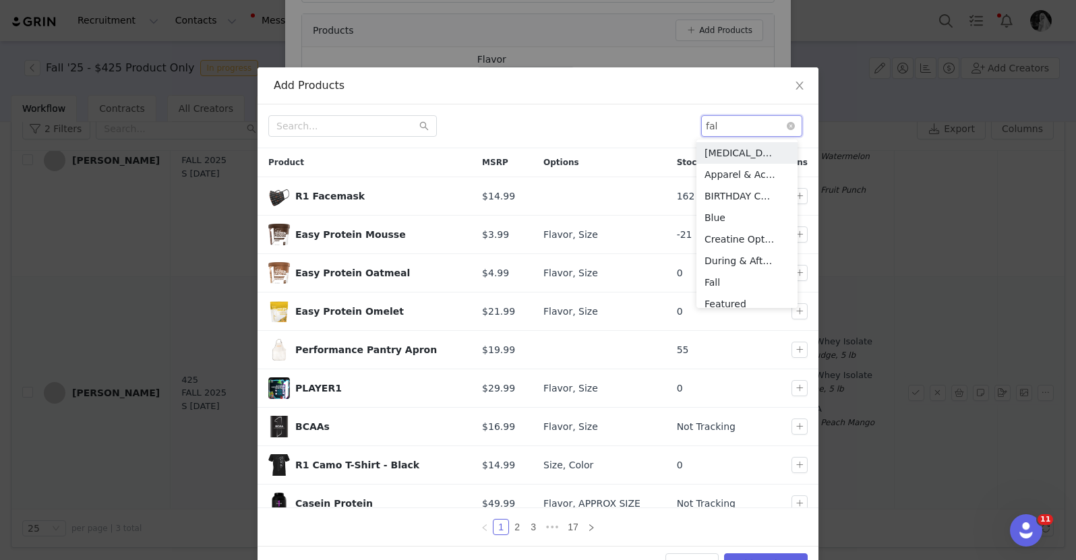
type input "fall"
click at [708, 157] on li "Fall" at bounding box center [746, 153] width 101 height 22
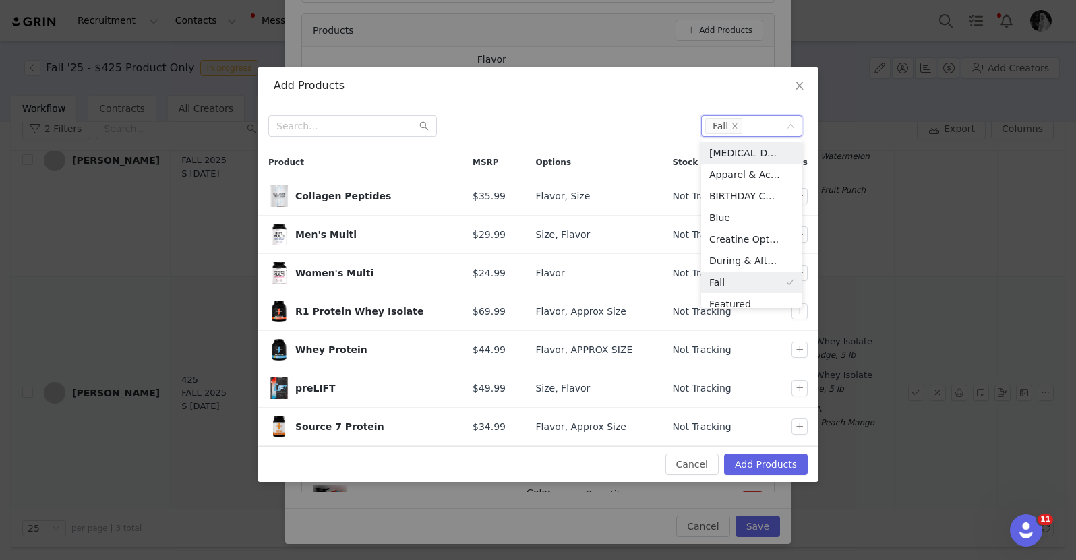
click at [572, 99] on div "Add Products" at bounding box center [537, 85] width 561 height 37
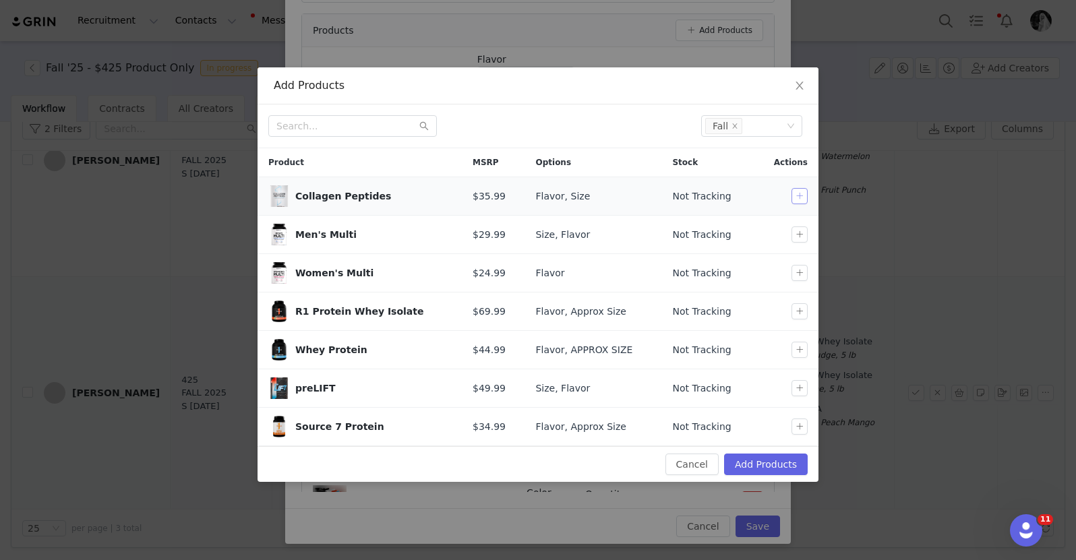
click at [795, 197] on button "button" at bounding box center [799, 196] width 16 height 16
click at [797, 239] on button "button" at bounding box center [799, 234] width 16 height 16
click at [797, 317] on button "button" at bounding box center [799, 311] width 16 height 16
click at [798, 348] on button "button" at bounding box center [799, 350] width 16 height 16
click at [799, 389] on button "button" at bounding box center [799, 388] width 16 height 16
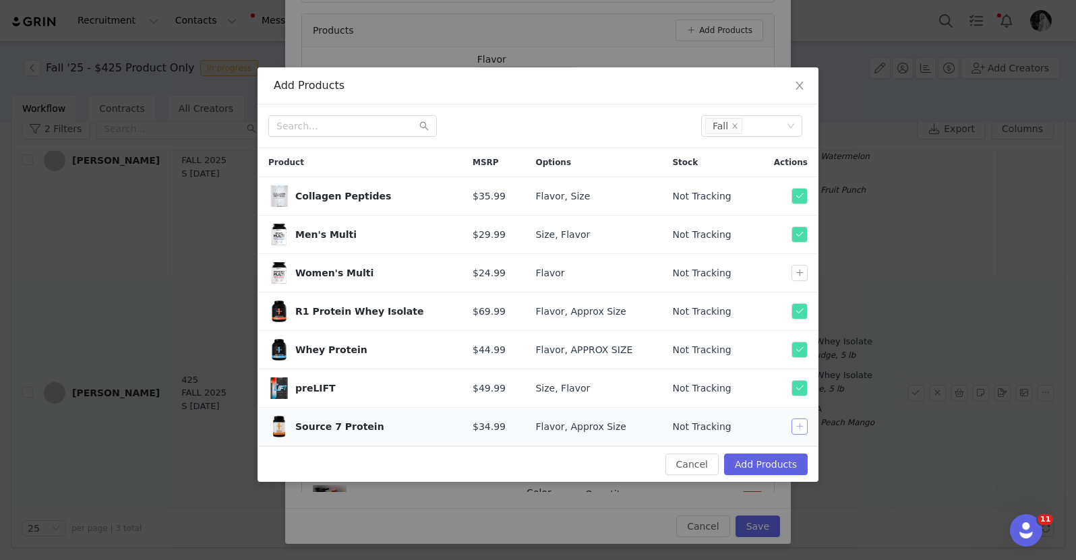
click at [797, 430] on button "button" at bounding box center [799, 427] width 16 height 16
click at [742, 464] on button "Add Products" at bounding box center [766, 465] width 84 height 22
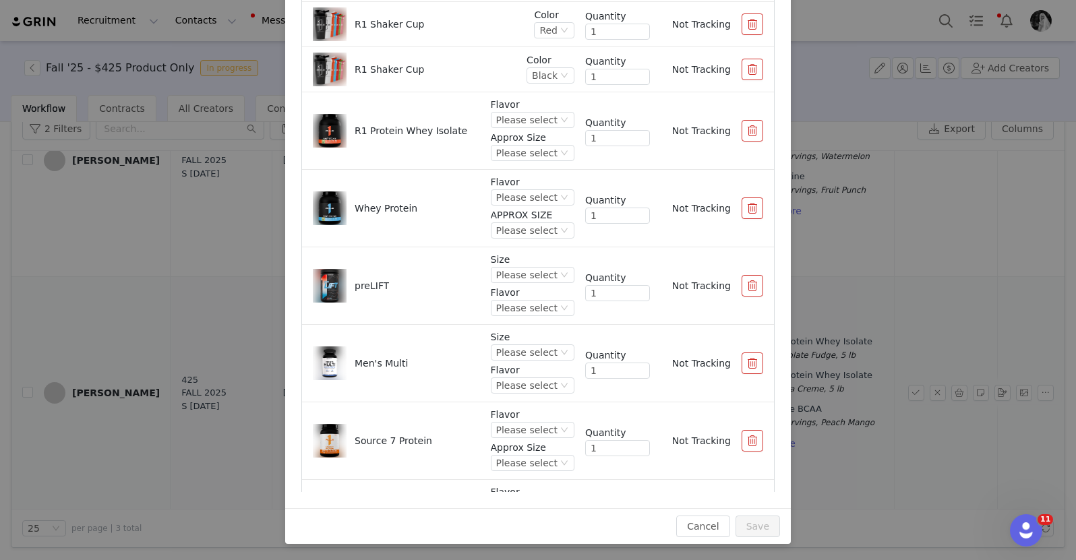
scroll to position [459, 0]
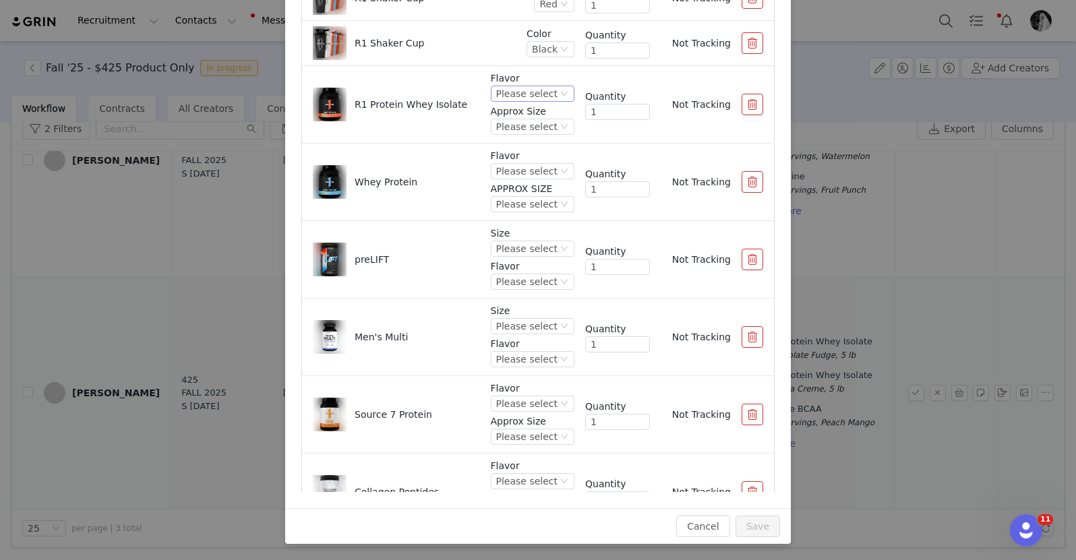
click at [512, 93] on div "Please select" at bounding box center [526, 93] width 61 height 15
click at [510, 202] on li "Chocolate Peanut Butter" at bounding box center [519, 213] width 80 height 22
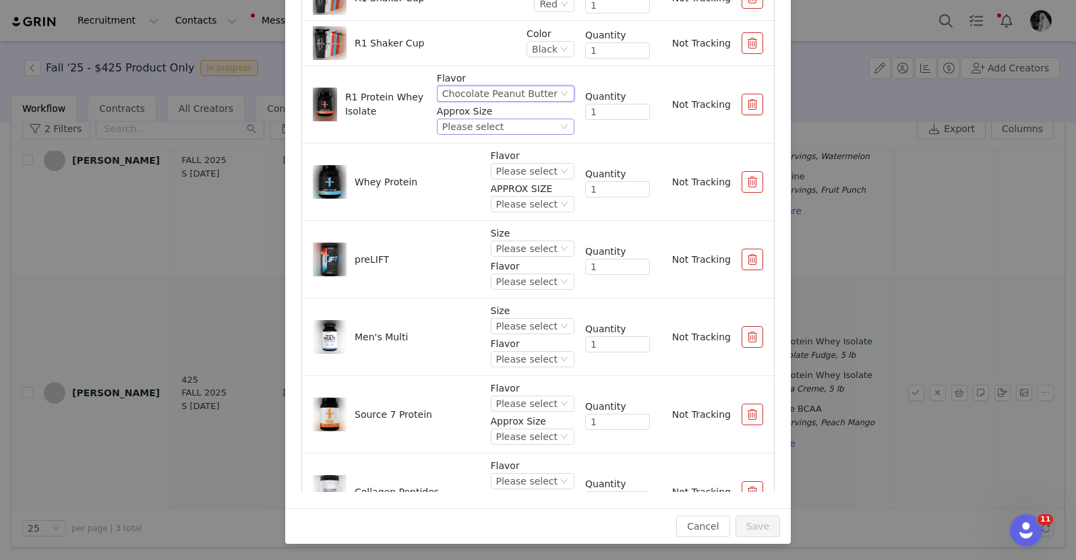
click at [507, 131] on div "Please select" at bounding box center [499, 126] width 115 height 15
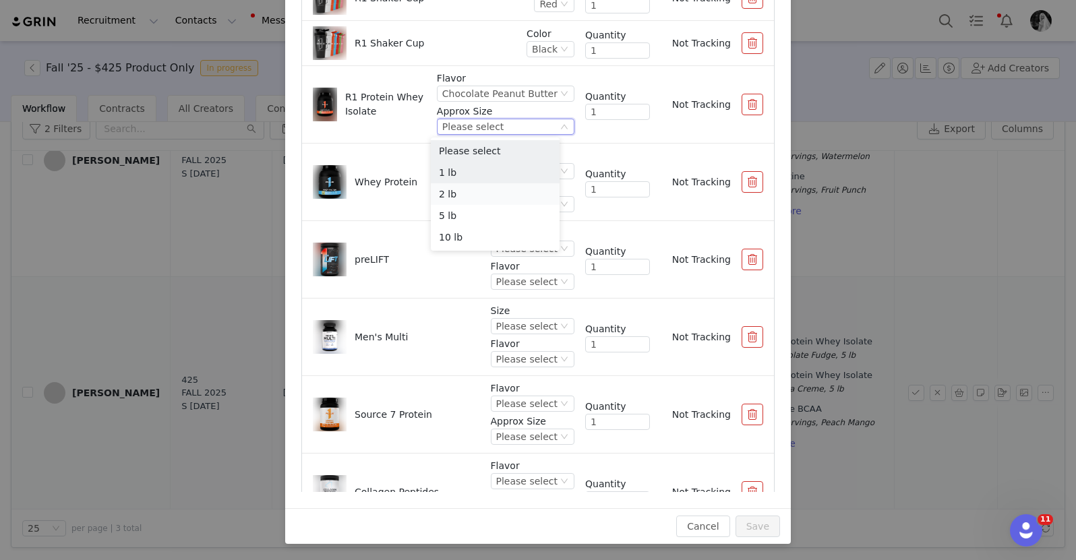
click at [481, 186] on li "2 lb" at bounding box center [495, 194] width 129 height 22
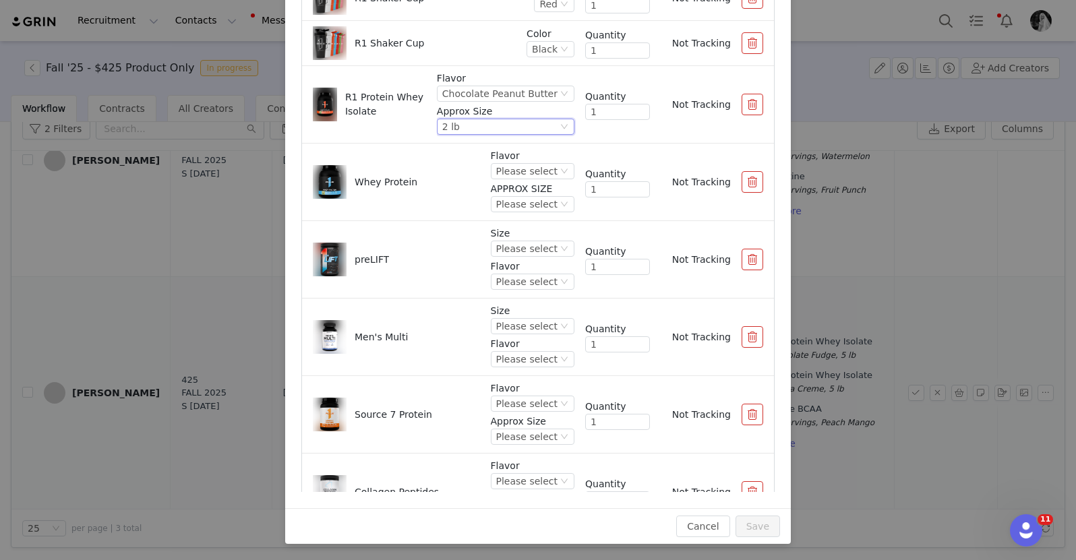
click at [499, 85] on p "Flavor" at bounding box center [505, 78] width 137 height 14
click at [470, 98] on div "Chocolate Peanut Butter" at bounding box center [499, 93] width 115 height 15
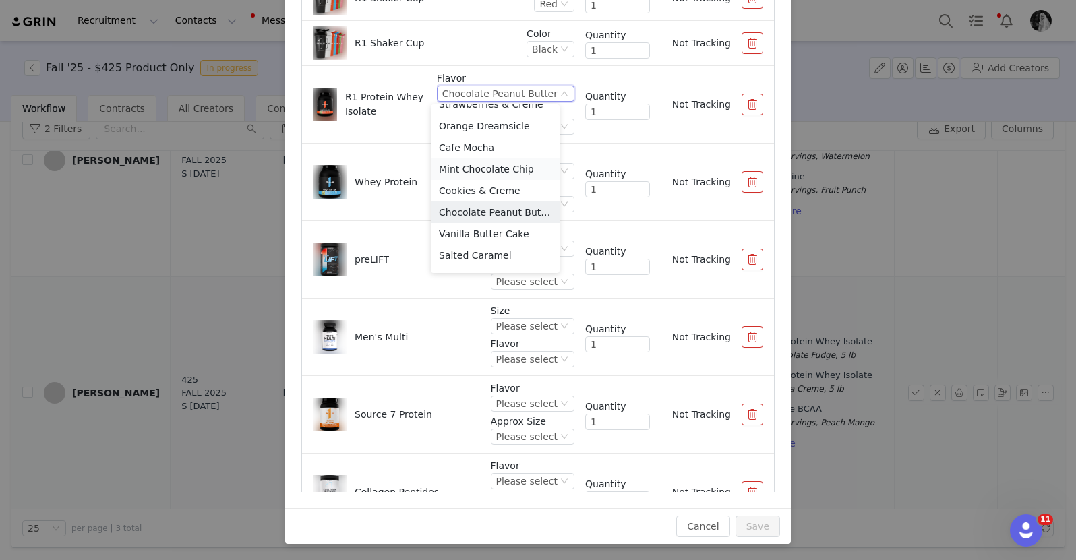
scroll to position [111, 0]
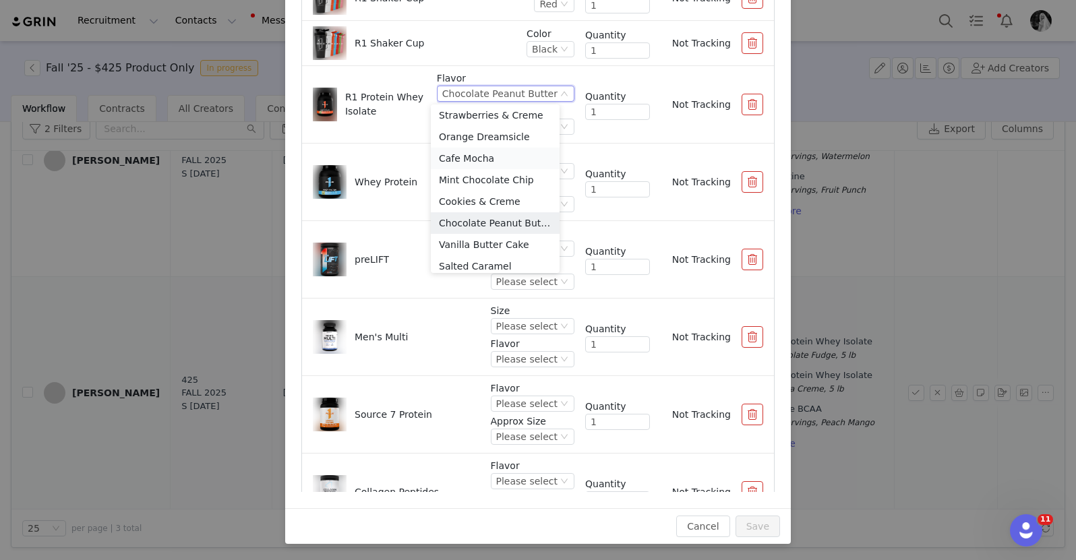
click at [483, 158] on li "Cafe Mocha" at bounding box center [495, 159] width 129 height 22
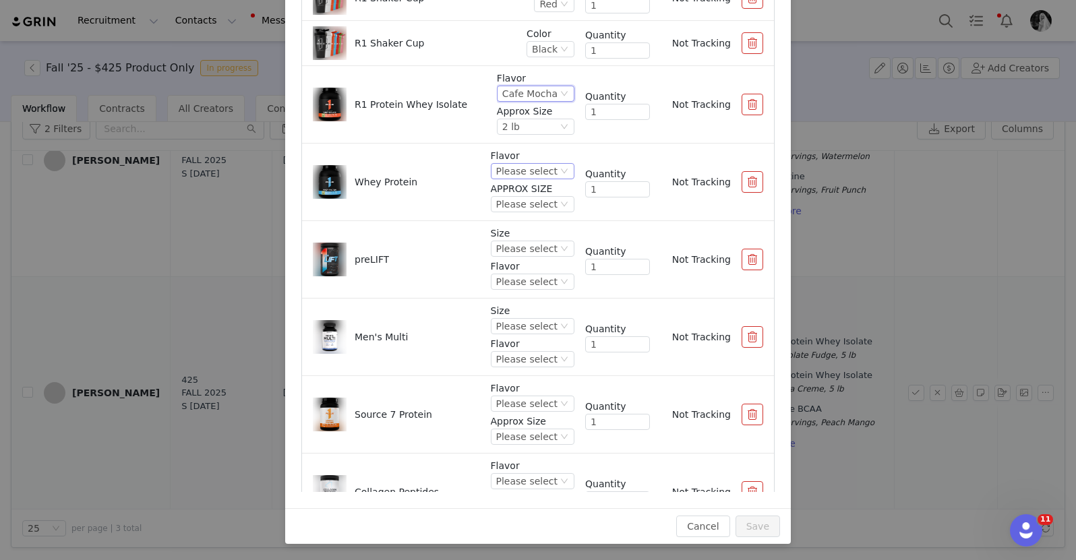
click at [527, 175] on div "Please select" at bounding box center [526, 171] width 61 height 15
click at [502, 94] on div "Cafe Mocha" at bounding box center [529, 93] width 55 height 15
click at [500, 128] on li "Orange Dreamsicle" at bounding box center [522, 137] width 74 height 22
click at [505, 102] on div "Flavor Orange Dreamsicle Approx Size 2 lb" at bounding box center [517, 104] width 113 height 66
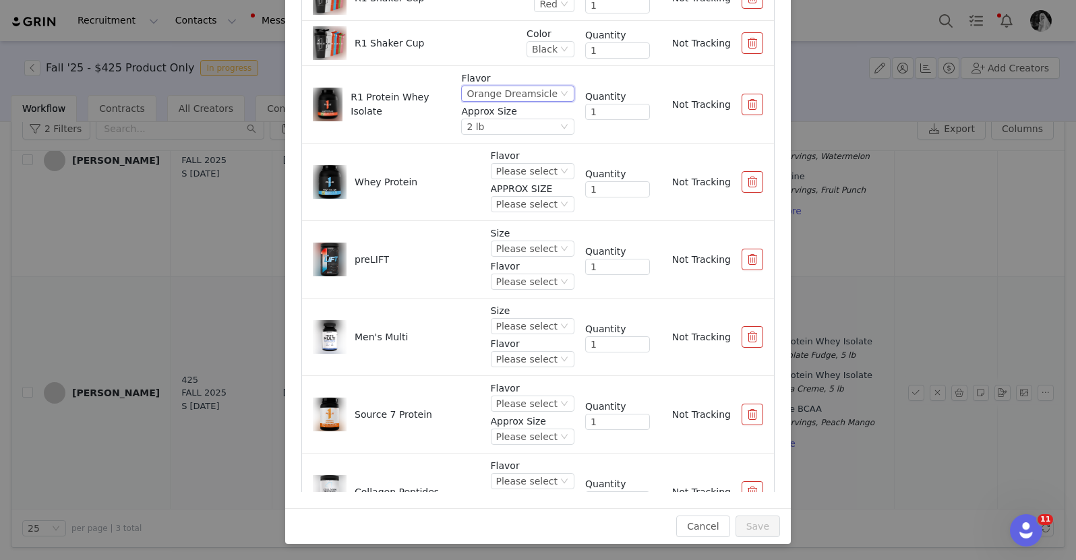
click at [505, 91] on div "Orange Dreamsicle" at bounding box center [511, 93] width 91 height 15
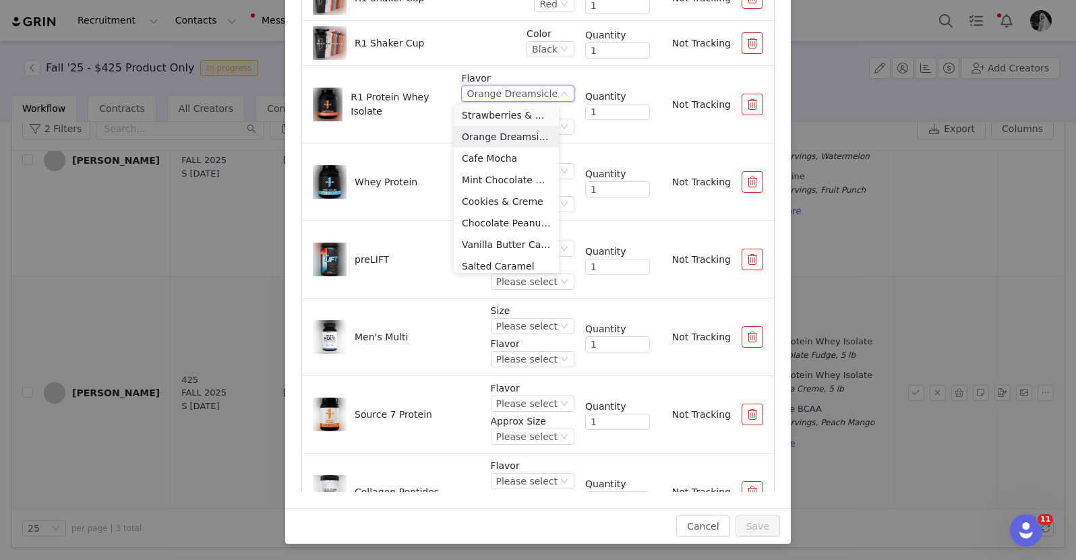
click at [502, 119] on li "Strawberries & Creme" at bounding box center [506, 115] width 105 height 22
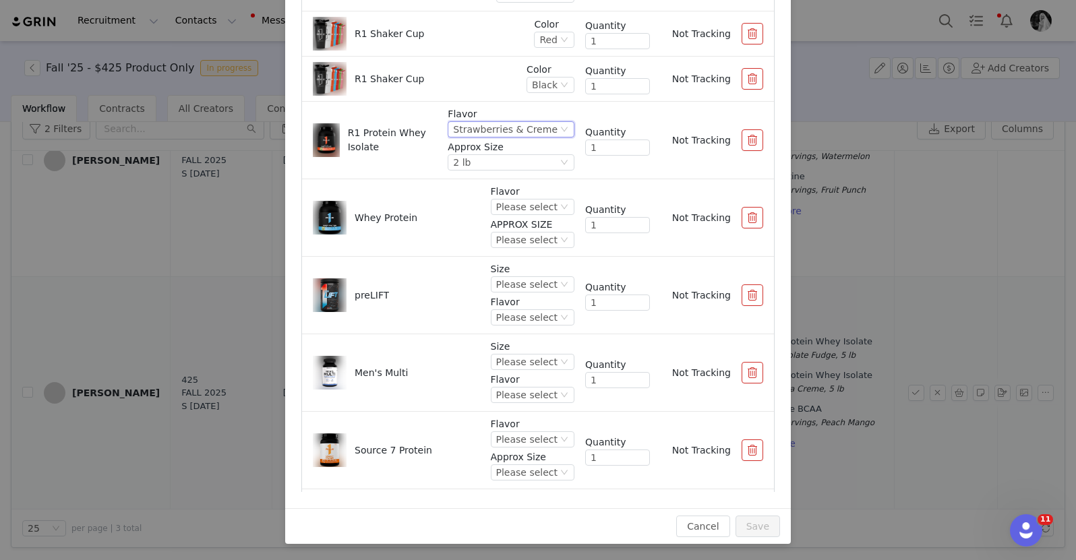
click at [490, 133] on div "Strawberries & Creme" at bounding box center [505, 129] width 104 height 15
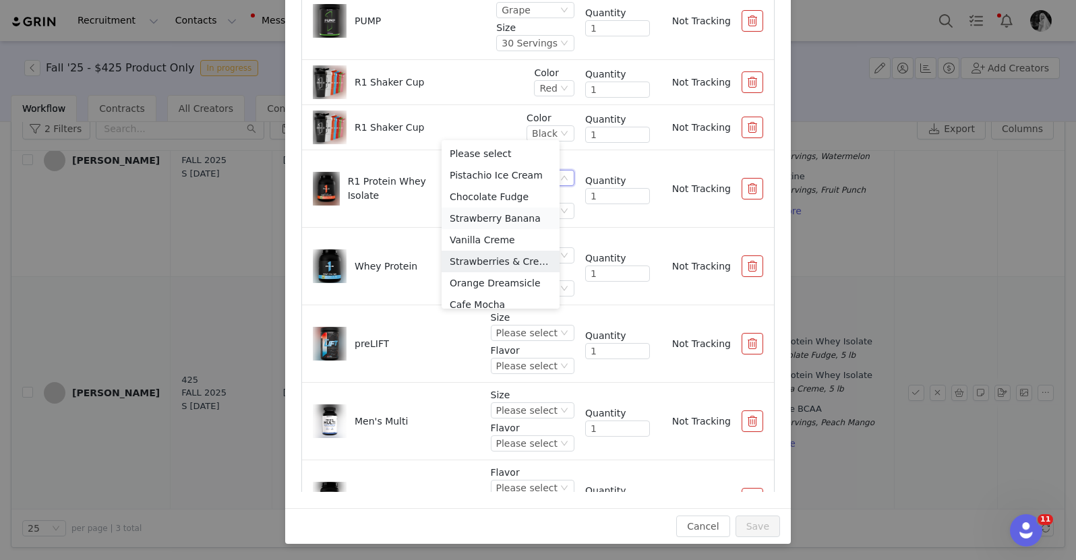
scroll to position [105, 0]
click at [486, 216] on li "Strawberry Banana" at bounding box center [500, 219] width 118 height 22
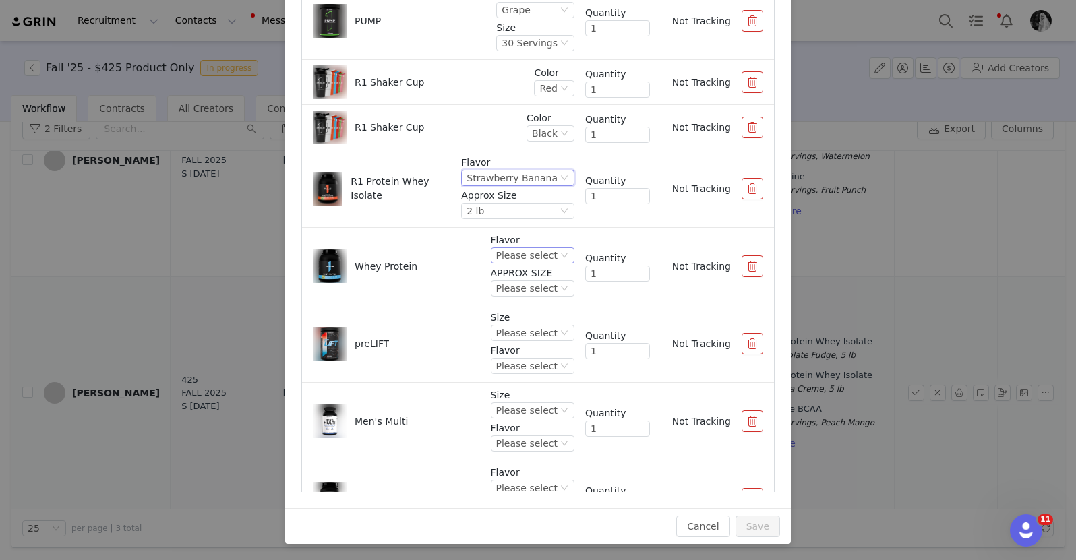
click at [506, 257] on div "Please select" at bounding box center [526, 255] width 61 height 15
click at [509, 275] on li "Salted Caramel" at bounding box center [519, 278] width 80 height 22
click at [498, 284] on div "Please select" at bounding box center [515, 288] width 61 height 15
click at [498, 337] on li "2 lb" at bounding box center [514, 334] width 88 height 22
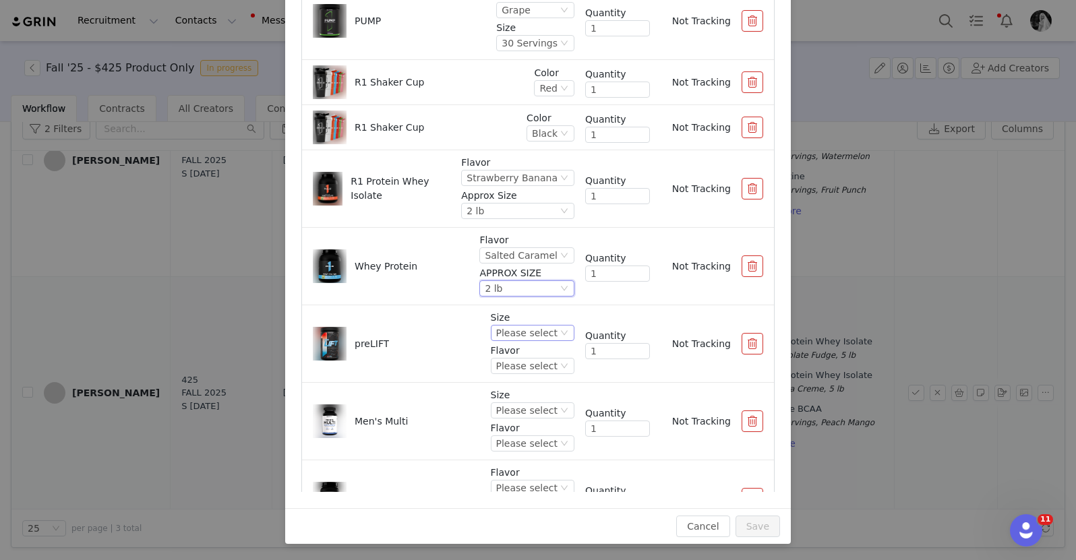
click at [511, 337] on div "Please select" at bounding box center [526, 333] width 61 height 15
click at [510, 373] on li "30 Servings" at bounding box center [519, 379] width 80 height 22
click at [510, 361] on div "Please select" at bounding box center [526, 366] width 61 height 15
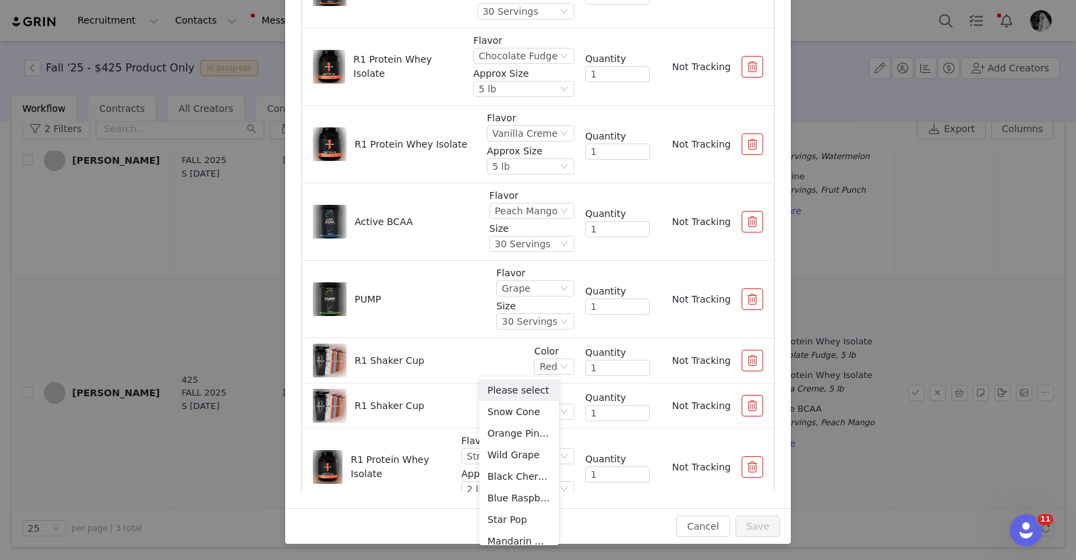
scroll to position [141, 0]
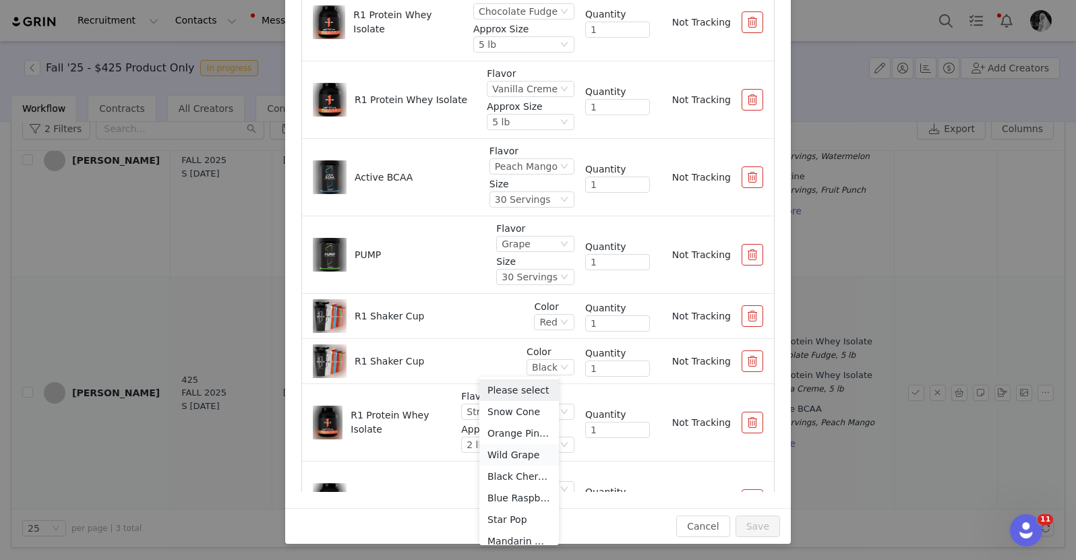
click at [510, 448] on li "Wild Grape" at bounding box center [519, 455] width 80 height 22
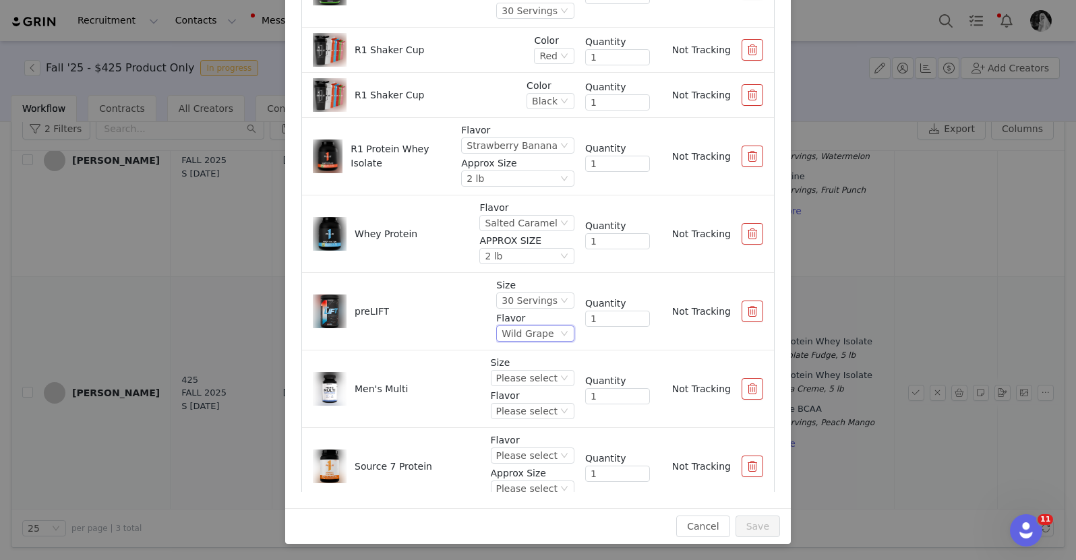
scroll to position [498, 0]
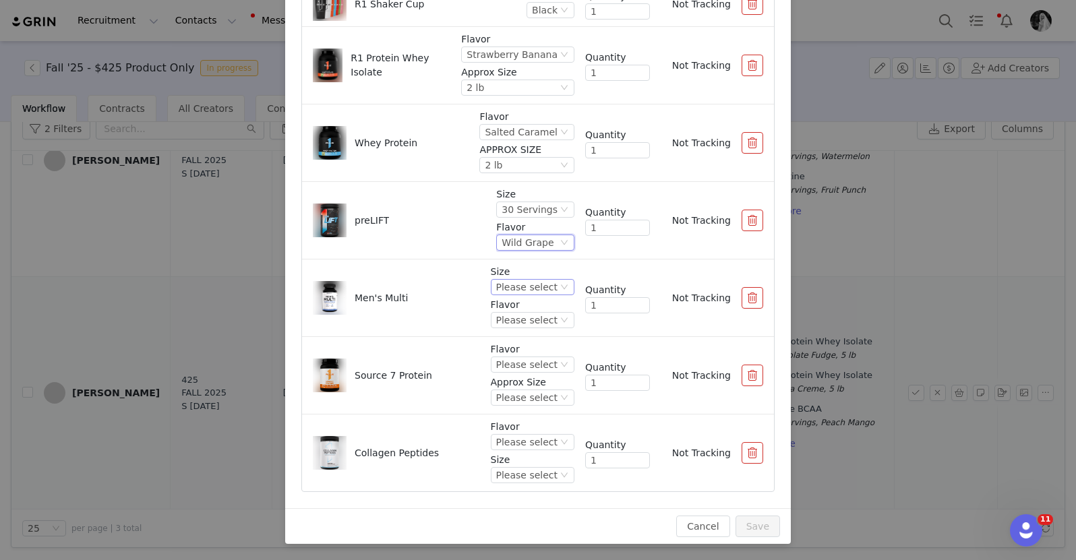
click at [497, 286] on div "Please select" at bounding box center [526, 287] width 61 height 15
click at [497, 336] on li "90 Tablets" at bounding box center [519, 333] width 80 height 22
click at [497, 326] on div "Please select" at bounding box center [526, 320] width 61 height 15
click at [498, 363] on li "Unflavored" at bounding box center [519, 366] width 80 height 22
click at [498, 363] on div "Please select" at bounding box center [526, 364] width 61 height 15
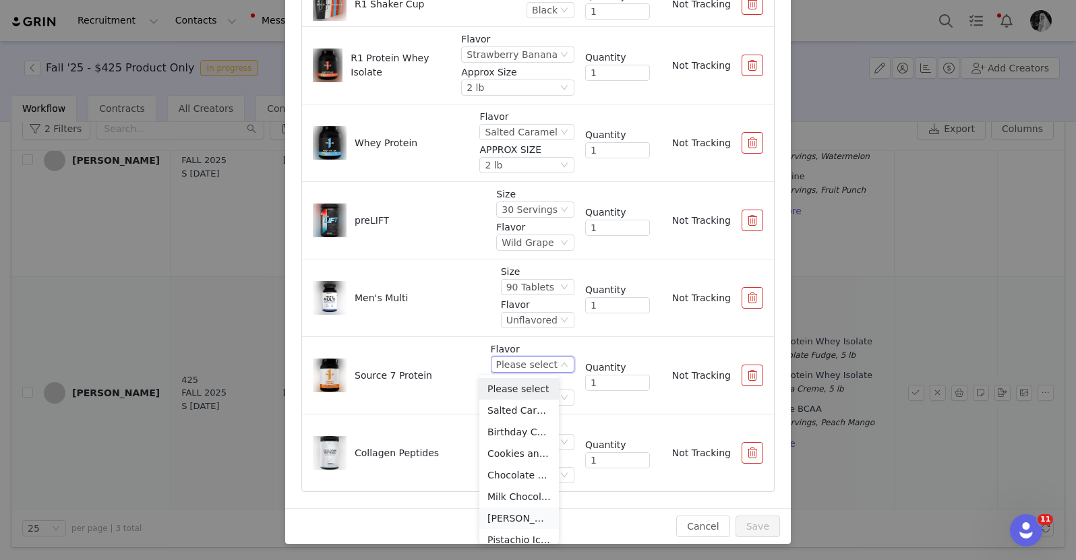
scroll to position [74, 0]
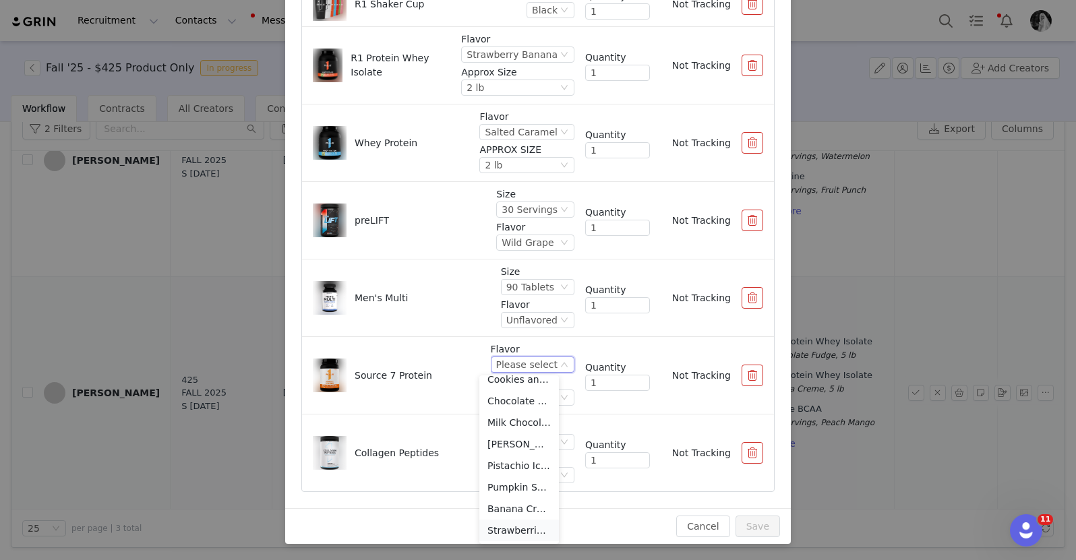
click at [504, 526] on li "Strawberries and Creme" at bounding box center [519, 531] width 80 height 22
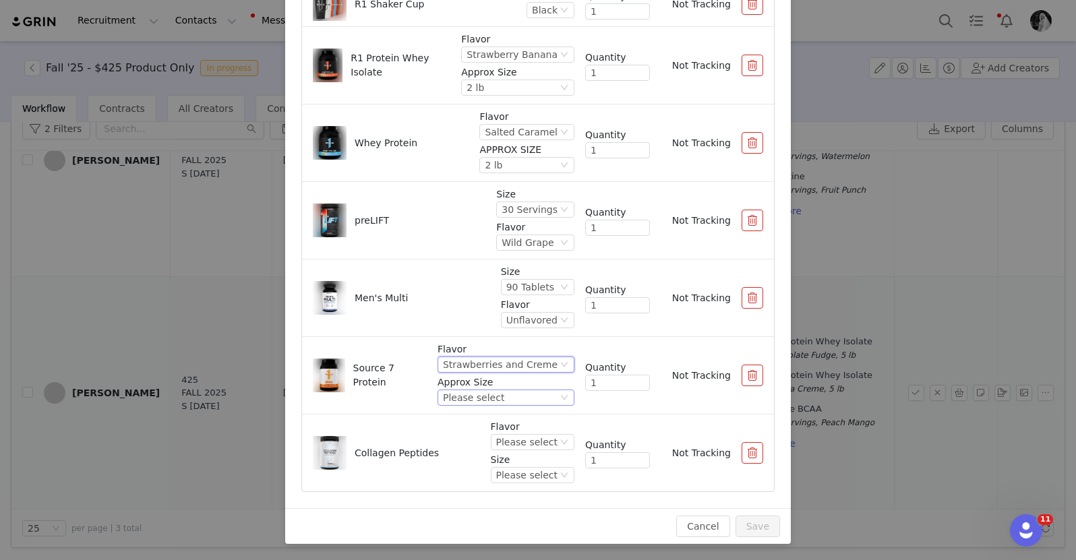
click at [504, 400] on div "Please select" at bounding box center [500, 397] width 115 height 15
click at [469, 438] on li "1.8 lb" at bounding box center [494, 444] width 127 height 22
click at [505, 437] on div "Please select" at bounding box center [526, 442] width 61 height 15
click at [509, 352] on li "Unflavored" at bounding box center [519, 353] width 80 height 22
click at [503, 466] on p "Size" at bounding box center [533, 460] width 84 height 14
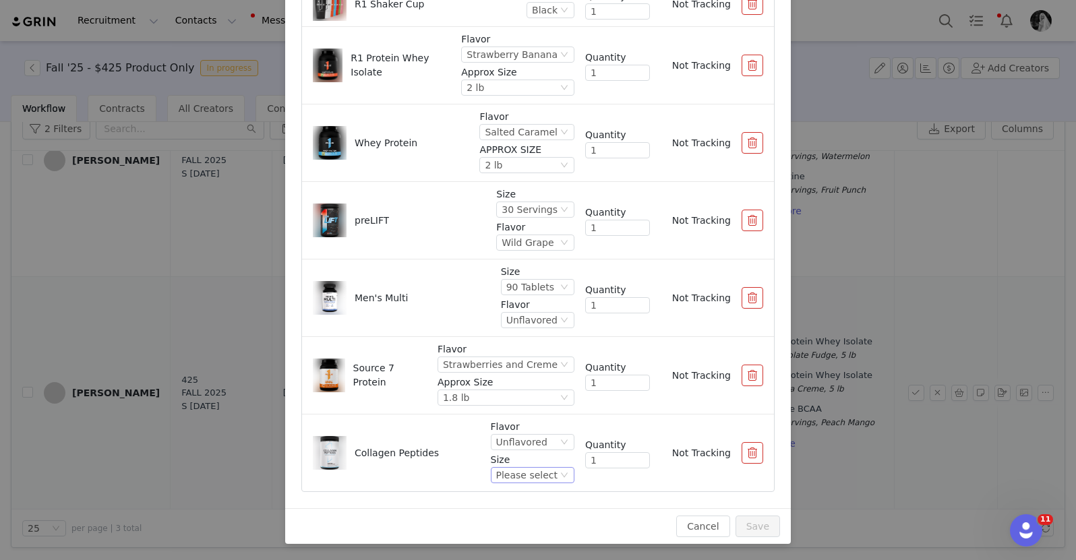
click at [499, 473] on div "Please select" at bounding box center [526, 475] width 61 height 15
click at [501, 441] on li "25 Servings" at bounding box center [519, 451] width 80 height 22
click at [752, 528] on button "Save" at bounding box center [757, 527] width 44 height 22
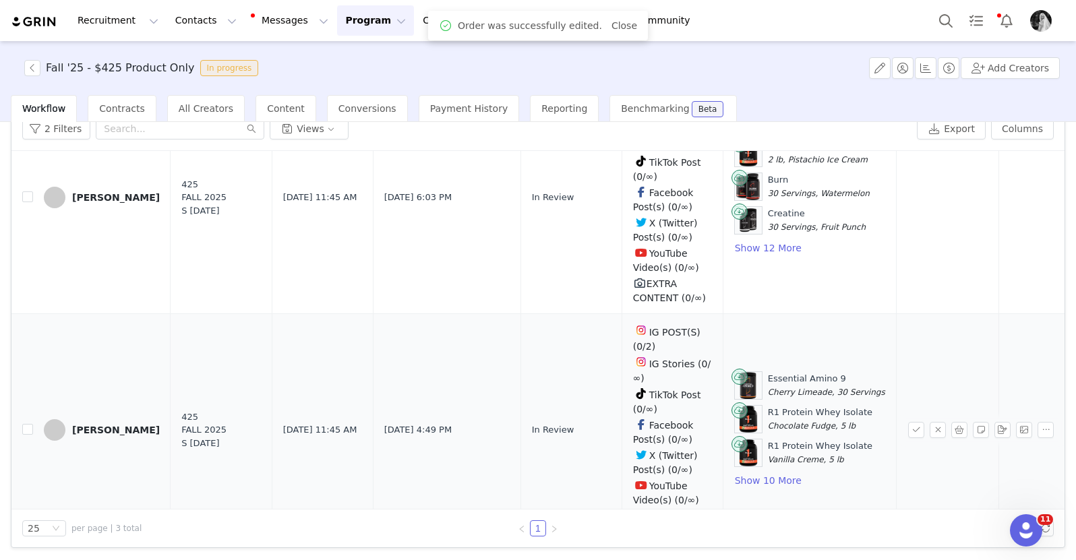
scroll to position [378, 0]
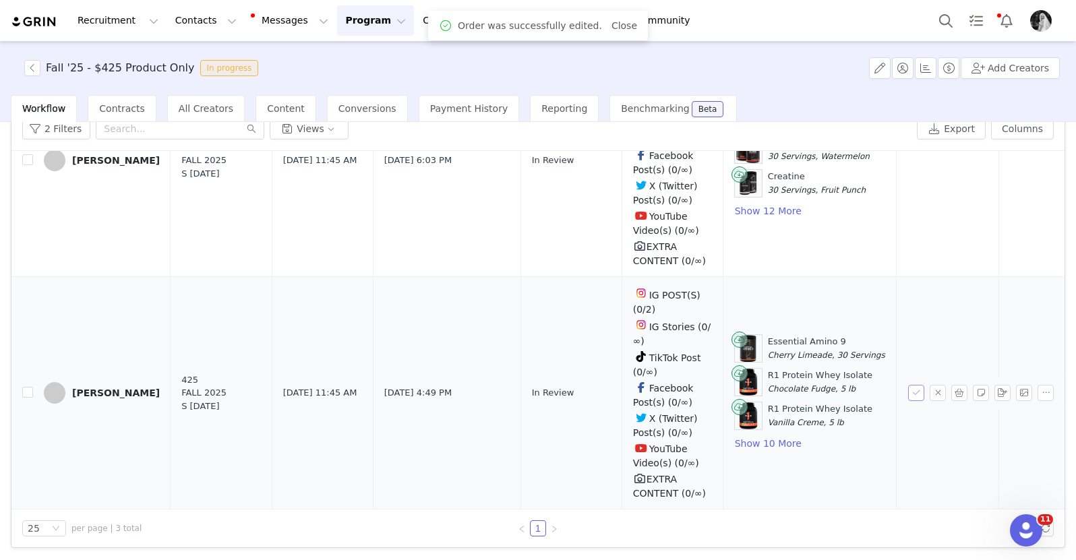
click at [908, 385] on button "button" at bounding box center [916, 393] width 16 height 16
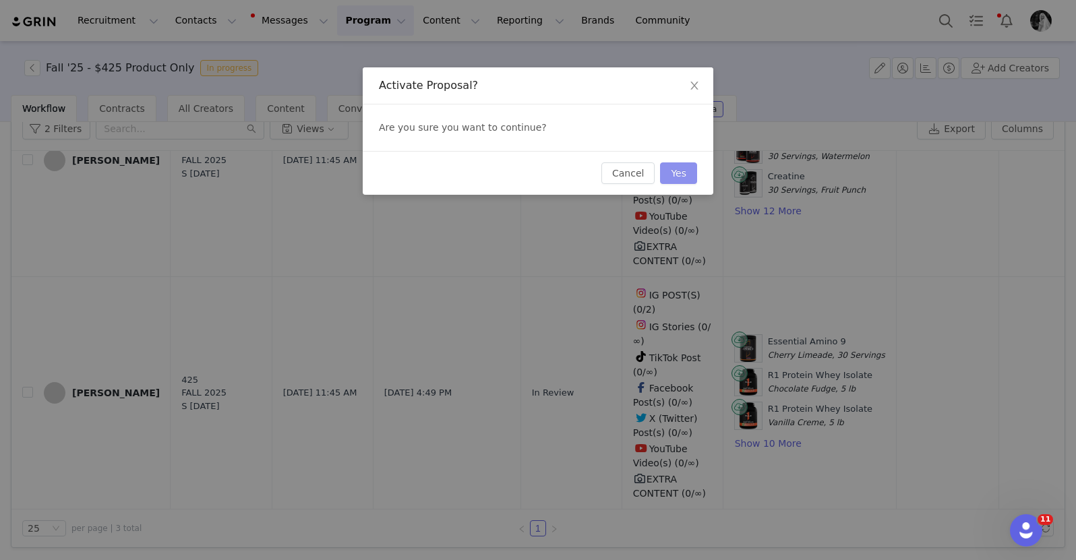
click at [681, 171] on button "Yes" at bounding box center [678, 173] width 37 height 22
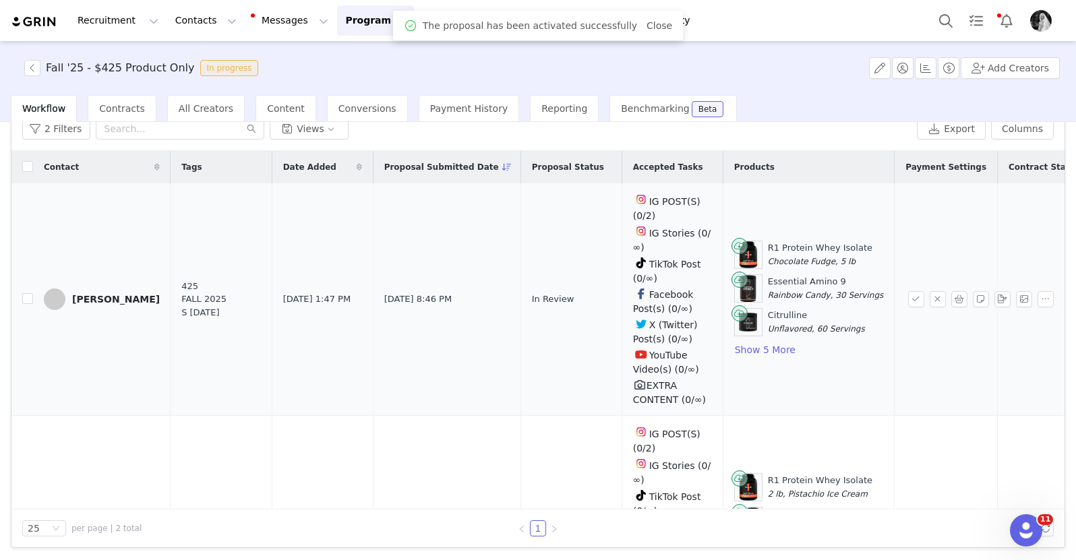
scroll to position [147, 0]
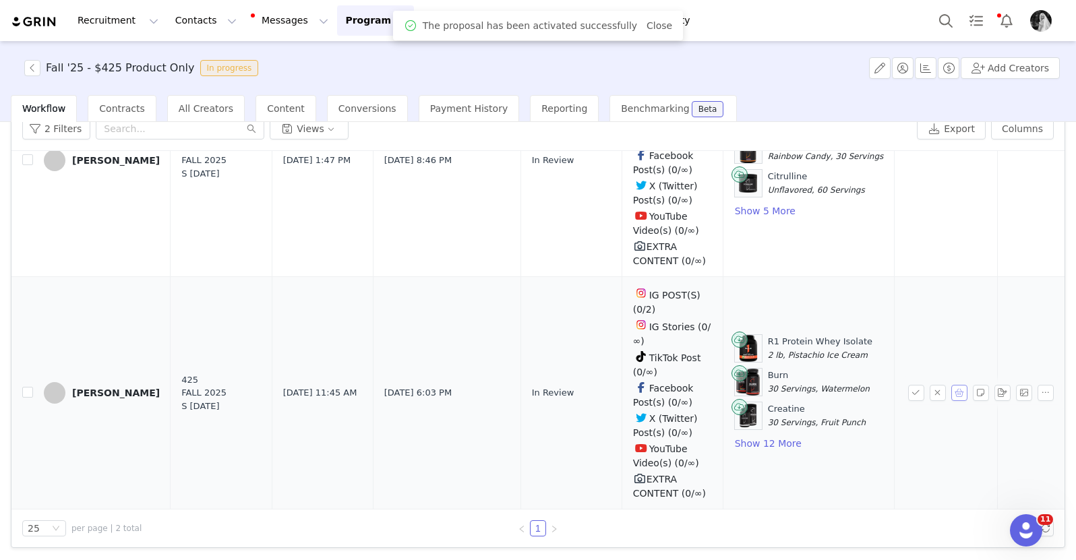
click at [951, 385] on button "button" at bounding box center [959, 393] width 16 height 16
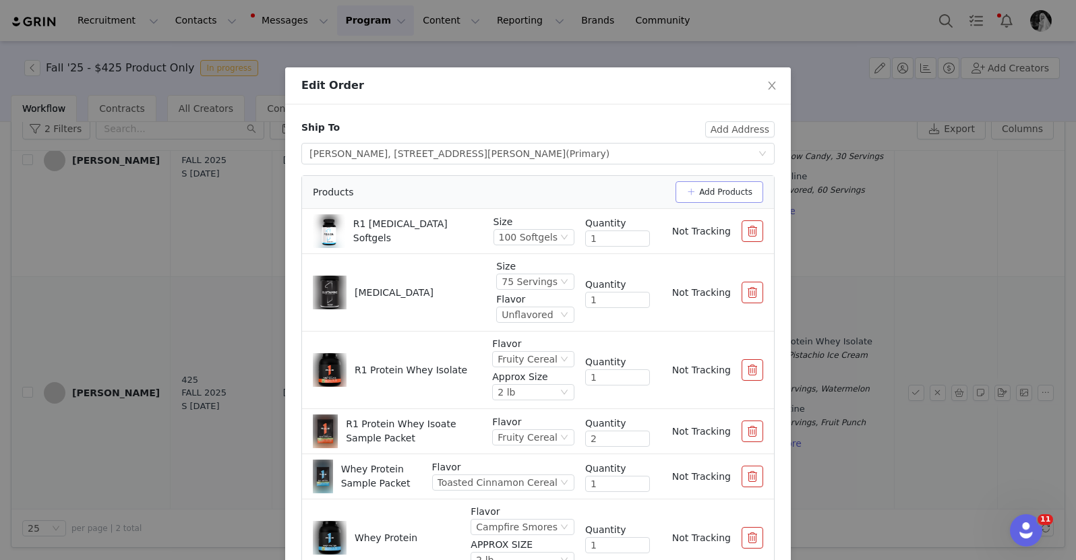
click at [722, 202] on button "Add Products" at bounding box center [719, 192] width 88 height 22
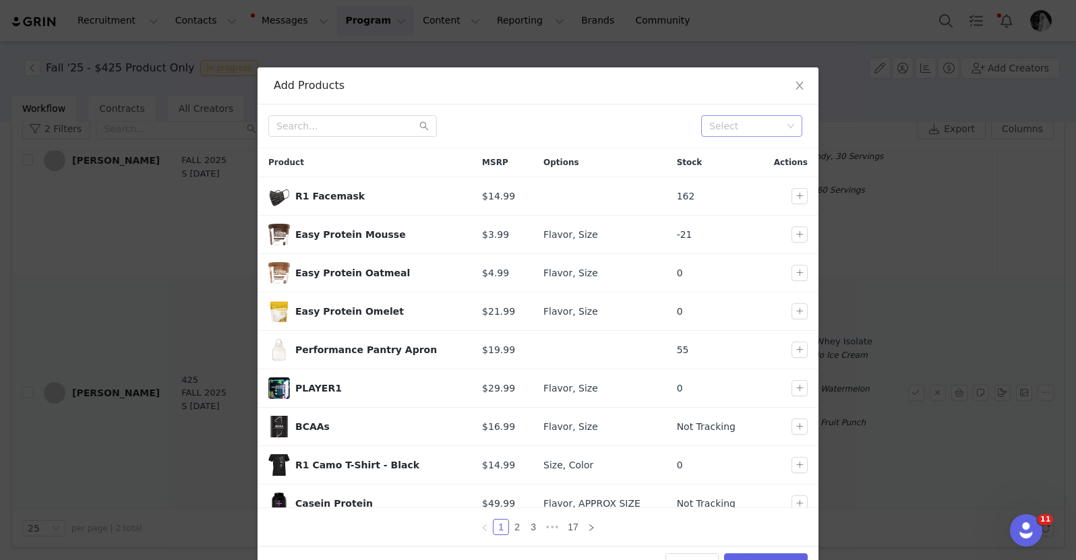
click at [716, 121] on div "Select" at bounding box center [745, 125] width 73 height 13
type input "fall"
click at [720, 155] on li "Fall" at bounding box center [746, 153] width 101 height 22
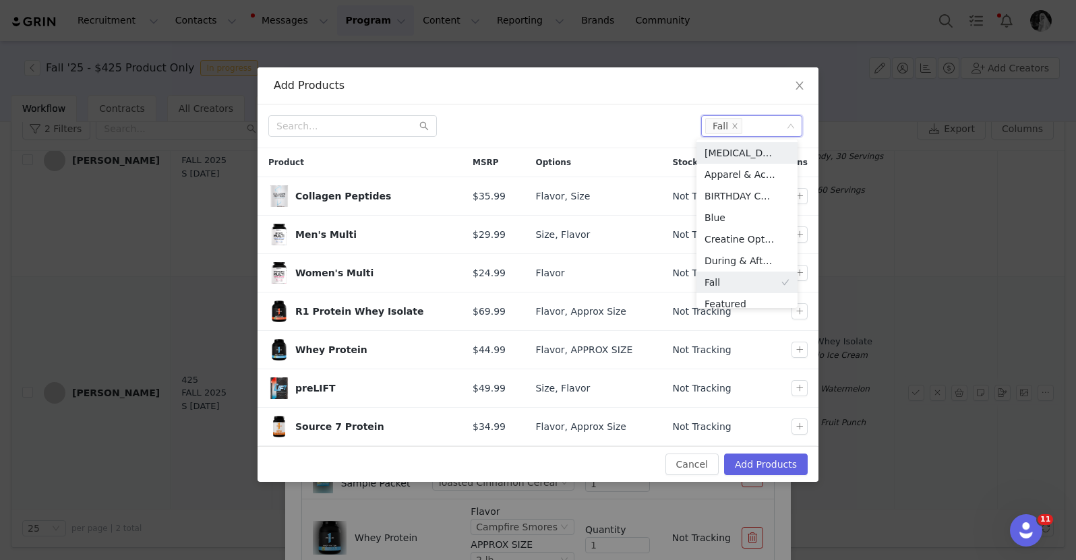
click at [648, 125] on div at bounding box center [479, 126] width 422 height 22
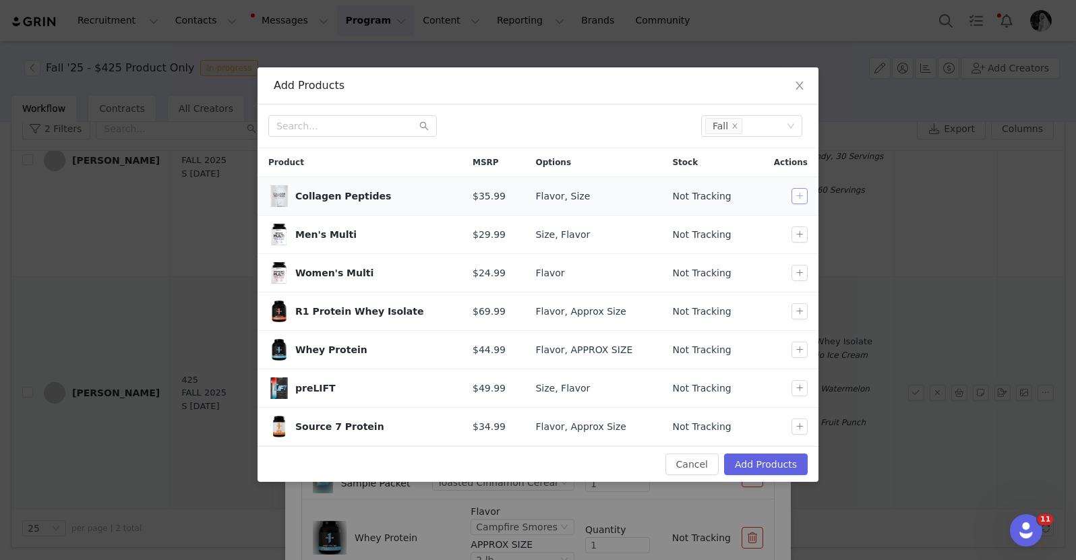
click at [793, 201] on button "button" at bounding box center [799, 196] width 16 height 16
click at [798, 233] on button "button" at bounding box center [799, 234] width 16 height 16
click at [798, 311] on button "button" at bounding box center [799, 311] width 16 height 16
click at [797, 356] on button "button" at bounding box center [799, 350] width 16 height 16
click at [798, 386] on button "button" at bounding box center [799, 388] width 16 height 16
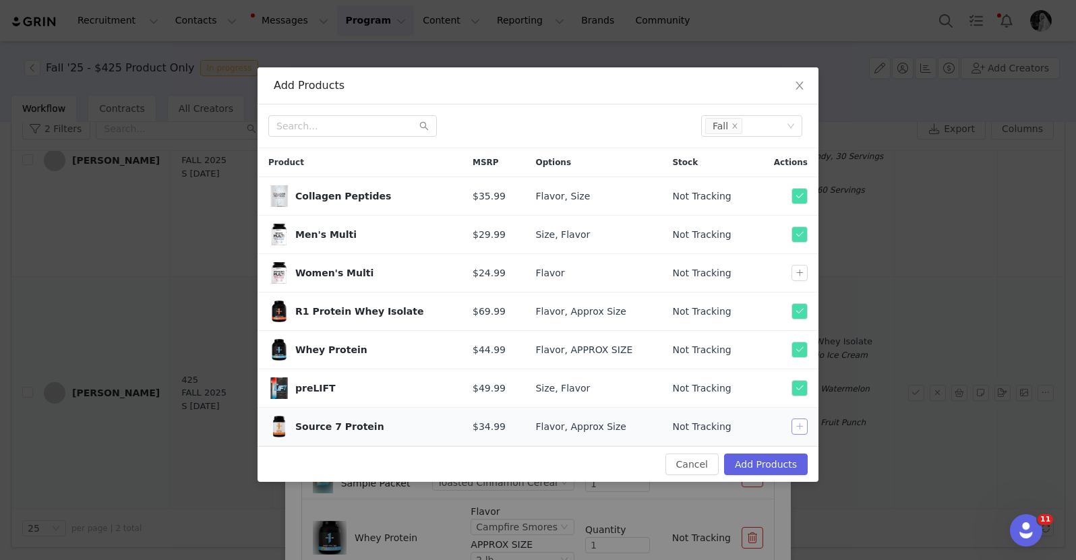
click at [795, 429] on button "button" at bounding box center [799, 427] width 16 height 16
click at [771, 466] on button "Add Products" at bounding box center [766, 465] width 84 height 22
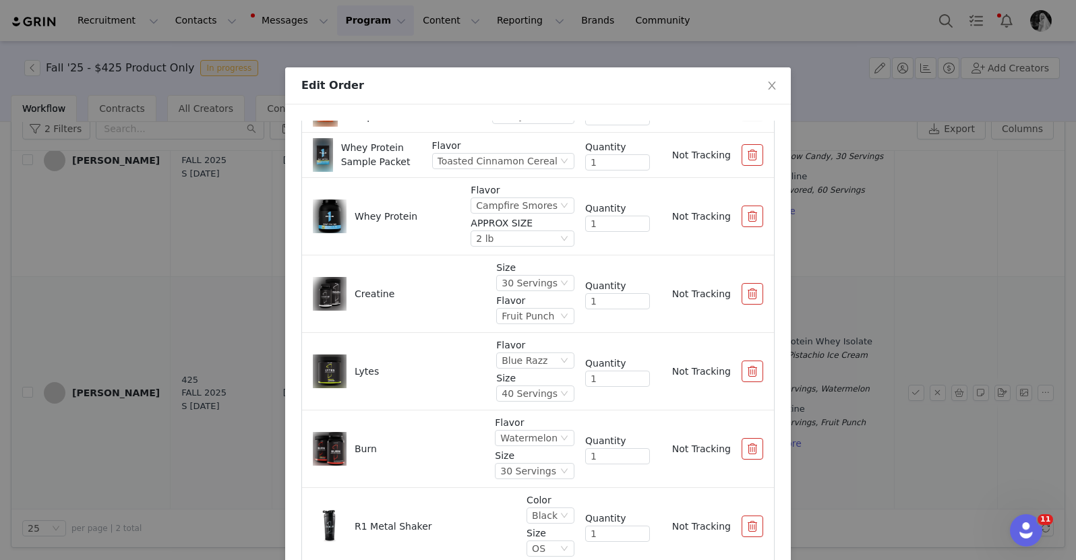
scroll to position [308, 0]
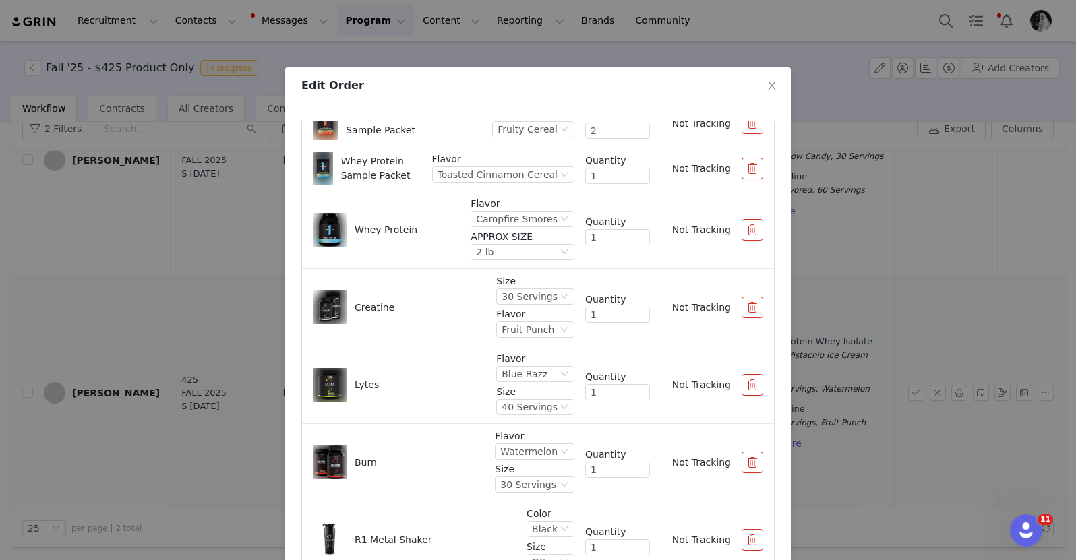
click at [741, 228] on button "button" at bounding box center [752, 230] width 22 height 22
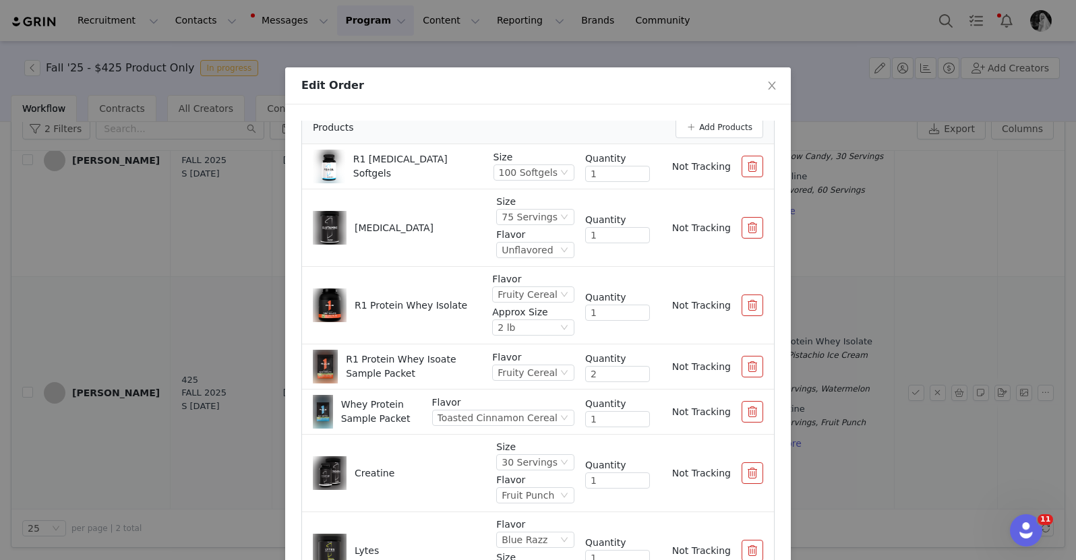
scroll to position [0, 0]
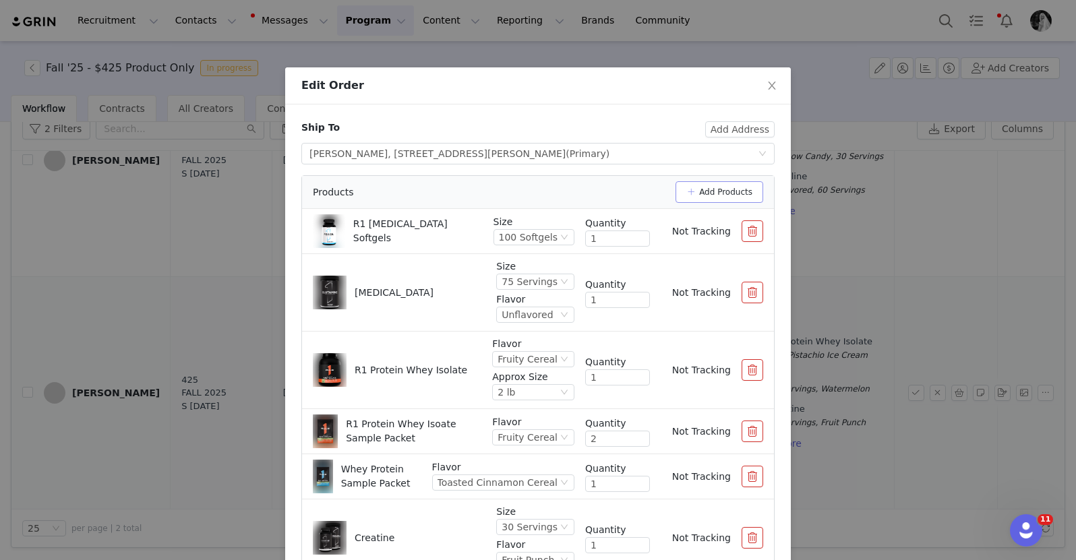
click at [712, 196] on button "Add Products" at bounding box center [719, 192] width 88 height 22
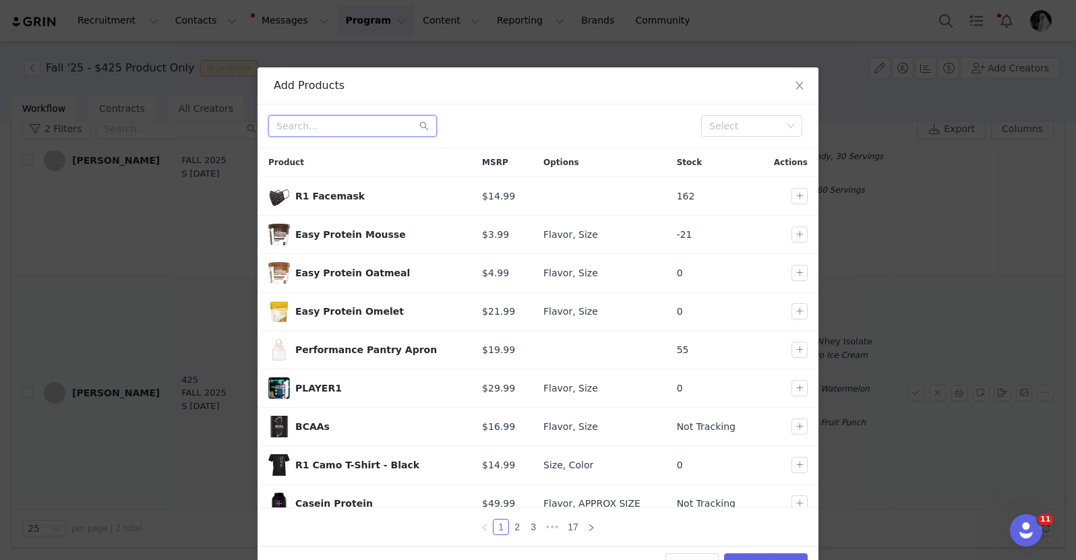
click at [308, 124] on input "text" at bounding box center [352, 126] width 168 height 22
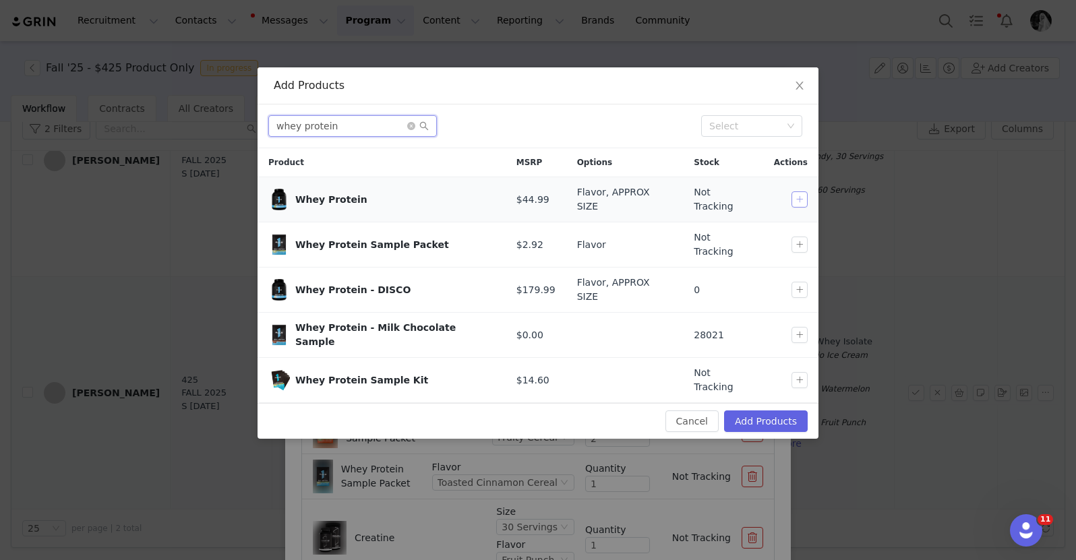
type input "whey protein"
click at [798, 201] on button "button" at bounding box center [799, 199] width 16 height 16
click at [753, 410] on button "Add Products" at bounding box center [766, 421] width 84 height 22
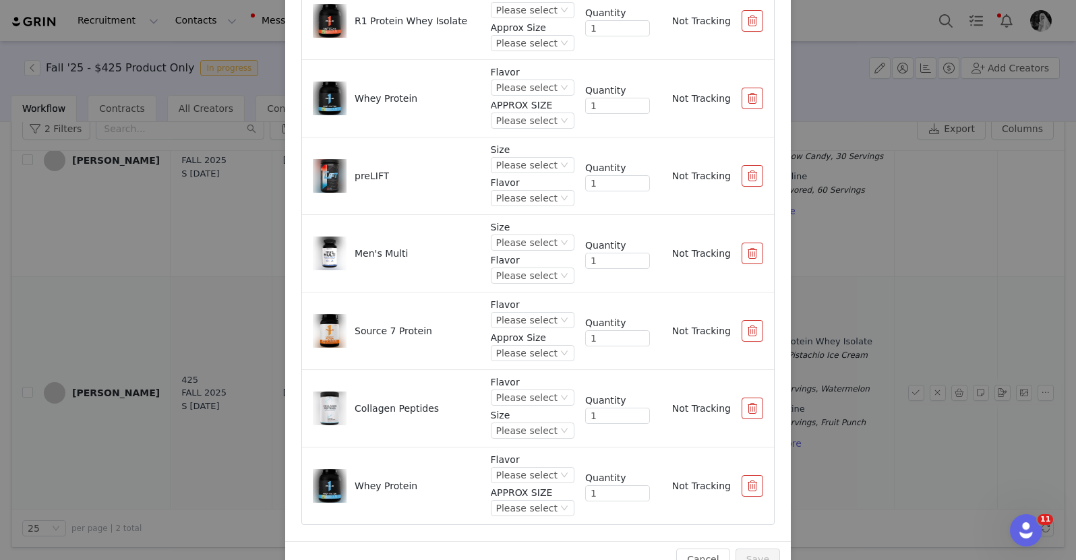
scroll to position [162, 0]
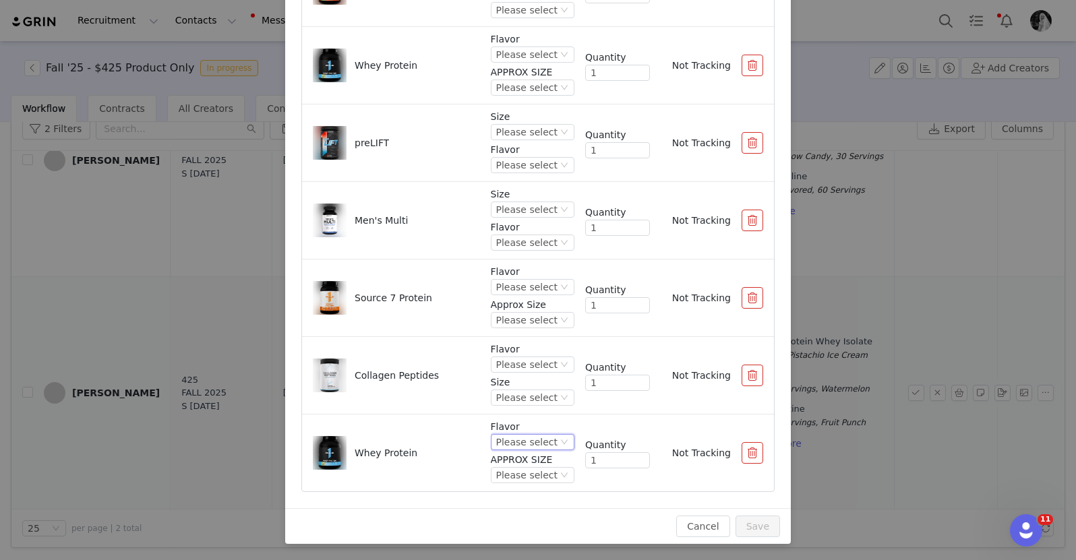
click at [513, 436] on div "Please select" at bounding box center [526, 442] width 61 height 15
click at [510, 307] on li "Pistachio Ice Cream" at bounding box center [519, 313] width 80 height 22
click at [492, 482] on div "Please select" at bounding box center [494, 475] width 61 height 15
click at [485, 386] on li "2 lb" at bounding box center [505, 386] width 109 height 22
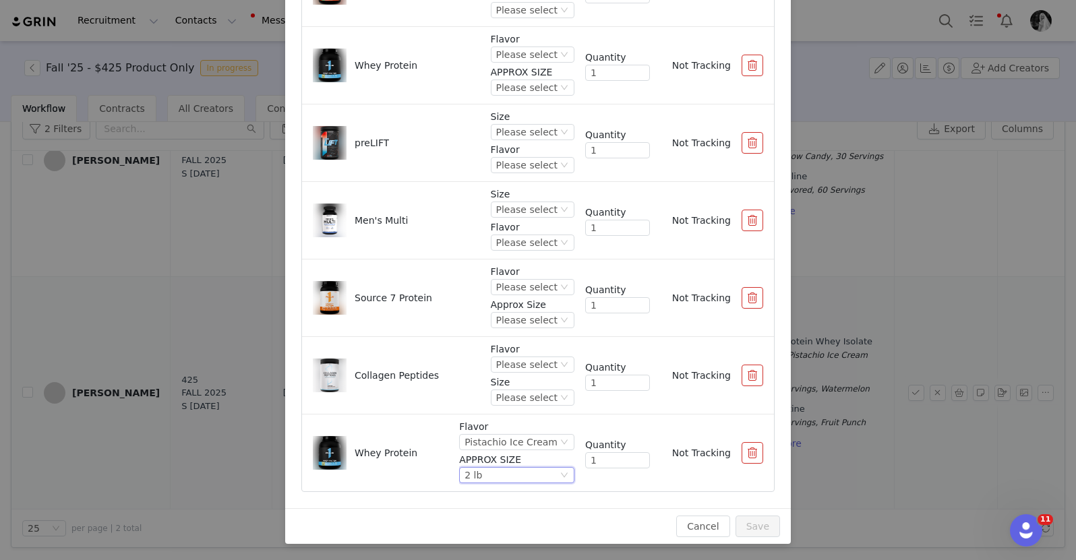
click at [496, 371] on div "Please select" at bounding box center [526, 364] width 61 height 15
click at [499, 357] on div "Please select" at bounding box center [526, 364] width 61 height 15
click at [499, 361] on div "Please select" at bounding box center [526, 364] width 61 height 15
click at [499, 410] on li "Unflavored" at bounding box center [519, 411] width 80 height 22
click at [498, 398] on div "Please select" at bounding box center [526, 397] width 61 height 15
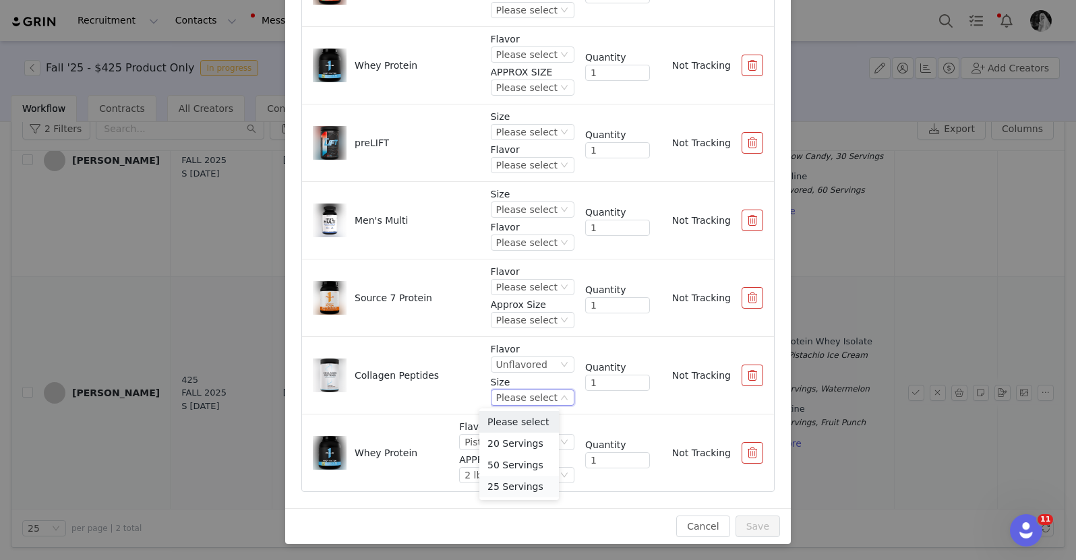
click at [503, 484] on li "25 Servings" at bounding box center [519, 487] width 80 height 22
click at [505, 288] on div "Please select" at bounding box center [526, 287] width 61 height 15
click at [502, 331] on li "Salted Caramel" at bounding box center [519, 333] width 80 height 22
click at [495, 320] on div "Please select" at bounding box center [515, 320] width 61 height 15
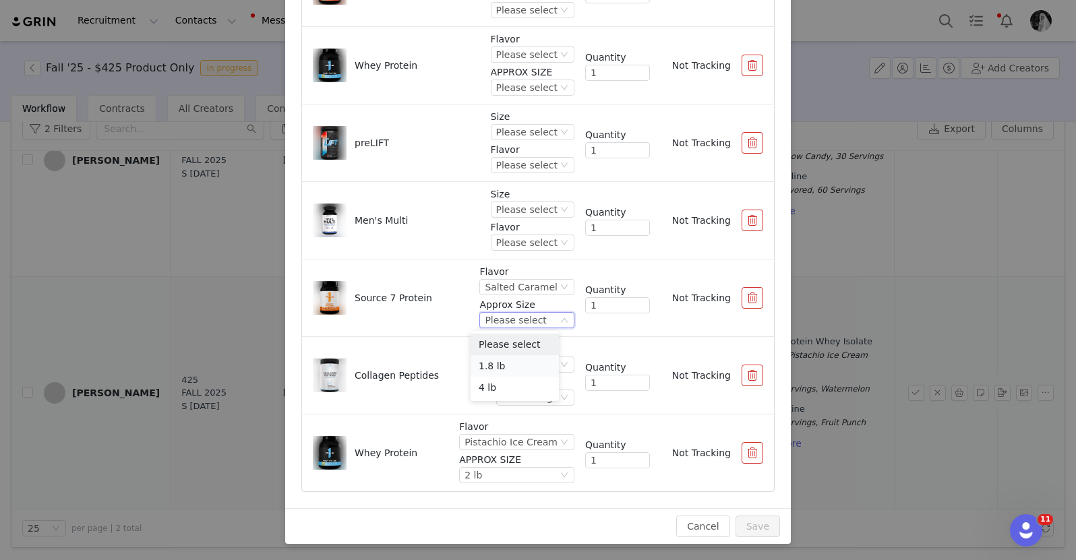
click at [497, 374] on li "1.8 lb" at bounding box center [514, 366] width 88 height 22
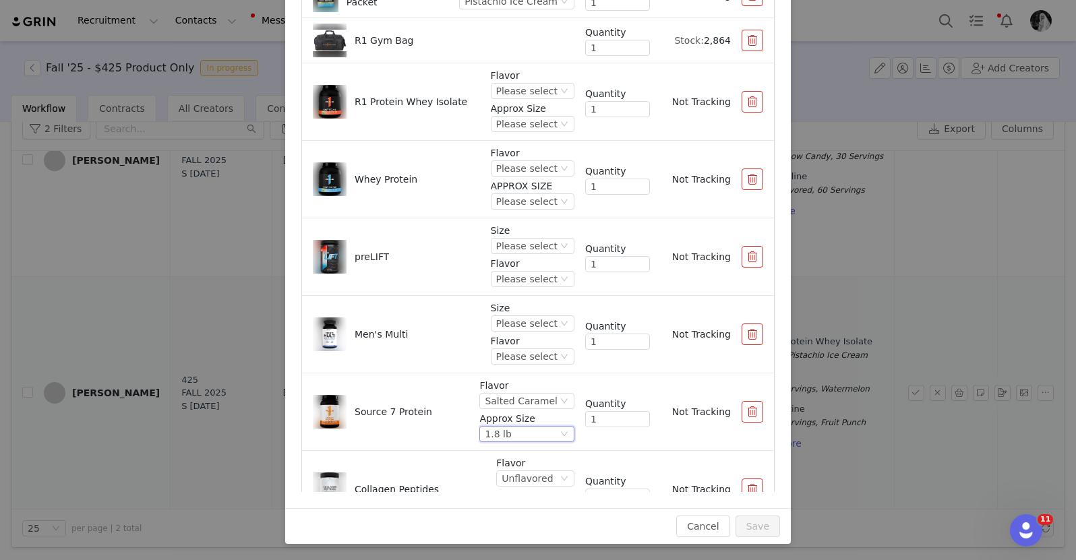
scroll to position [764, 0]
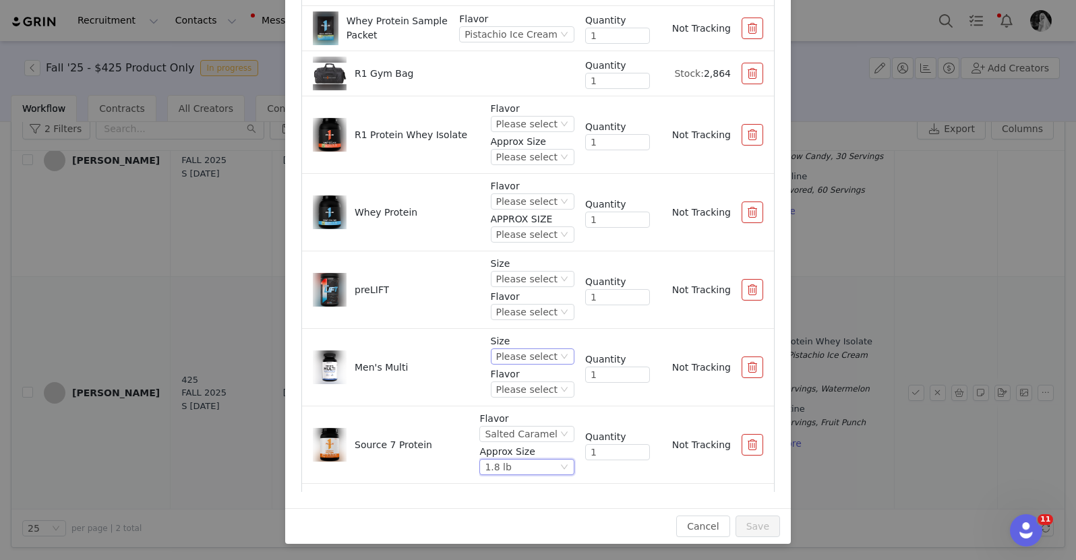
click at [499, 363] on div "Please select" at bounding box center [526, 356] width 61 height 15
click at [504, 407] on li "90 Tablets" at bounding box center [519, 403] width 80 height 22
click at [503, 377] on p "Flavor" at bounding box center [533, 374] width 84 height 14
click at [500, 386] on div "Please select" at bounding box center [526, 389] width 61 height 15
click at [499, 439] on li "Unflavored" at bounding box center [519, 436] width 80 height 22
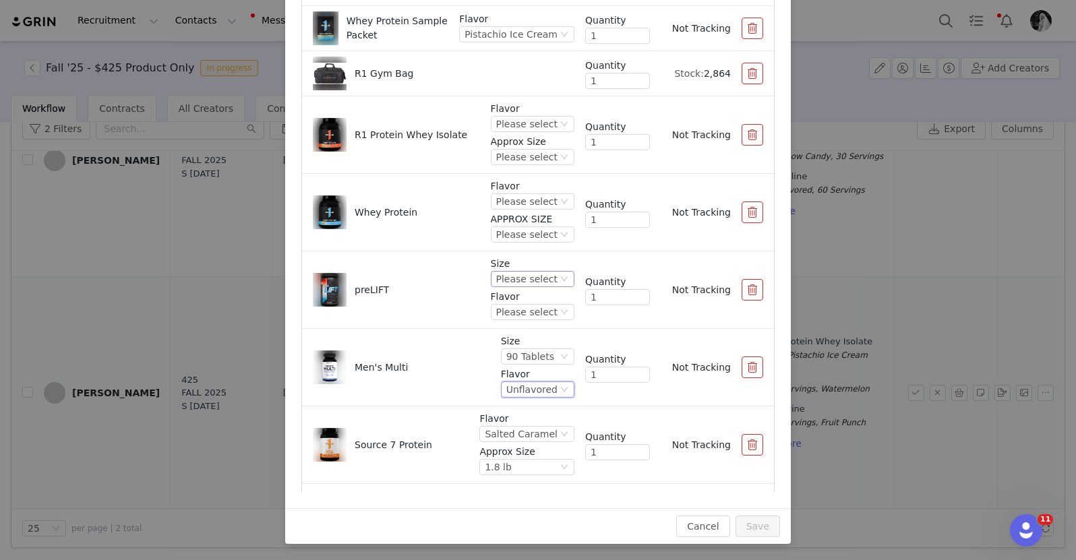
click at [500, 281] on div "Please select" at bounding box center [526, 279] width 61 height 15
click at [502, 321] on li "30 Servings" at bounding box center [519, 325] width 80 height 22
click at [502, 311] on div "Please select" at bounding box center [526, 312] width 61 height 15
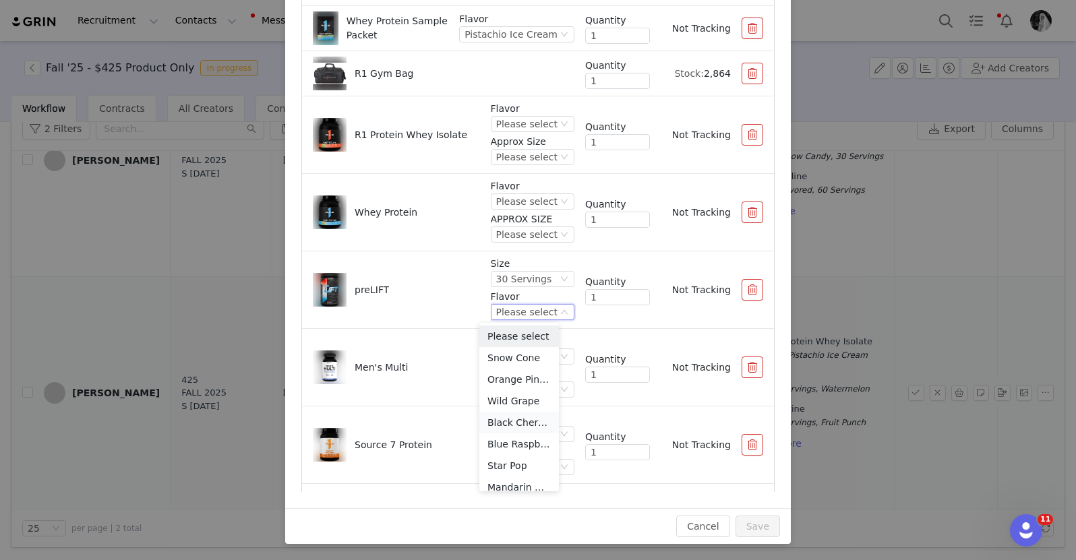
click at [504, 422] on li "Black Cherry Limeade" at bounding box center [519, 423] width 80 height 22
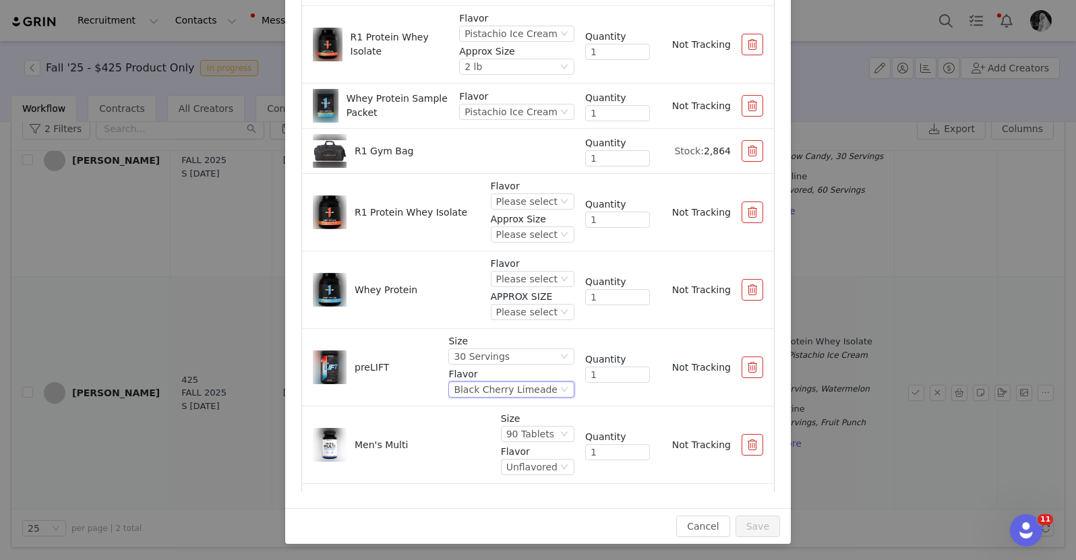
scroll to position [701, 0]
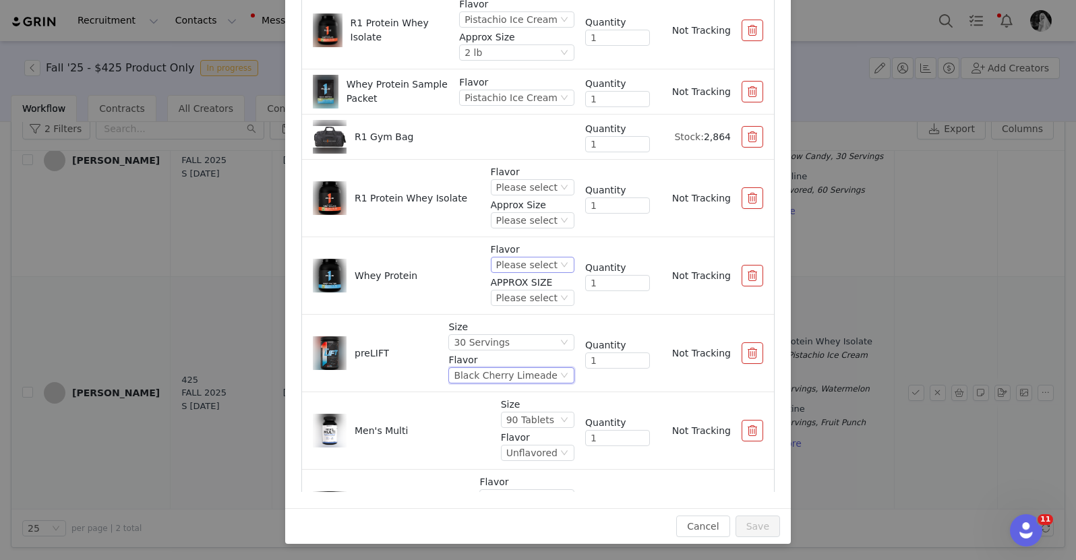
click at [504, 258] on div "Please select" at bounding box center [526, 264] width 61 height 15
click at [502, 404] on li "Banana Creme" at bounding box center [519, 409] width 80 height 22
click at [497, 299] on div "Please select" at bounding box center [517, 297] width 61 height 15
click at [495, 338] on li "2 lb" at bounding box center [516, 344] width 86 height 22
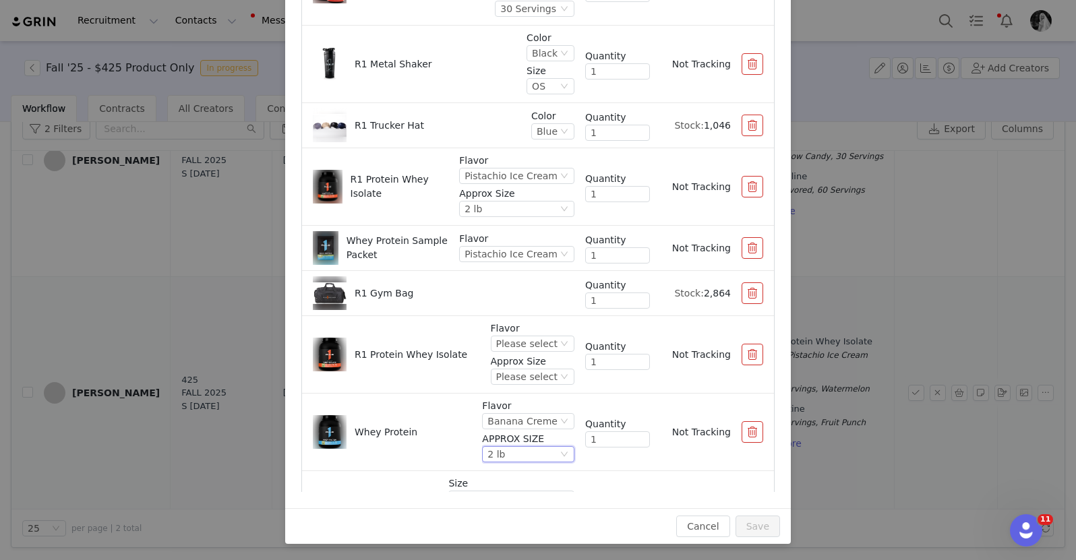
scroll to position [497, 0]
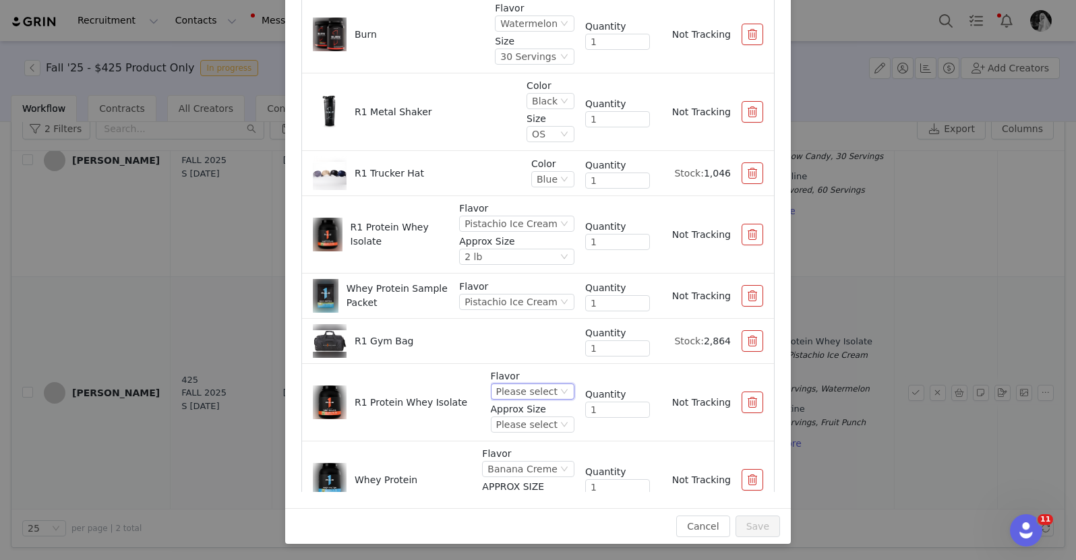
click at [499, 388] on div "Please select" at bounding box center [526, 391] width 61 height 15
click at [505, 258] on li "Chocolate Fudge" at bounding box center [519, 262] width 80 height 22
click at [504, 422] on div "Please select" at bounding box center [509, 424] width 61 height 15
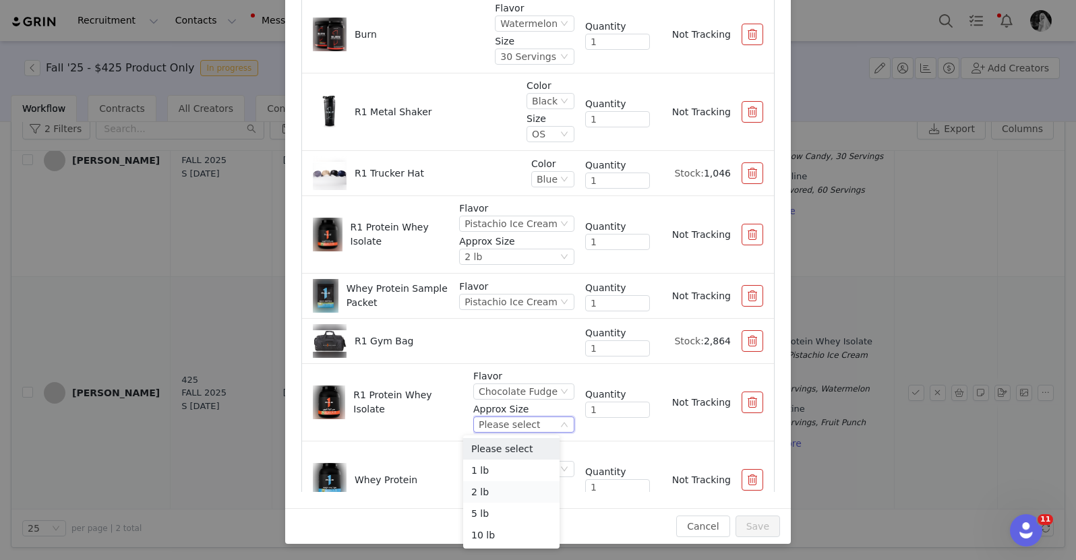
click at [485, 489] on li "2 lb" at bounding box center [511, 492] width 96 height 22
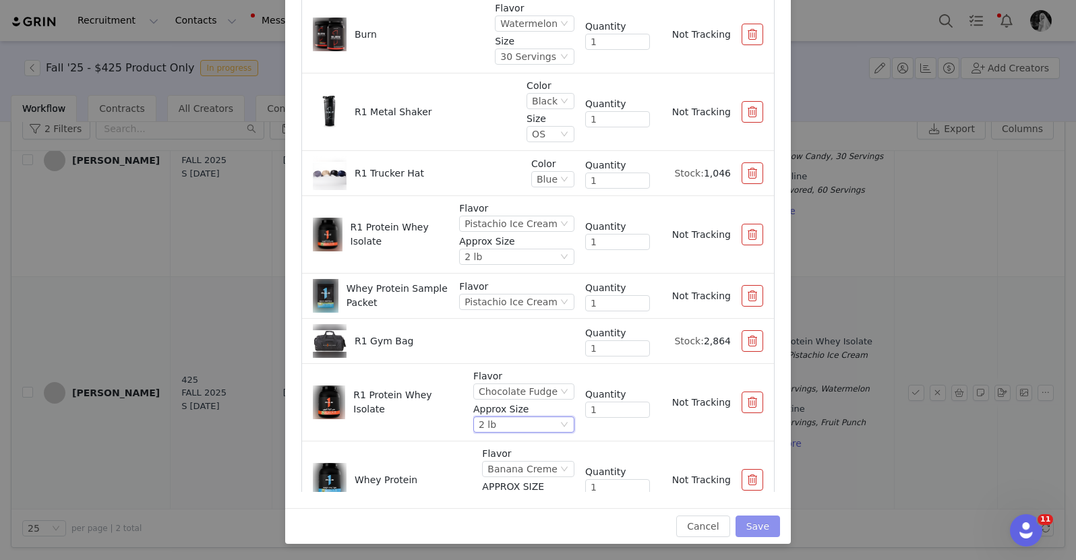
click at [754, 524] on button "Save" at bounding box center [757, 527] width 44 height 22
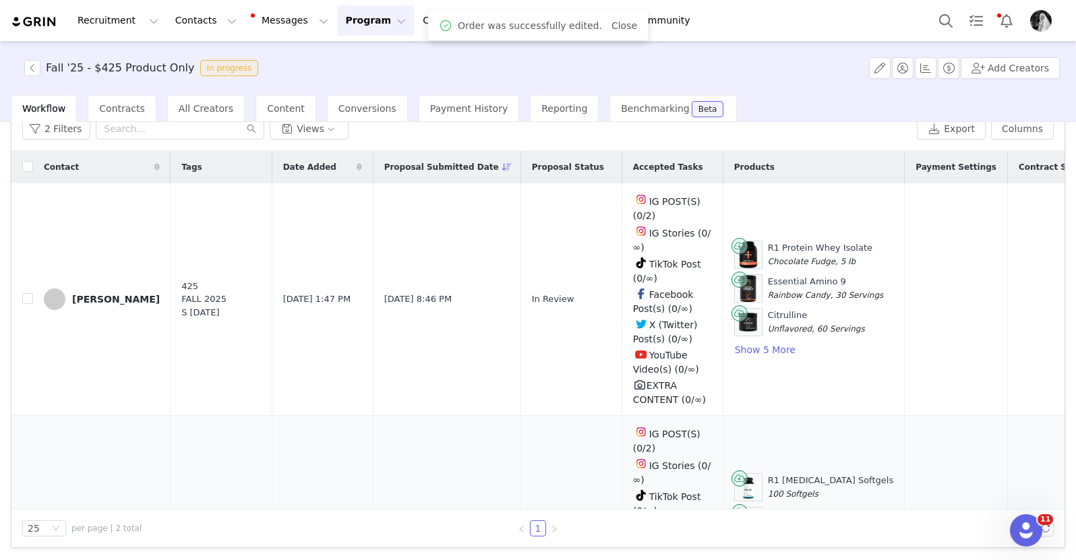
scroll to position [147, 0]
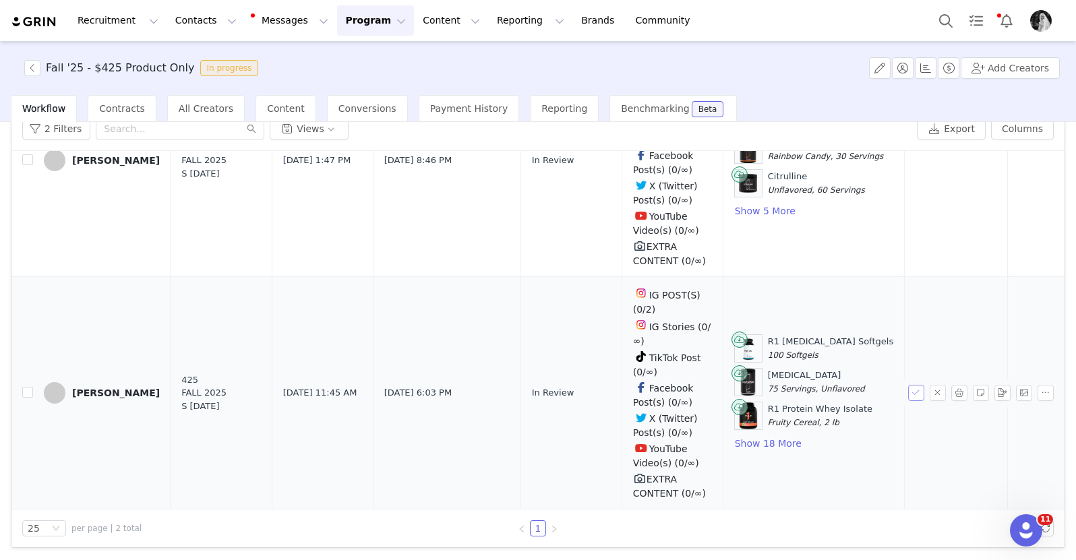
click at [908, 385] on button "button" at bounding box center [916, 393] width 16 height 16
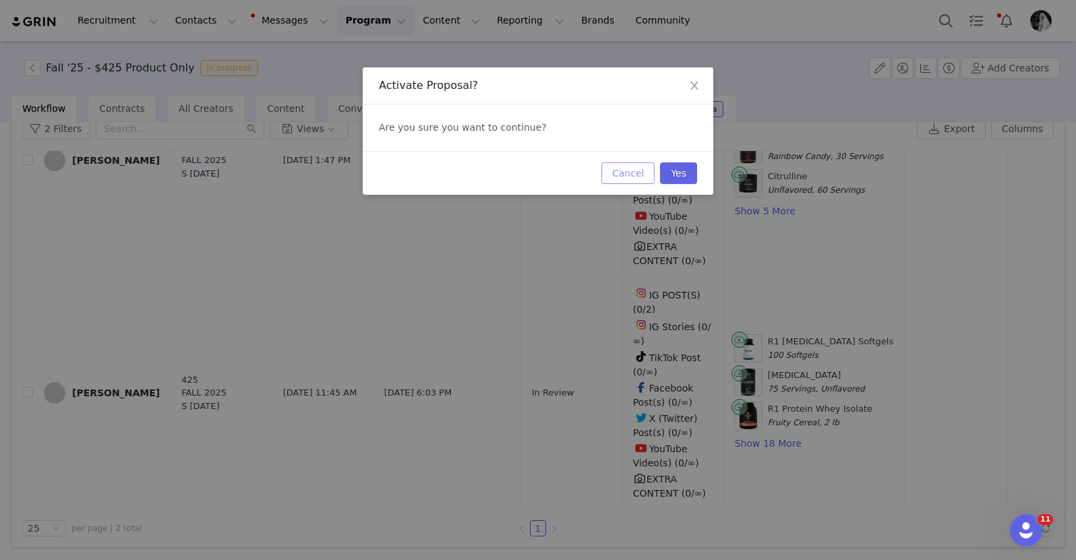
click at [640, 169] on button "Cancel" at bounding box center [627, 173] width 53 height 22
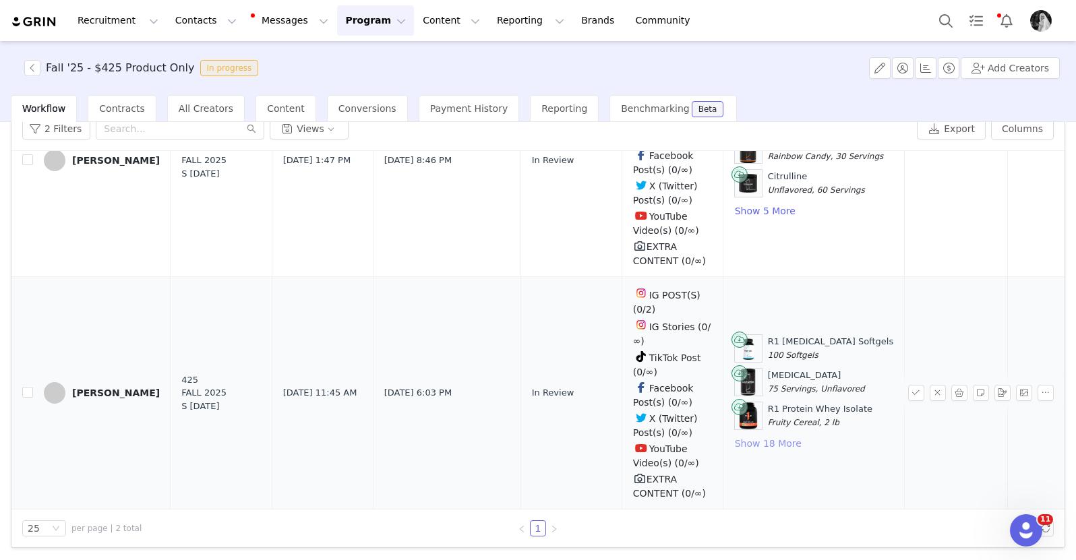
click at [747, 435] on button "Show 18 More" at bounding box center [768, 443] width 68 height 16
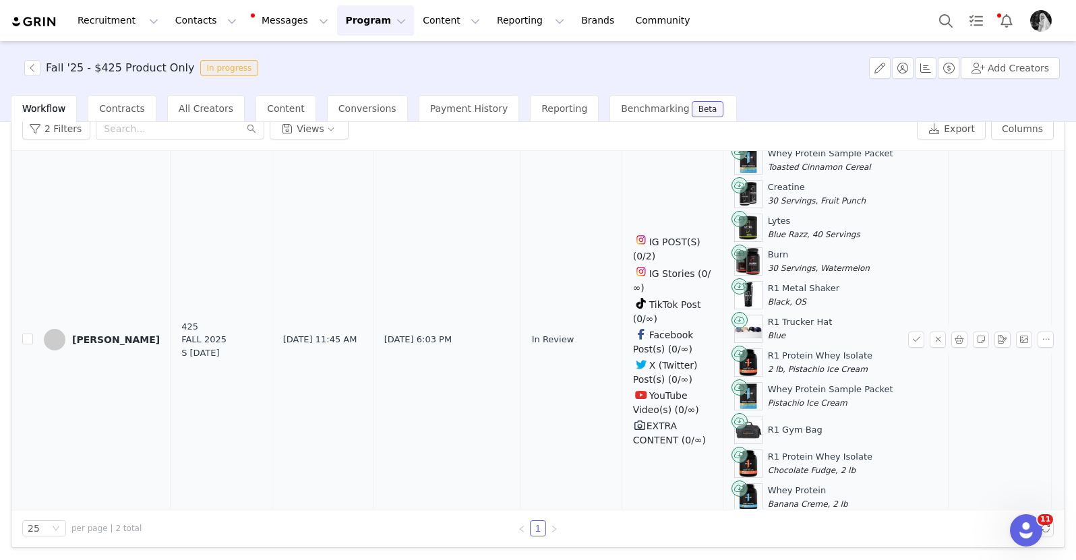
scroll to position [473, 0]
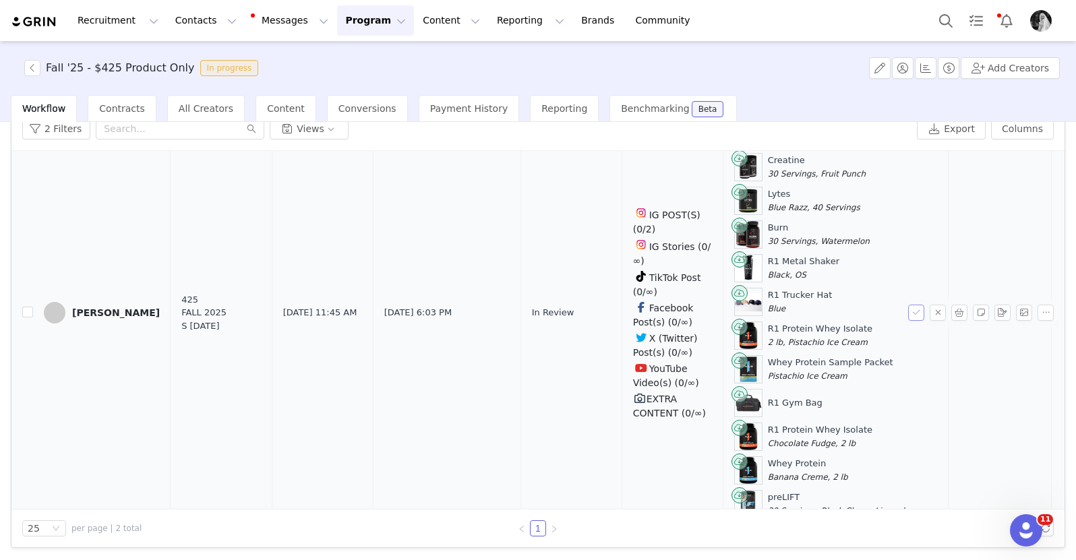
click at [908, 305] on button "button" at bounding box center [916, 313] width 16 height 16
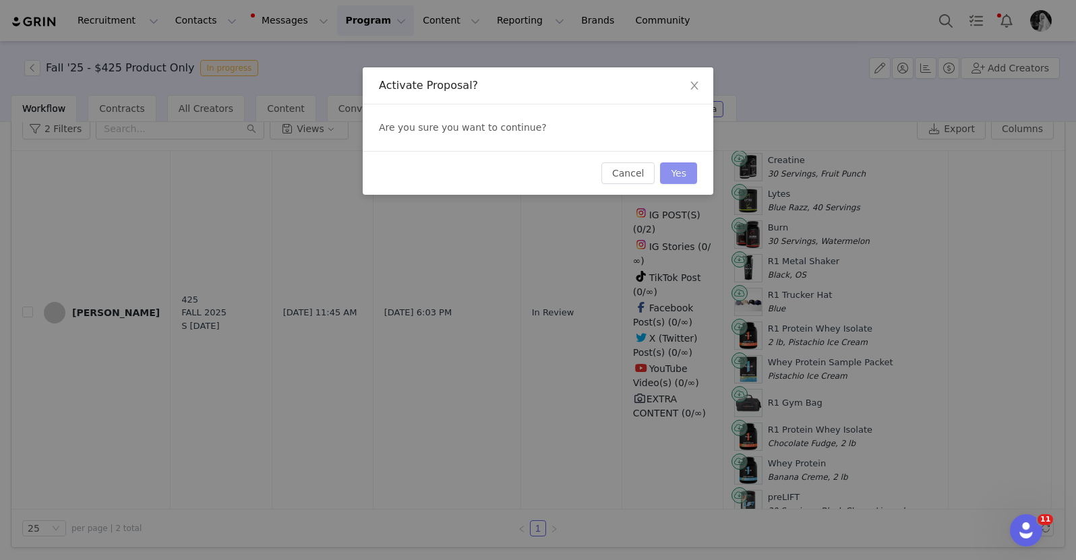
click at [683, 167] on button "Yes" at bounding box center [678, 173] width 37 height 22
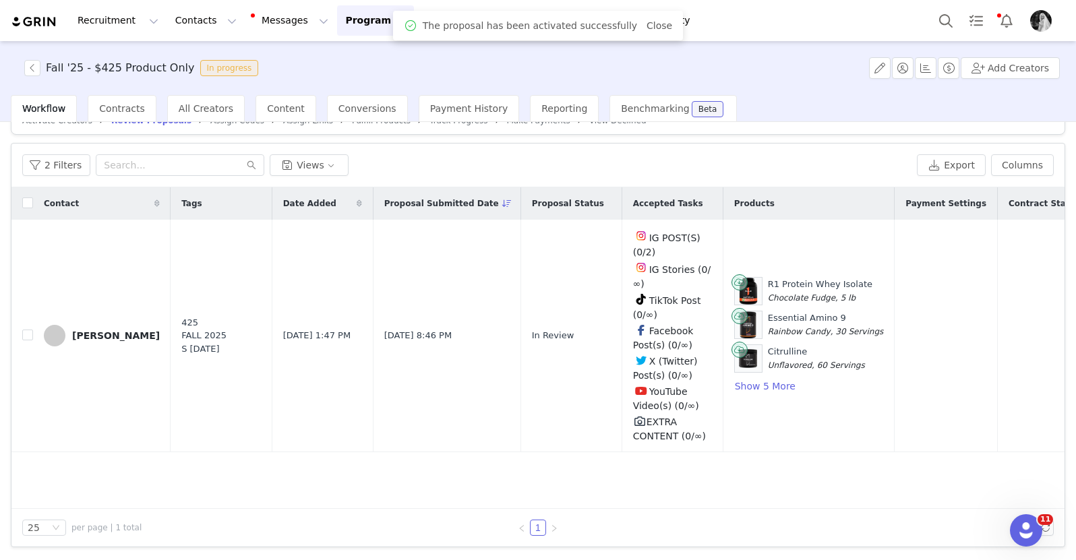
scroll to position [27, 0]
click at [951, 334] on button "button" at bounding box center [959, 336] width 16 height 16
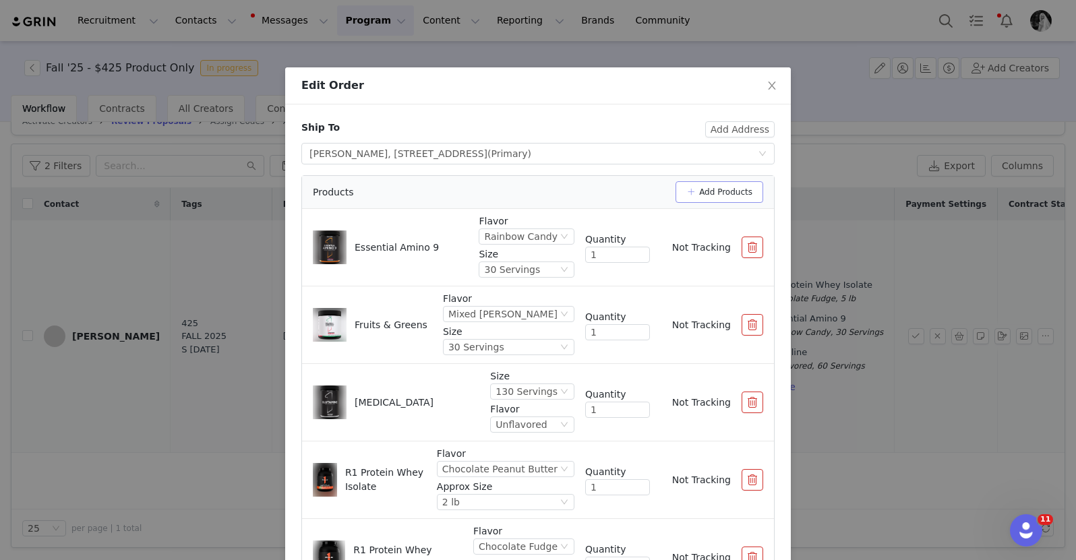
click at [713, 191] on button "Add Products" at bounding box center [719, 192] width 88 height 22
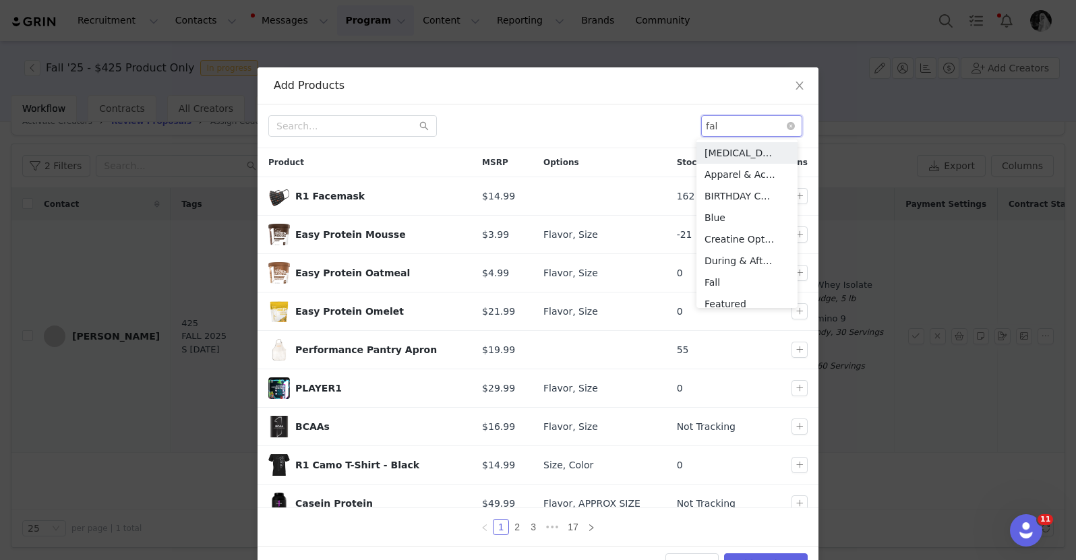
type input "fall"
click at [727, 142] on ul "Fall New Fall" at bounding box center [746, 164] width 101 height 49
click at [708, 147] on li "Fall" at bounding box center [746, 153] width 101 height 22
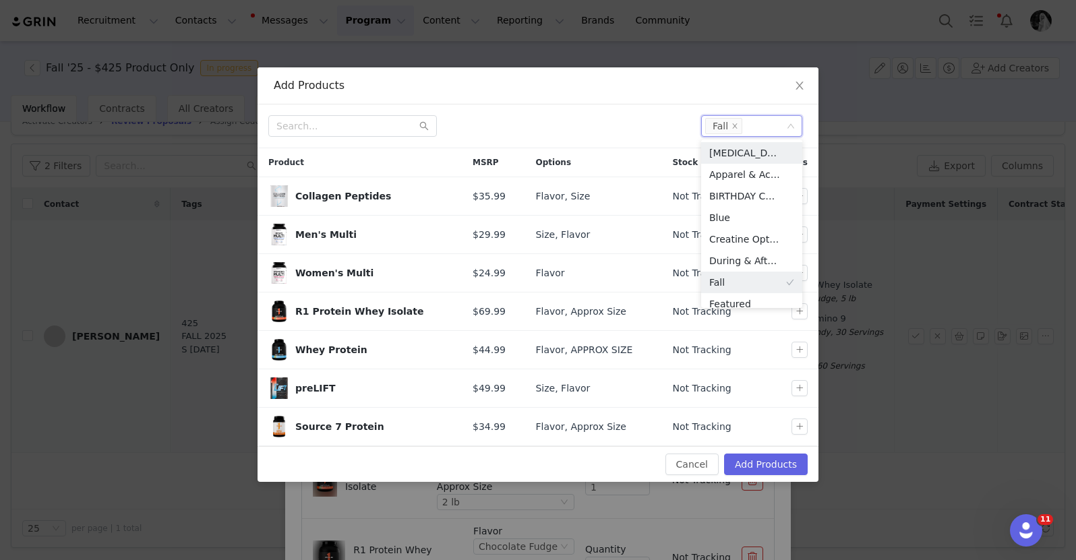
click at [612, 115] on div at bounding box center [479, 126] width 422 height 22
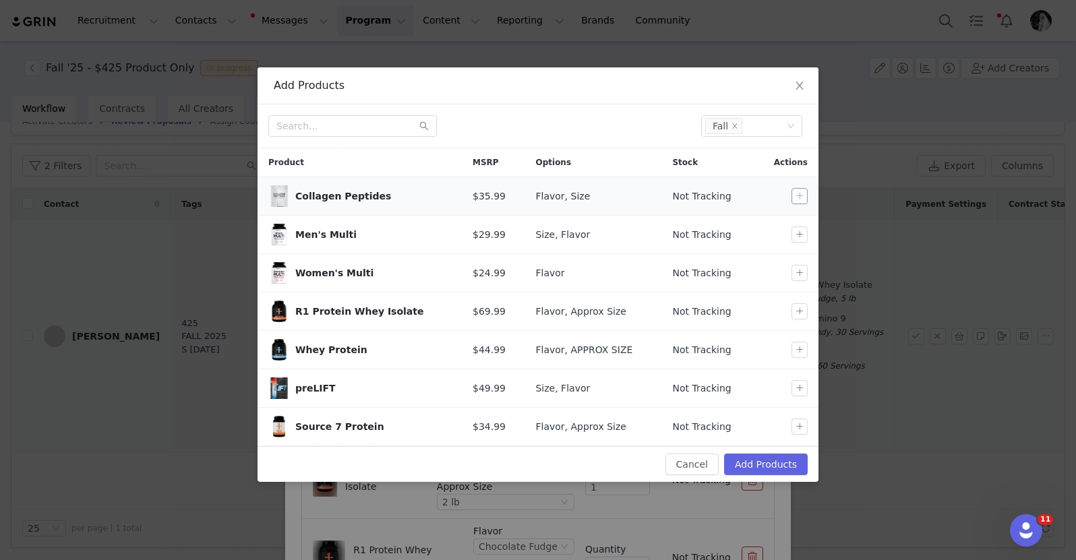
click at [798, 191] on button "button" at bounding box center [799, 196] width 16 height 16
click at [795, 233] on button "button" at bounding box center [799, 234] width 16 height 16
click at [799, 300] on td at bounding box center [786, 311] width 64 height 38
click at [800, 312] on button "button" at bounding box center [799, 311] width 16 height 16
click at [800, 343] on button "button" at bounding box center [799, 350] width 16 height 16
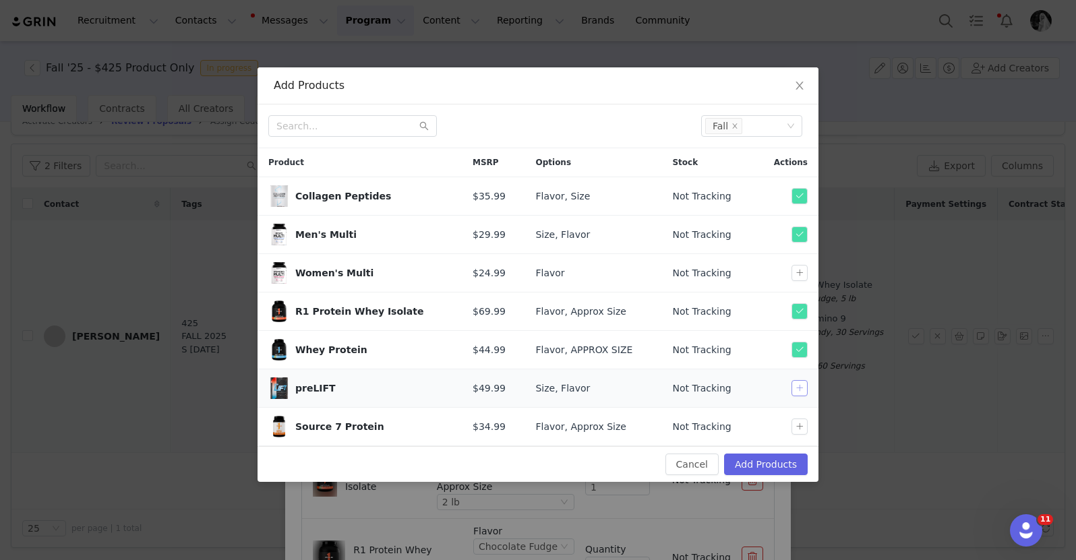
click at [803, 386] on button "button" at bounding box center [799, 388] width 16 height 16
click at [795, 425] on button "button" at bounding box center [799, 427] width 16 height 16
click at [773, 467] on button "Add Products" at bounding box center [766, 465] width 84 height 22
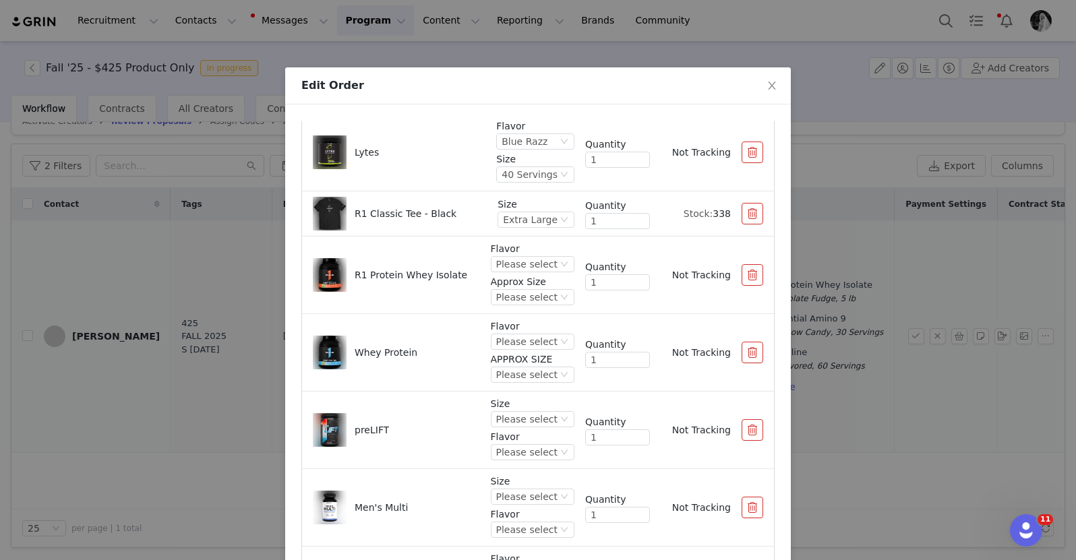
scroll to position [584, 0]
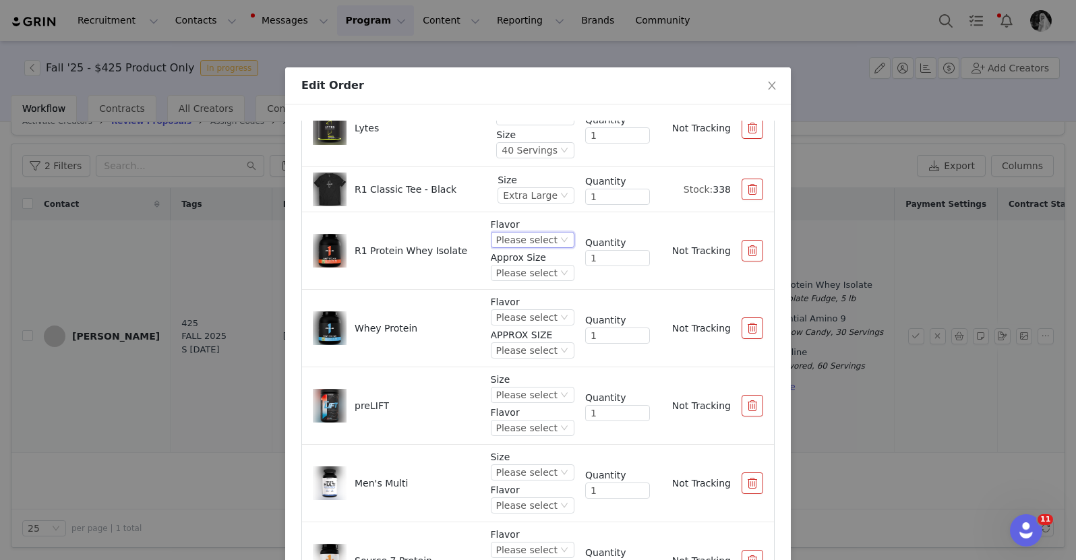
click at [517, 237] on div "Please select" at bounding box center [526, 240] width 61 height 15
click at [505, 408] on li "Cafe Mocha" at bounding box center [519, 409] width 80 height 22
click at [505, 269] on div "Please select" at bounding box center [526, 273] width 61 height 15
click at [499, 334] on li "2 lb" at bounding box center [519, 341] width 80 height 22
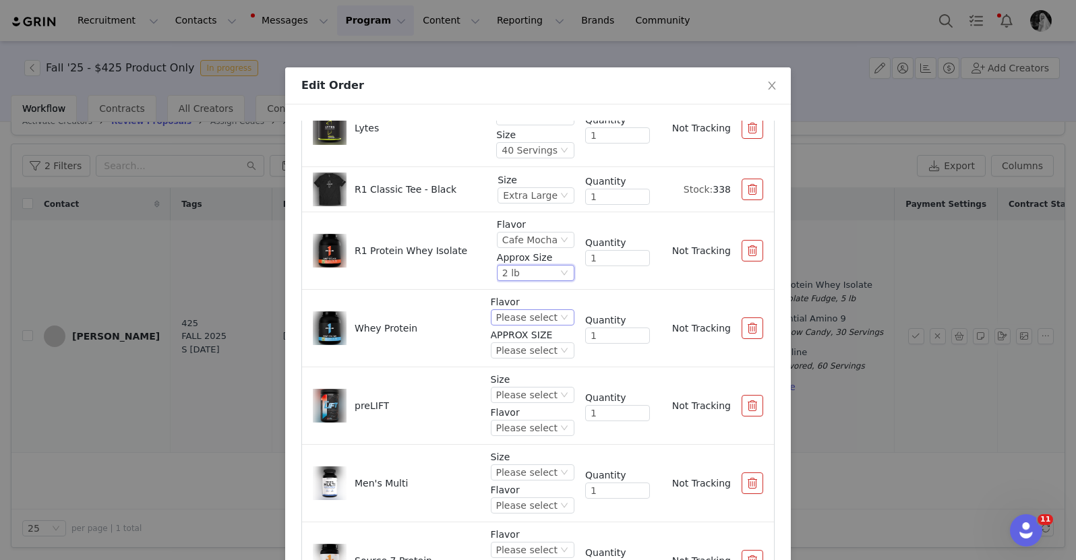
click at [504, 320] on div "Please select" at bounding box center [526, 317] width 61 height 15
click at [510, 400] on li "Fruity Cereal" at bounding box center [519, 397] width 80 height 22
click at [510, 359] on div "Flavor Fruity Cereal APPROX SIZE Please select" at bounding box center [533, 328] width 84 height 66
click at [510, 349] on div "Please select" at bounding box center [526, 350] width 61 height 15
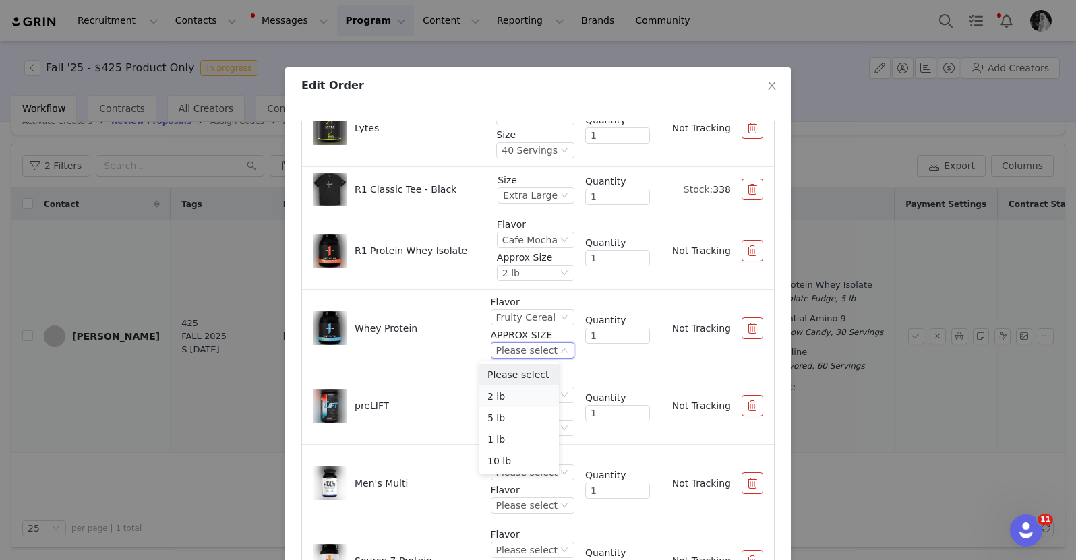
click at [515, 397] on li "2 lb" at bounding box center [519, 397] width 80 height 22
click at [521, 396] on div "Please select" at bounding box center [526, 395] width 61 height 15
click at [522, 443] on li "30 Servings" at bounding box center [519, 441] width 80 height 22
click at [514, 430] on div "Please select" at bounding box center [526, 428] width 61 height 15
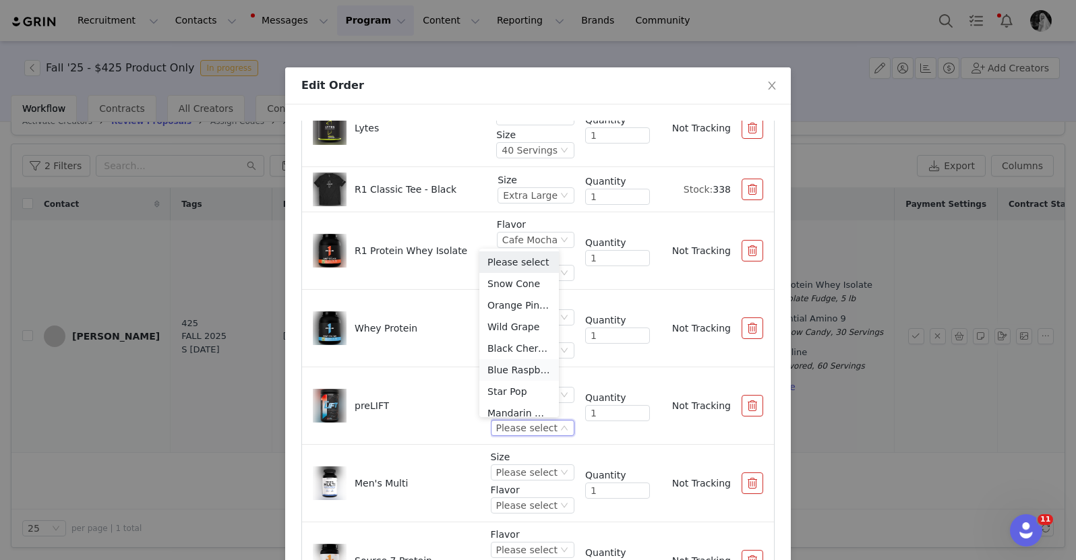
scroll to position [7, 0]
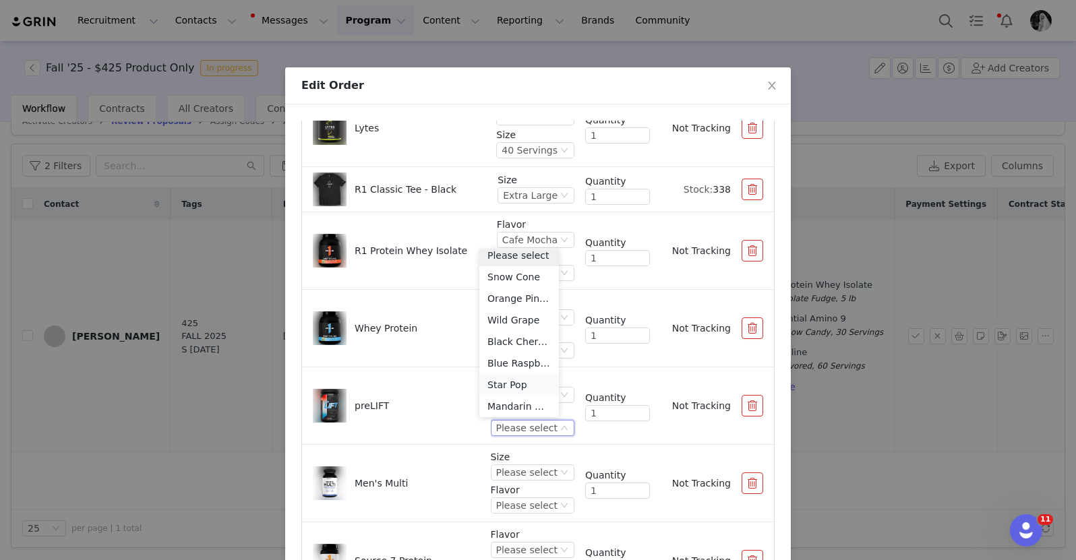
click at [508, 391] on li "Star Pop" at bounding box center [519, 385] width 80 height 22
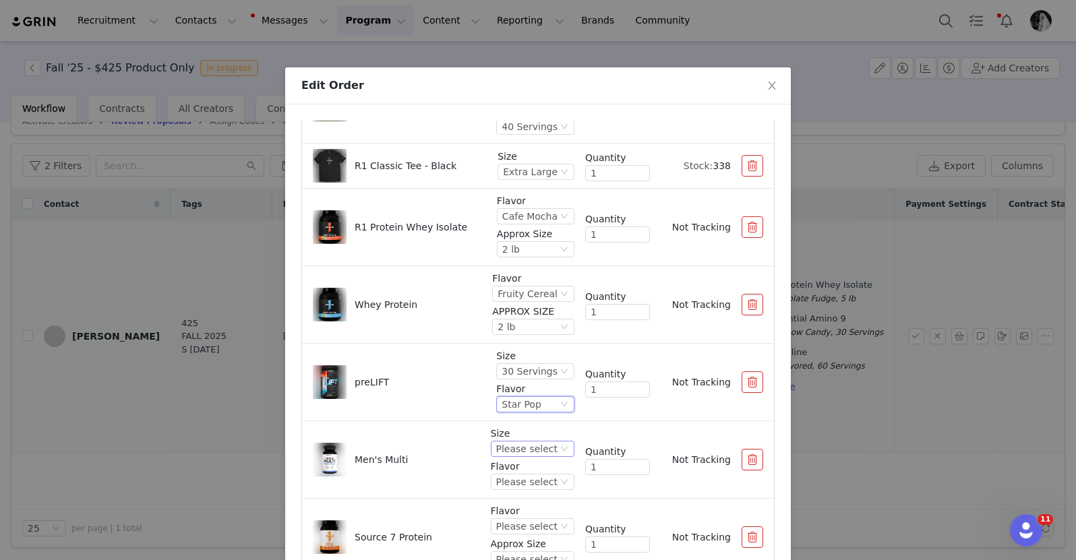
click at [508, 450] on div "Please select" at bounding box center [526, 448] width 61 height 15
click at [503, 502] on li "90 Tablets" at bounding box center [519, 495] width 80 height 22
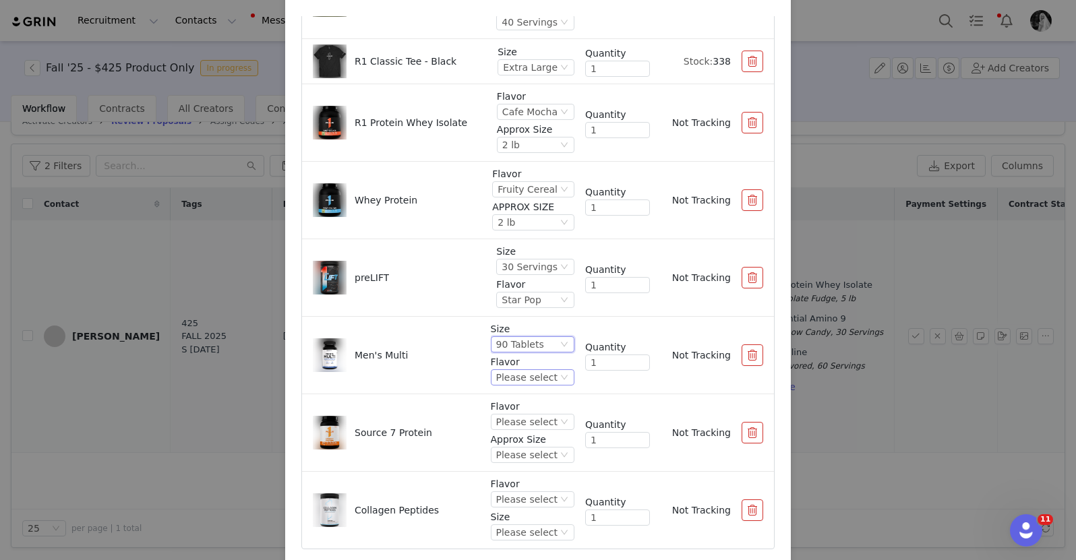
scroll to position [143, 0]
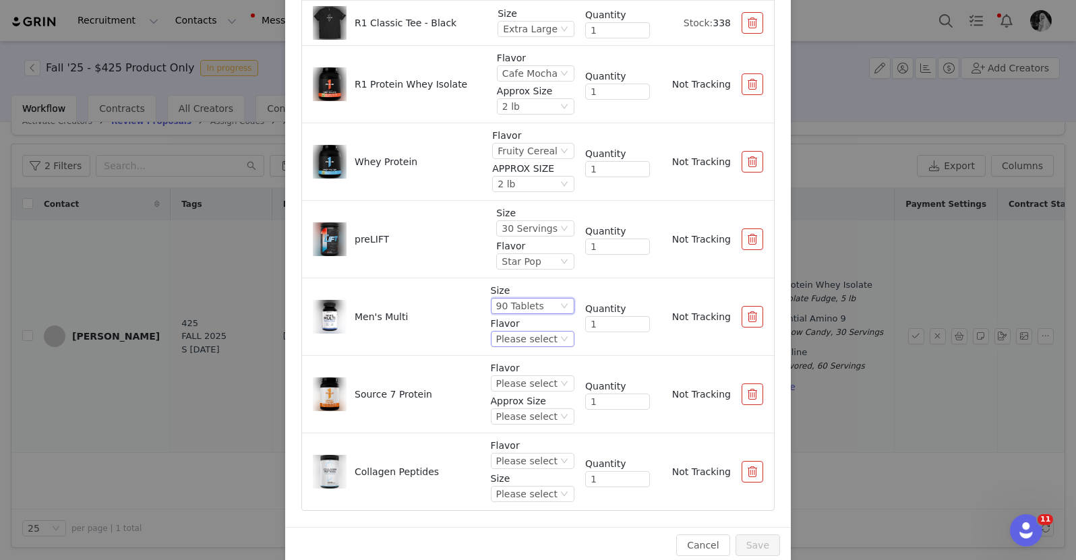
click at [510, 339] on div "Please select" at bounding box center [526, 339] width 61 height 15
click at [505, 390] on li "Unflavored" at bounding box center [519, 385] width 80 height 22
click at [509, 468] on div "Please select" at bounding box center [526, 461] width 61 height 15
click at [514, 370] on li "Unflavored" at bounding box center [519, 372] width 80 height 22
click at [524, 493] on div "Please select" at bounding box center [526, 494] width 61 height 15
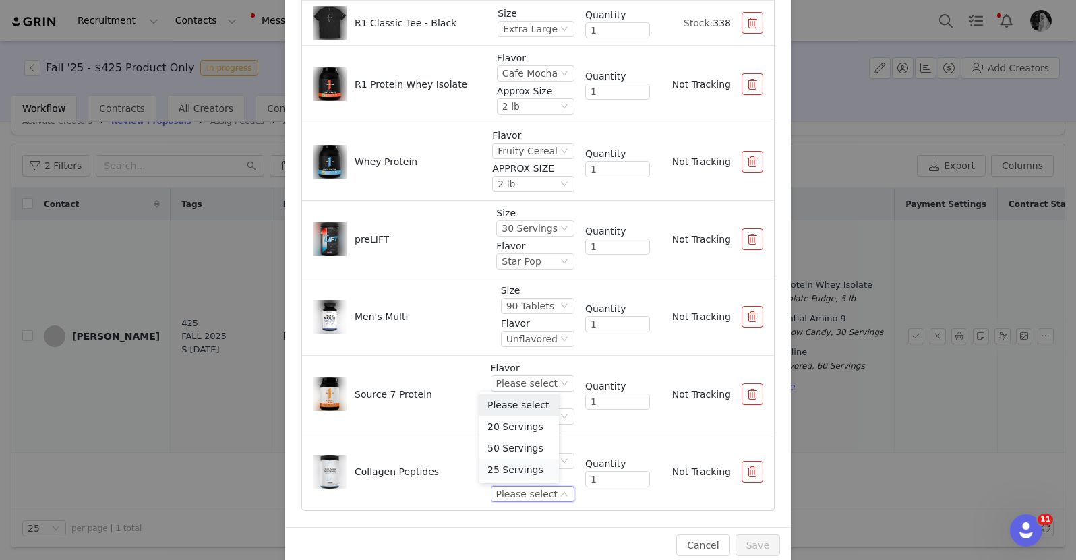
click at [502, 469] on li "25 Servings" at bounding box center [519, 470] width 80 height 22
click at [509, 412] on div "Please select" at bounding box center [526, 416] width 61 height 15
click at [508, 464] on li "1.8 lb" at bounding box center [519, 463] width 80 height 22
click at [512, 368] on p "Flavor" at bounding box center [533, 368] width 84 height 14
click at [506, 380] on div "Please select" at bounding box center [526, 383] width 61 height 15
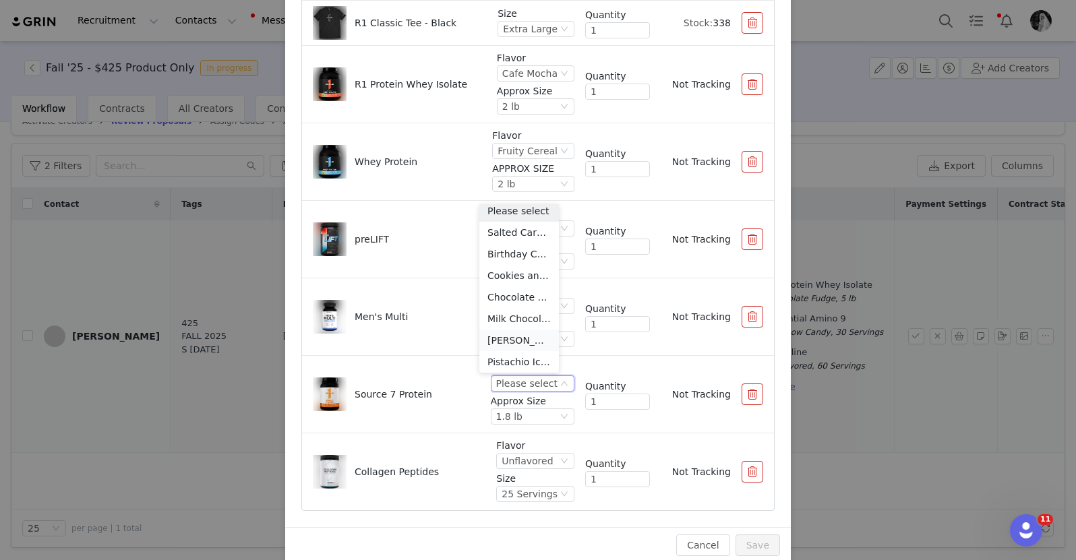
scroll to position [74, 0]
click at [502, 272] on li "[PERSON_NAME] Cream" at bounding box center [519, 273] width 80 height 22
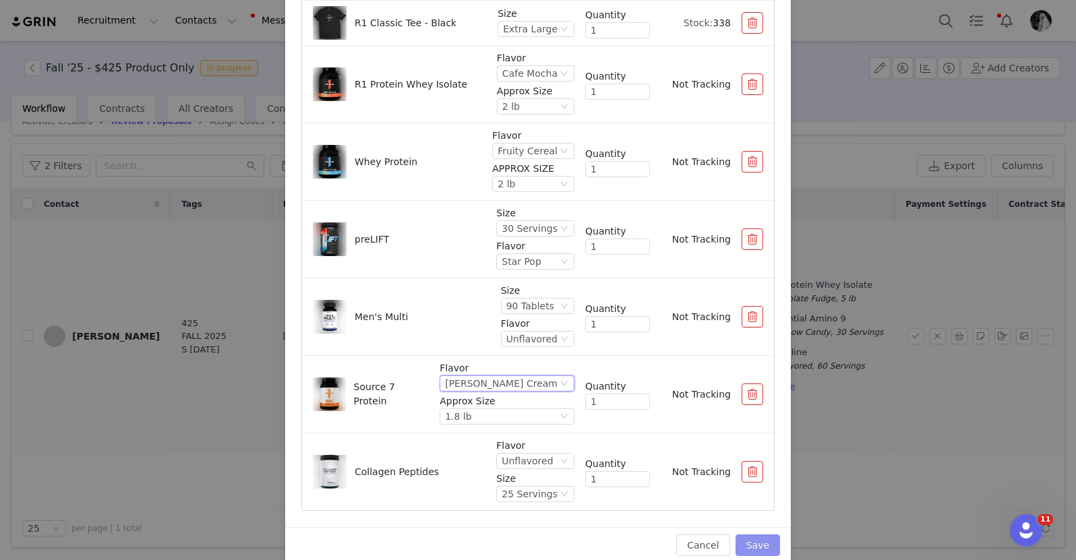
click at [763, 538] on button "Save" at bounding box center [757, 545] width 44 height 22
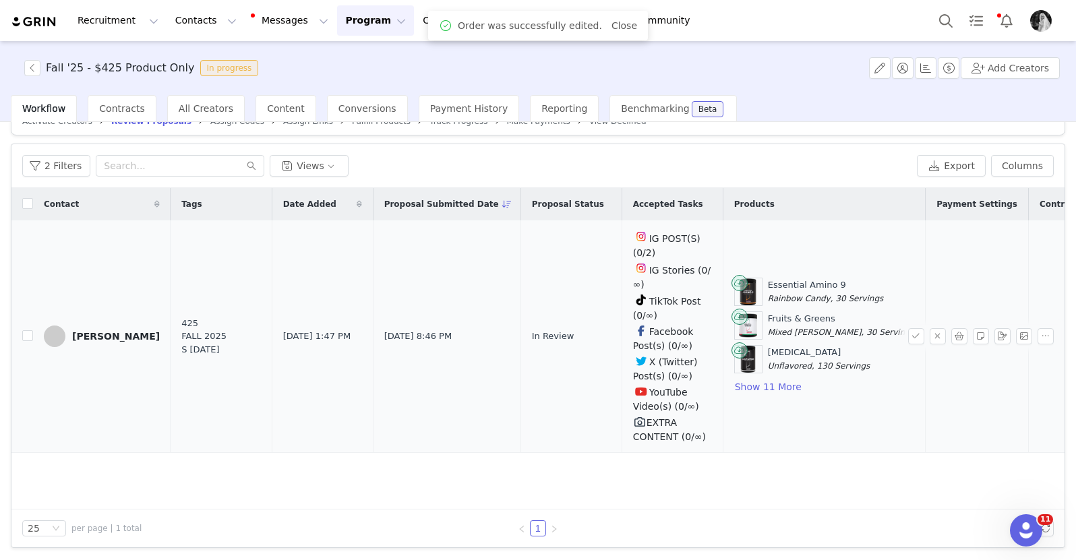
click at [763, 538] on div "25 per page | 1 total 1" at bounding box center [537, 529] width 1053 height 38
click at [908, 338] on button "button" at bounding box center [916, 336] width 16 height 16
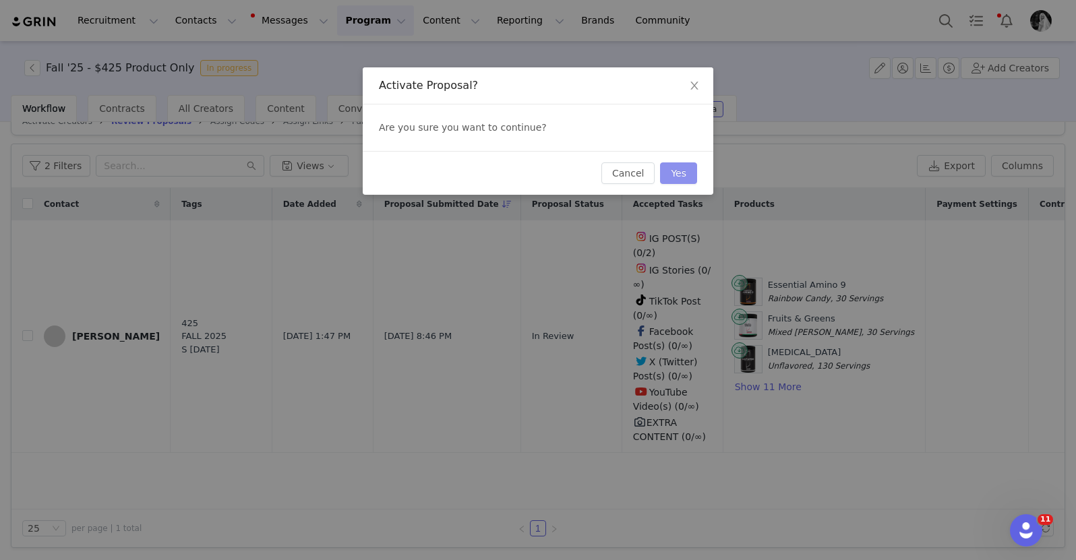
click at [673, 173] on button "Yes" at bounding box center [678, 173] width 37 height 22
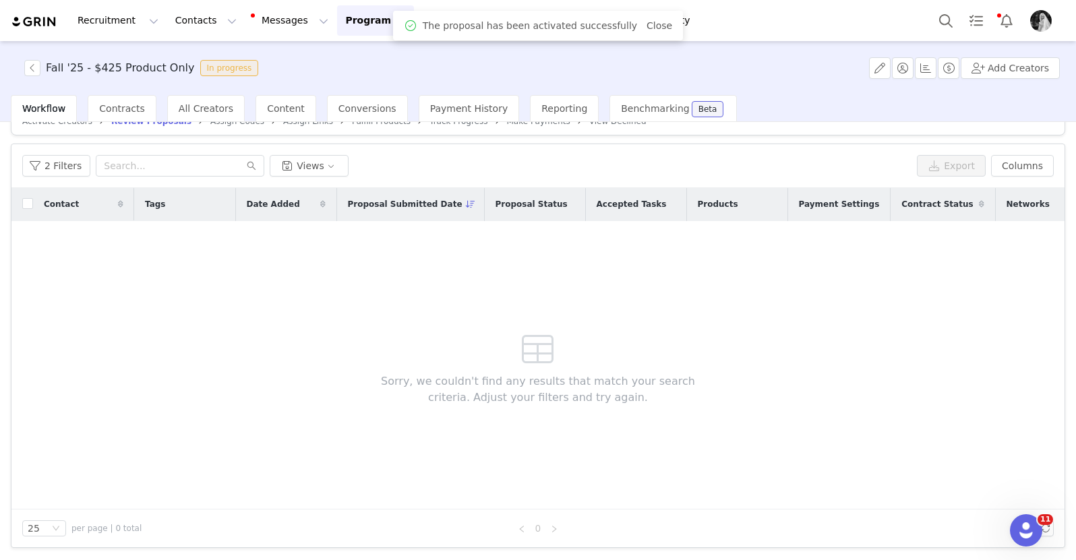
scroll to position [0, 0]
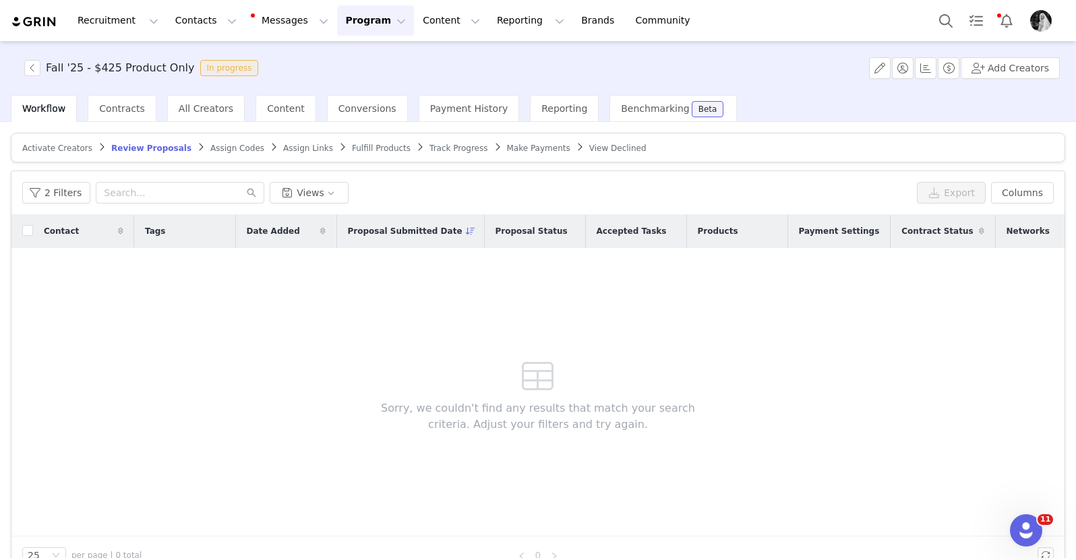
click at [369, 150] on span "Fulfill Products" at bounding box center [381, 148] width 59 height 9
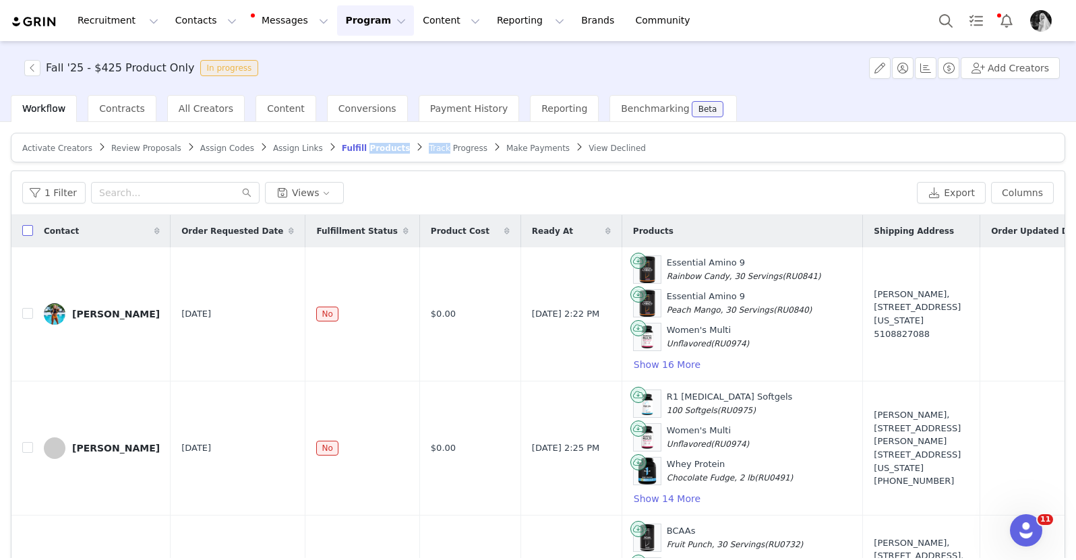
click at [30, 230] on input "checkbox" at bounding box center [27, 230] width 11 height 11
checkbox input "true"
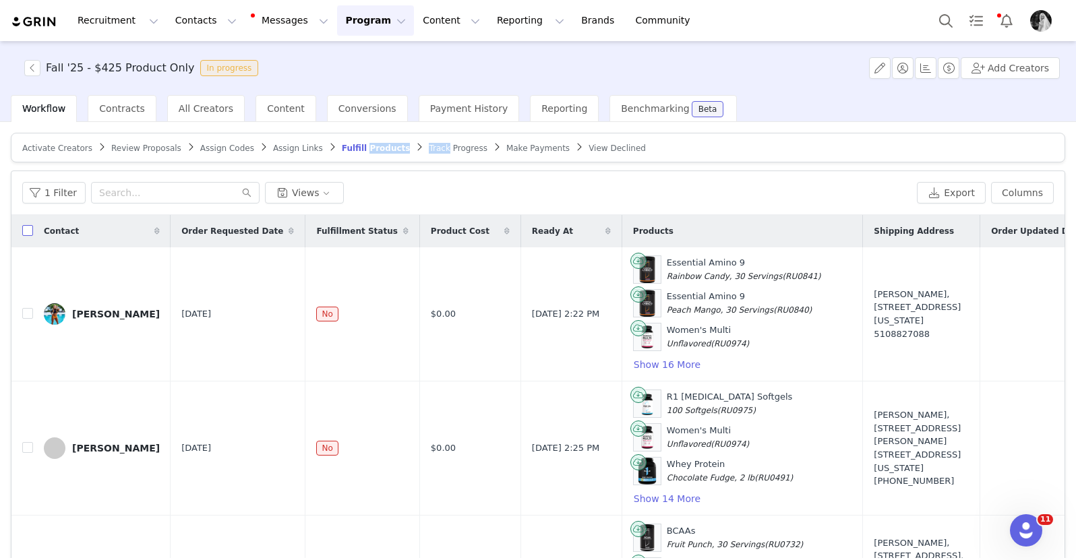
checkbox input "true"
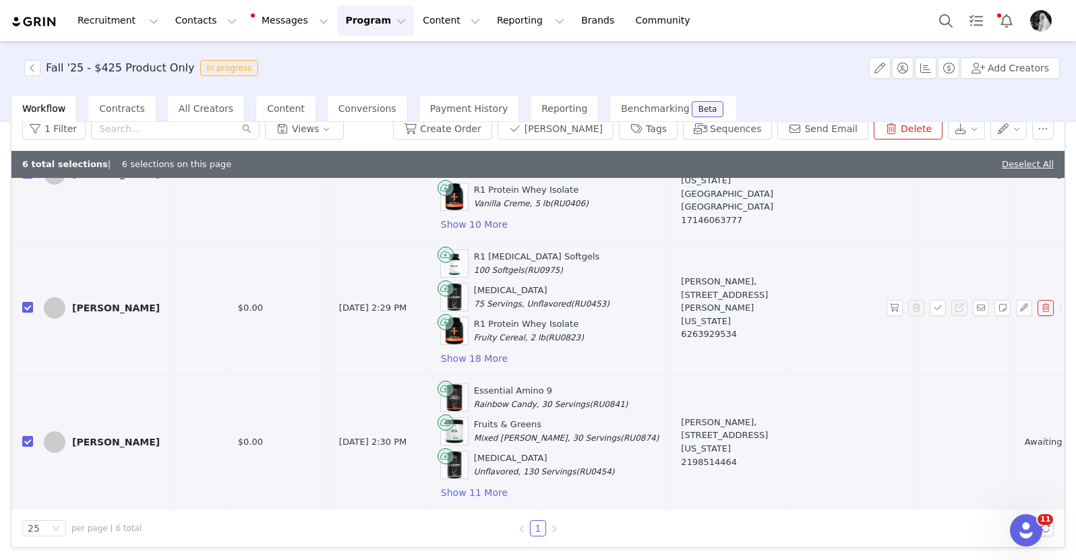
scroll to position [0, 193]
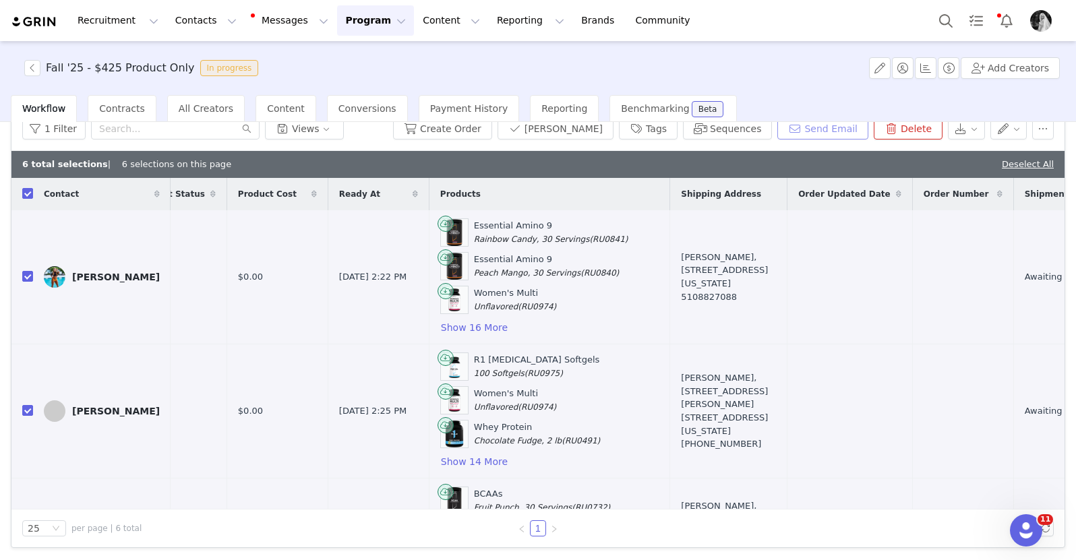
click at [803, 129] on button "Send Email" at bounding box center [822, 129] width 91 height 22
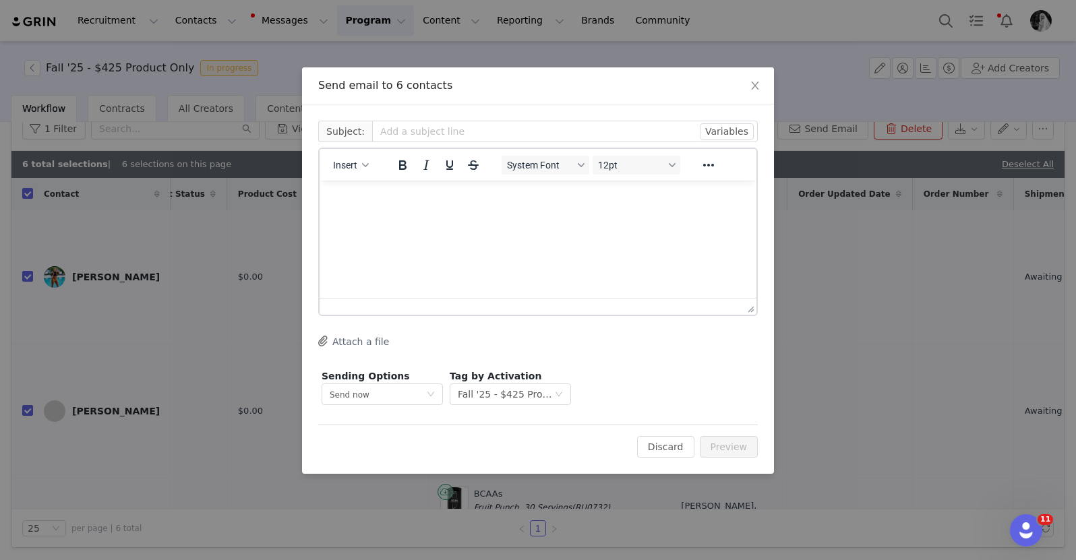
scroll to position [0, 0]
click at [357, 169] on span "Insert" at bounding box center [345, 165] width 24 height 11
click at [366, 187] on div "Insert Template" at bounding box center [399, 189] width 121 height 16
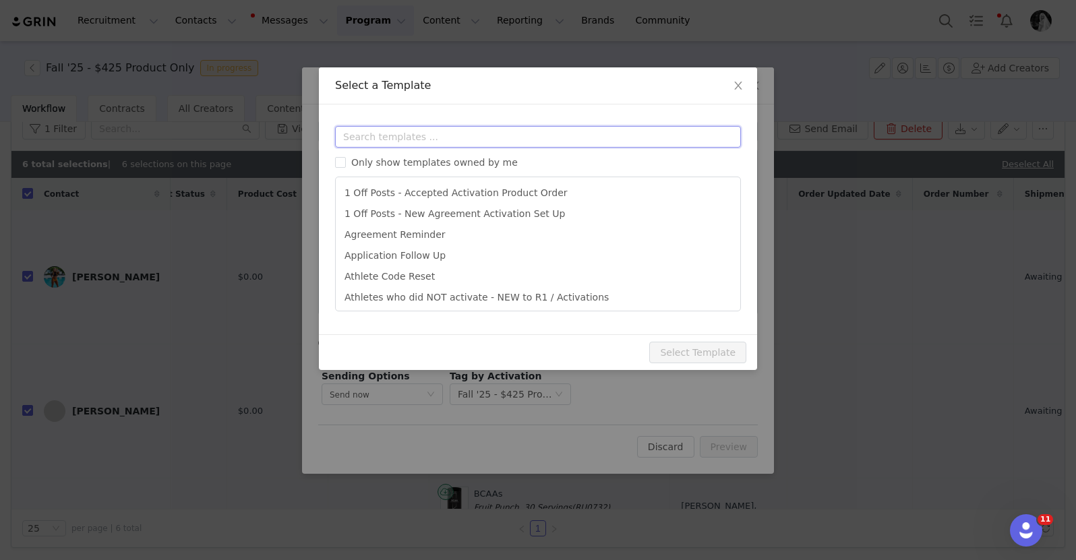
click at [410, 141] on input "text" at bounding box center [538, 137] width 406 height 22
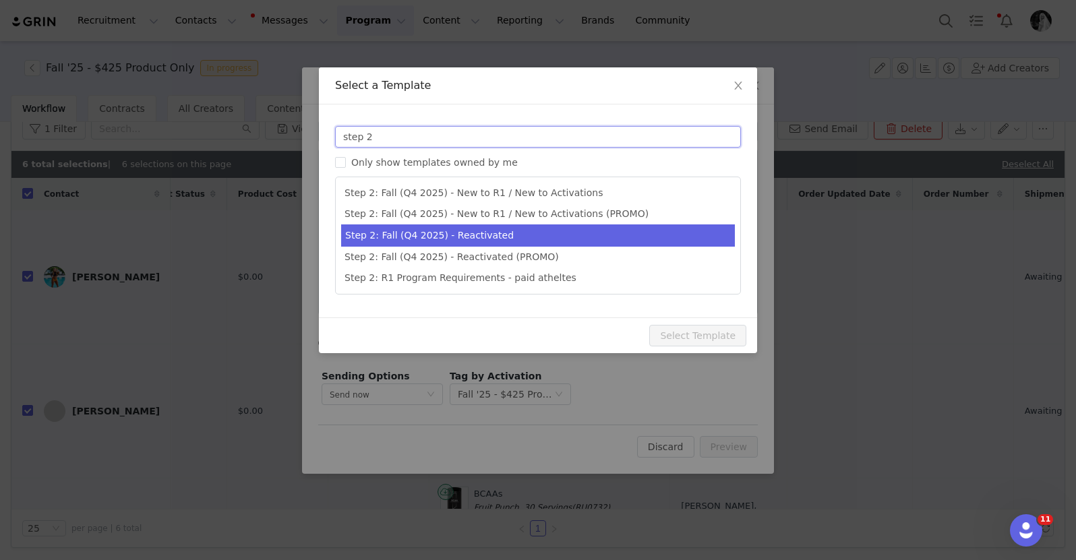
type input "step 2"
click at [459, 233] on li "Step 2: Fall (Q4 2025) - Reactivated" at bounding box center [538, 235] width 394 height 22
type input "Next Steps for R1's Fall 2025 Athlete Program"
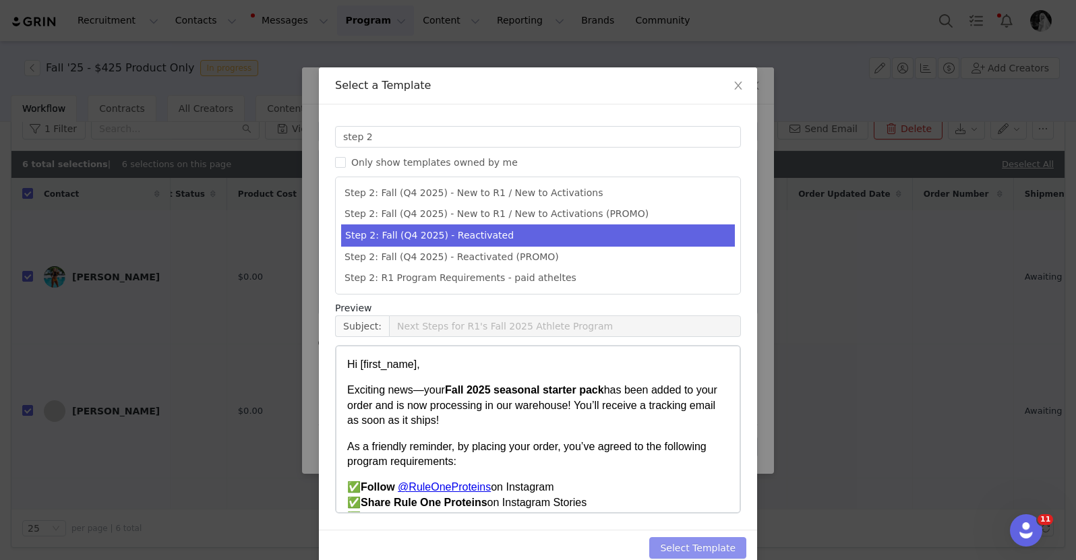
click at [695, 546] on button "Select Template" at bounding box center [697, 548] width 97 height 22
type input "Next Steps for R1's Fall 2025 Athlete Program"
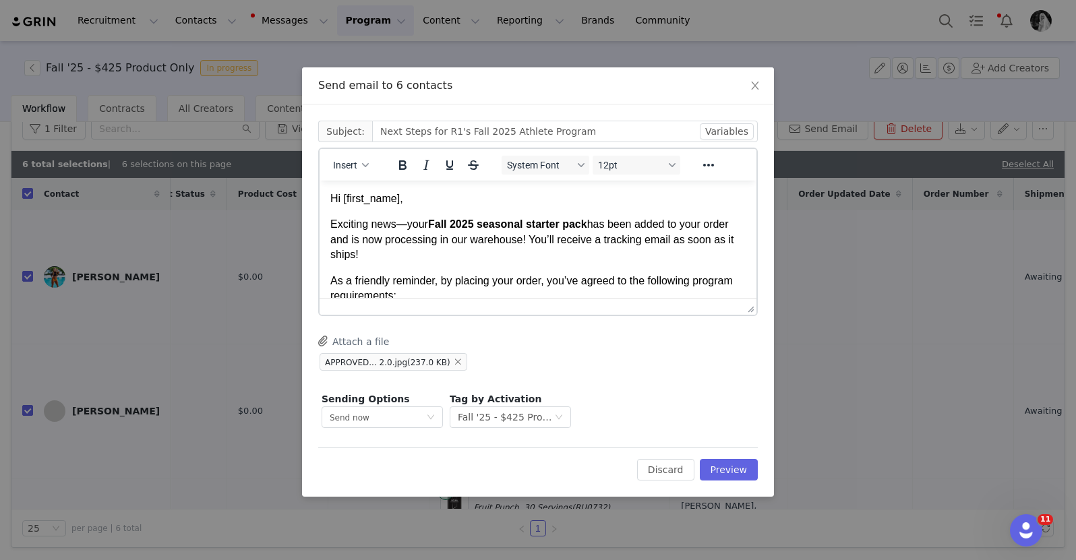
click at [387, 208] on body "Hi [first_name], Exciting news—your Fall 2025 seasonal starter pack has been ad…" at bounding box center [537, 522] width 415 height 662
click at [725, 472] on button "Preview" at bounding box center [729, 470] width 59 height 22
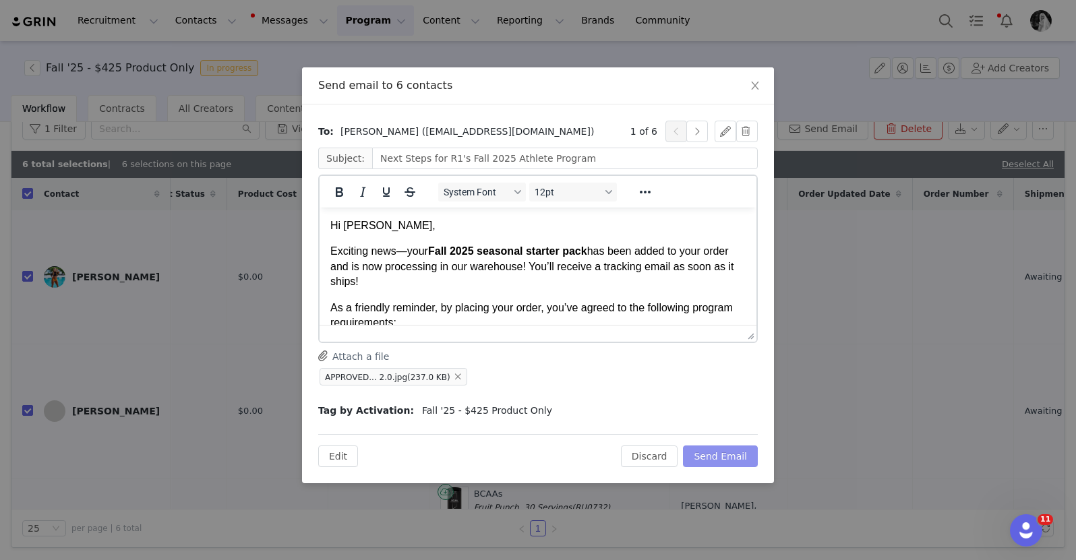
click at [725, 454] on button "Send Email" at bounding box center [720, 456] width 75 height 22
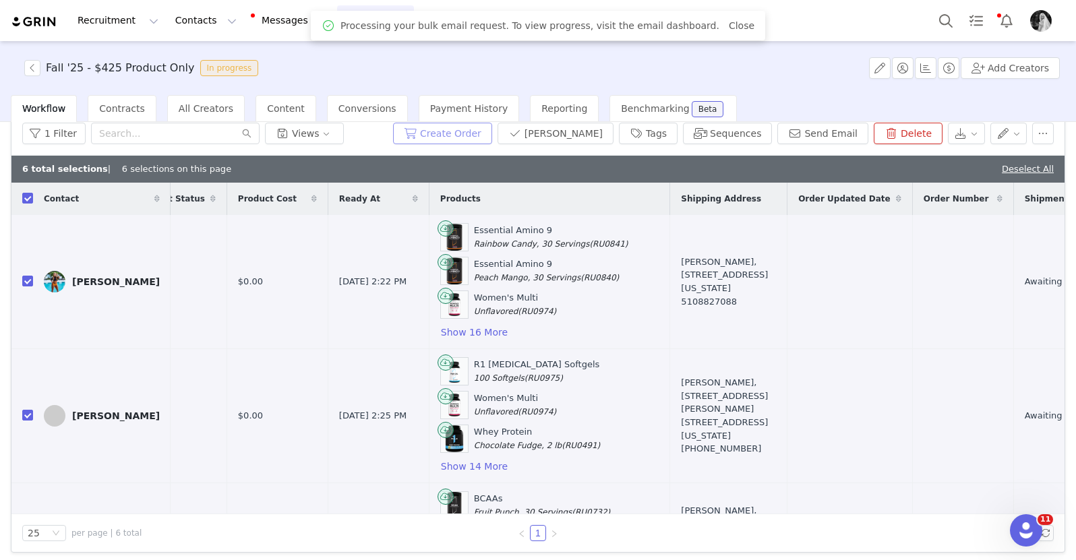
click at [458, 133] on button "Create Order" at bounding box center [442, 134] width 99 height 22
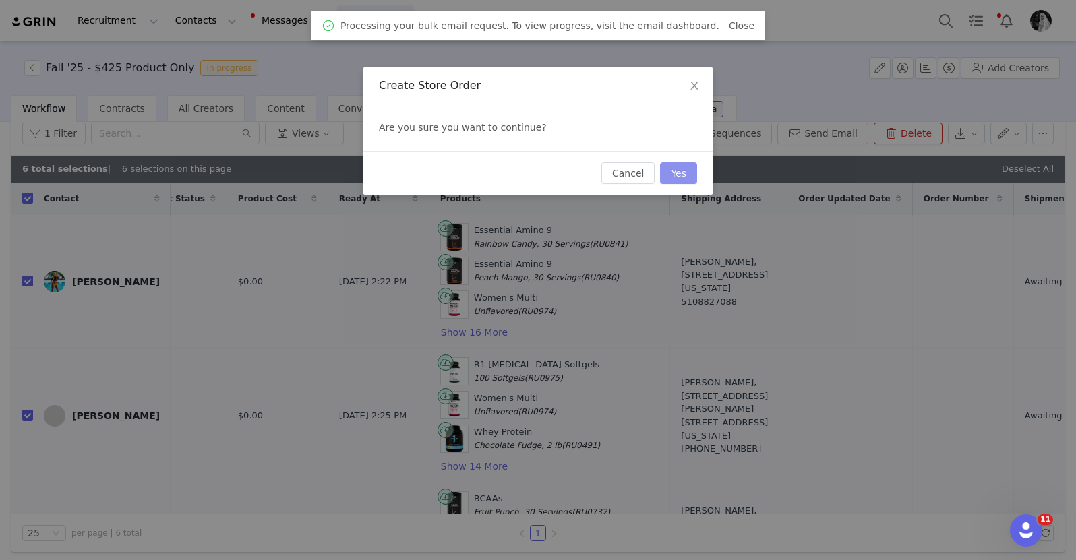
click at [688, 173] on button "Yes" at bounding box center [678, 173] width 37 height 22
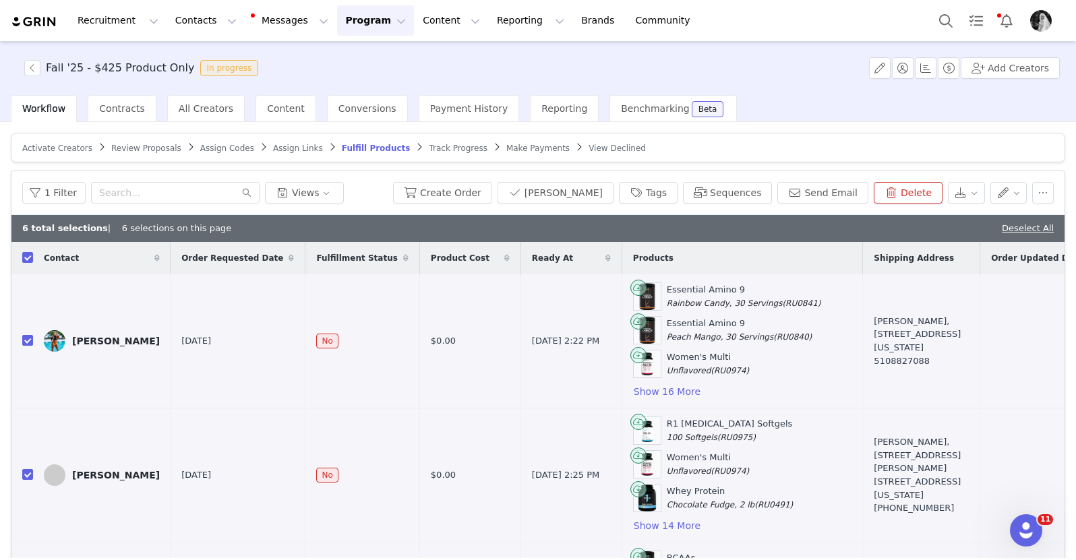
click at [352, 32] on button "Program Program" at bounding box center [375, 20] width 77 height 30
click at [348, 57] on p "Activations" at bounding box center [353, 60] width 52 height 14
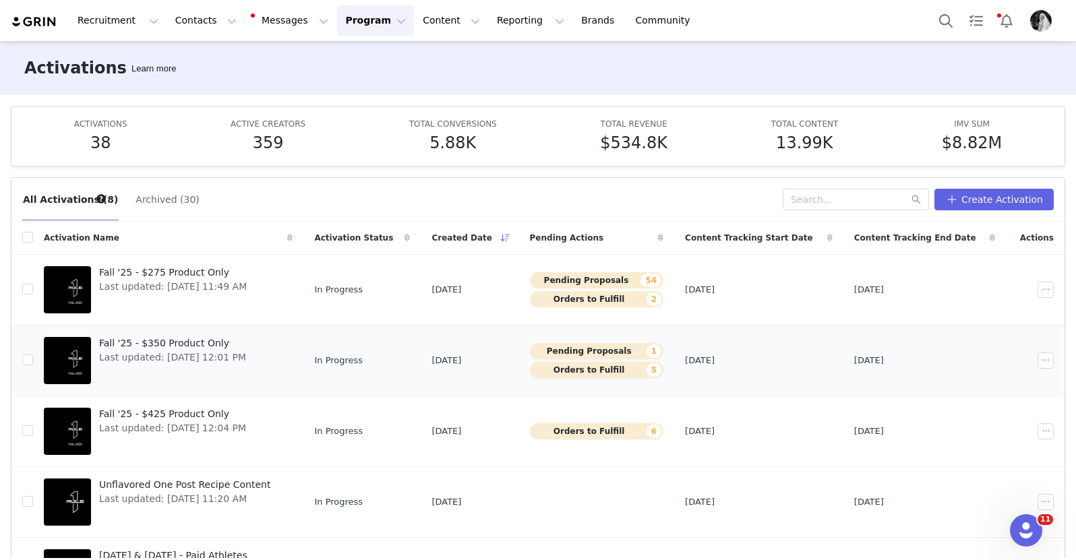
click at [180, 346] on span "Fall '25 - $350 Product Only" at bounding box center [172, 343] width 147 height 14
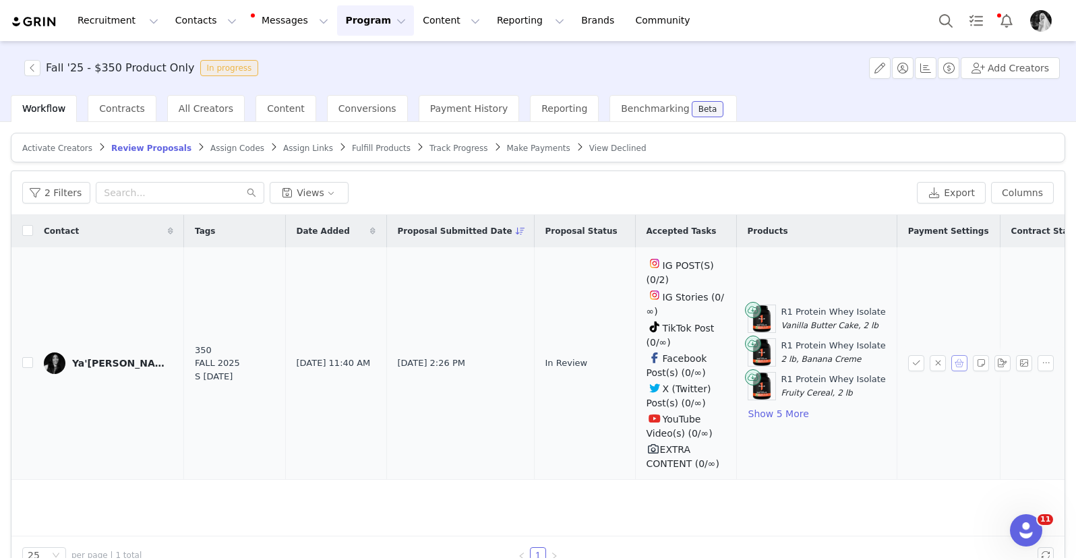
click at [954, 365] on button "button" at bounding box center [959, 363] width 16 height 16
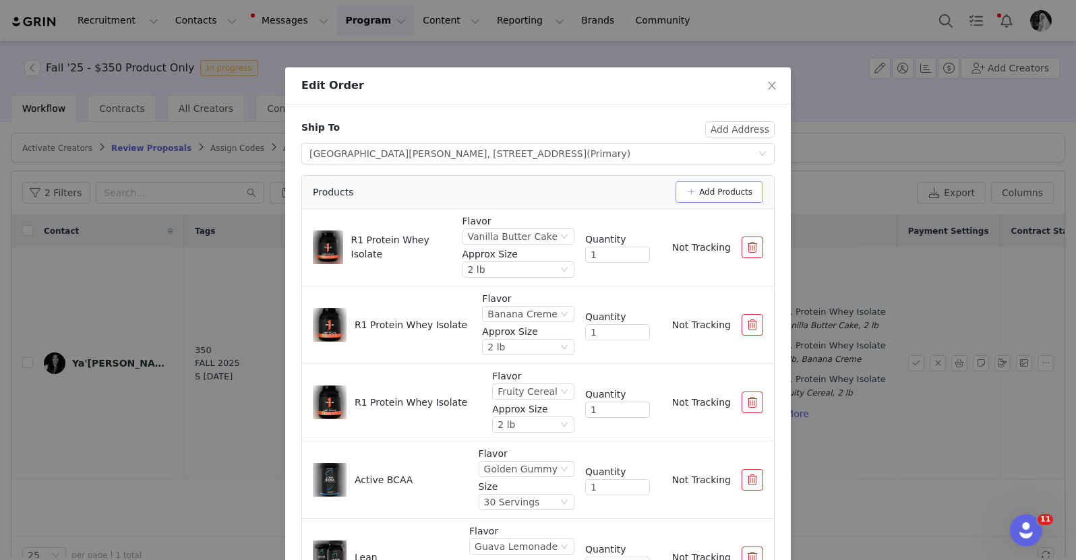
click at [724, 191] on button "Add Products" at bounding box center [719, 192] width 88 height 22
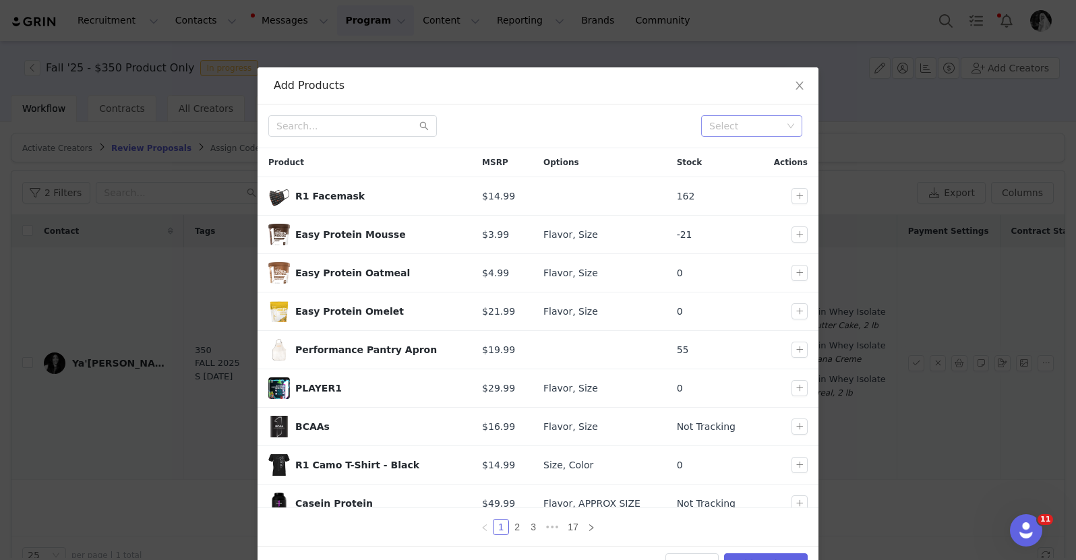
click at [729, 127] on div "Select" at bounding box center [745, 125] width 73 height 13
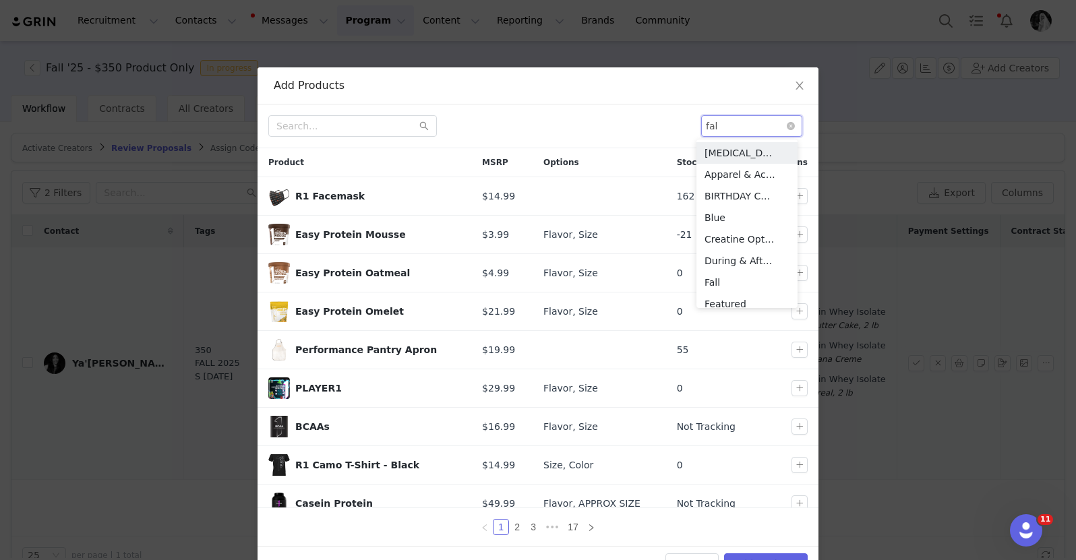
type input "fall"
click at [722, 158] on li "Fall" at bounding box center [746, 153] width 101 height 22
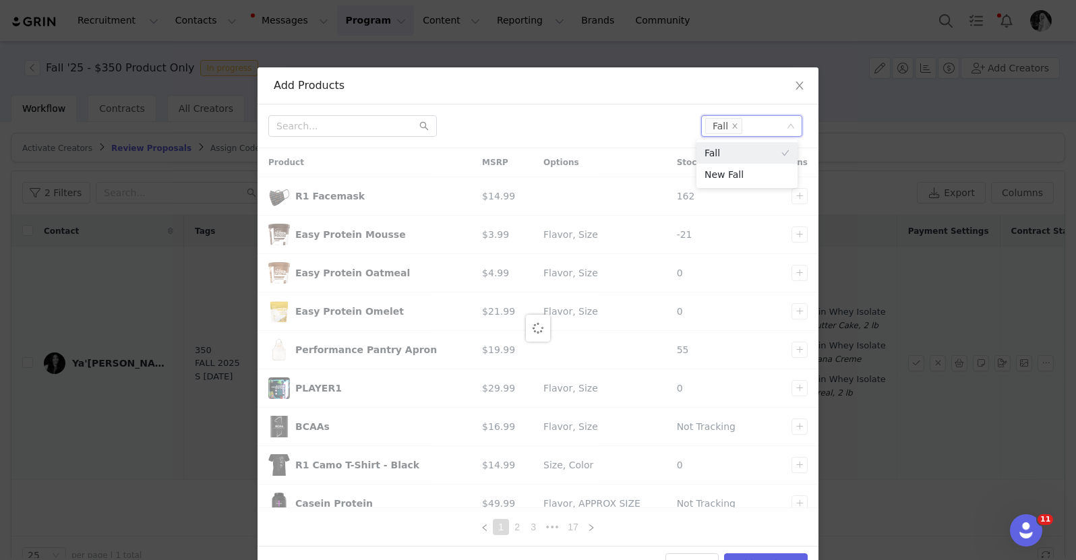
click at [629, 131] on div at bounding box center [479, 126] width 422 height 22
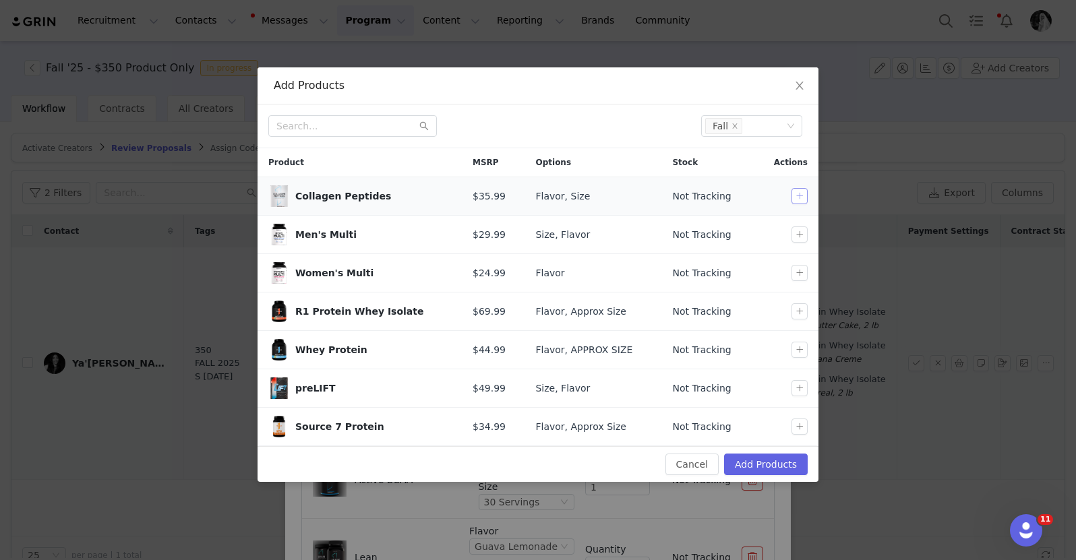
click at [800, 199] on button "button" at bounding box center [799, 196] width 16 height 16
click at [804, 273] on button "button" at bounding box center [799, 273] width 16 height 16
click at [801, 303] on button "button" at bounding box center [799, 311] width 16 height 16
click at [801, 344] on button "button" at bounding box center [799, 350] width 16 height 16
click at [801, 390] on button "button" at bounding box center [799, 388] width 16 height 16
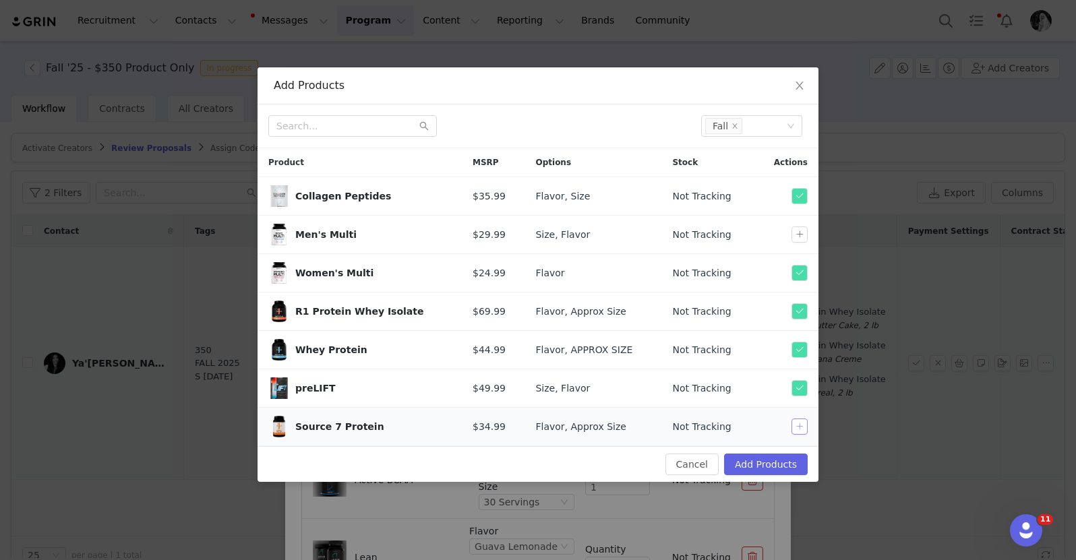
click at [799, 429] on button "button" at bounding box center [799, 427] width 16 height 16
click at [777, 462] on button "Add Products" at bounding box center [766, 465] width 84 height 22
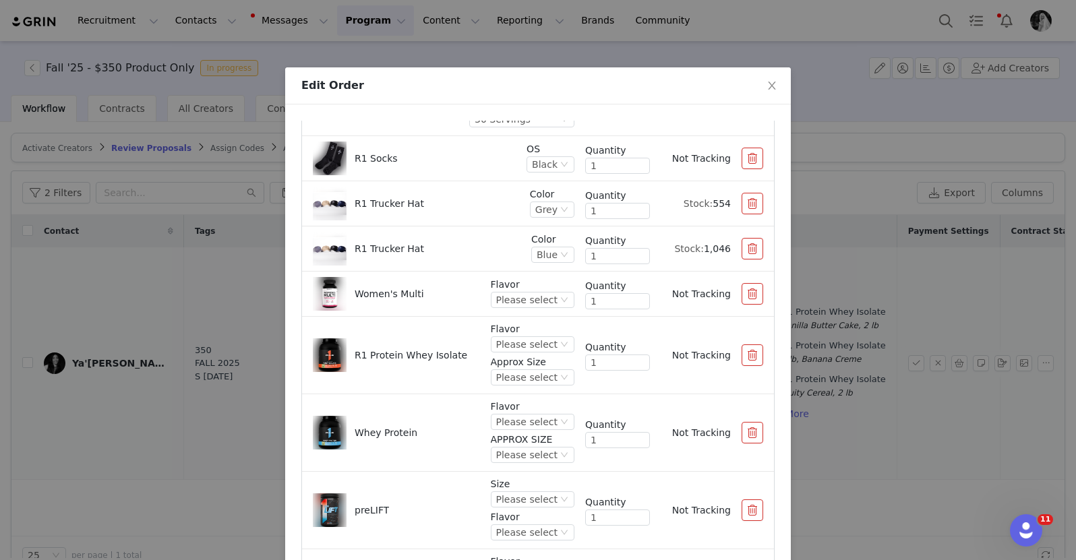
scroll to position [511, 0]
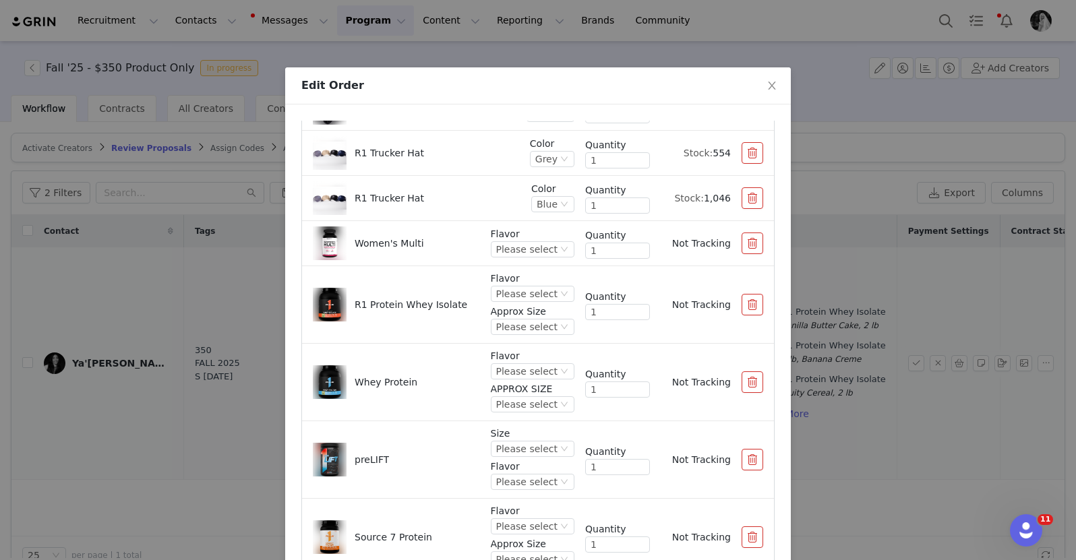
click at [500, 303] on div "Flavor Please select Approx Size Please select" at bounding box center [533, 305] width 84 height 66
click at [501, 298] on div "Please select" at bounding box center [526, 293] width 61 height 15
click at [514, 367] on li "Orange Dreamsicle" at bounding box center [519, 377] width 80 height 22
click at [505, 328] on div "Please select" at bounding box center [496, 326] width 61 height 15
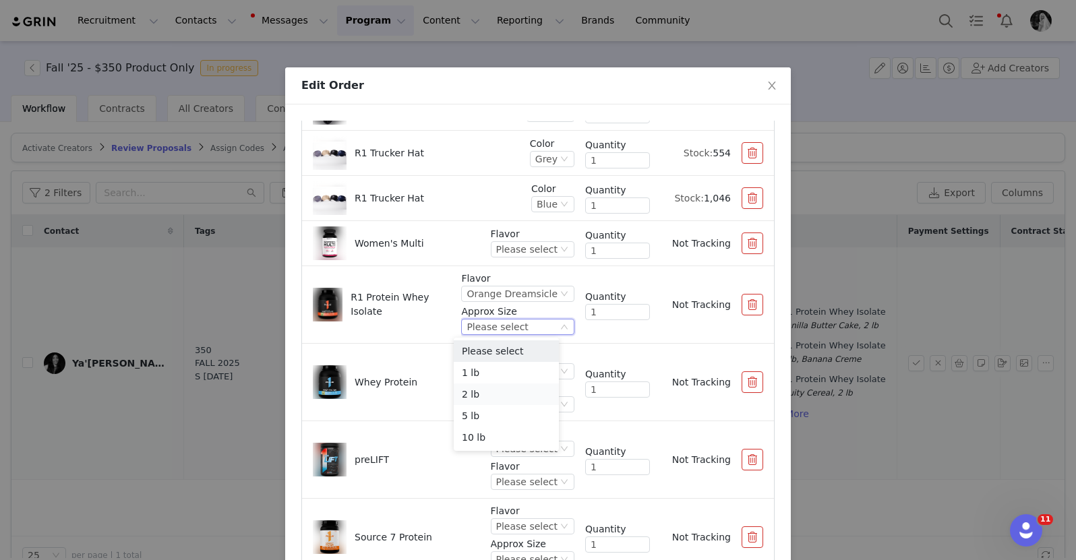
click at [491, 392] on li "2 lb" at bounding box center [506, 394] width 105 height 22
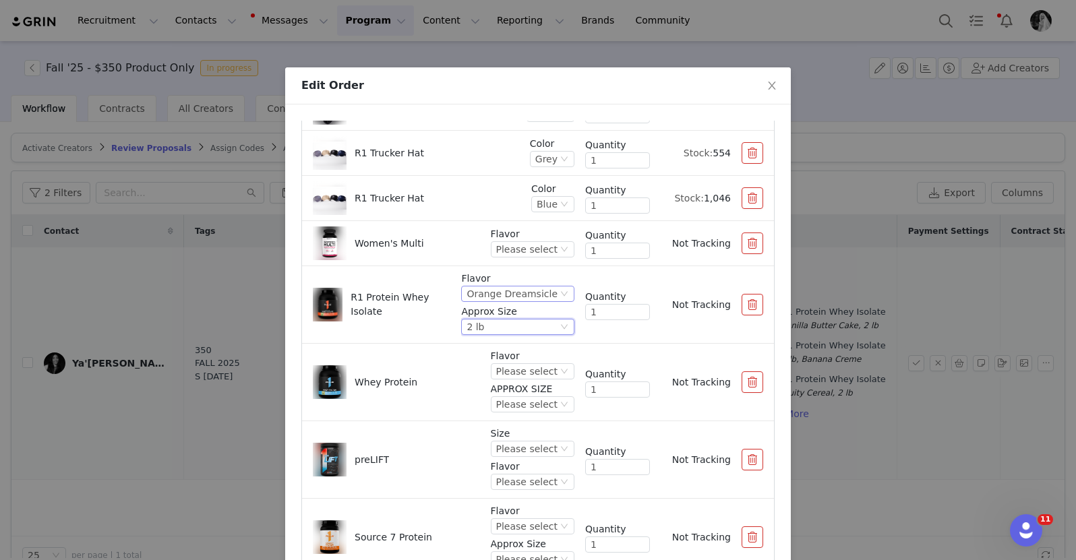
click at [509, 291] on div "Orange Dreamsicle" at bounding box center [511, 293] width 91 height 15
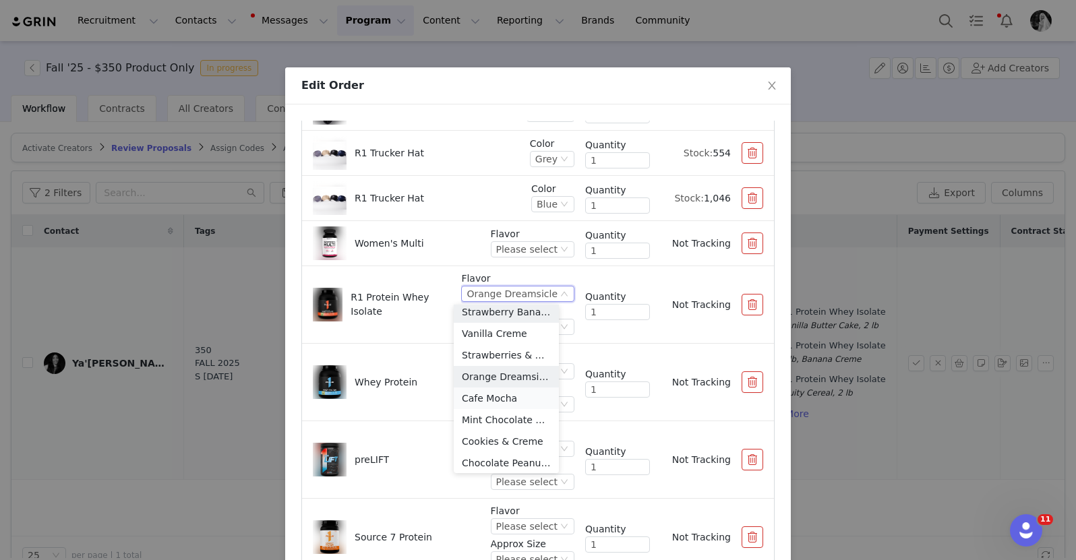
scroll to position [67, 0]
click at [501, 442] on li "Cookies & Creme" at bounding box center [506, 445] width 105 height 22
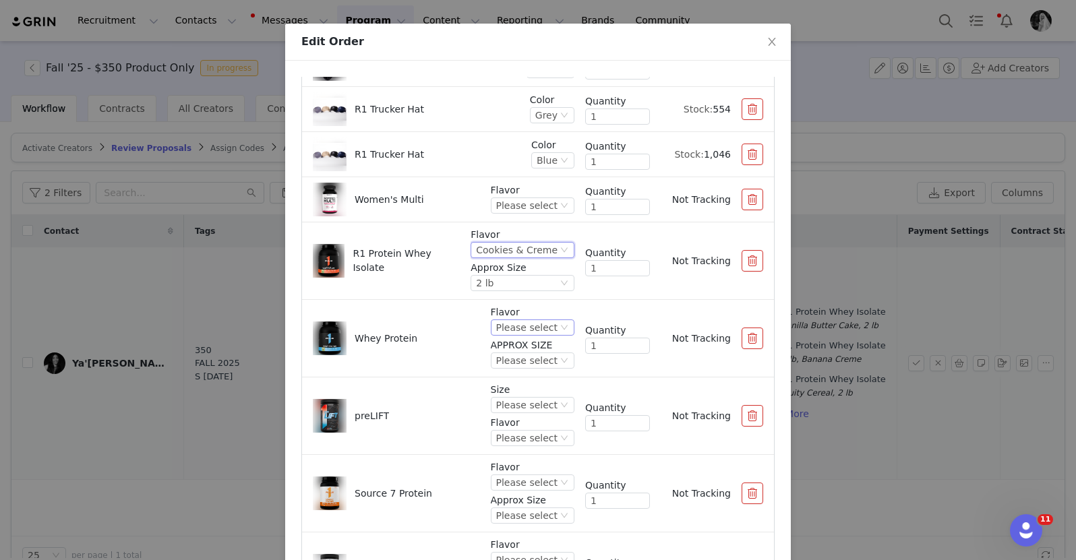
scroll to position [82, 0]
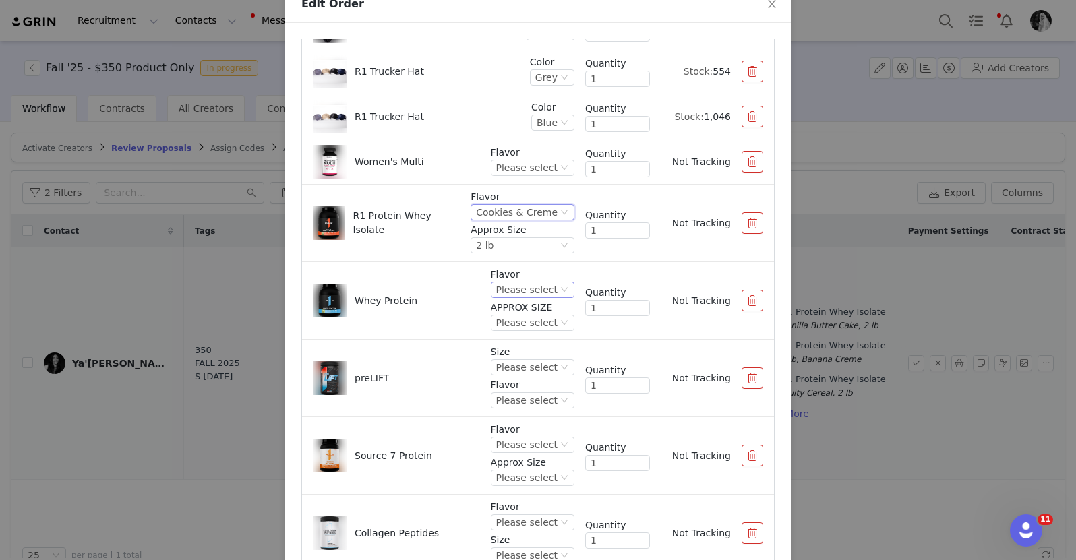
click at [509, 289] on div "Please select" at bounding box center [526, 289] width 61 height 15
click at [524, 378] on li "Strawberry Banana" at bounding box center [519, 379] width 80 height 22
click at [514, 330] on div "Please select" at bounding box center [496, 322] width 61 height 15
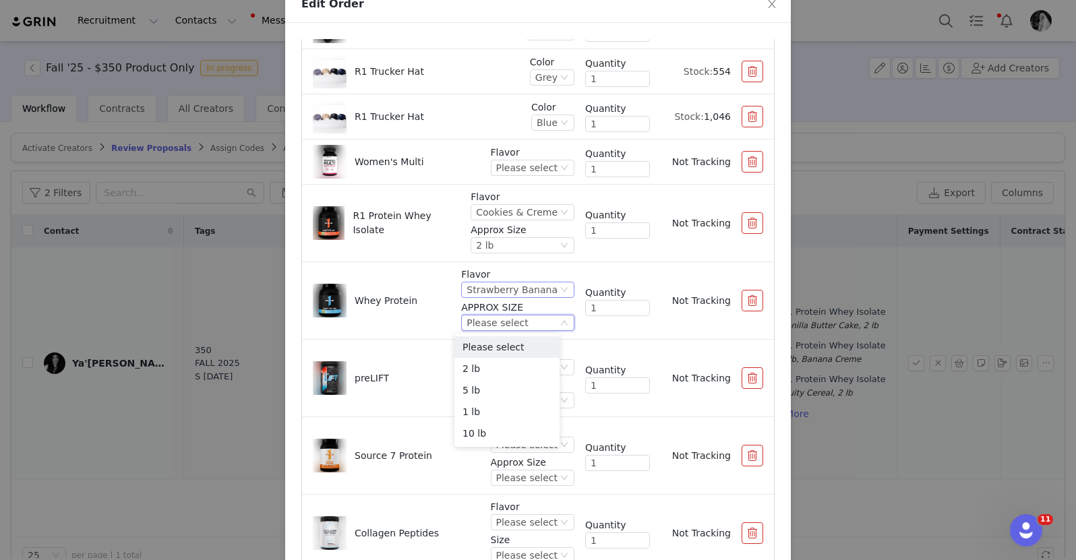
click at [514, 289] on div "Strawberry Banana" at bounding box center [511, 289] width 91 height 15
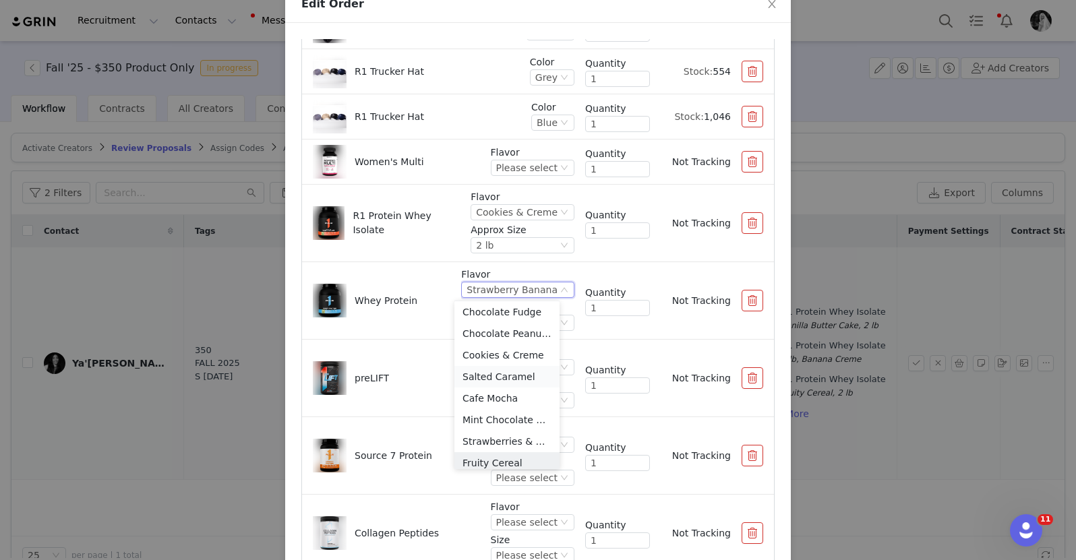
scroll to position [93, 0]
click at [497, 435] on li "Strawberries & Creme" at bounding box center [506, 437] width 105 height 22
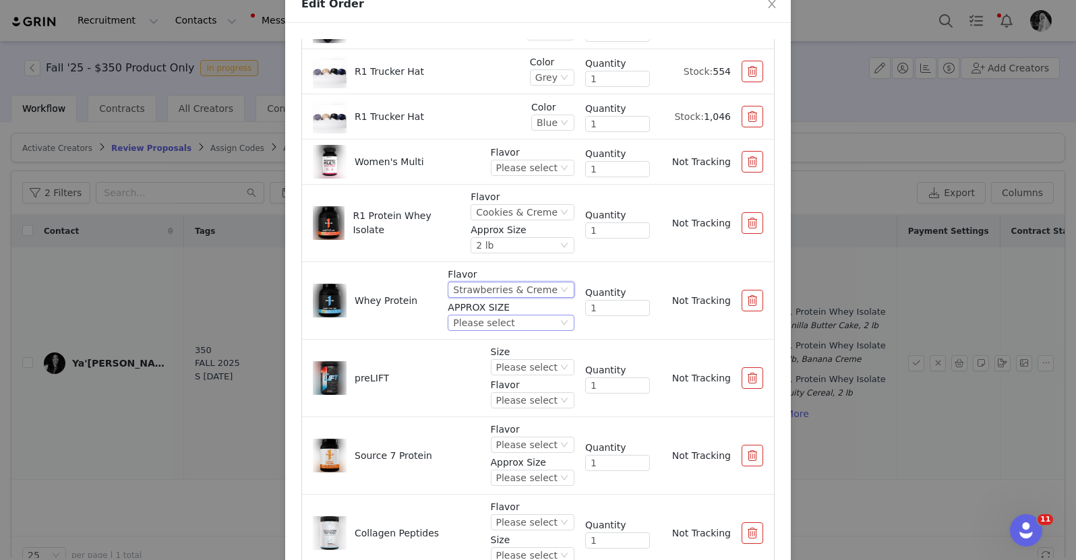
click at [488, 319] on div "Please select" at bounding box center [483, 322] width 61 height 15
click at [485, 372] on li "2 lb" at bounding box center [500, 369] width 118 height 22
click at [526, 364] on div "Please select" at bounding box center [526, 367] width 61 height 15
click at [520, 415] on li "30 Servings" at bounding box center [519, 413] width 80 height 22
click at [514, 400] on div "Please select" at bounding box center [526, 400] width 61 height 15
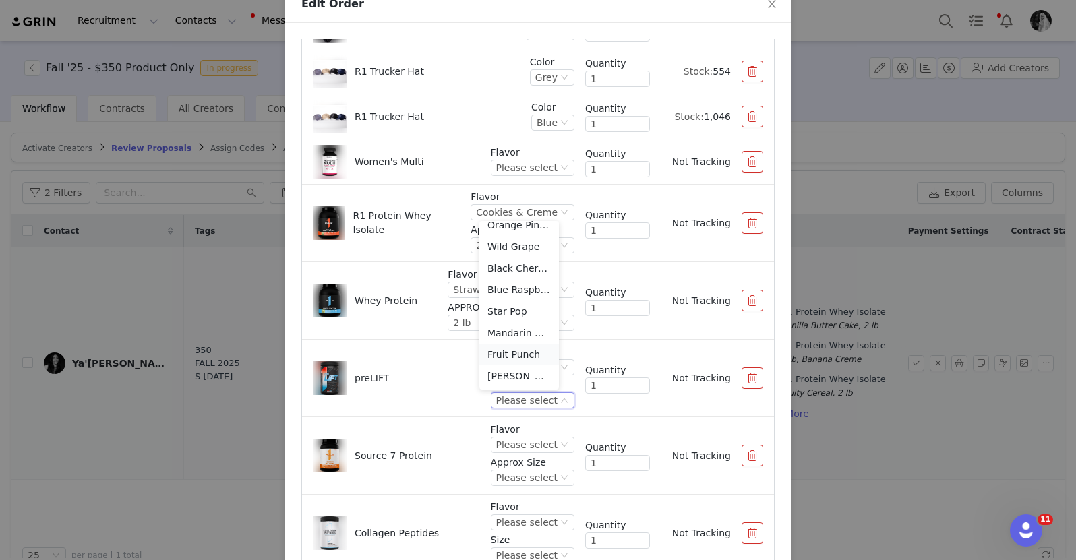
scroll to position [9, 0]
click at [507, 274] on li "Orange Pineapple" at bounding box center [519, 269] width 80 height 22
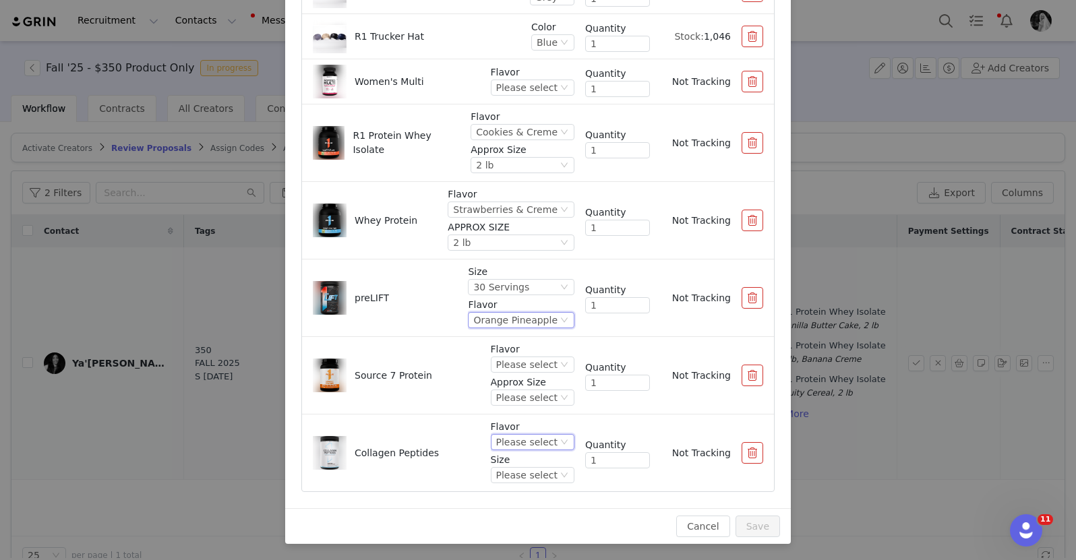
click at [512, 445] on div "Please select" at bounding box center [526, 442] width 61 height 15
click at [512, 350] on li "Unflavored" at bounding box center [519, 353] width 80 height 22
click at [512, 468] on div "Please select" at bounding box center [526, 475] width 61 height 15
click at [512, 452] on li "25 Servings" at bounding box center [519, 451] width 80 height 22
click at [501, 367] on div "Please select" at bounding box center [526, 364] width 61 height 15
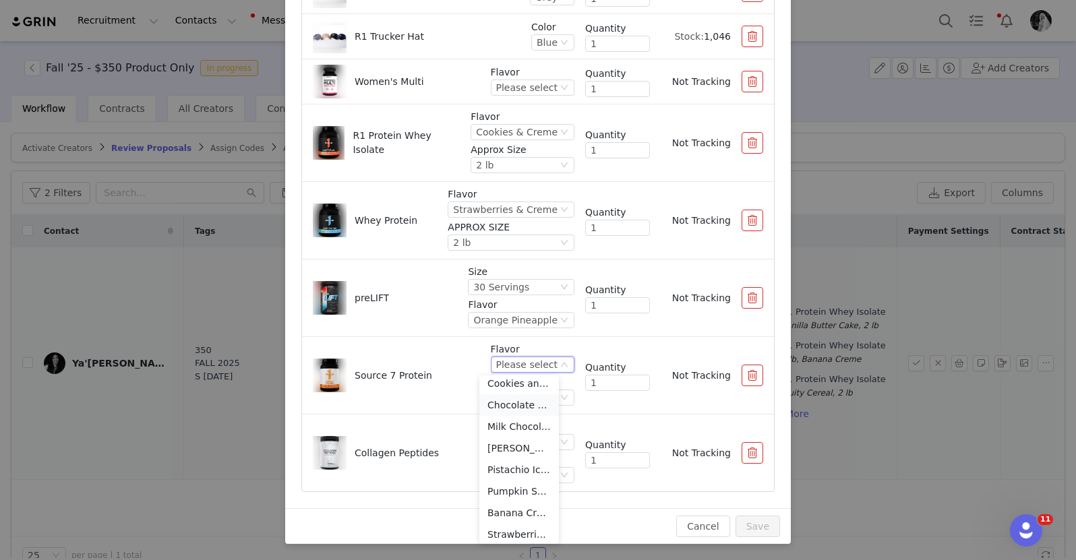
scroll to position [74, 0]
click at [512, 505] on li "Banana Creme" at bounding box center [519, 509] width 80 height 22
click at [504, 391] on div "Please select" at bounding box center [517, 397] width 61 height 15
click at [501, 439] on li "1.8 lb" at bounding box center [516, 444] width 86 height 22
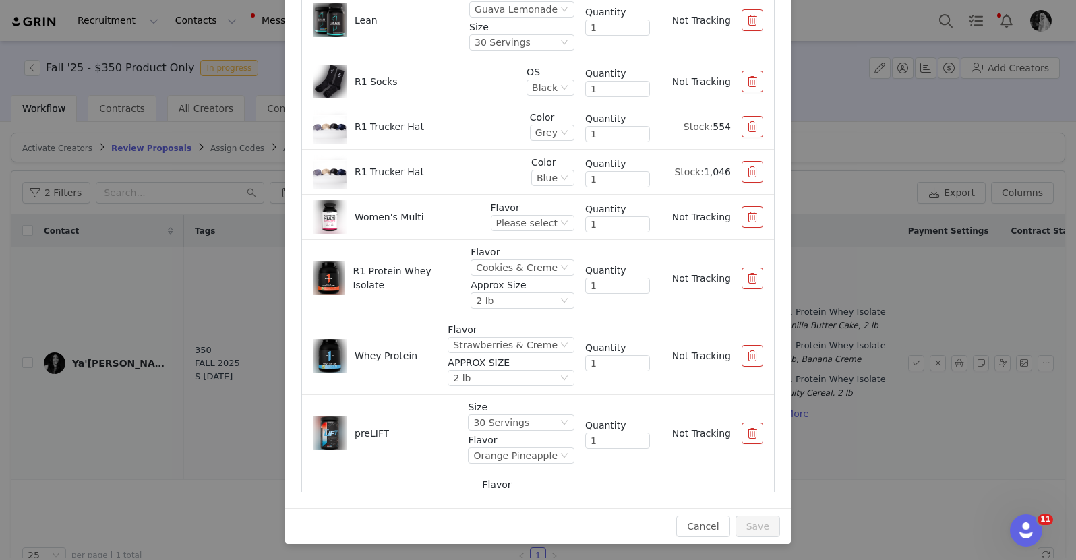
scroll to position [367, 0]
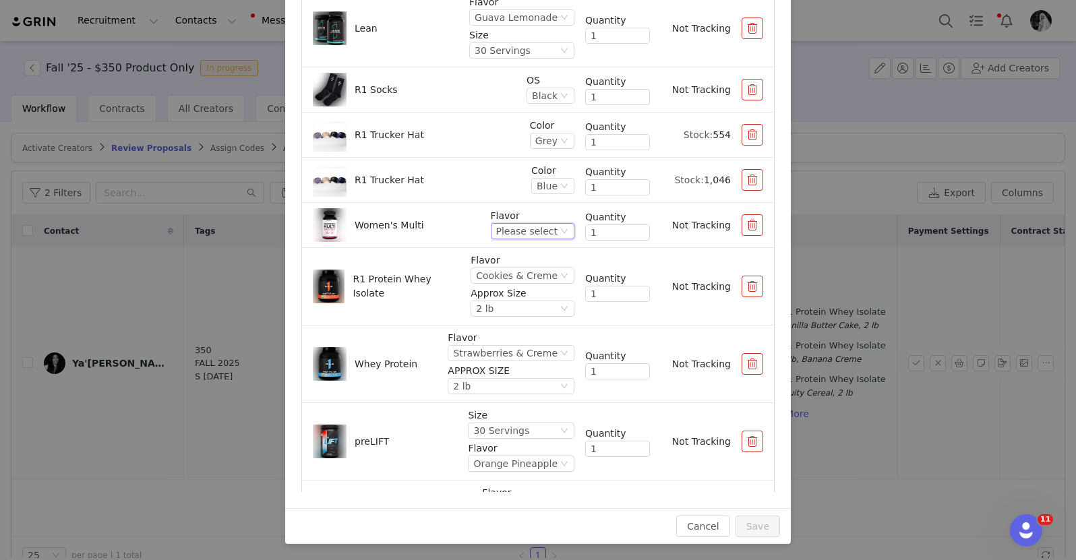
click at [528, 234] on div "Please select" at bounding box center [526, 231] width 61 height 15
click at [513, 280] on li "Unflavored" at bounding box center [519, 277] width 80 height 22
click at [754, 519] on button "Save" at bounding box center [757, 527] width 44 height 22
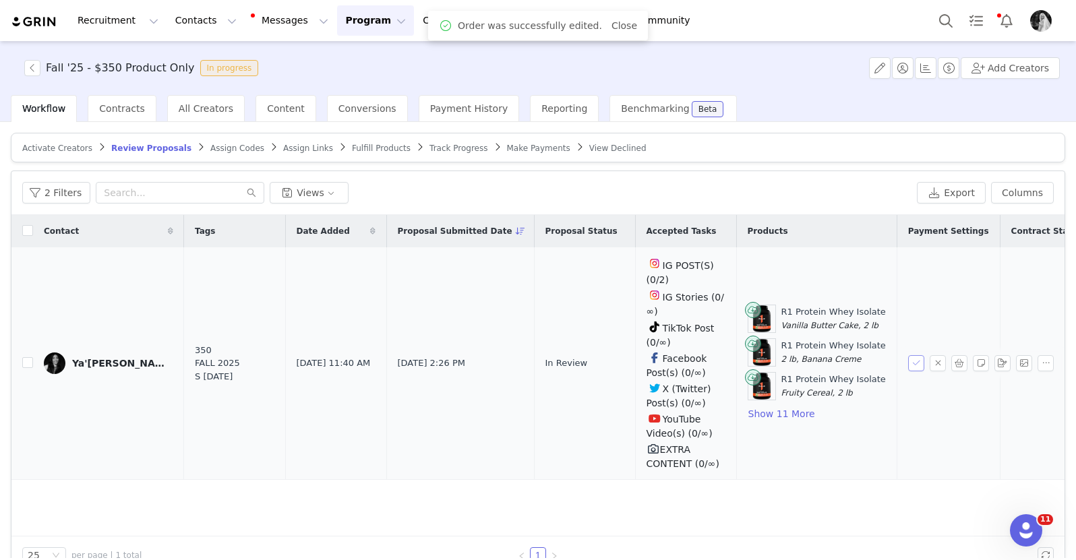
click at [908, 363] on button "button" at bounding box center [916, 363] width 16 height 16
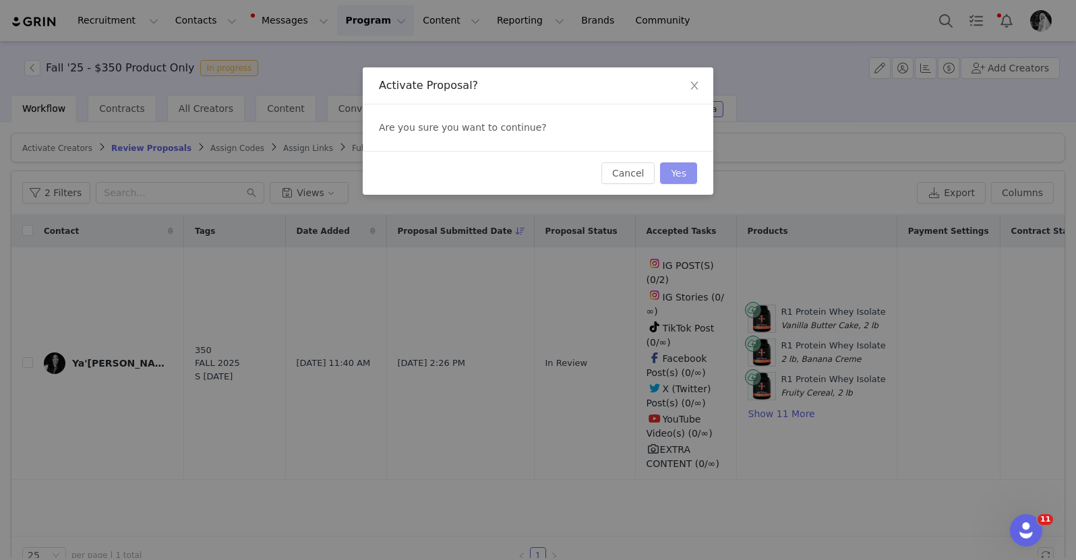
click at [675, 167] on button "Yes" at bounding box center [678, 173] width 37 height 22
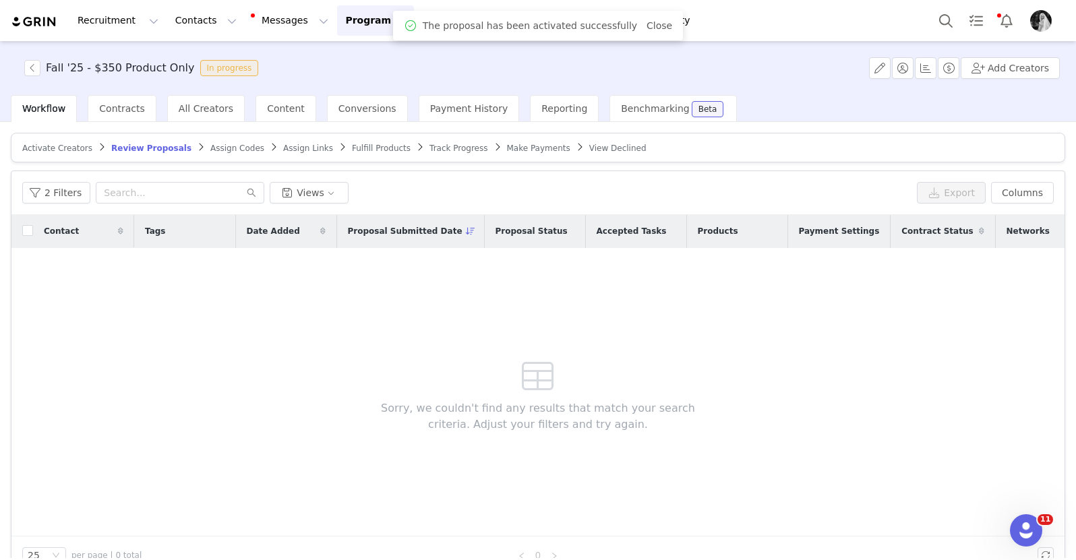
click at [359, 152] on span "Fulfill Products" at bounding box center [381, 148] width 59 height 9
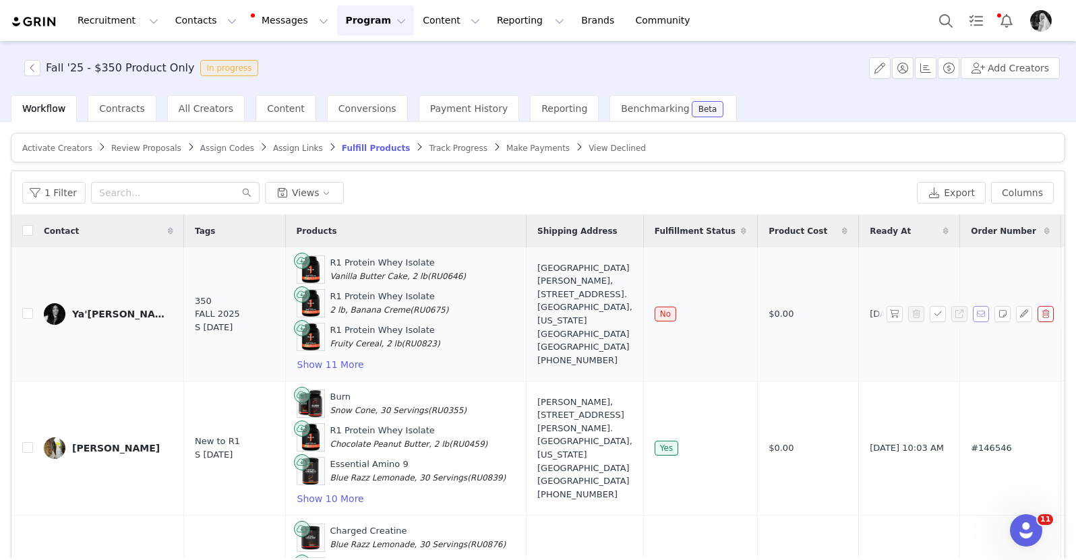
click at [973, 315] on button "button" at bounding box center [981, 314] width 16 height 16
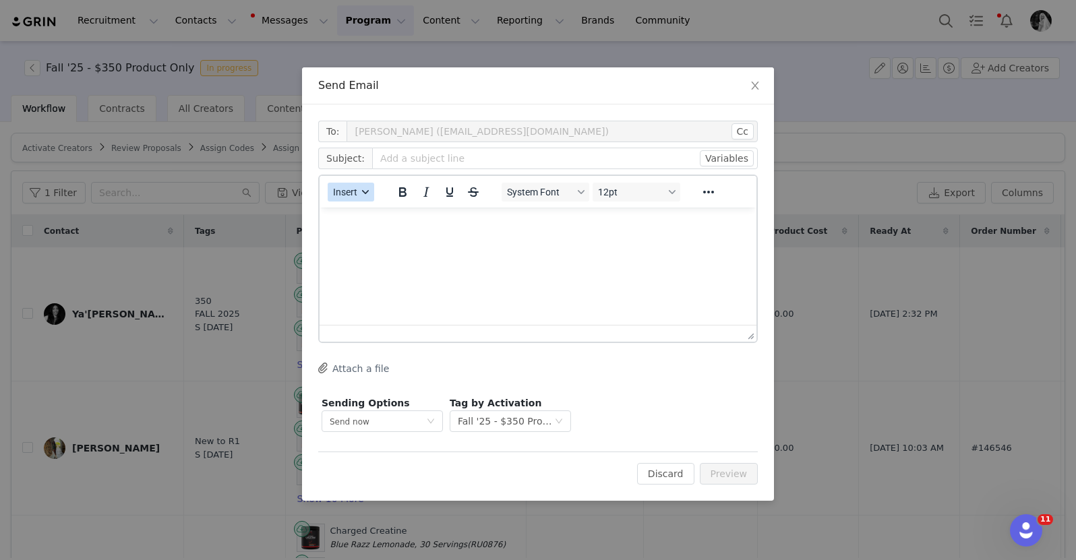
click at [351, 195] on span "Insert" at bounding box center [345, 192] width 24 height 11
click at [369, 210] on div "Insert Template" at bounding box center [399, 216] width 121 height 16
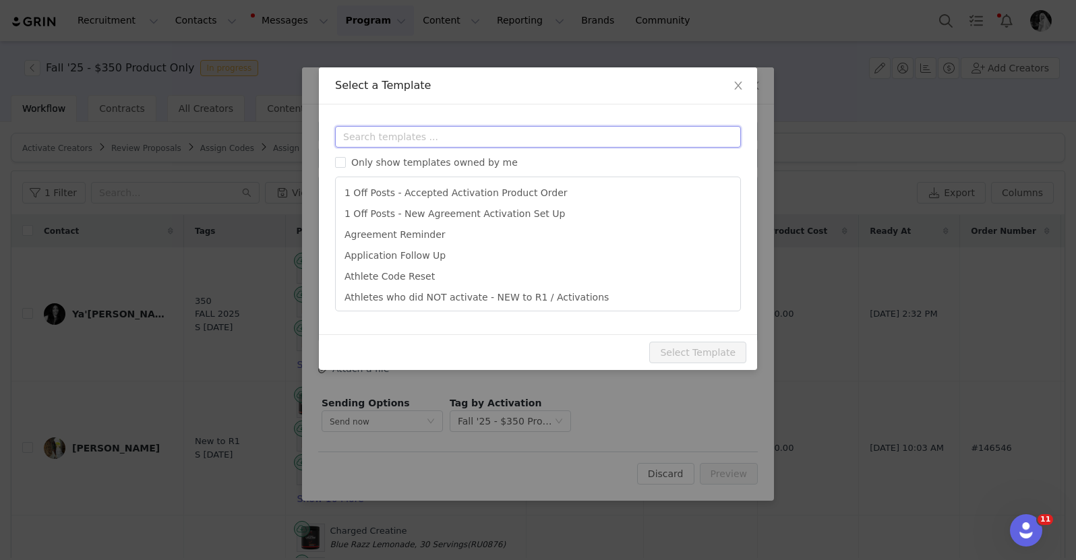
click at [458, 127] on input "text" at bounding box center [538, 137] width 406 height 22
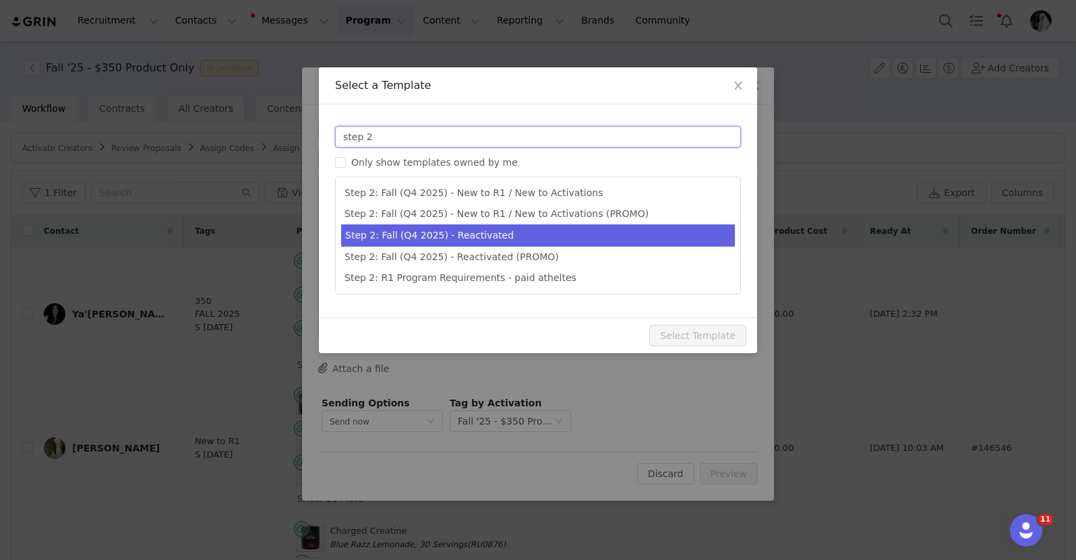
type input "step 2"
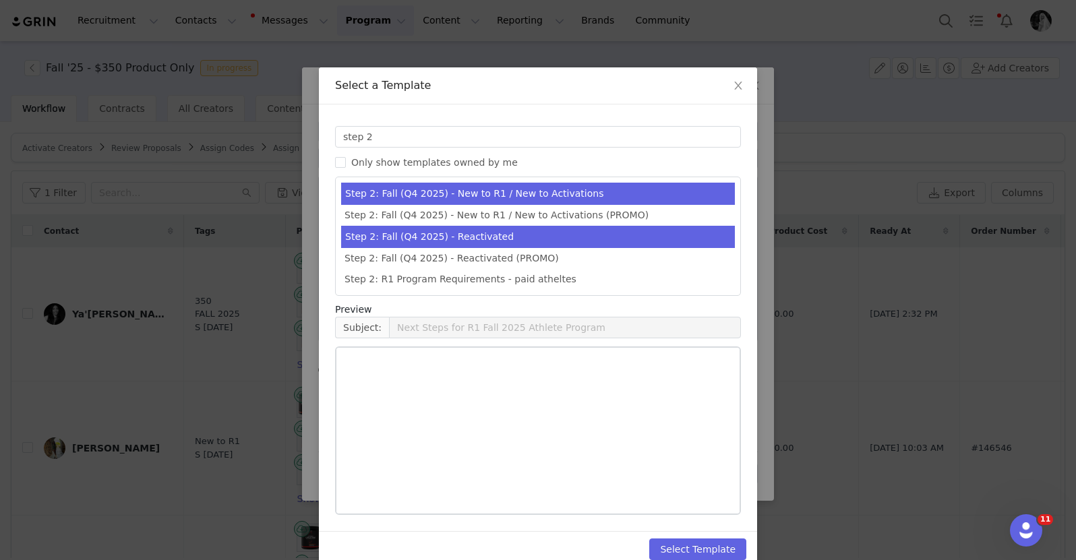
click at [491, 230] on li "Step 2: Fall (Q4 2025) - Reactivated" at bounding box center [538, 237] width 394 height 22
type input "Next Steps for R1's Fall 2025 Athlete Program"
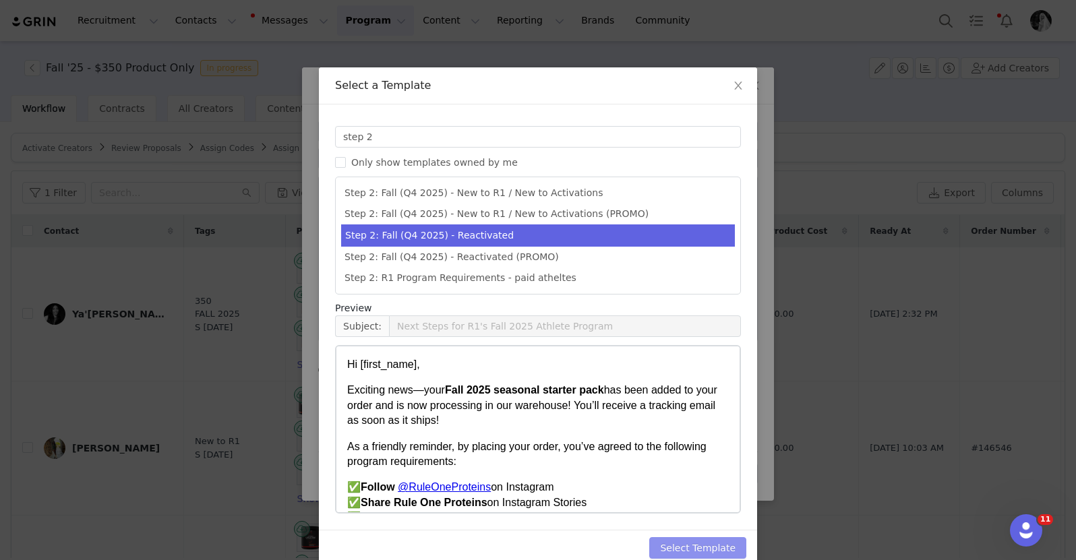
click at [663, 543] on button "Select Template" at bounding box center [697, 548] width 97 height 22
type input "Next Steps for R1's Fall 2025 Athlete Program"
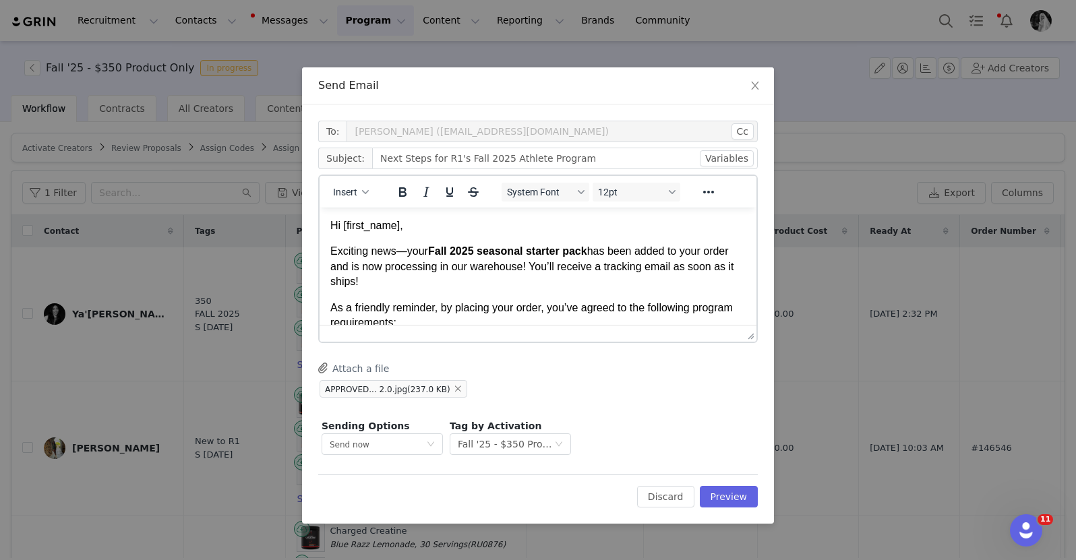
click at [388, 215] on html "Hi [first_name], Exciting news—your Fall 2025 seasonal starter pack has been ad…" at bounding box center [537, 550] width 437 height 684
click at [755, 496] on button "Preview" at bounding box center [729, 497] width 59 height 22
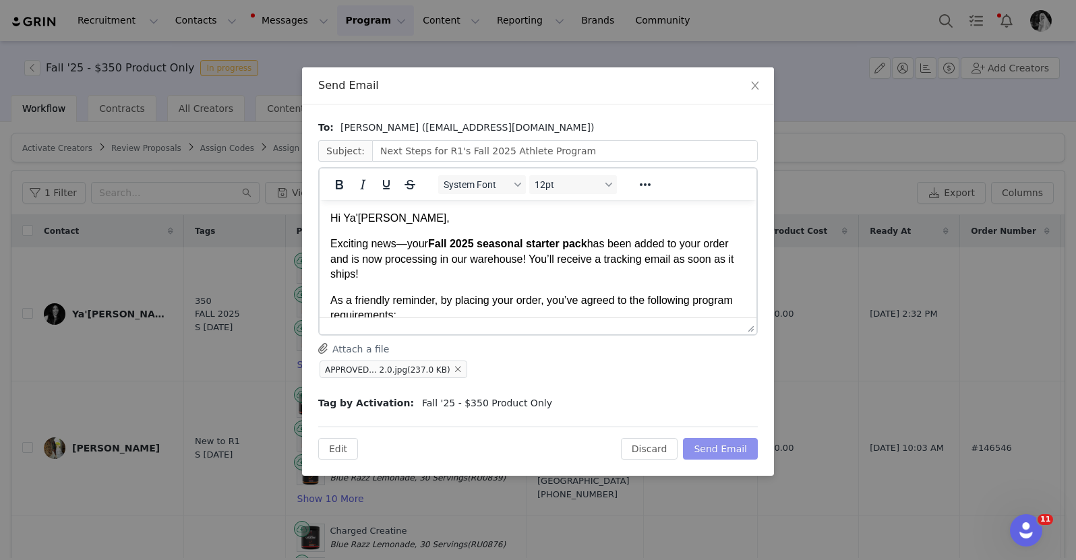
click at [696, 451] on button "Send Email" at bounding box center [720, 449] width 75 height 22
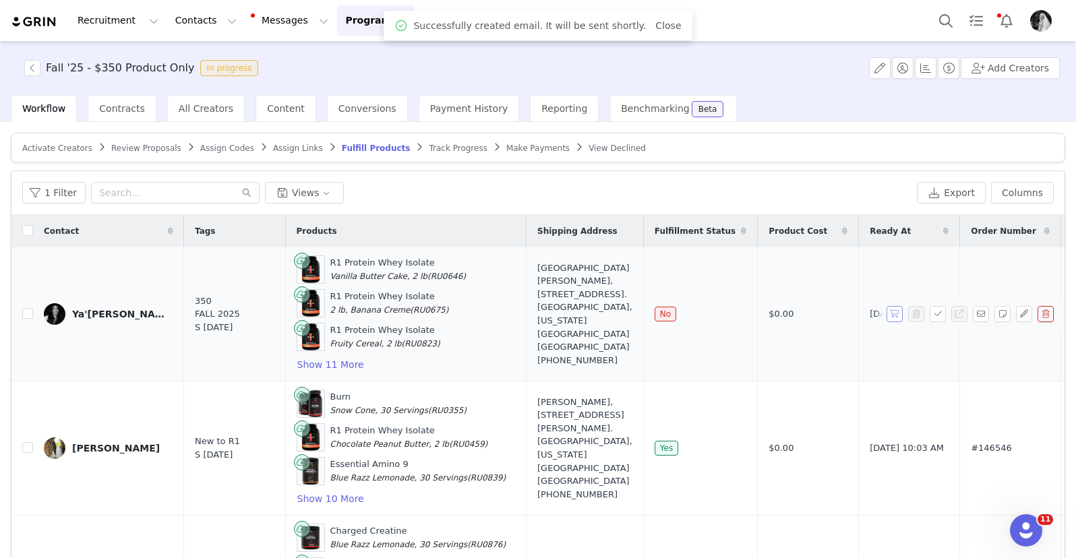
click at [886, 321] on button "button" at bounding box center [894, 314] width 16 height 16
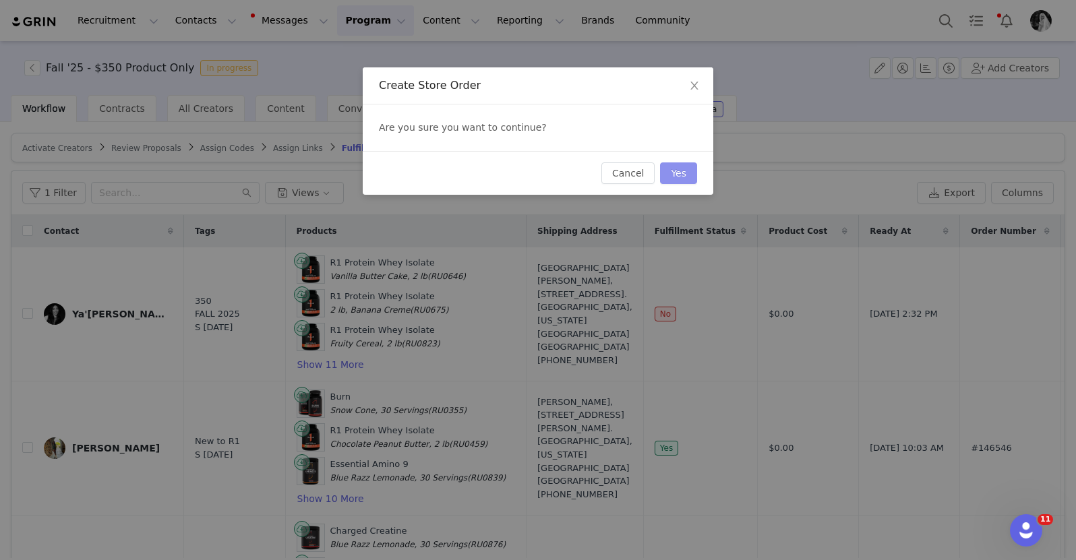
click at [679, 173] on button "Yes" at bounding box center [678, 173] width 37 height 22
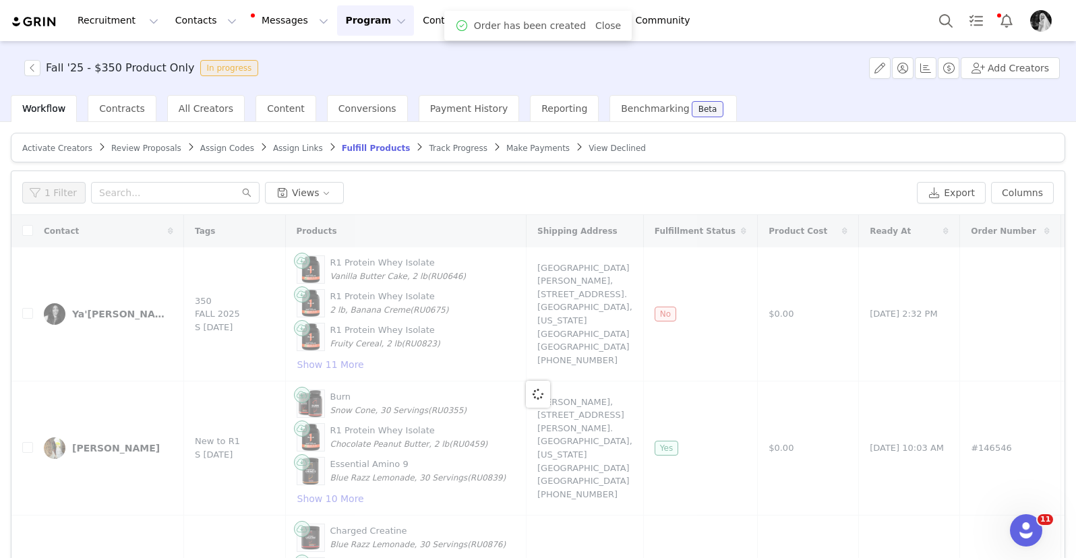
click at [359, 26] on button "Program Program" at bounding box center [375, 20] width 77 height 30
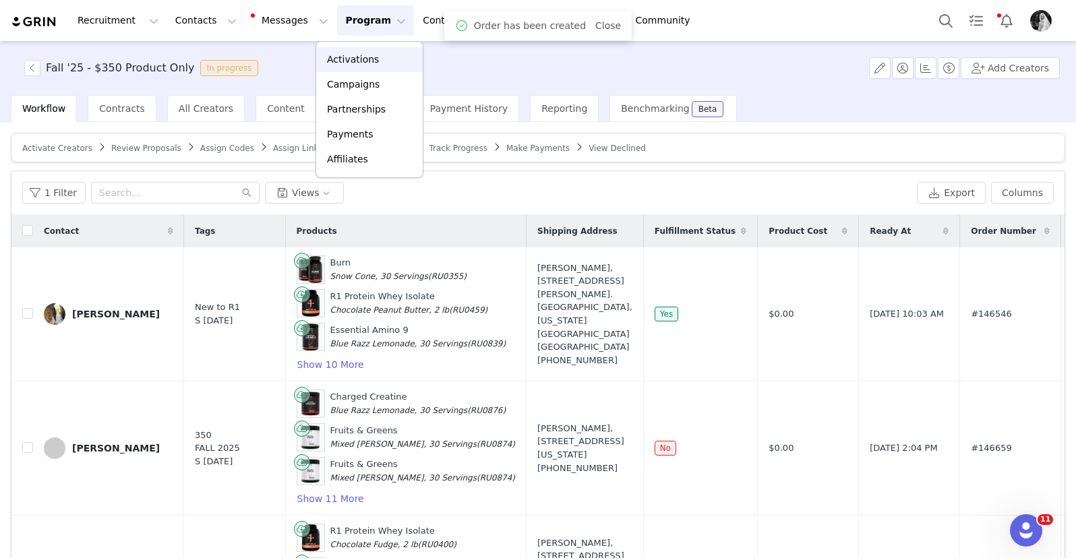
click at [342, 59] on p "Activations" at bounding box center [353, 60] width 52 height 14
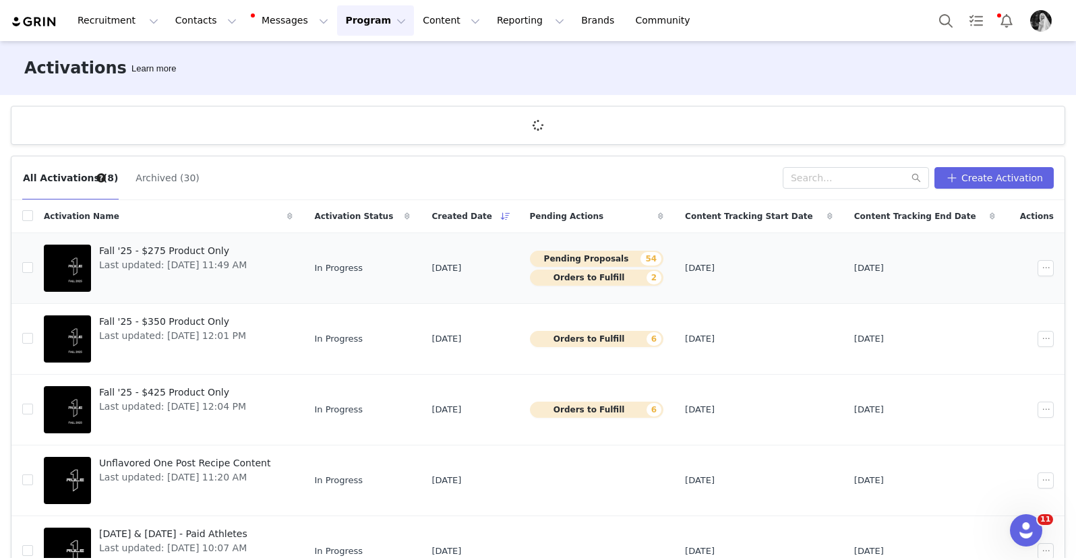
click at [196, 249] on span "Fall '25 - $275 Product Only" at bounding box center [173, 251] width 148 height 14
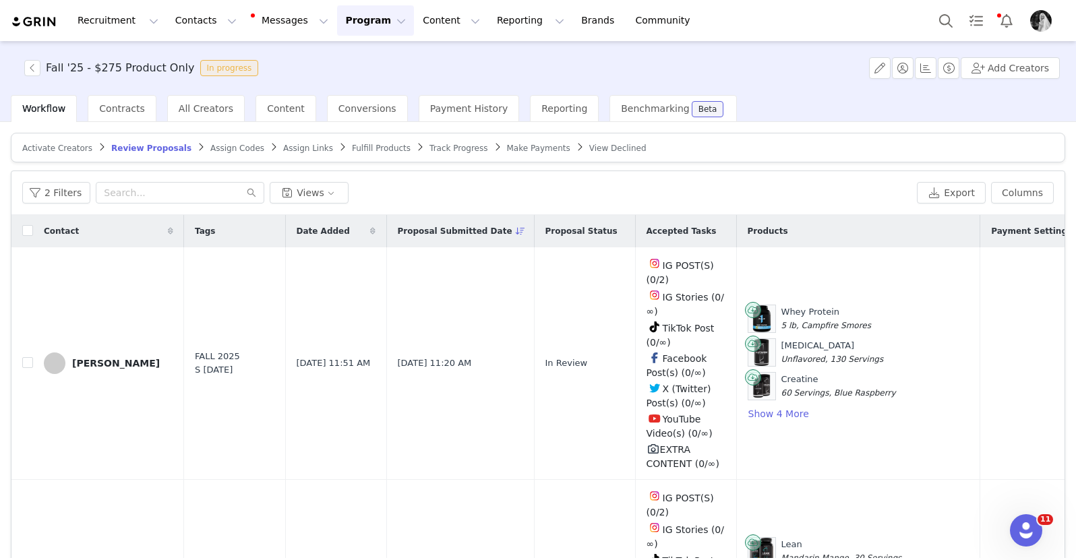
scroll to position [64, 0]
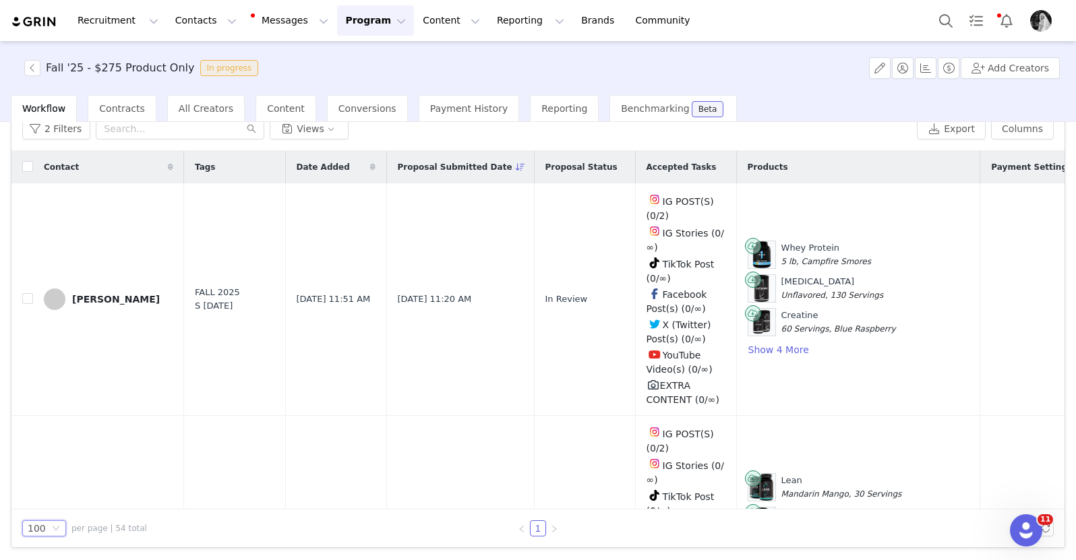
click at [32, 526] on div "100" at bounding box center [37, 528] width 18 height 15
click at [1058, 226] on div "Activate Creators Review Proposals Assign Codes Assign Links Fulfill Products T…" at bounding box center [538, 340] width 1076 height 436
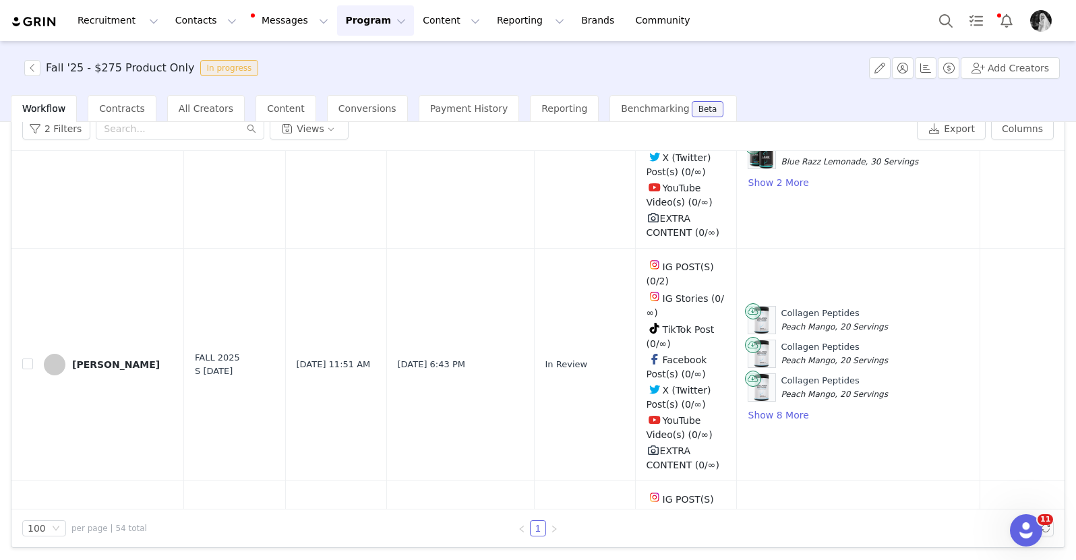
scroll to position [7839, 0]
click at [951, 357] on button "button" at bounding box center [959, 365] width 16 height 16
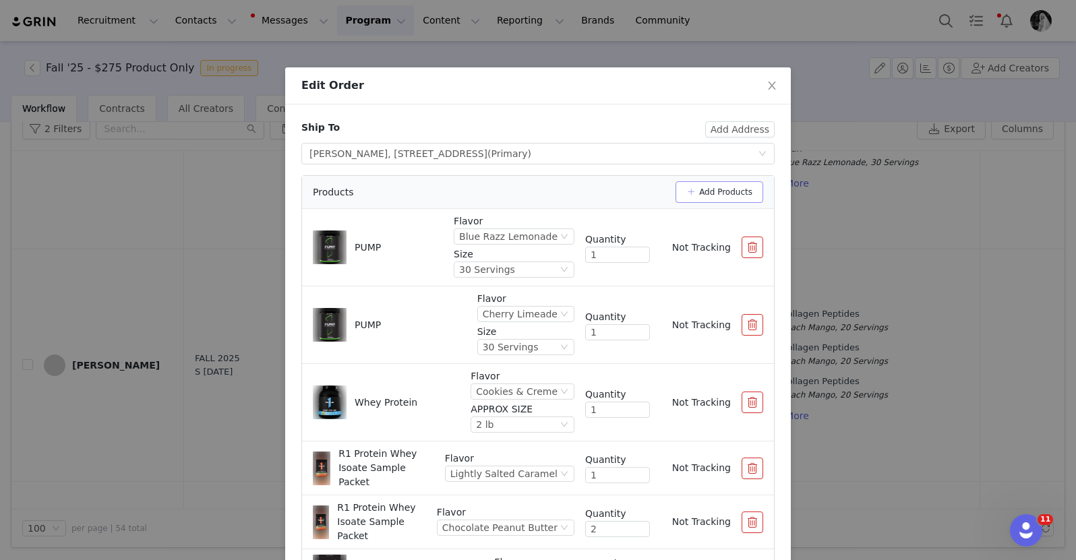
click at [703, 193] on button "Add Products" at bounding box center [719, 192] width 88 height 22
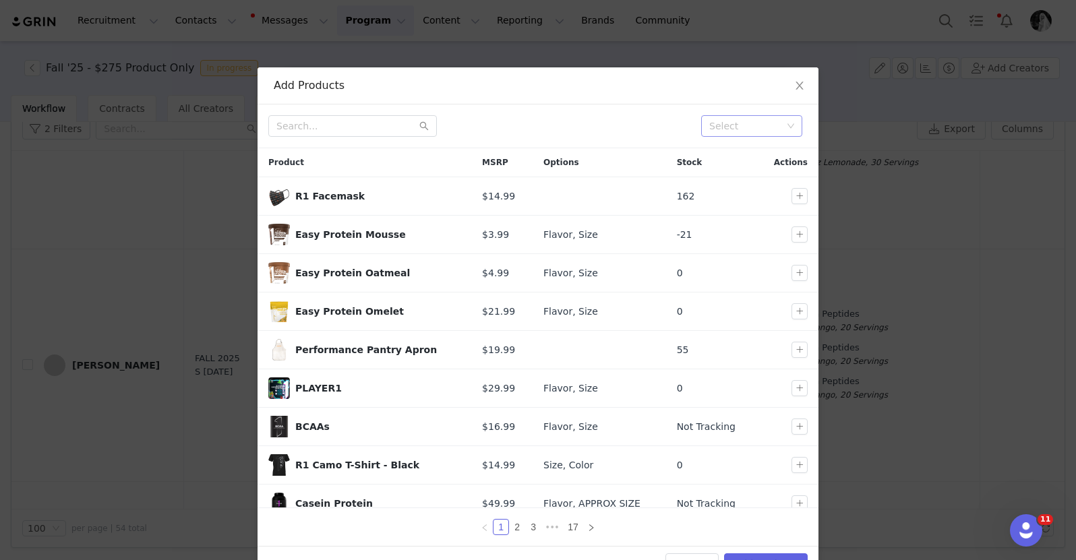
click at [755, 131] on div "Select" at bounding box center [745, 125] width 73 height 13
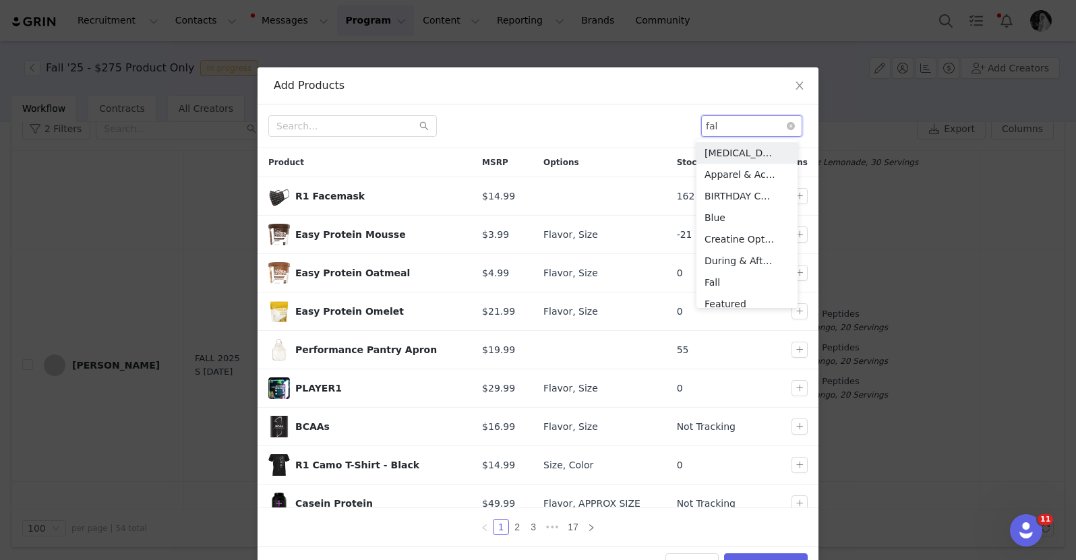
type input "fall"
click at [729, 154] on li "Fall" at bounding box center [746, 153] width 101 height 22
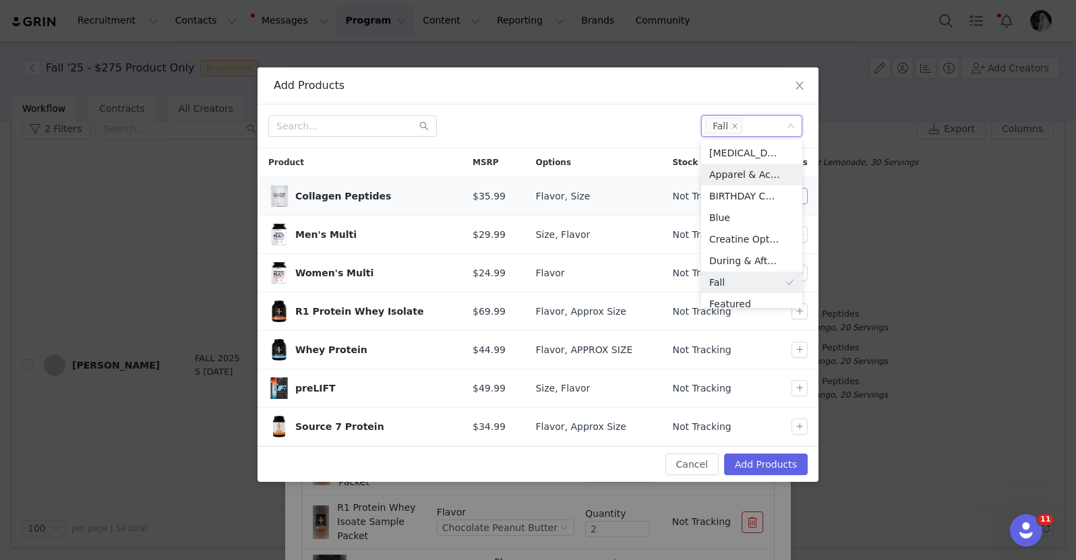
click at [807, 195] on button "button" at bounding box center [799, 196] width 16 height 16
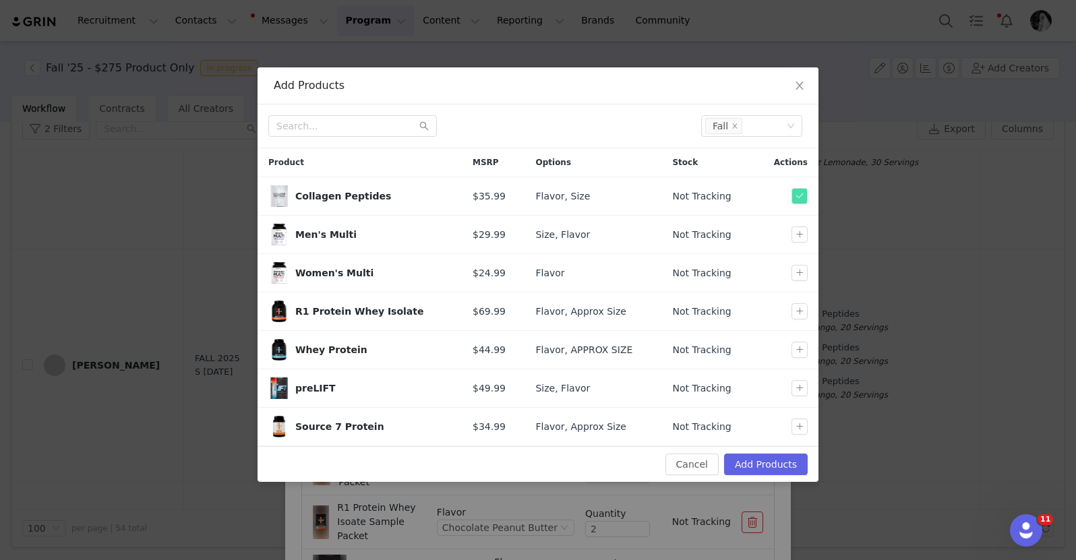
click at [631, 127] on div at bounding box center [479, 126] width 422 height 22
click at [797, 272] on button "button" at bounding box center [799, 273] width 16 height 16
click at [799, 312] on button "button" at bounding box center [799, 311] width 16 height 16
click at [799, 346] on button "button" at bounding box center [799, 350] width 16 height 16
click at [799, 383] on button "button" at bounding box center [799, 388] width 16 height 16
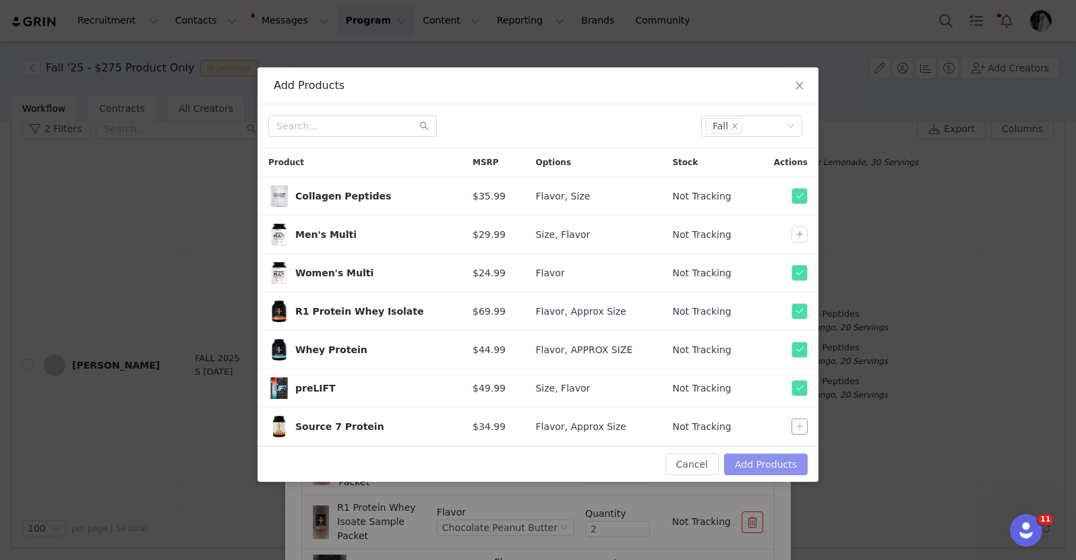
click at [801, 425] on button "button" at bounding box center [799, 427] width 16 height 16
click at [772, 467] on button "Add Products" at bounding box center [766, 465] width 84 height 22
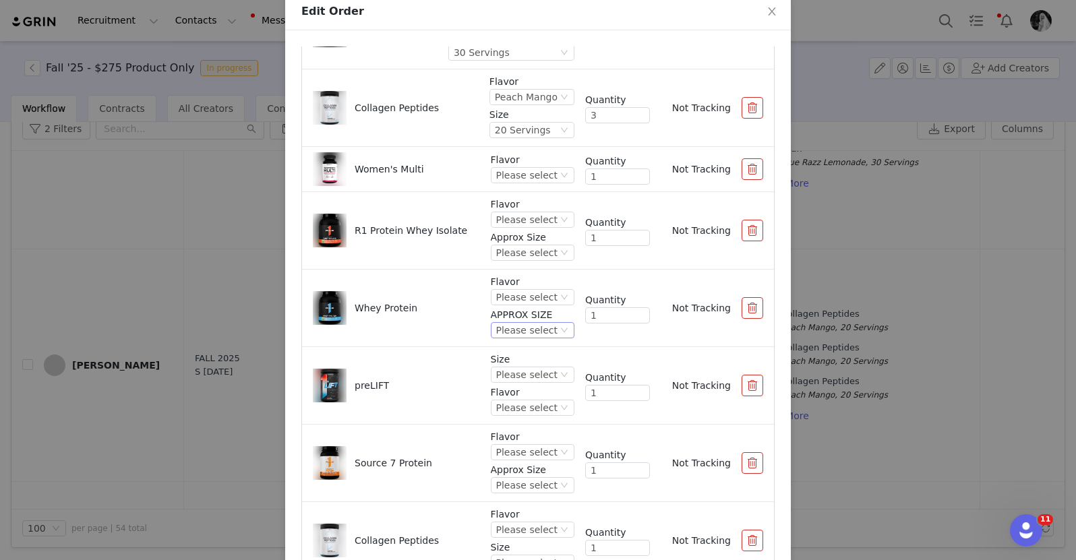
scroll to position [162, 0]
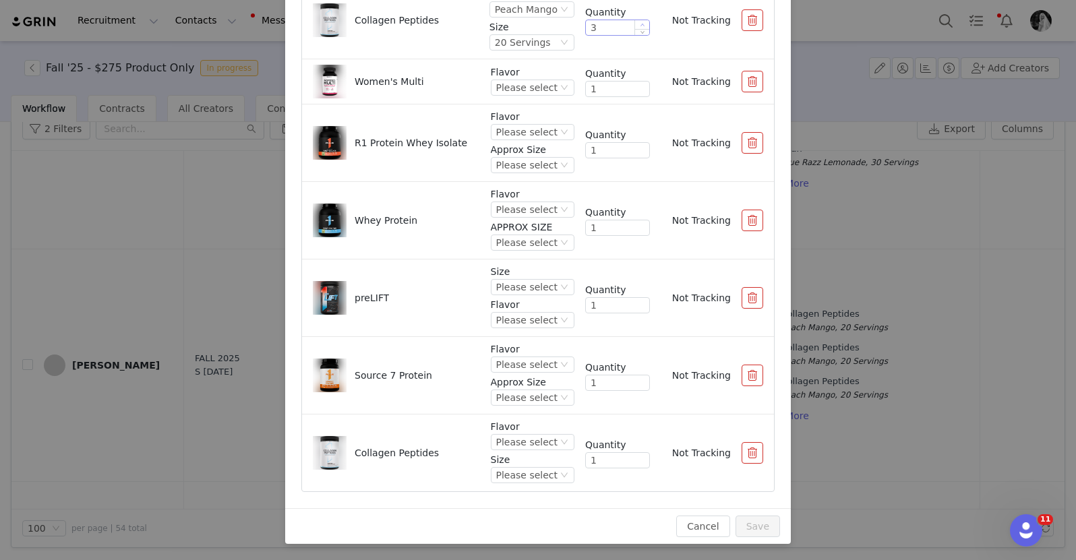
type input "4"
click at [640, 24] on icon "icon: up" at bounding box center [642, 25] width 5 height 5
click at [741, 451] on button "button" at bounding box center [752, 453] width 22 height 22
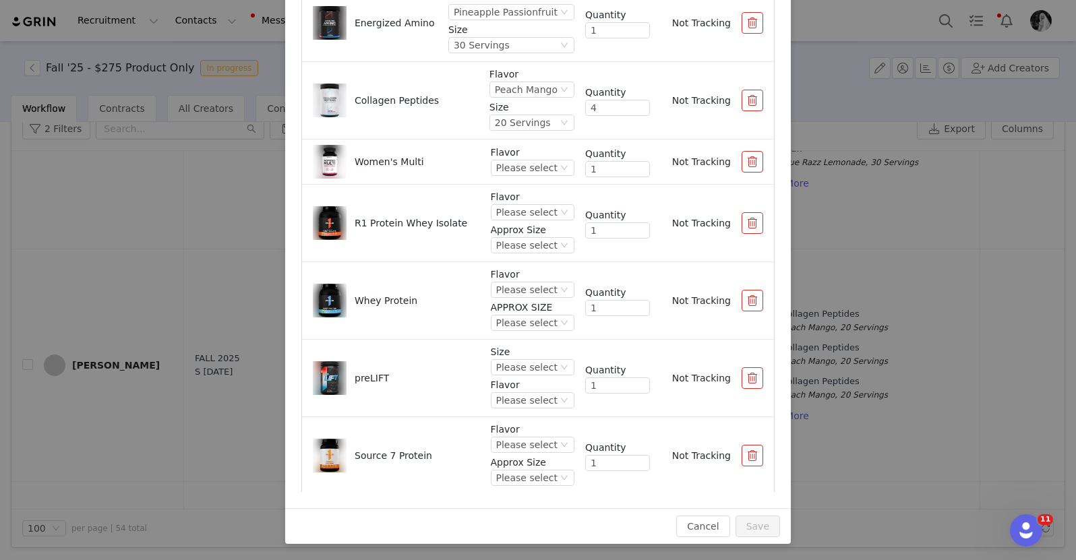
scroll to position [451, 0]
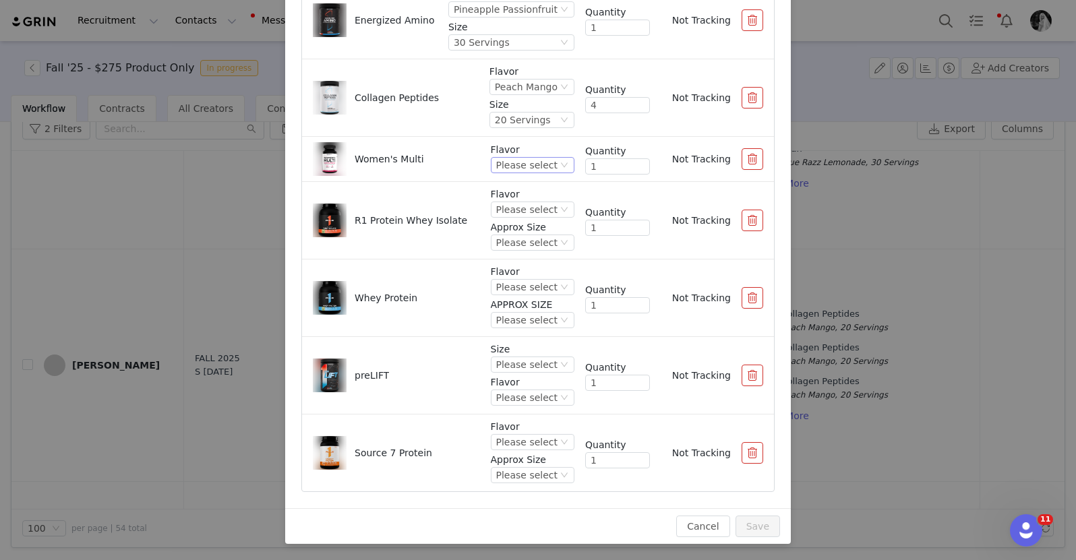
click at [512, 159] on div "Please select" at bounding box center [526, 165] width 61 height 15
click at [518, 214] on li "Unflavored" at bounding box center [519, 211] width 80 height 22
click at [516, 443] on div "Please select" at bounding box center [526, 442] width 61 height 15
click at [505, 435] on div "Please select" at bounding box center [526, 442] width 61 height 15
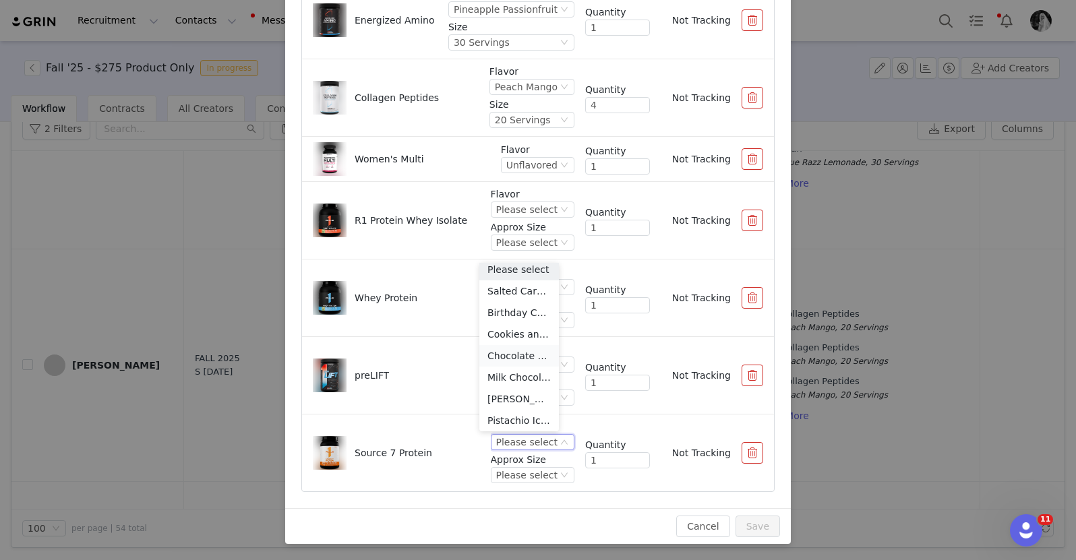
click at [520, 351] on li "Chocolate Peanut Butter" at bounding box center [519, 356] width 80 height 22
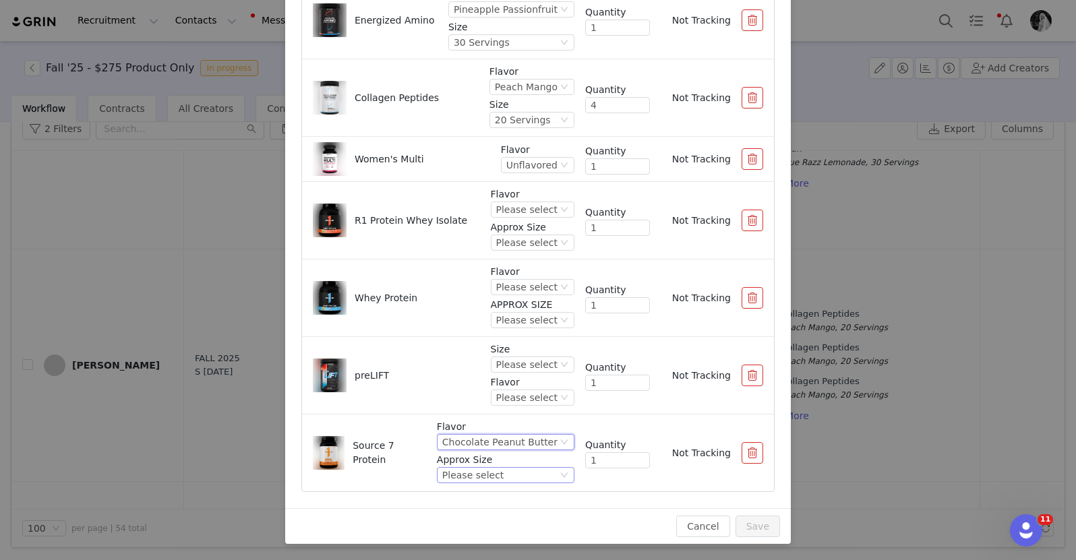
click at [483, 476] on div "Please select" at bounding box center [472, 475] width 61 height 15
click at [460, 517] on li "1.8 lb" at bounding box center [495, 521] width 129 height 22
click at [496, 365] on div "Please select" at bounding box center [526, 364] width 61 height 15
click at [498, 406] on li "30 Servings" at bounding box center [519, 411] width 80 height 22
click at [518, 293] on div "Please select" at bounding box center [526, 287] width 61 height 15
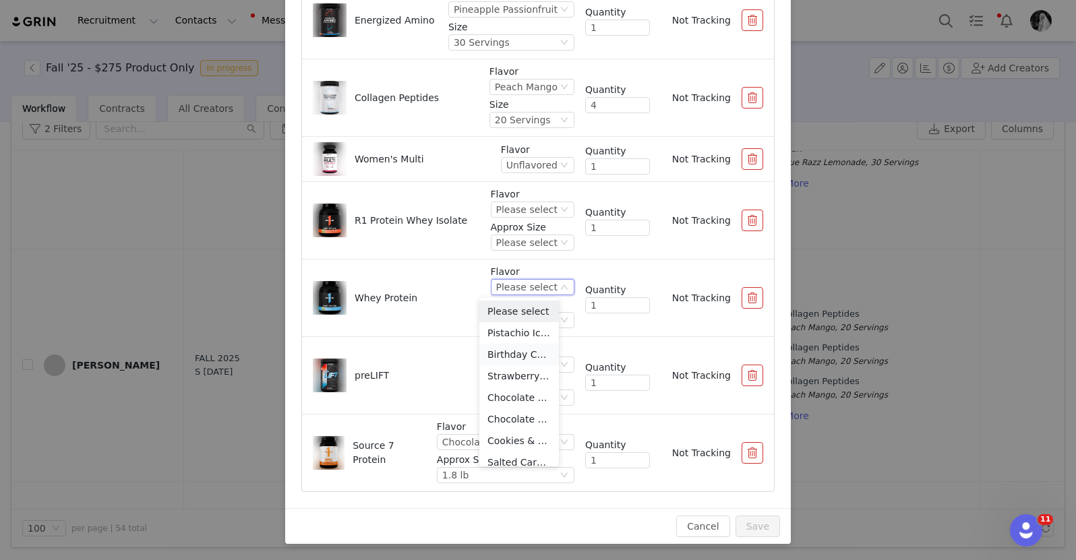
click at [521, 356] on li "Birthday Cake" at bounding box center [519, 355] width 80 height 22
click at [505, 313] on div "Please select" at bounding box center [521, 320] width 61 height 15
click at [509, 365] on li "2 lb" at bounding box center [517, 366] width 83 height 22
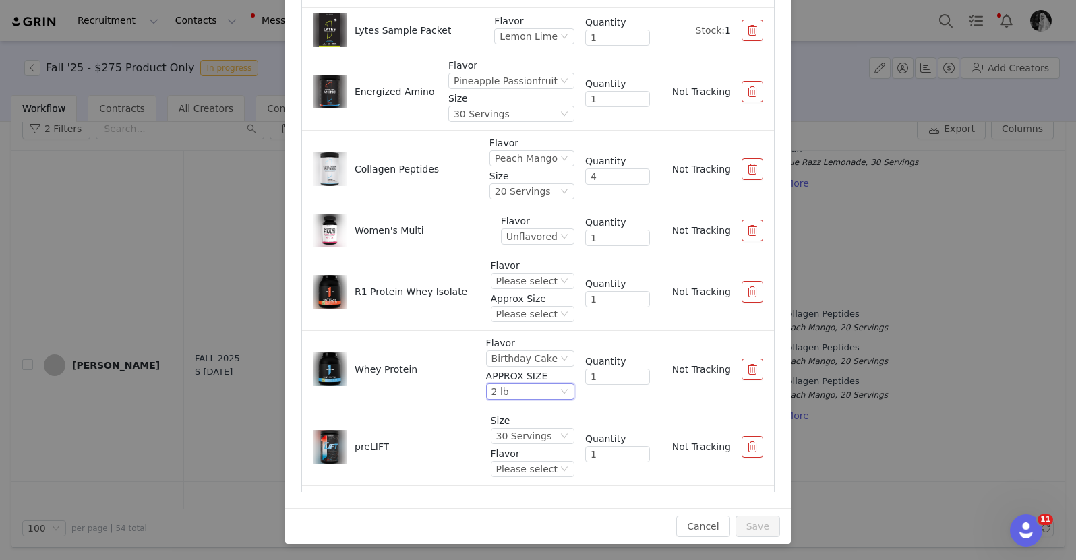
scroll to position [418, 0]
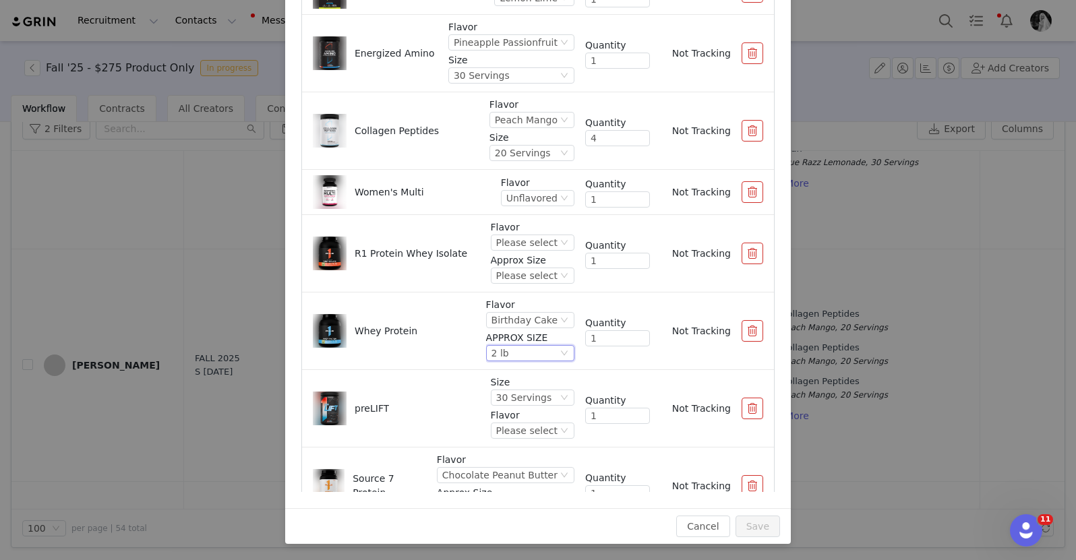
click at [507, 332] on p "APPROX SIZE" at bounding box center [530, 338] width 88 height 14
click at [510, 319] on div "Birthday Cake" at bounding box center [524, 320] width 66 height 15
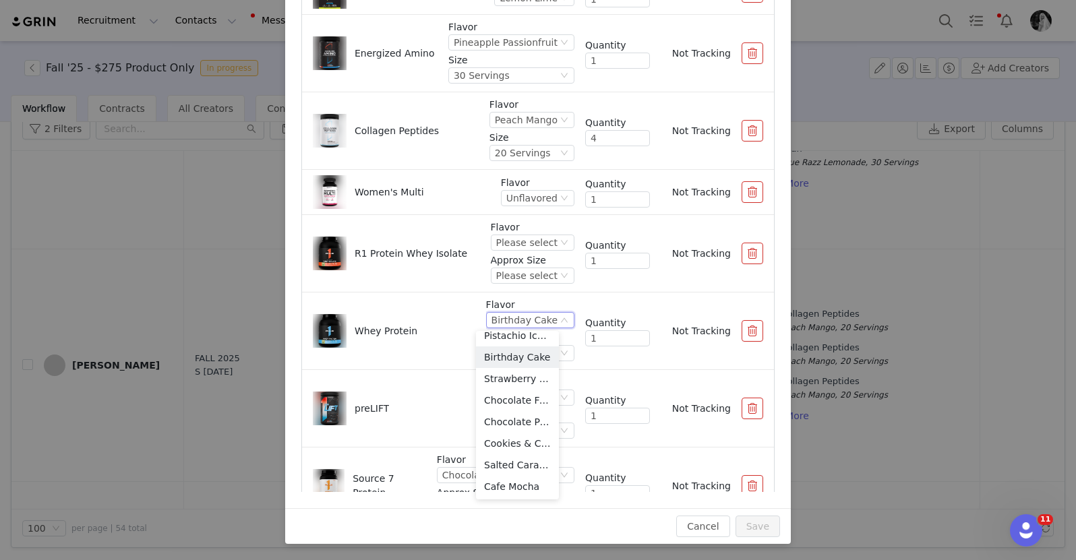
scroll to position [24, 0]
click at [512, 237] on div "Please select" at bounding box center [526, 242] width 61 height 15
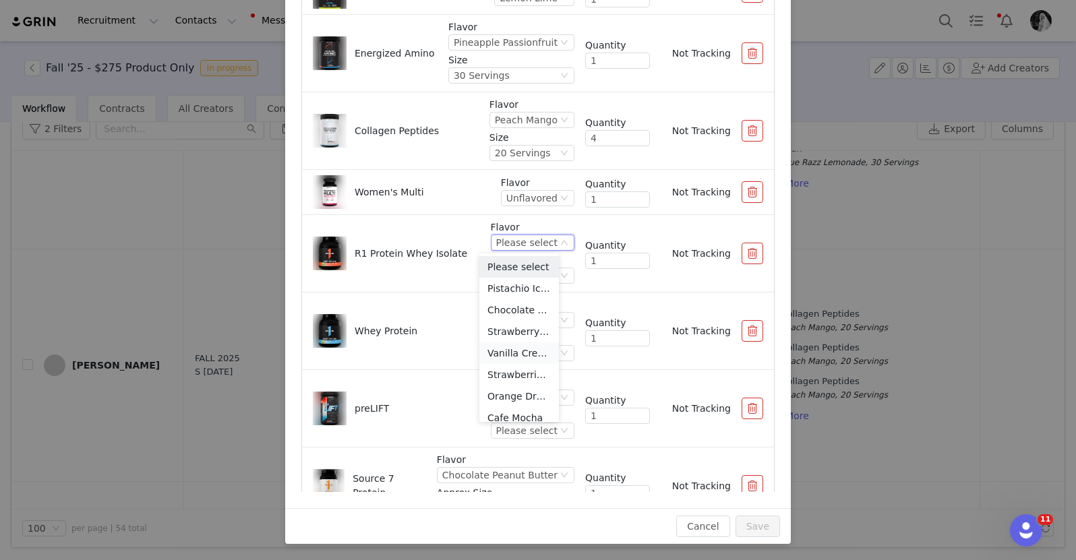
click at [514, 356] on li "Vanilla Creme" at bounding box center [519, 353] width 80 height 22
click at [518, 272] on div "Please select" at bounding box center [522, 275] width 61 height 15
click at [503, 345] on li "2 lb" at bounding box center [518, 343] width 82 height 22
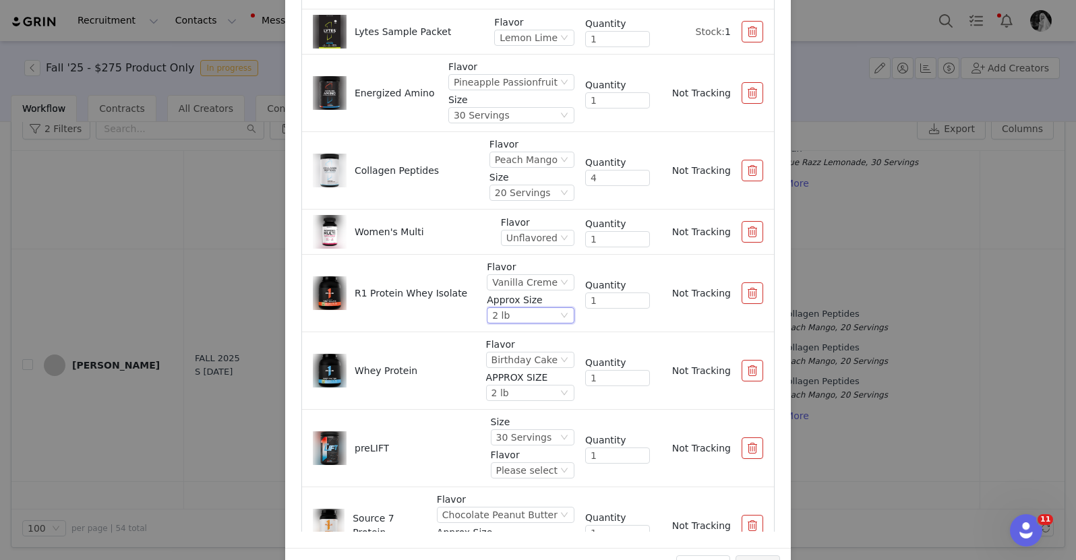
scroll to position [0, 0]
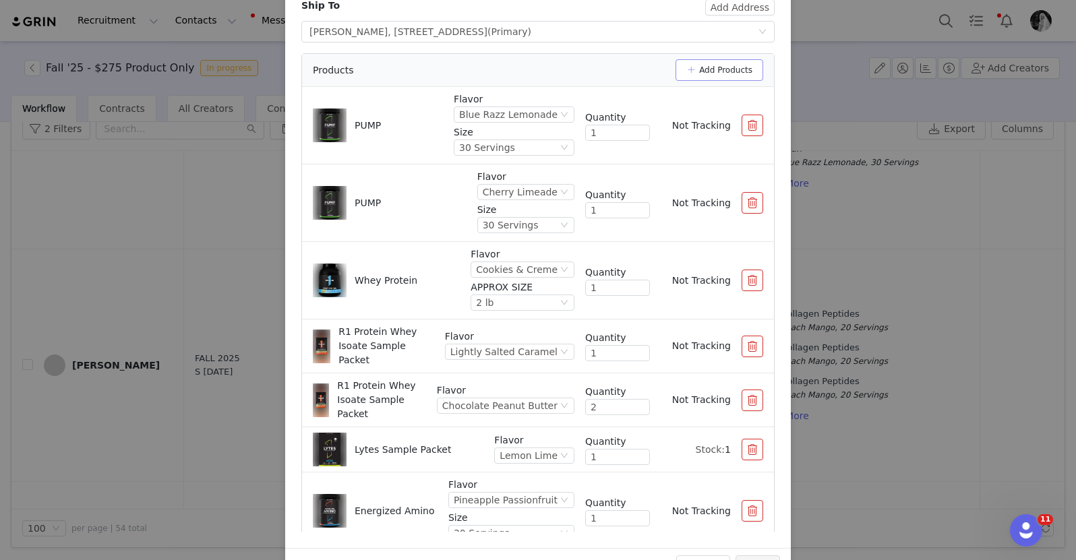
click at [724, 68] on button "Add Products" at bounding box center [719, 70] width 88 height 22
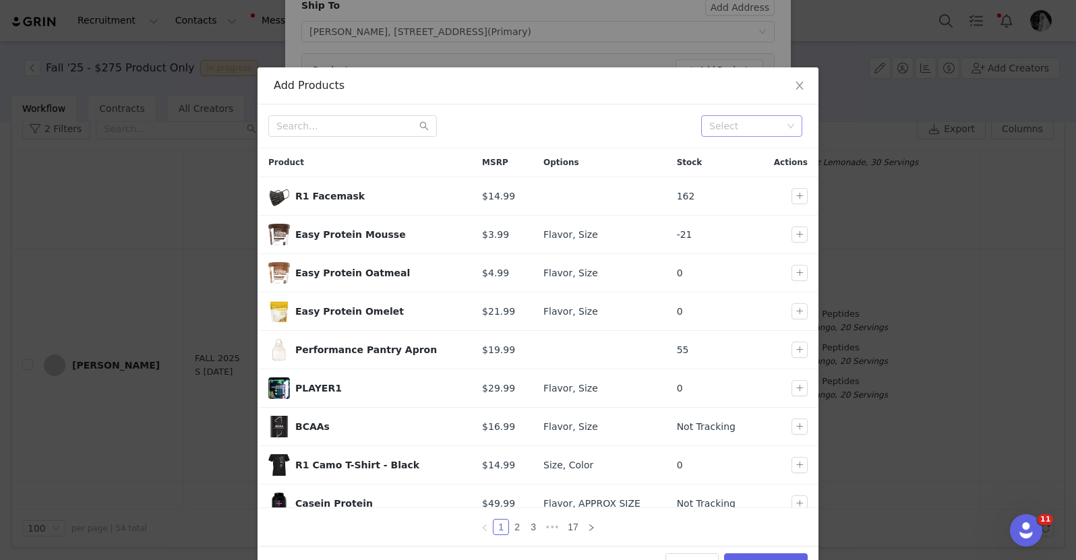
click at [709, 131] on div "Select" at bounding box center [745, 125] width 73 height 13
click at [292, 141] on div "Select" at bounding box center [537, 126] width 561 height 44
click at [295, 131] on input "text" at bounding box center [352, 126] width 168 height 22
type input "whey protein"
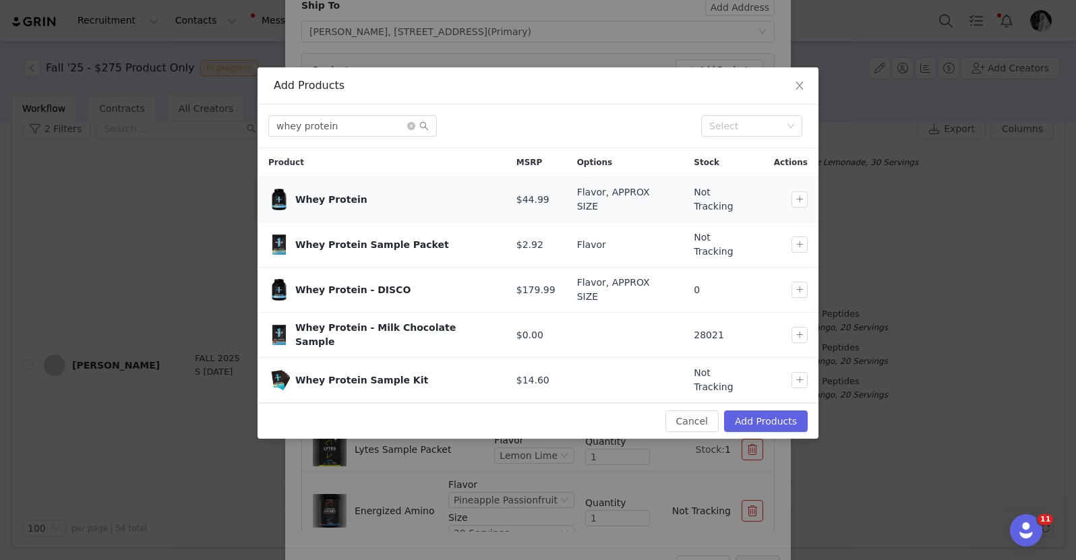
click at [808, 199] on div at bounding box center [802, 199] width 22 height 16
click at [797, 196] on button "button" at bounding box center [799, 199] width 16 height 16
click at [758, 410] on button "Add Products" at bounding box center [766, 421] width 84 height 22
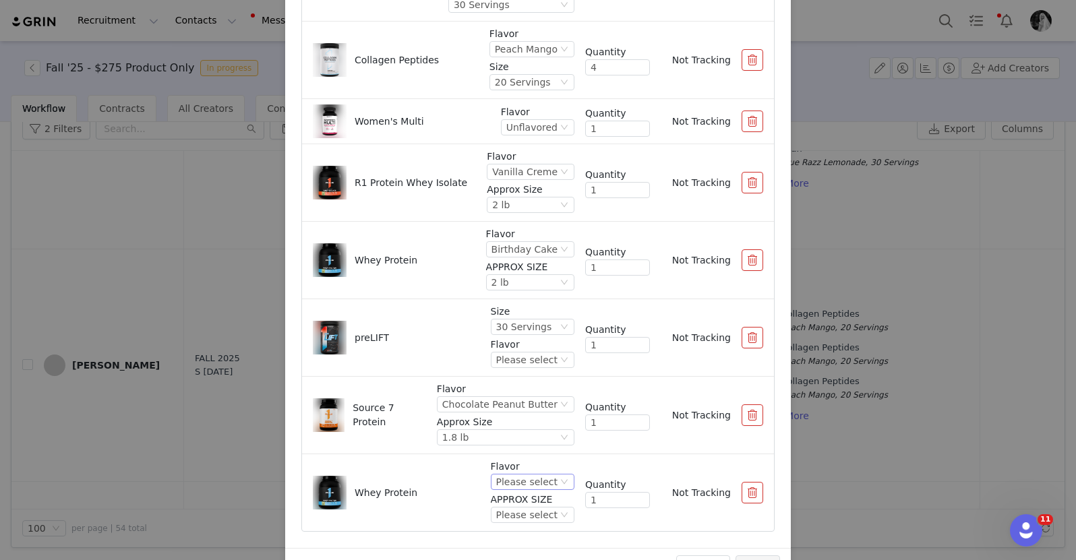
scroll to position [162, 0]
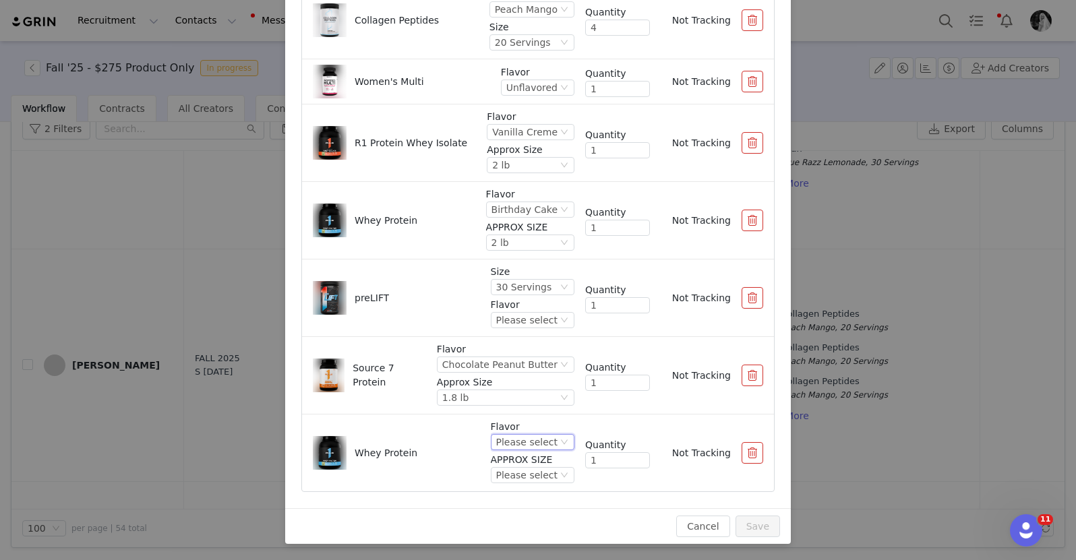
click at [530, 439] on div "Please select" at bounding box center [526, 442] width 61 height 15
click at [498, 352] on li "[PERSON_NAME] Cream" at bounding box center [519, 353] width 80 height 22
click at [489, 476] on div "Please select" at bounding box center [475, 475] width 61 height 15
click at [490, 386] on li "2 lb" at bounding box center [510, 386] width 97 height 22
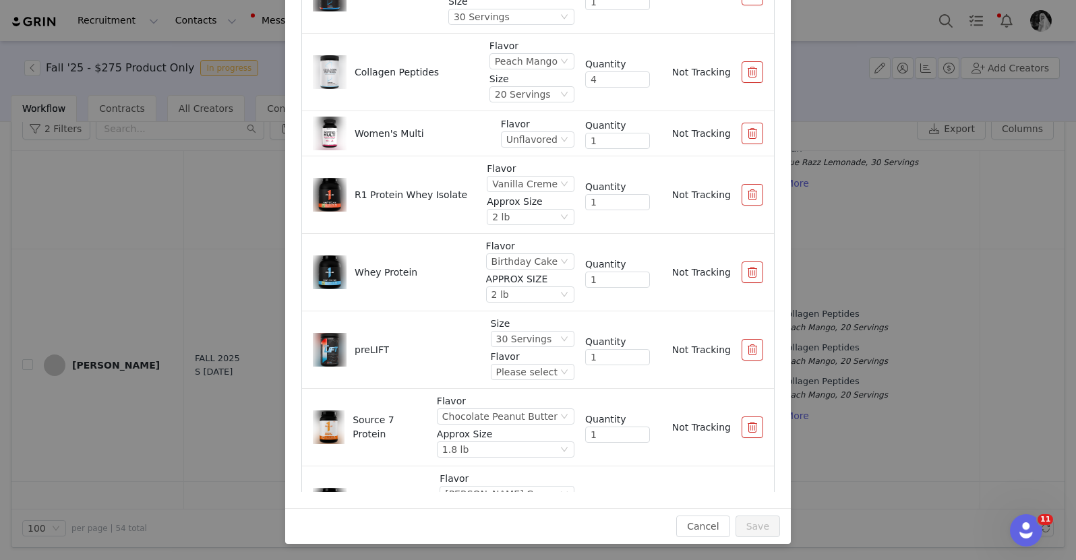
scroll to position [475, 0]
click at [522, 344] on div "30 Servings" at bounding box center [524, 340] width 56 height 15
click at [514, 365] on li "Please select" at bounding box center [519, 365] width 80 height 22
click at [515, 341] on div "Please select" at bounding box center [526, 340] width 61 height 15
click at [503, 386] on li "30 Servings" at bounding box center [519, 386] width 80 height 22
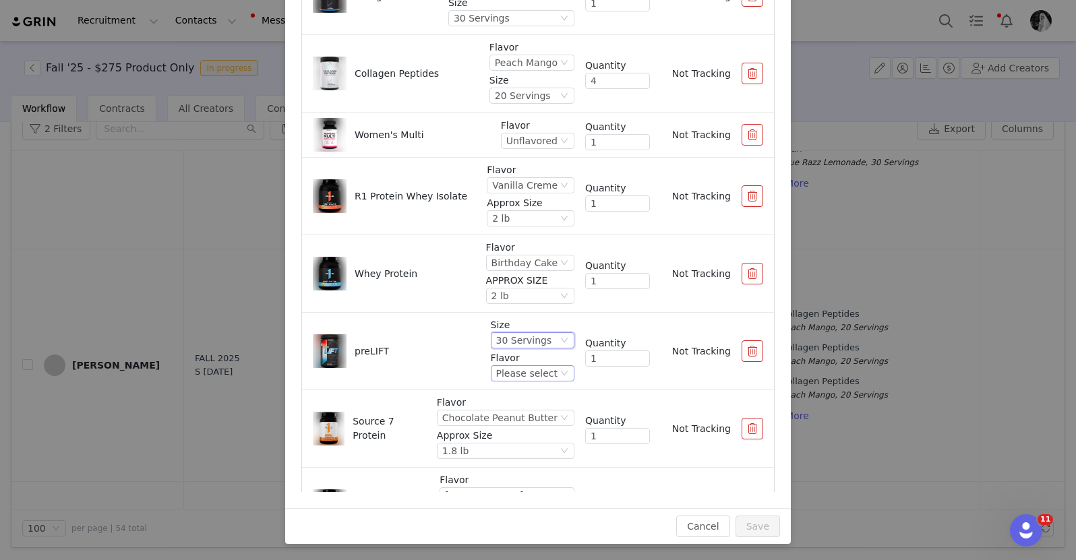
click at [507, 365] on div "Please select" at bounding box center [533, 373] width 84 height 16
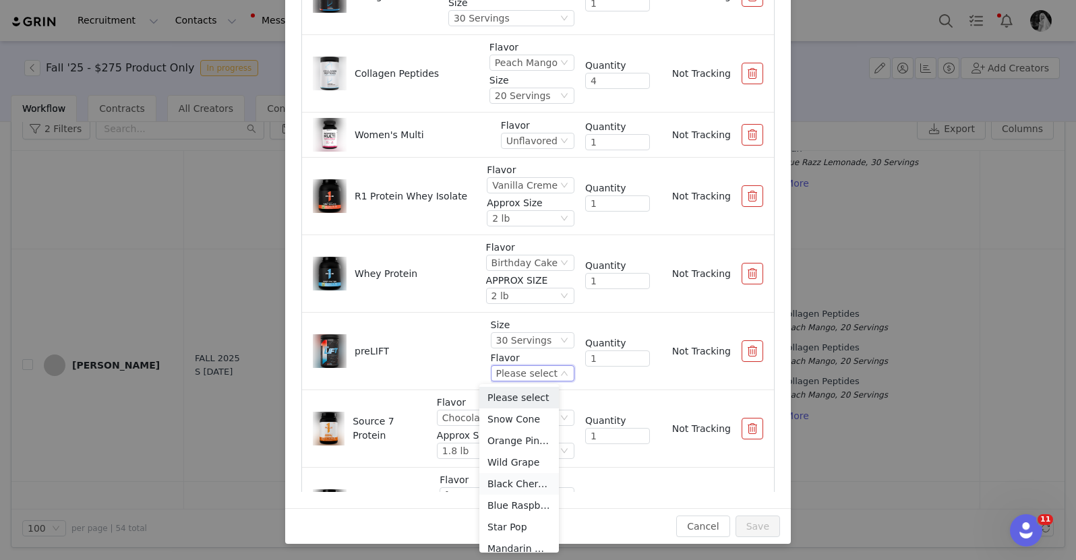
scroll to position [53, 0]
click at [514, 458] on li "Blue Raspberry" at bounding box center [519, 453] width 80 height 22
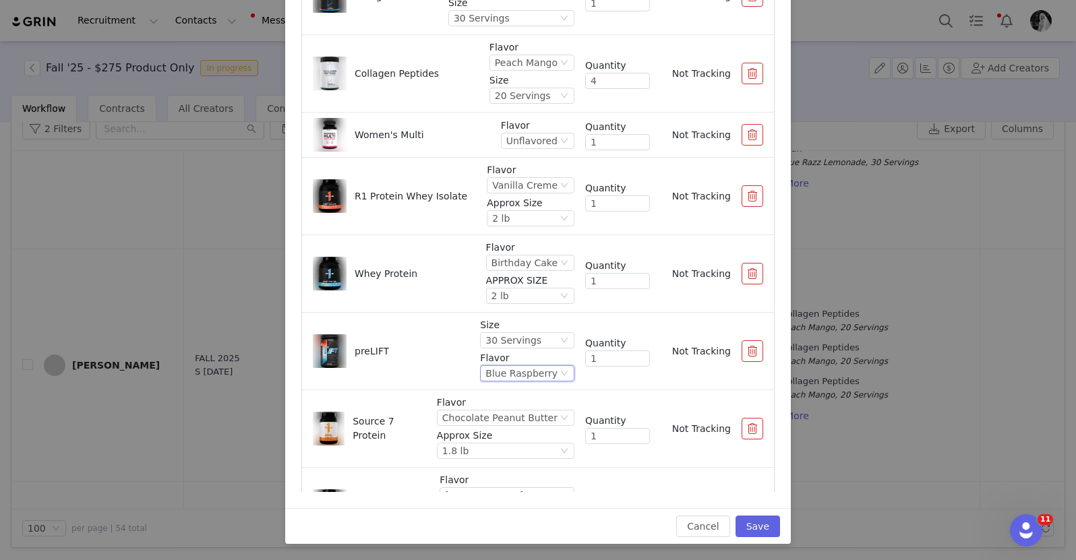
scroll to position [528, 0]
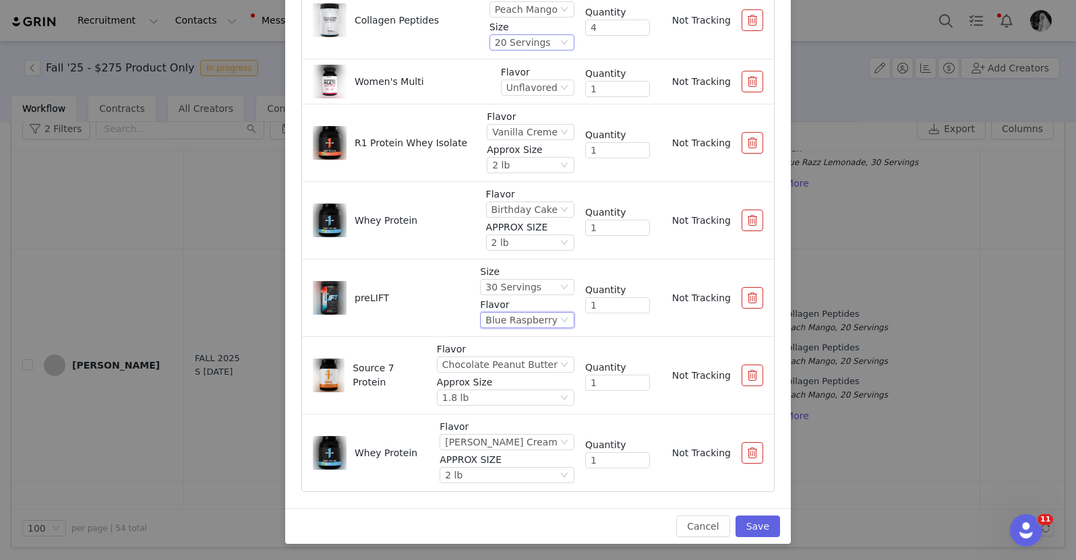
click at [509, 44] on div "20 Servings" at bounding box center [523, 42] width 56 height 15
click at [615, 60] on li "Women's Multi Flavor Unflavored Quantity 1 Not Tracking" at bounding box center [538, 81] width 472 height 45
click at [746, 525] on button "Save" at bounding box center [757, 527] width 44 height 22
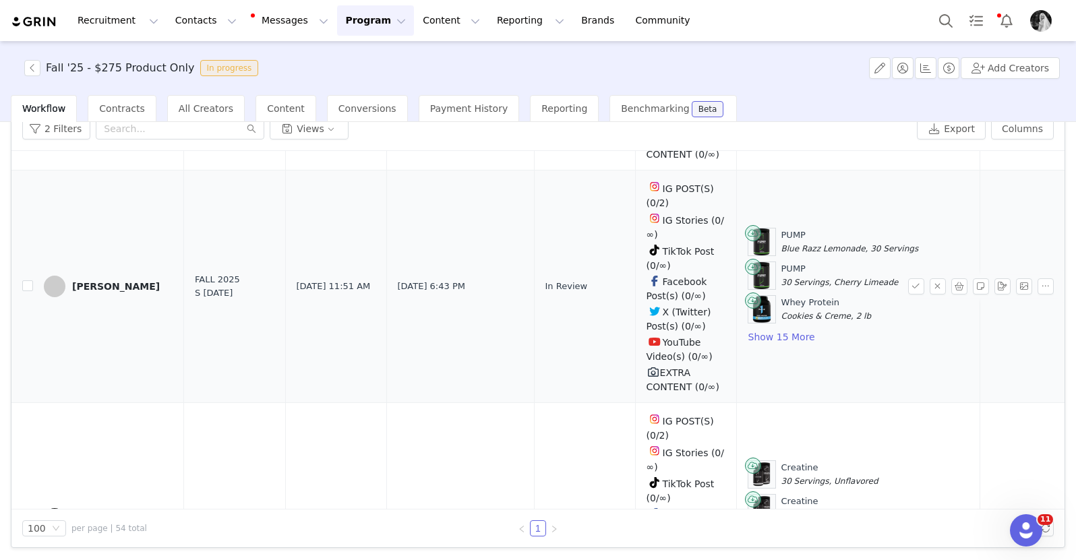
scroll to position [7870, 0]
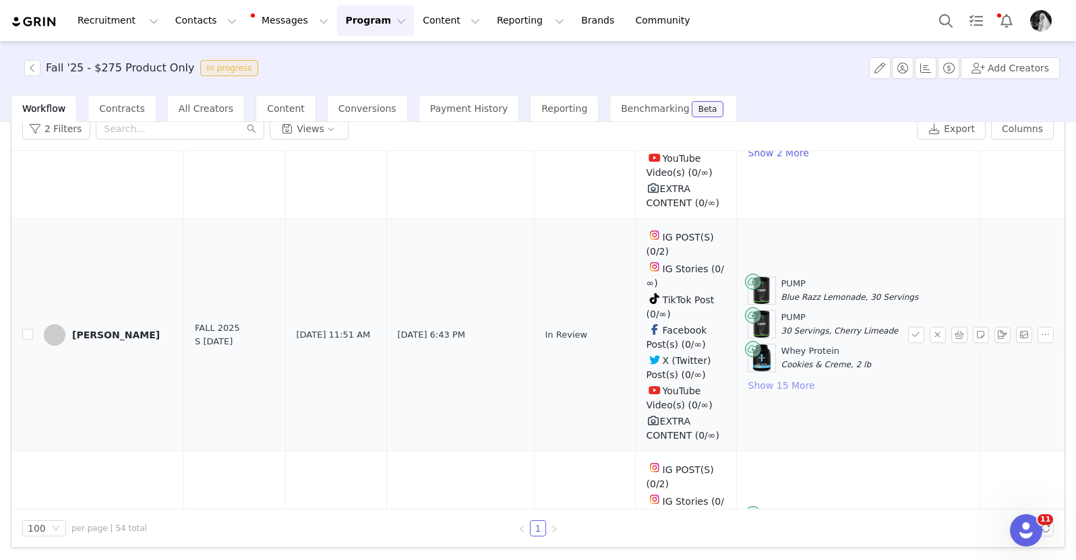
click at [768, 377] on button "Show 15 More" at bounding box center [781, 385] width 68 height 16
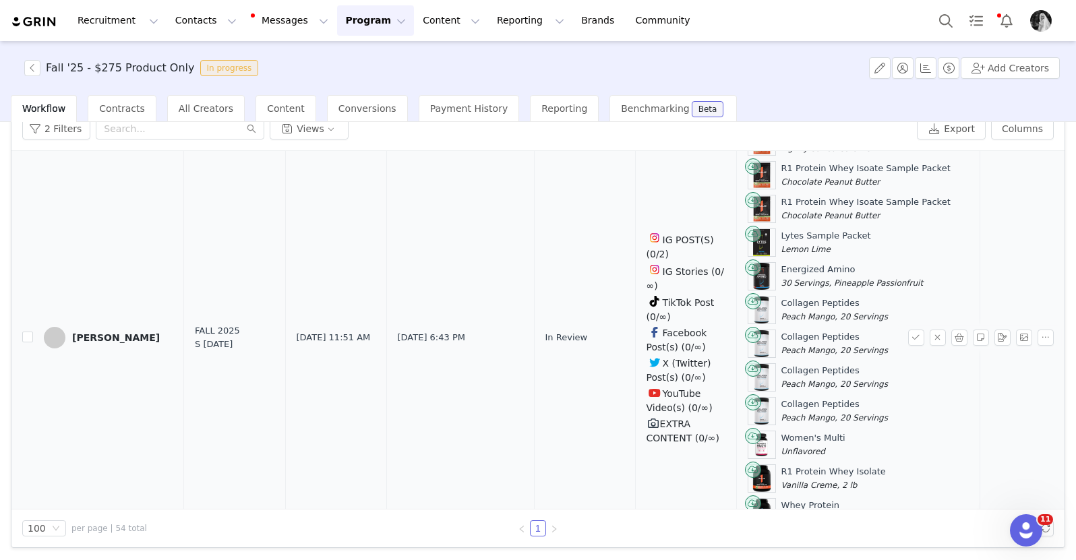
scroll to position [8050, 0]
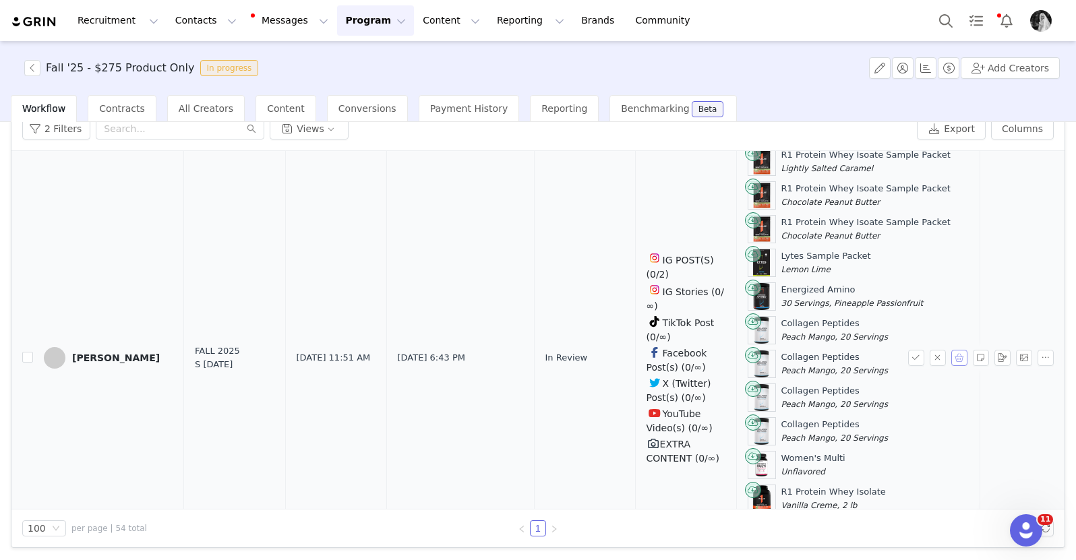
click at [951, 350] on button "button" at bounding box center [959, 358] width 16 height 16
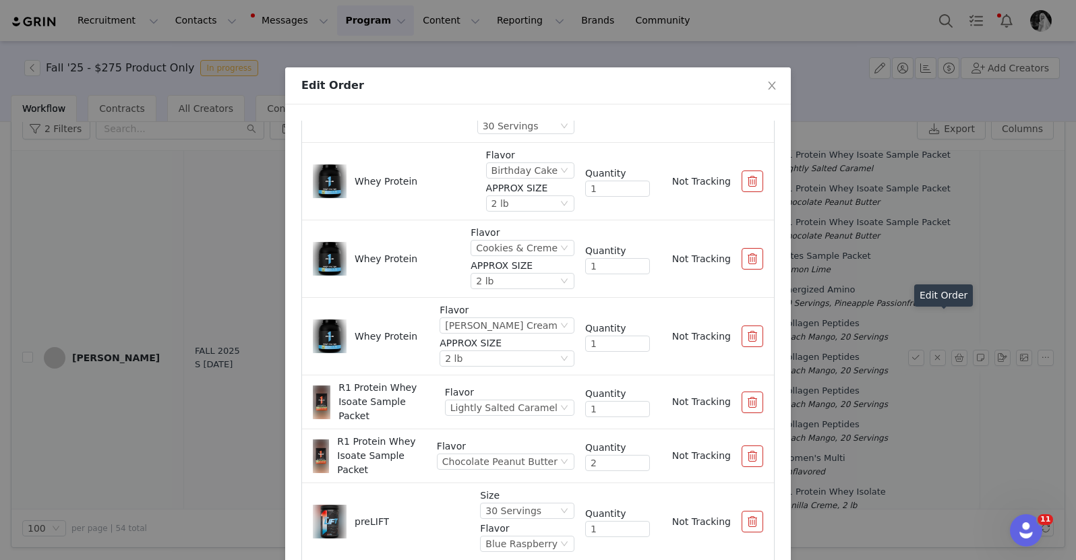
scroll to position [528, 0]
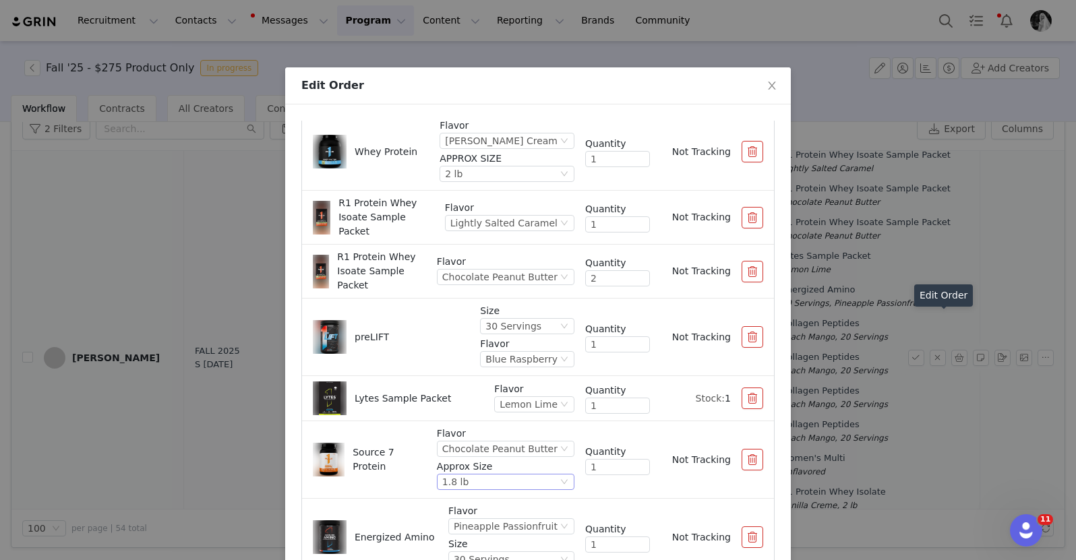
click at [493, 486] on div "1.8 lb" at bounding box center [499, 481] width 115 height 15
drag, startPoint x: 471, startPoint y: 457, endPoint x: 619, endPoint y: 465, distance: 147.8
click at [471, 457] on li "4 lb" at bounding box center [495, 458] width 129 height 22
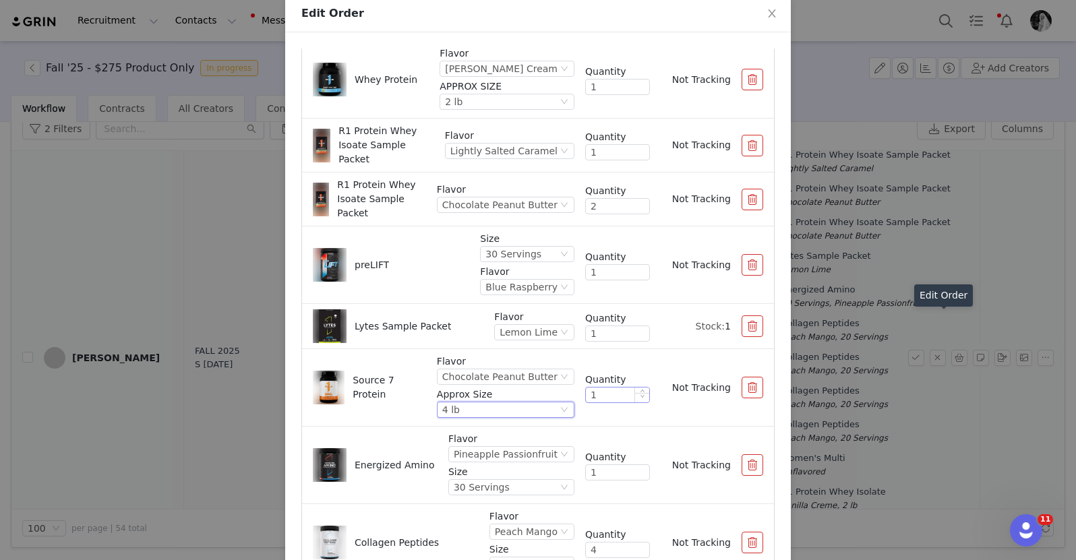
scroll to position [162, 0]
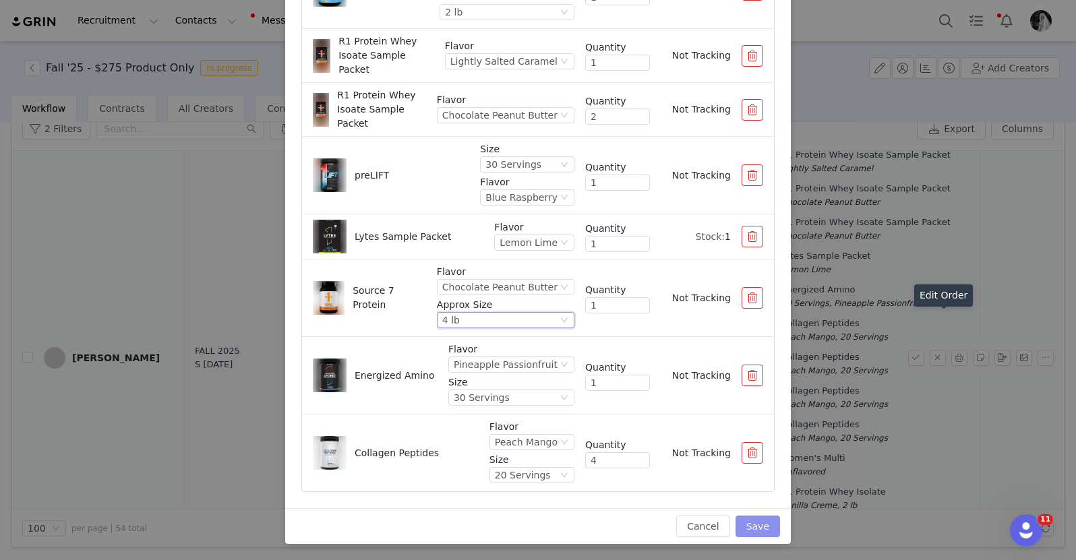
click at [748, 526] on button "Save" at bounding box center [757, 527] width 44 height 22
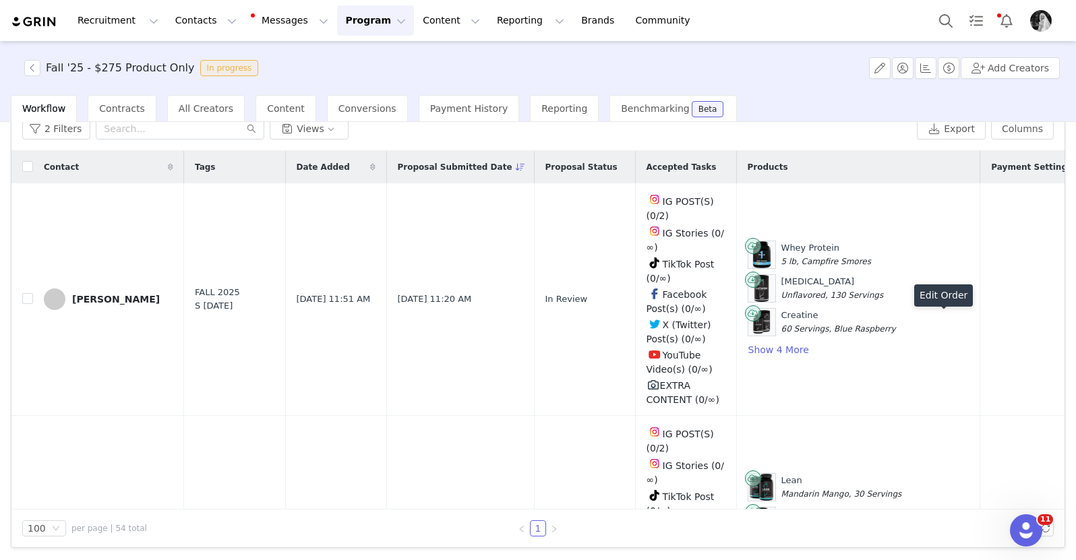
scroll to position [8048, 0]
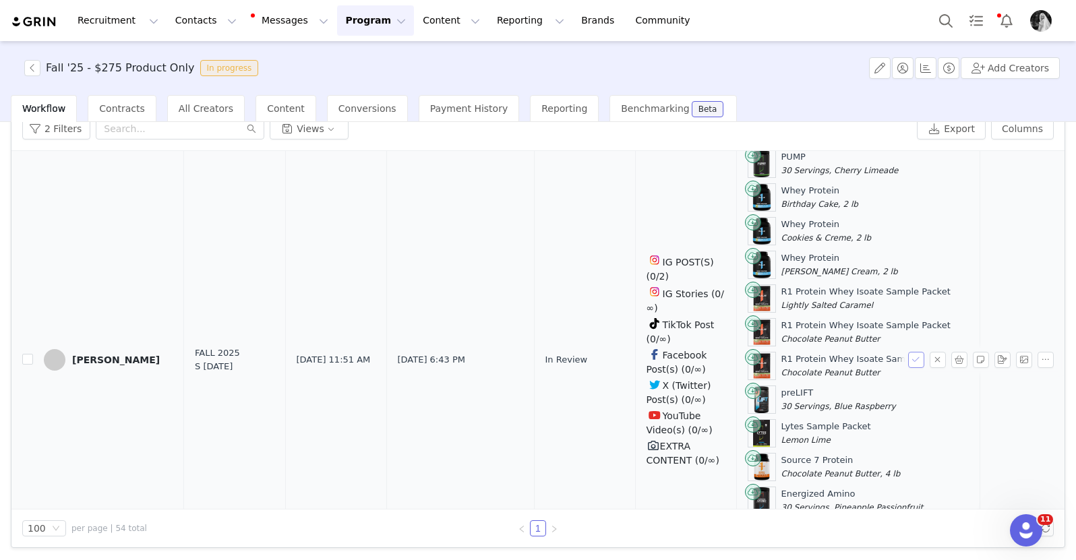
click at [908, 352] on button "button" at bounding box center [916, 360] width 16 height 16
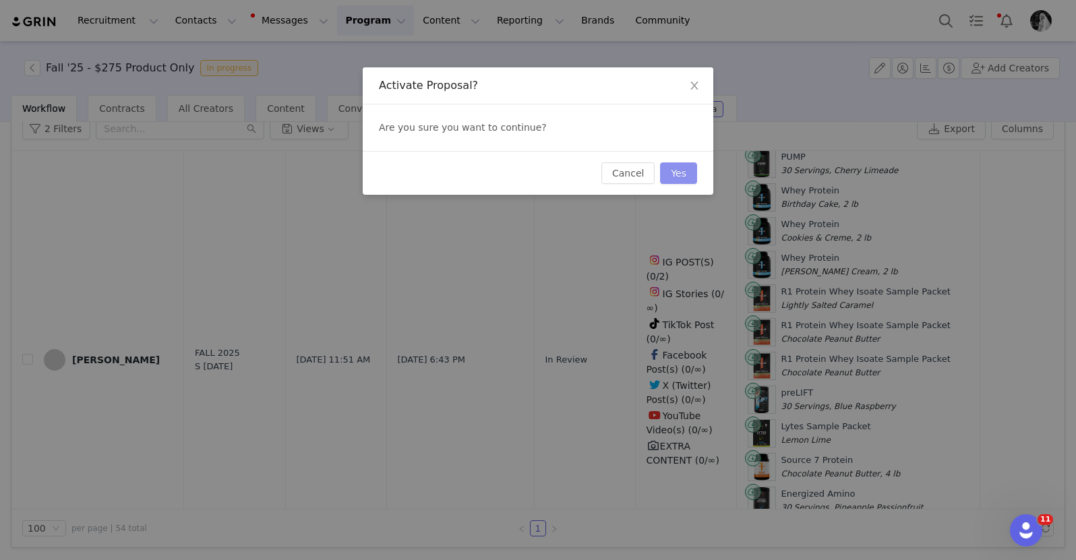
click at [679, 168] on button "Yes" at bounding box center [678, 173] width 37 height 22
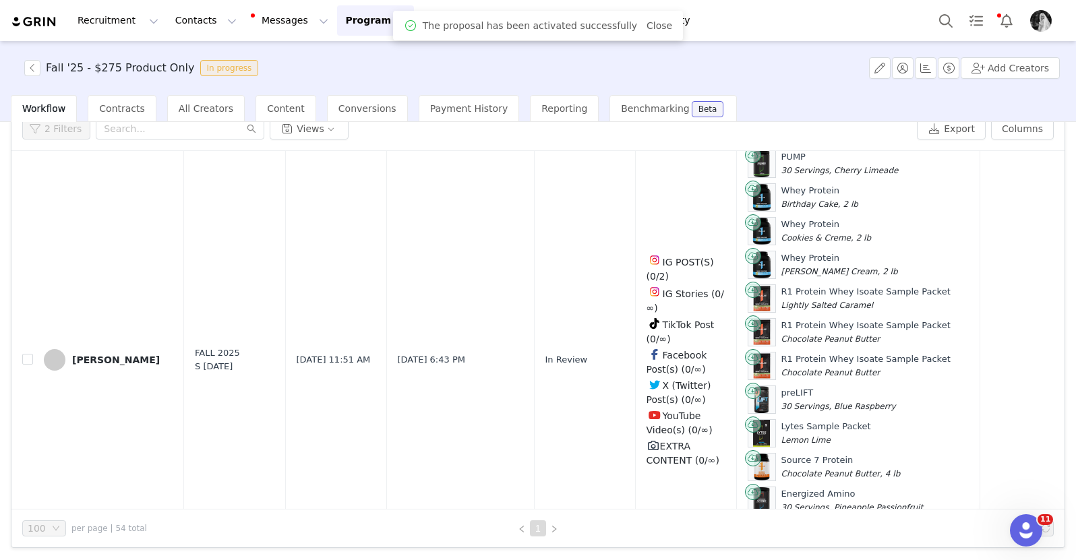
scroll to position [0, 0]
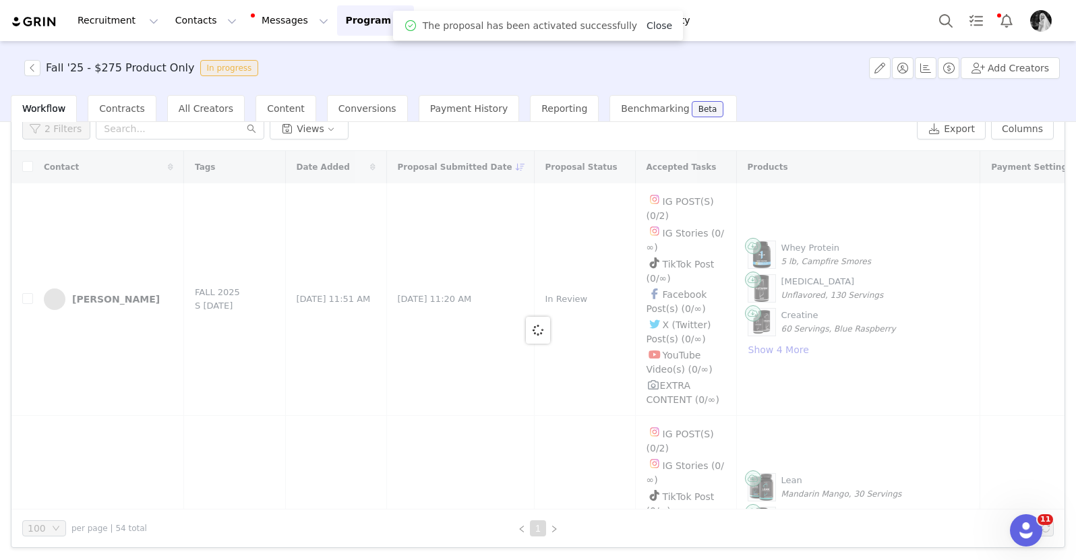
click at [646, 24] on link "Close" at bounding box center [659, 25] width 26 height 11
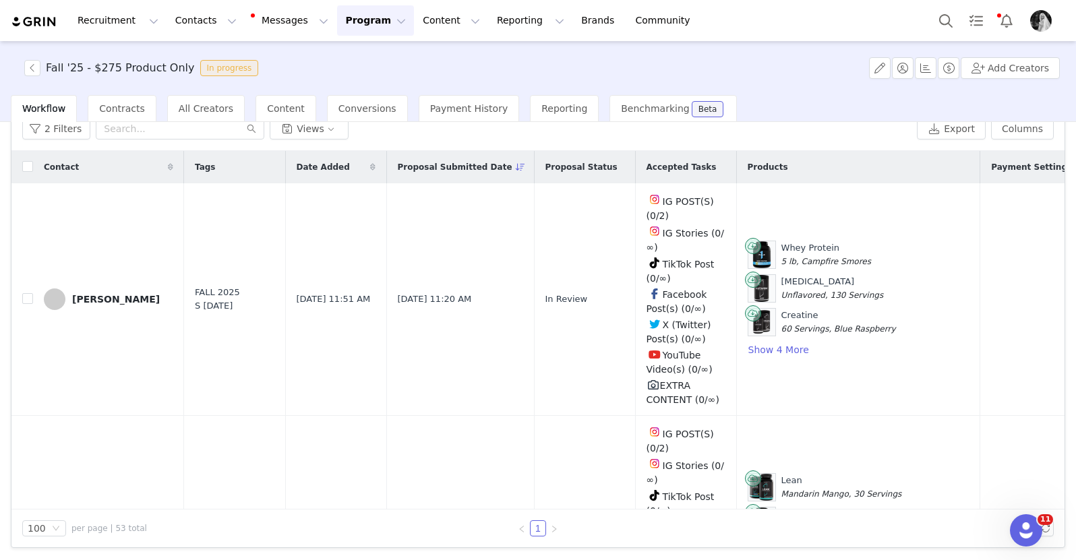
scroll to position [7964, 0]
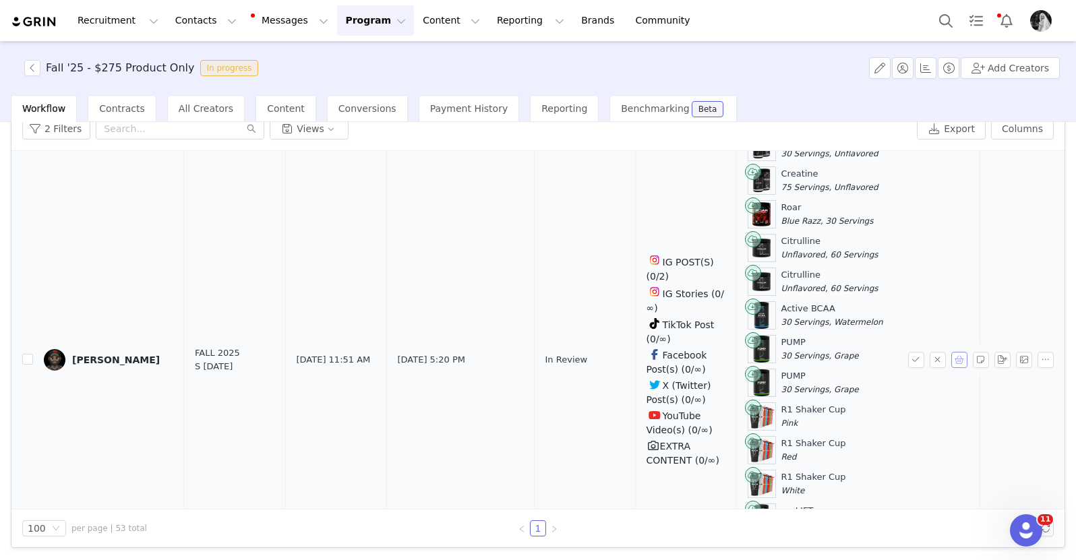
click at [951, 352] on button "button" at bounding box center [959, 360] width 16 height 16
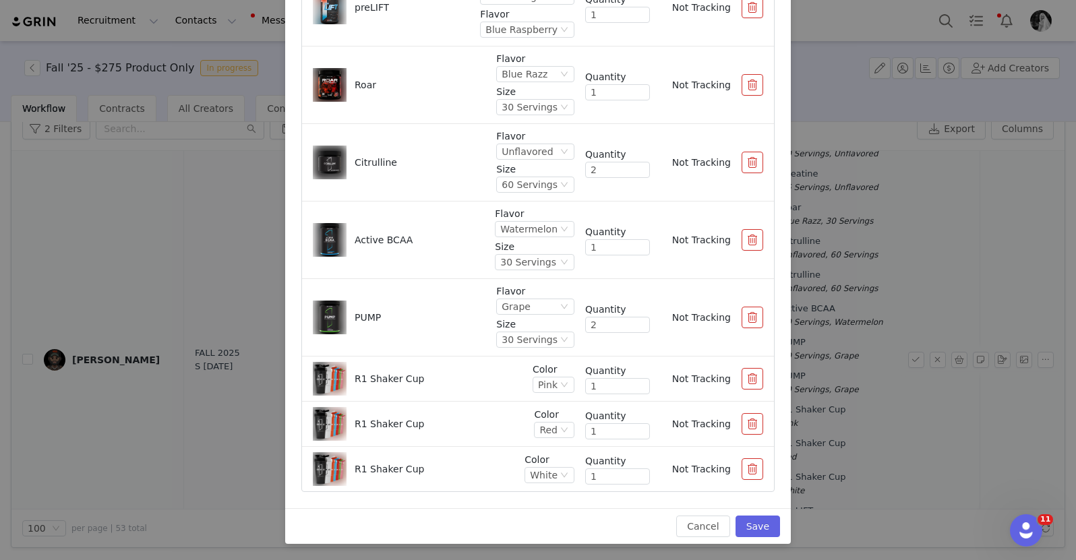
scroll to position [0, 0]
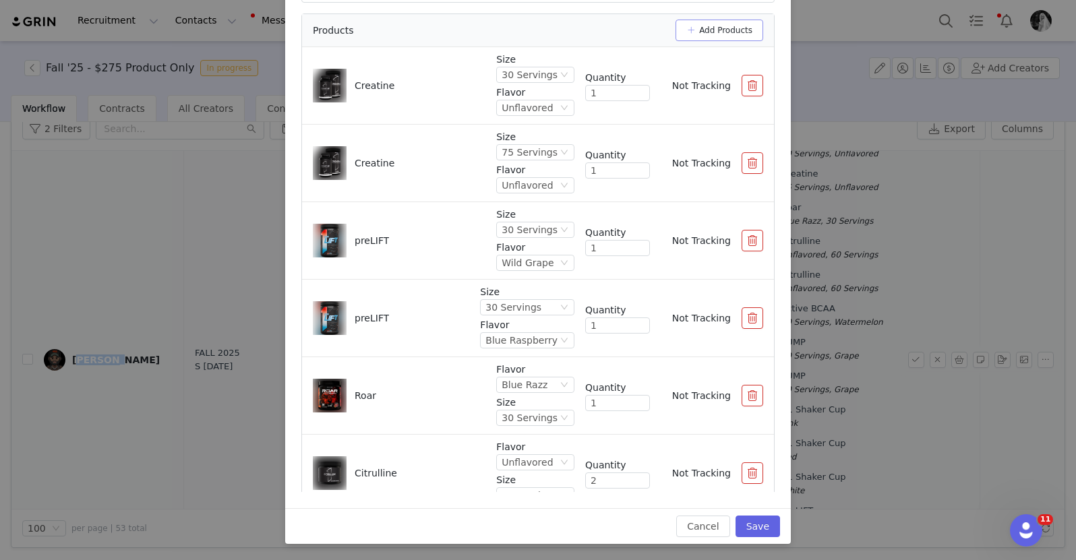
click at [716, 36] on button "Add Products" at bounding box center [719, 31] width 88 height 22
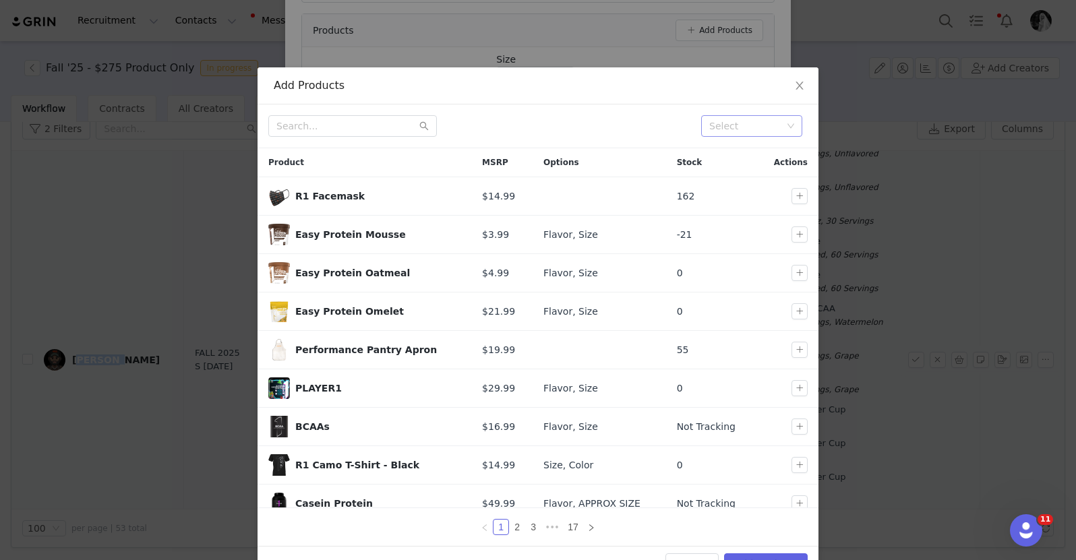
click at [744, 123] on div "Select" at bounding box center [745, 125] width 73 height 13
type input "falll"
click at [737, 152] on li "Fall" at bounding box center [746, 153] width 101 height 22
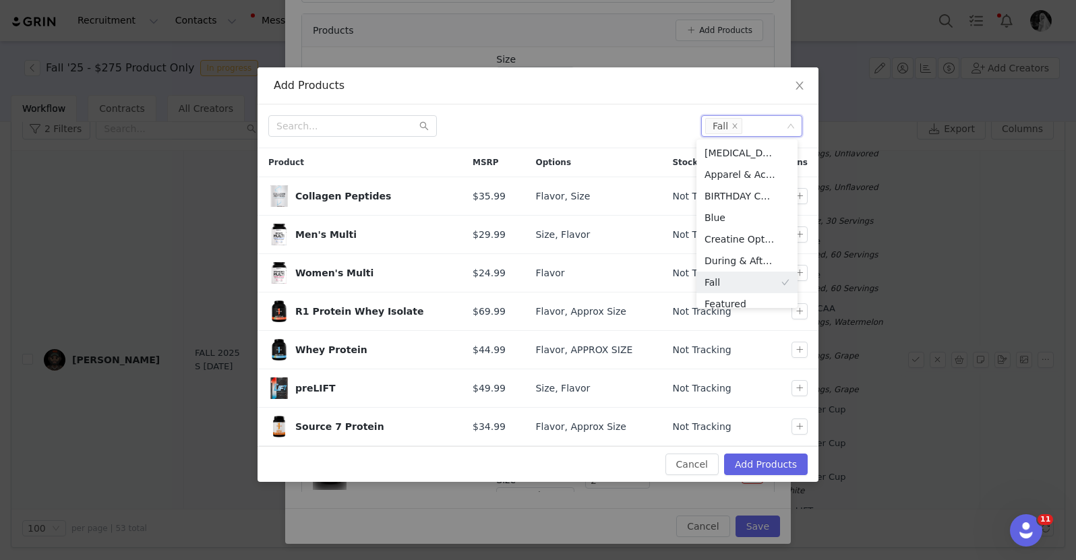
click at [598, 129] on div at bounding box center [479, 126] width 422 height 22
click at [582, 109] on div "Select Fall" at bounding box center [537, 126] width 561 height 44
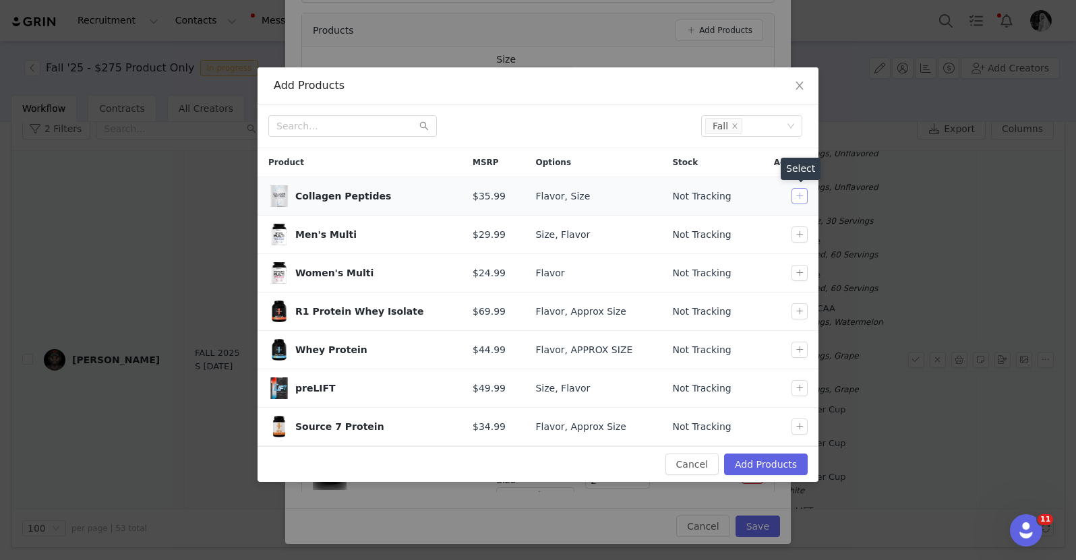
click at [798, 204] on button "button" at bounding box center [799, 196] width 16 height 16
click at [799, 233] on button "button" at bounding box center [799, 234] width 16 height 16
click at [795, 308] on button "button" at bounding box center [799, 311] width 16 height 16
click at [803, 358] on td at bounding box center [786, 350] width 64 height 38
click at [803, 354] on button "button" at bounding box center [799, 350] width 16 height 16
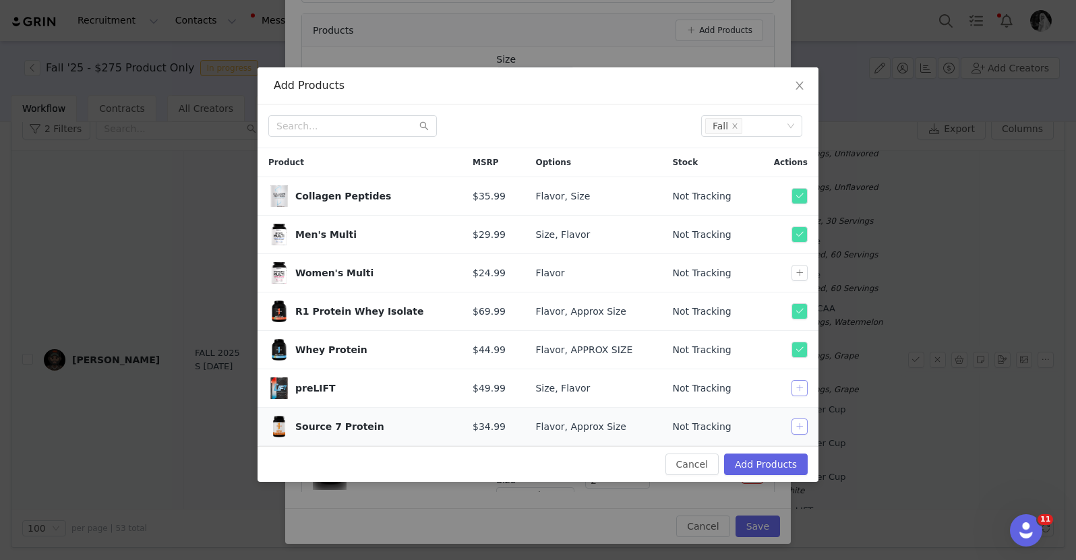
click at [800, 389] on button "button" at bounding box center [799, 388] width 16 height 16
click at [796, 429] on button "button" at bounding box center [799, 427] width 16 height 16
click at [756, 474] on button "Add Products" at bounding box center [766, 465] width 84 height 22
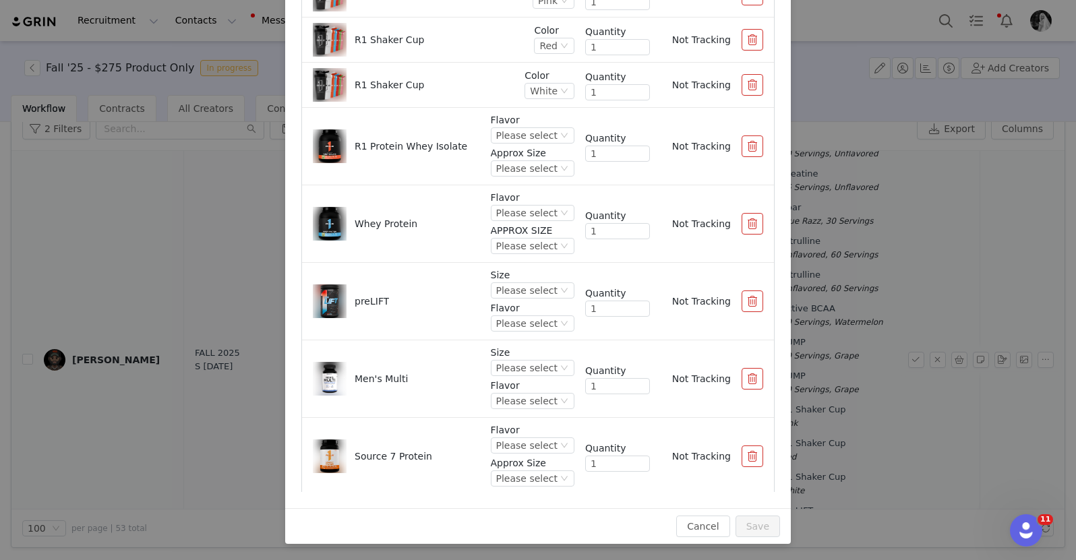
scroll to position [693, 0]
click at [524, 290] on div "Please select" at bounding box center [526, 292] width 61 height 15
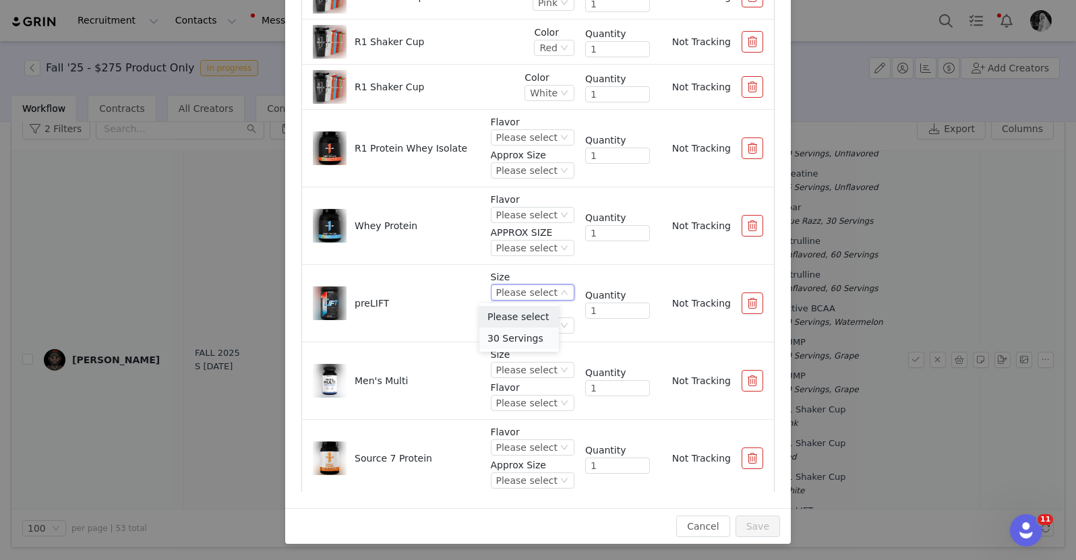
click at [518, 337] on li "30 Servings" at bounding box center [519, 339] width 80 height 22
click at [529, 323] on div "Please select" at bounding box center [526, 325] width 61 height 15
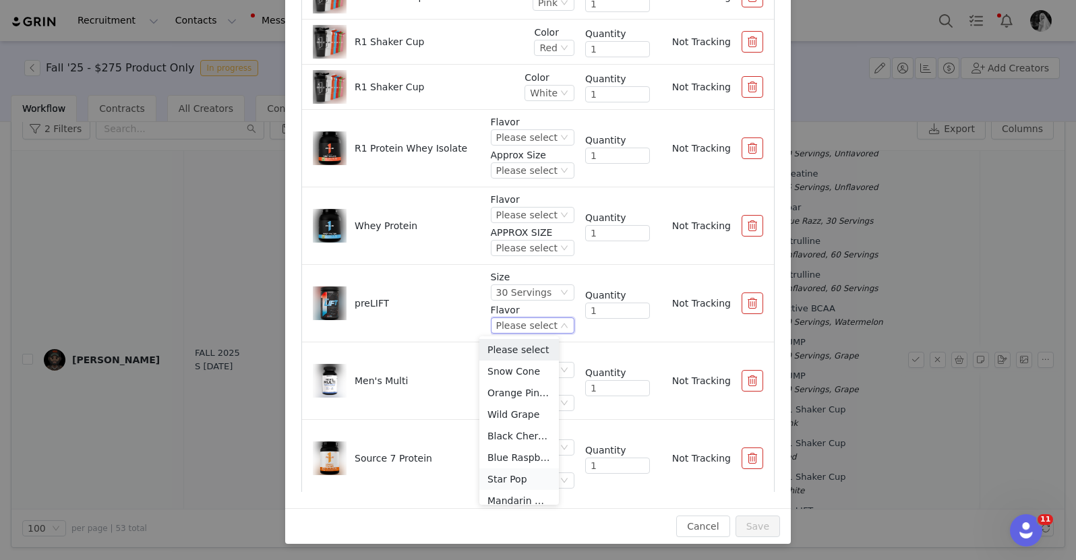
scroll to position [53, 0]
click at [506, 470] on li "Fruit Punch" at bounding box center [519, 470] width 80 height 22
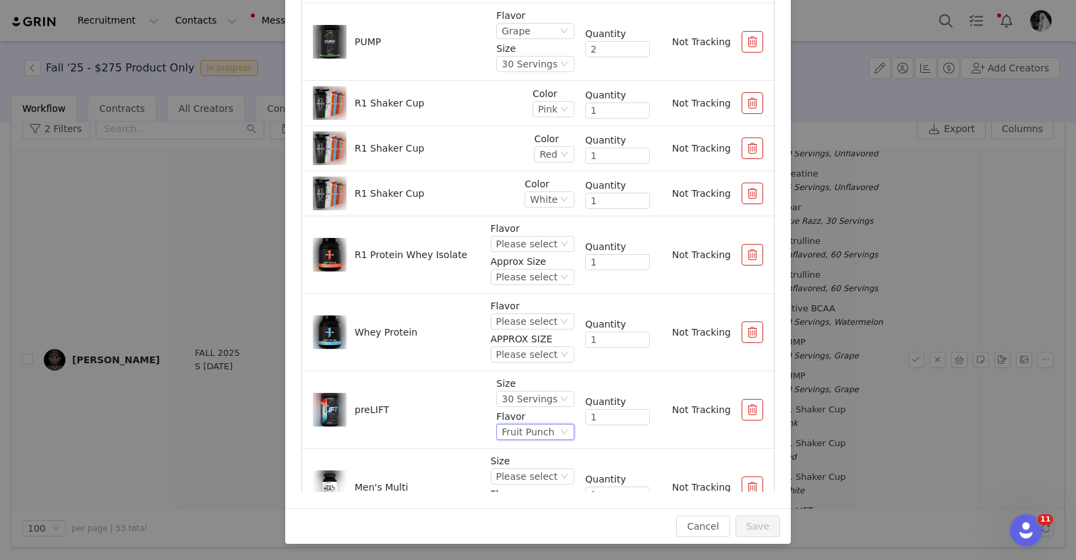
scroll to position [582, 0]
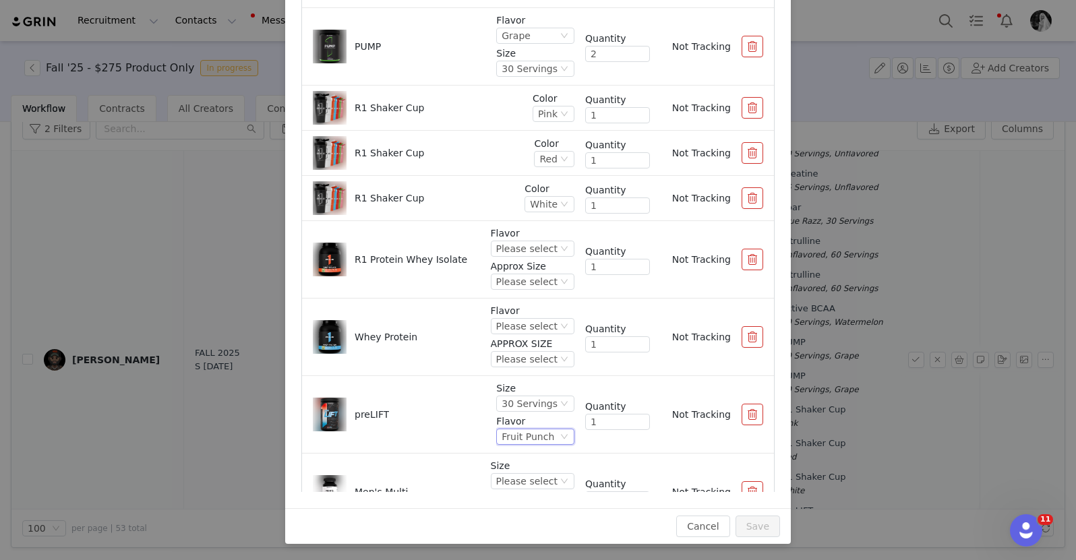
click at [530, 431] on div "Fruit Punch" at bounding box center [527, 436] width 53 height 15
click at [502, 356] on li "Black Cherry Limeade" at bounding box center [522, 357] width 74 height 22
click at [499, 434] on div "Black Cherry Limeade" at bounding box center [506, 436] width 104 height 15
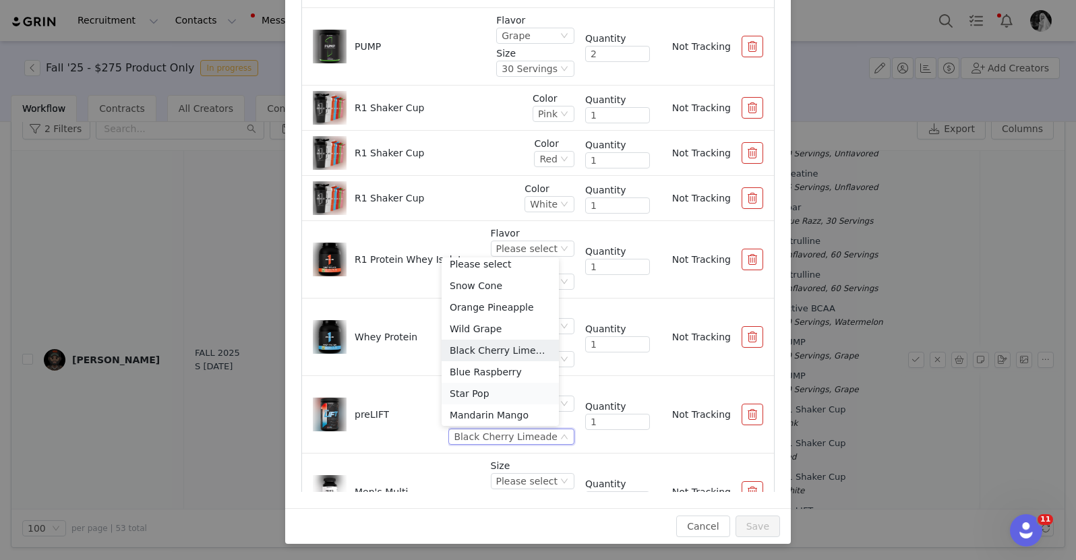
scroll to position [53, 0]
click at [483, 388] on li "Fruit Punch" at bounding box center [499, 391] width 117 height 22
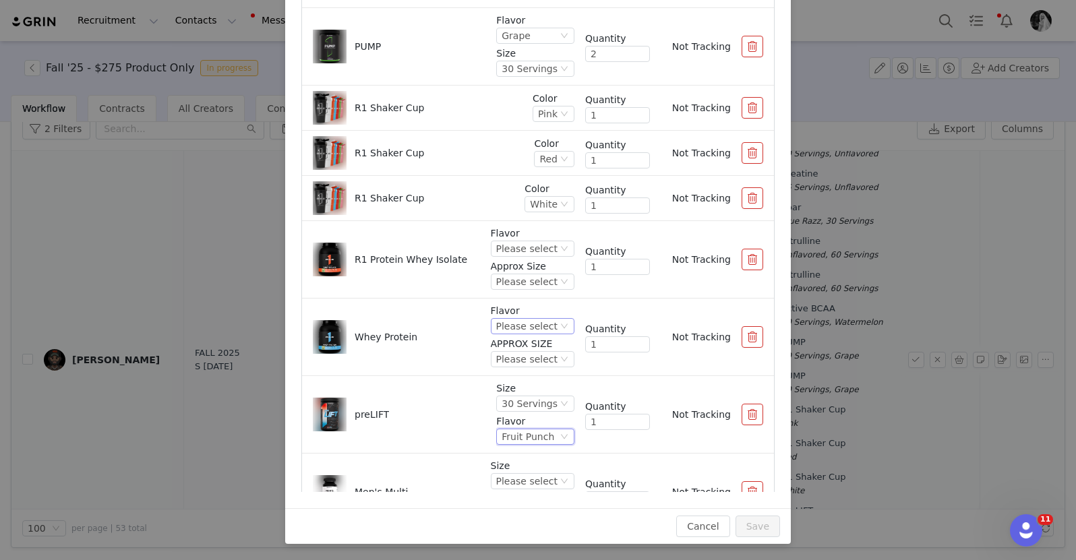
click at [520, 319] on div "Please select" at bounding box center [526, 326] width 61 height 15
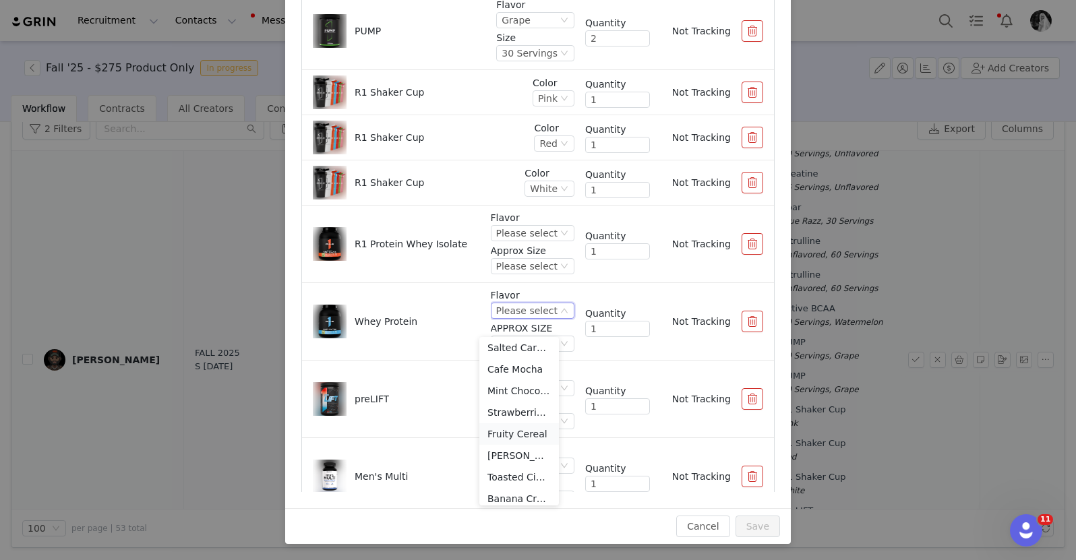
scroll to position [150, 0]
click at [412, 307] on div "Whey Protein" at bounding box center [396, 322] width 167 height 34
click at [496, 308] on div "Please select" at bounding box center [526, 310] width 61 height 15
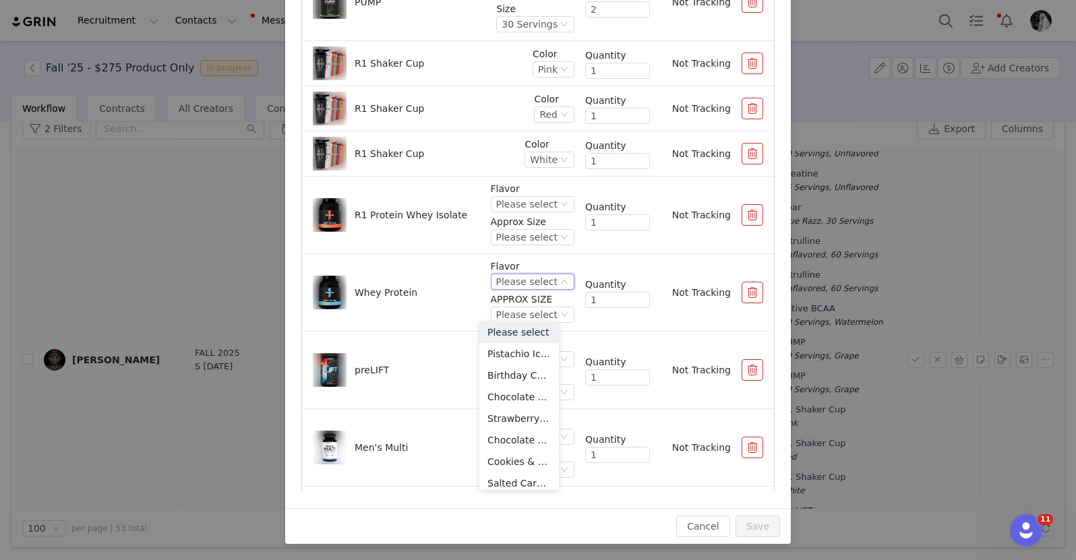
scroll to position [776, 0]
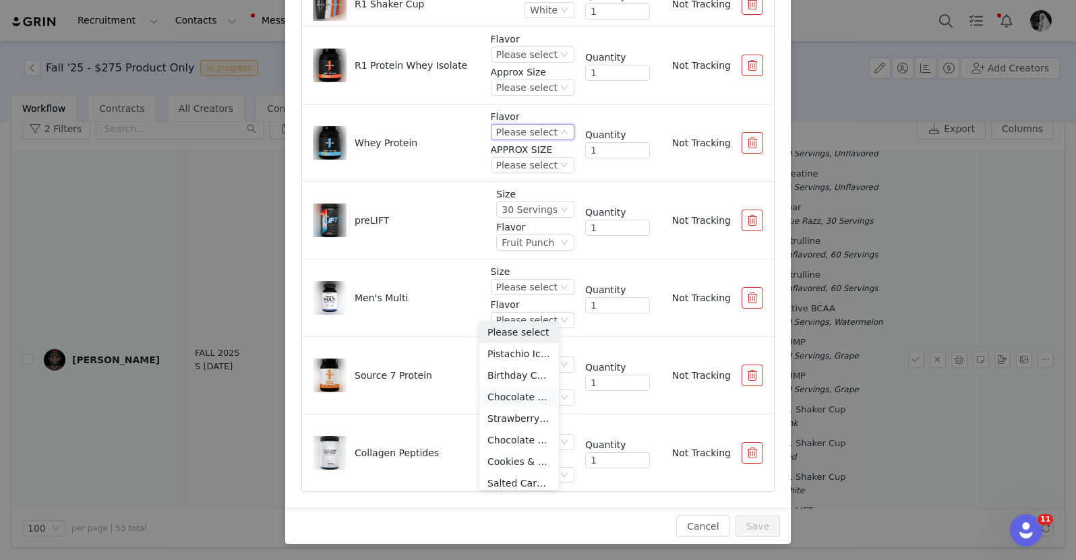
click at [523, 390] on li "Chocolate Fudge" at bounding box center [519, 397] width 80 height 22
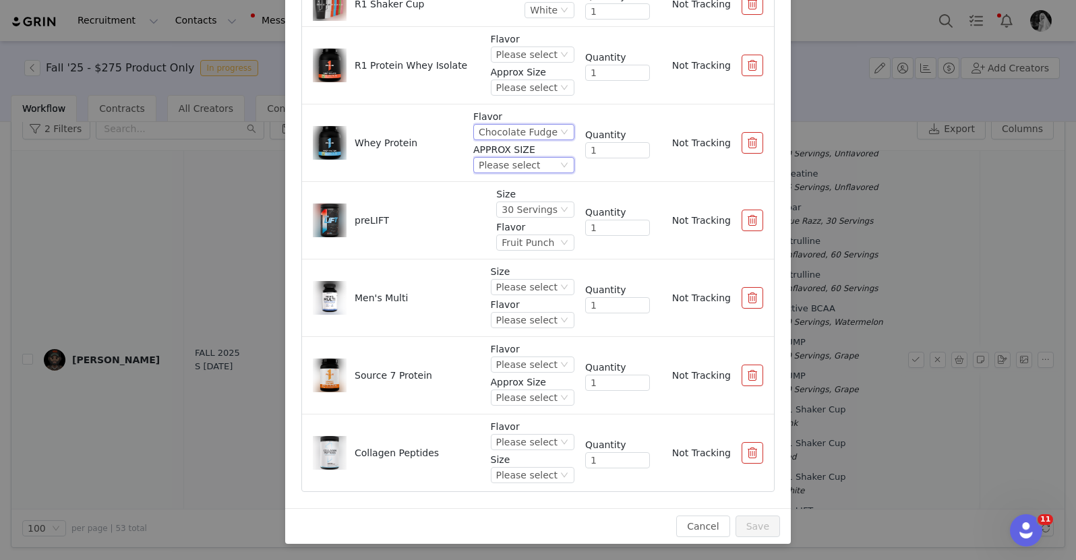
click at [511, 157] on div "Please select" at bounding box center [523, 165] width 101 height 16
click at [485, 208] on li "2 lb" at bounding box center [511, 211] width 96 height 22
click at [521, 53] on div "Please select" at bounding box center [526, 54] width 61 height 15
click at [507, 146] on li "Cookies & Creme" at bounding box center [519, 143] width 80 height 22
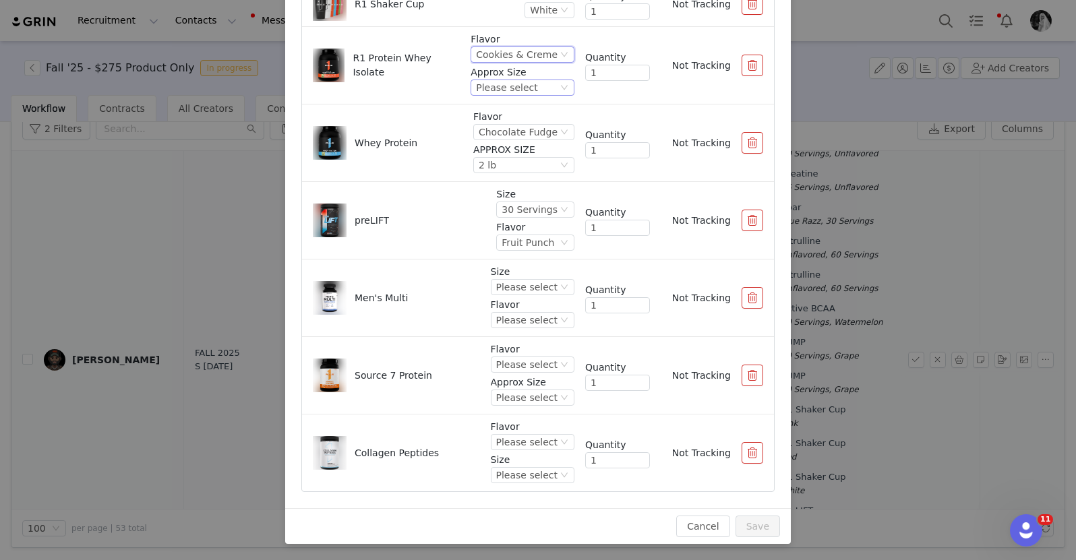
drag, startPoint x: 494, startPoint y: 97, endPoint x: 493, endPoint y: 90, distance: 6.8
click at [493, 92] on div "Flavor Cookies & Creme Approx Size Please select" at bounding box center [522, 65] width 104 height 66
click at [493, 90] on div "Please select" at bounding box center [506, 87] width 61 height 15
click at [486, 150] on li "2 lb" at bounding box center [511, 155] width 98 height 22
click at [516, 278] on p "Size" at bounding box center [533, 272] width 84 height 14
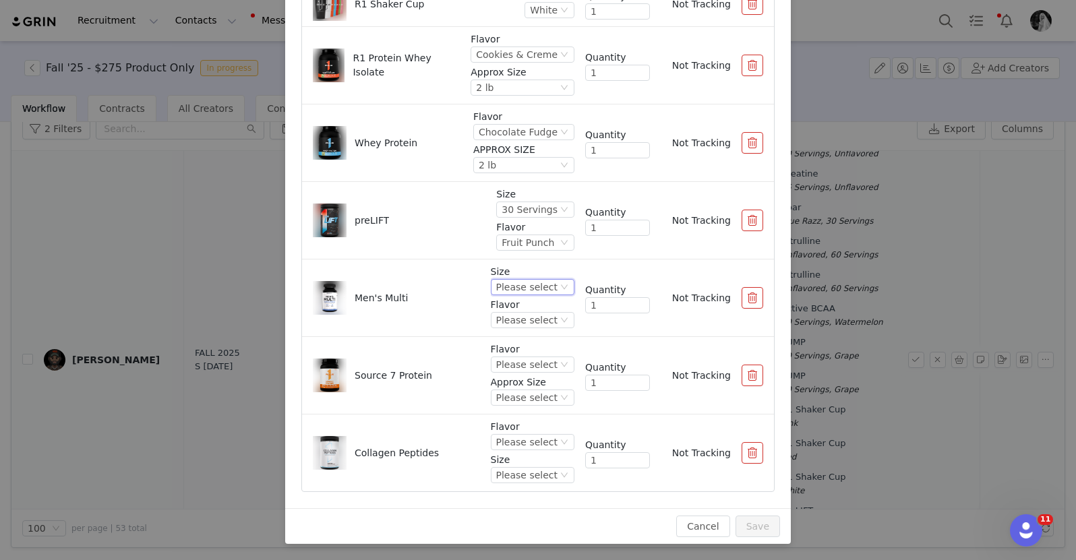
click at [510, 284] on div "Please select" at bounding box center [526, 287] width 61 height 15
click at [503, 336] on li "90 Tablets" at bounding box center [519, 333] width 80 height 22
click at [500, 323] on div "Please select" at bounding box center [526, 320] width 61 height 15
click at [515, 365] on li "Unflavored" at bounding box center [519, 366] width 80 height 22
click at [518, 430] on p "Flavor" at bounding box center [533, 427] width 84 height 14
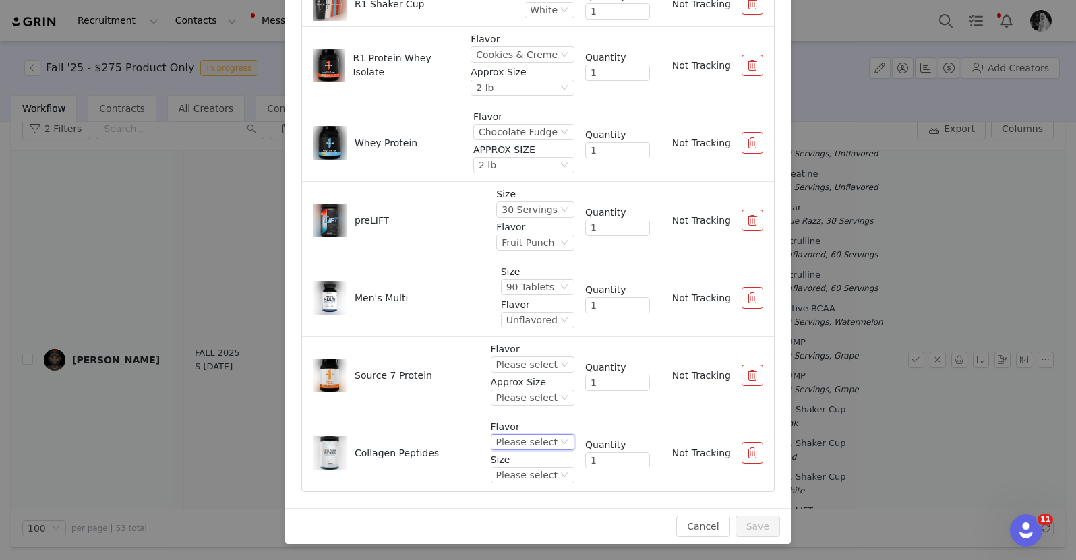
click at [515, 437] on div "Please select" at bounding box center [526, 442] width 61 height 15
click at [518, 352] on li "Unflavored" at bounding box center [519, 353] width 80 height 22
click at [518, 470] on div "Please select" at bounding box center [526, 475] width 61 height 15
click at [515, 450] on li "25 Servings" at bounding box center [519, 451] width 80 height 22
click at [515, 360] on div "Please select" at bounding box center [526, 364] width 61 height 15
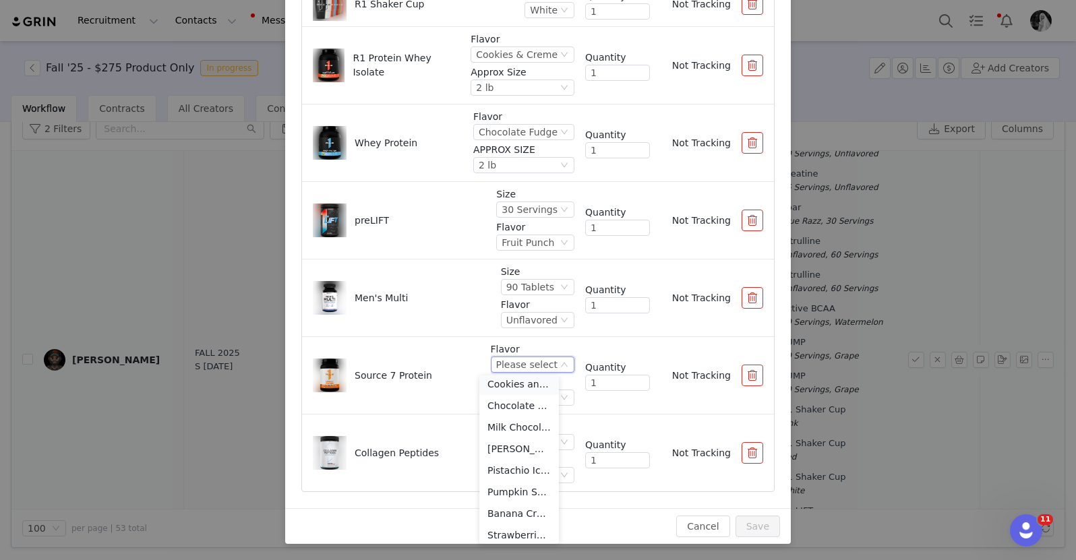
scroll to position [74, 0]
click at [512, 485] on li "Pumpkin Spice" at bounding box center [519, 487] width 80 height 22
click at [514, 397] on div "Please select" at bounding box center [518, 397] width 61 height 15
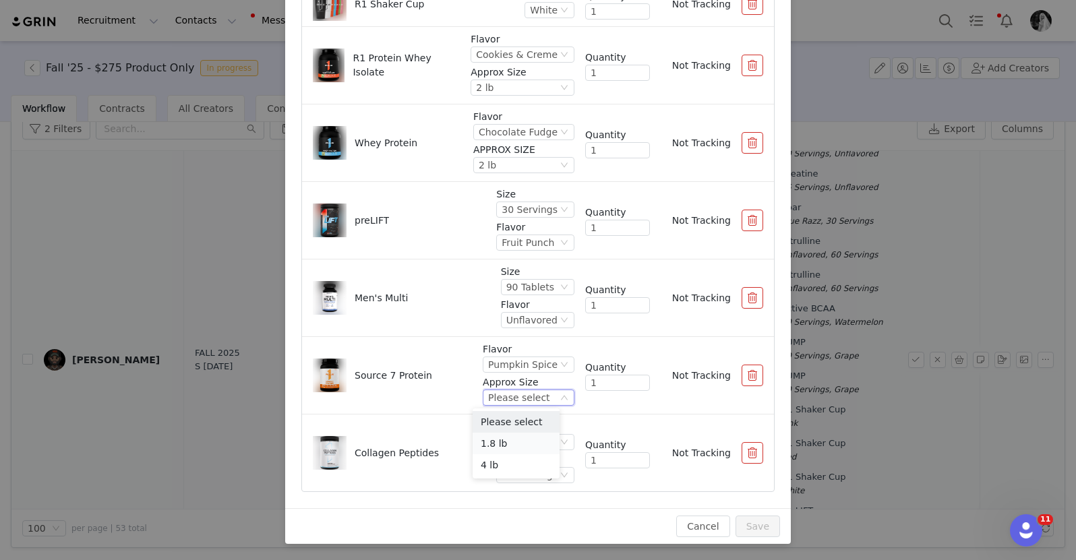
click at [499, 444] on li "1.8 lb" at bounding box center [515, 444] width 87 height 22
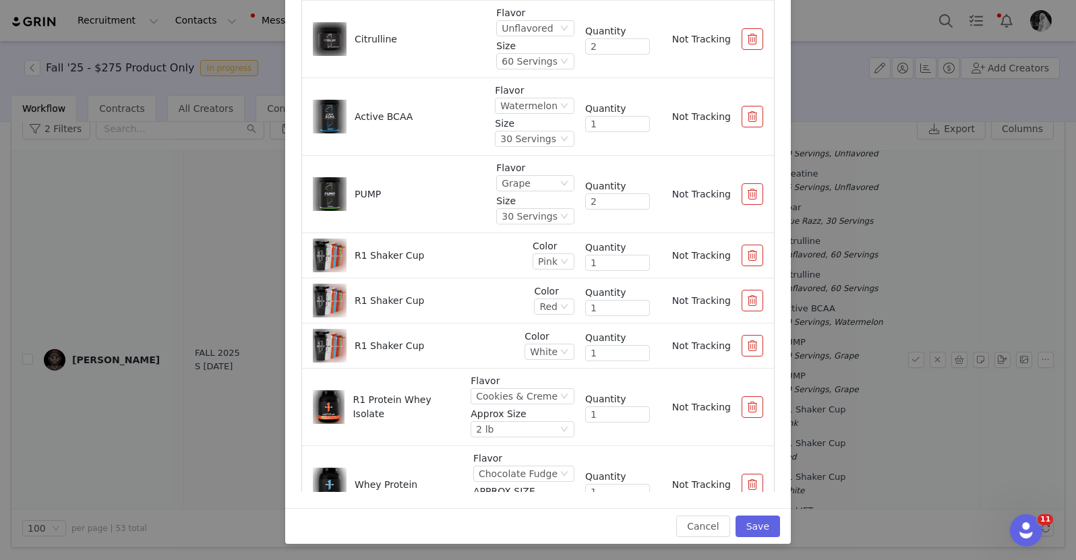
scroll to position [0, 0]
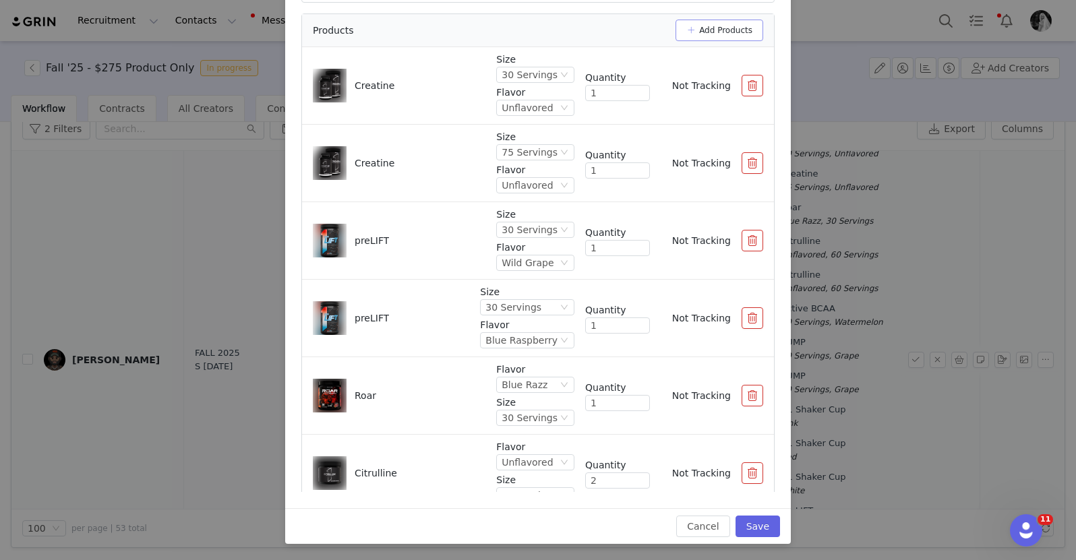
click at [718, 31] on button "Add Products" at bounding box center [719, 31] width 88 height 22
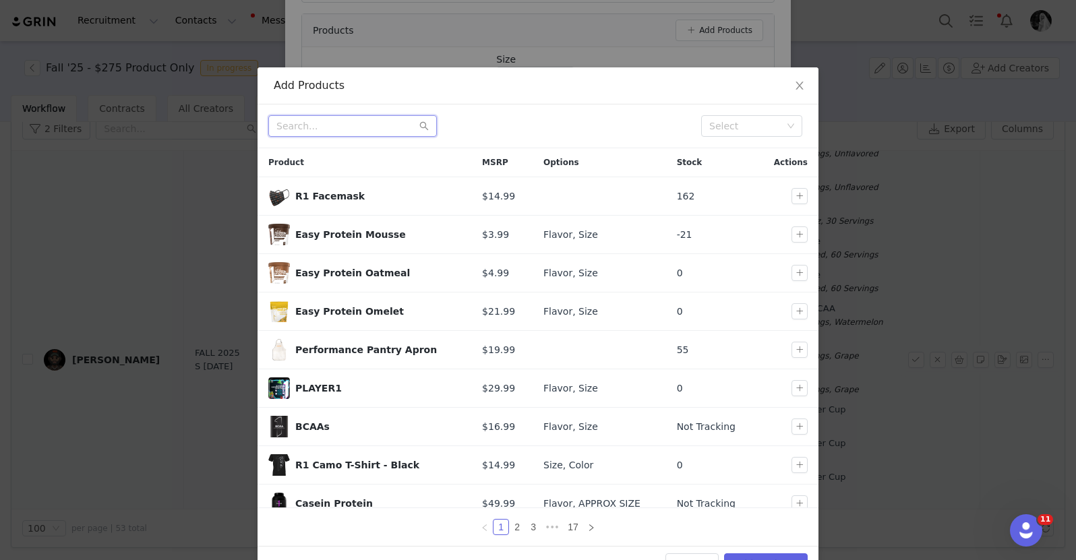
click at [323, 133] on input "text" at bounding box center [352, 126] width 168 height 22
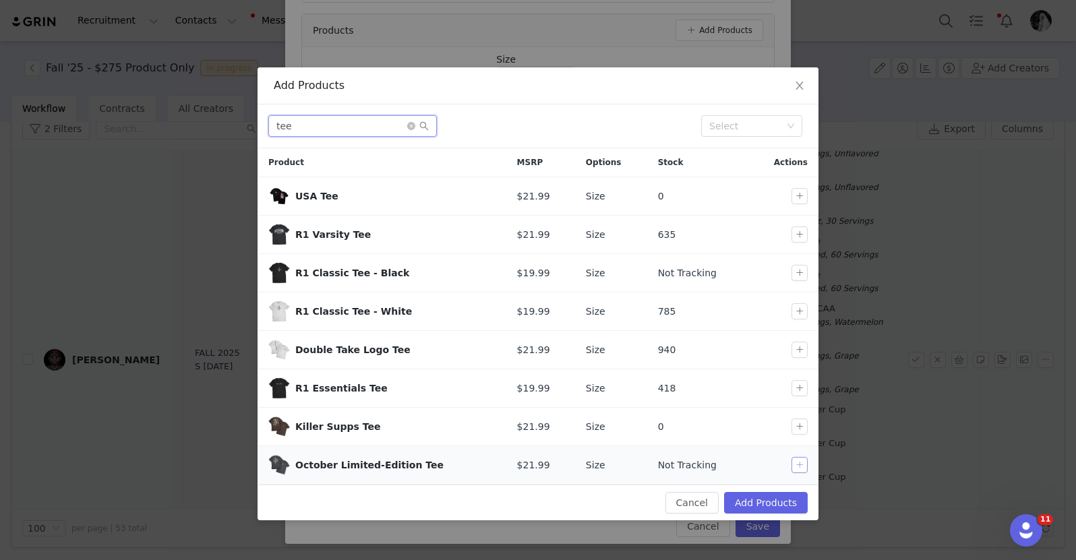
type input "tee"
click at [804, 466] on button "button" at bounding box center [799, 465] width 16 height 16
click at [753, 502] on button "Add Products" at bounding box center [766, 503] width 84 height 22
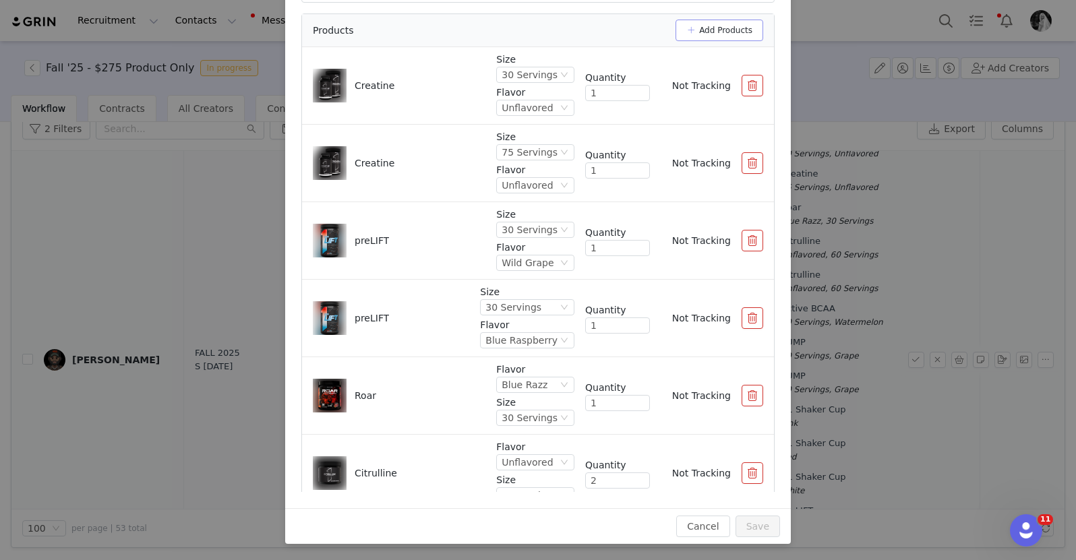
scroll to position [821, 0]
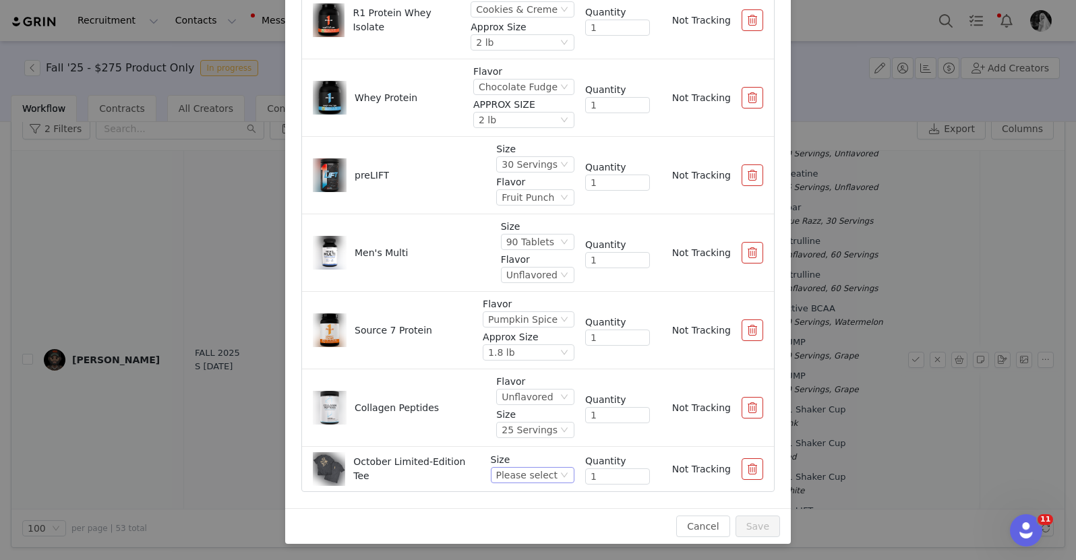
click at [517, 473] on div "Please select" at bounding box center [526, 475] width 61 height 15
click at [514, 454] on li "Double Extra Large" at bounding box center [519, 451] width 80 height 22
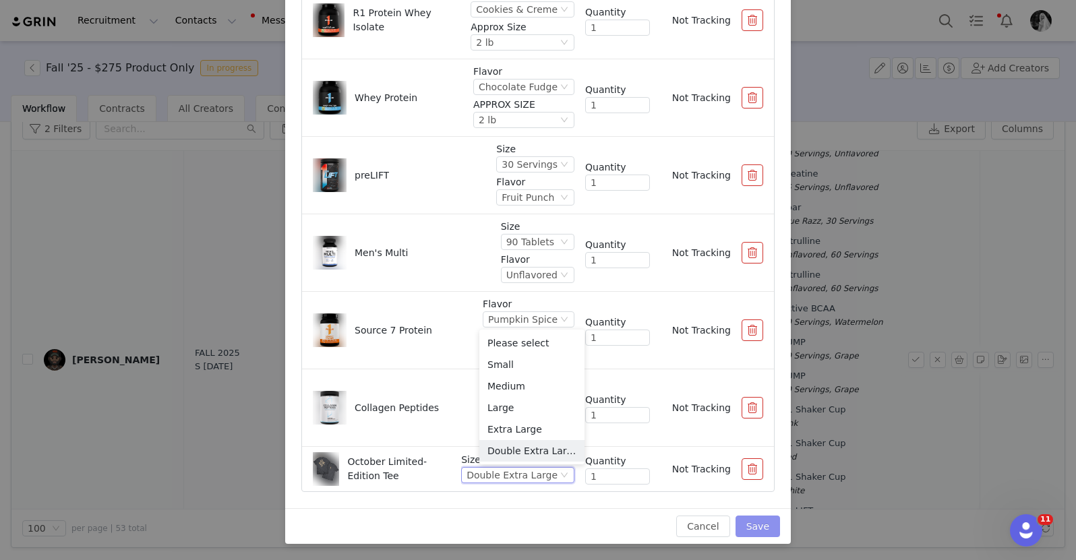
click at [751, 523] on button "Save" at bounding box center [757, 527] width 44 height 22
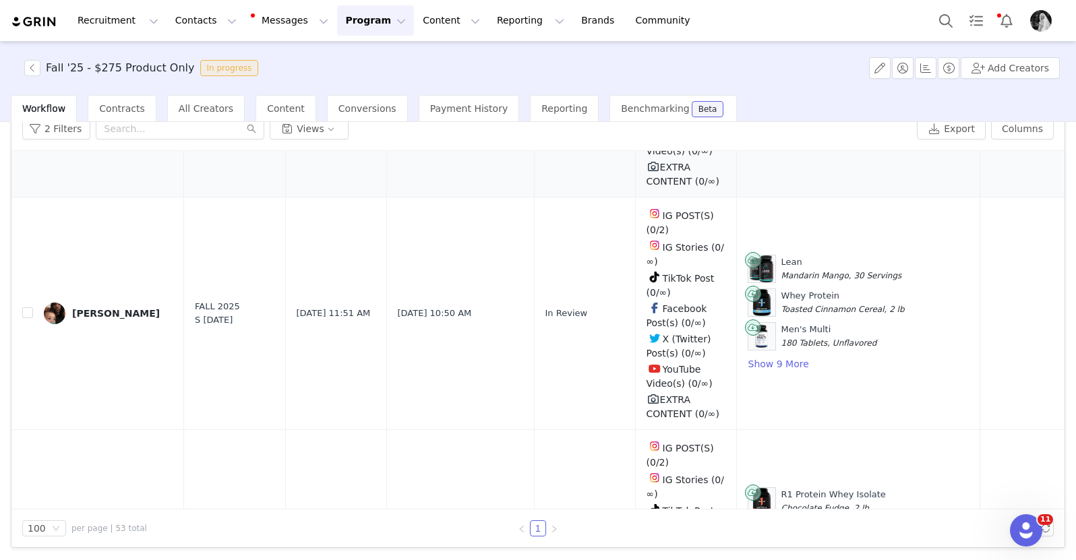
scroll to position [8082, 0]
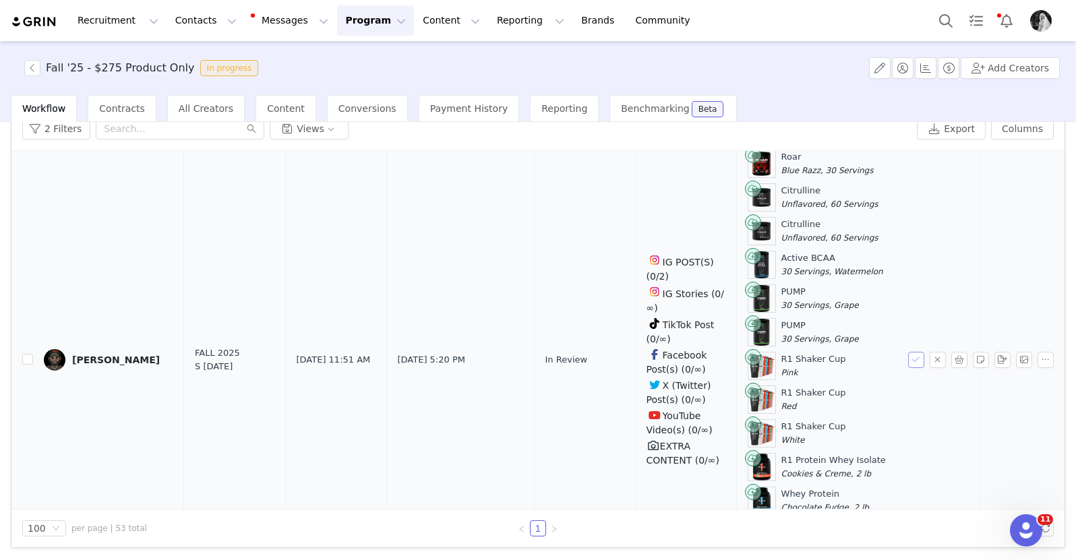
click at [908, 352] on button "button" at bounding box center [916, 360] width 16 height 16
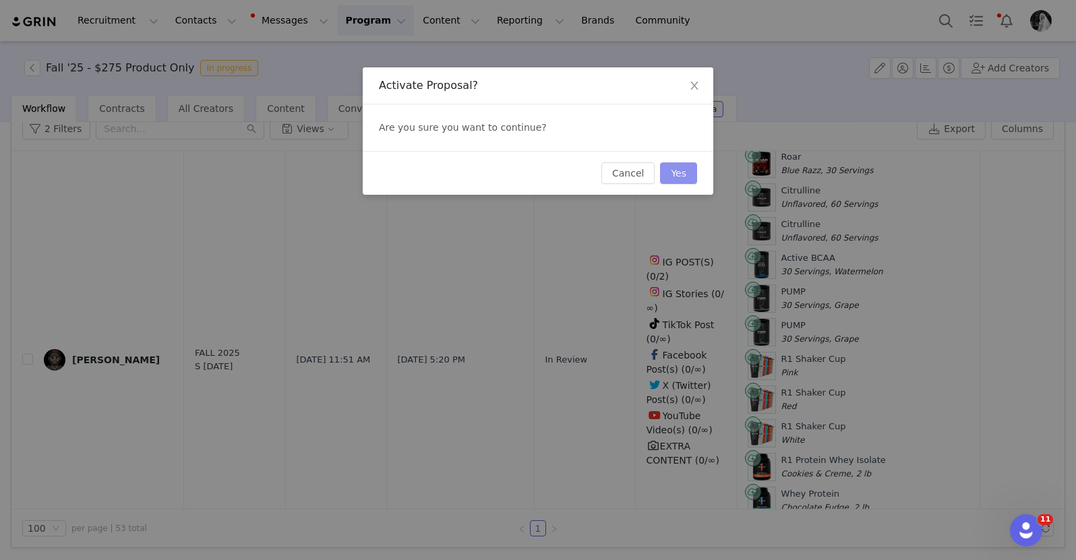
click at [671, 170] on button "Yes" at bounding box center [678, 173] width 37 height 22
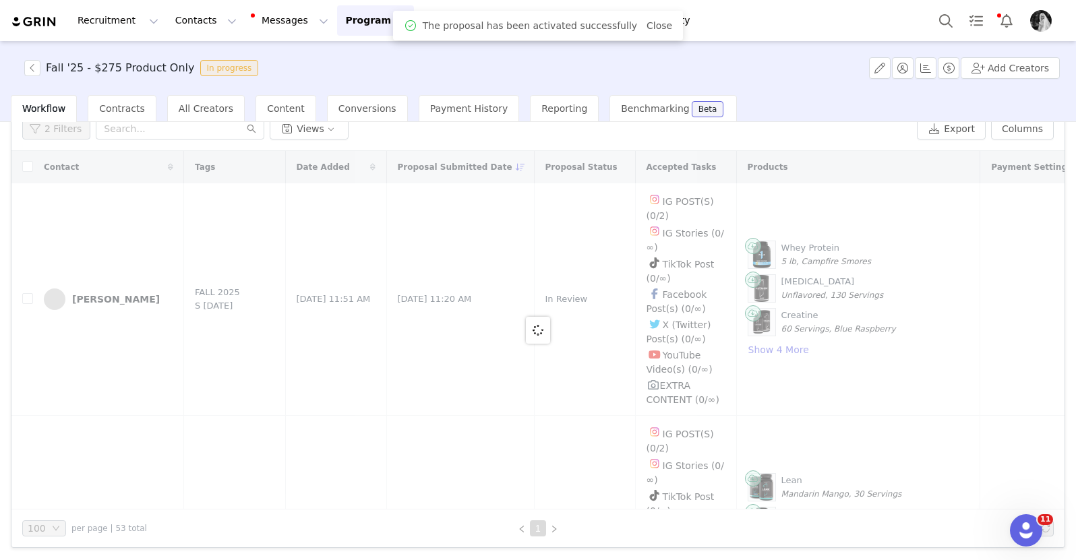
scroll to position [0, 0]
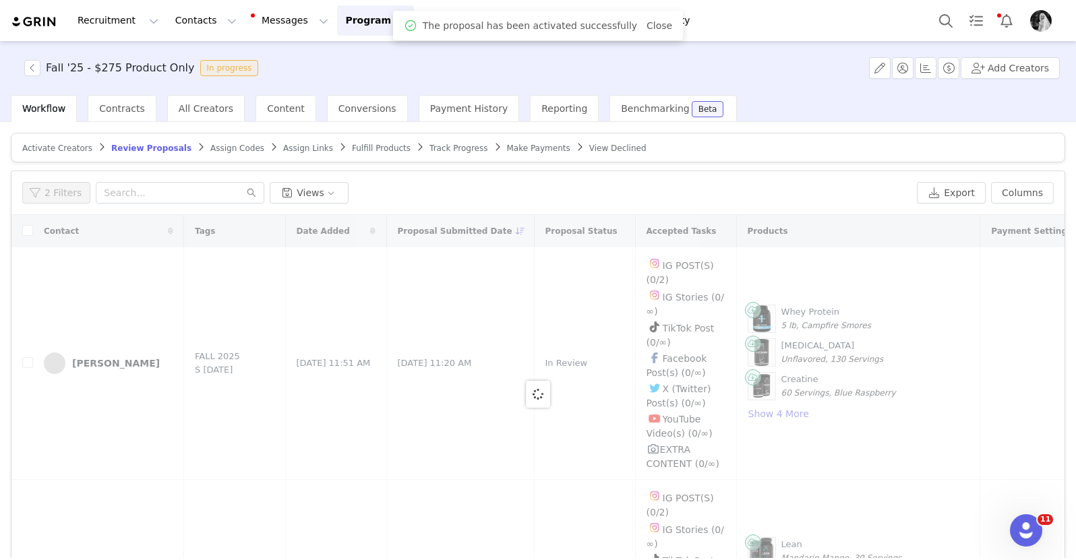
click at [369, 149] on span "Fulfill Products" at bounding box center [381, 148] width 59 height 9
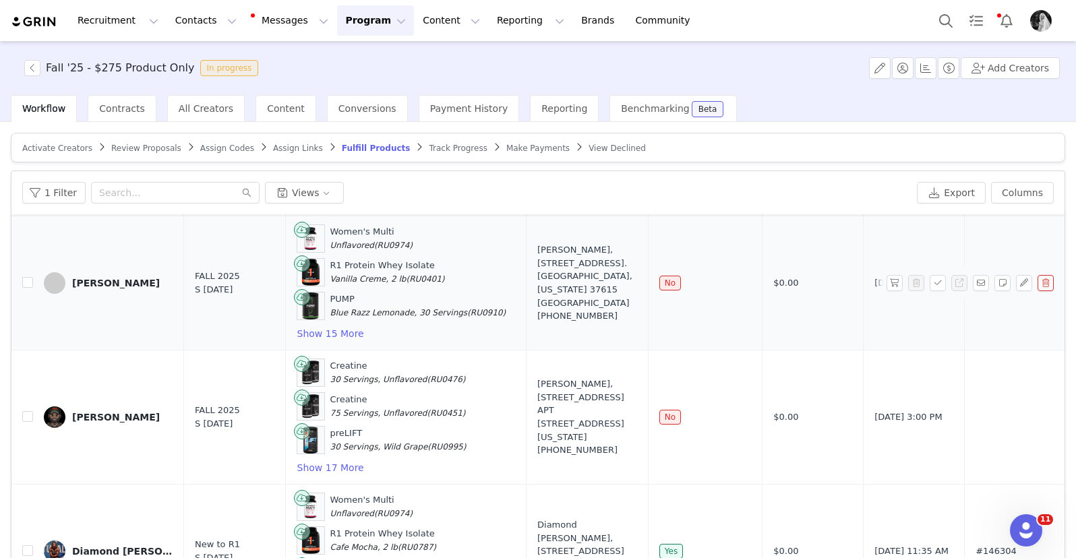
scroll to position [29, 0]
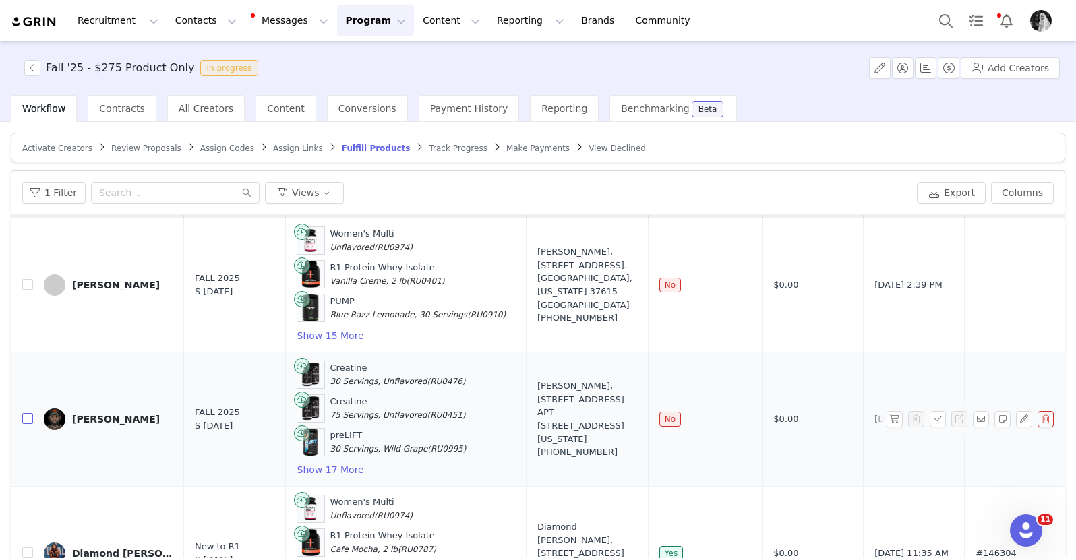
click at [31, 423] on input "checkbox" at bounding box center [27, 418] width 11 height 11
checkbox input "true"
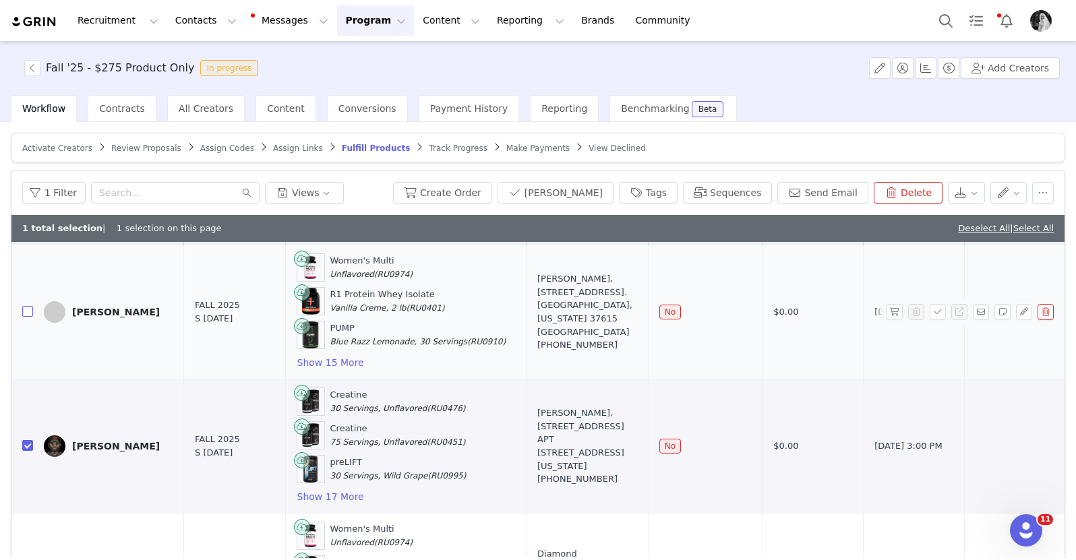
click at [26, 309] on input "checkbox" at bounding box center [27, 311] width 11 height 11
checkbox input "true"
click at [803, 191] on button "Send Email" at bounding box center [822, 193] width 91 height 22
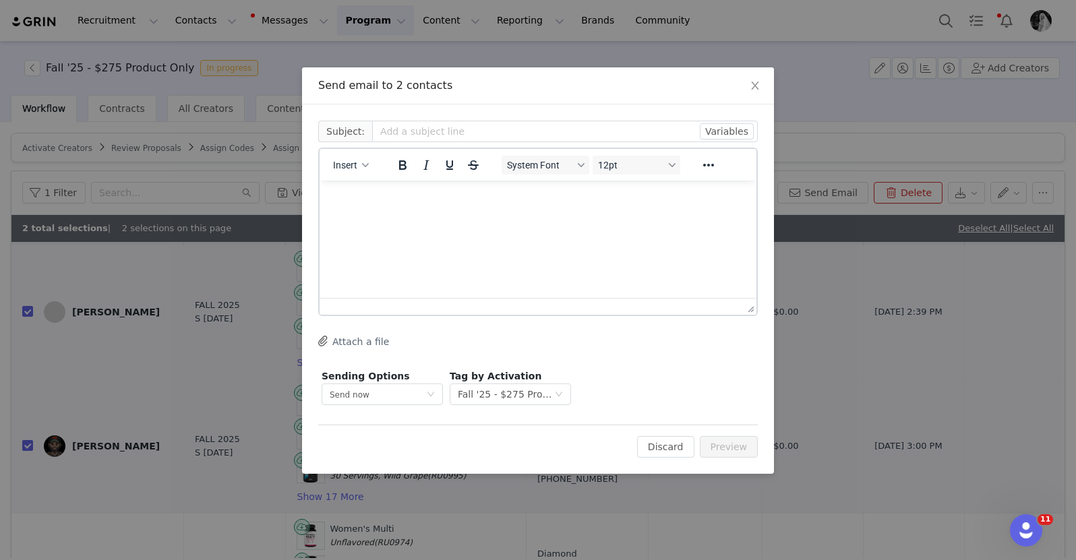
scroll to position [0, 0]
click at [357, 168] on span "Insert" at bounding box center [345, 165] width 24 height 11
click at [368, 187] on div "Insert Template" at bounding box center [399, 189] width 121 height 16
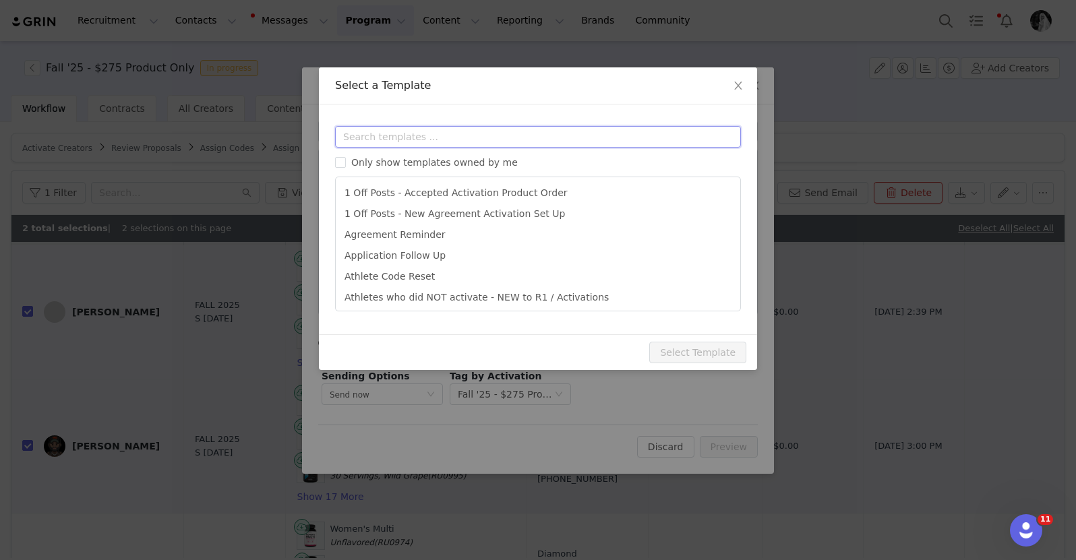
click at [411, 144] on input "text" at bounding box center [538, 137] width 406 height 22
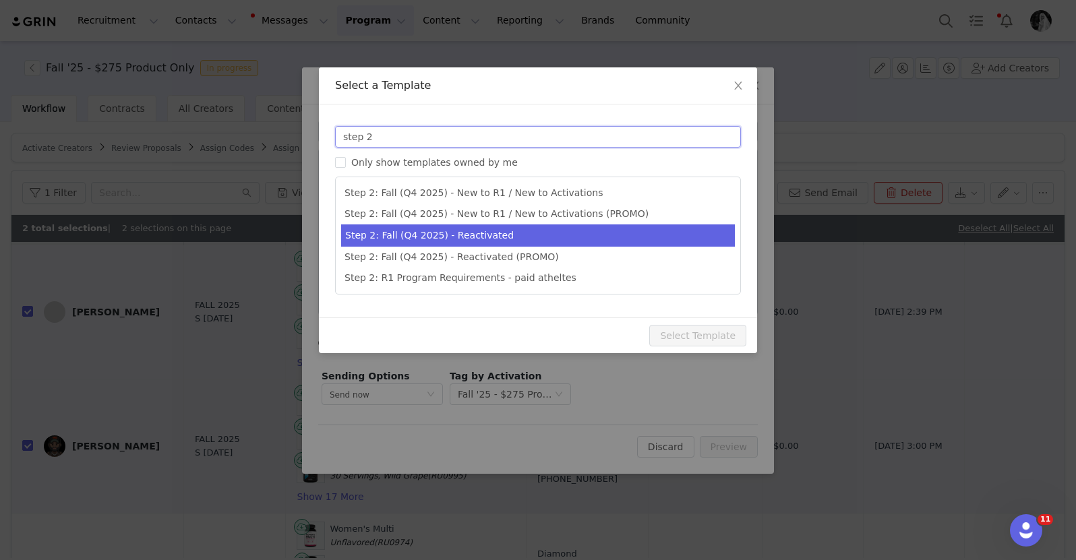
type input "step 2"
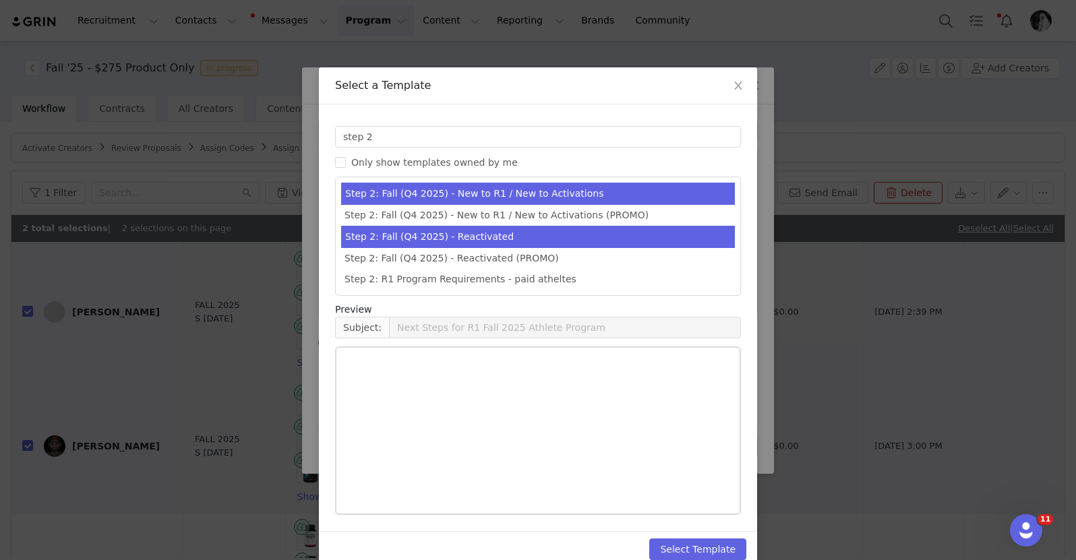
click at [470, 239] on li "Step 2: Fall (Q4 2025) - Reactivated" at bounding box center [538, 237] width 394 height 22
type input "Next Steps for R1's Fall 2025 Athlete Program"
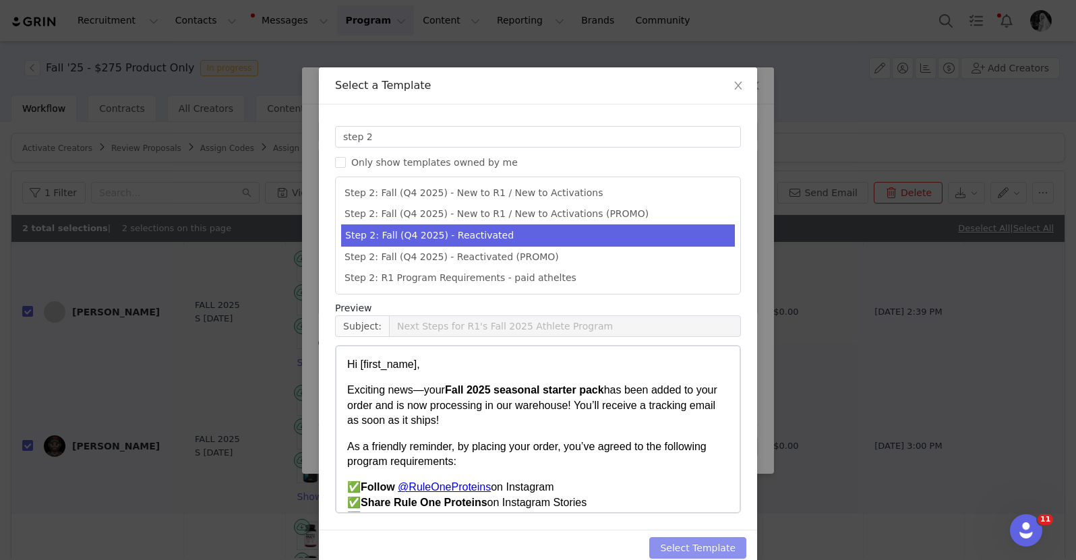
click at [706, 545] on button "Select Template" at bounding box center [697, 548] width 97 height 22
type input "Next Steps for R1's Fall 2025 Athlete Program"
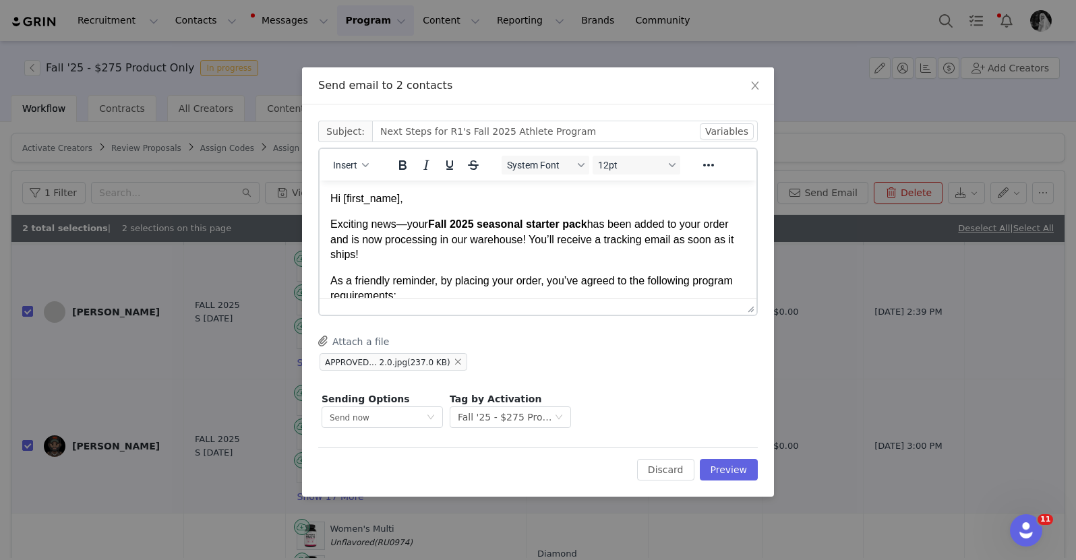
click at [391, 203] on p "Hi [first_name]," at bounding box center [537, 198] width 415 height 15
click at [733, 462] on button "Preview" at bounding box center [729, 470] width 59 height 22
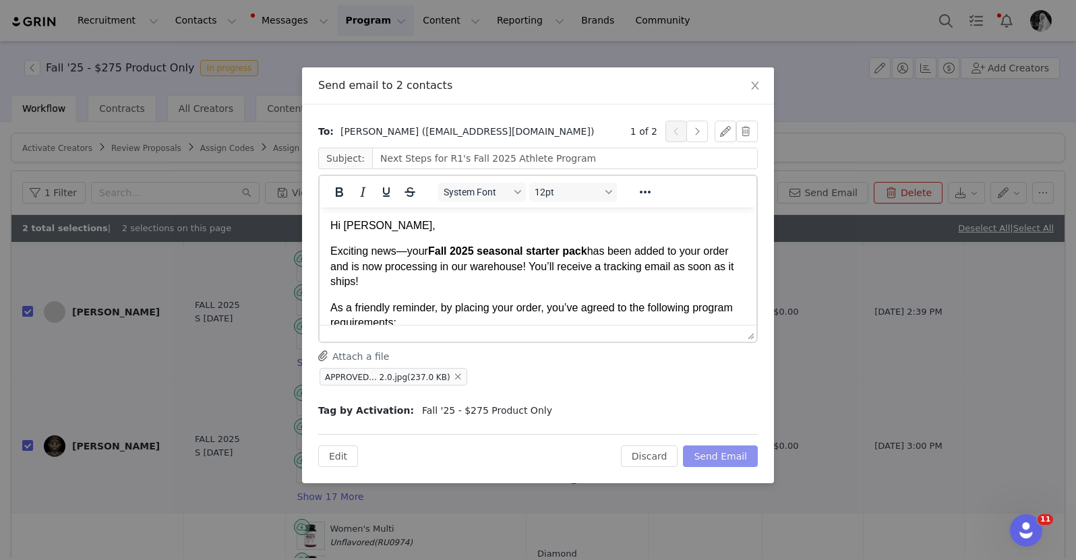
click at [710, 465] on button "Send Email" at bounding box center [720, 456] width 75 height 22
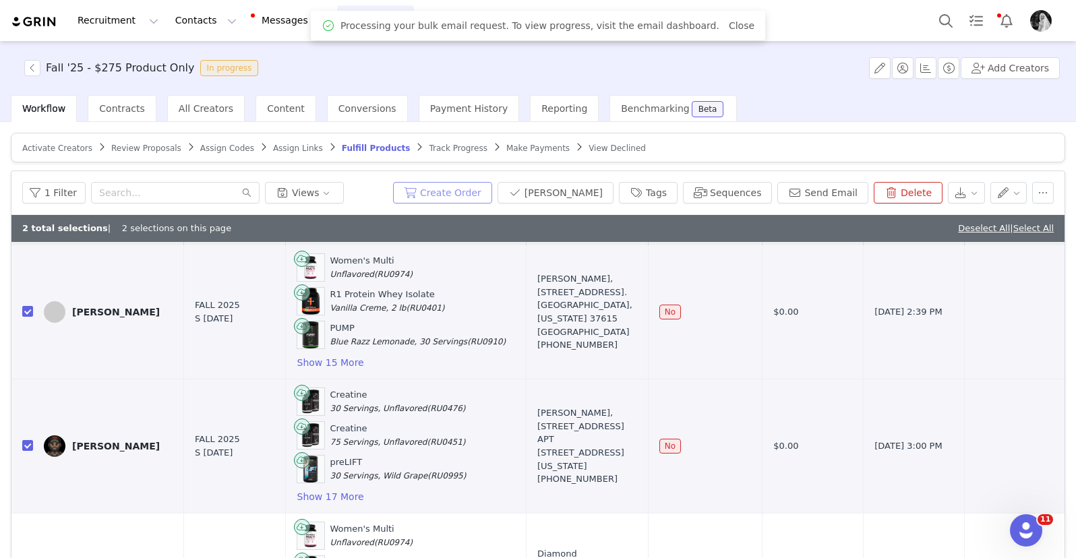
click at [450, 188] on button "Create Order" at bounding box center [442, 193] width 99 height 22
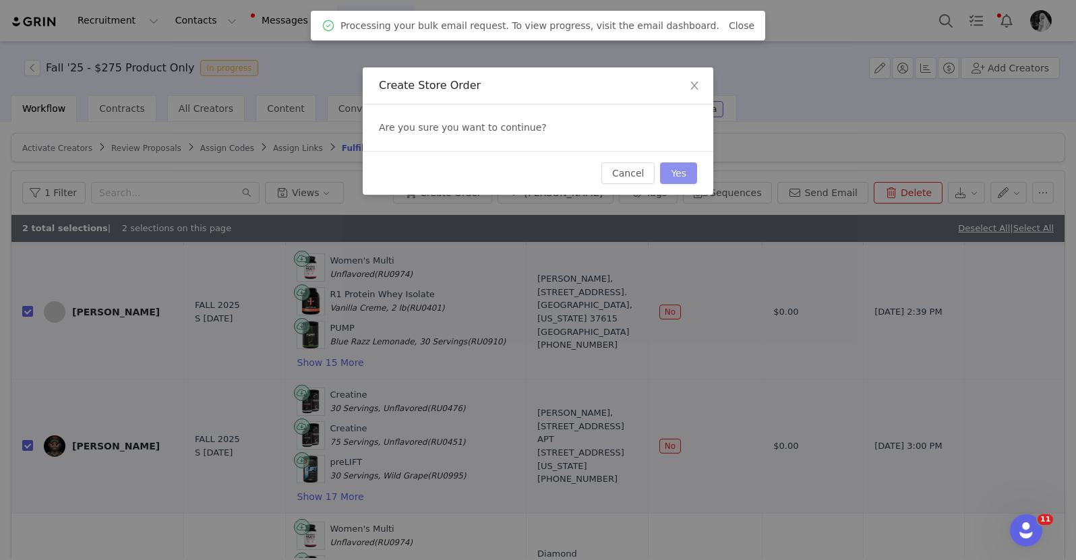
drag, startPoint x: 677, startPoint y: 173, endPoint x: 645, endPoint y: 153, distance: 37.2
click at [677, 173] on button "Yes" at bounding box center [678, 173] width 37 height 22
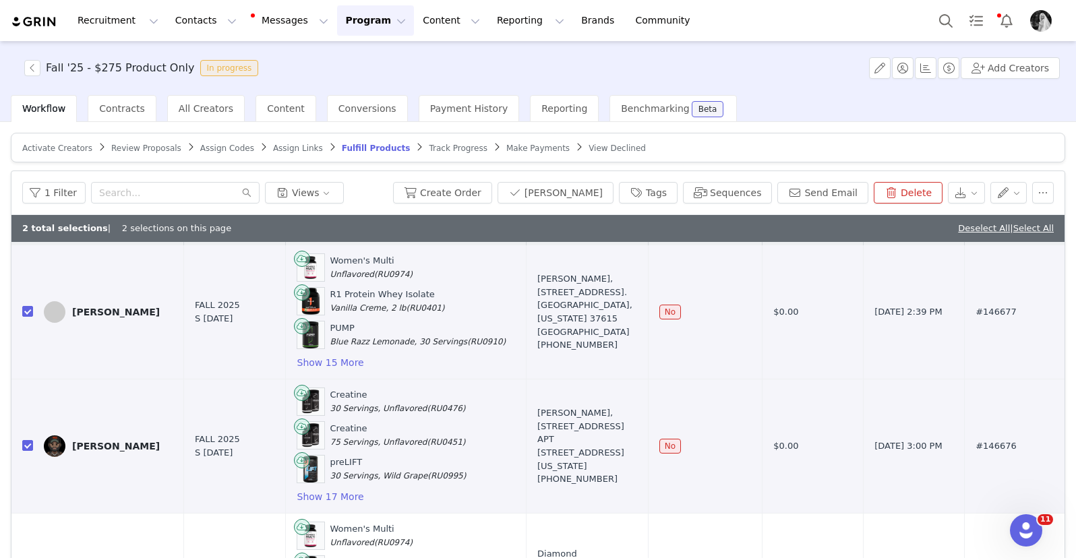
click at [975, 228] on link "Deselect All" at bounding box center [984, 228] width 52 height 10
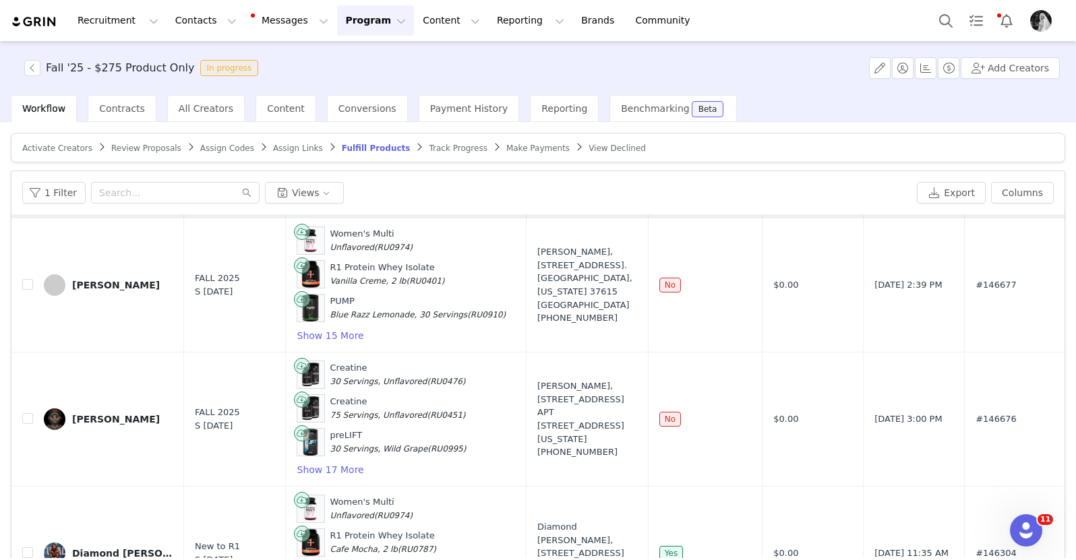
checkbox input "false"
click at [131, 146] on span "Review Proposals" at bounding box center [146, 148] width 70 height 9
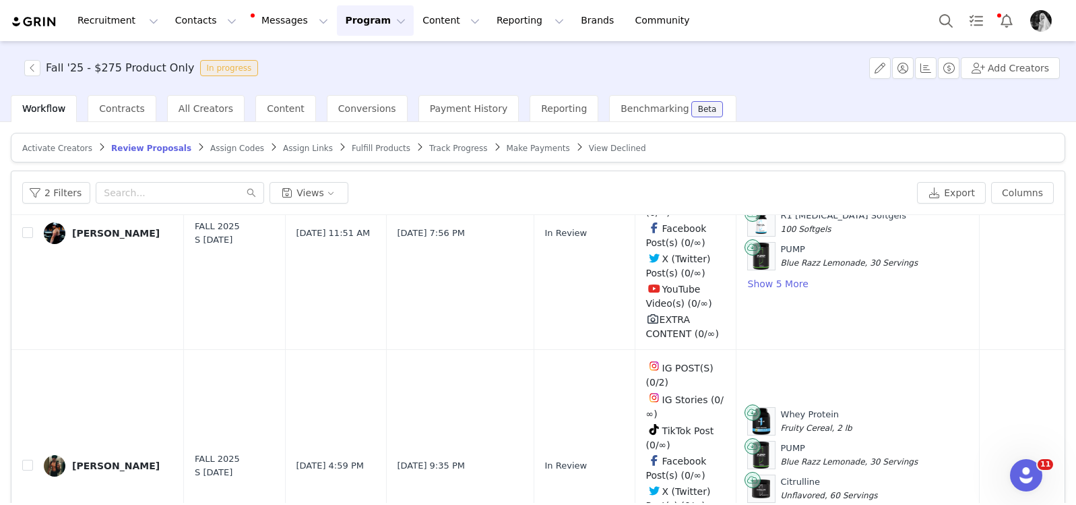
scroll to position [3215, 0]
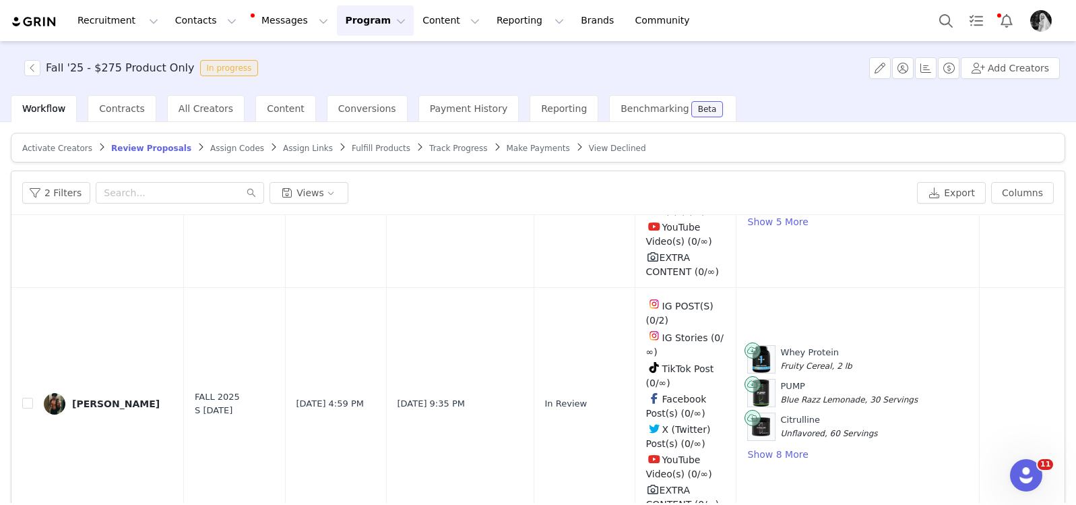
click at [373, 20] on button "Program Program" at bounding box center [375, 20] width 77 height 30
click at [348, 55] on p "Activations" at bounding box center [353, 60] width 52 height 14
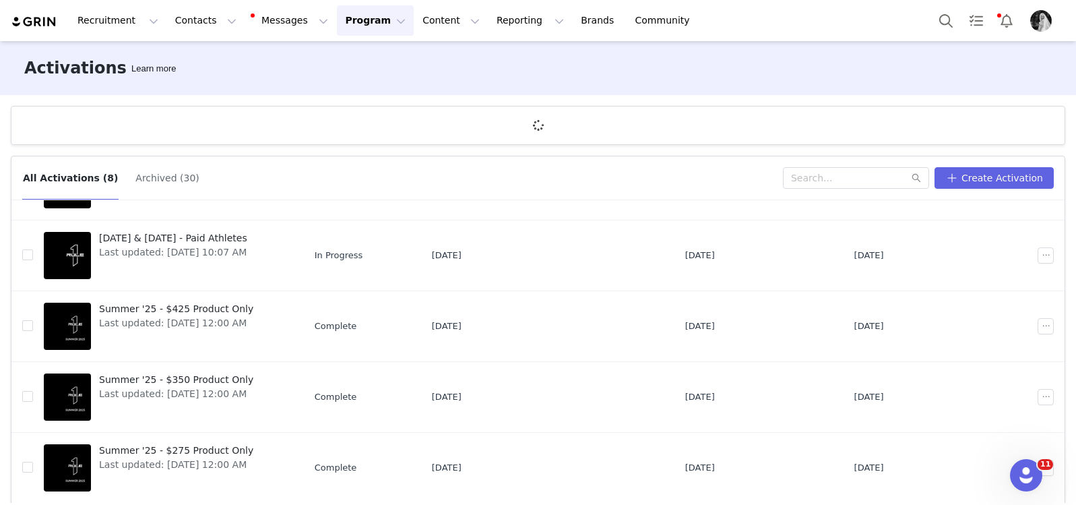
scroll to position [50, 0]
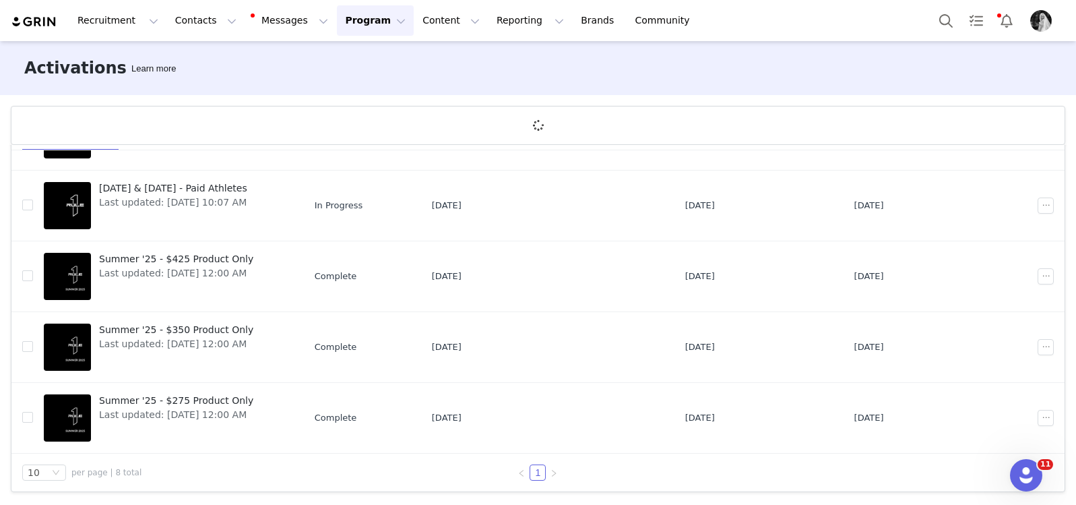
click at [167, 334] on span "Summer '25 - $350 Product Only" at bounding box center [176, 330] width 154 height 14
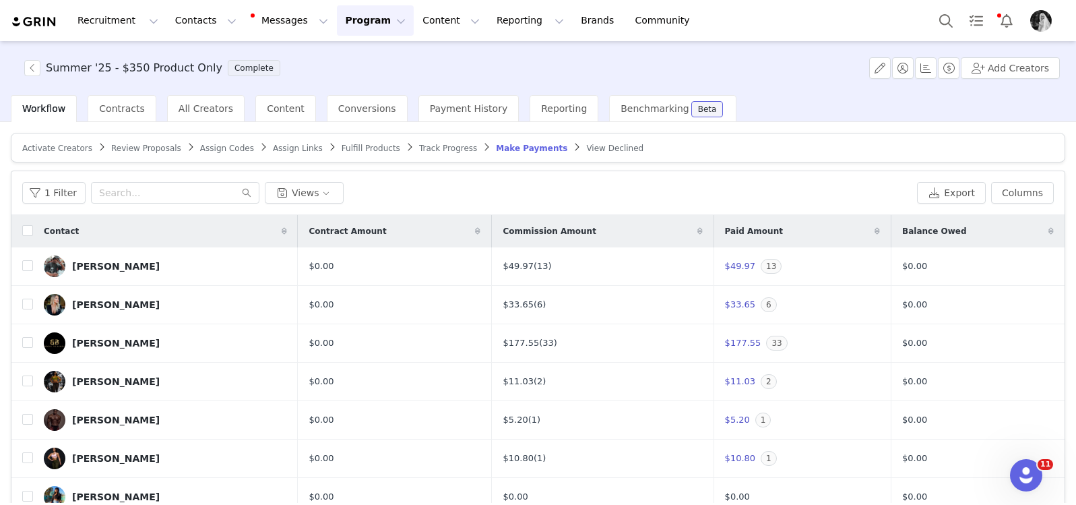
click at [450, 148] on span "Track Progress" at bounding box center [448, 148] width 58 height 9
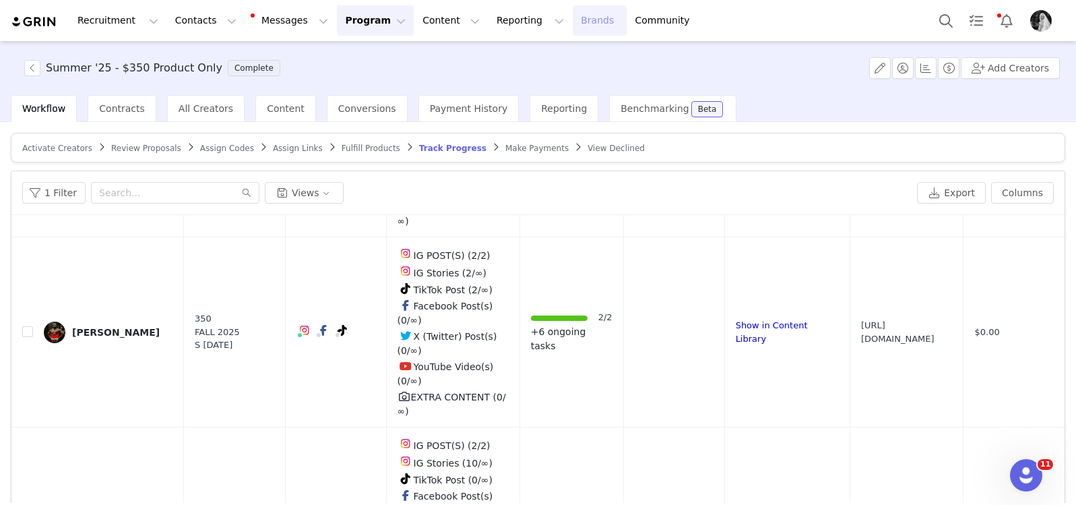
scroll to position [579, 0]
click at [26, 148] on input "checkbox" at bounding box center [27, 142] width 11 height 11
checkbox input "true"
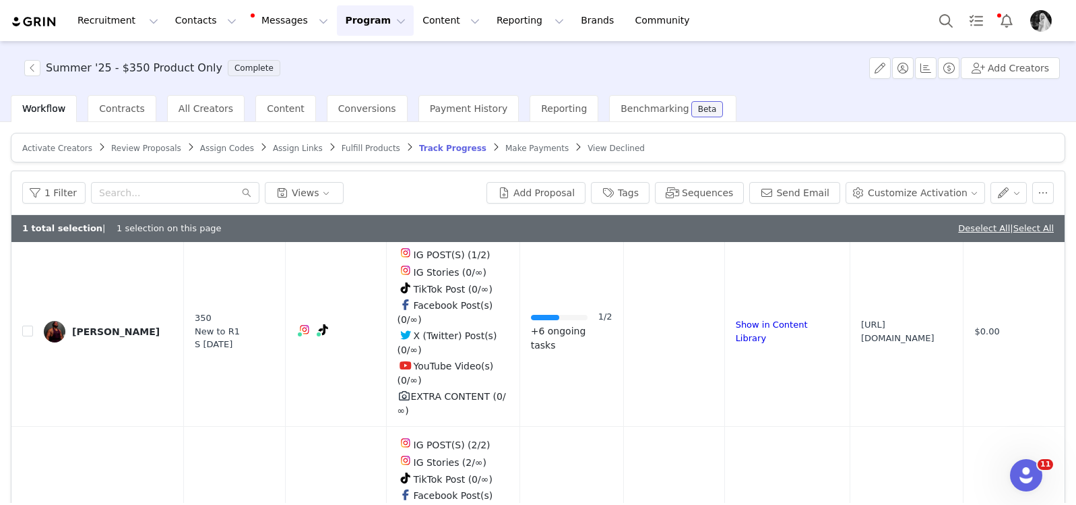
scroll to position [1939, 0]
checkbox input "false"
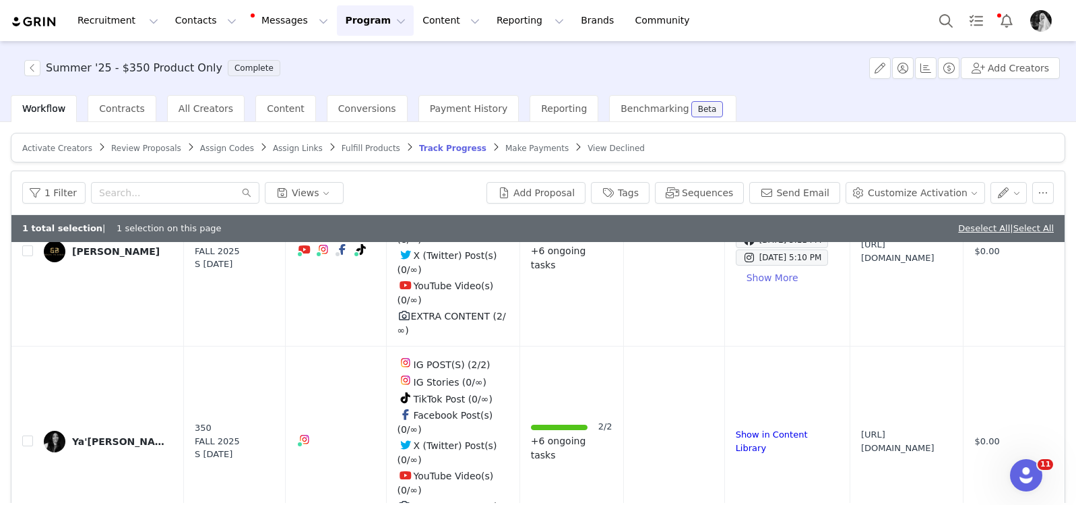
scroll to position [2401, 0]
checkbox input "true"
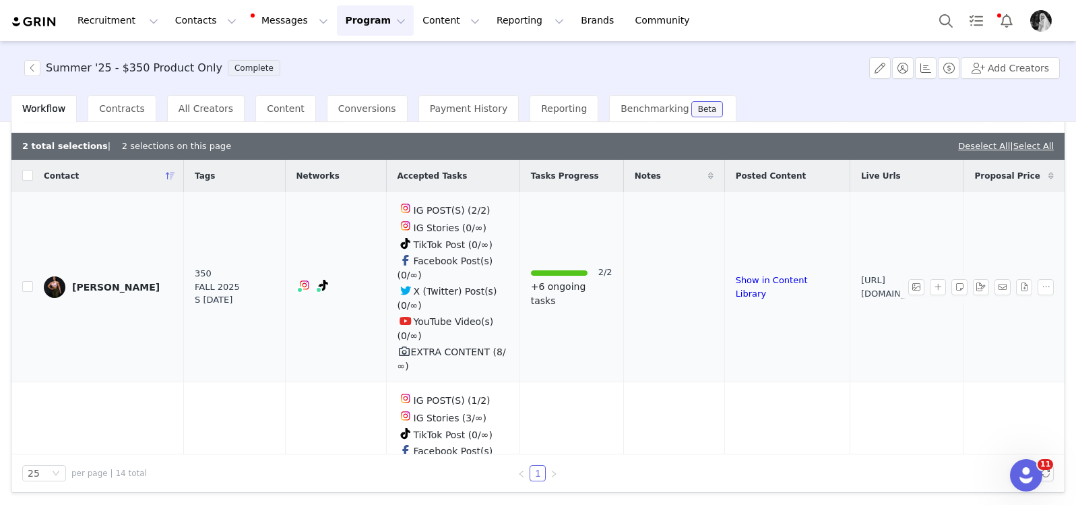
scroll to position [0, 0]
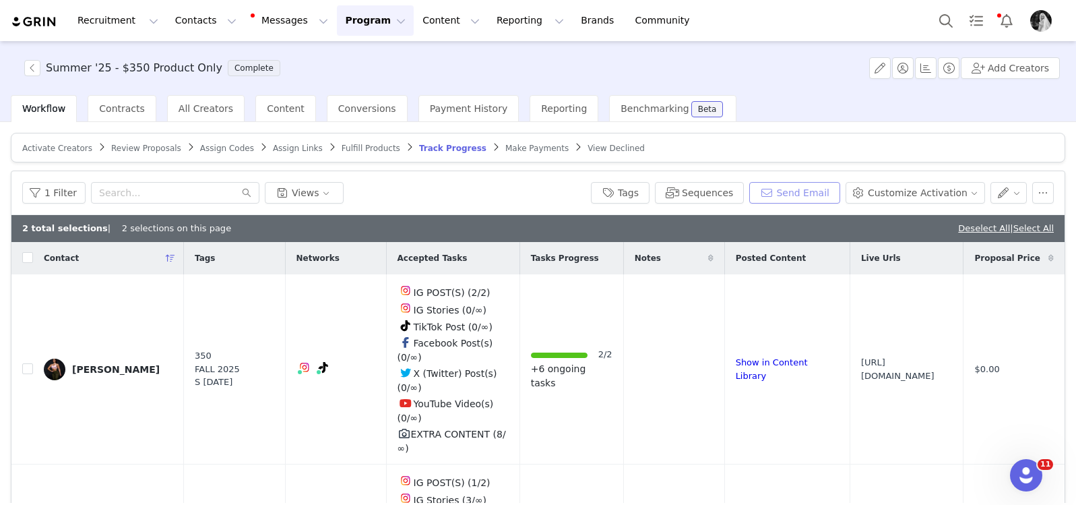
click at [794, 190] on button "Send Email" at bounding box center [794, 193] width 91 height 22
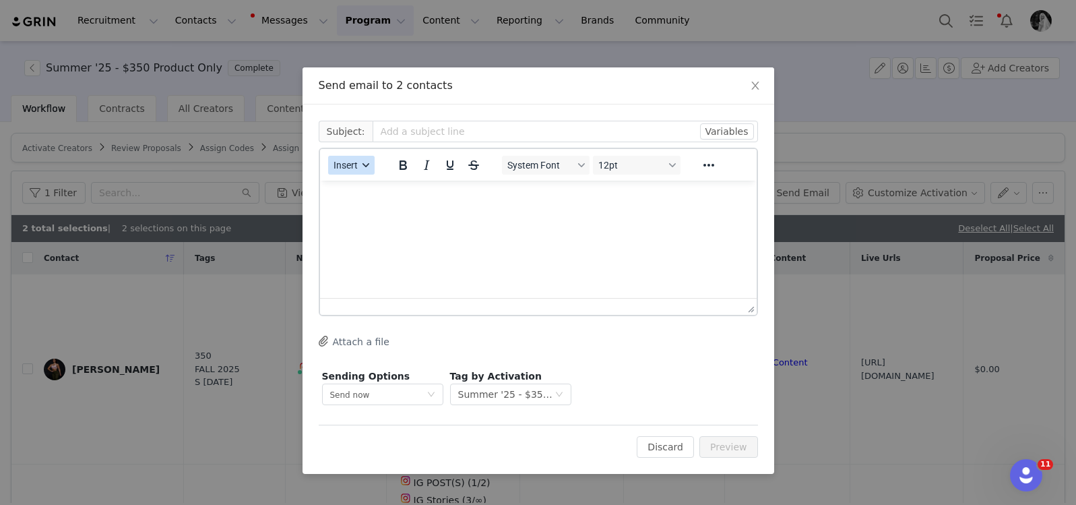
click at [344, 161] on span "Insert" at bounding box center [346, 165] width 24 height 11
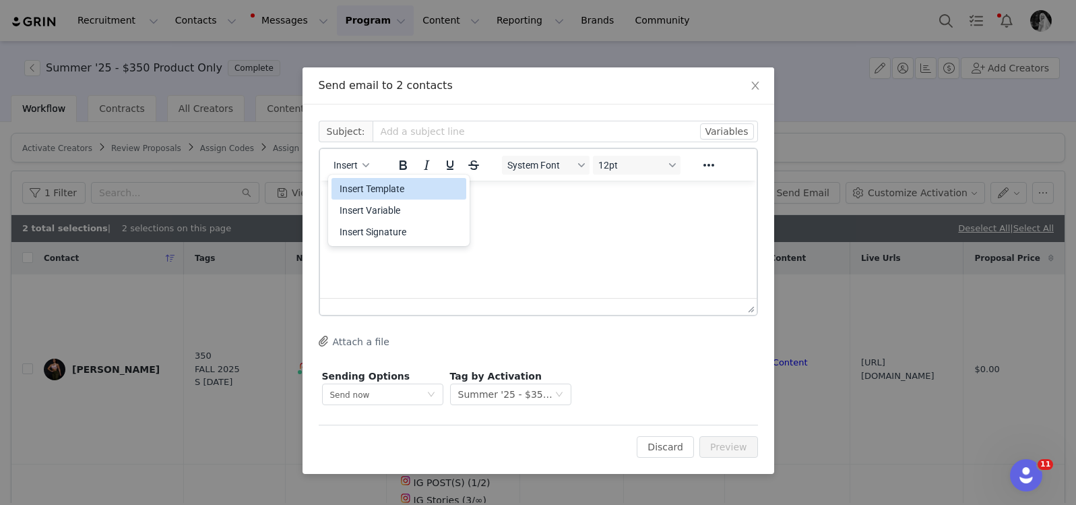
click at [363, 188] on div "Insert Template" at bounding box center [400, 189] width 121 height 16
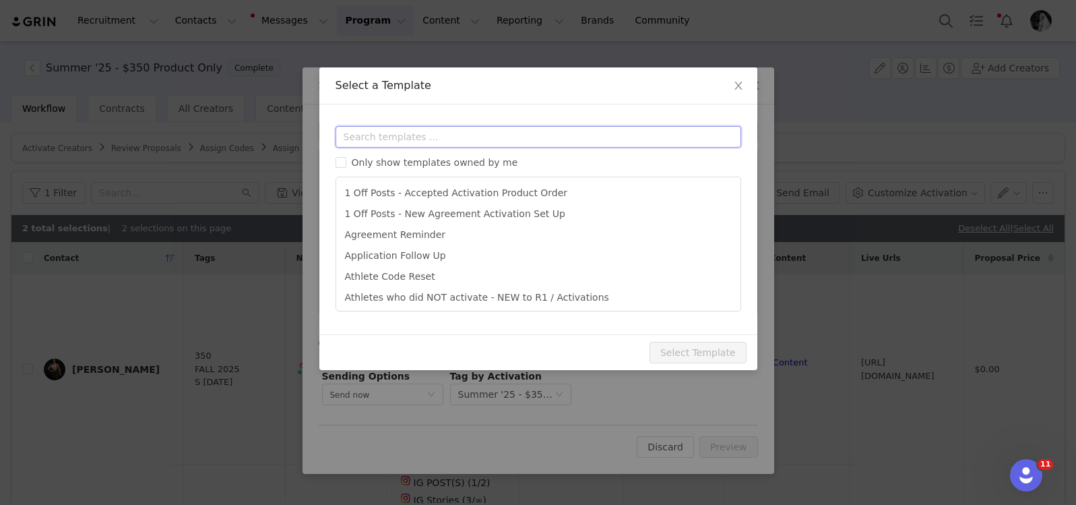
click at [376, 127] on input "text" at bounding box center [539, 137] width 406 height 22
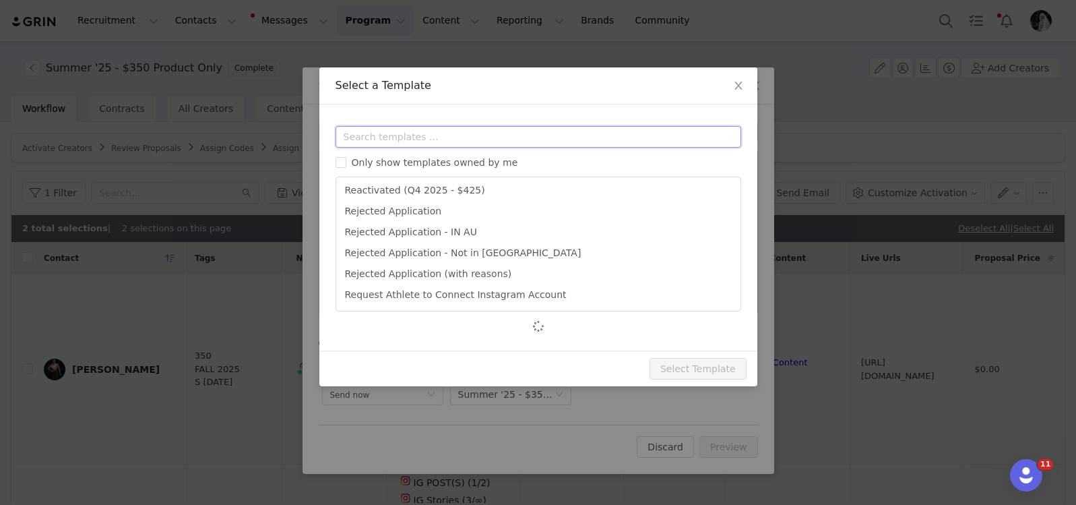
scroll to position [714, 0]
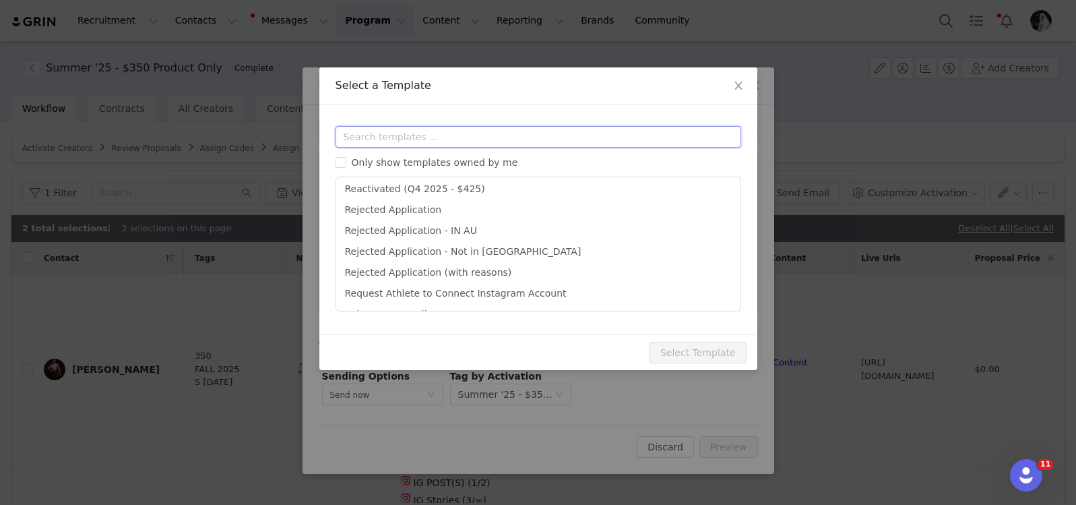
click at [411, 135] on input "text" at bounding box center [539, 137] width 406 height 22
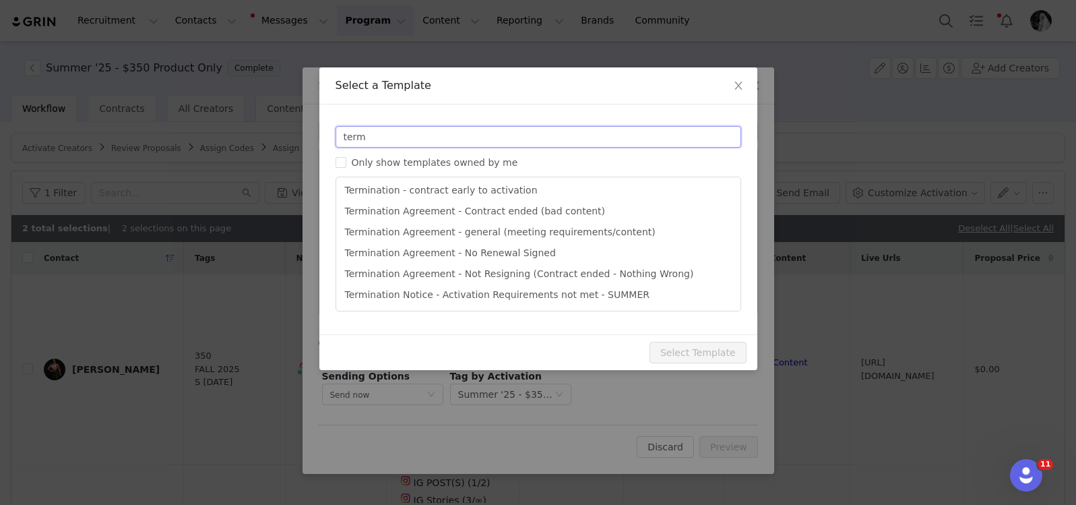
scroll to position [24, 0]
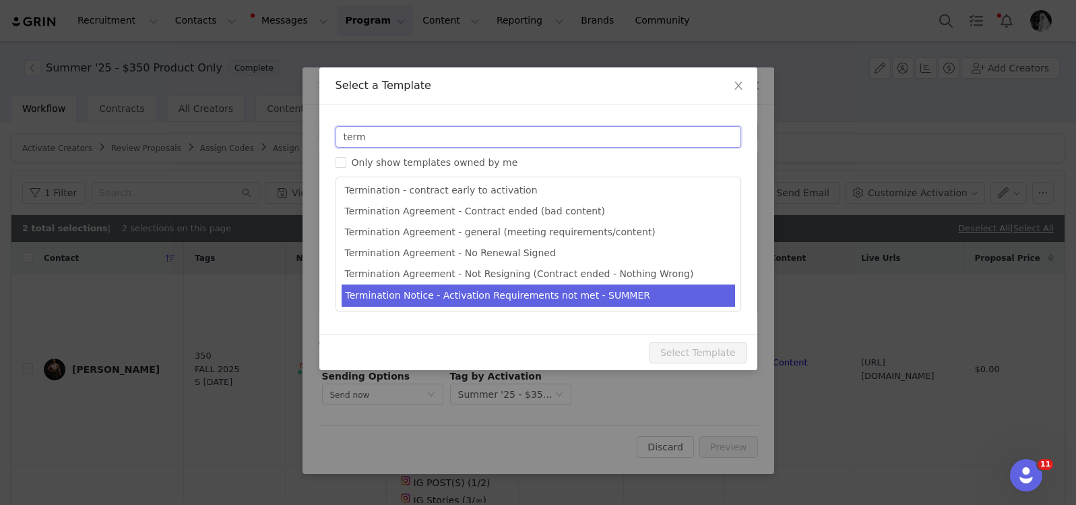
type input "term"
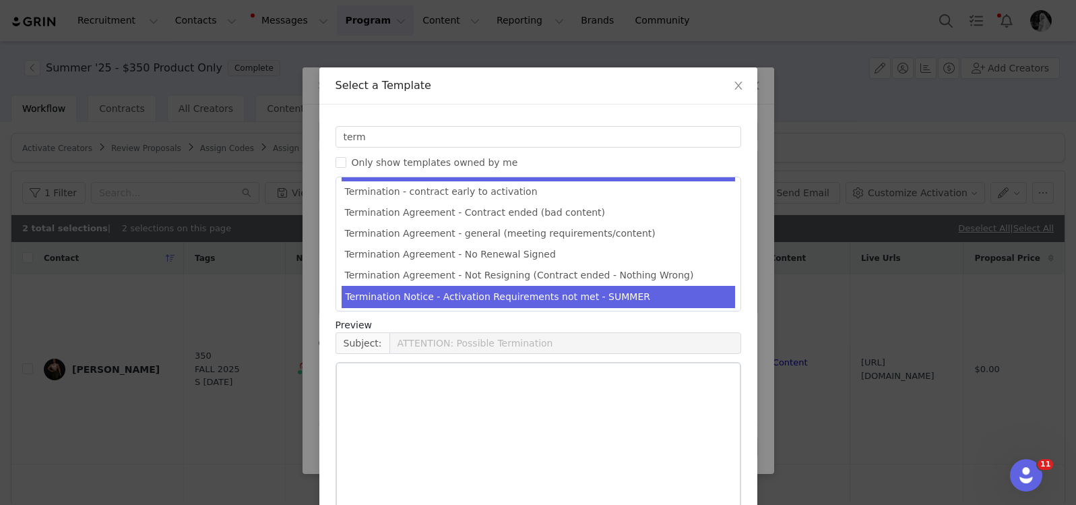
click at [412, 291] on li "Termination Notice - Activation Requirements not met - SUMMER" at bounding box center [539, 297] width 394 height 22
type input "IMPORTANT: Rule One Sponsorship Notice"
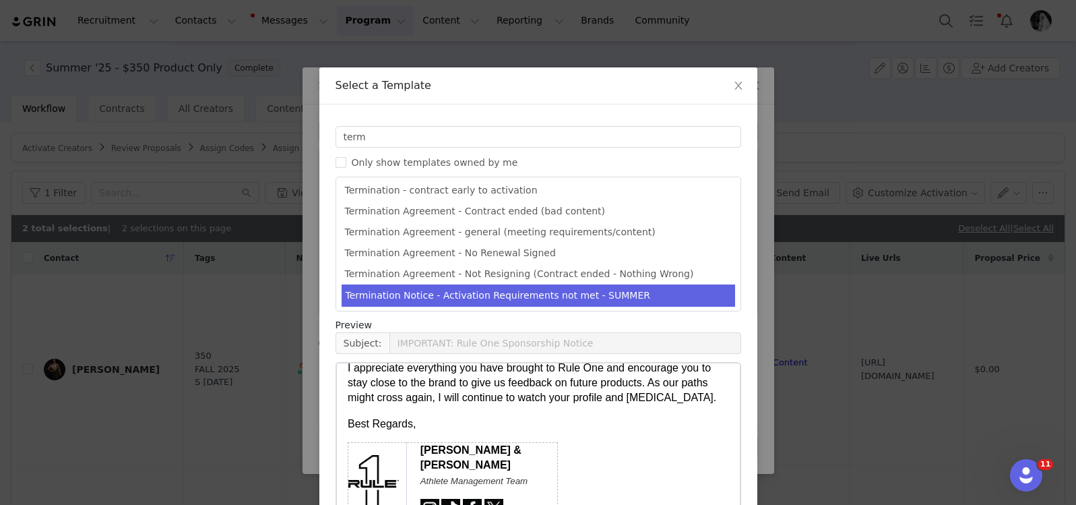
scroll to position [94, 0]
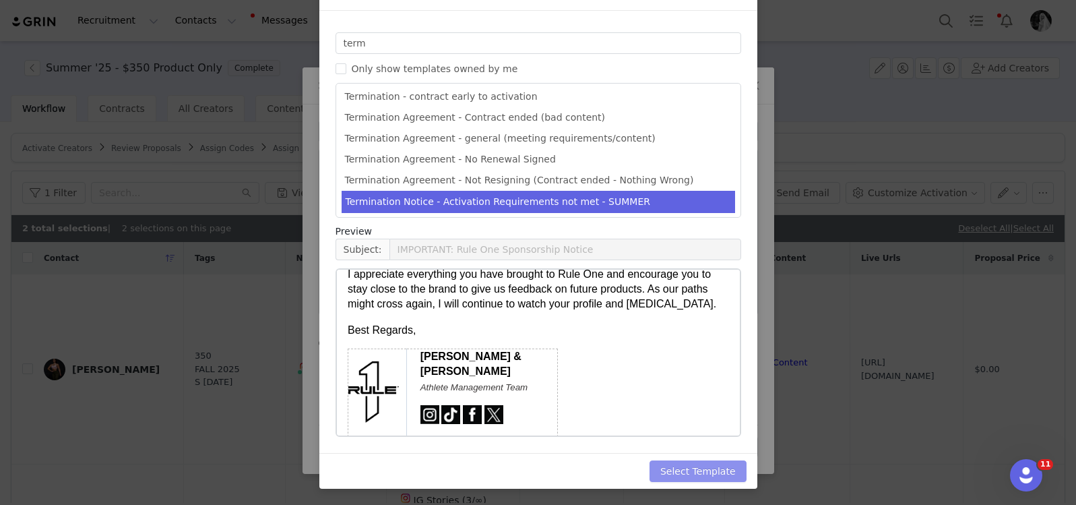
click at [713, 466] on button "Select Template" at bounding box center [698, 471] width 97 height 22
type input "IMPORTANT: Rule One Sponsorship Notice"
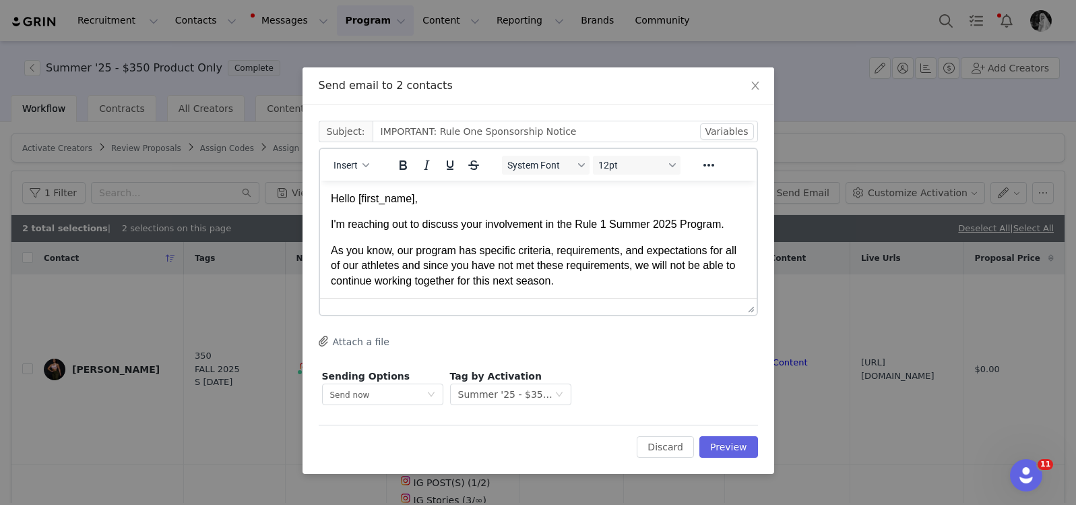
scroll to position [0, 0]
click at [386, 204] on p "Hello [first_name]," at bounding box center [537, 198] width 415 height 15
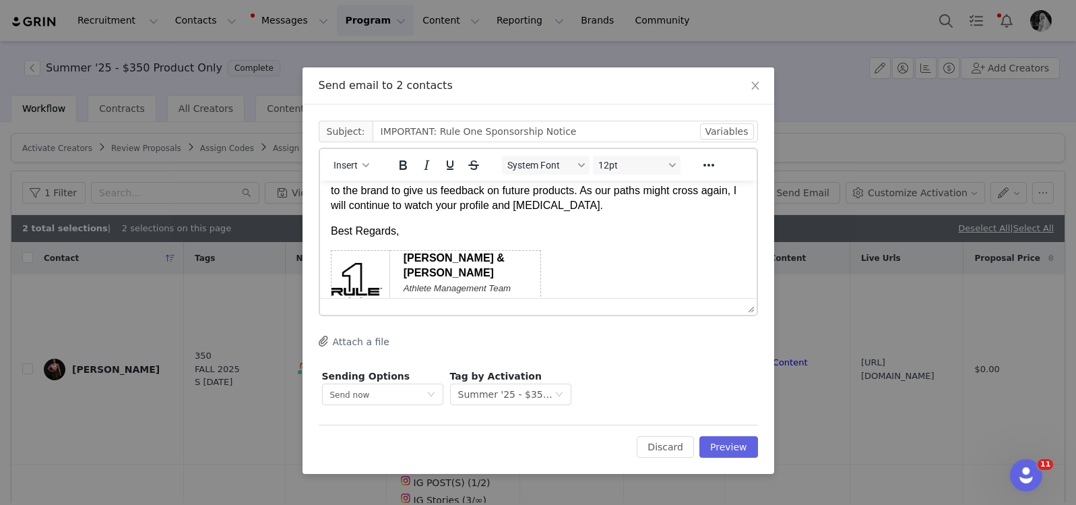
scroll to position [189, 0]
click at [741, 454] on button "Preview" at bounding box center [729, 447] width 59 height 22
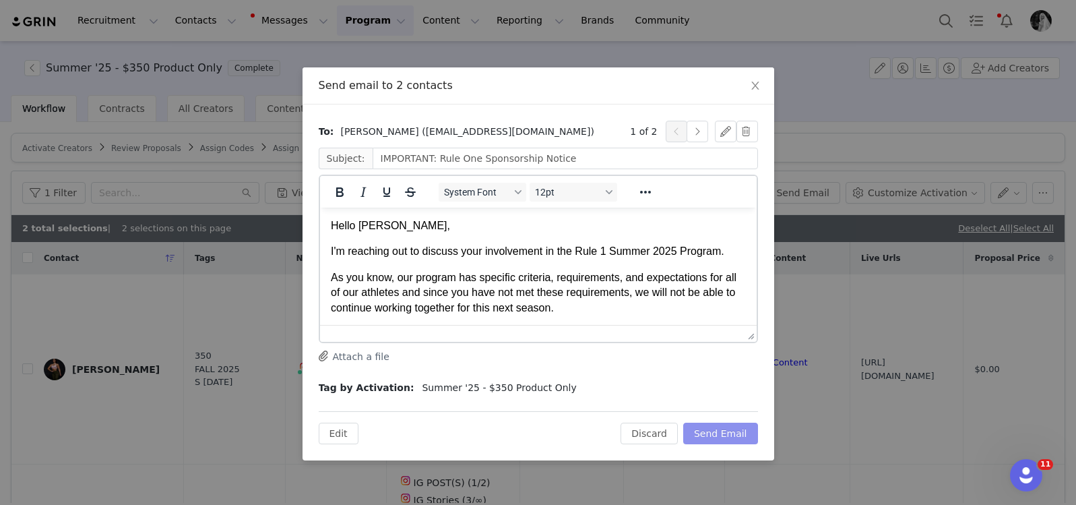
scroll to position [0, 0]
click at [711, 431] on button "Send Email" at bounding box center [720, 434] width 75 height 22
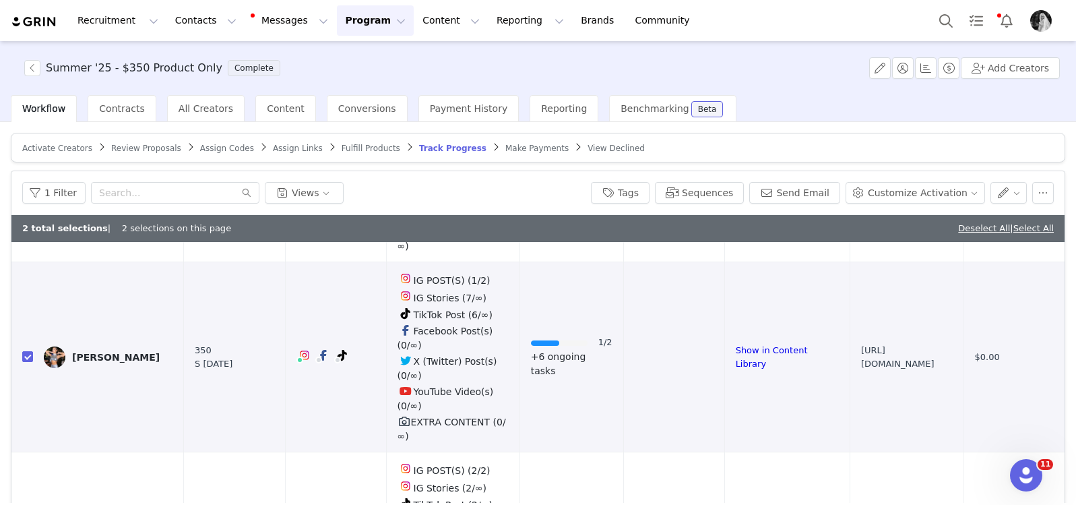
scroll to position [441, 0]
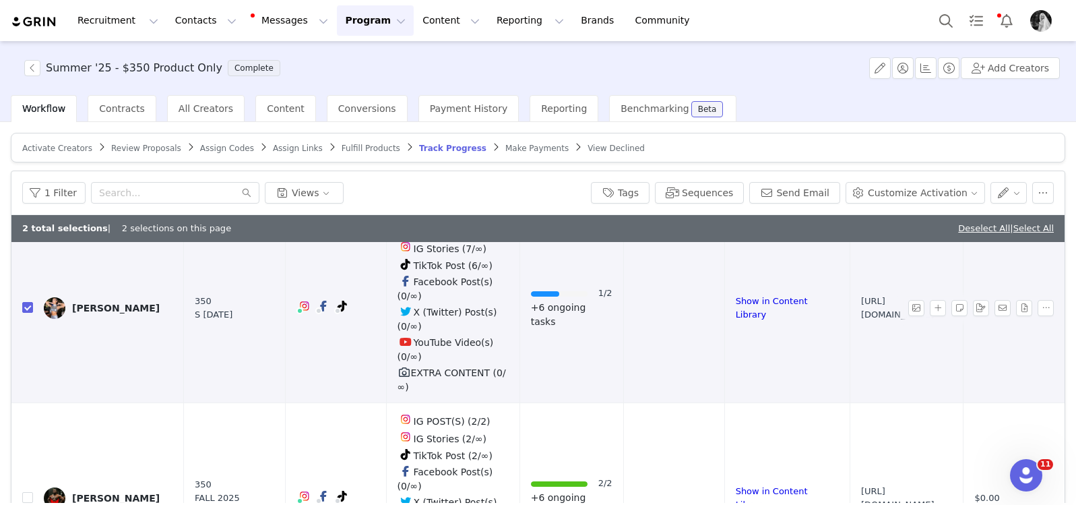
click at [112, 313] on div "[PERSON_NAME]" at bounding box center [116, 308] width 88 height 11
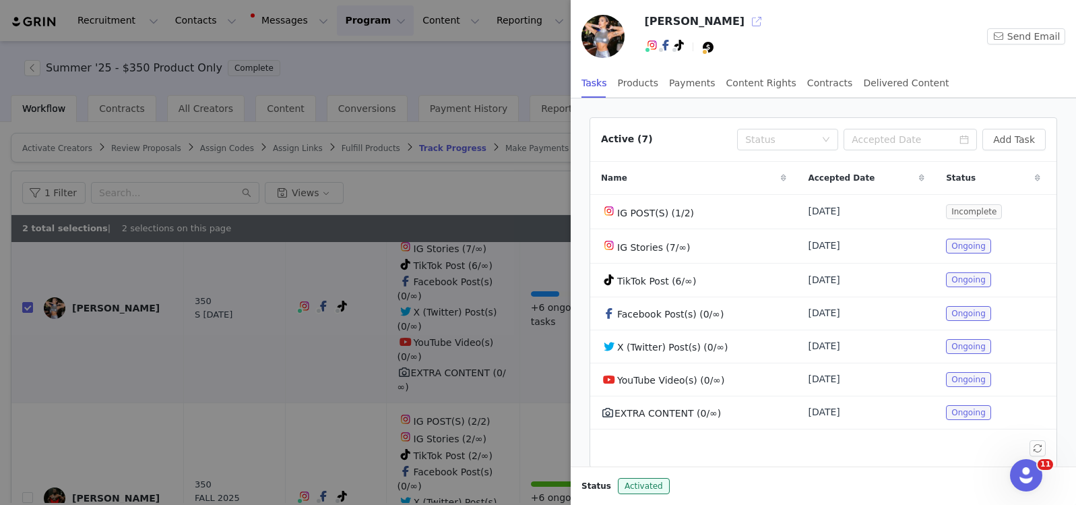
click at [746, 15] on button "button" at bounding box center [757, 22] width 22 height 22
click at [458, 193] on div at bounding box center [538, 252] width 1076 height 505
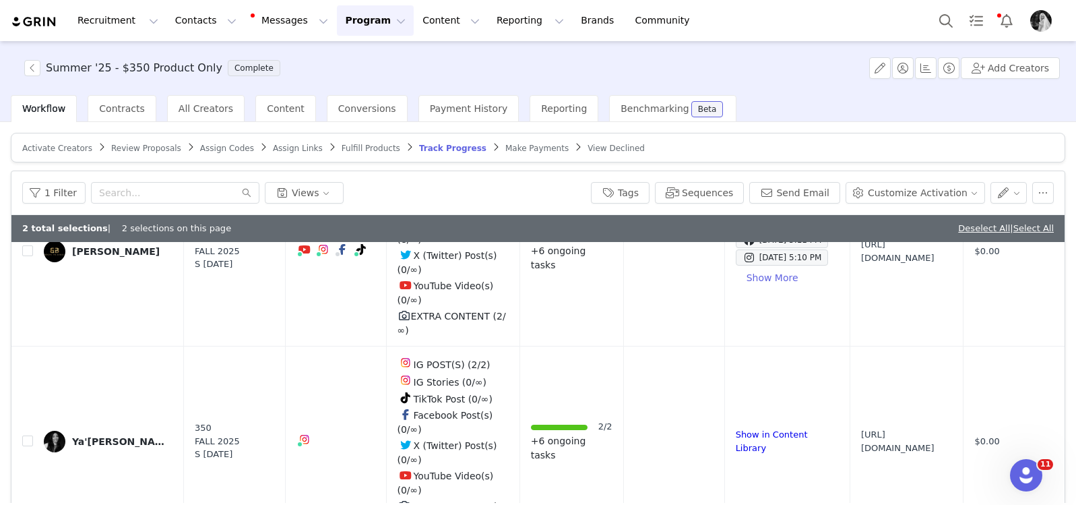
scroll to position [2398, 0]
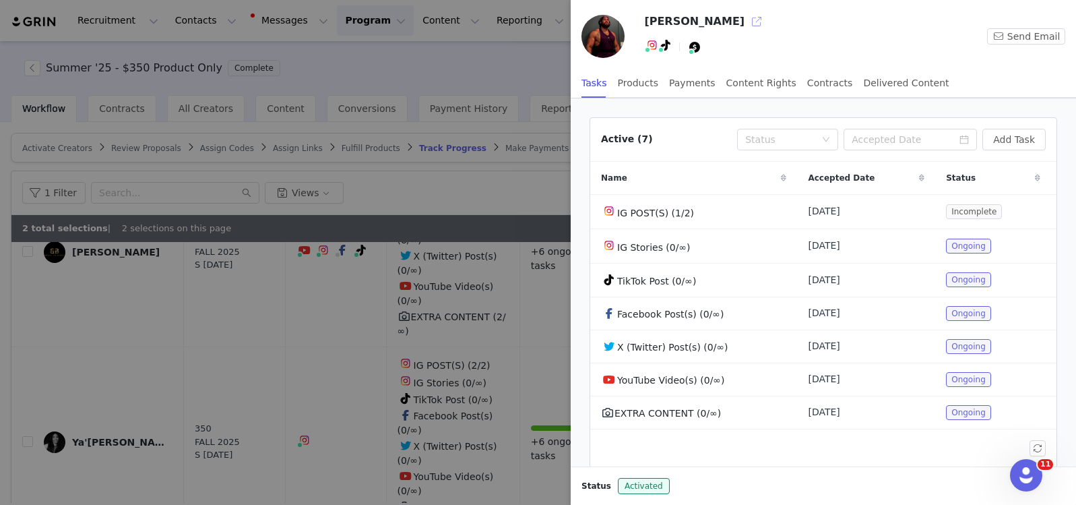
click at [746, 25] on button "button" at bounding box center [757, 22] width 22 height 22
